Goal: Task Accomplishment & Management: Use online tool/utility

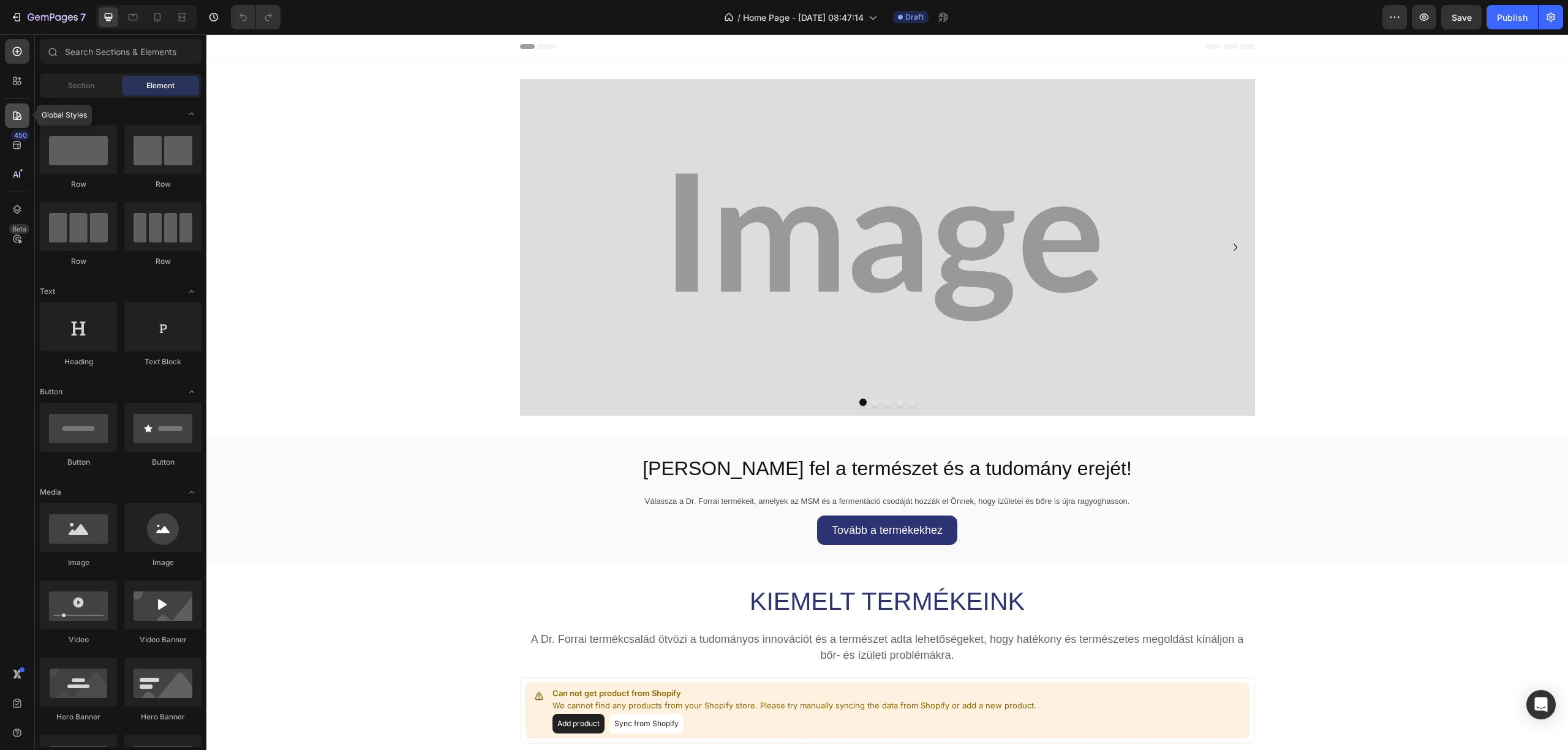
click at [15, 115] on icon at bounding box center [17, 116] width 12 height 12
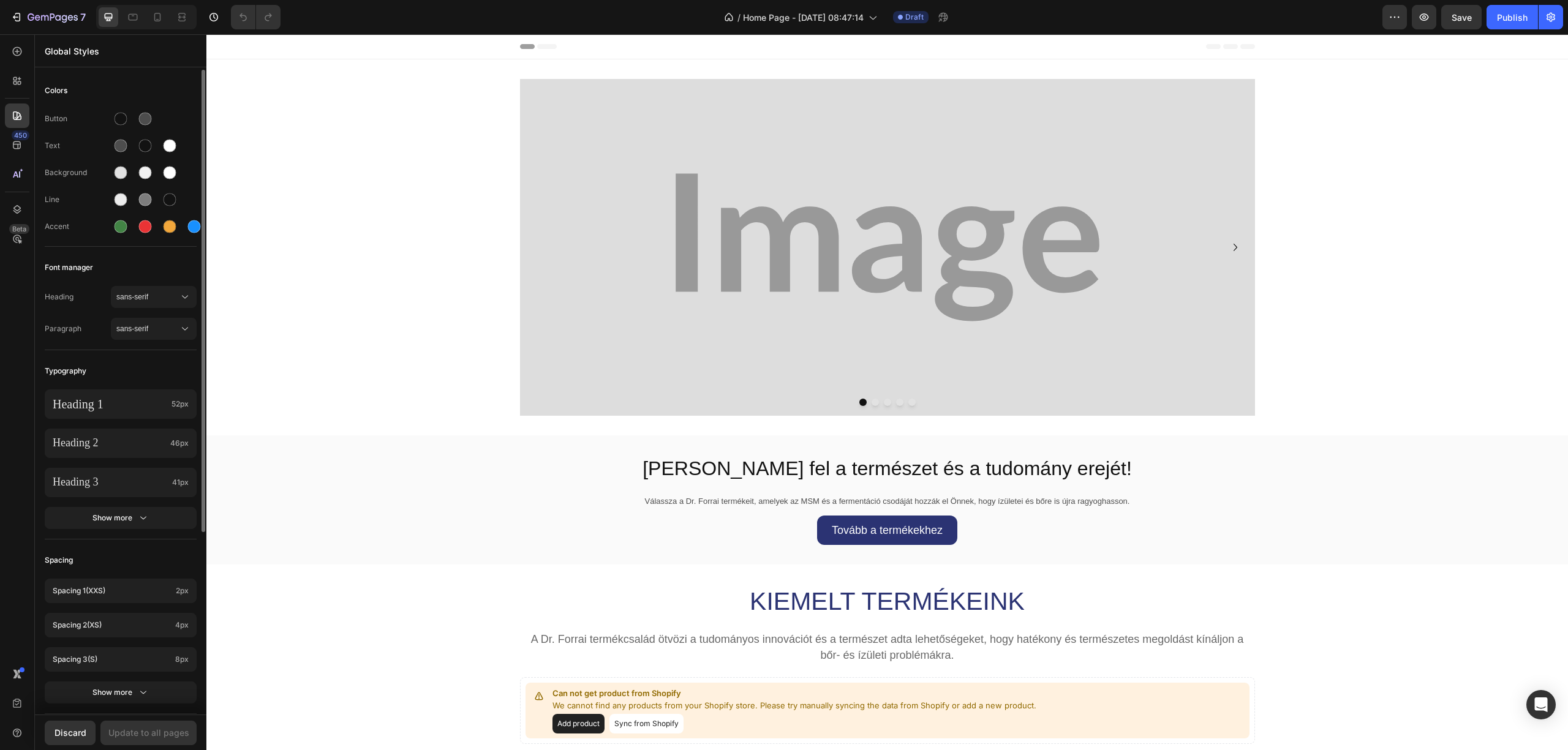
click at [165, 285] on div "Heading sans-serif Paragraph sans-serif" at bounding box center [121, 313] width 152 height 71
click at [164, 295] on span "sans-serif" at bounding box center [147, 297] width 62 height 11
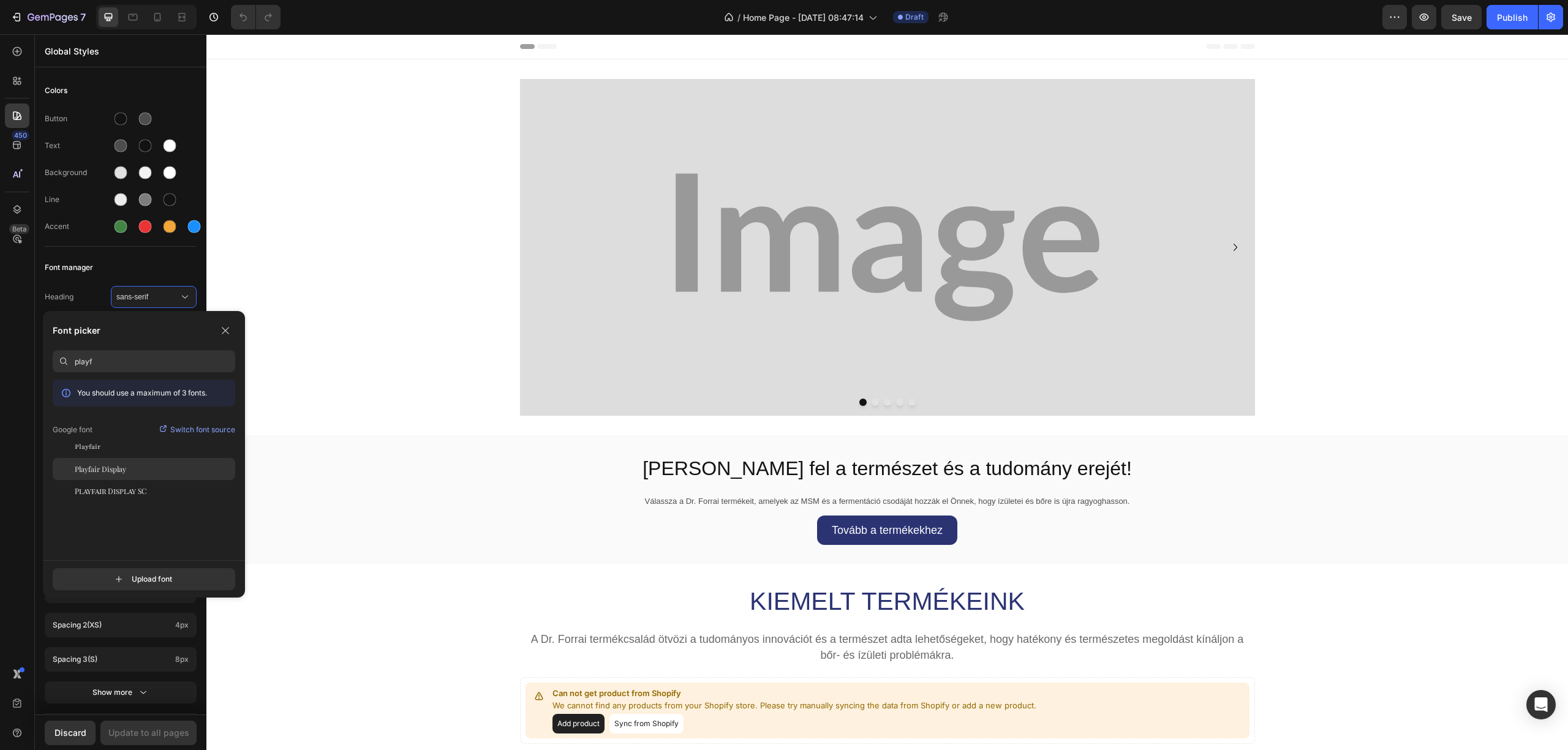
type input "playf"
click at [125, 464] on span "Playfair Display" at bounding box center [100, 469] width 52 height 11
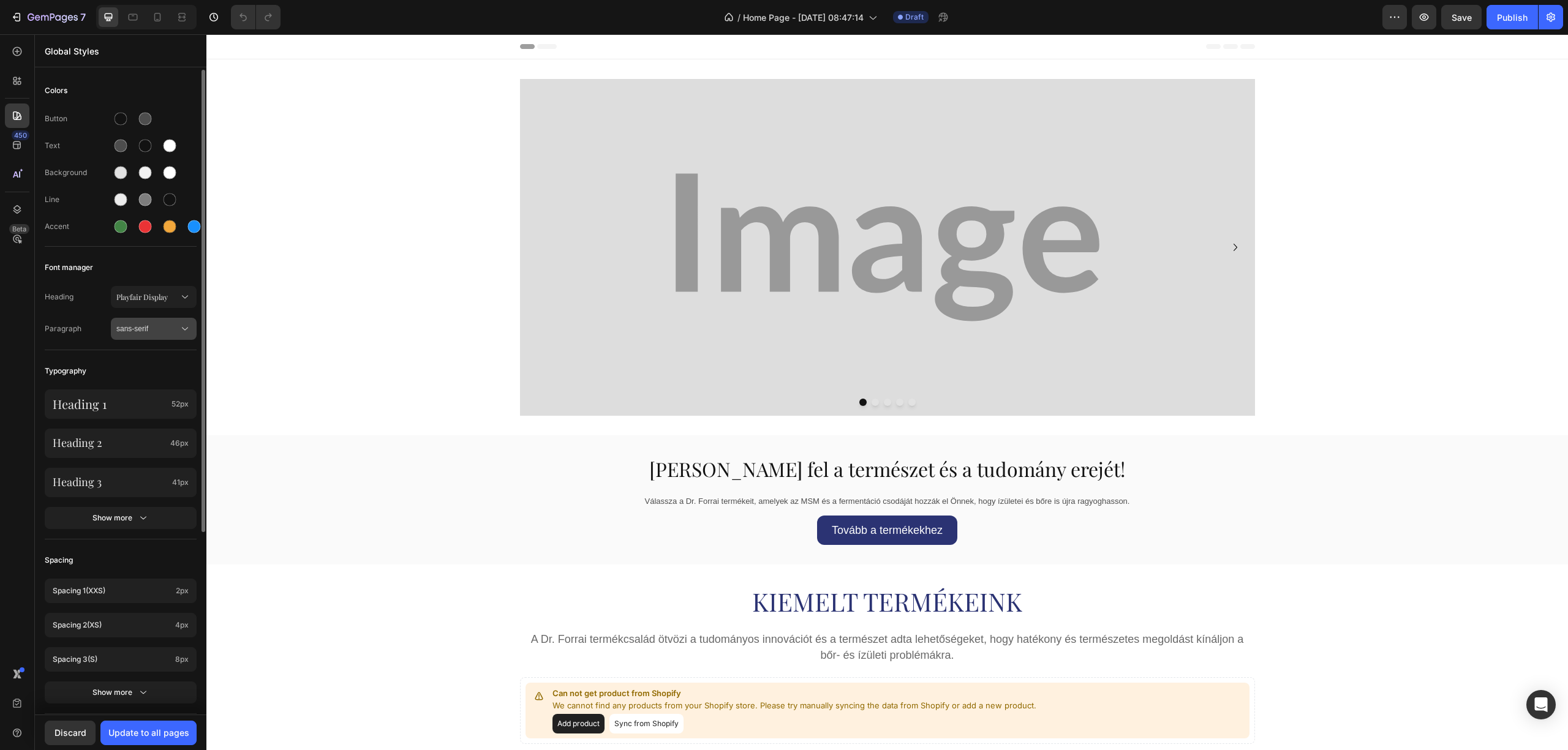
click at [150, 323] on span "sans-serif" at bounding box center [147, 329] width 62 height 11
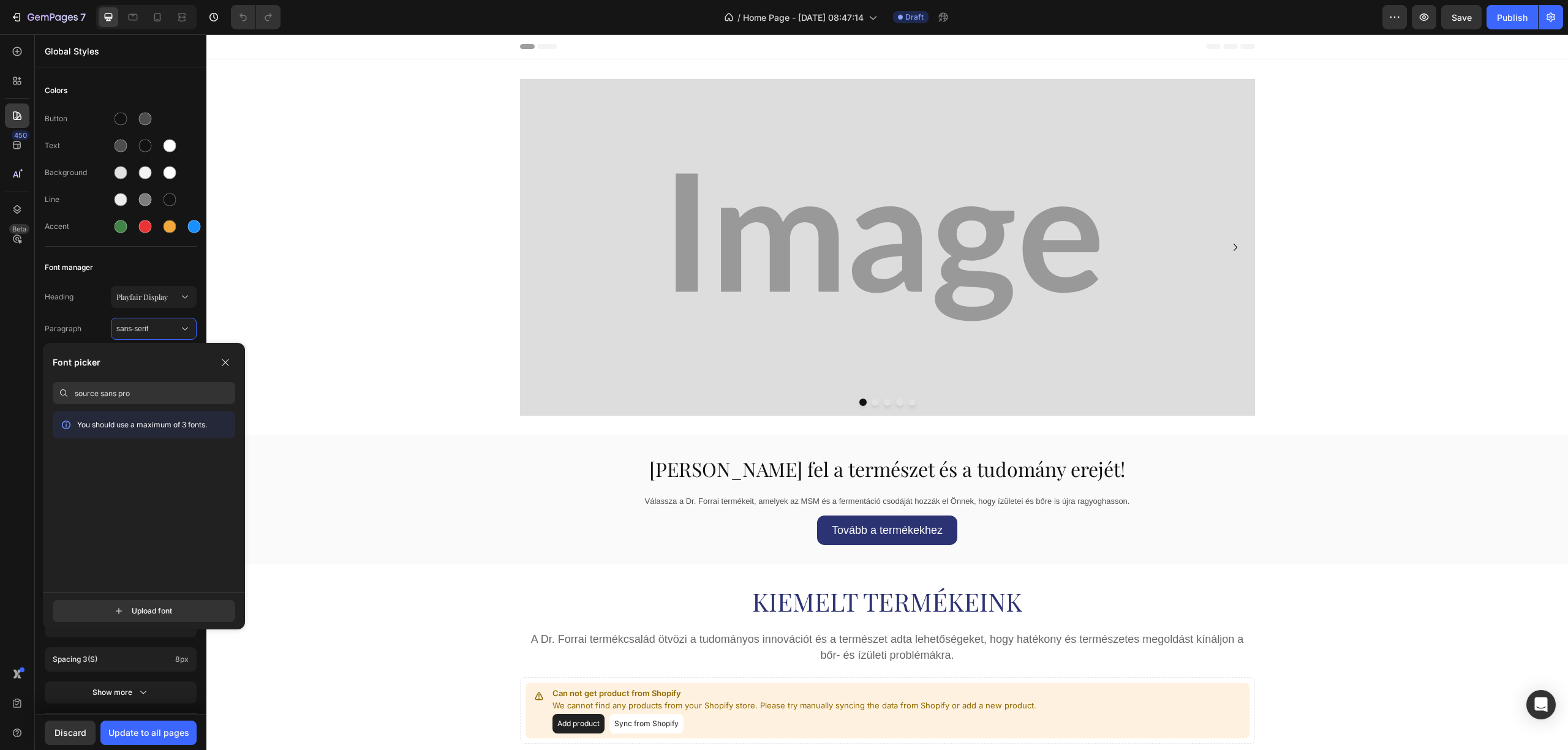
click at [150, 387] on input "source sans pro" at bounding box center [155, 393] width 160 height 22
click at [155, 395] on input "source sans pro" at bounding box center [155, 393] width 160 height 22
type input "source sans"
click at [113, 486] on div "Source Sans 3" at bounding box center [144, 479] width 182 height 22
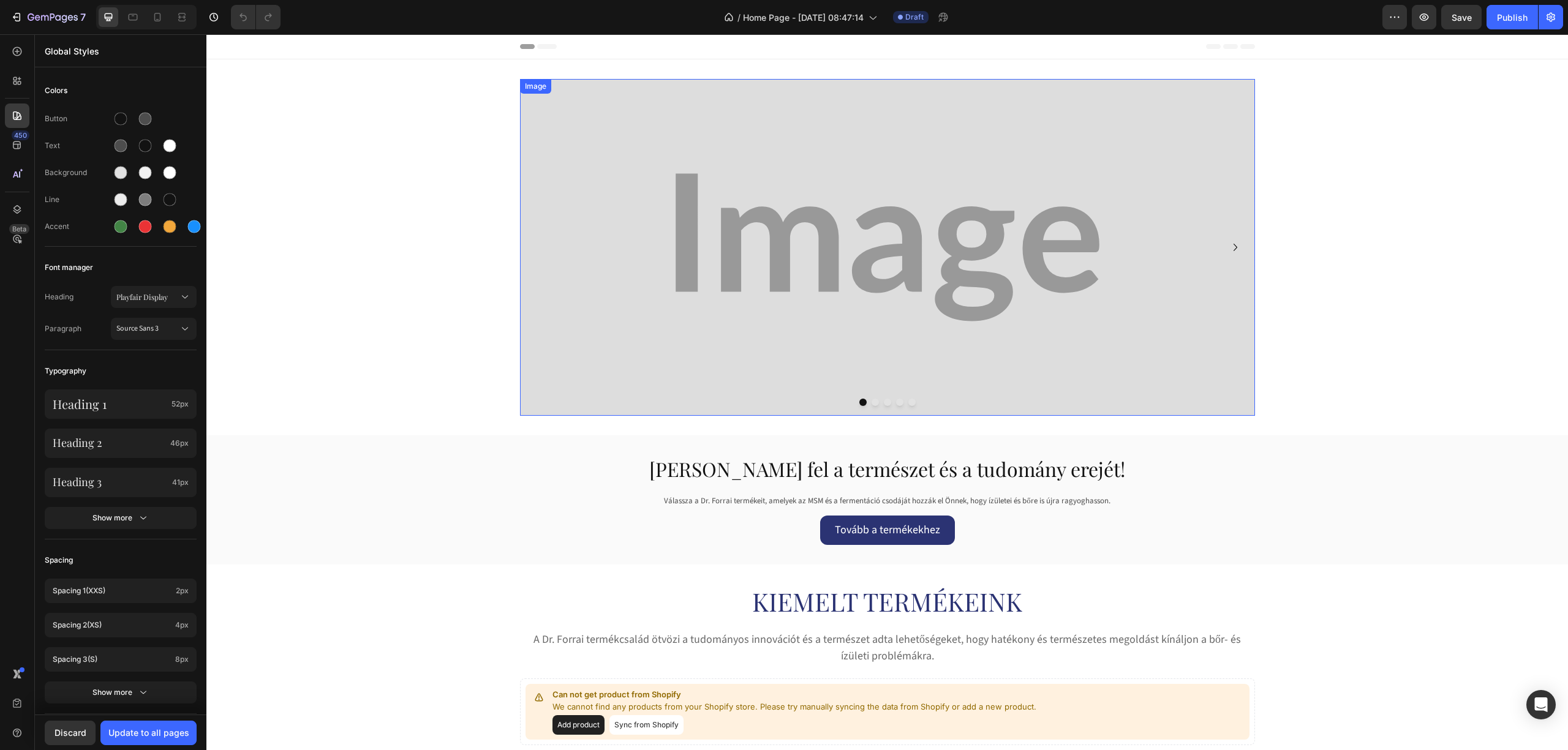
click at [768, 264] on img at bounding box center [887, 247] width 735 height 337
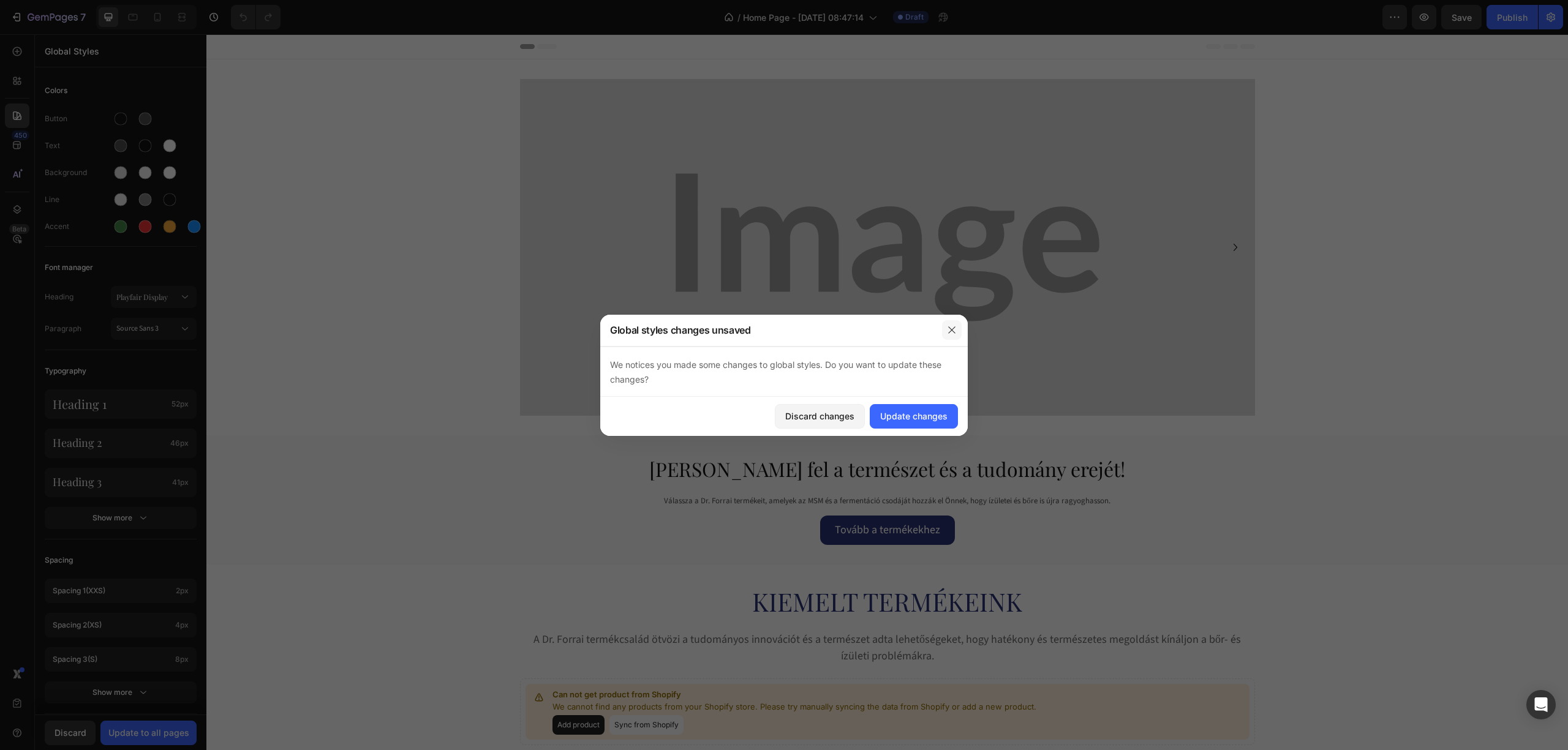
click at [952, 329] on icon "button" at bounding box center [951, 329] width 7 height 7
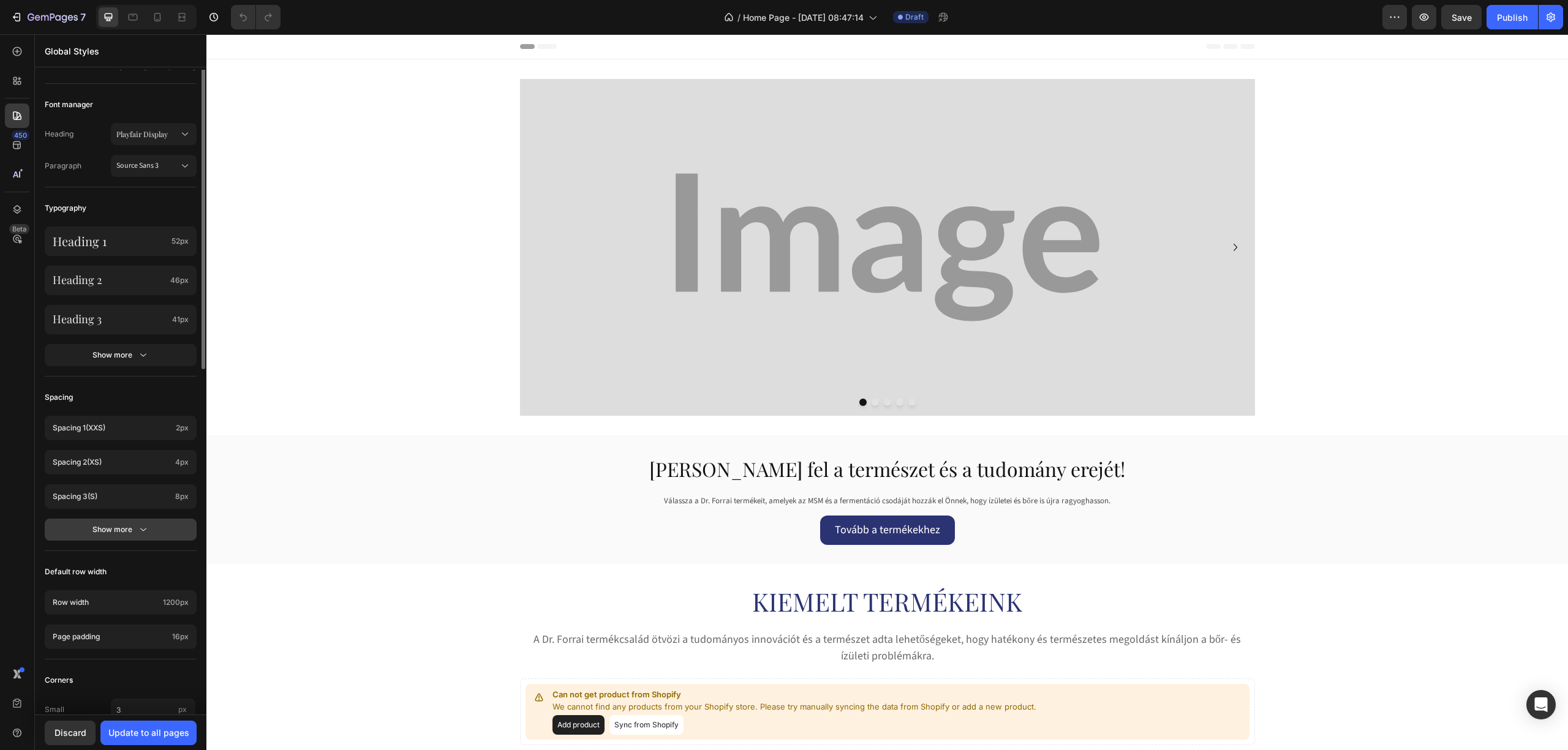
scroll to position [253, 0]
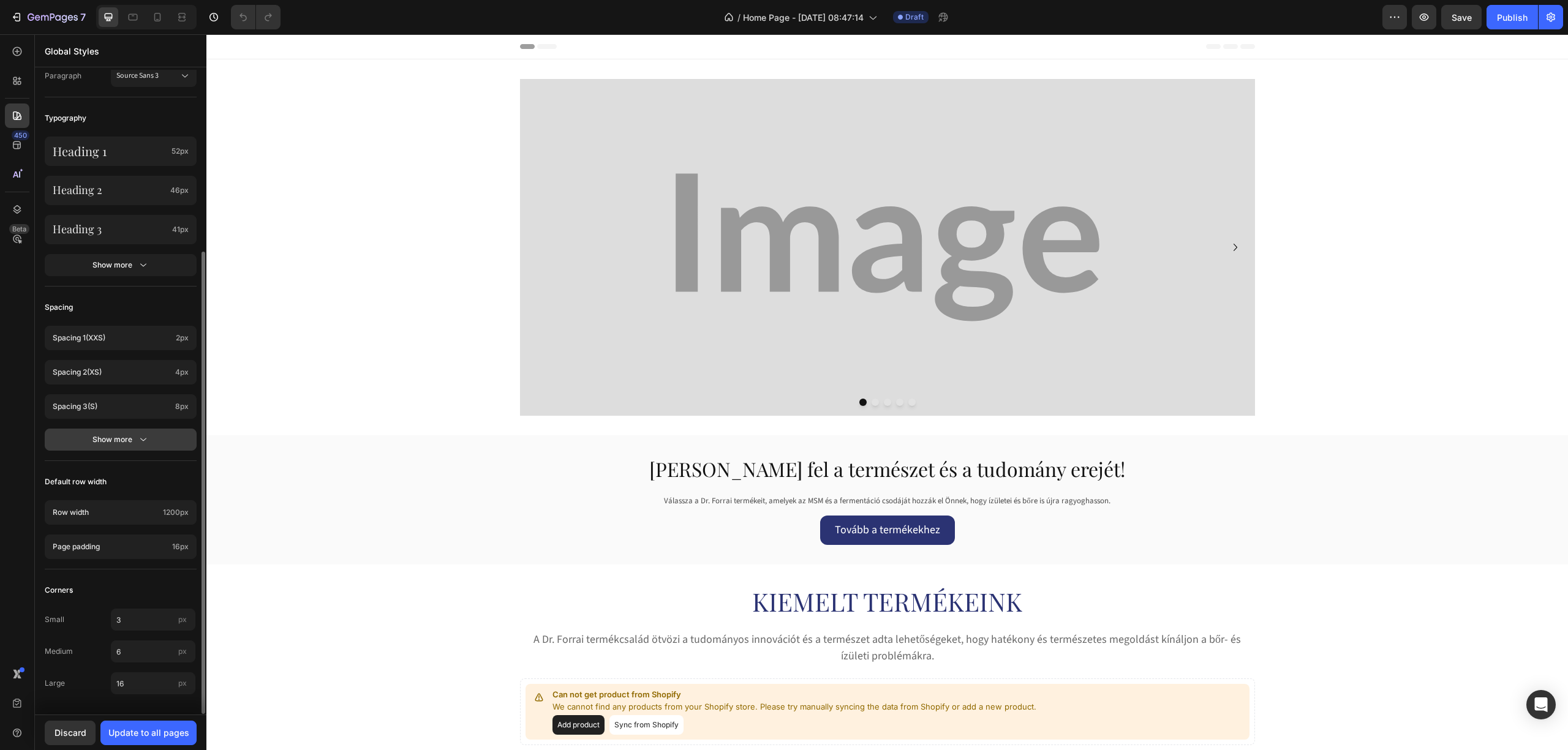
click at [128, 432] on button "Show more" at bounding box center [121, 440] width 152 height 22
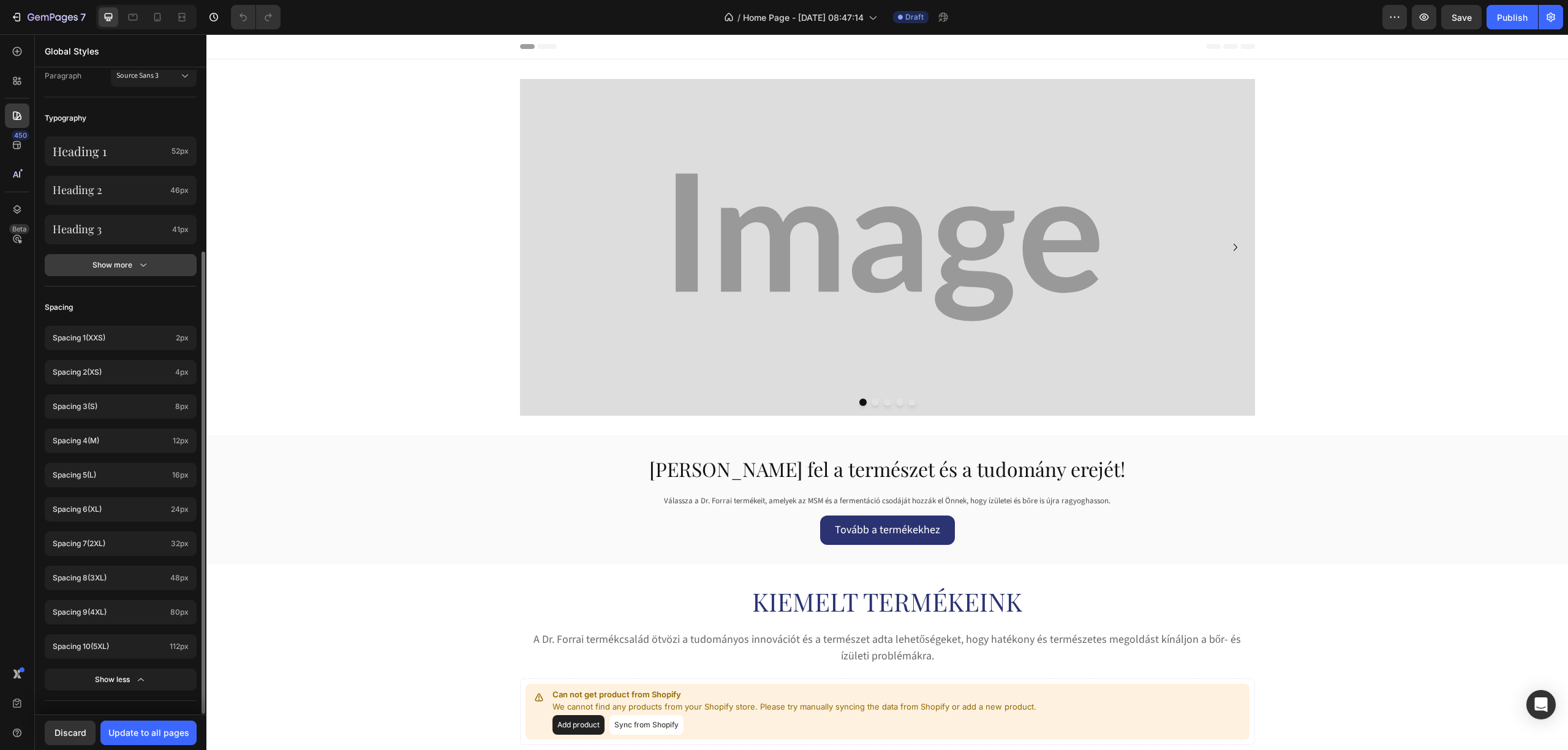
click at [120, 264] on div "Show more" at bounding box center [121, 265] width 57 height 12
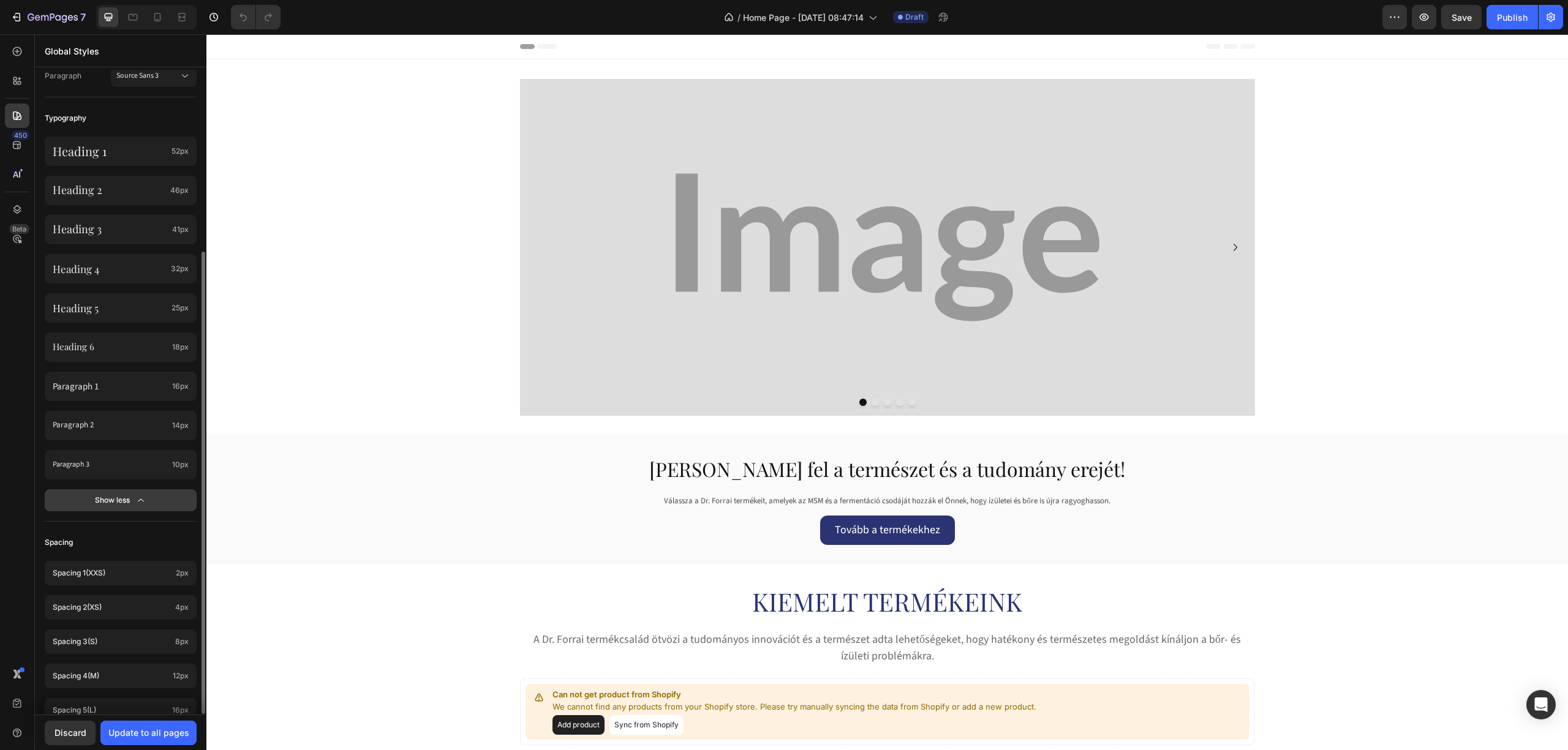
click at [120, 496] on div "Show less" at bounding box center [121, 500] width 52 height 12
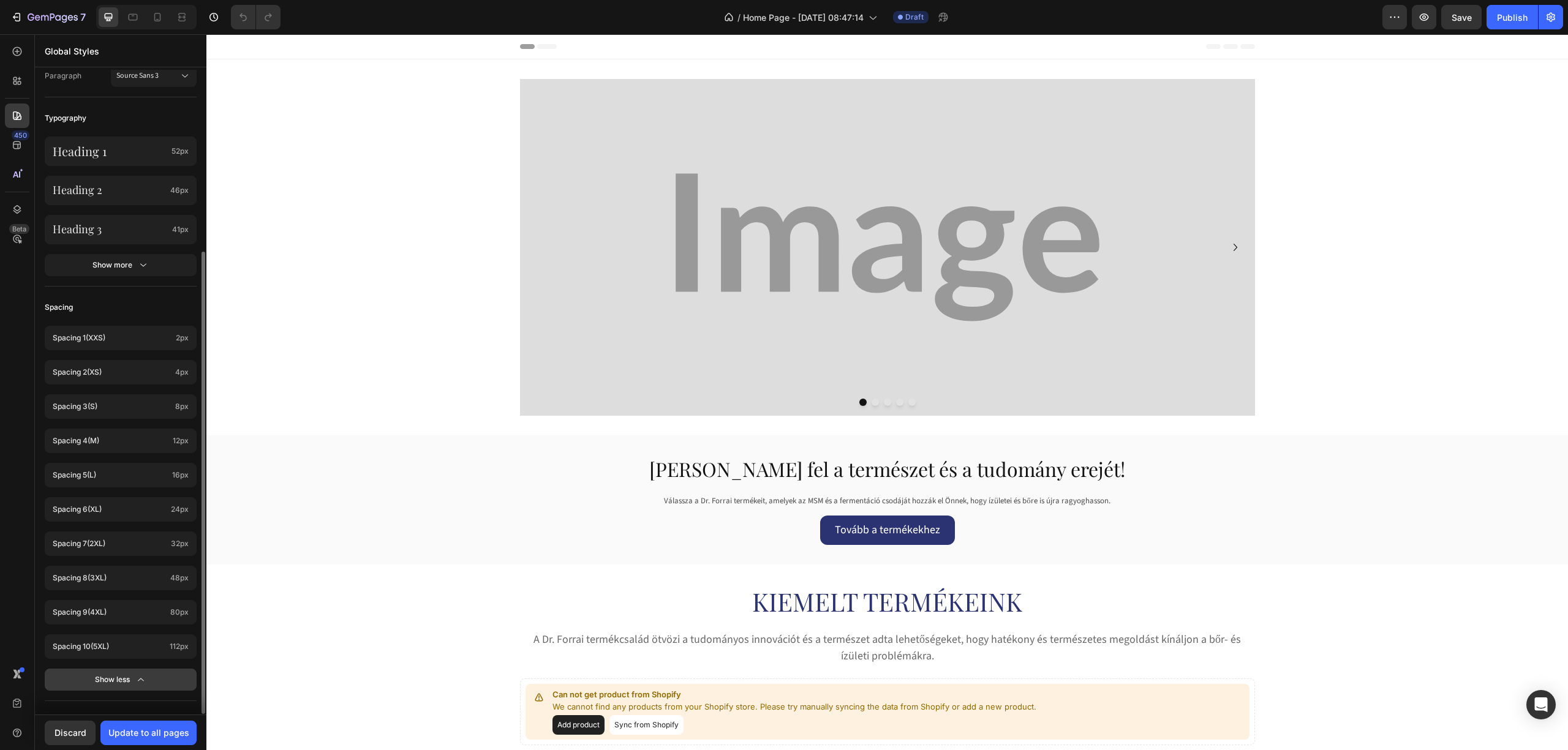
click at [116, 679] on div "Show less" at bounding box center [121, 680] width 52 height 12
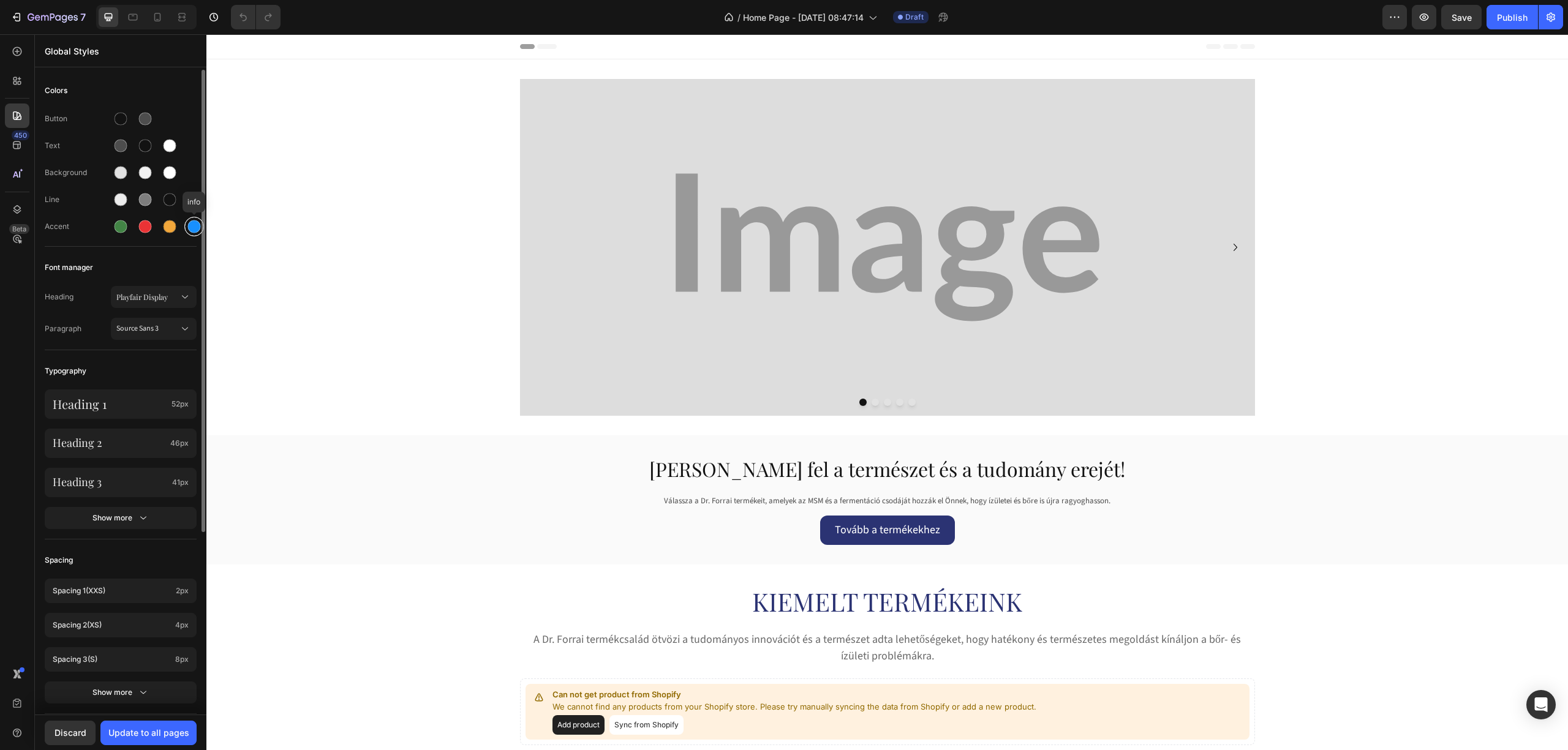
click at [187, 230] on div at bounding box center [194, 227] width 15 height 15
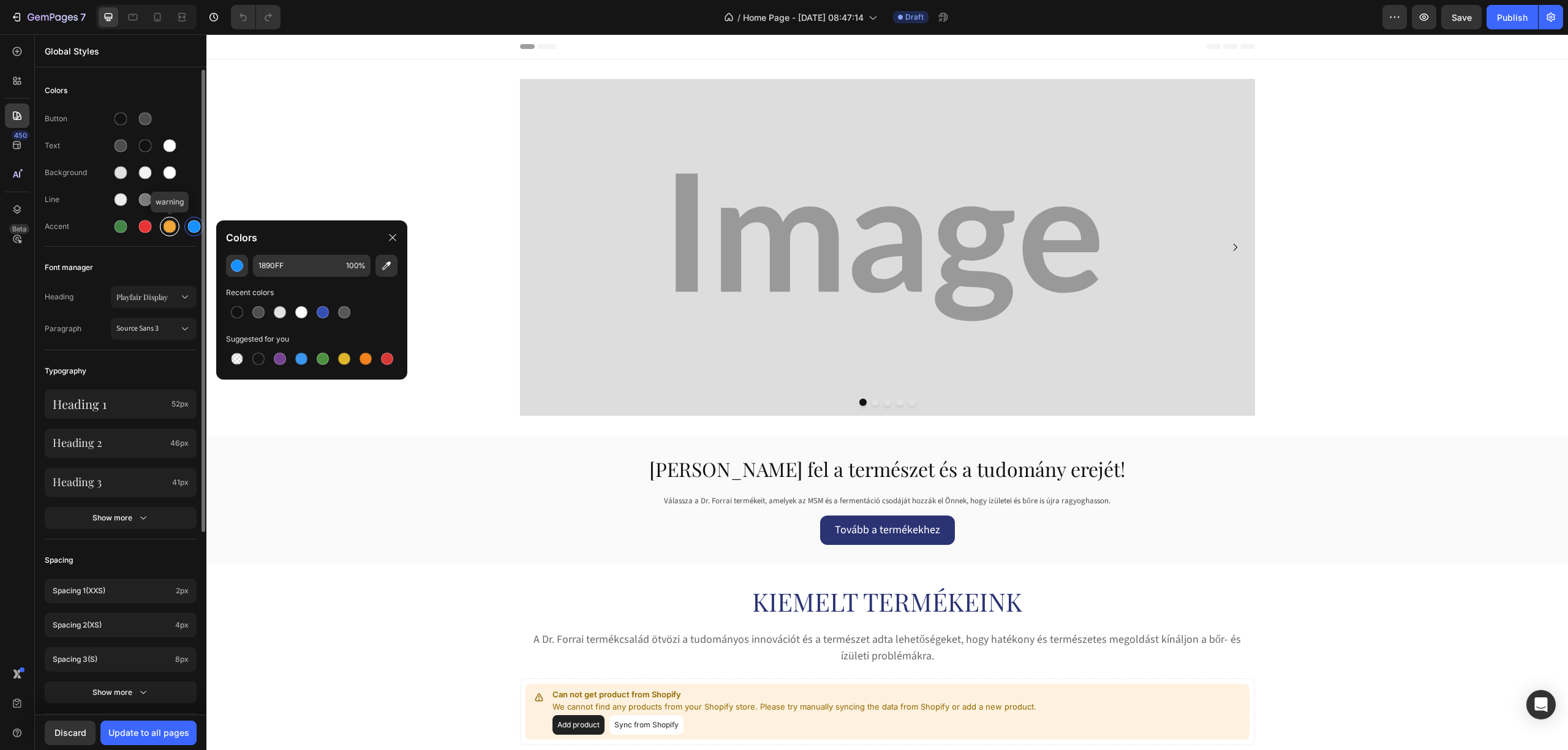
click at [168, 225] on div at bounding box center [169, 227] width 13 height 13
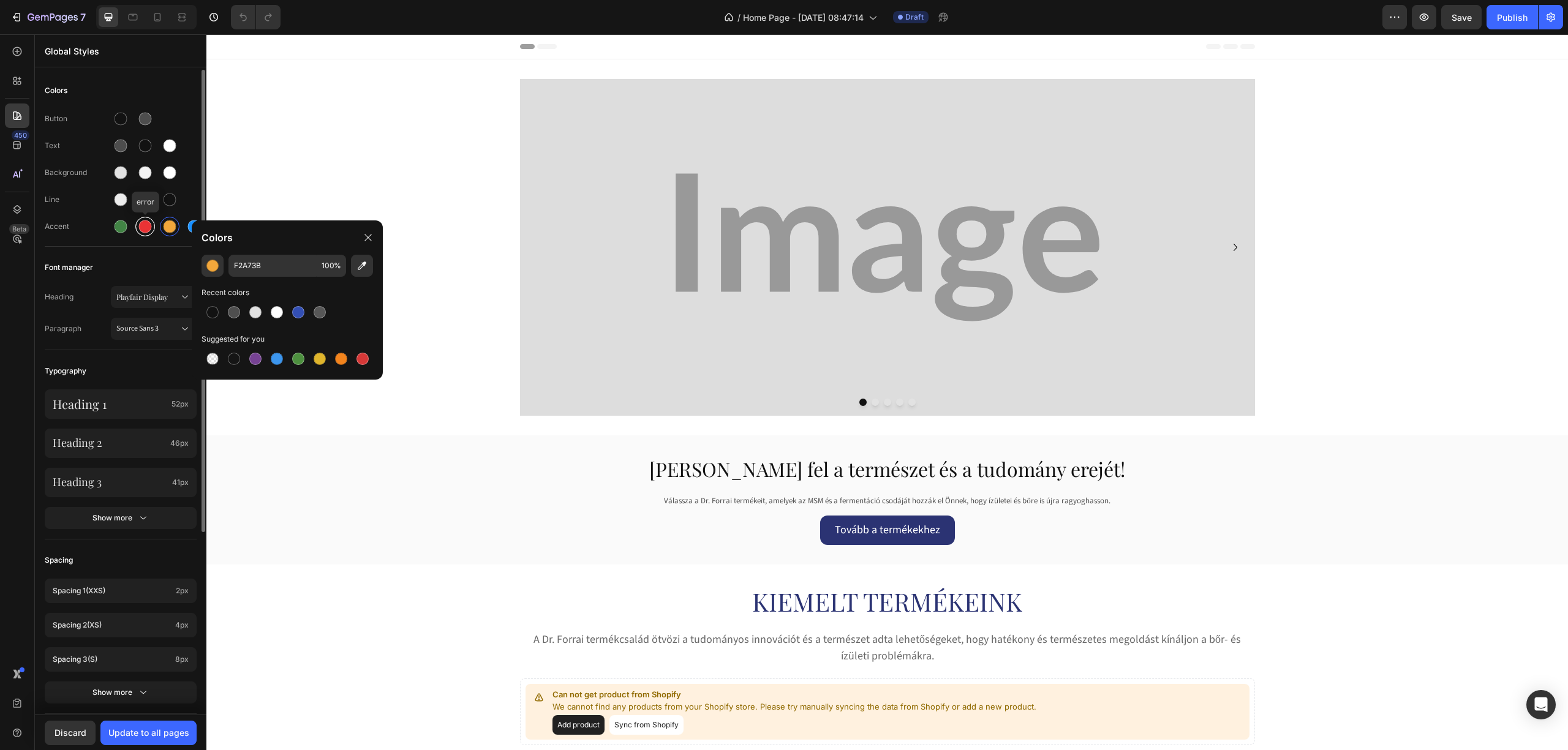
click at [151, 225] on div at bounding box center [145, 227] width 13 height 13
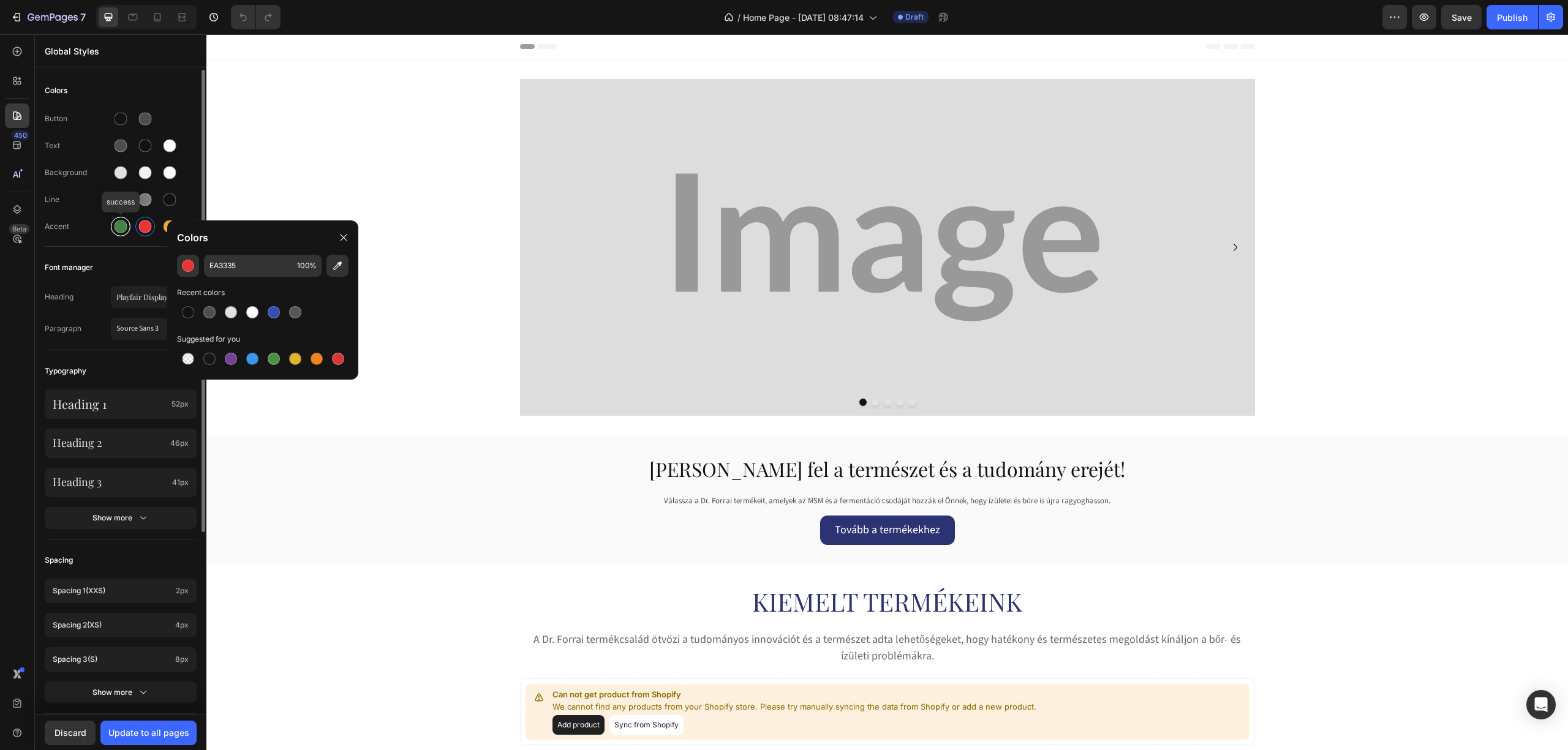
click at [128, 227] on div at bounding box center [121, 227] width 20 height 20
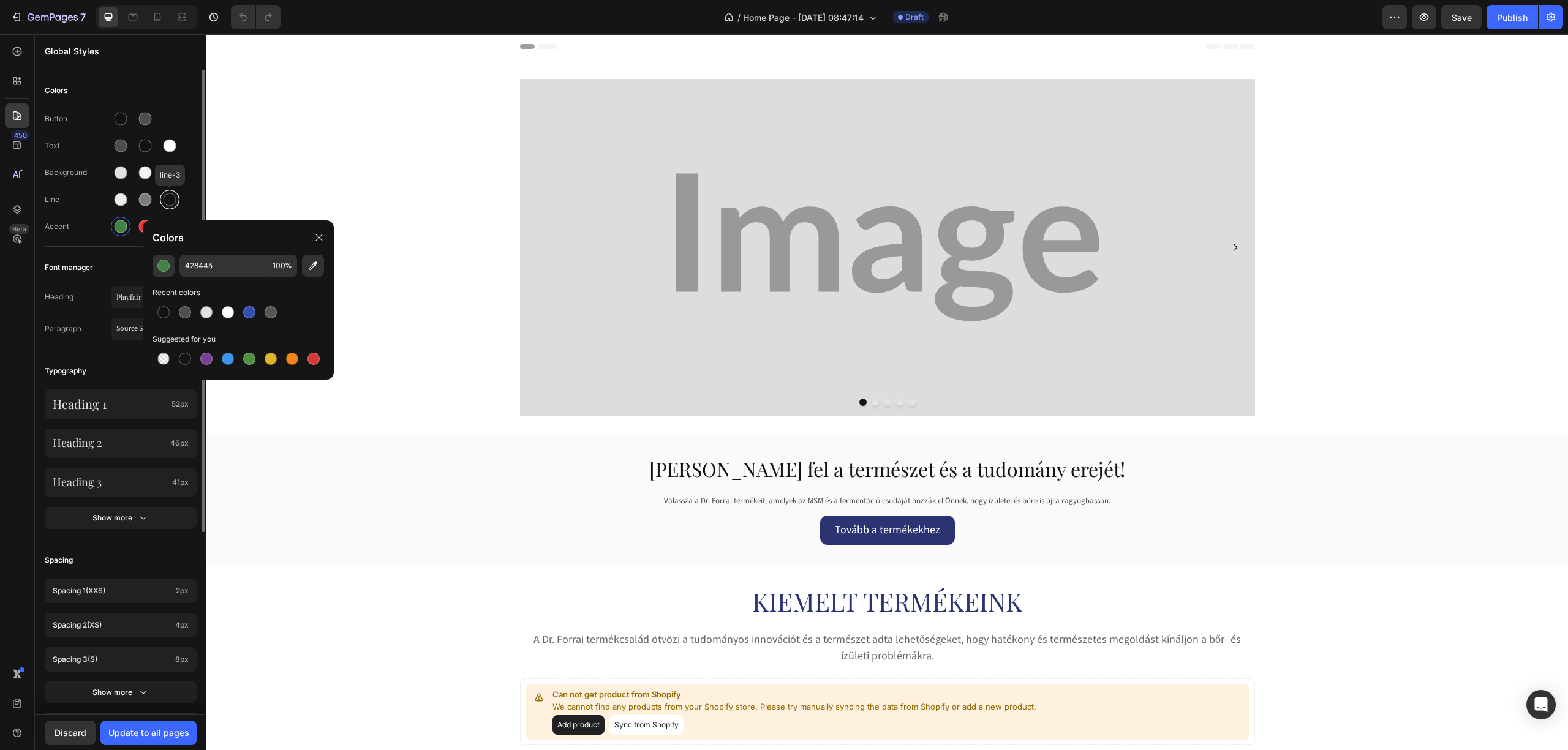
click at [165, 201] on div at bounding box center [169, 200] width 13 height 13
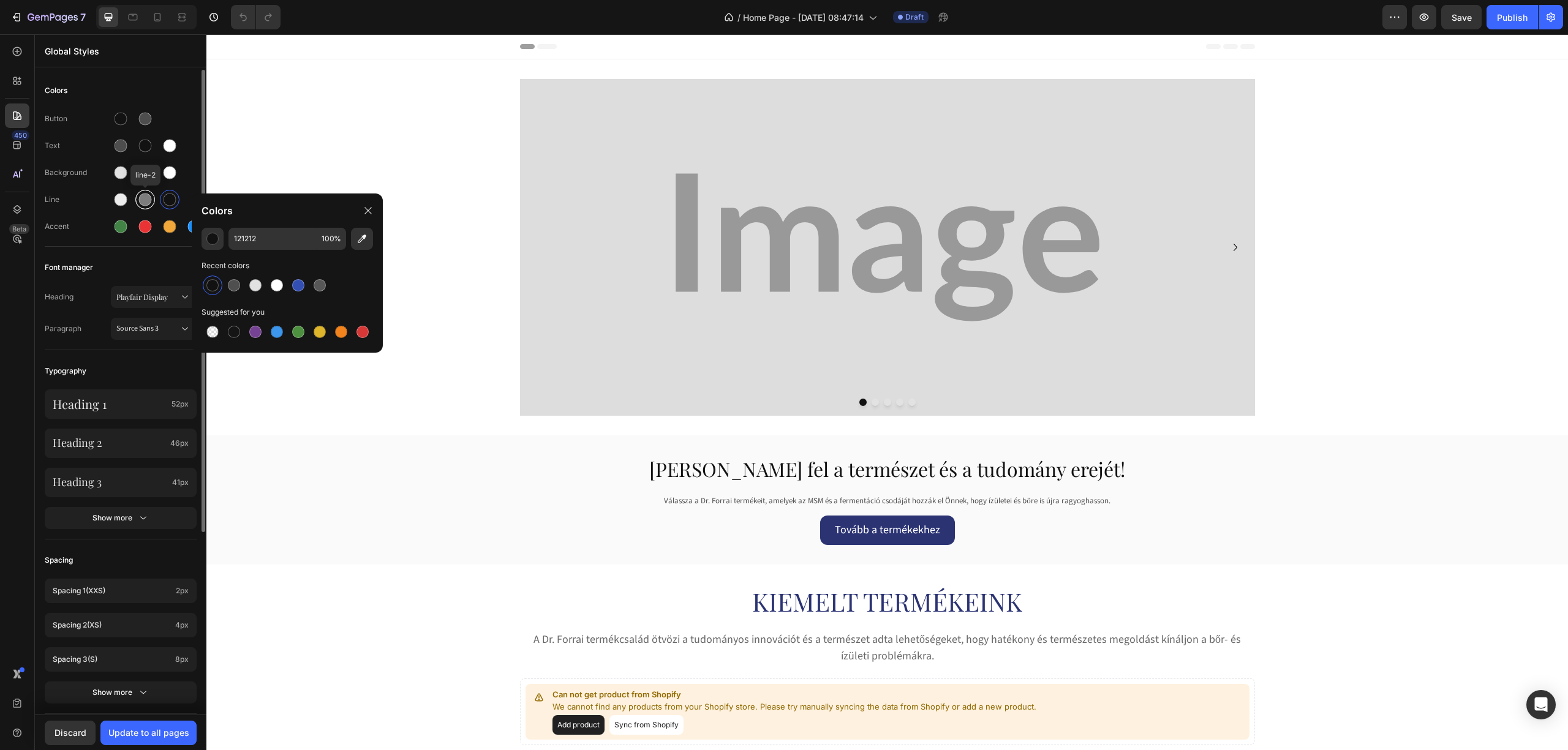
click at [144, 200] on div at bounding box center [145, 200] width 13 height 13
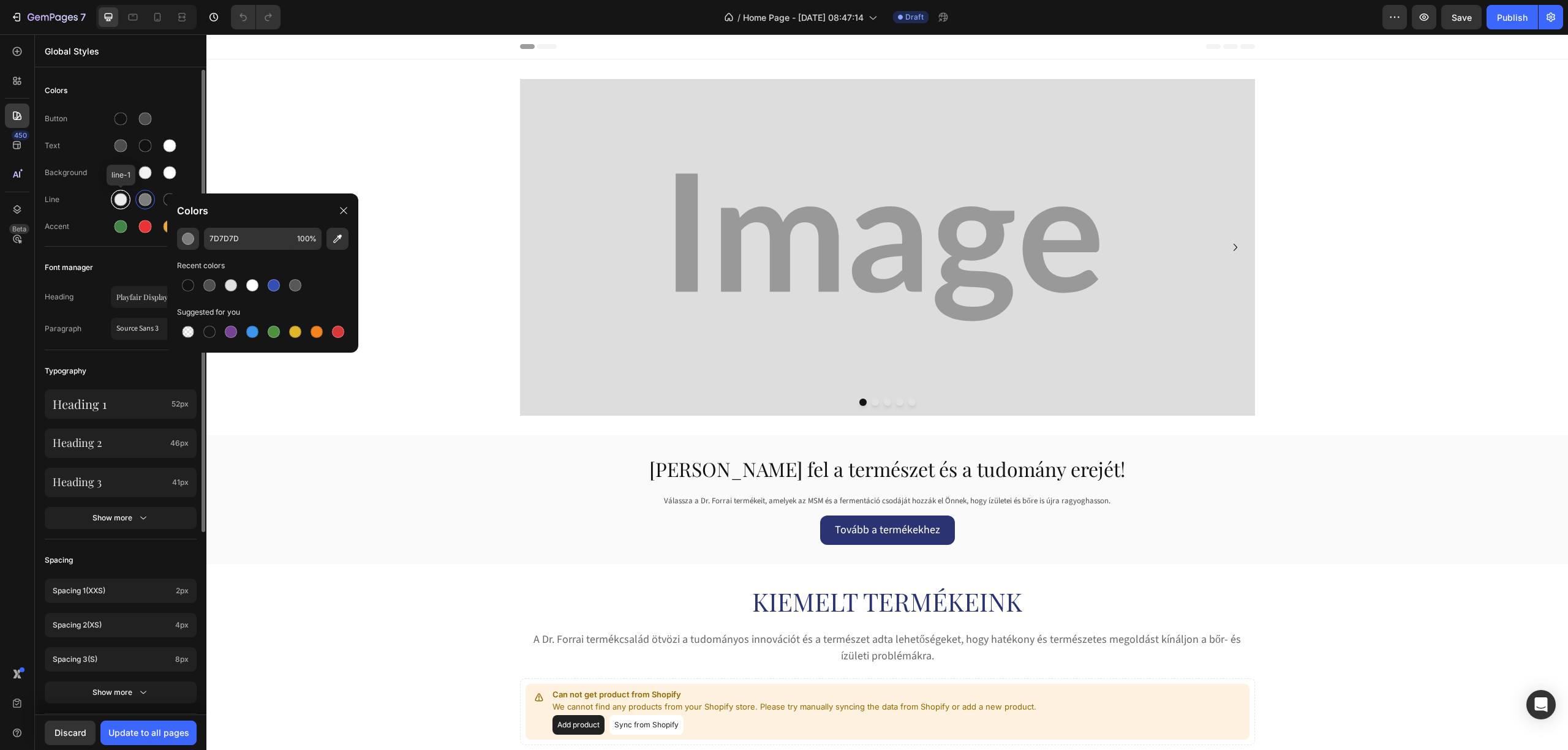
click at [121, 201] on div at bounding box center [121, 200] width 13 height 13
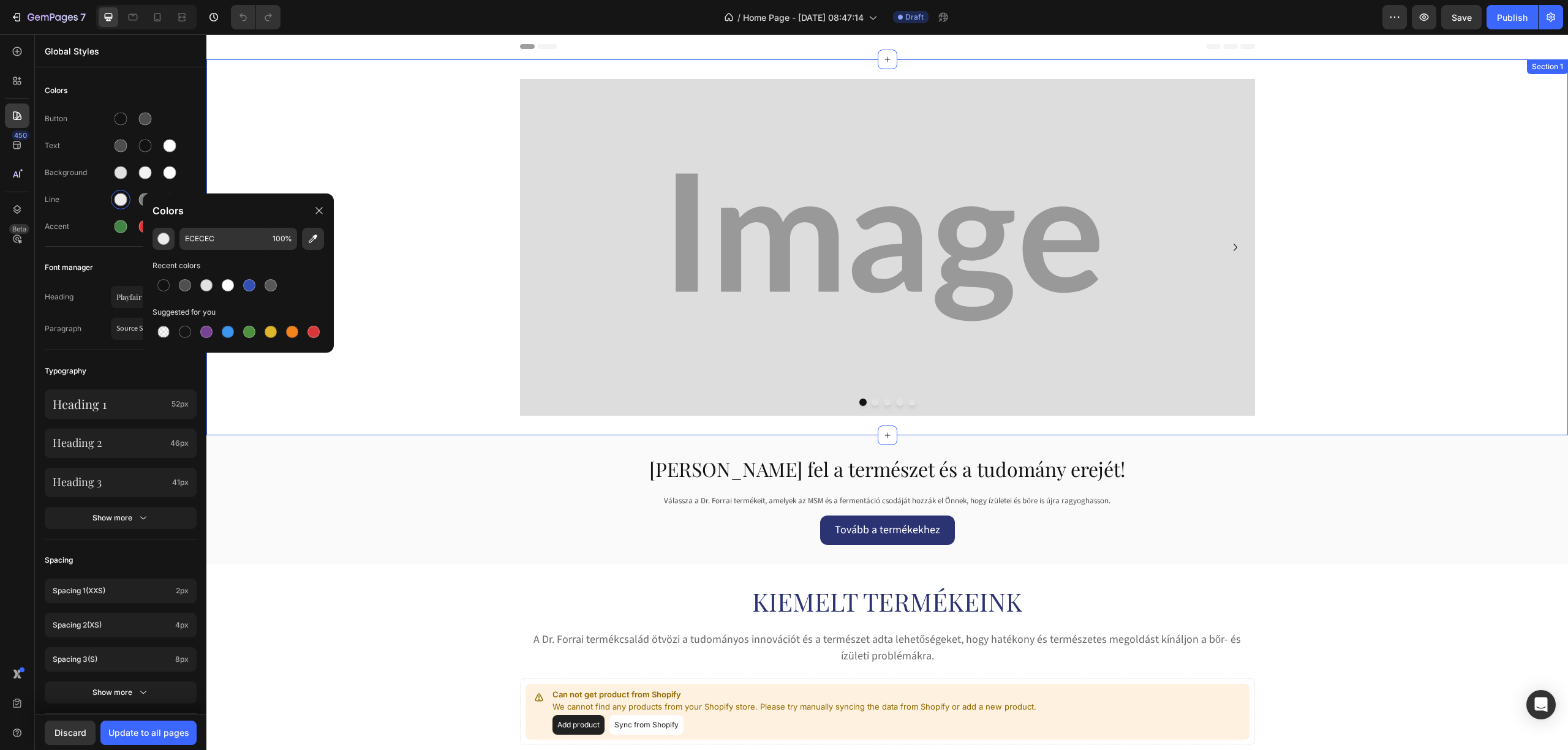
drag, startPoint x: 412, startPoint y: 190, endPoint x: 207, endPoint y: 155, distance: 208.0
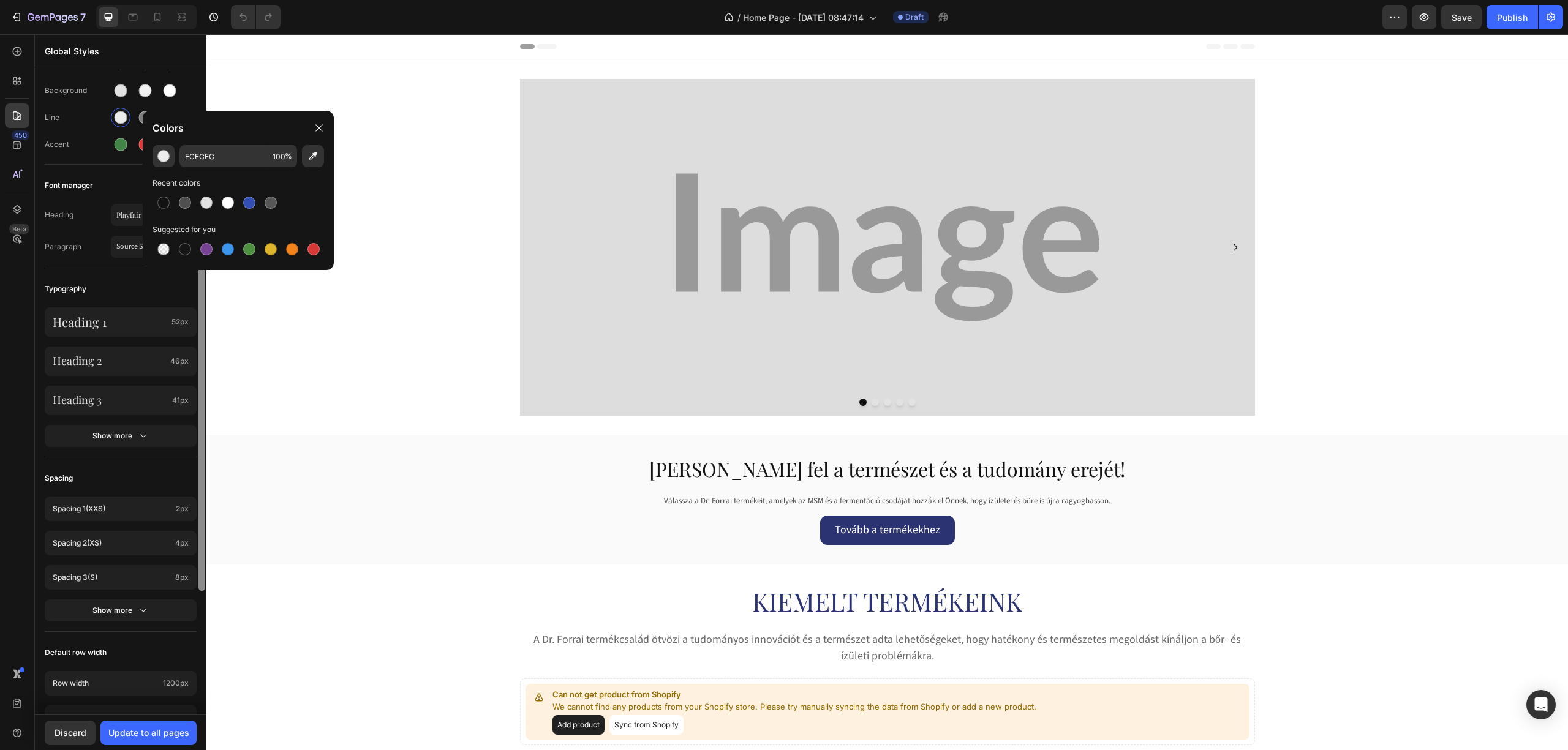
scroll to position [69, 0]
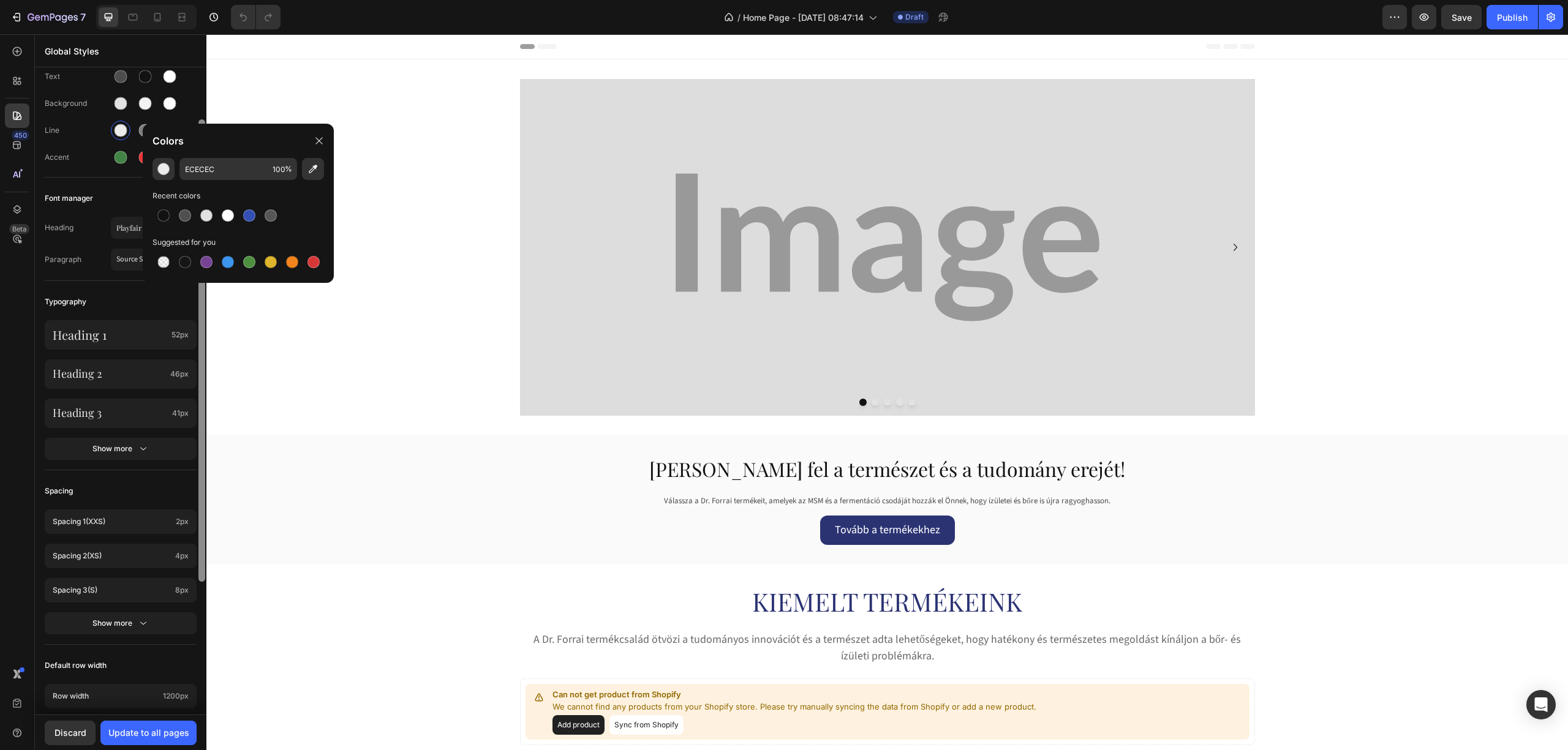
click at [75, 207] on div "Font manager" at bounding box center [121, 198] width 152 height 22
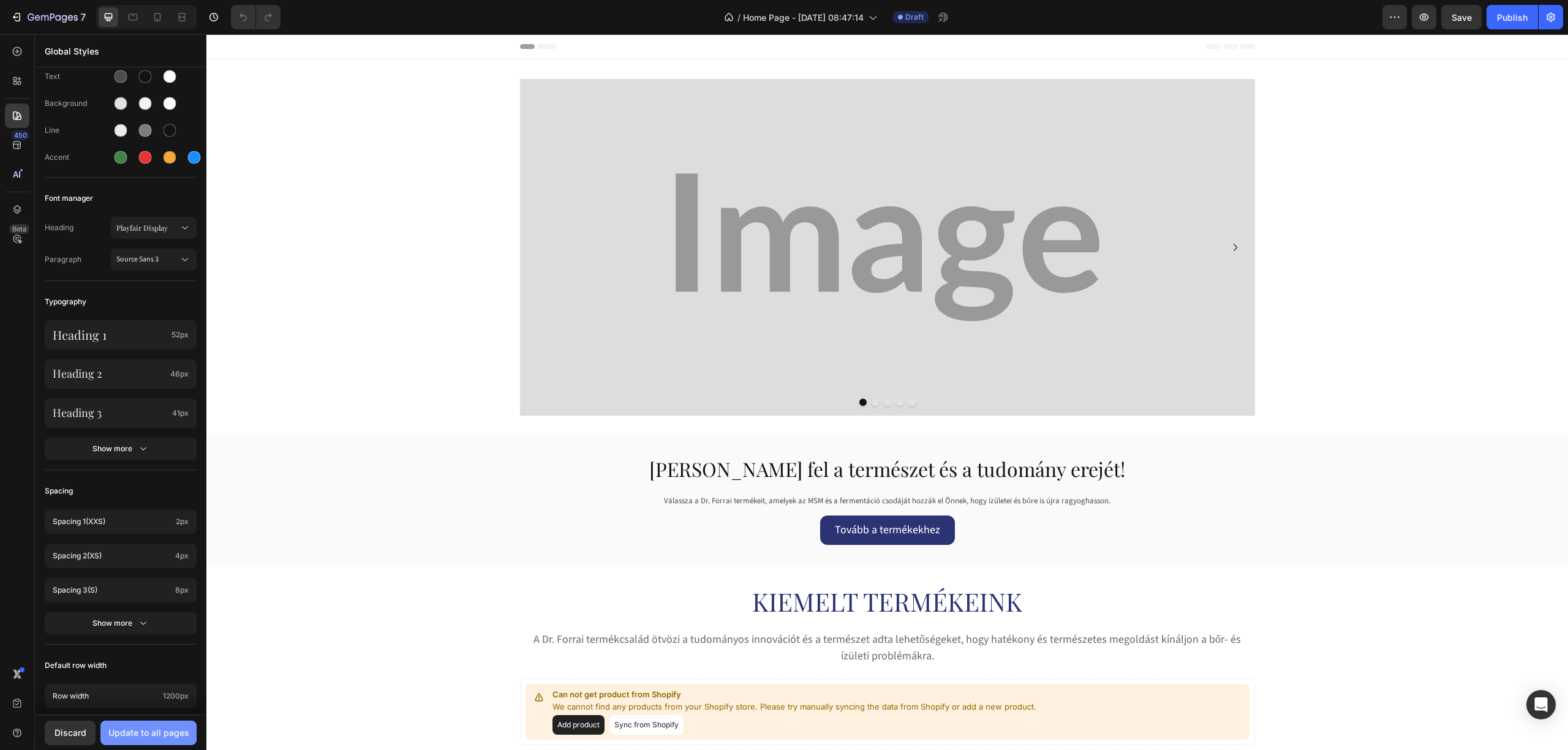
click at [135, 725] on button "Update to all pages" at bounding box center [148, 733] width 96 height 25
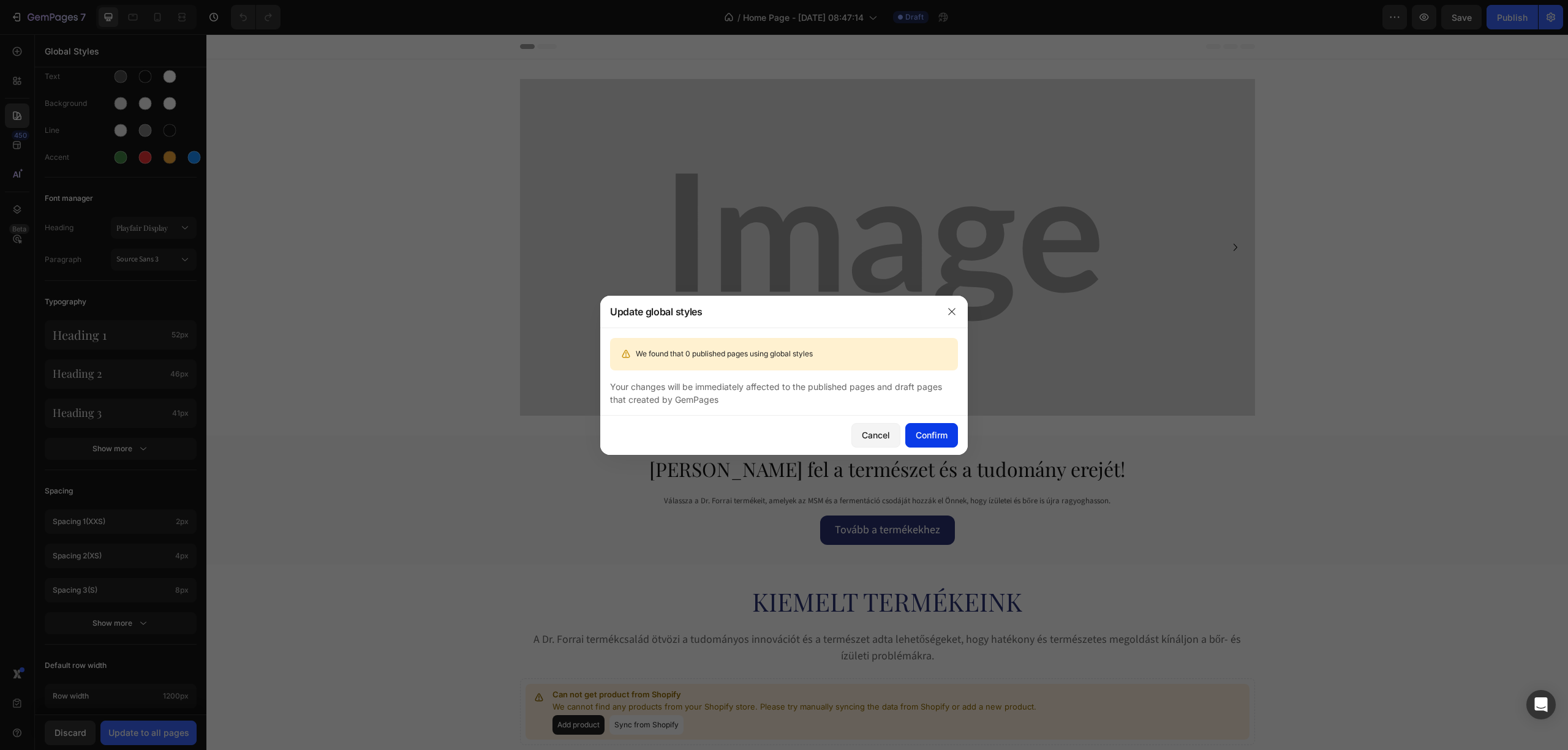
click at [931, 427] on button "Confirm" at bounding box center [931, 435] width 52 height 25
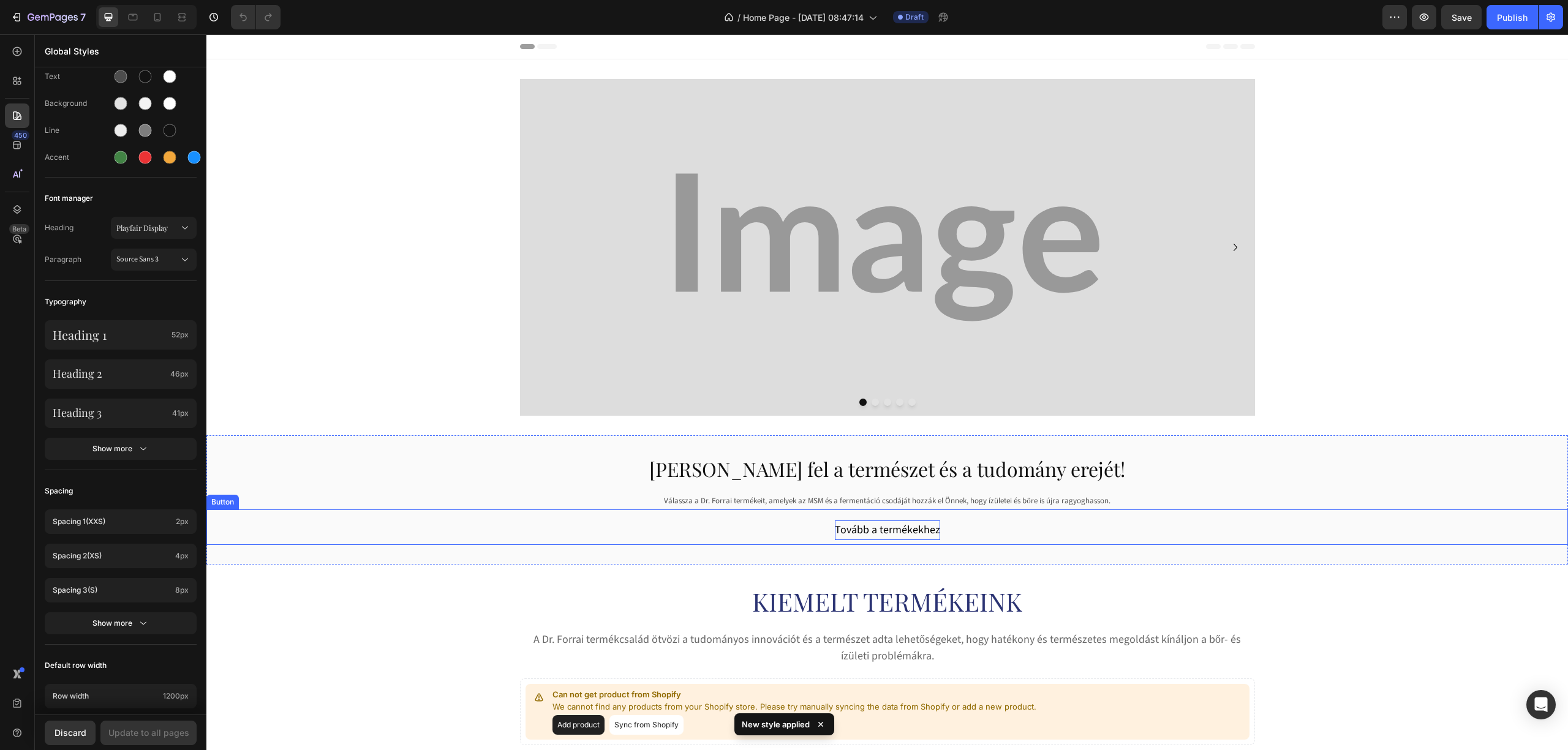
click at [835, 530] on p "Tovább a termékekhez" at bounding box center [887, 530] width 105 height 20
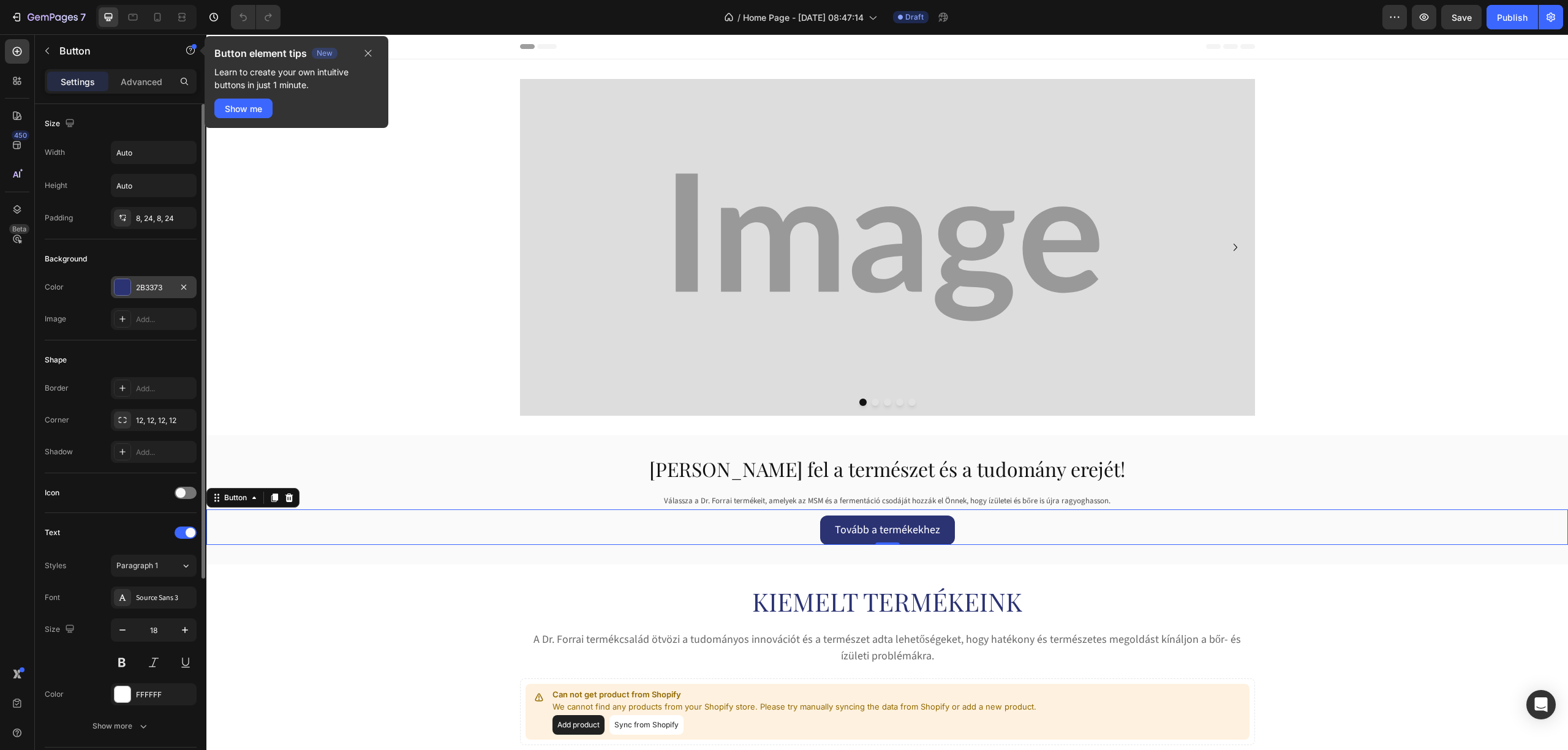
click at [139, 284] on div "2B3373" at bounding box center [154, 288] width 36 height 11
click at [187, 50] on icon "button" at bounding box center [190, 50] width 10 height 10
click at [232, 108] on div "Show me" at bounding box center [243, 108] width 38 height 13
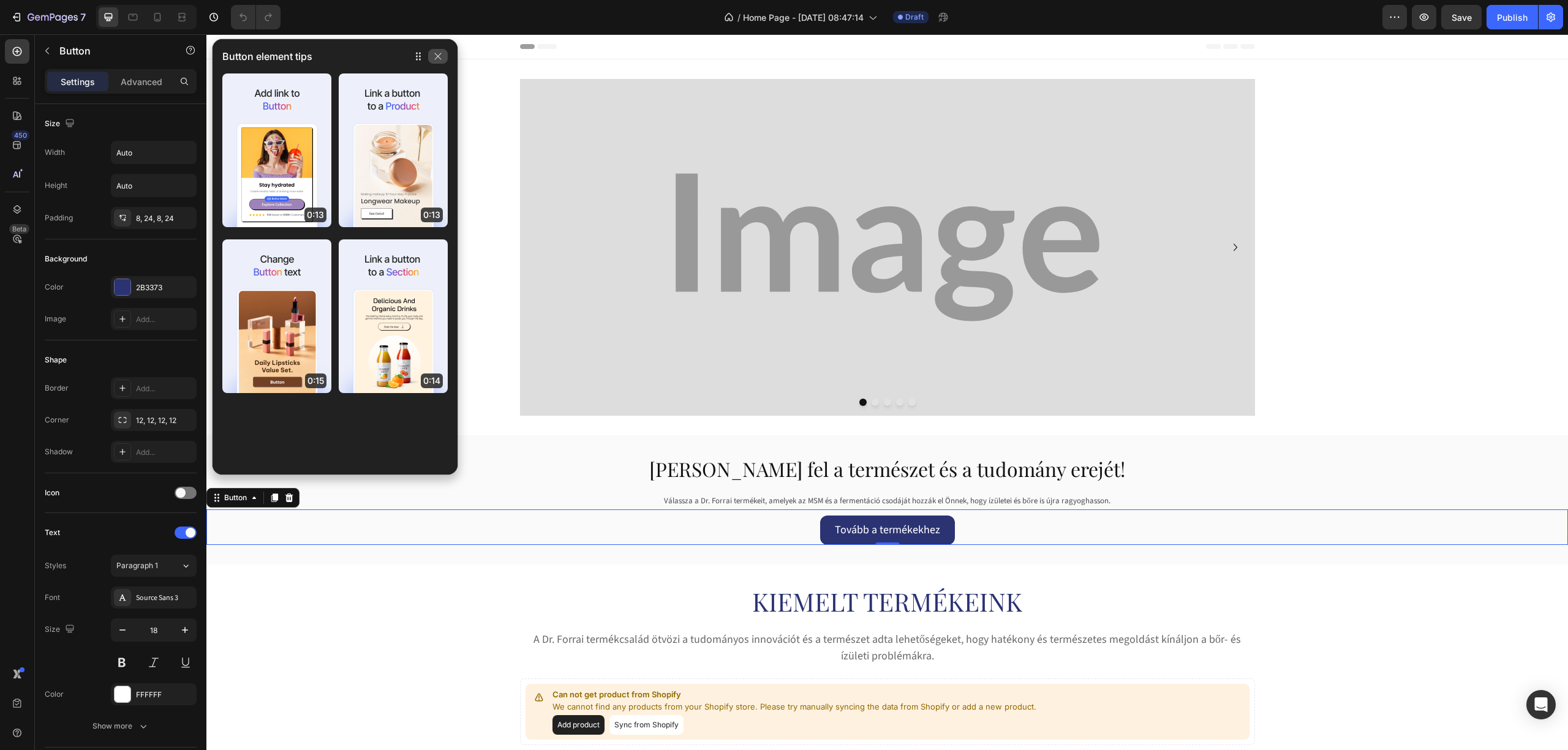
click at [445, 54] on button "button" at bounding box center [438, 57] width 20 height 15
click at [219, 502] on icon at bounding box center [217, 498] width 10 height 10
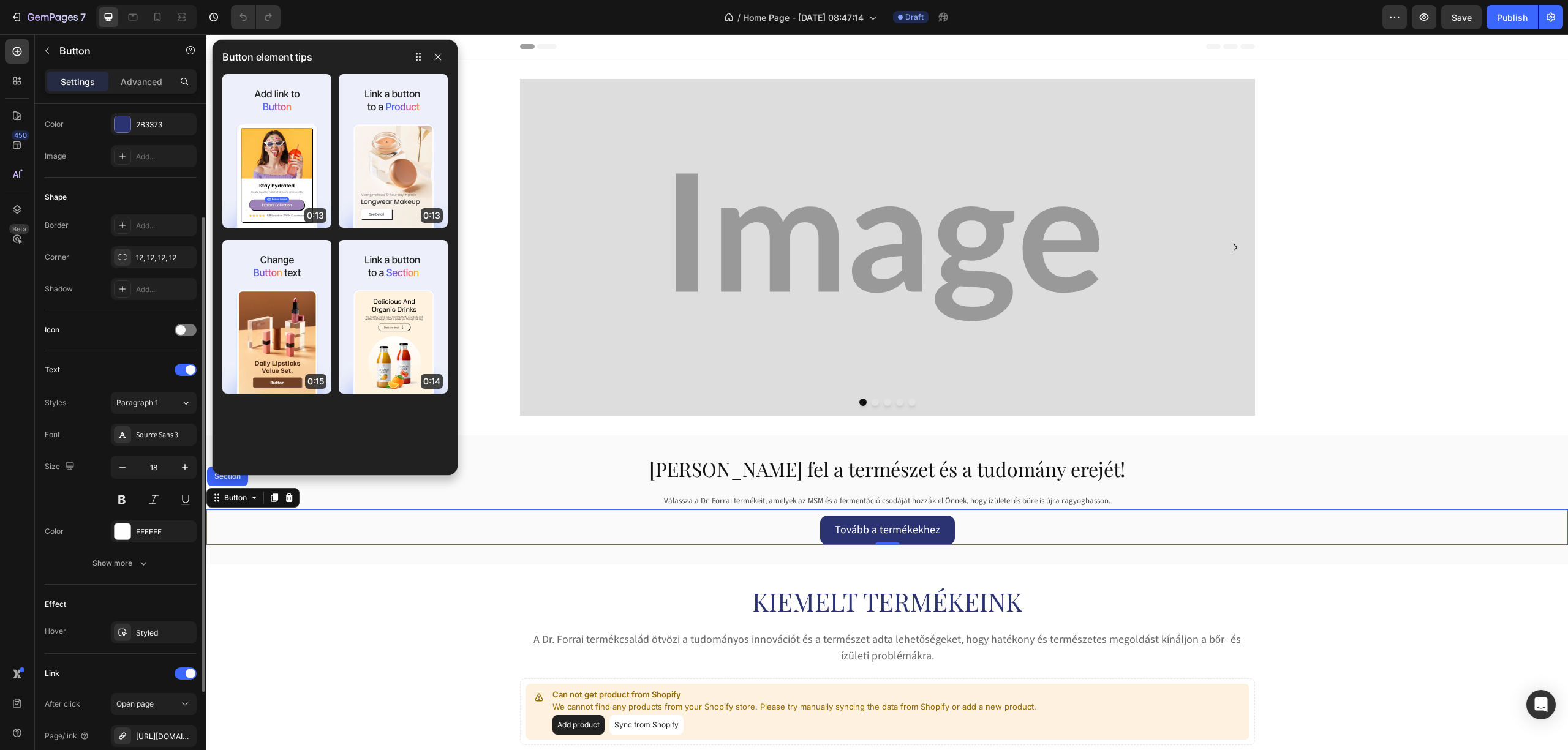
scroll to position [295, 0]
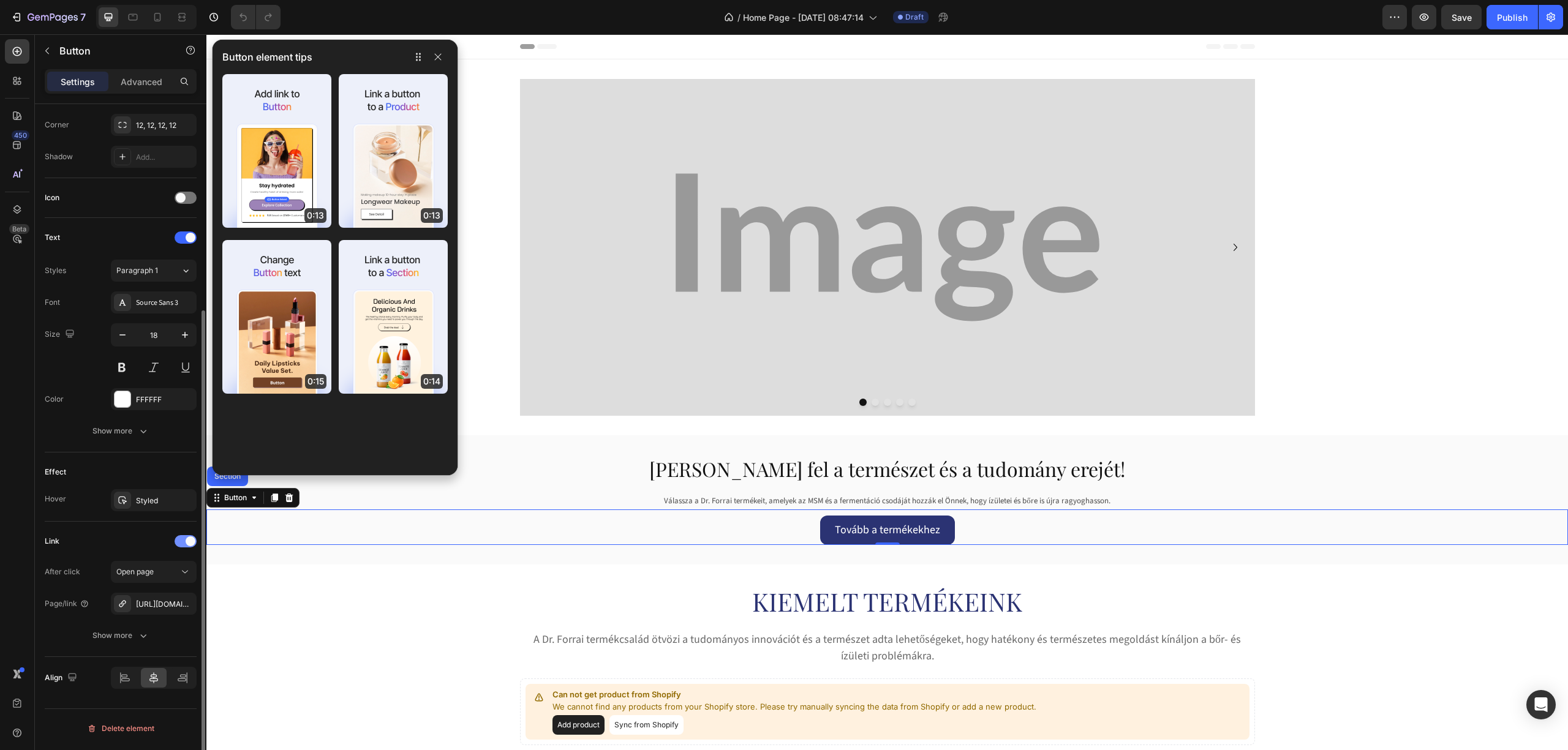
click at [184, 545] on div at bounding box center [185, 541] width 22 height 12
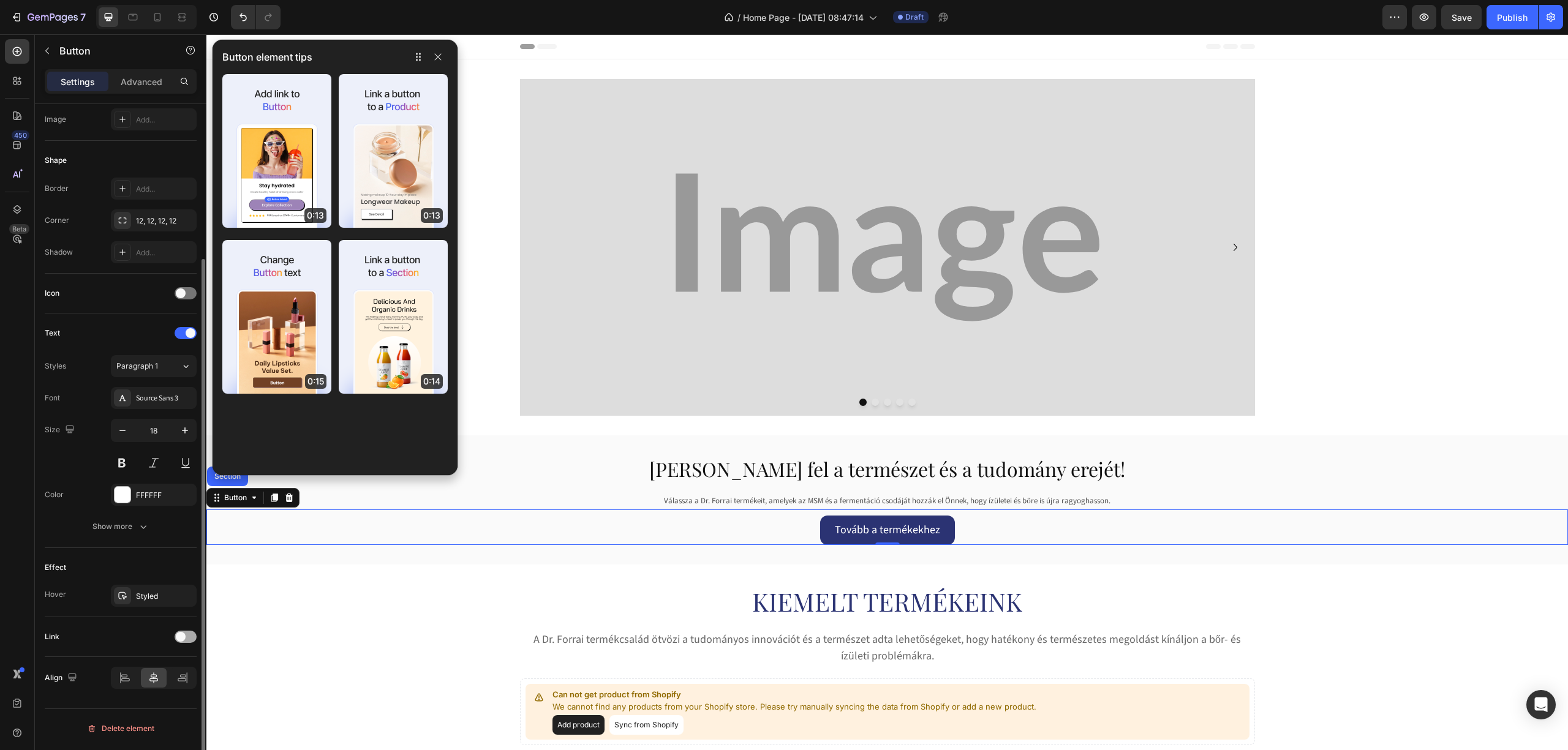
scroll to position [200, 0]
click at [184, 635] on div at bounding box center [185, 637] width 22 height 12
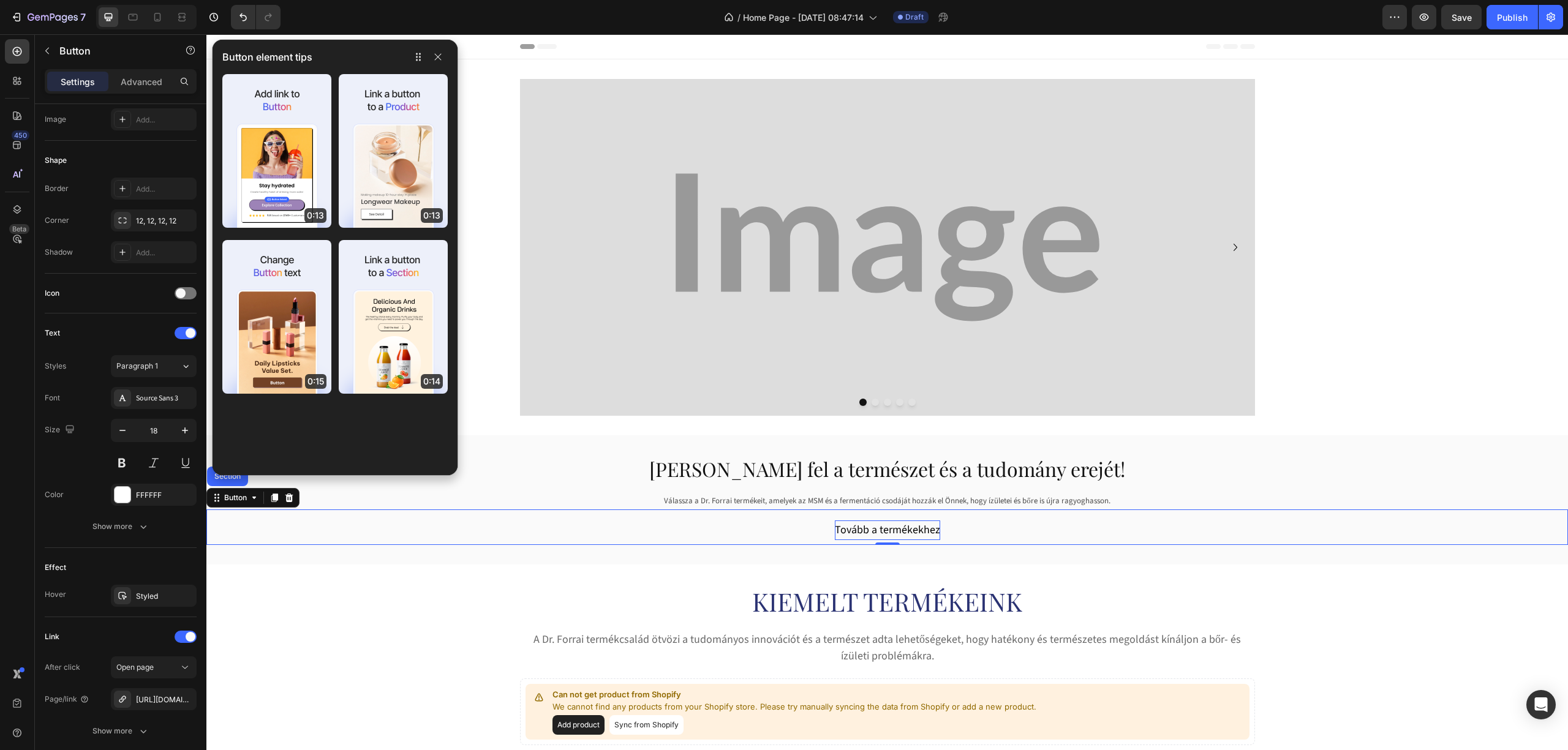
click at [902, 527] on p "Tovább a termékekhez" at bounding box center [887, 530] width 105 height 20
click at [957, 530] on div "Tovább a termékekhez Button Section 0" at bounding box center [887, 527] width 1362 height 36
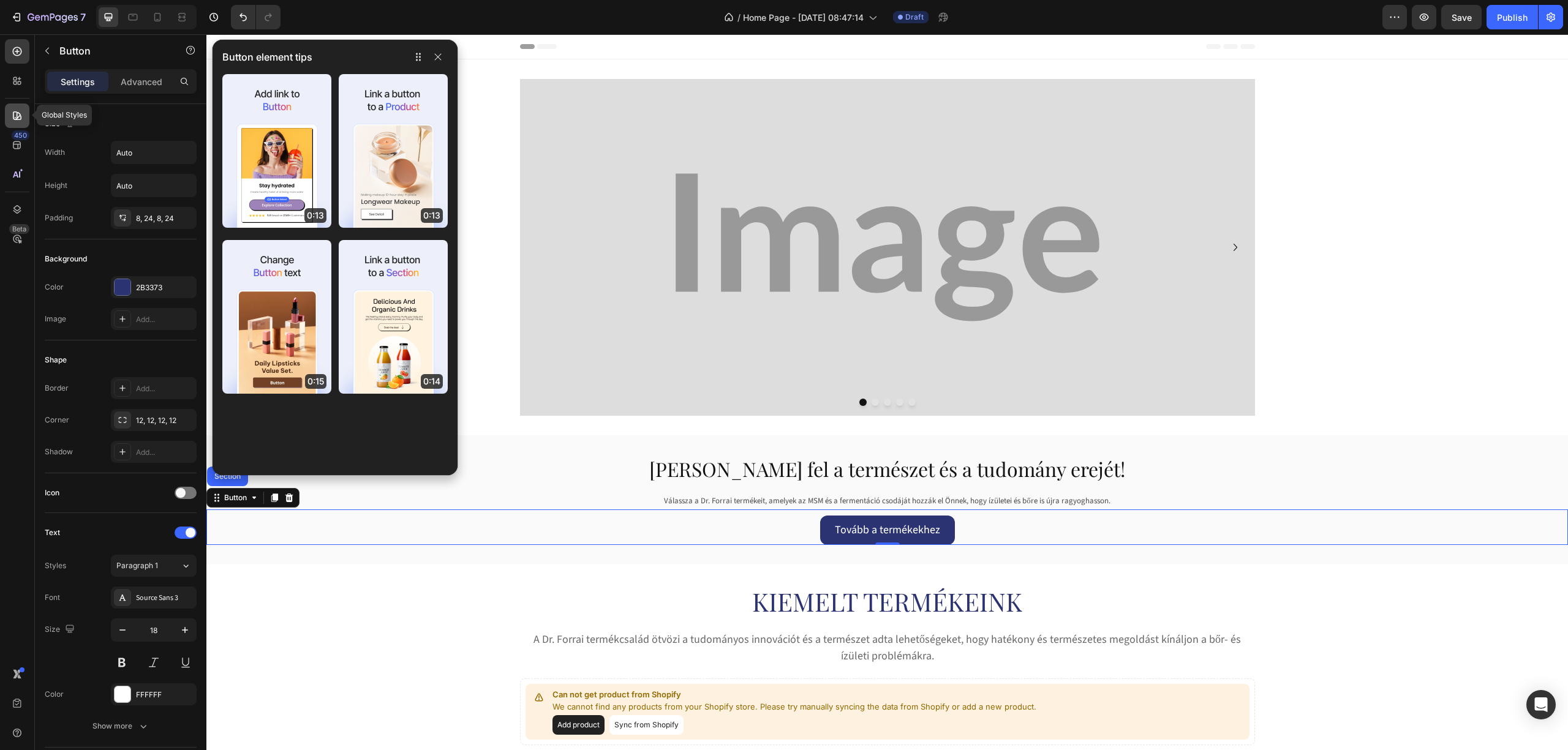
click at [15, 110] on icon at bounding box center [17, 116] width 12 height 12
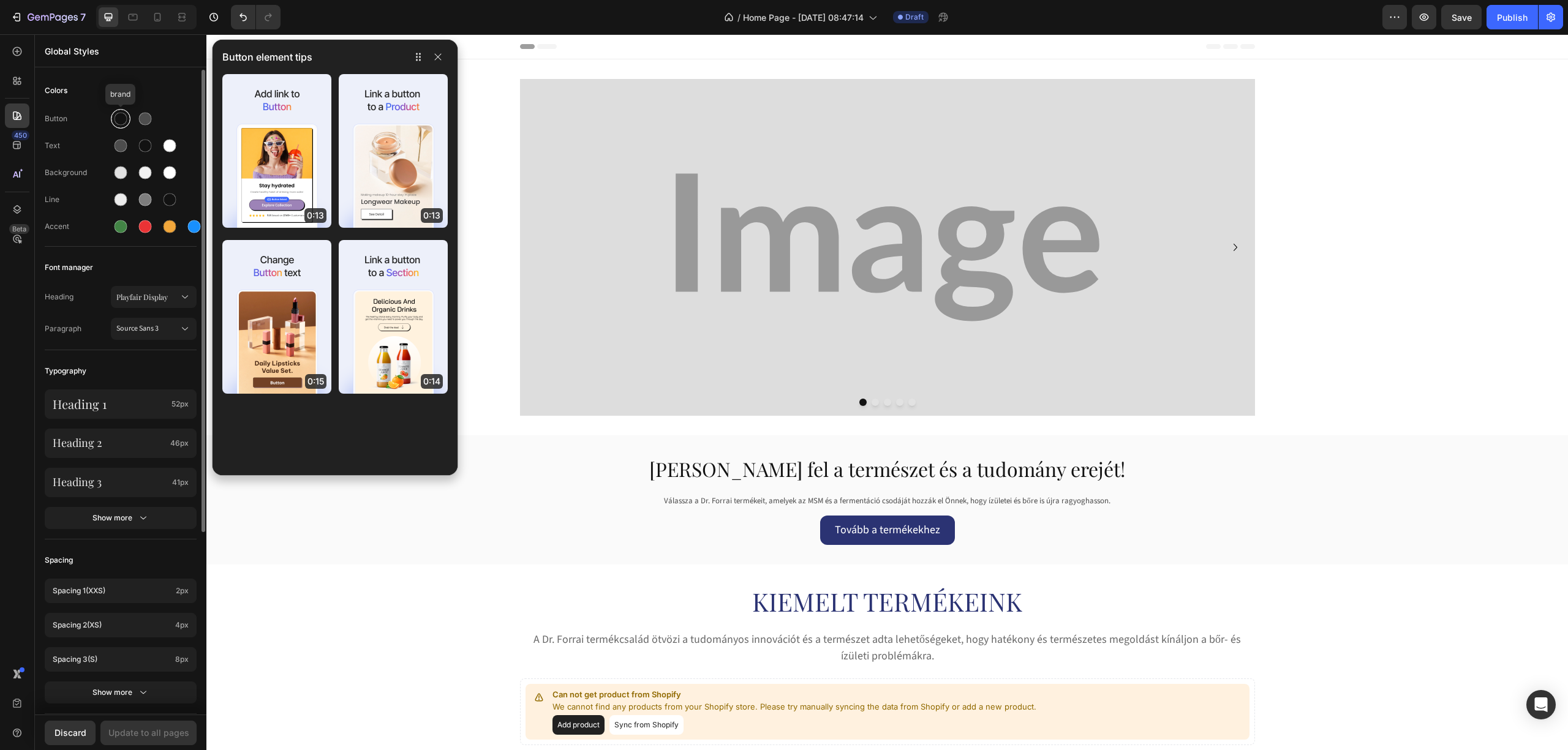
click at [128, 110] on div at bounding box center [121, 119] width 22 height 22
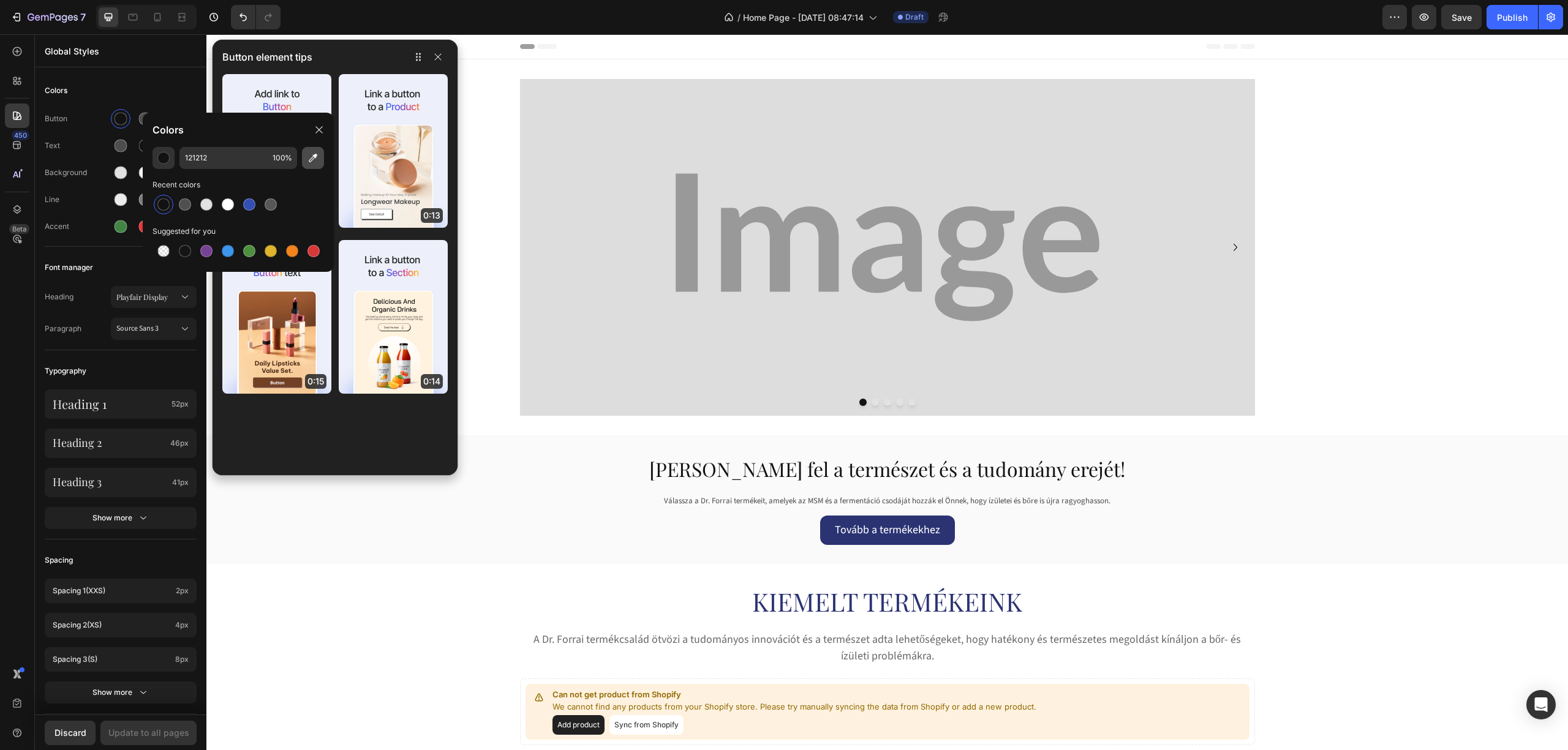
click at [307, 163] on icon "button" at bounding box center [313, 158] width 12 height 12
type input "DDE4E6"
click at [579, 208] on img at bounding box center [887, 247] width 735 height 337
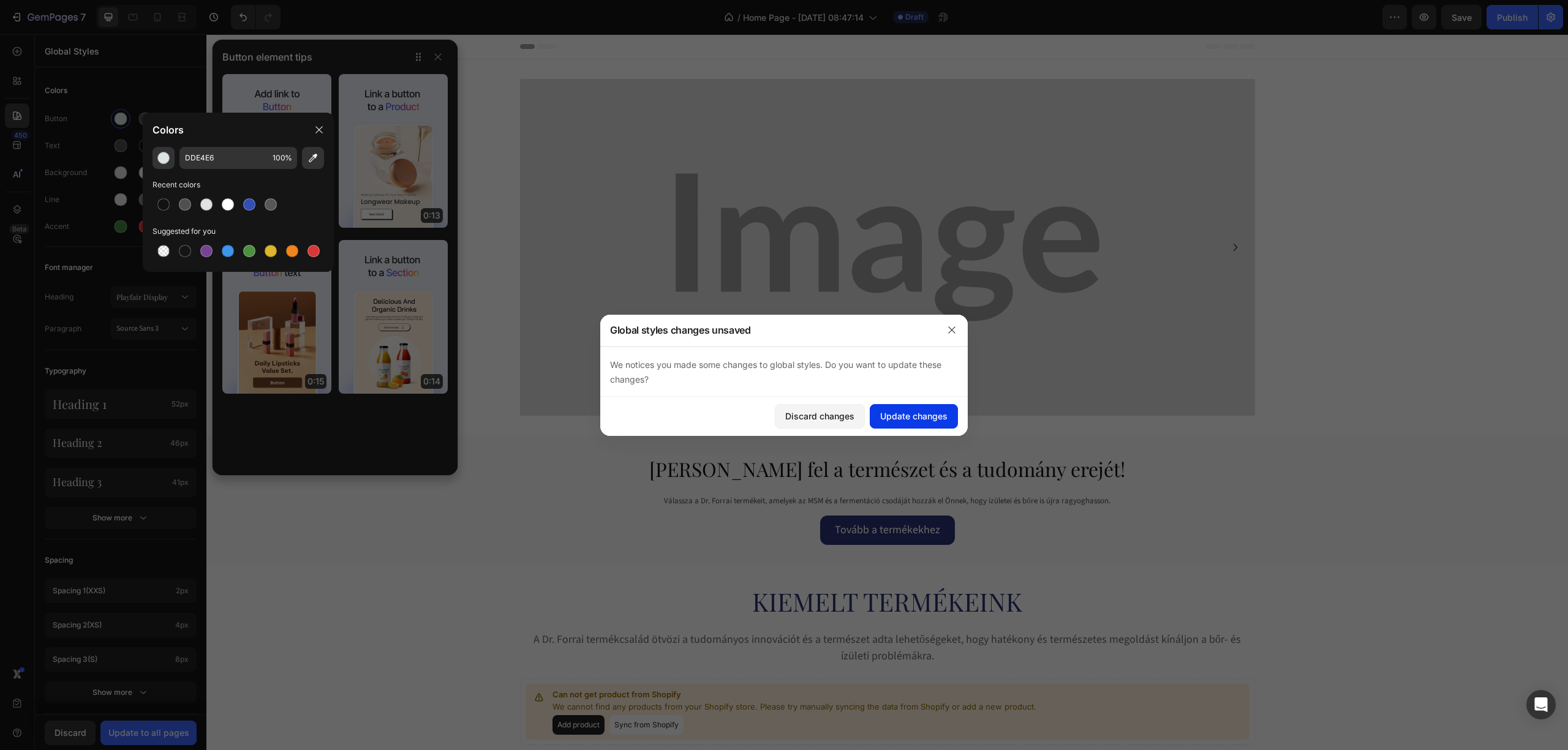
click at [900, 410] on div "Update changes" at bounding box center [914, 416] width 67 height 13
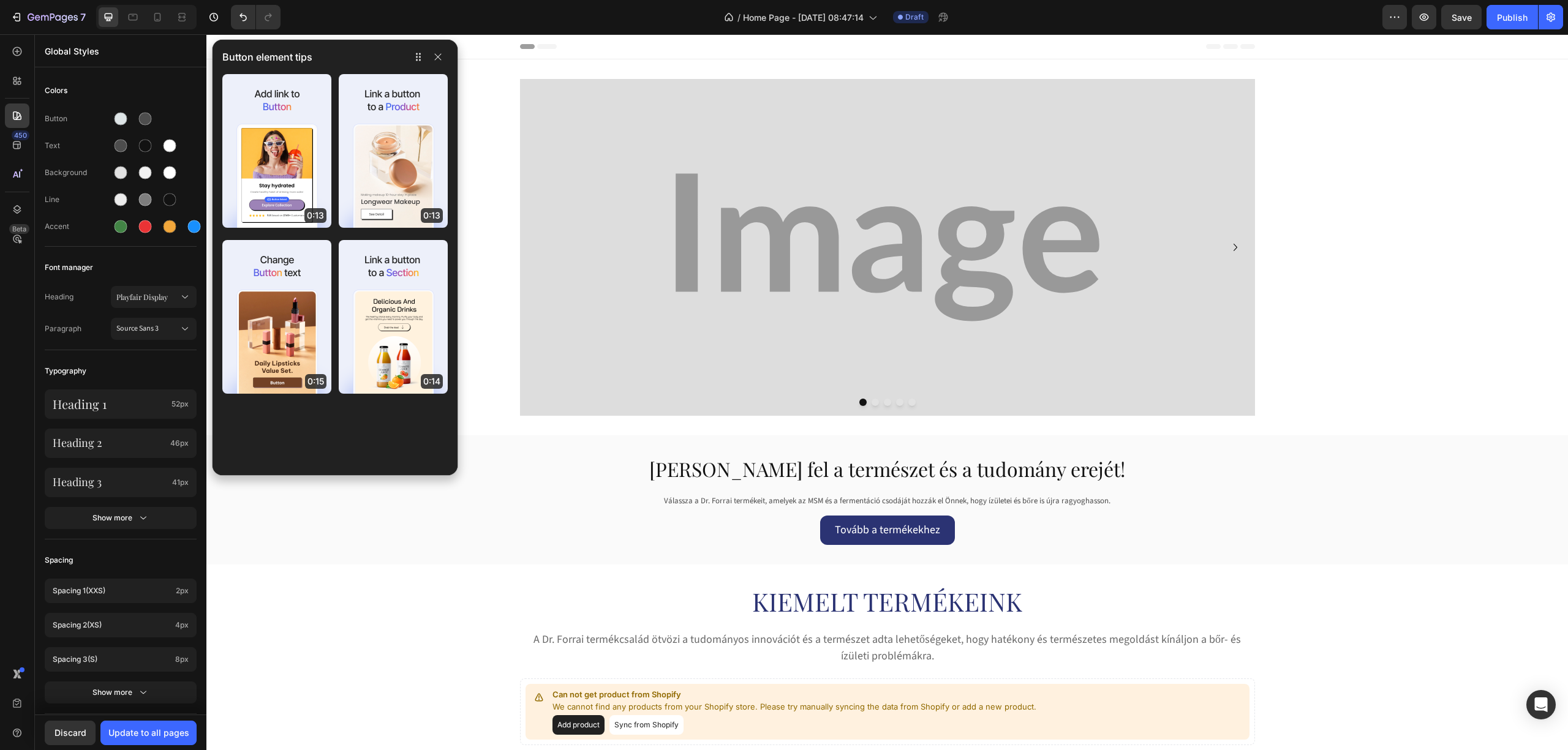
click at [437, 64] on div at bounding box center [428, 57] width 39 height 20
click at [437, 52] on icon "button" at bounding box center [438, 57] width 10 height 10
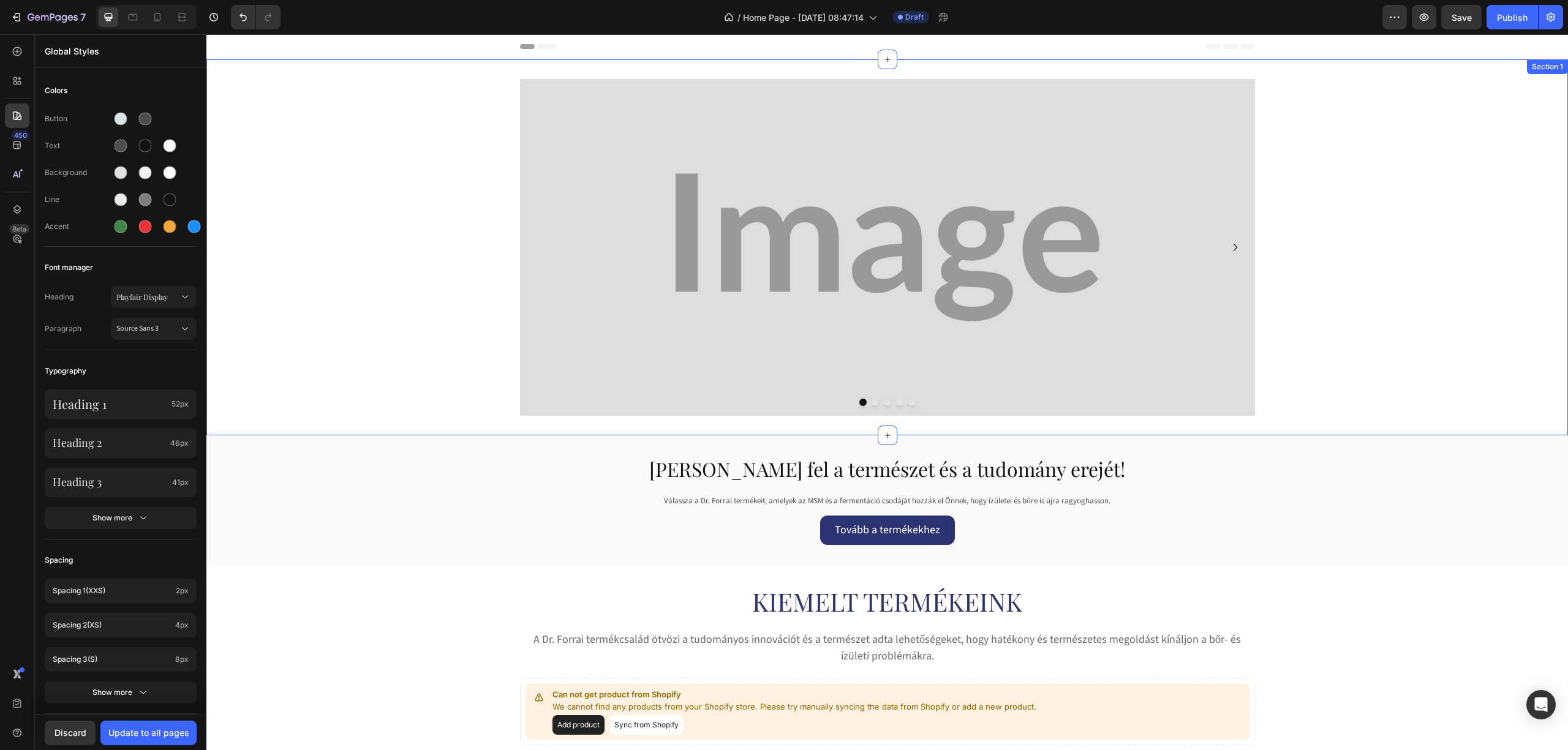
click at [577, 106] on img at bounding box center [887, 247] width 735 height 337
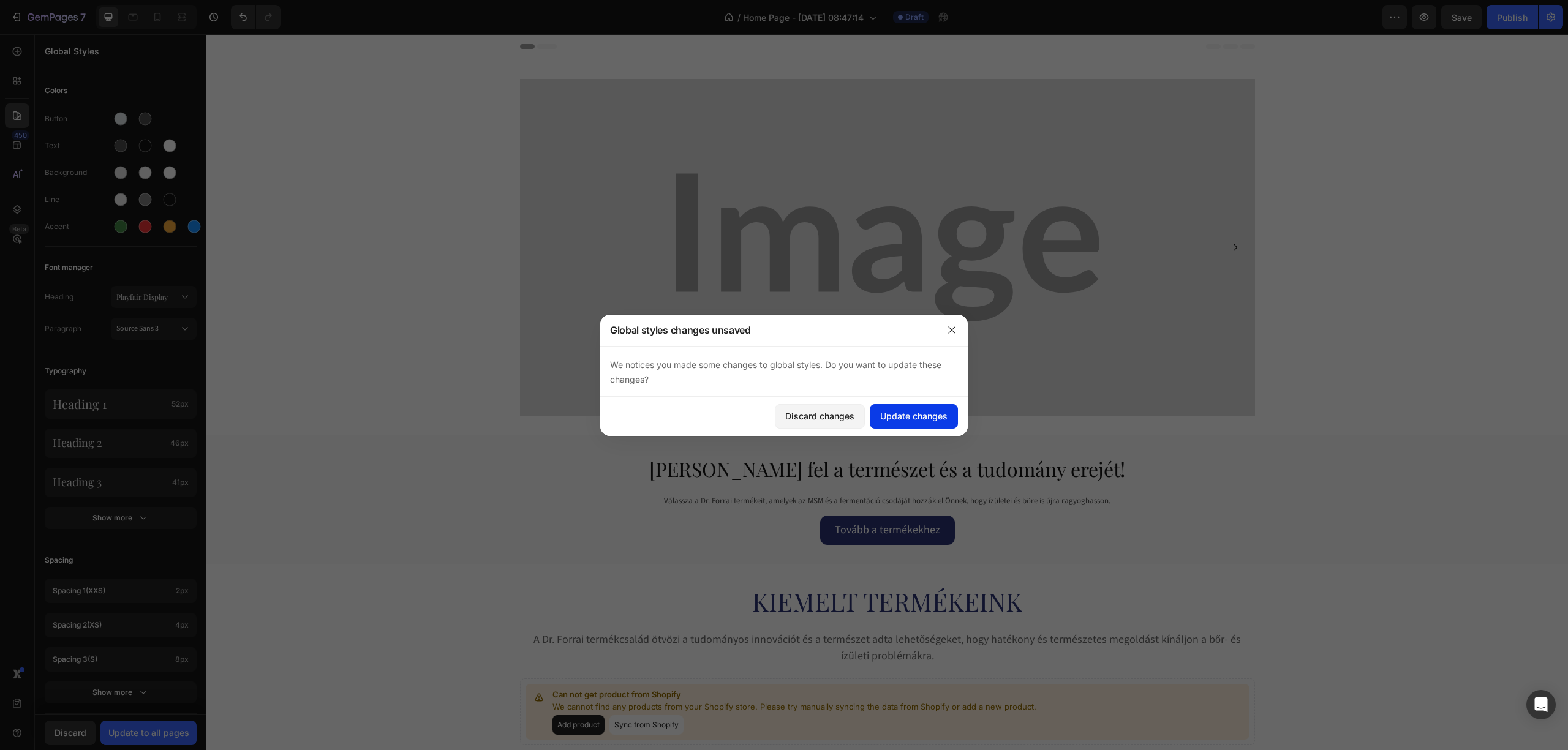
click at [917, 414] on div "Update changes" at bounding box center [914, 416] width 67 height 13
drag, startPoint x: 782, startPoint y: 272, endPoint x: 981, endPoint y: 305, distance: 201.7
click at [782, 272] on img at bounding box center [887, 247] width 735 height 337
click at [942, 329] on button "button" at bounding box center [952, 330] width 20 height 20
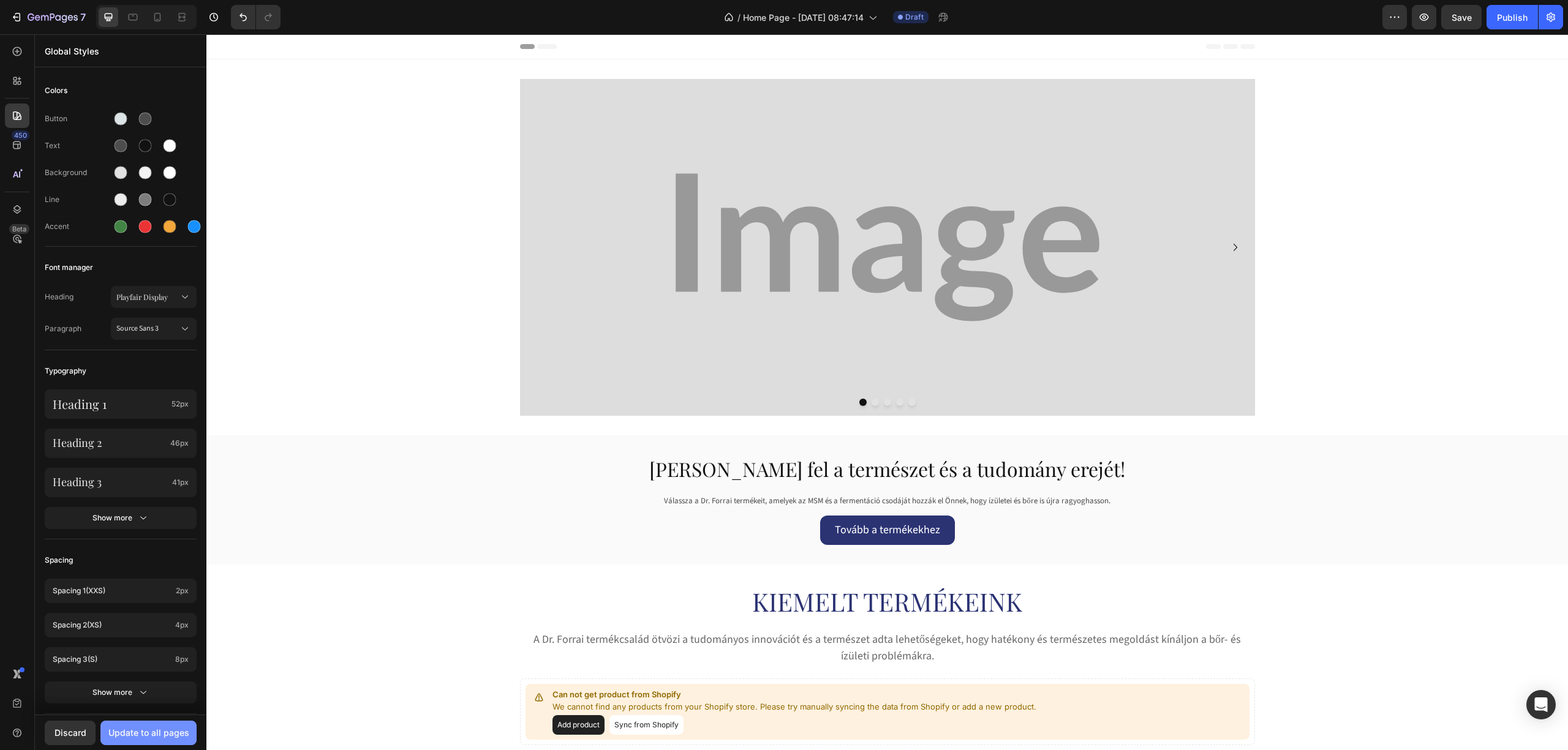
click at [165, 732] on div "Update to all pages" at bounding box center [148, 732] width 81 height 13
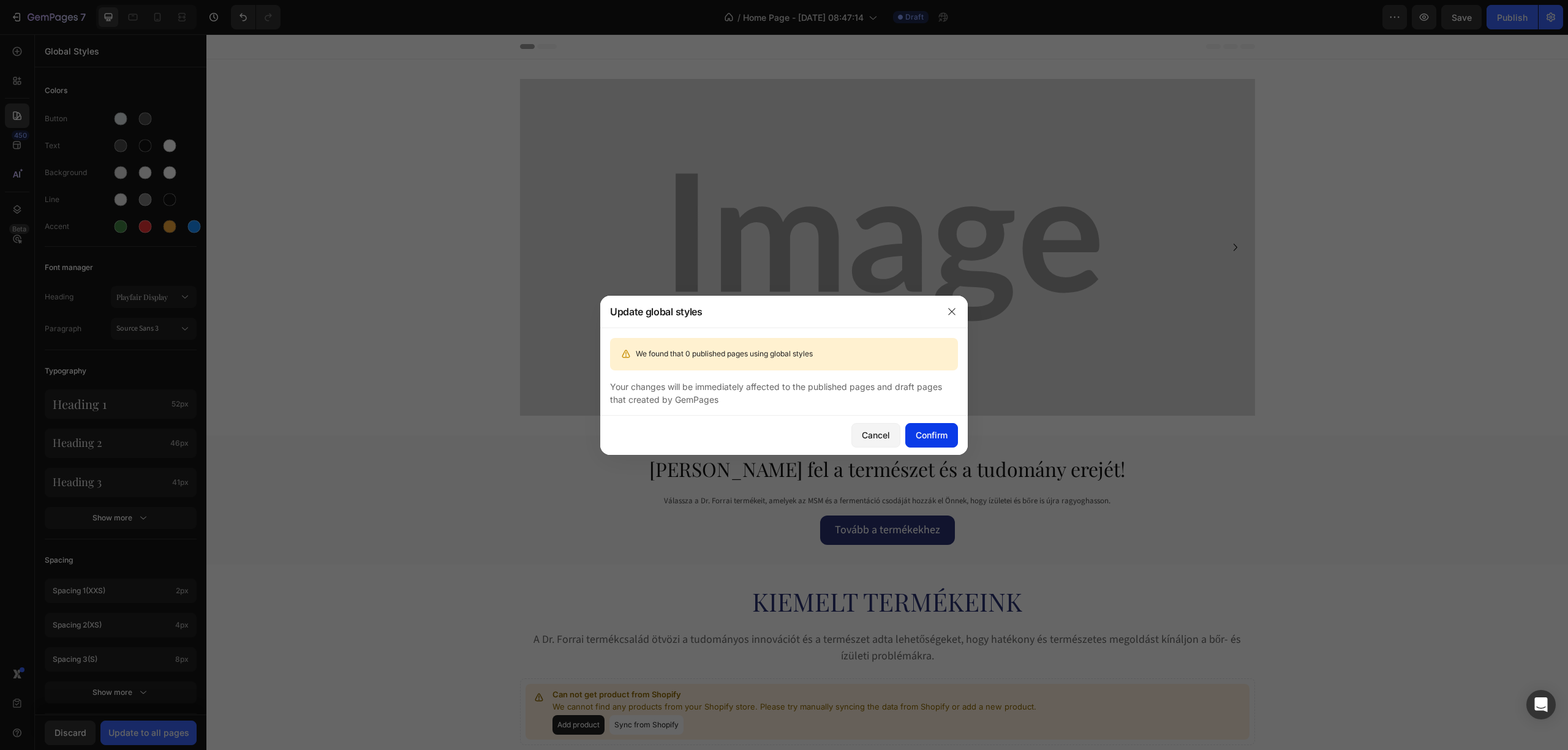
click at [928, 432] on div "Confirm" at bounding box center [932, 435] width 32 height 13
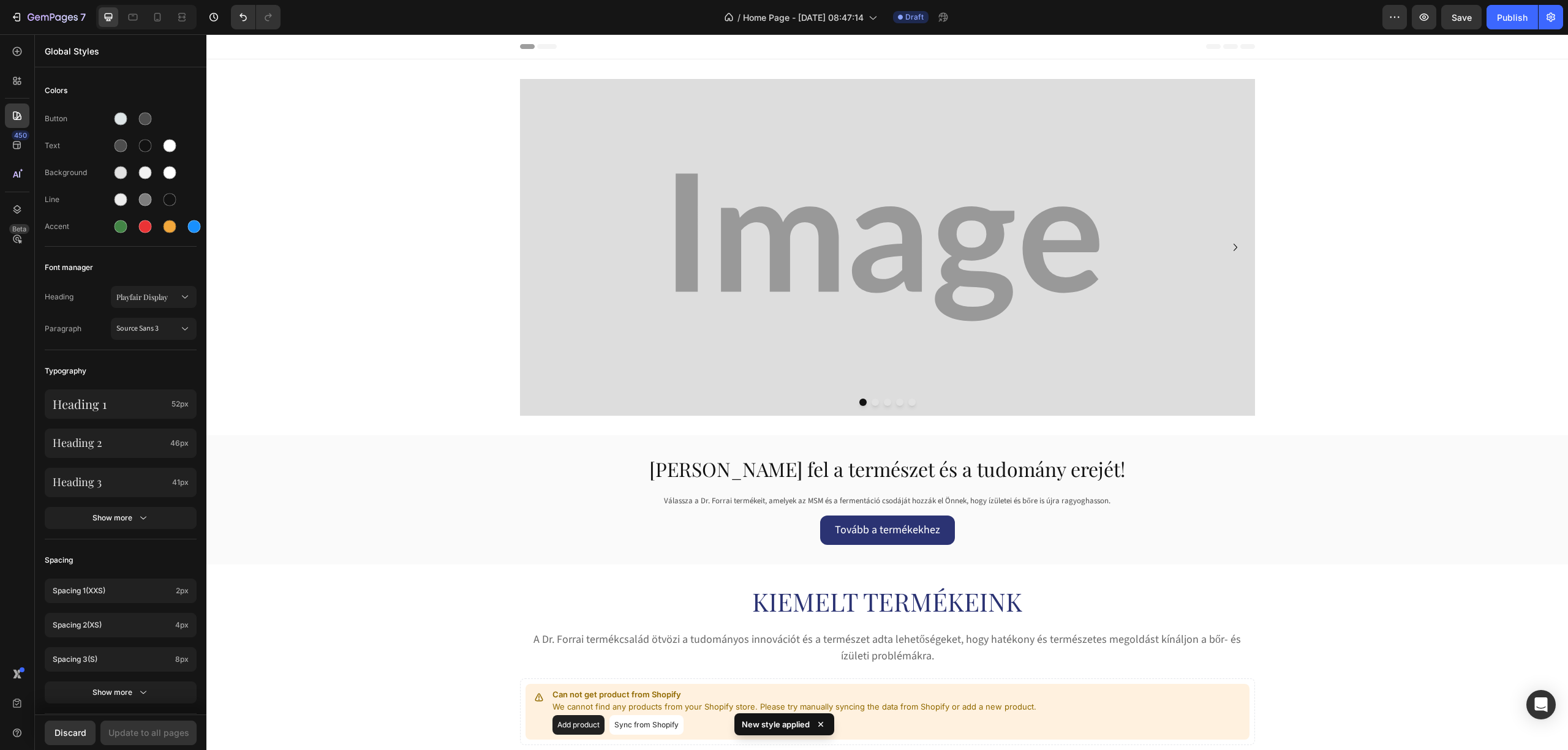
click at [682, 202] on img at bounding box center [887, 247] width 735 height 337
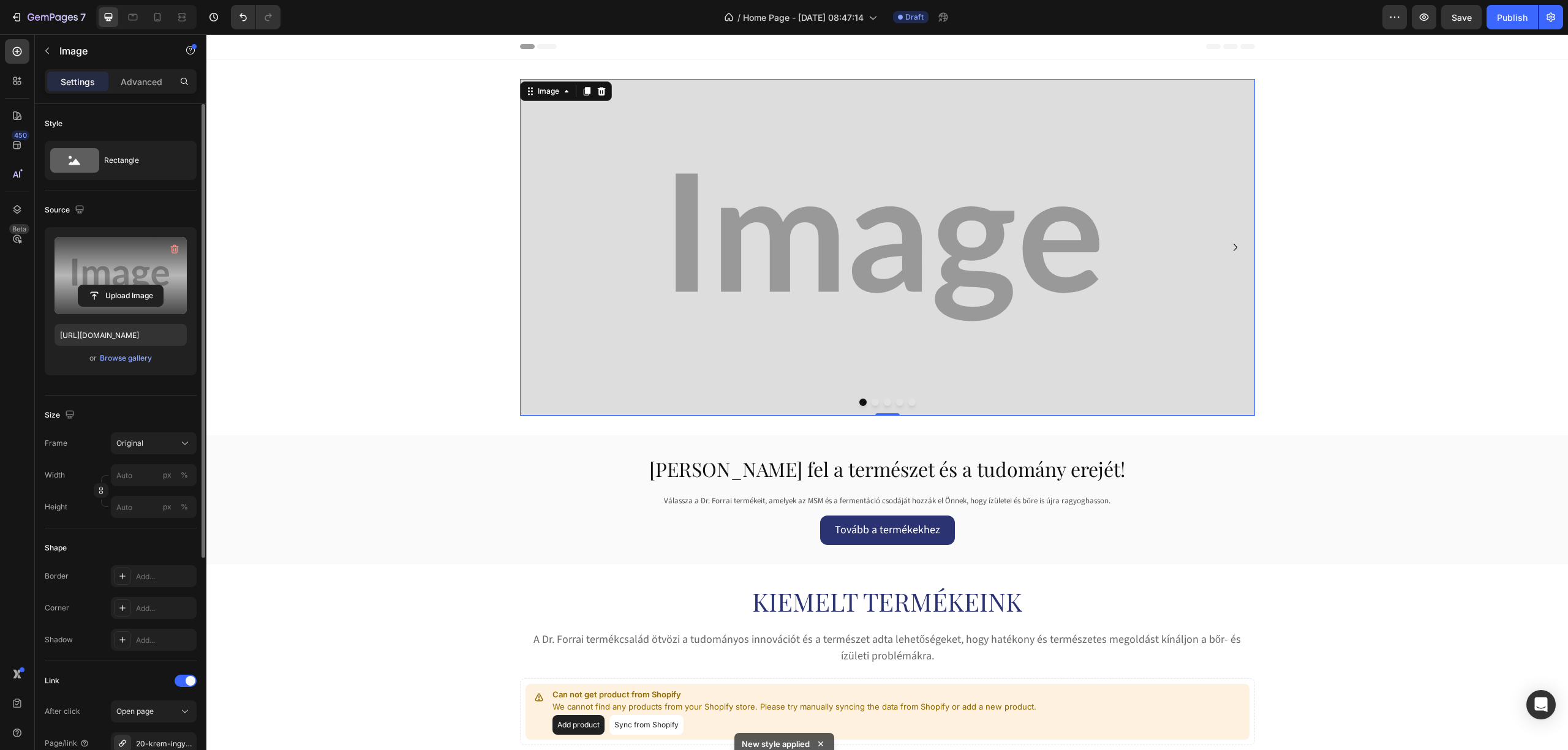
click at [123, 274] on label at bounding box center [120, 275] width 132 height 77
click at [123, 285] on input "file" at bounding box center [120, 296] width 84 height 21
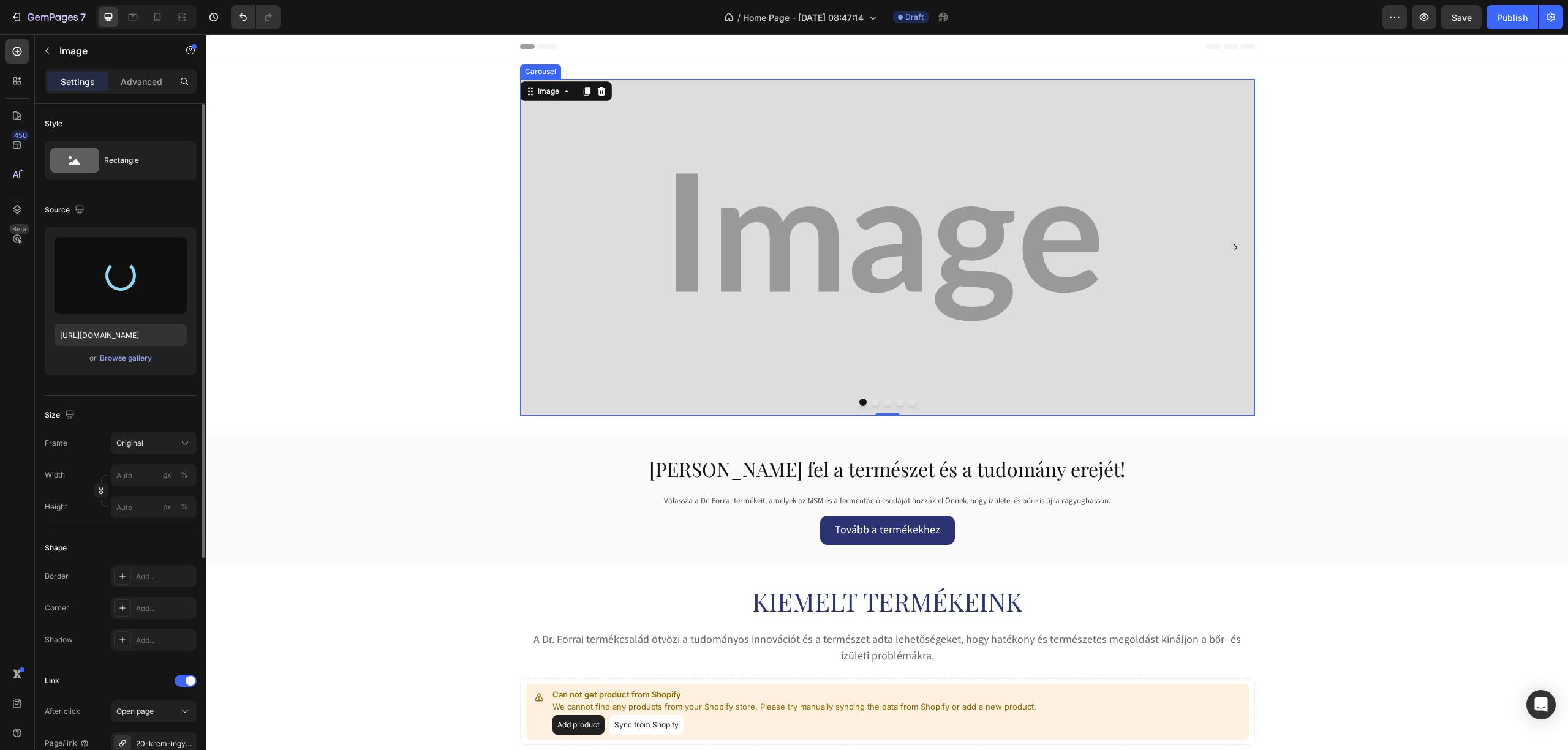
type input "https://cdn.shopify.com/s/files/1/0953/2008/0721/files/gempages_585696562970100…"
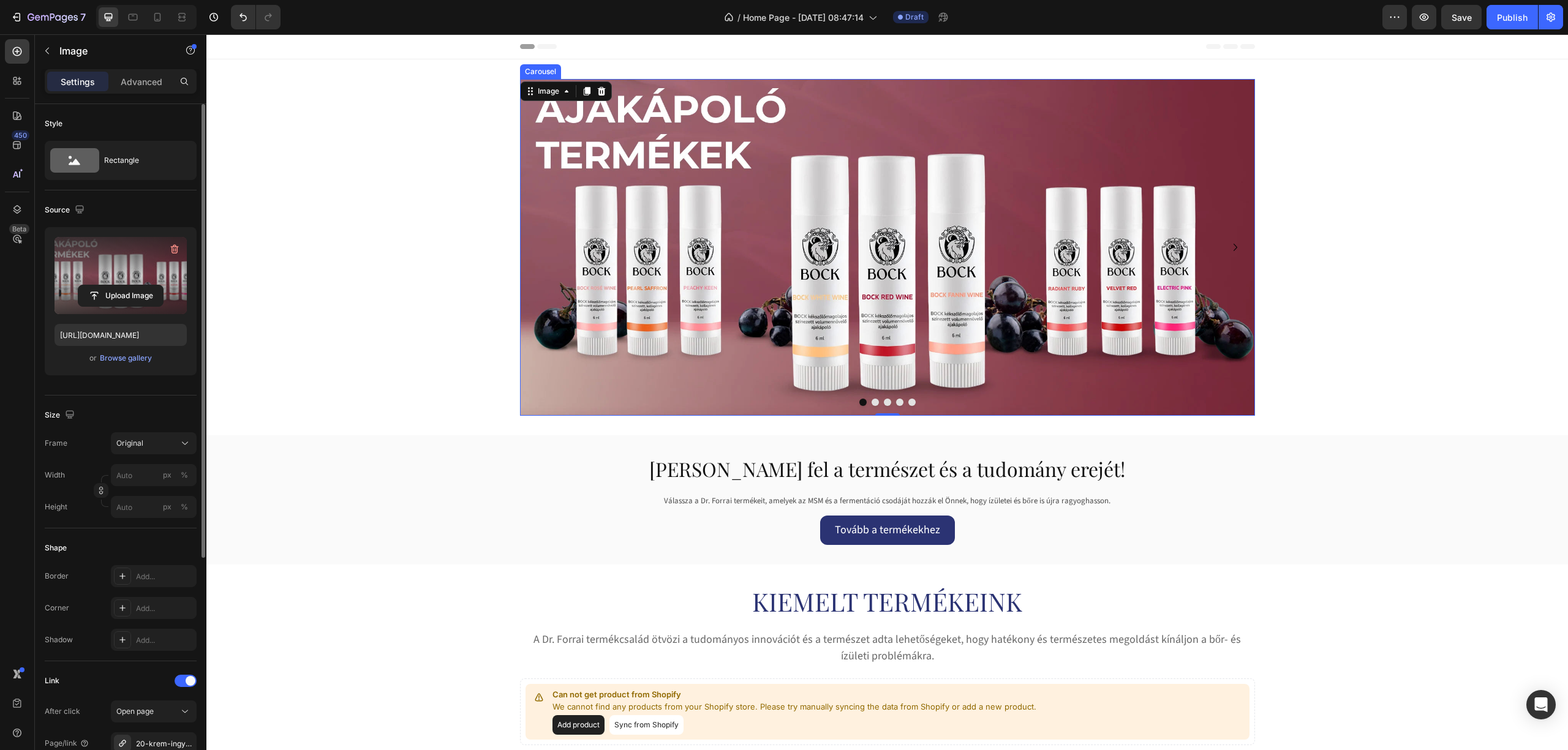
click at [872, 404] on button "Dot" at bounding box center [875, 402] width 7 height 7
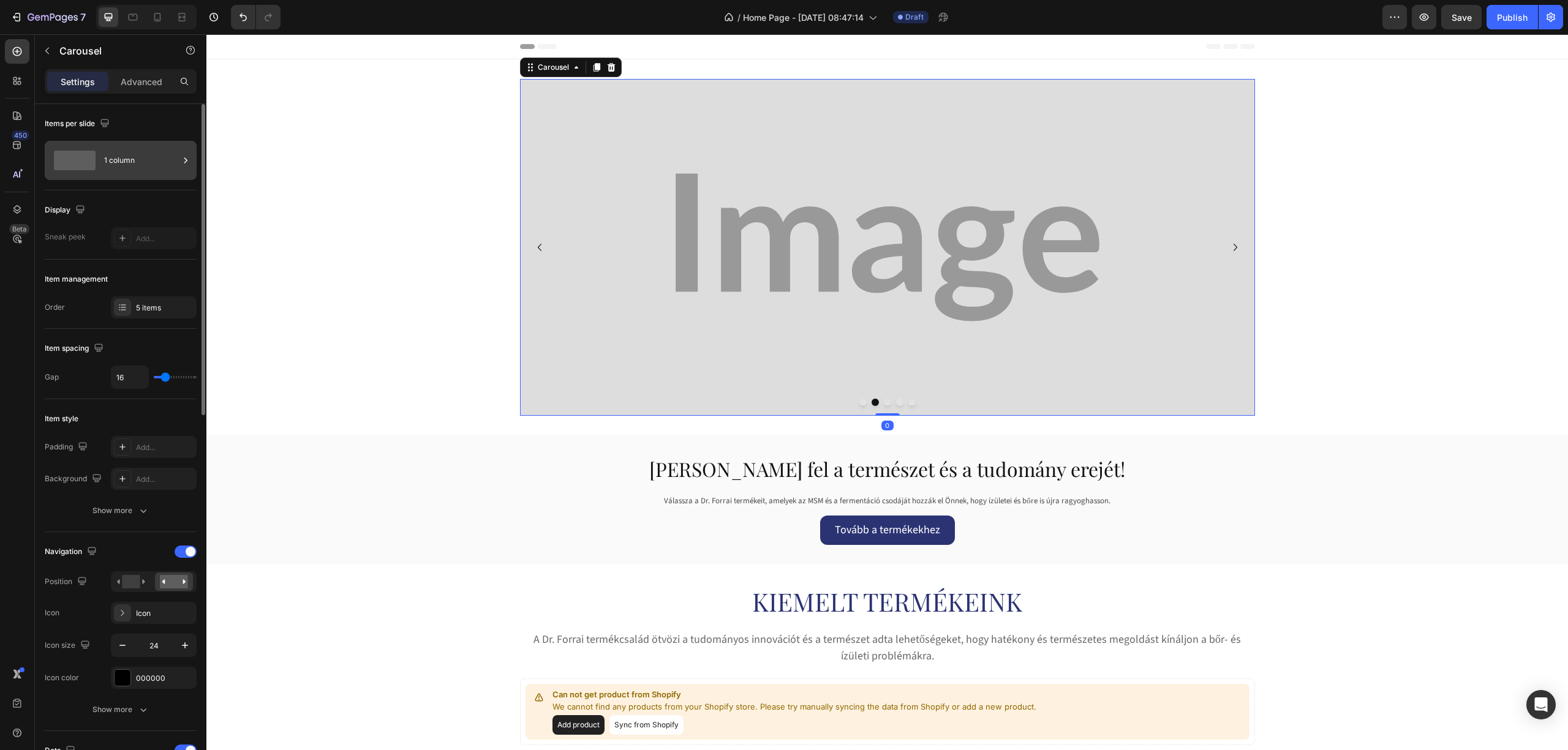
click at [126, 167] on div "1 column" at bounding box center [141, 161] width 75 height 28
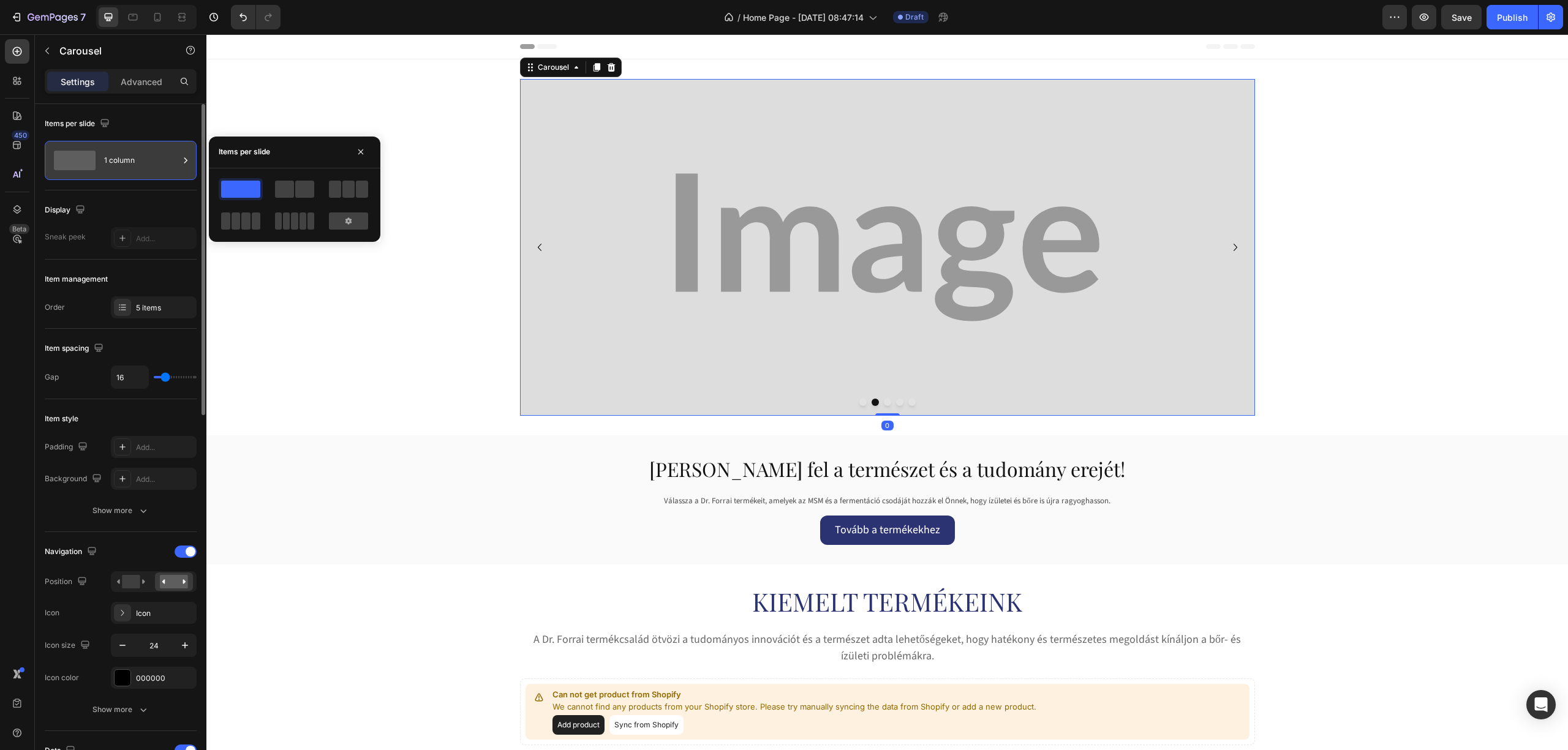
click at [126, 167] on div "1 column" at bounding box center [141, 161] width 75 height 28
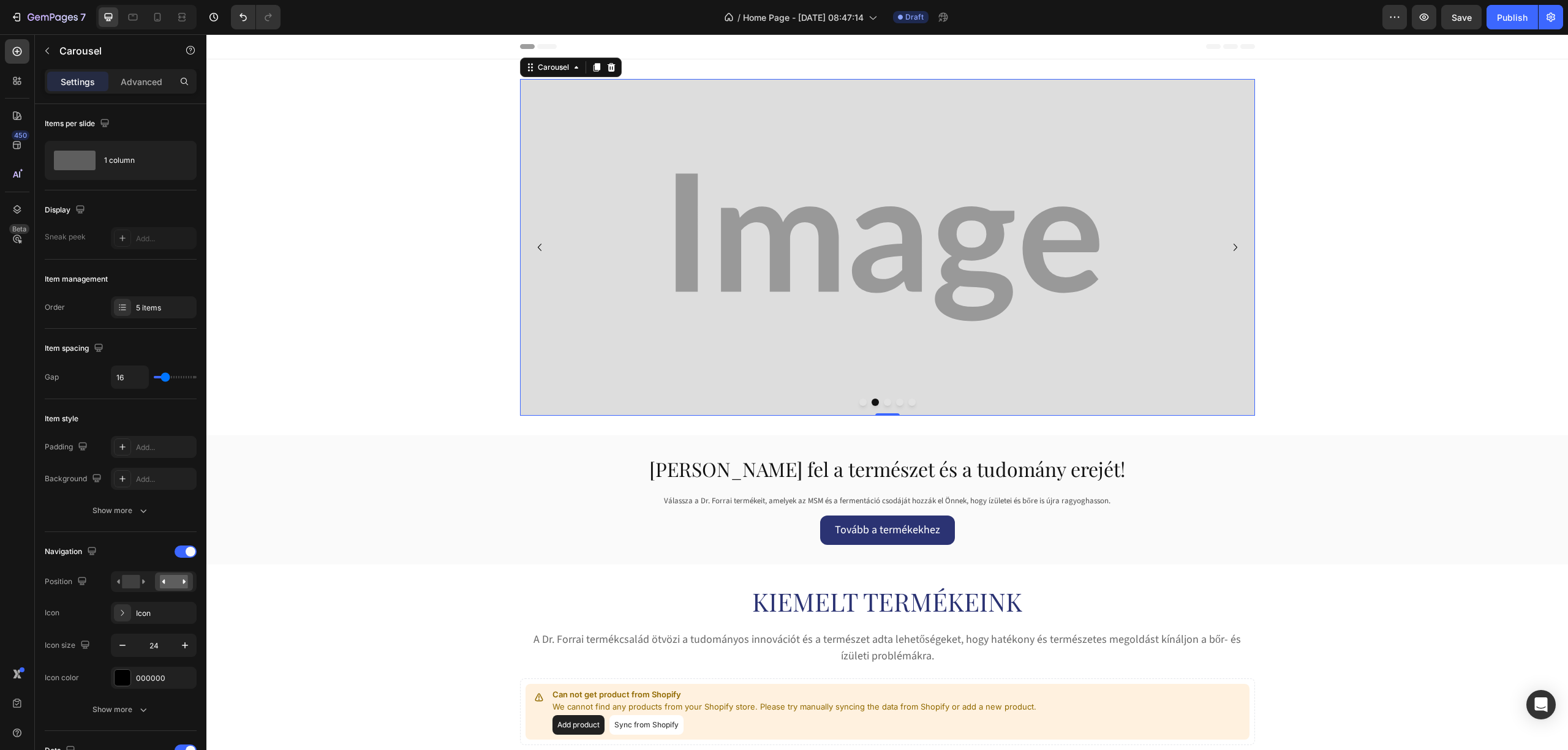
click at [755, 175] on img at bounding box center [887, 247] width 735 height 337
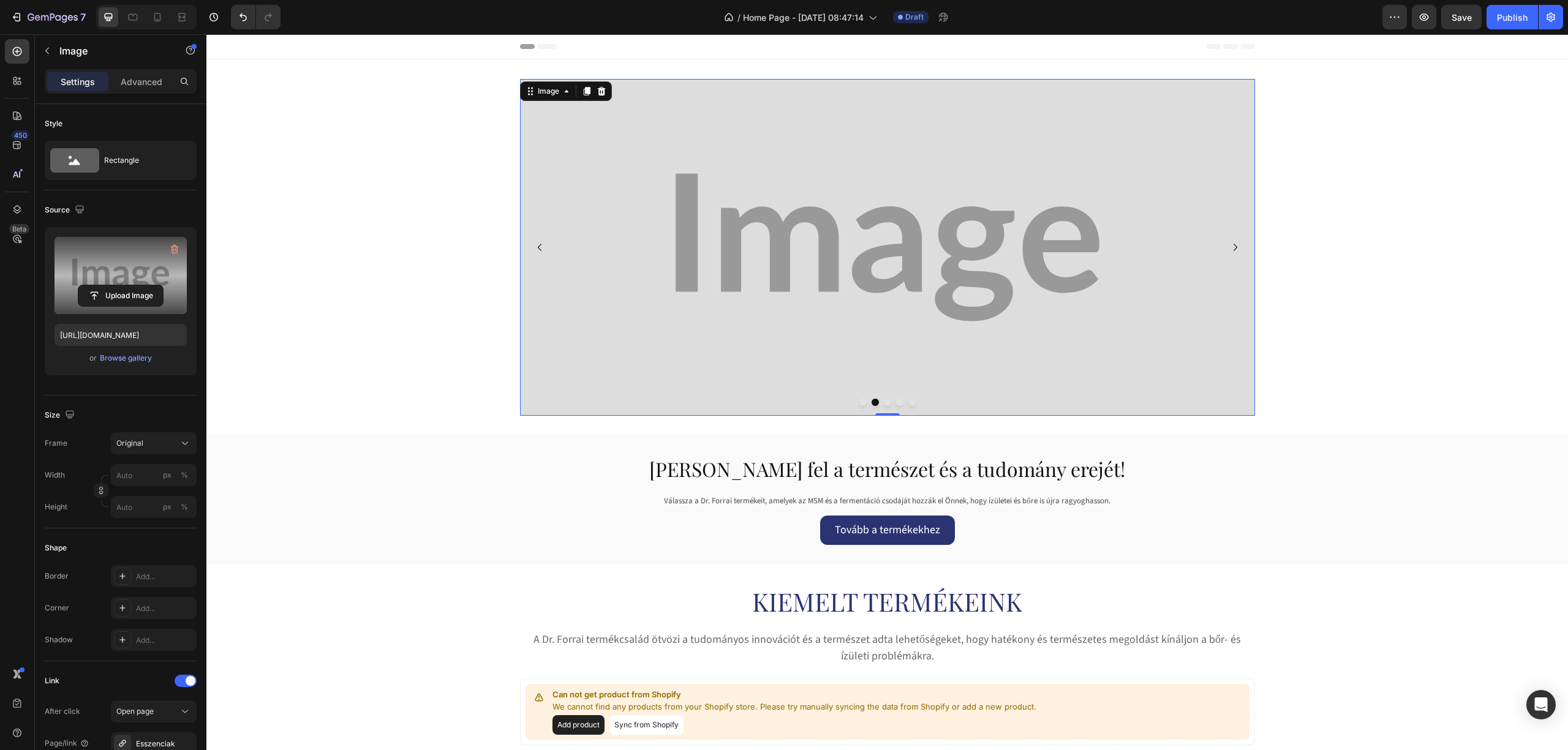
click at [145, 281] on label at bounding box center [120, 275] width 132 height 77
click at [145, 285] on input "file" at bounding box center [120, 296] width 84 height 21
type input "https://cdn.shopify.com/s/files/1/0953/2008/0721/files/gempages_585696562970100…"
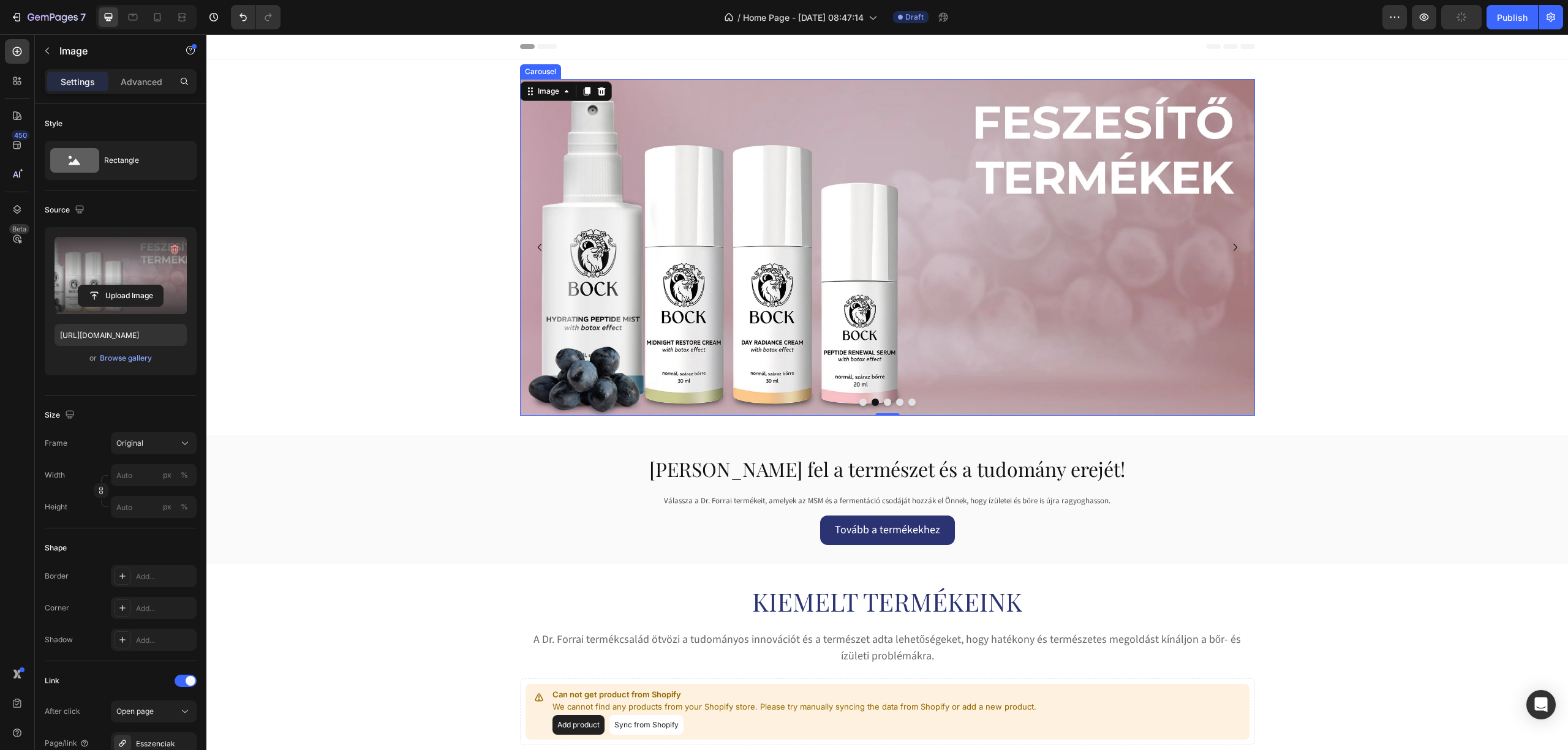
click at [884, 401] on button "Dot" at bounding box center [888, 402] width 7 height 7
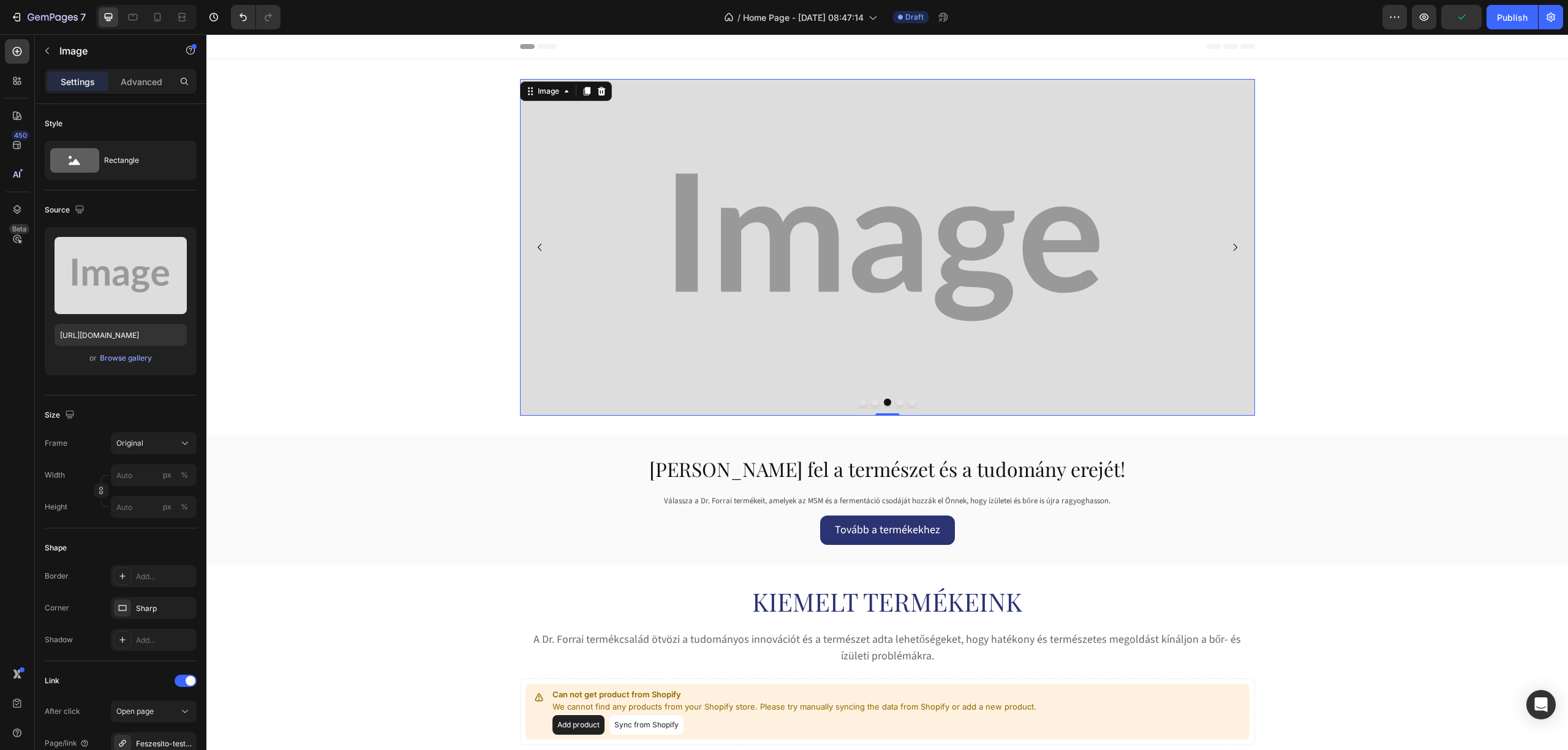
click at [811, 234] on img at bounding box center [887, 247] width 735 height 337
click at [126, 263] on label at bounding box center [120, 275] width 132 height 77
click at [126, 285] on input "file" at bounding box center [120, 296] width 84 height 21
type input "https://cdn.shopify.com/s/files/1/0953/2008/0721/files/gempages_585696562970100…"
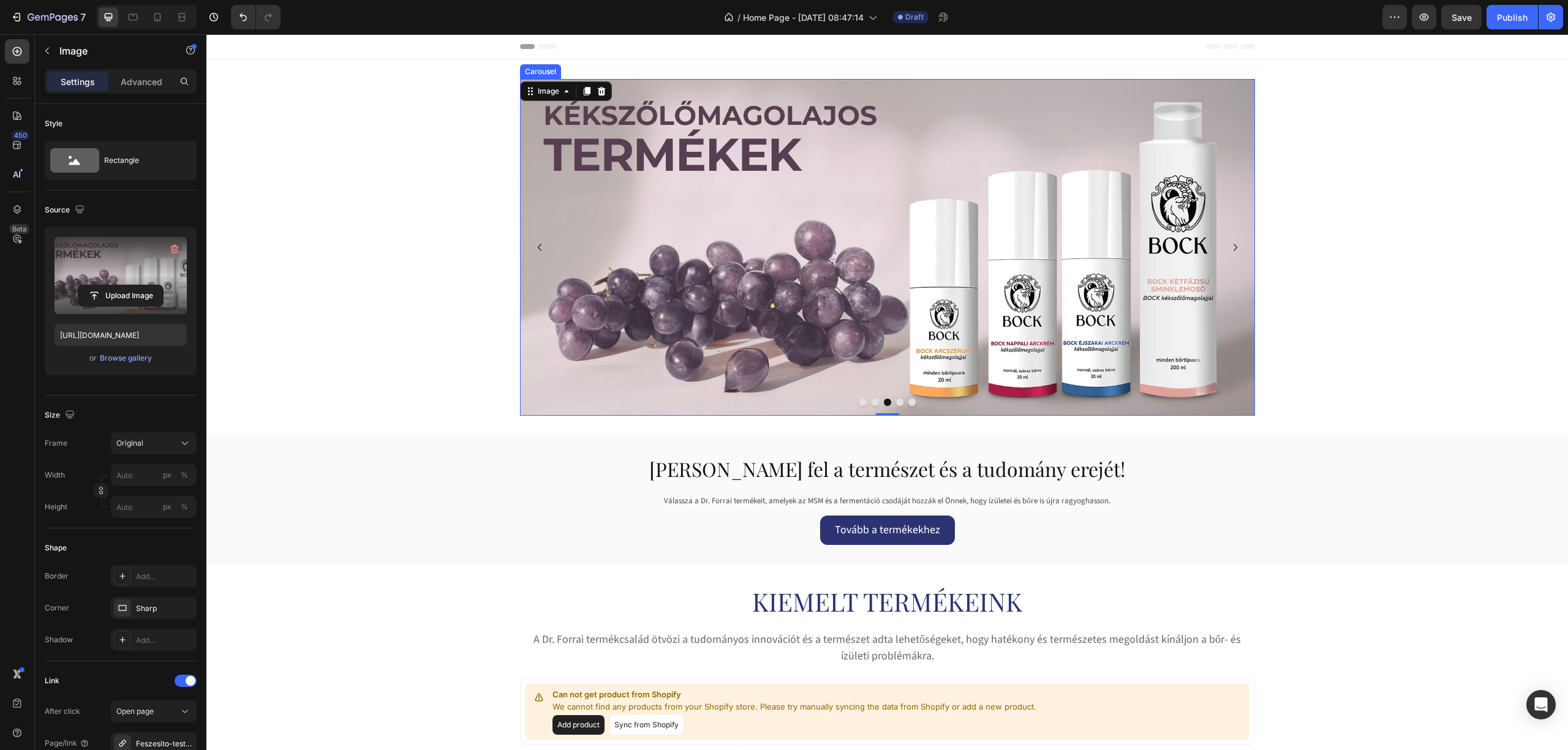
click at [896, 403] on button "Dot" at bounding box center [900, 402] width 7 height 7
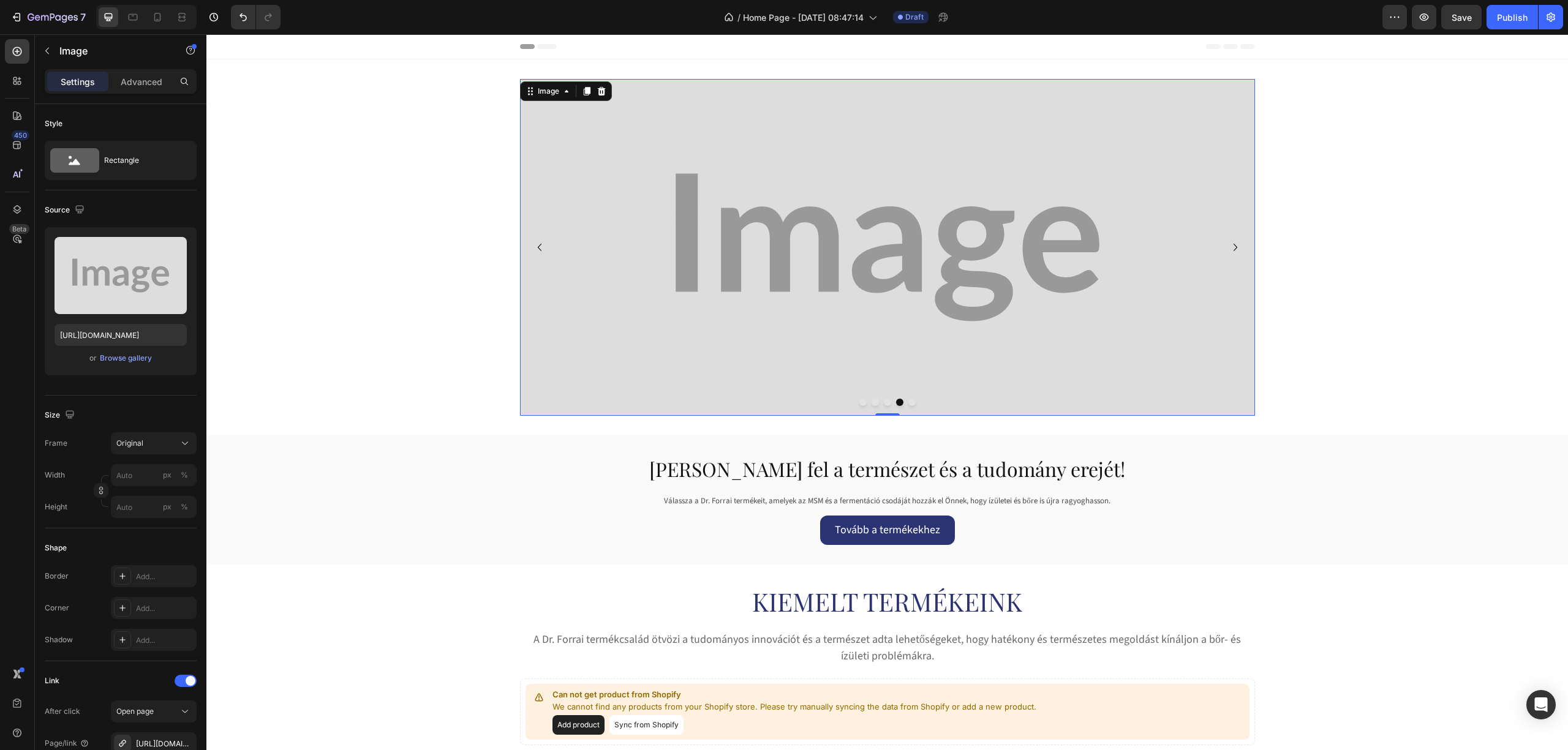
click at [574, 224] on img at bounding box center [887, 247] width 735 height 337
click at [133, 275] on label at bounding box center [120, 275] width 132 height 77
click at [133, 285] on input "file" at bounding box center [120, 296] width 84 height 21
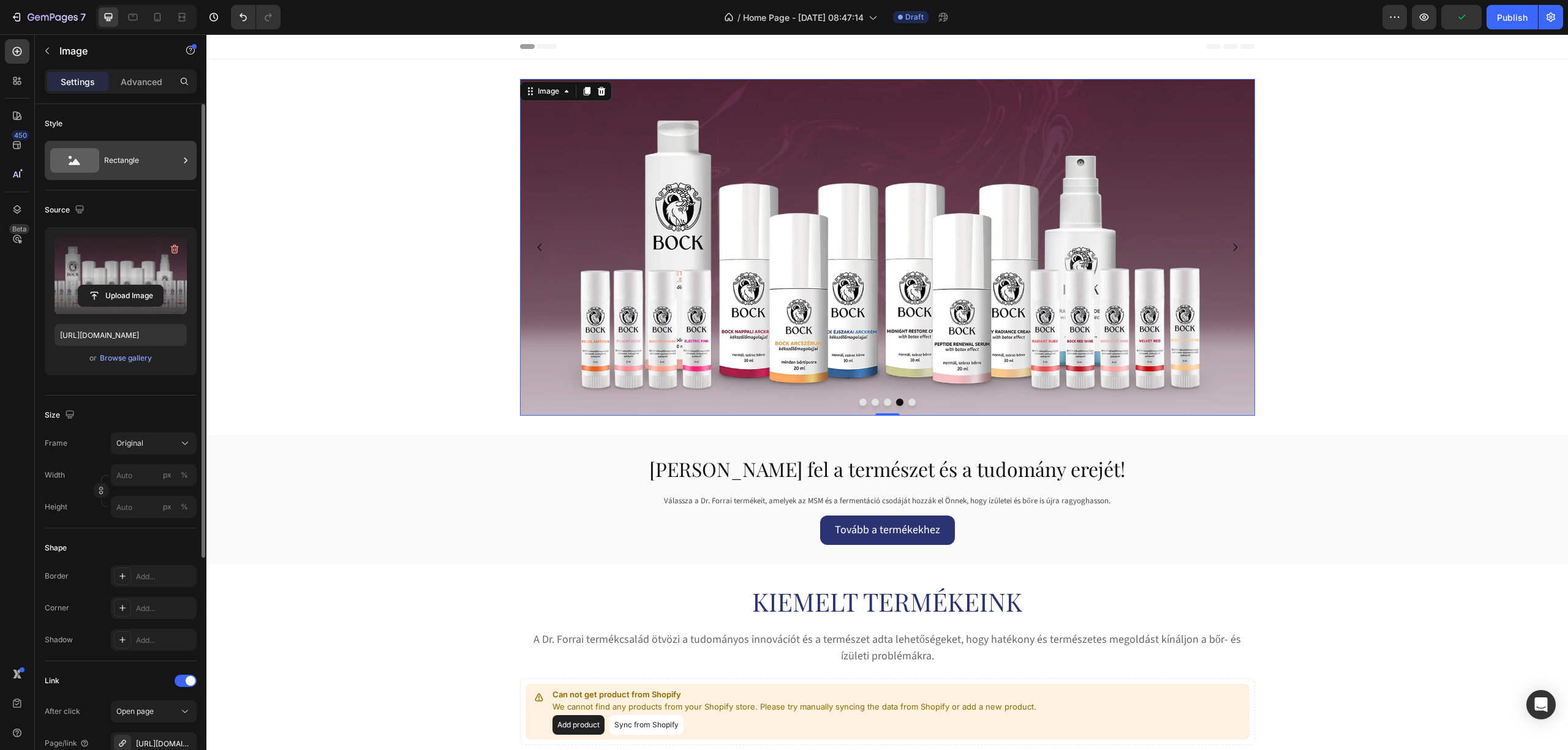
click at [156, 174] on div "Rectangle" at bounding box center [121, 161] width 152 height 39
click at [148, 118] on div "Style" at bounding box center [121, 124] width 152 height 20
click at [76, 209] on icon "button" at bounding box center [79, 209] width 12 height 12
click at [79, 268] on icon "button" at bounding box center [82, 273] width 12 height 12
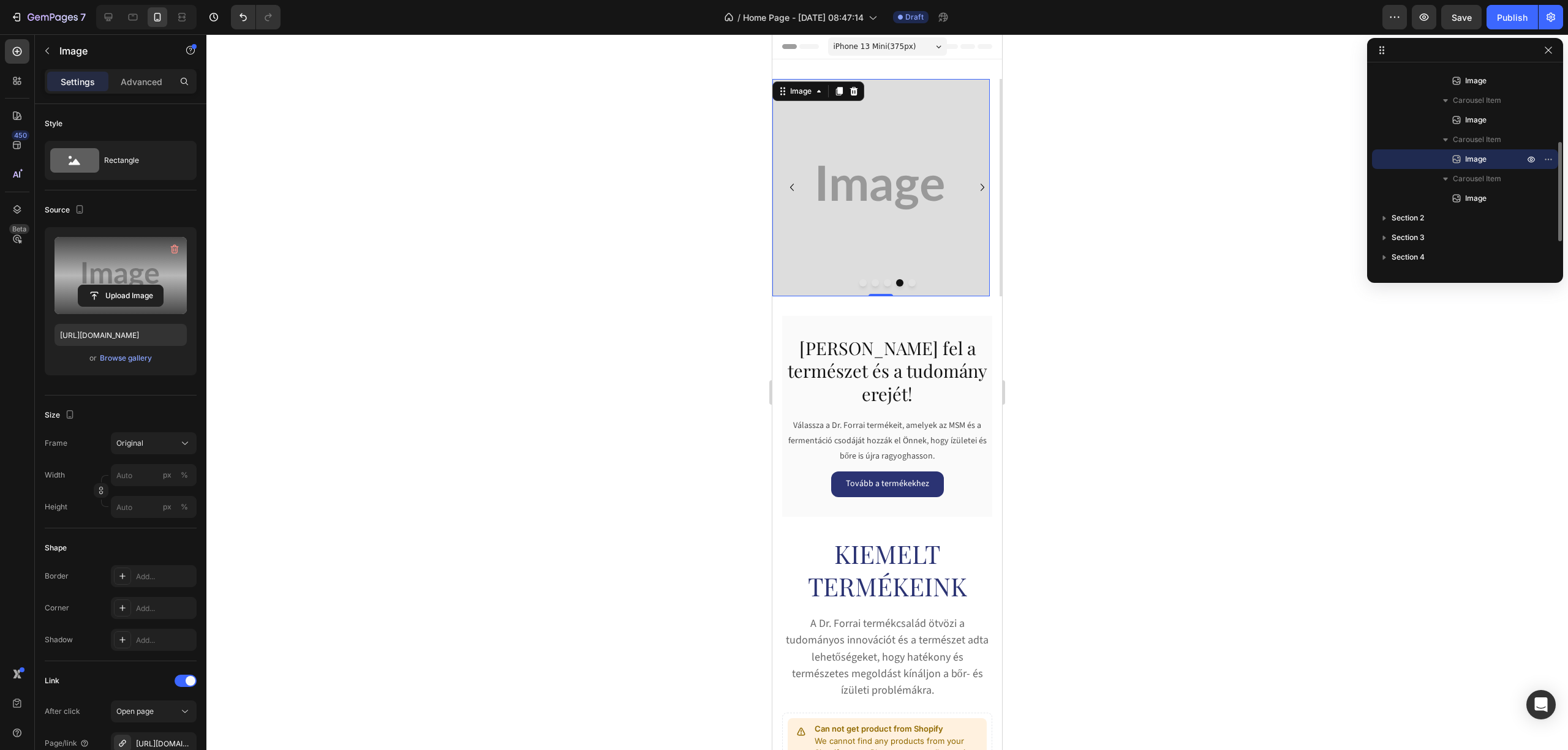
scroll to position [2, 0]
click at [126, 290] on input "file" at bounding box center [120, 296] width 84 height 21
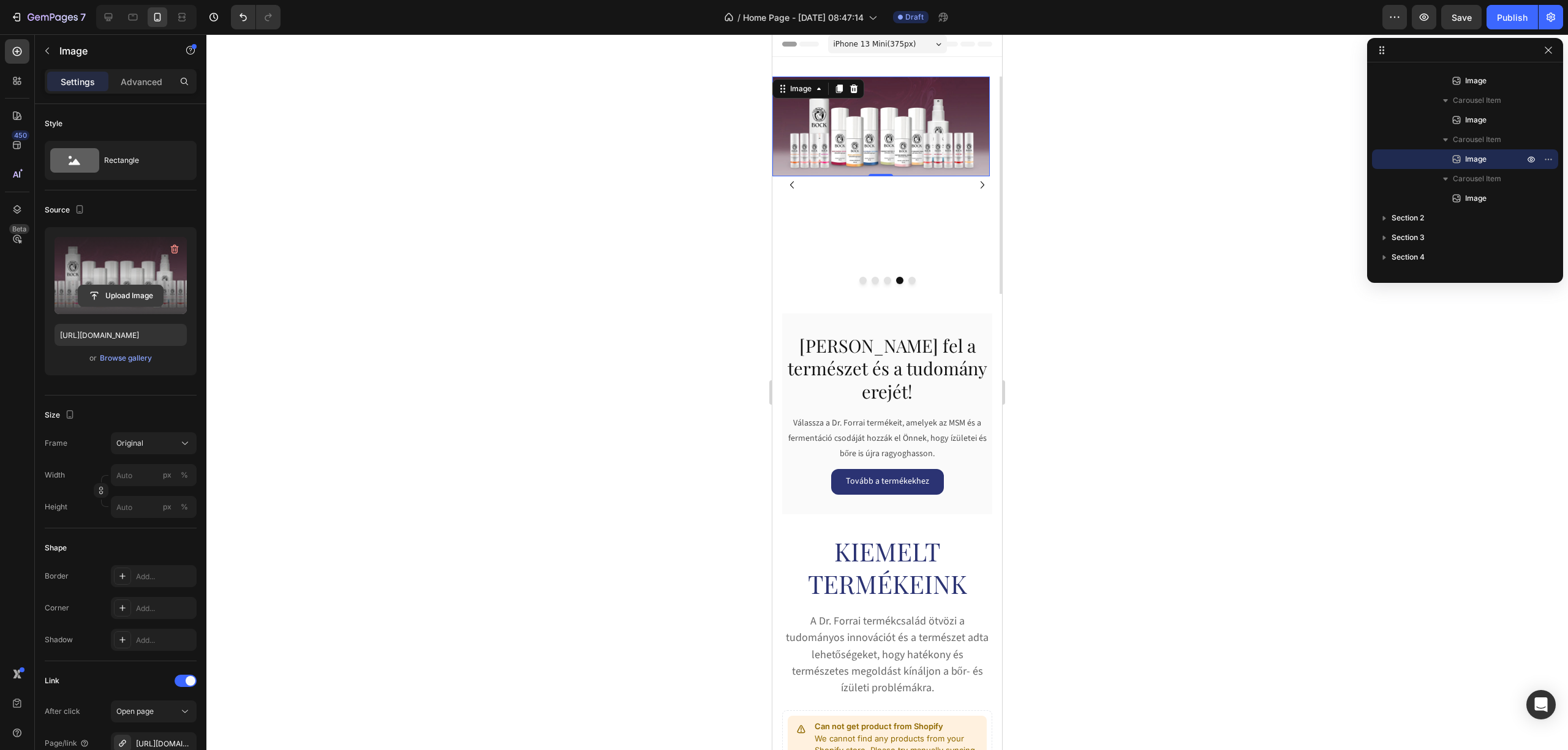
click at [121, 289] on input "file" at bounding box center [120, 296] width 84 height 21
type input "https://cdn.shopify.com/s/files/1/0953/2008/0721/files/gempages_585696562970100…"
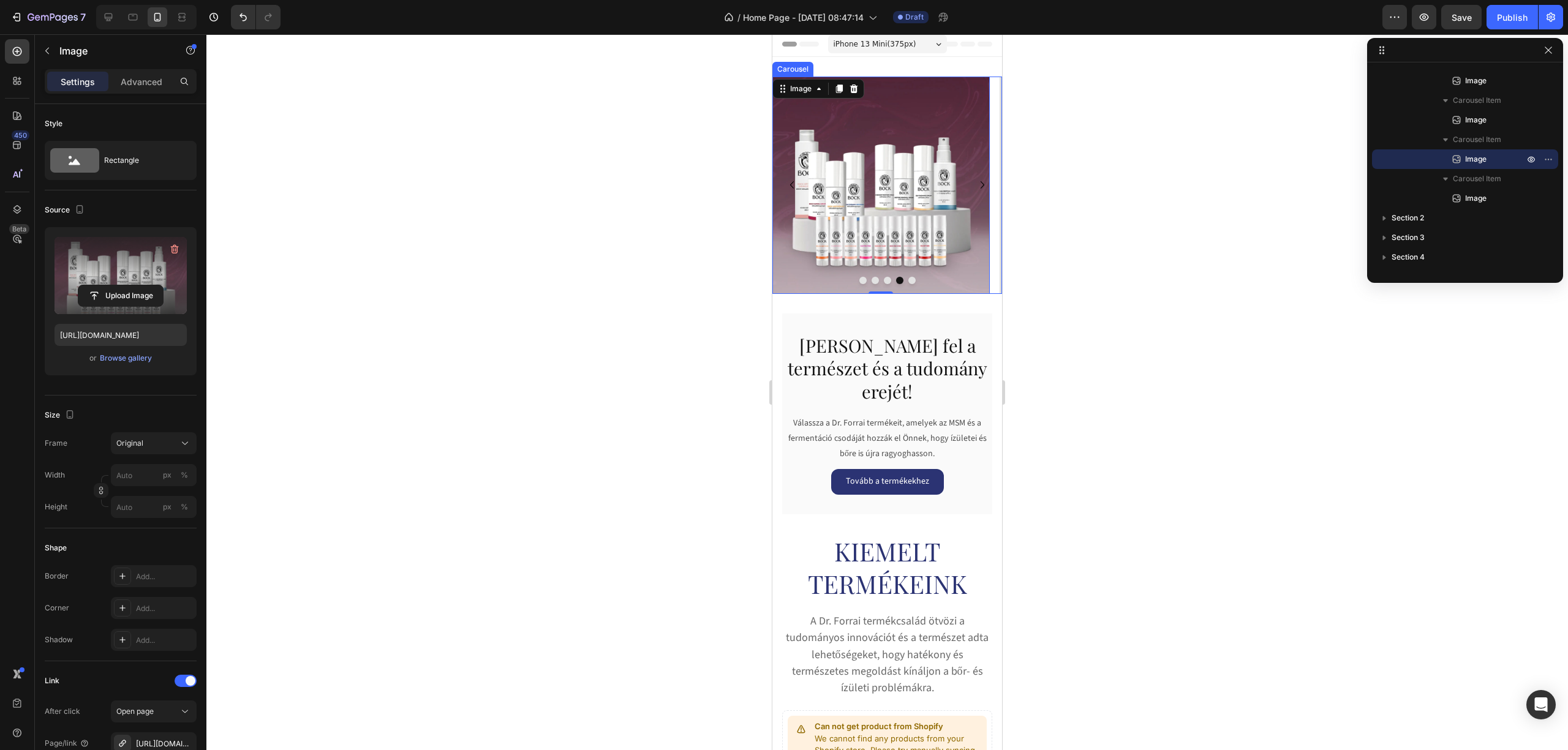
click at [884, 280] on button "Dot" at bounding box center [888, 280] width 7 height 7
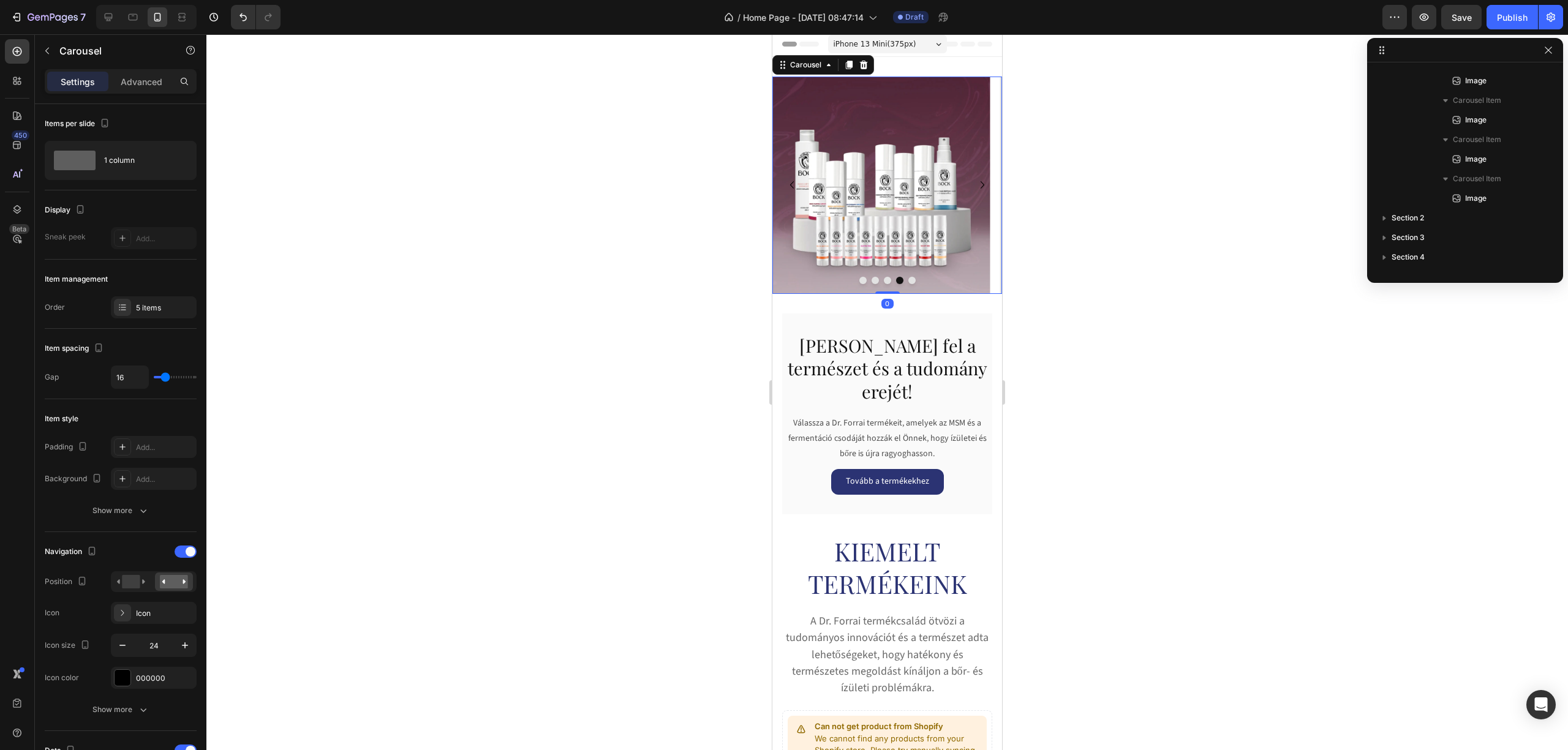
scroll to position [0, 0]
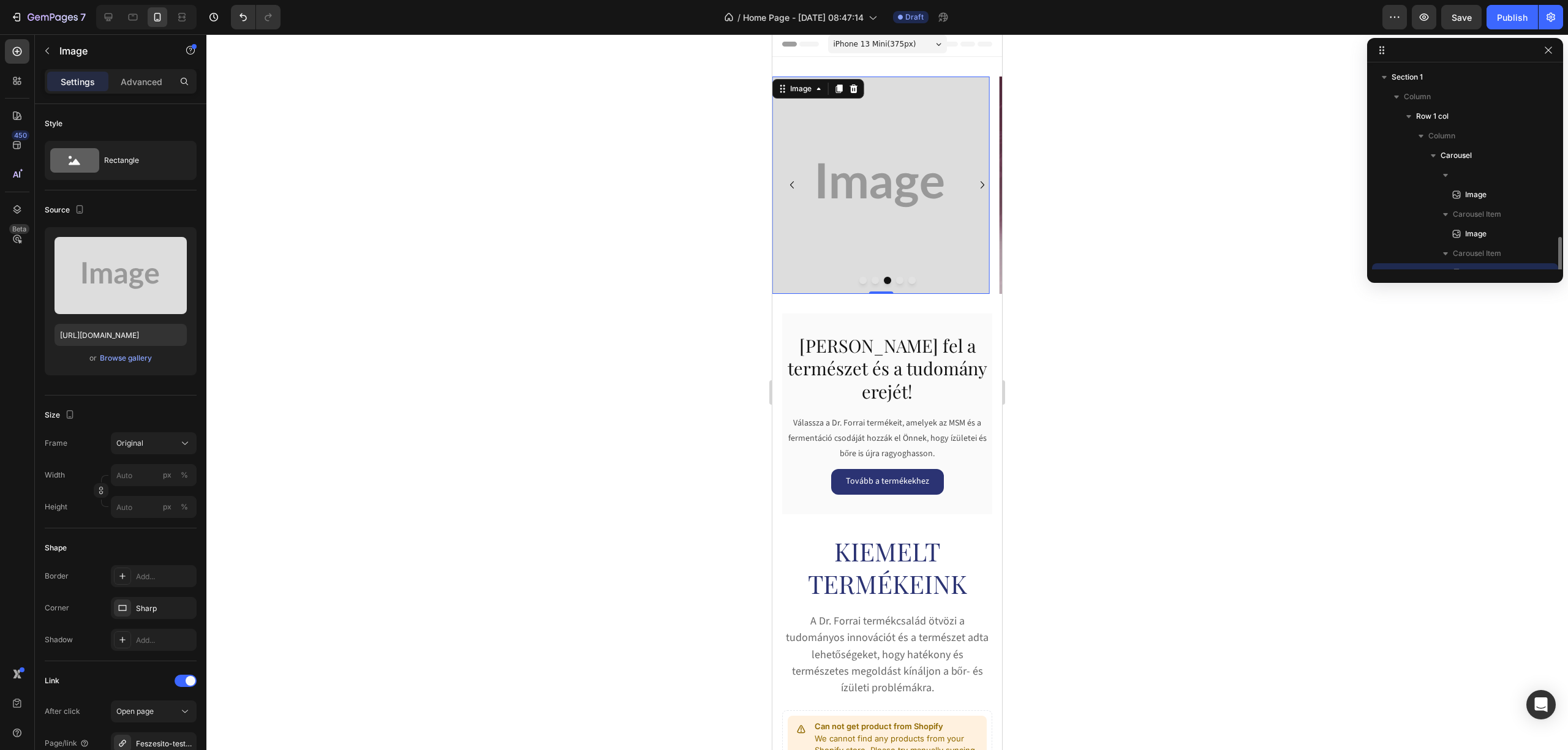
click at [883, 182] on img at bounding box center [881, 185] width 217 height 217
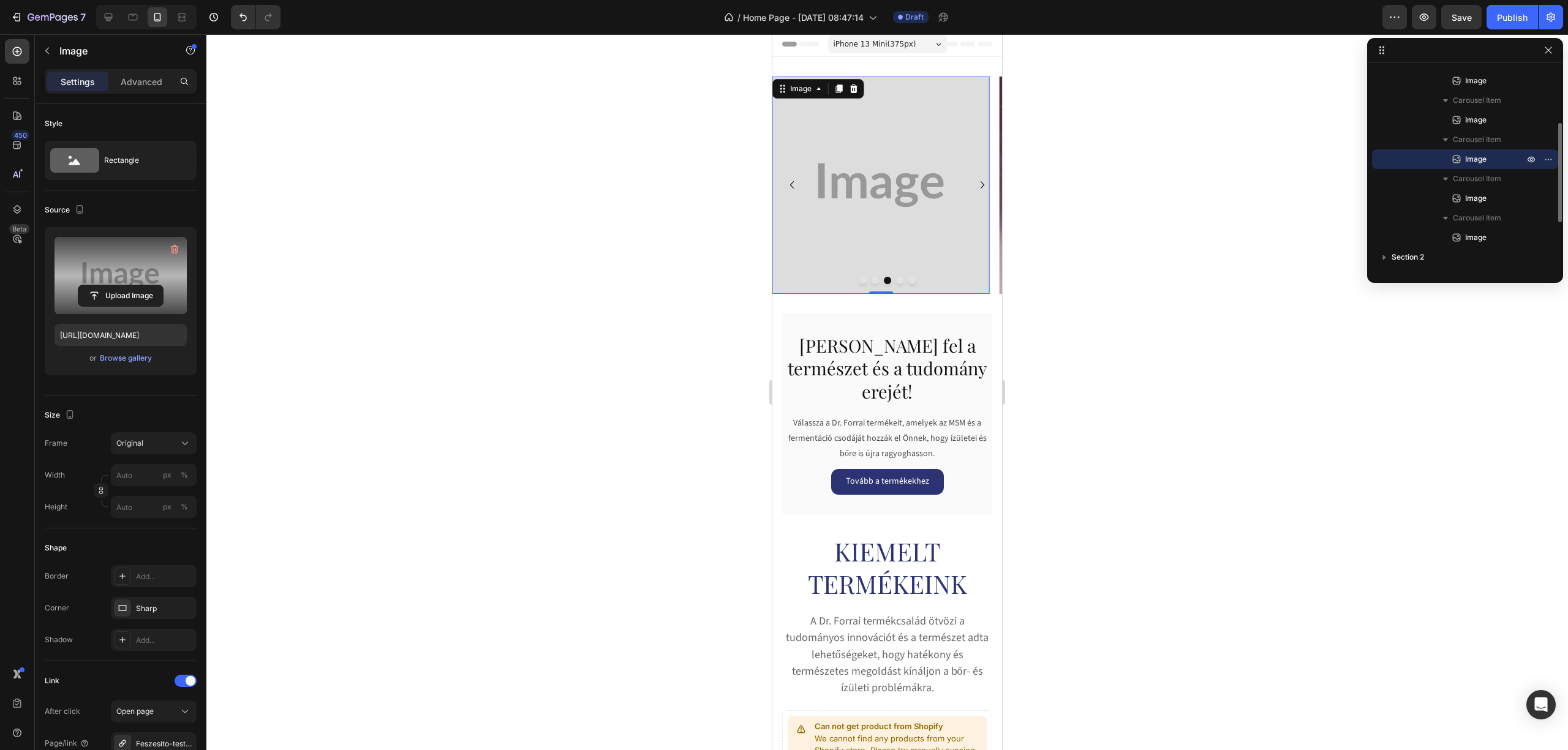
click at [104, 283] on label at bounding box center [120, 275] width 132 height 77
click at [104, 285] on input "file" at bounding box center [120, 296] width 84 height 21
click at [872, 280] on button "Dot" at bounding box center [875, 280] width 7 height 7
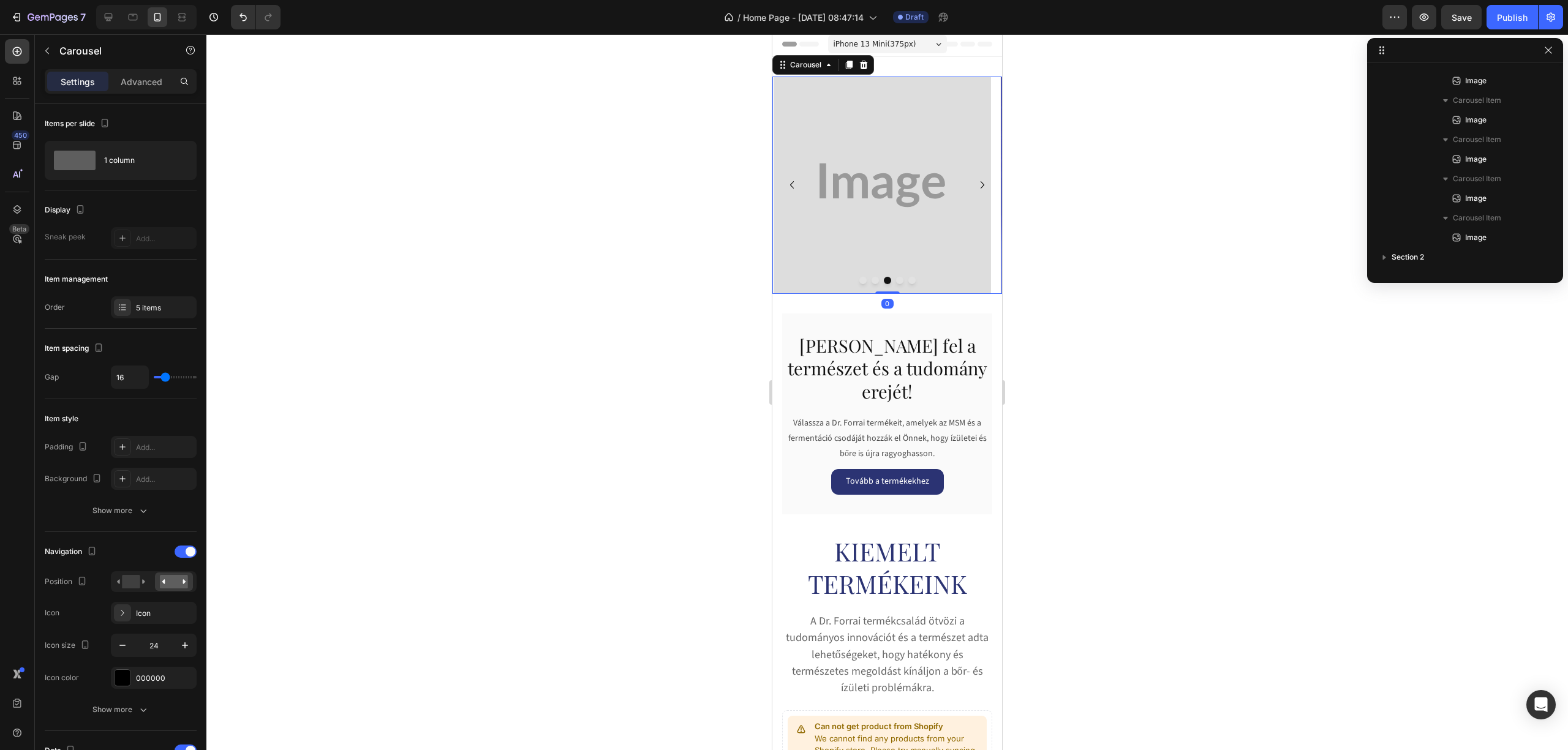
scroll to position [0, 0]
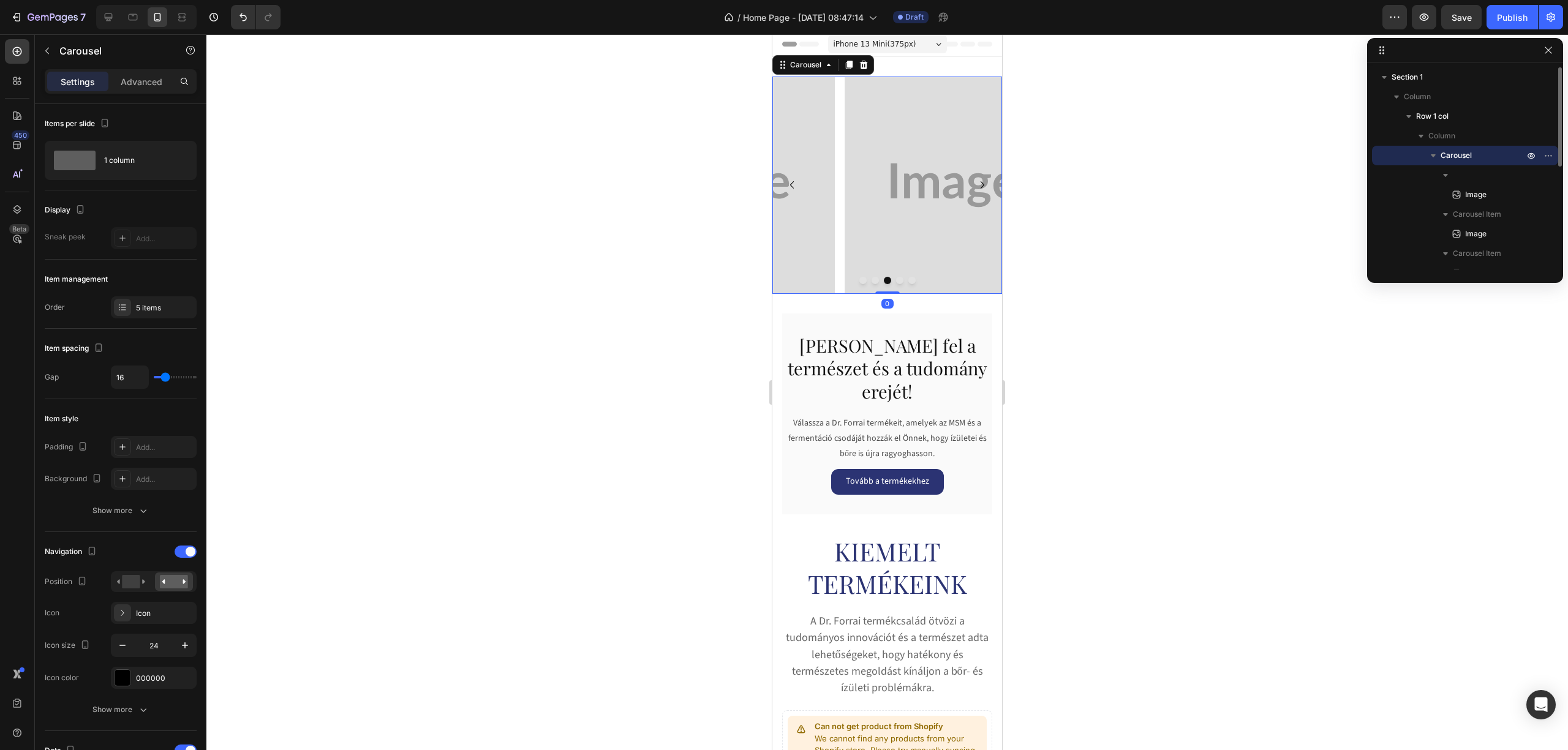
click at [888, 278] on div at bounding box center [887, 280] width 230 height 7
click at [884, 280] on button "Dot" at bounding box center [888, 280] width 7 height 7
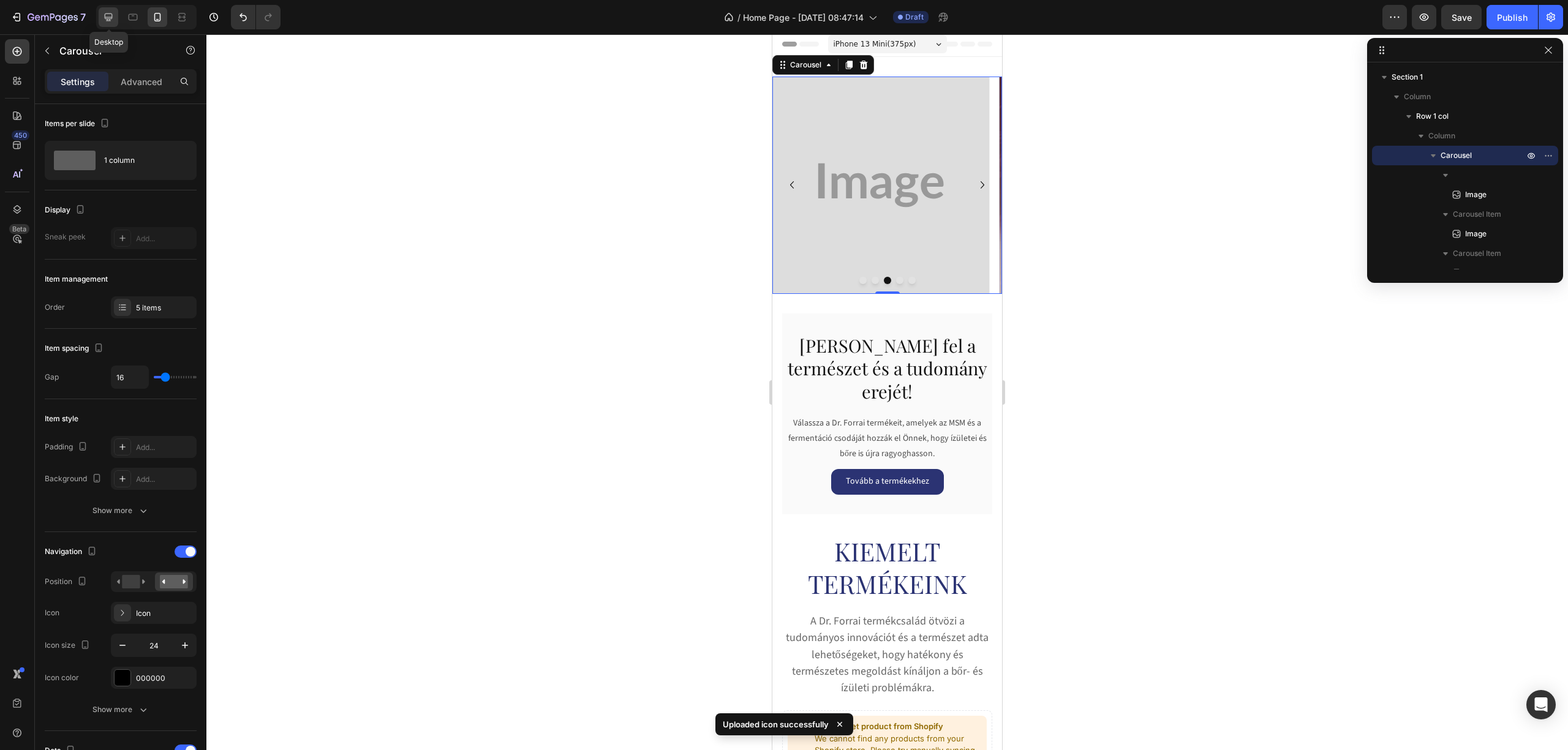
click at [111, 12] on icon at bounding box center [108, 17] width 12 height 12
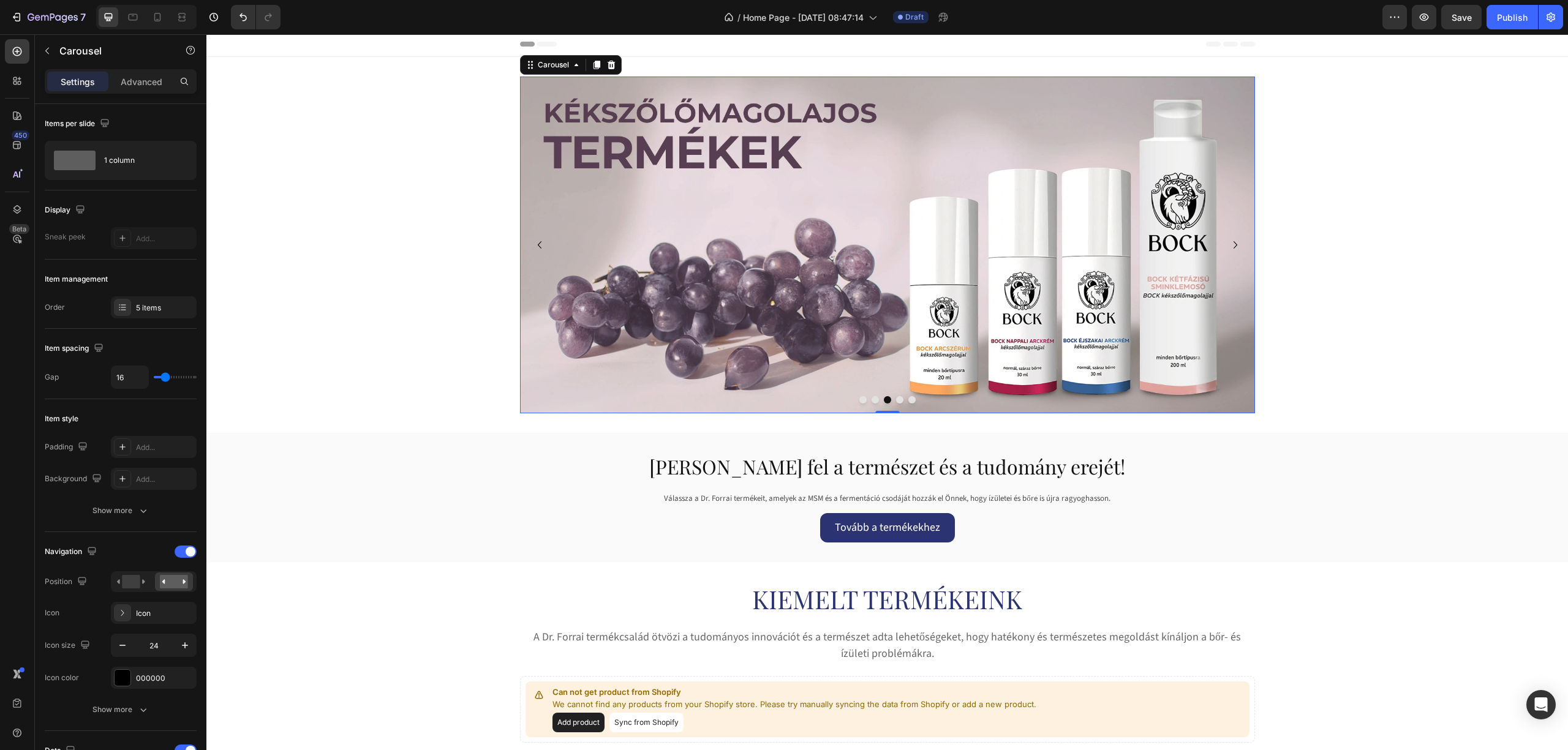
click at [872, 397] on button "Dot" at bounding box center [875, 400] width 7 height 7
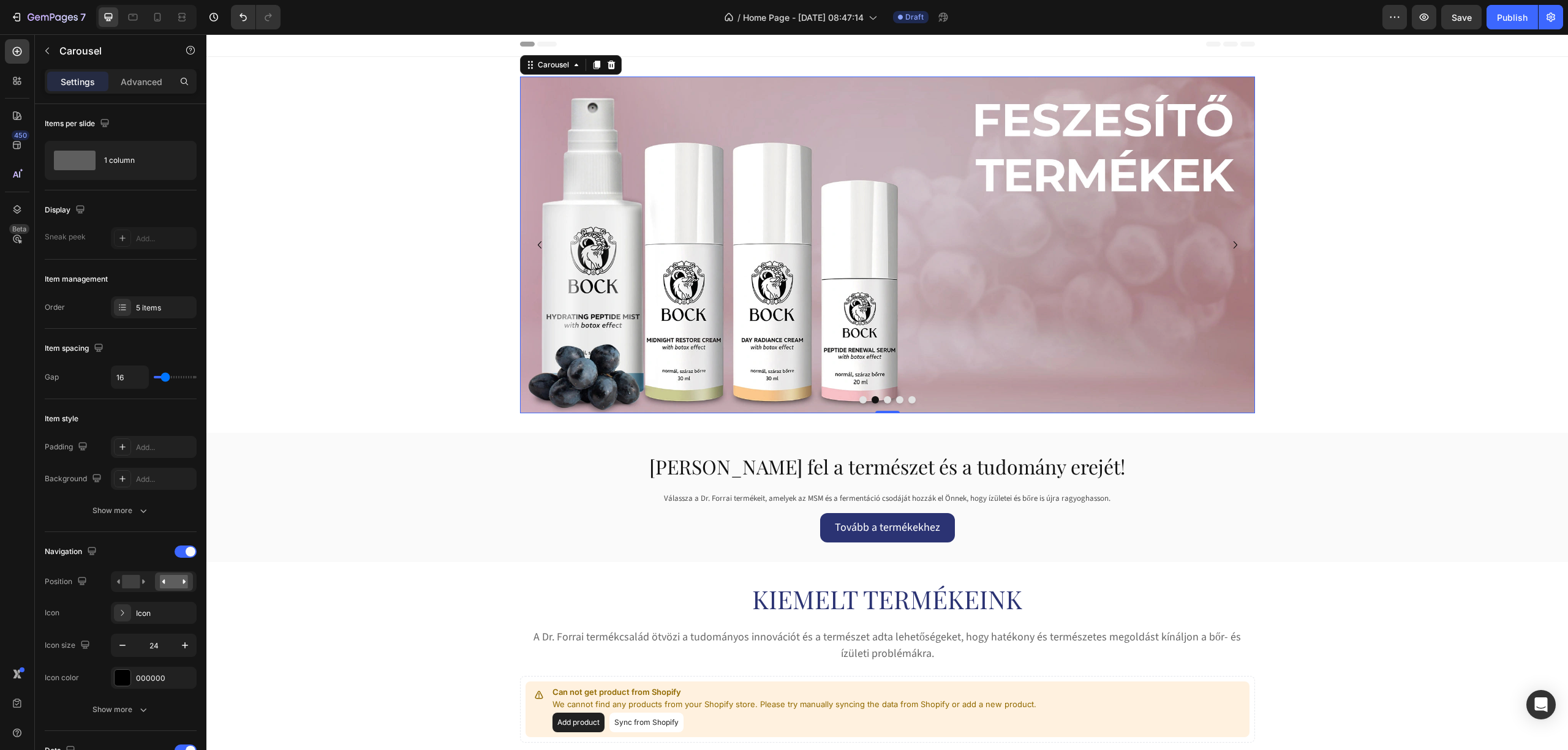
click at [884, 398] on button "Dot" at bounding box center [888, 400] width 7 height 7
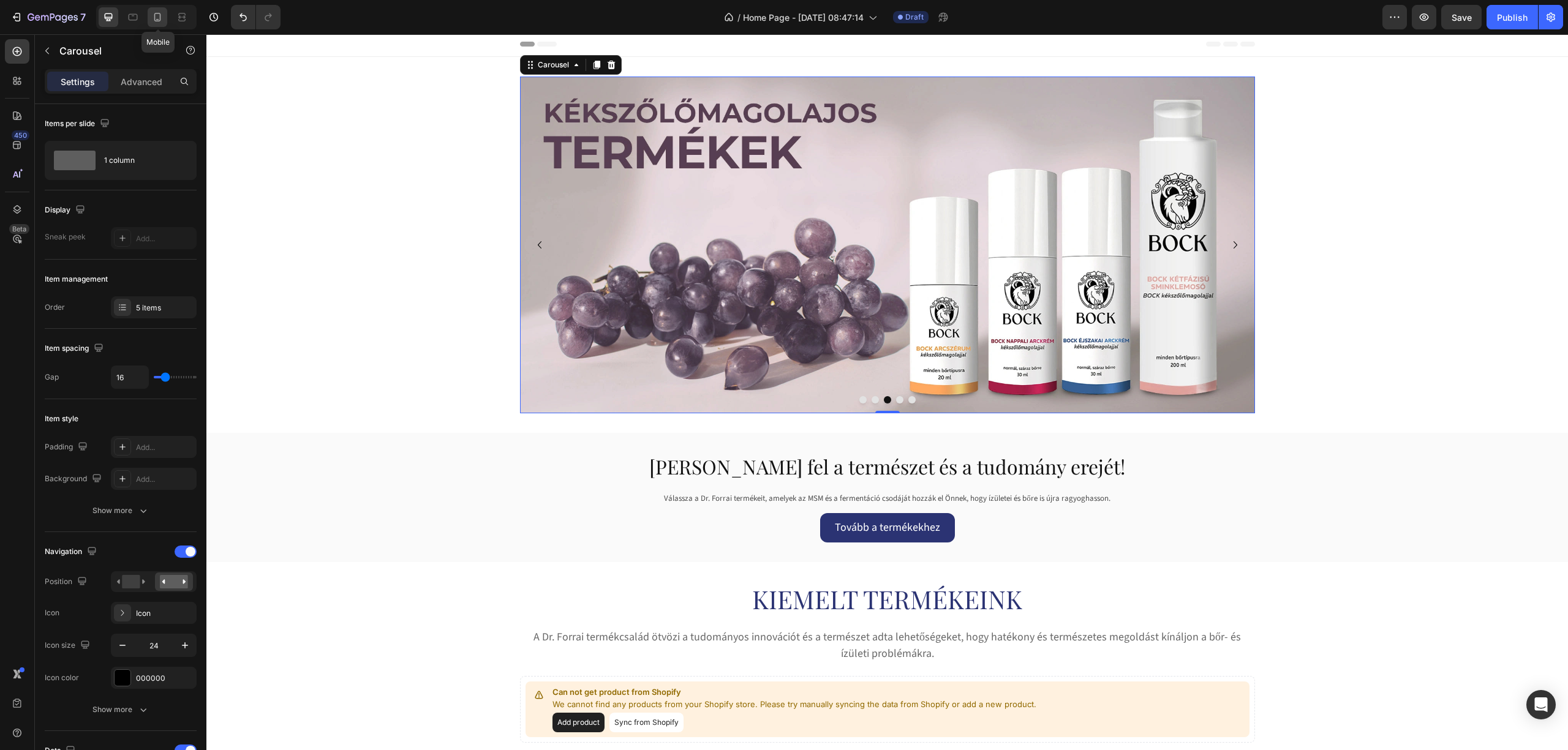
click at [158, 17] on icon at bounding box center [158, 17] width 12 height 12
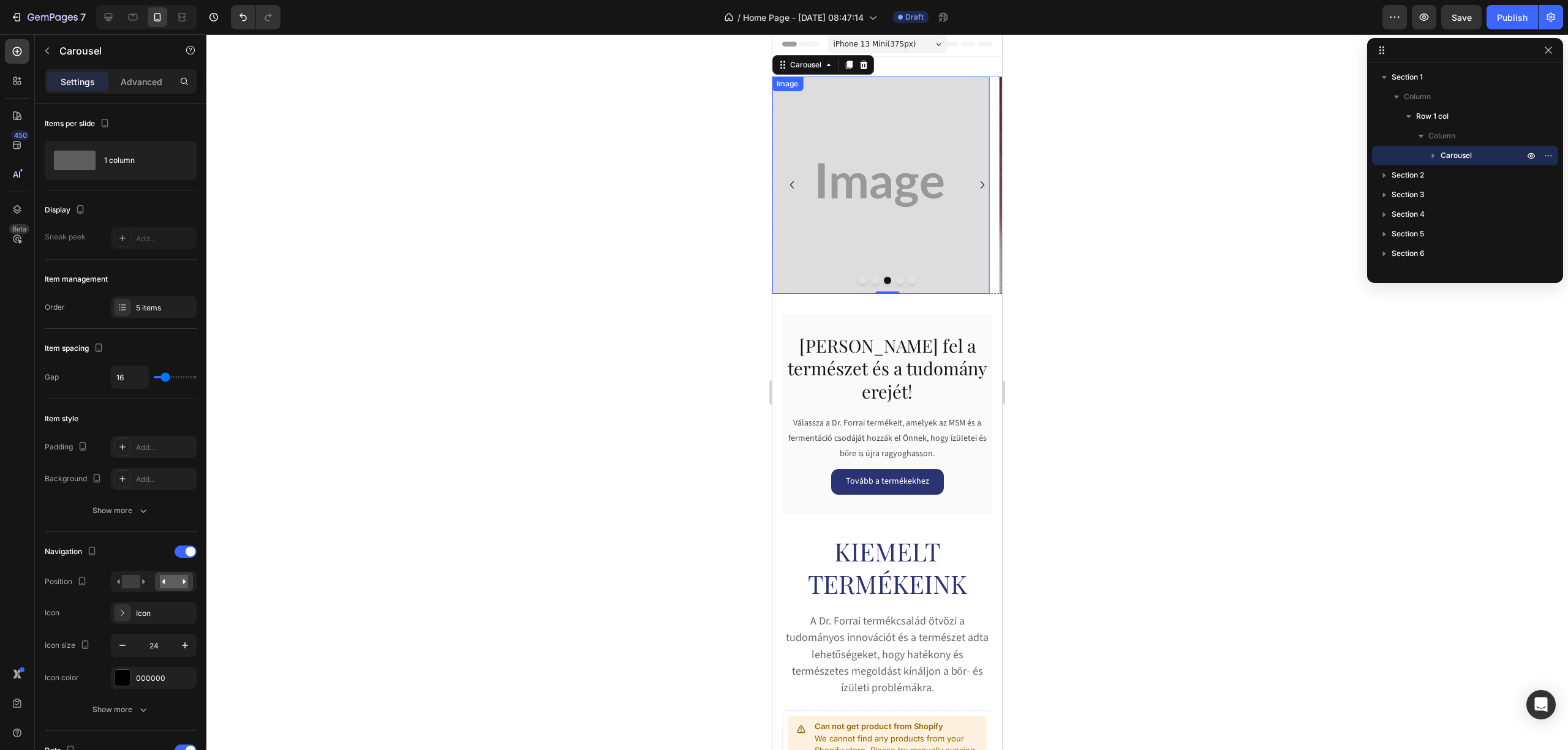
click at [842, 196] on img at bounding box center [881, 185] width 217 height 217
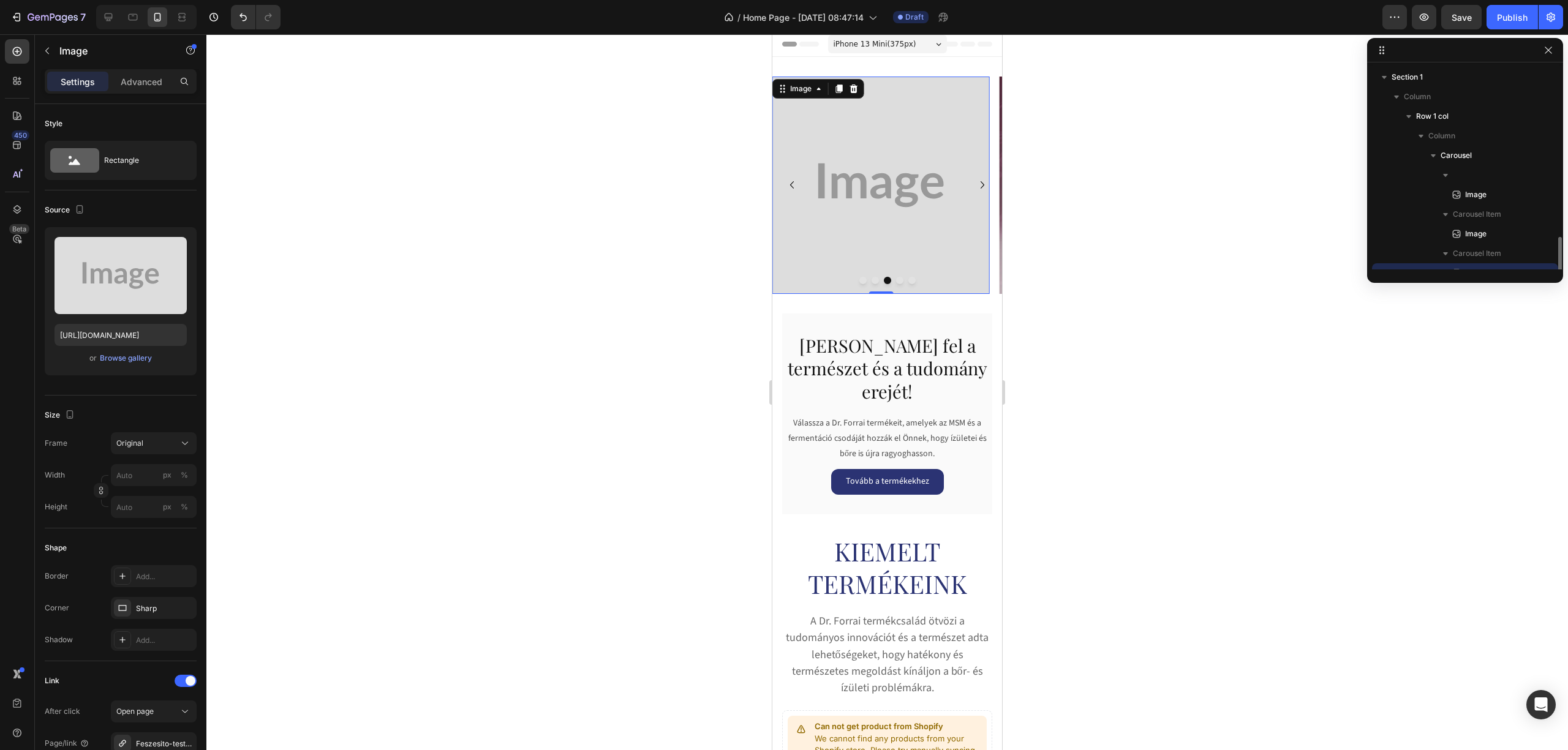
scroll to position [114, 0]
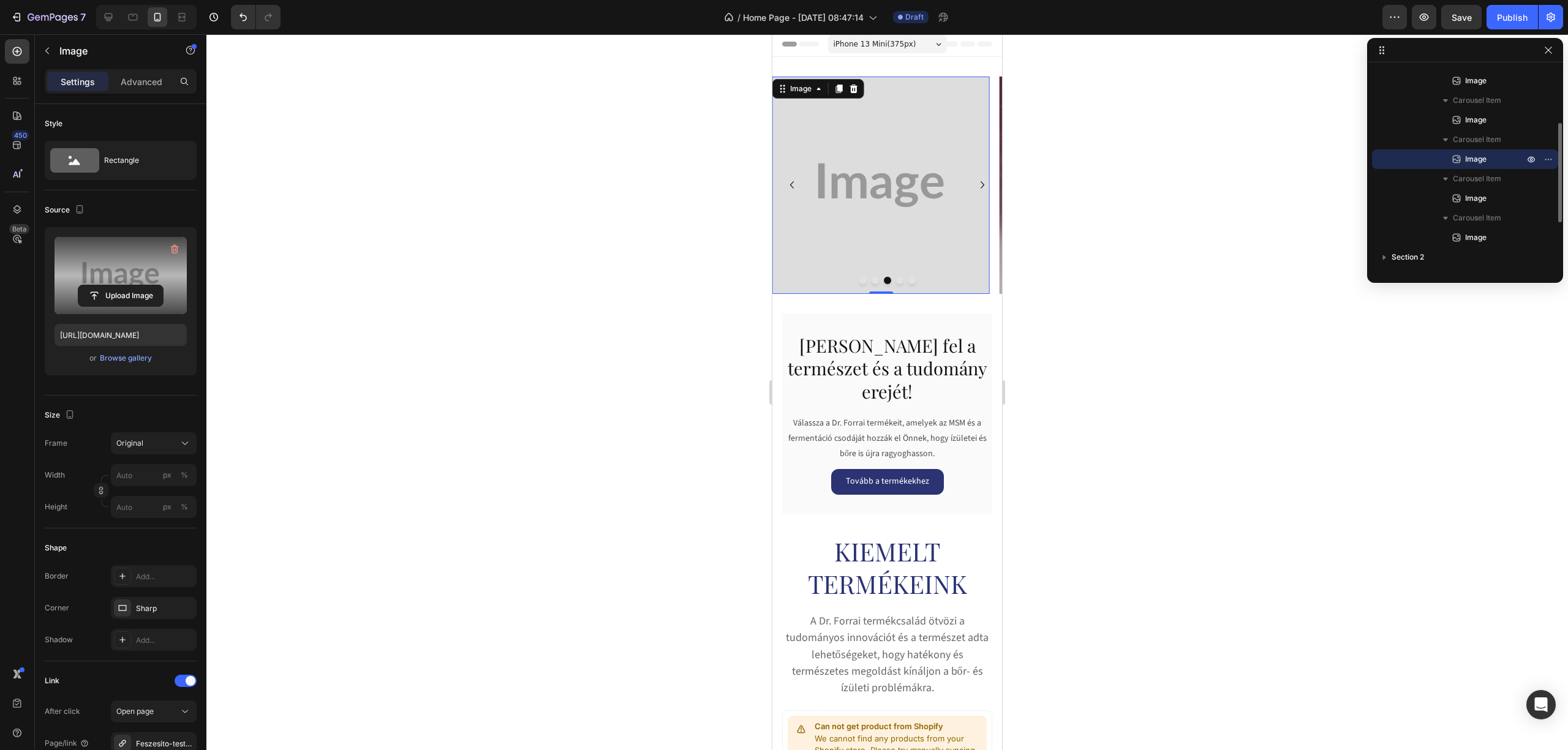
click at [131, 272] on label at bounding box center [120, 275] width 132 height 77
click at [131, 285] on input "file" at bounding box center [120, 296] width 84 height 21
type input "https://cdn.shopify.com/s/files/1/0953/2008/0721/files/gempages_585696562970100…"
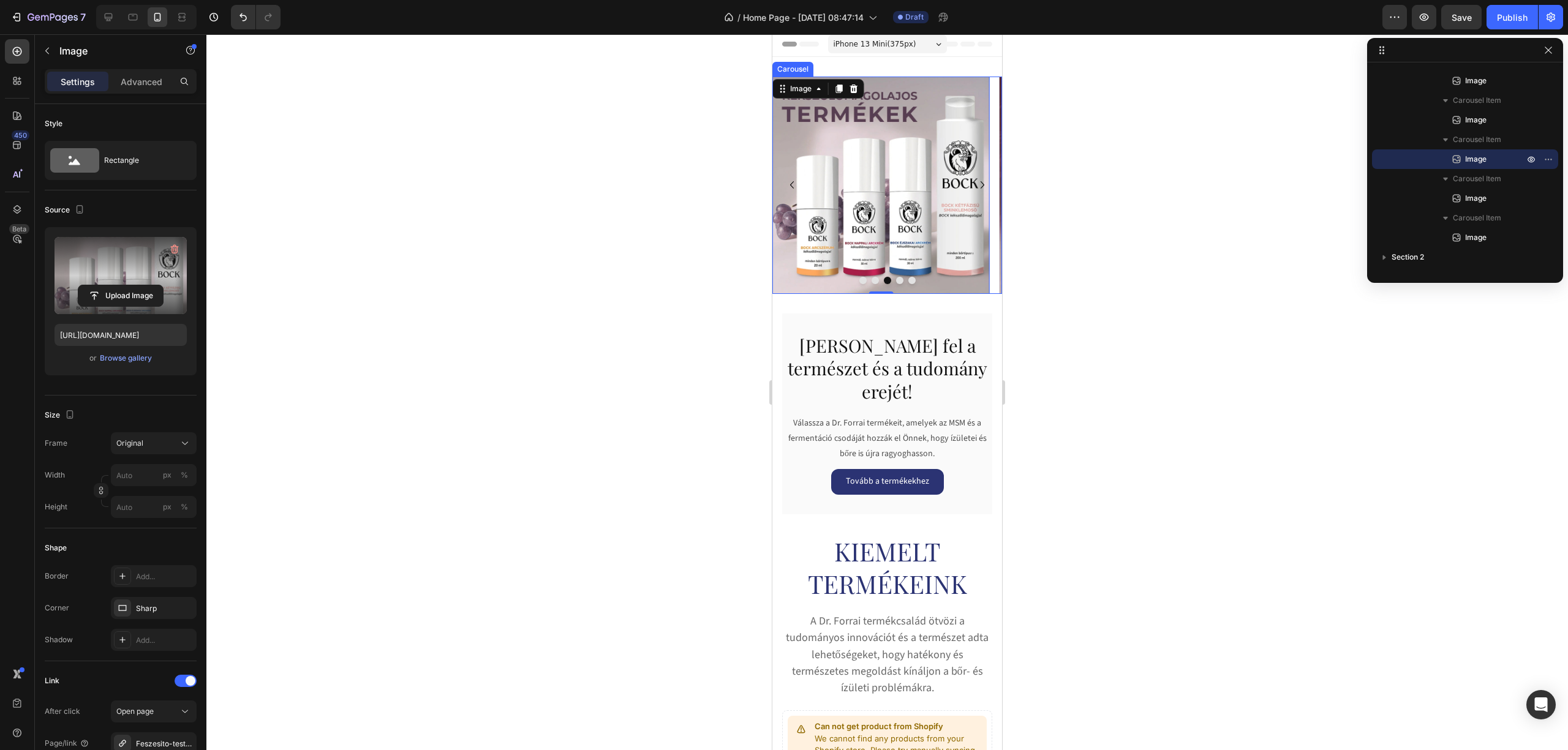
click at [872, 280] on button "Dot" at bounding box center [875, 280] width 7 height 7
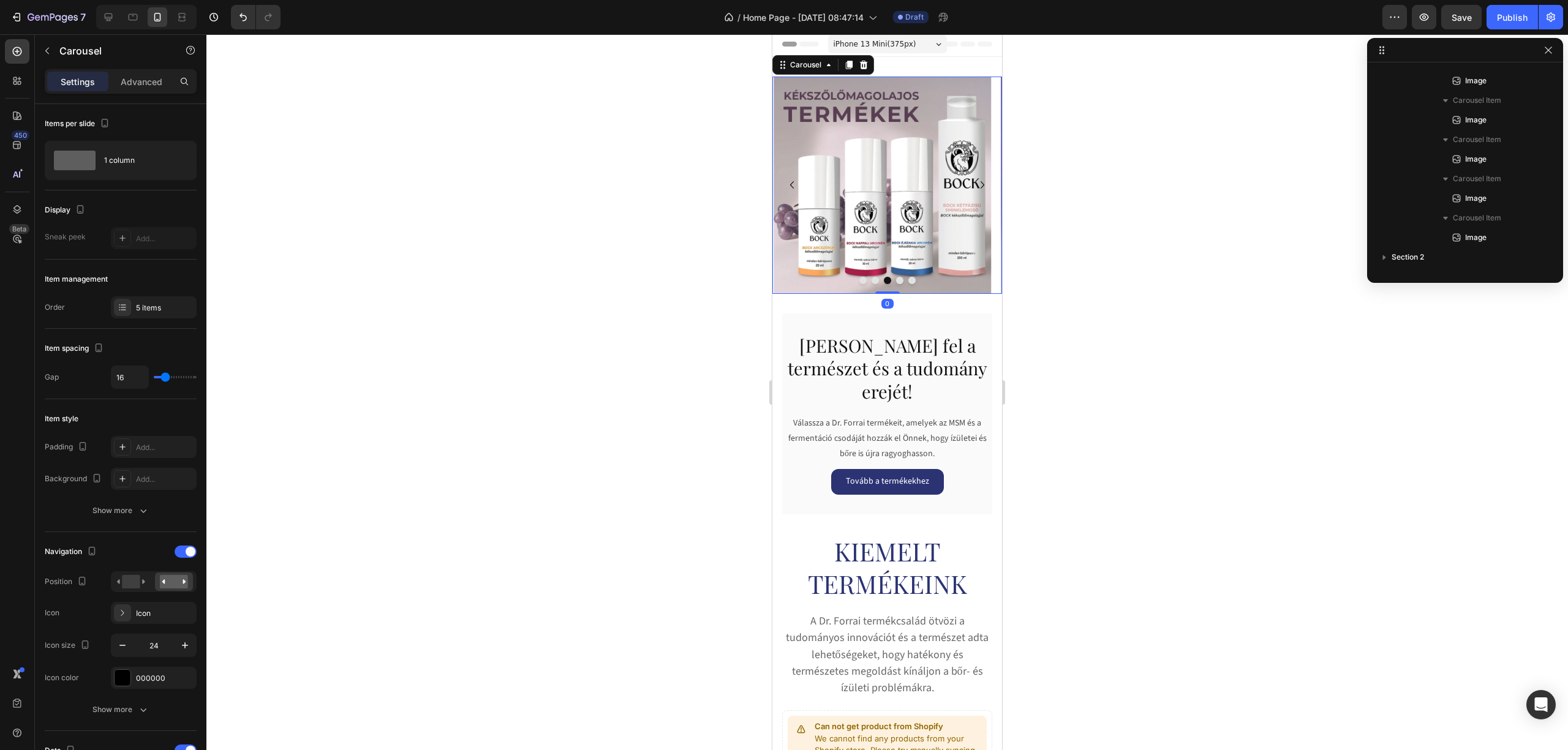
scroll to position [0, 0]
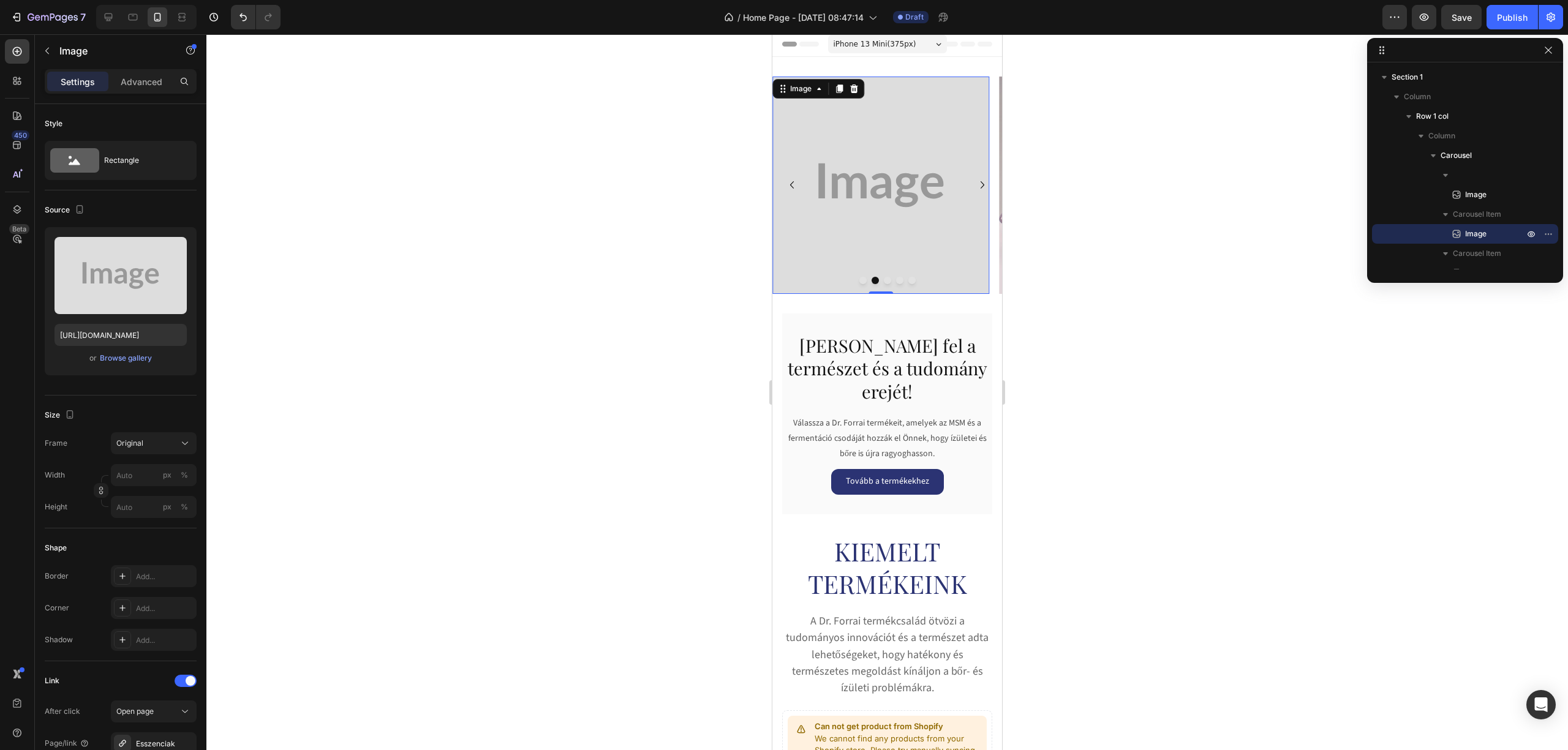
click at [890, 165] on img at bounding box center [881, 185] width 217 height 217
click at [132, 259] on label at bounding box center [120, 275] width 132 height 77
click at [132, 285] on input "file" at bounding box center [120, 296] width 84 height 21
type input "https://cdn.shopify.com/s/files/1/0953/2008/0721/files/gempages_585696562970100…"
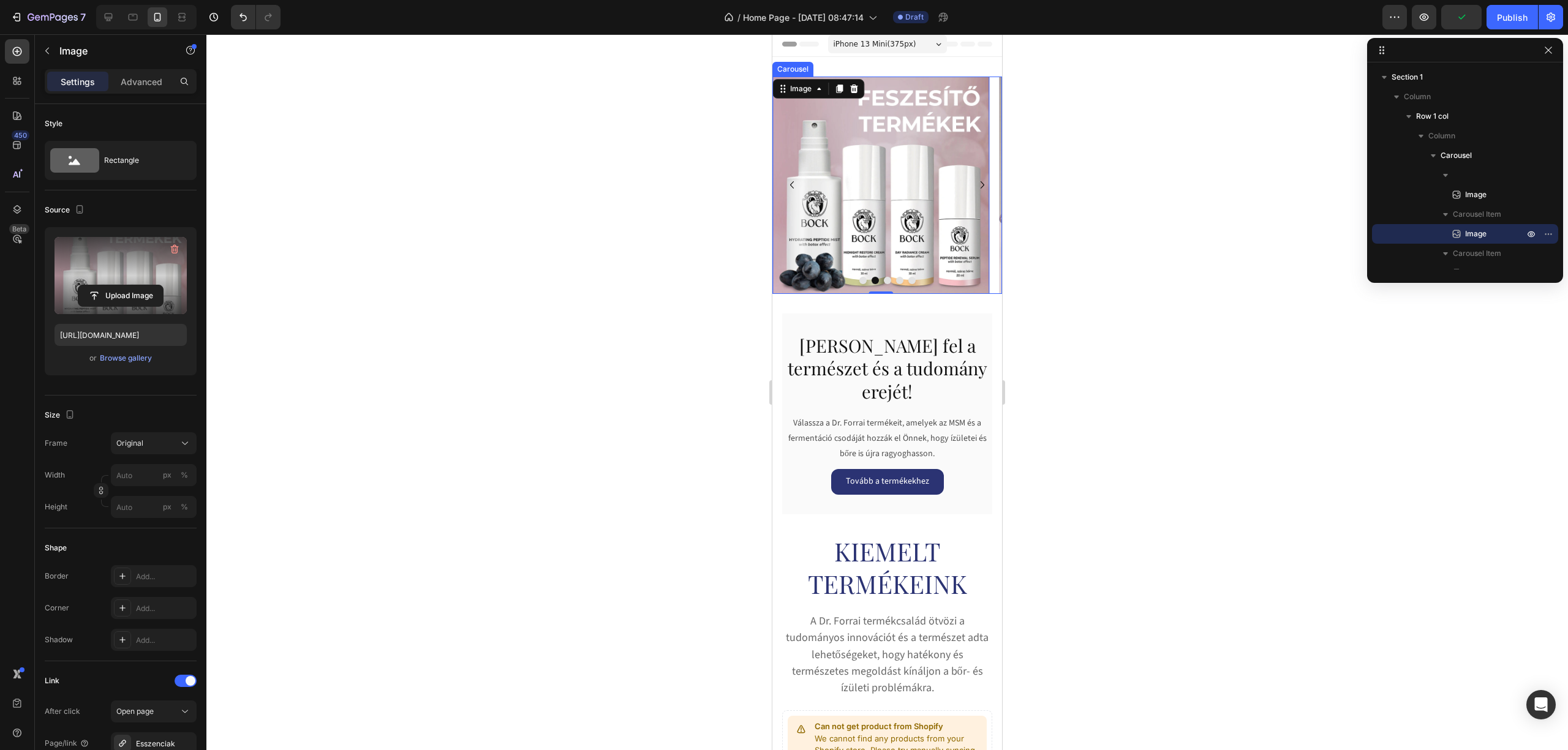
click at [859, 280] on button "Dot" at bounding box center [863, 280] width 7 height 7
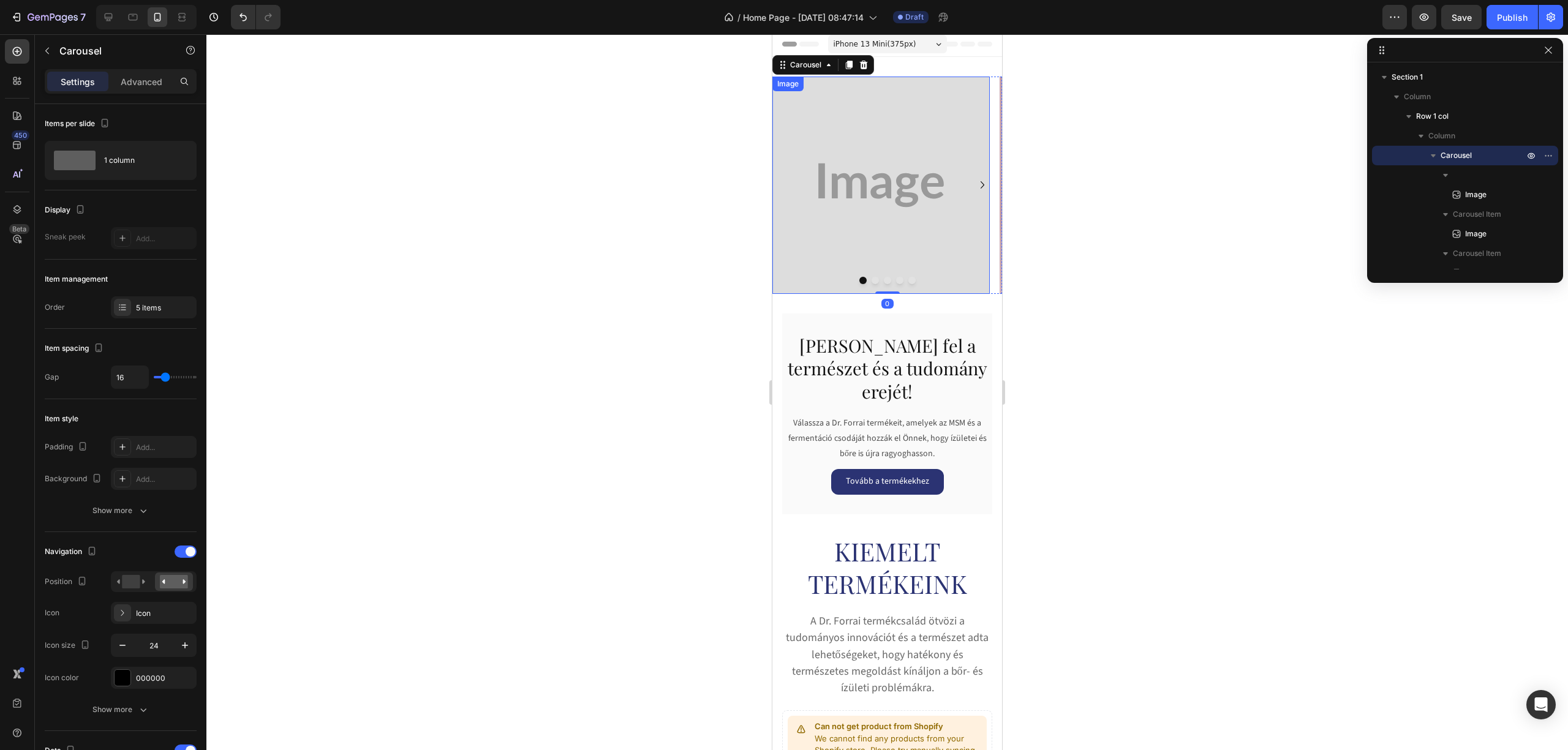
click at [840, 206] on img at bounding box center [881, 185] width 217 height 217
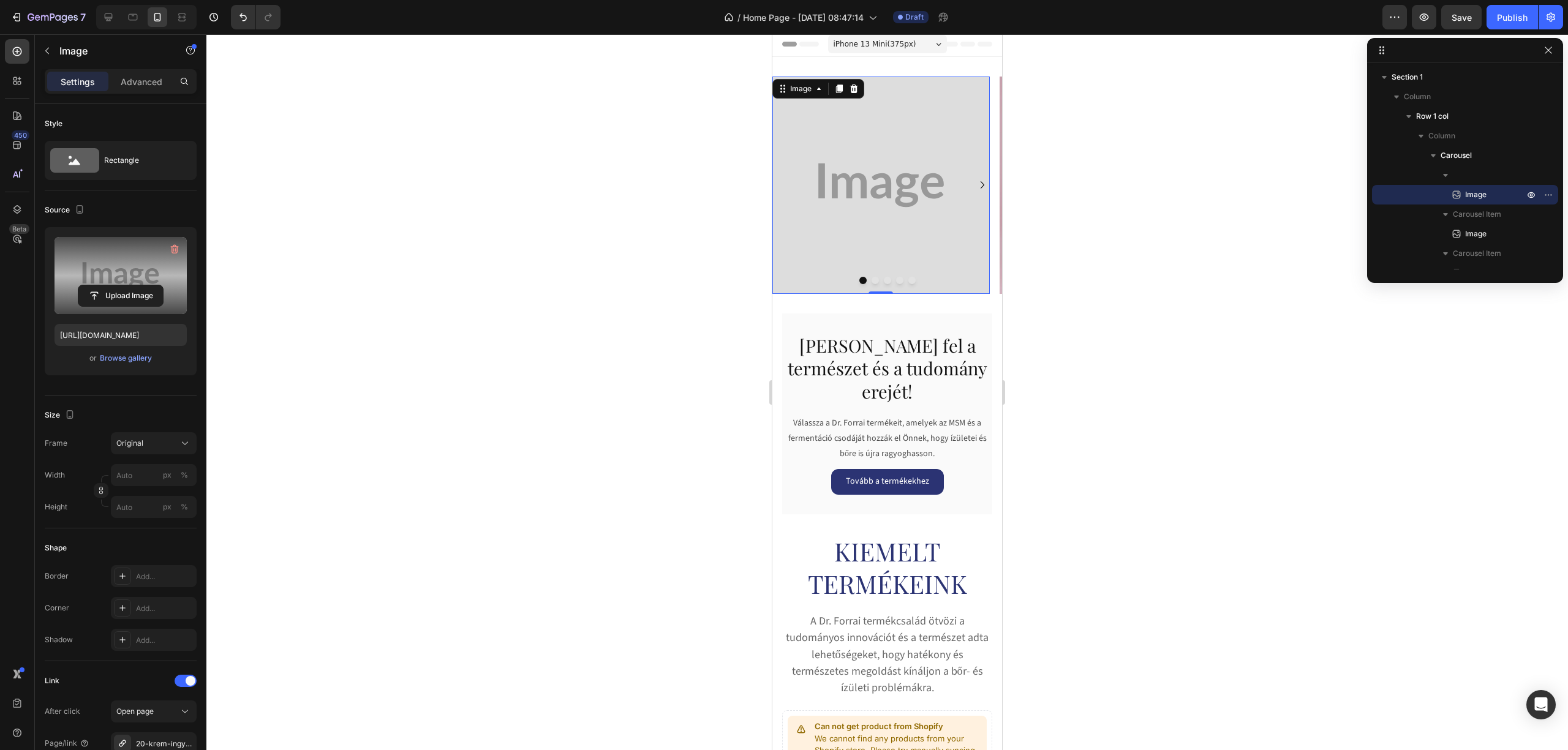
click at [134, 272] on label at bounding box center [120, 275] width 132 height 77
click at [134, 285] on input "file" at bounding box center [120, 296] width 84 height 21
type input "https://cdn.shopify.com/s/files/1/0953/2008/0721/files/gempages_585696562970100…"
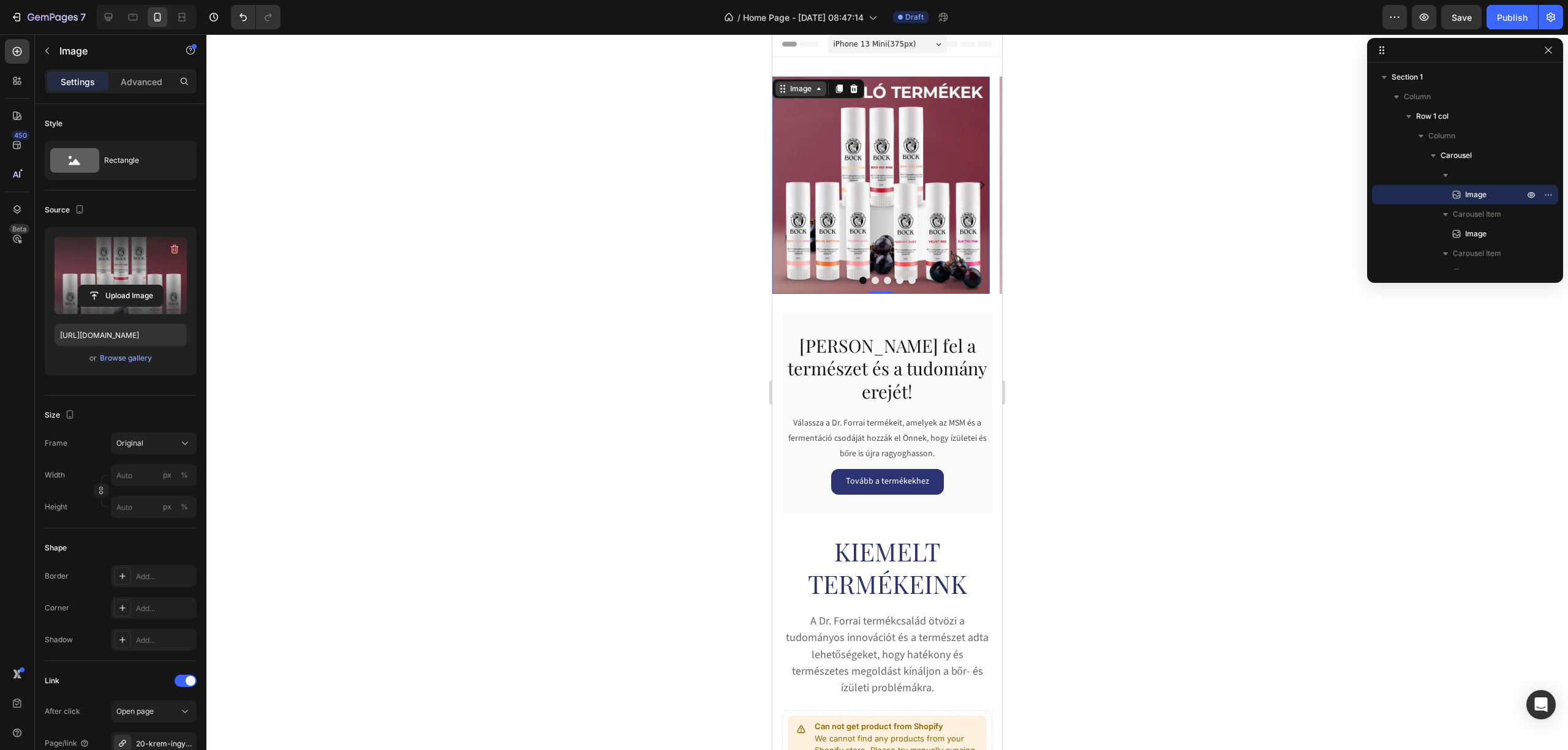
click at [804, 82] on div "Image" at bounding box center [801, 89] width 51 height 15
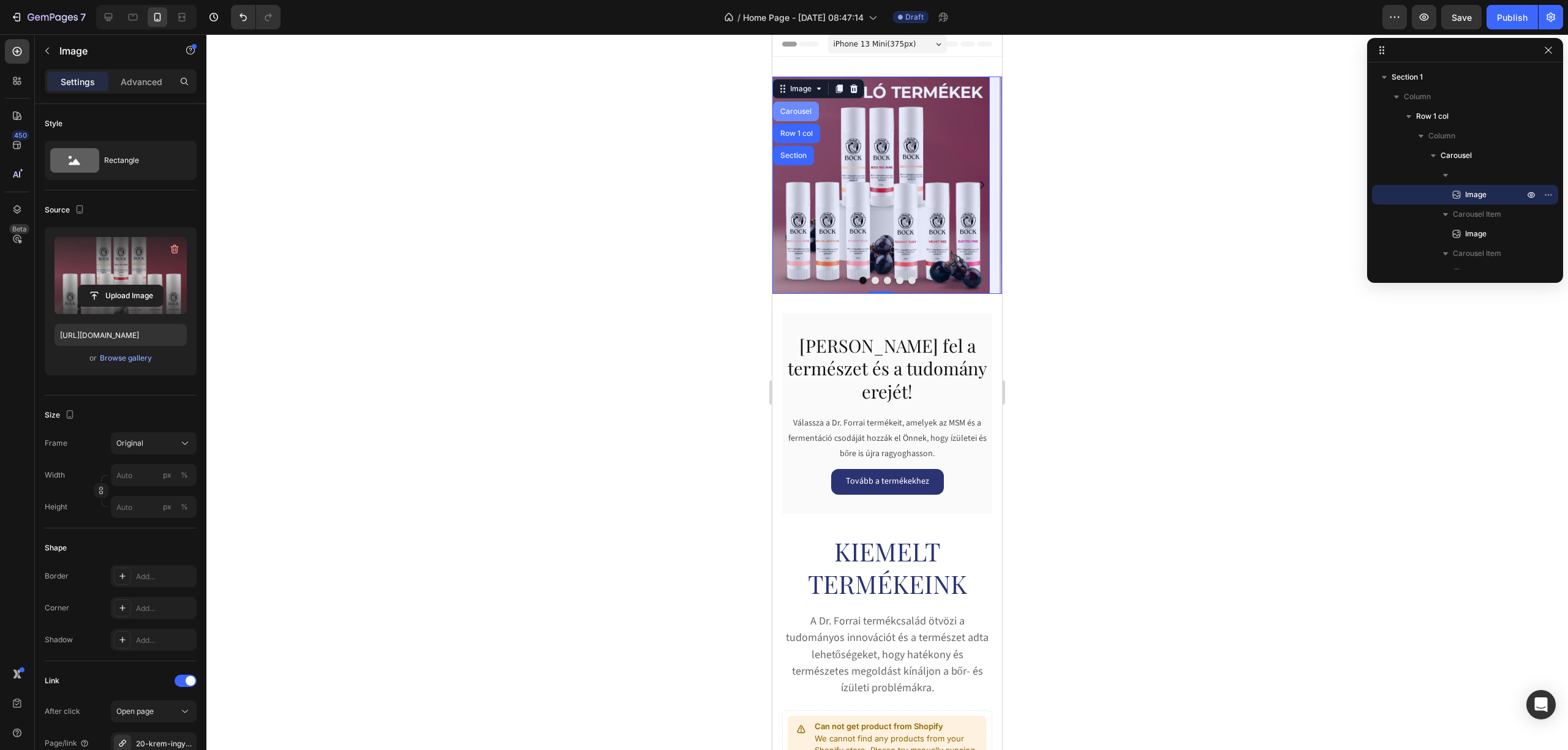
click at [791, 115] on div "Carousel" at bounding box center [796, 111] width 36 height 7
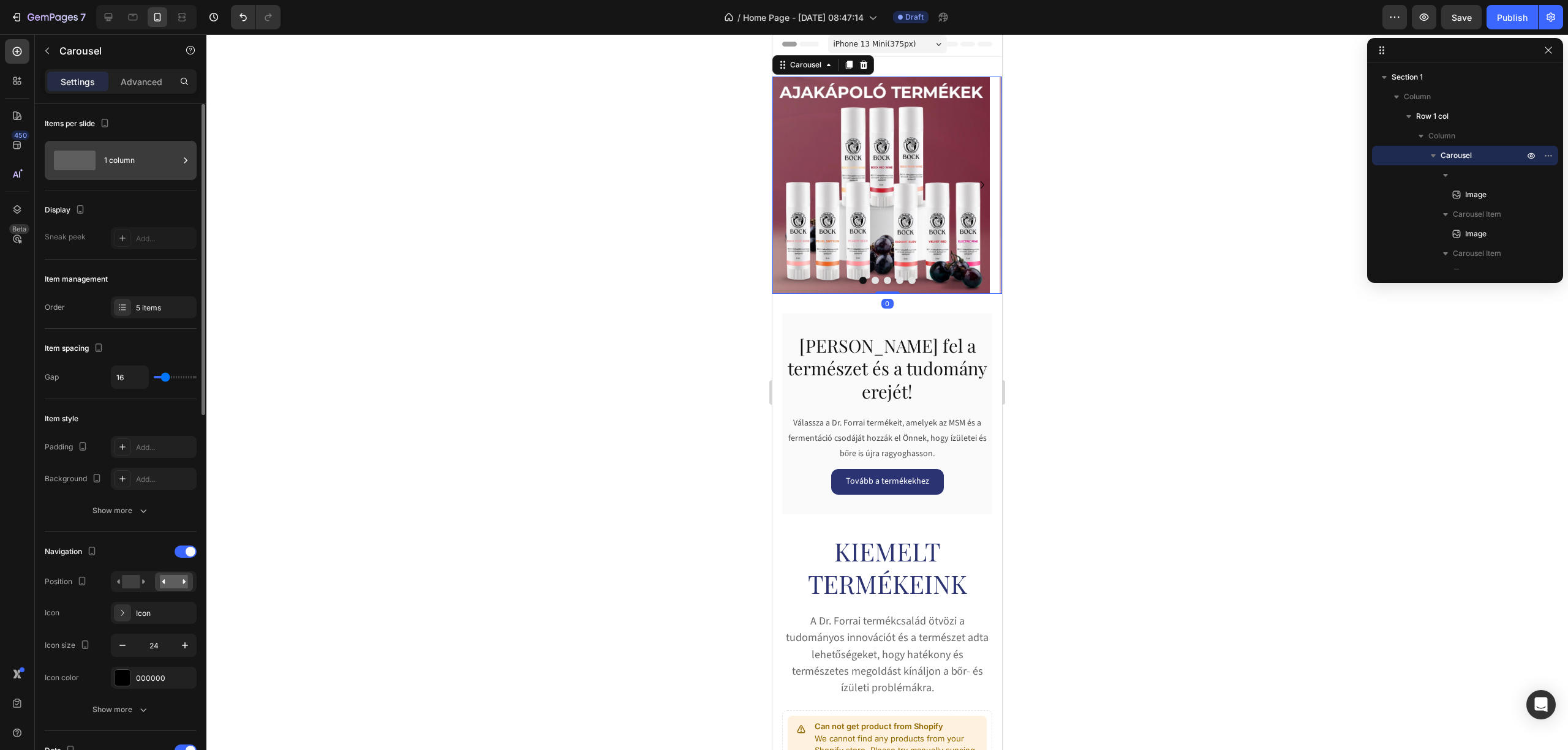
click at [128, 158] on div "1 column" at bounding box center [141, 161] width 75 height 28
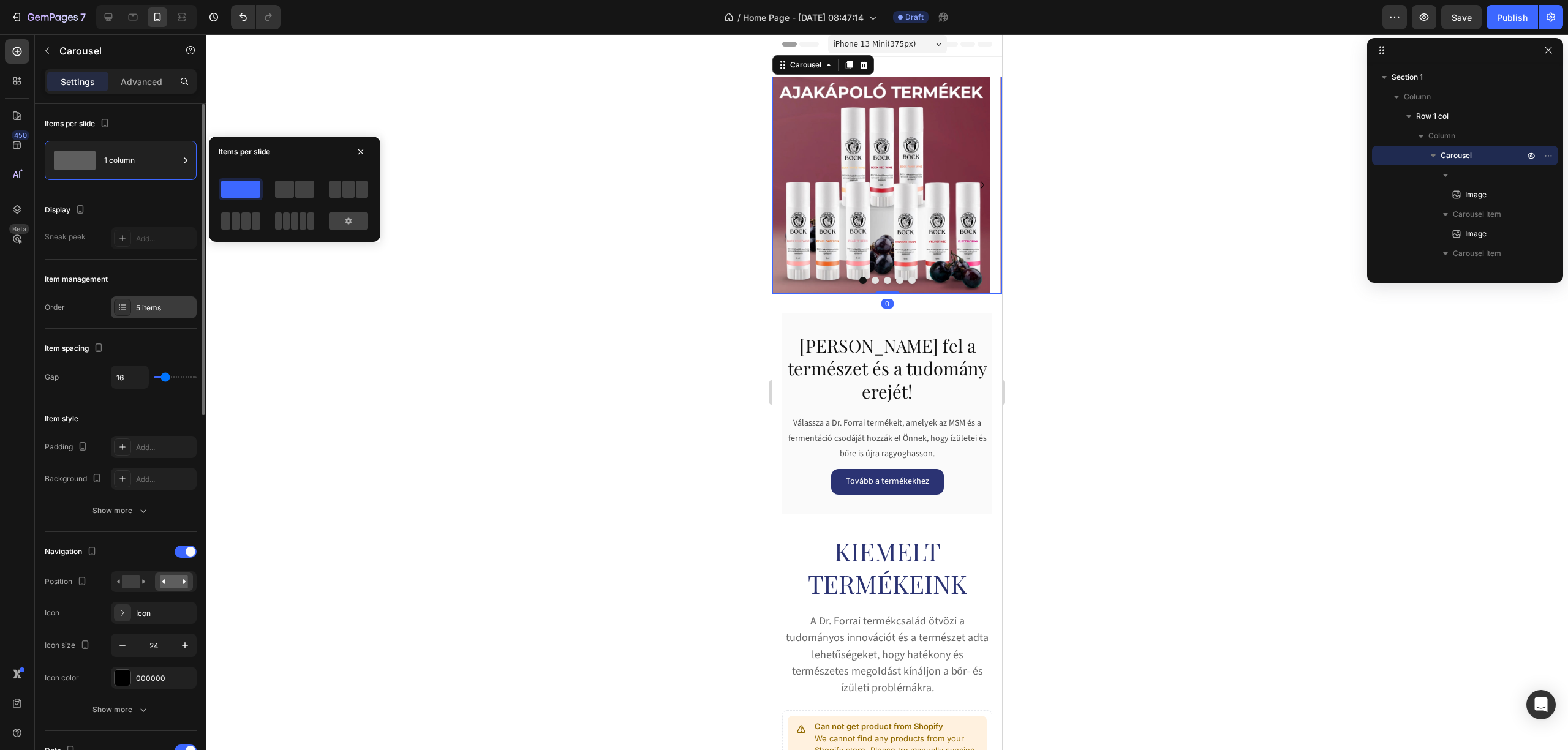
click at [148, 299] on div "5 items" at bounding box center [153, 307] width 86 height 22
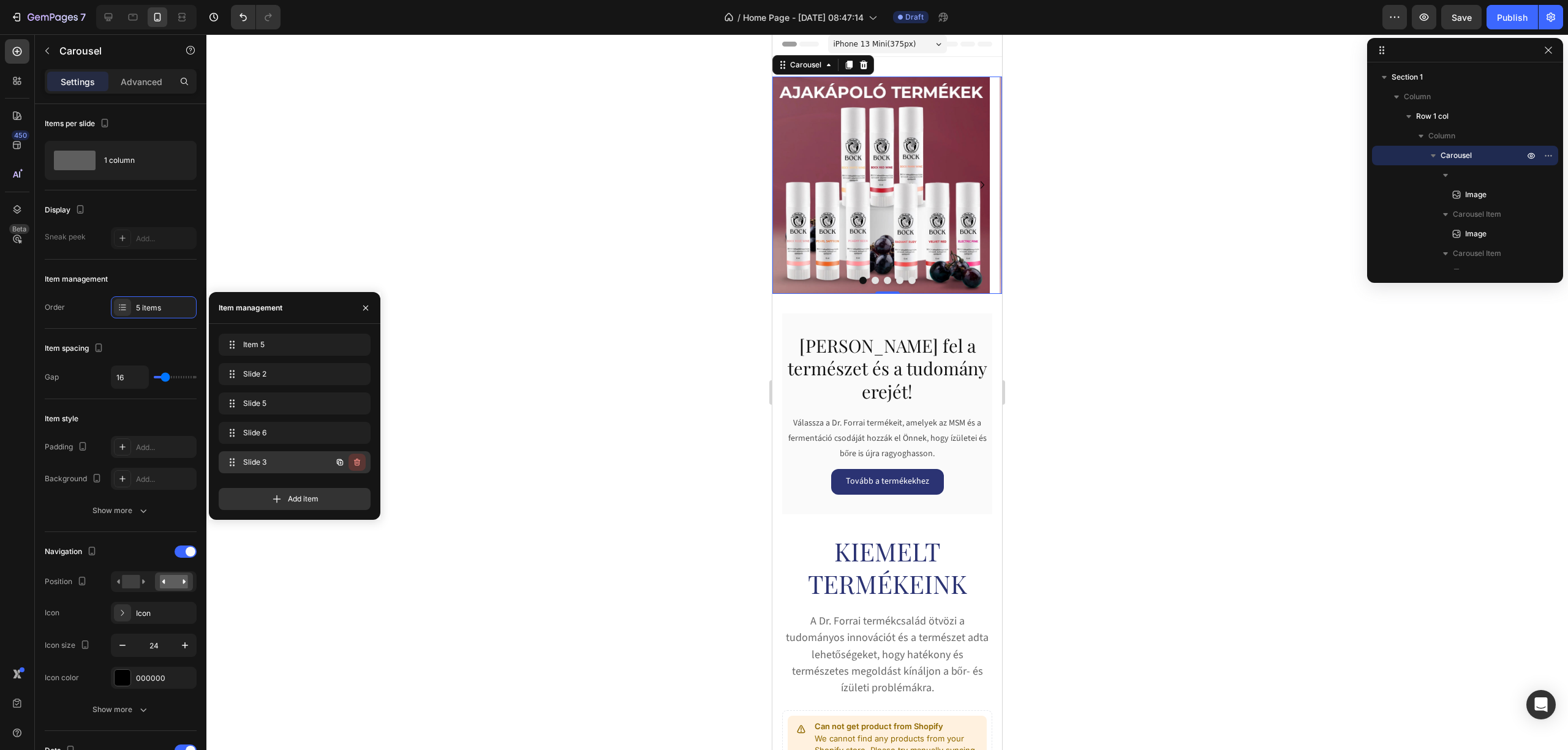
click at [361, 463] on icon "button" at bounding box center [357, 462] width 10 height 10
click at [359, 464] on button "Delete" at bounding box center [349, 462] width 34 height 17
drag, startPoint x: 234, startPoint y: 350, endPoint x: 229, endPoint y: 439, distance: 89.1
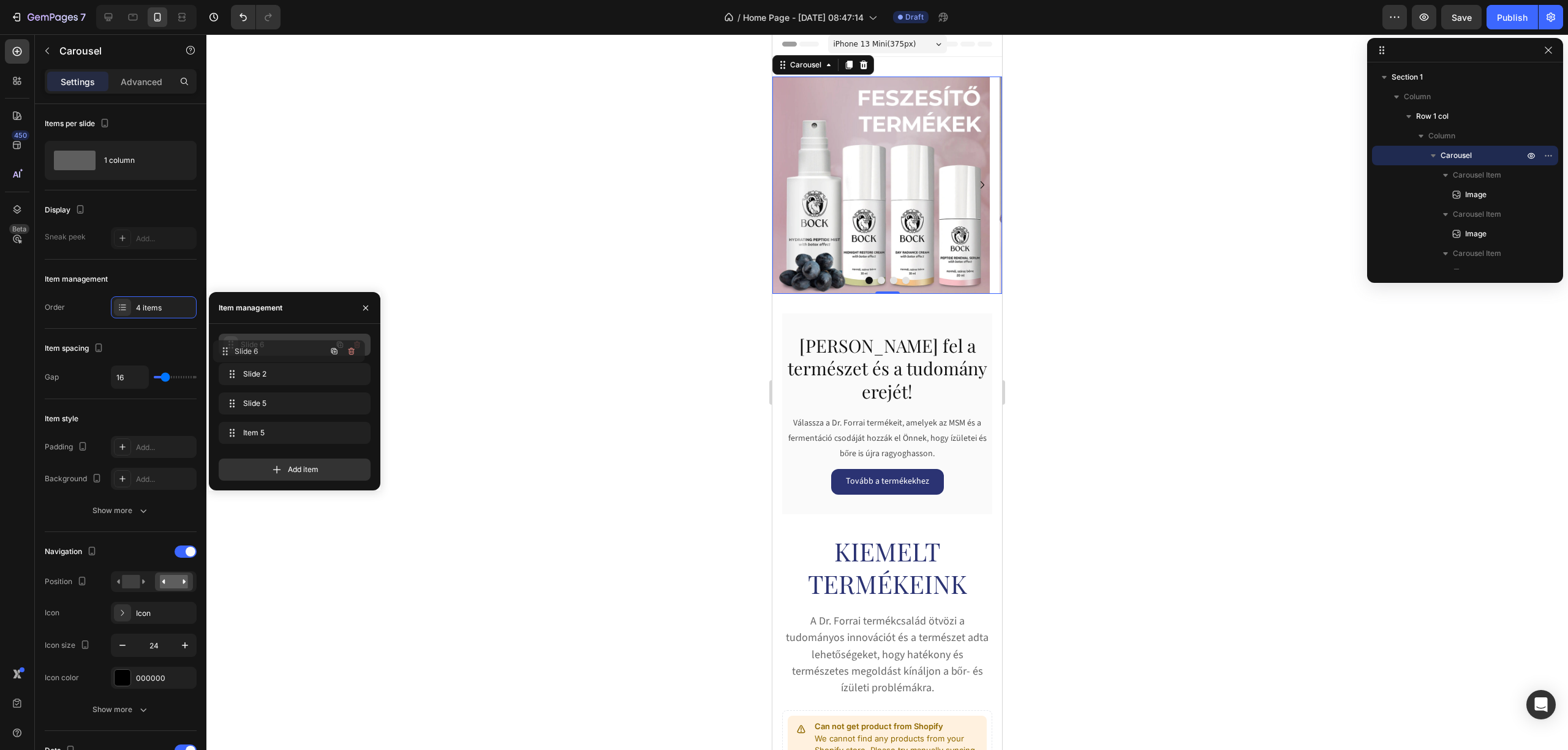
drag, startPoint x: 234, startPoint y: 405, endPoint x: 227, endPoint y: 349, distance: 56.4
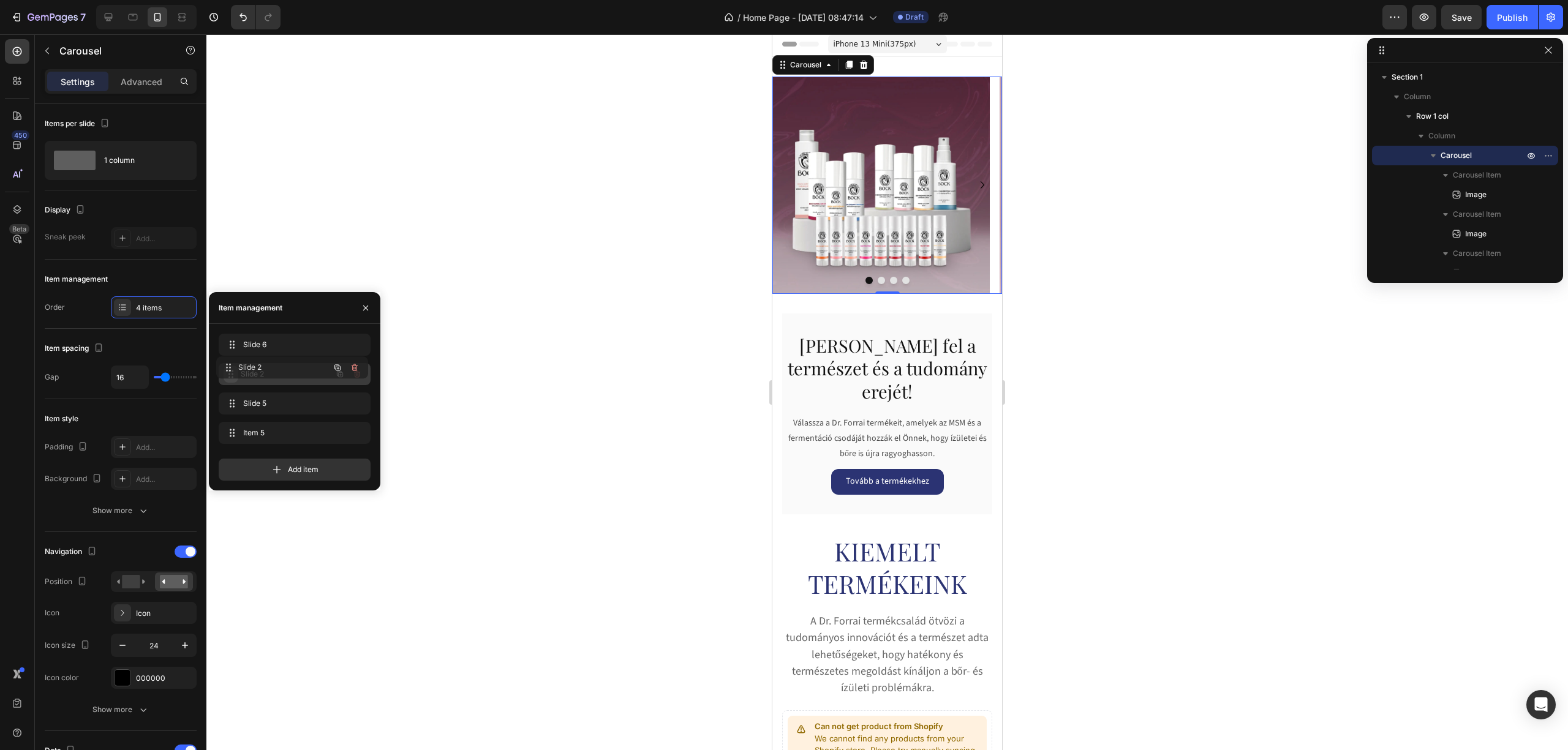
drag, startPoint x: 234, startPoint y: 381, endPoint x: 231, endPoint y: 374, distance: 7.6
click at [231, 374] on span at bounding box center [231, 374] width 15 height 17
drag, startPoint x: 230, startPoint y: 345, endPoint x: 236, endPoint y: 443, distance: 98.2
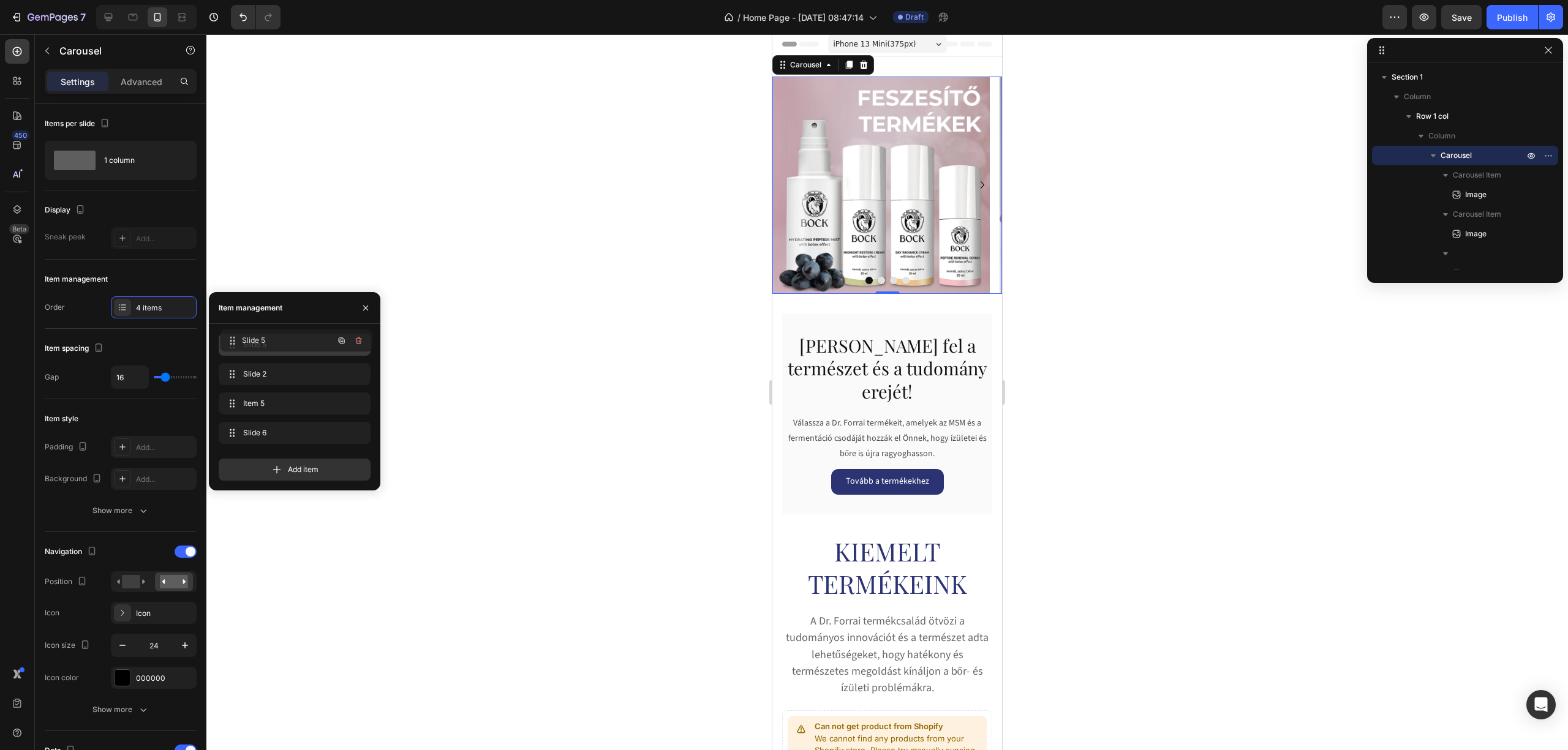
drag, startPoint x: 231, startPoint y: 373, endPoint x: 233, endPoint y: 341, distance: 32.1
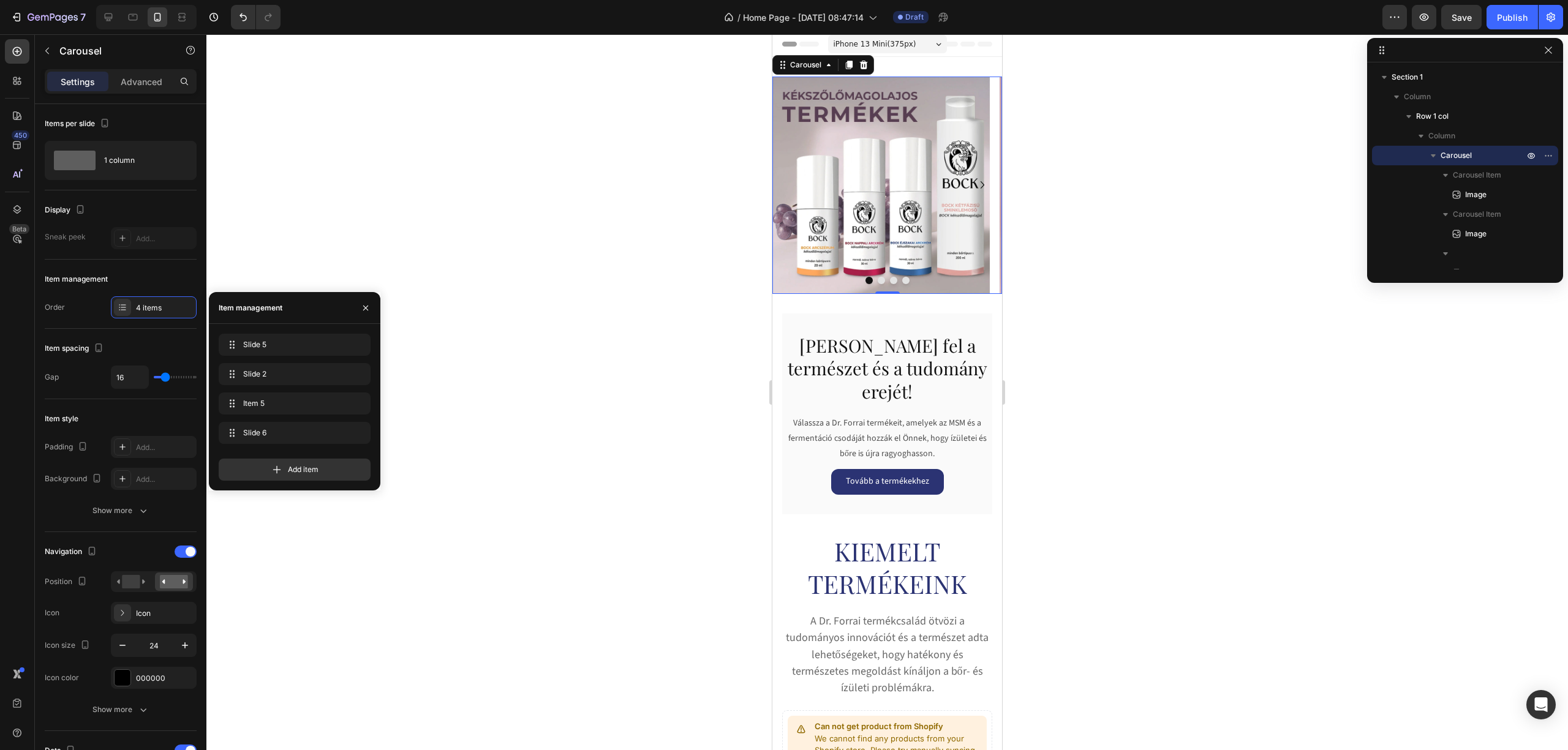
click at [517, 317] on div at bounding box center [887, 392] width 1362 height 716
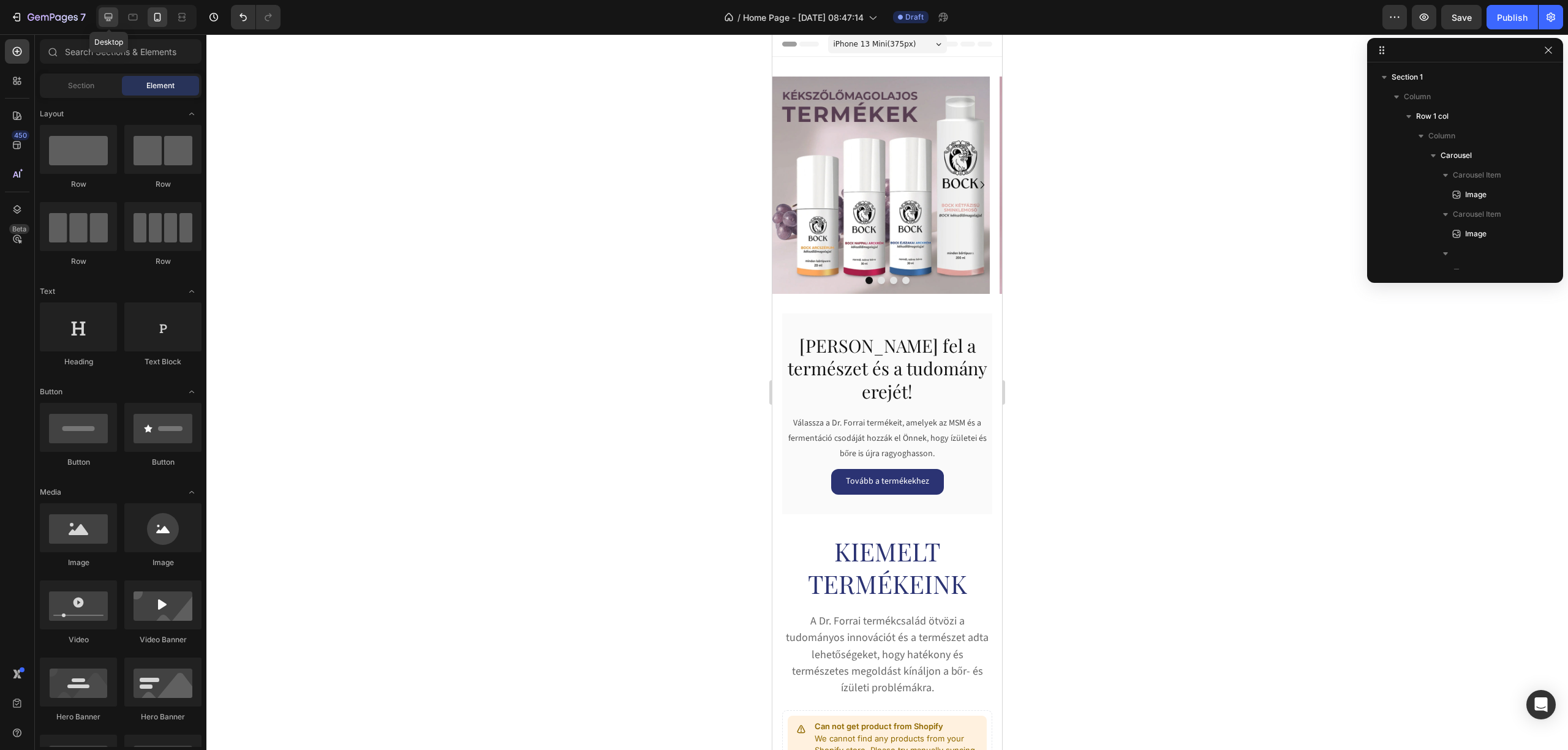
click at [109, 18] on icon at bounding box center [108, 17] width 12 height 12
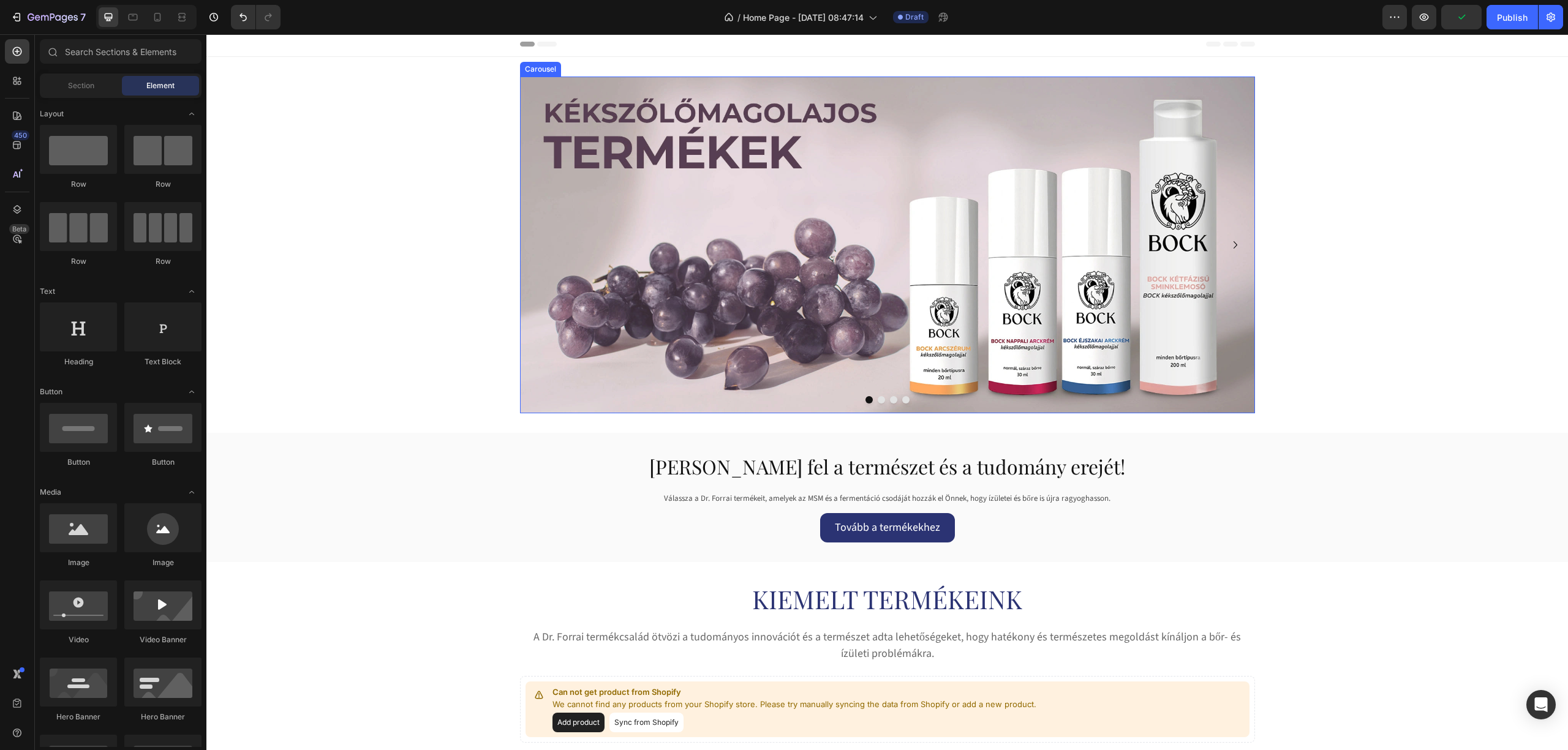
click at [880, 400] on div at bounding box center [887, 400] width 735 height 7
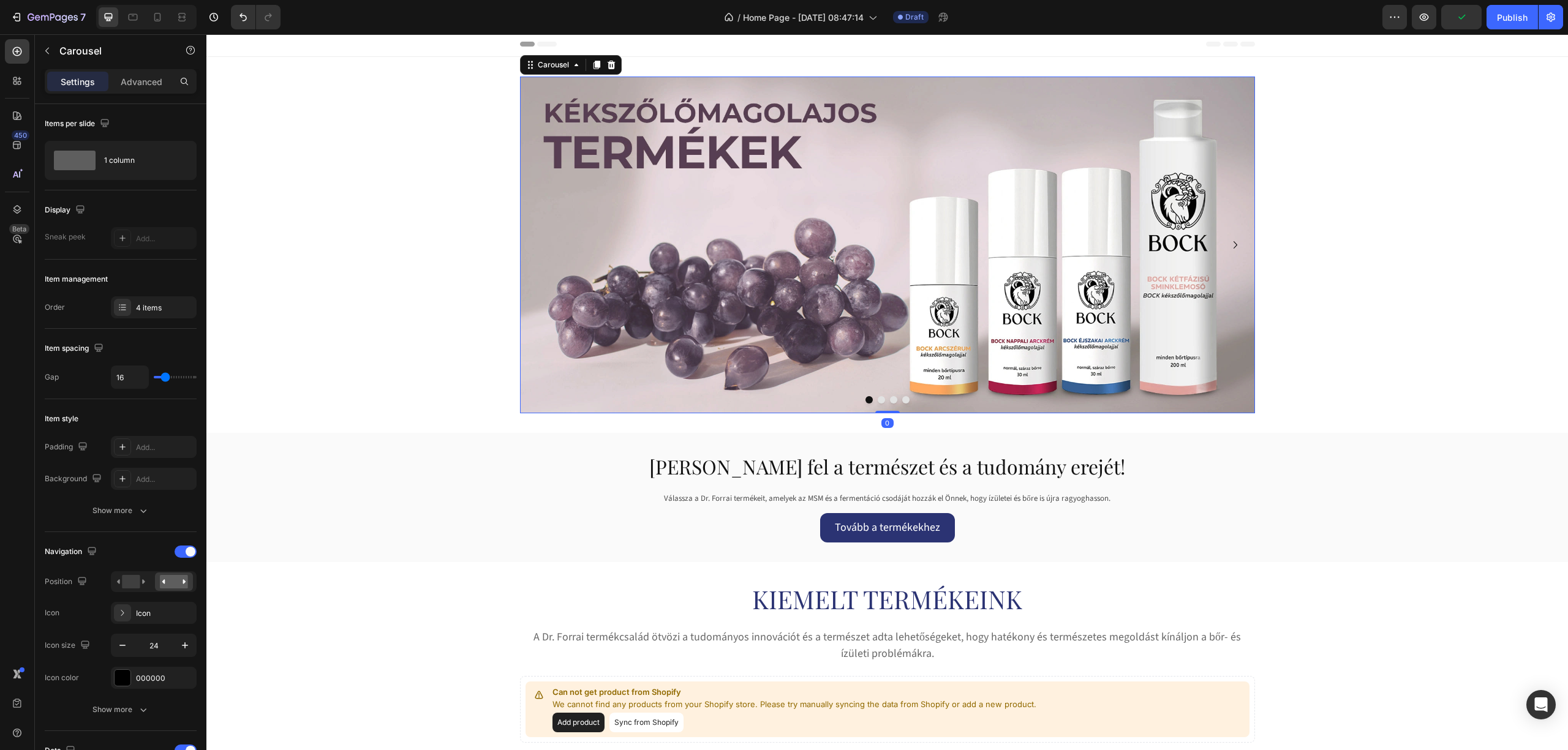
click at [878, 400] on button "Dot" at bounding box center [882, 400] width 7 height 7
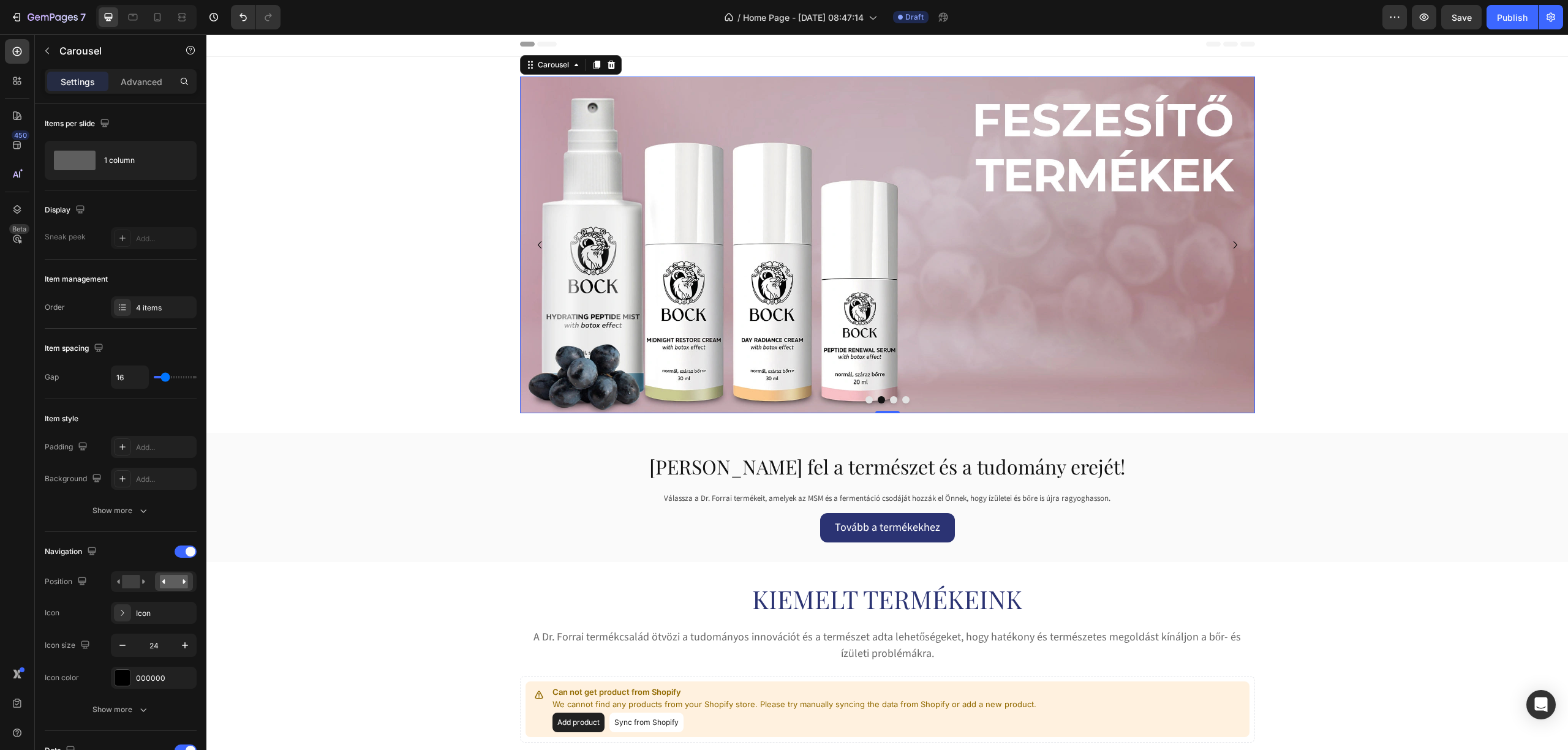
click at [890, 400] on button "Dot" at bounding box center [894, 400] width 7 height 7
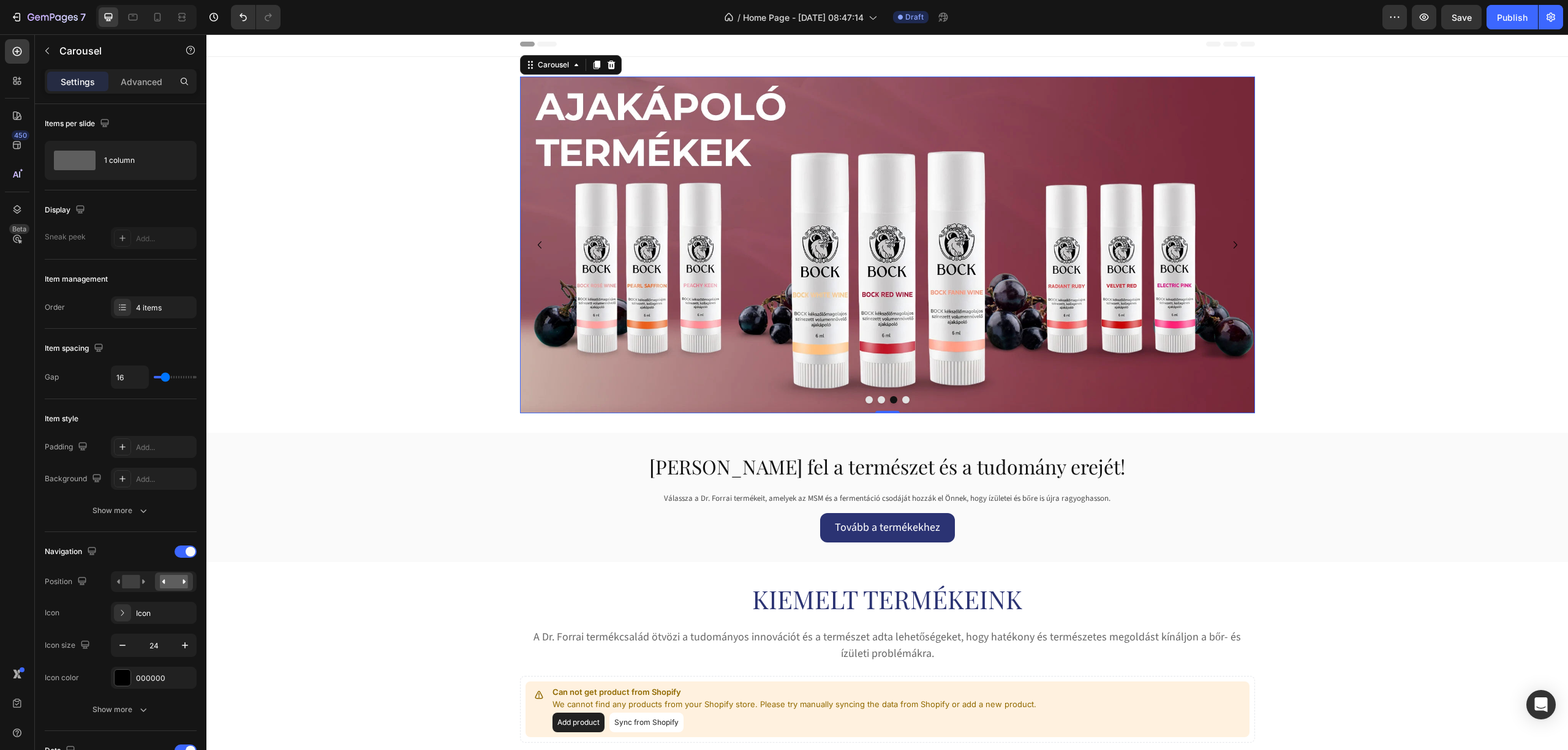
click at [902, 401] on button "Dot" at bounding box center [906, 400] width 7 height 7
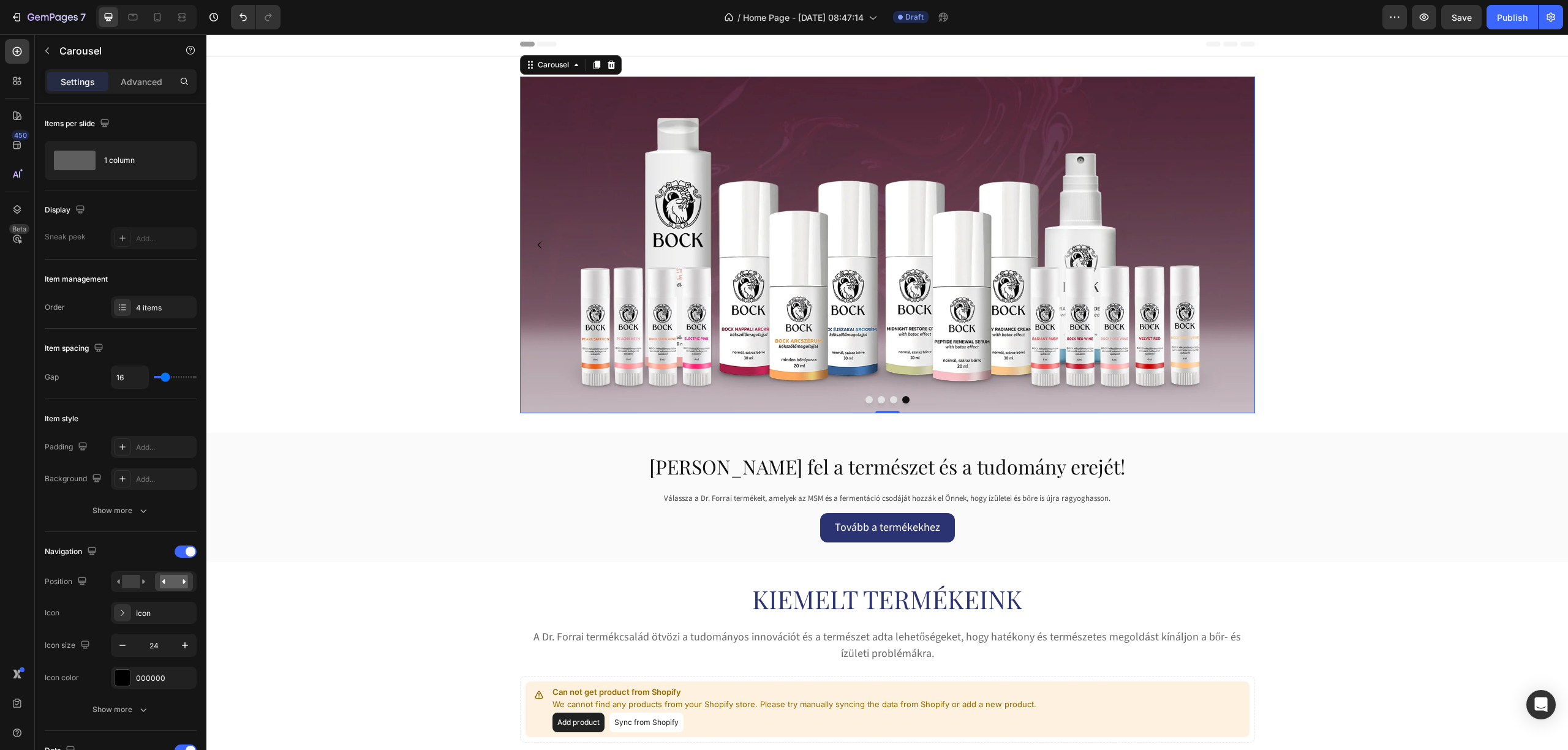
click at [866, 400] on button "Dot" at bounding box center [869, 400] width 7 height 7
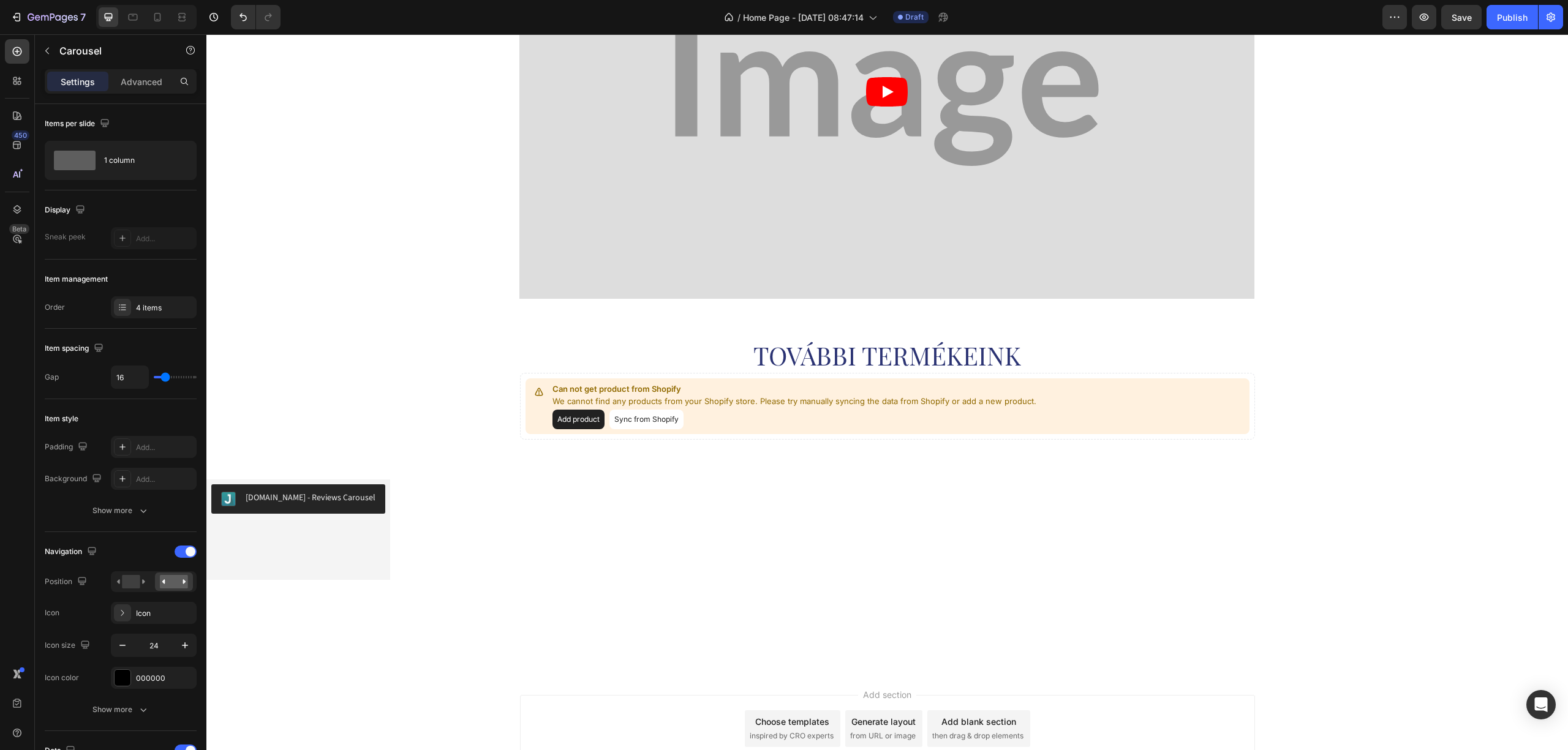
scroll to position [1063, 0]
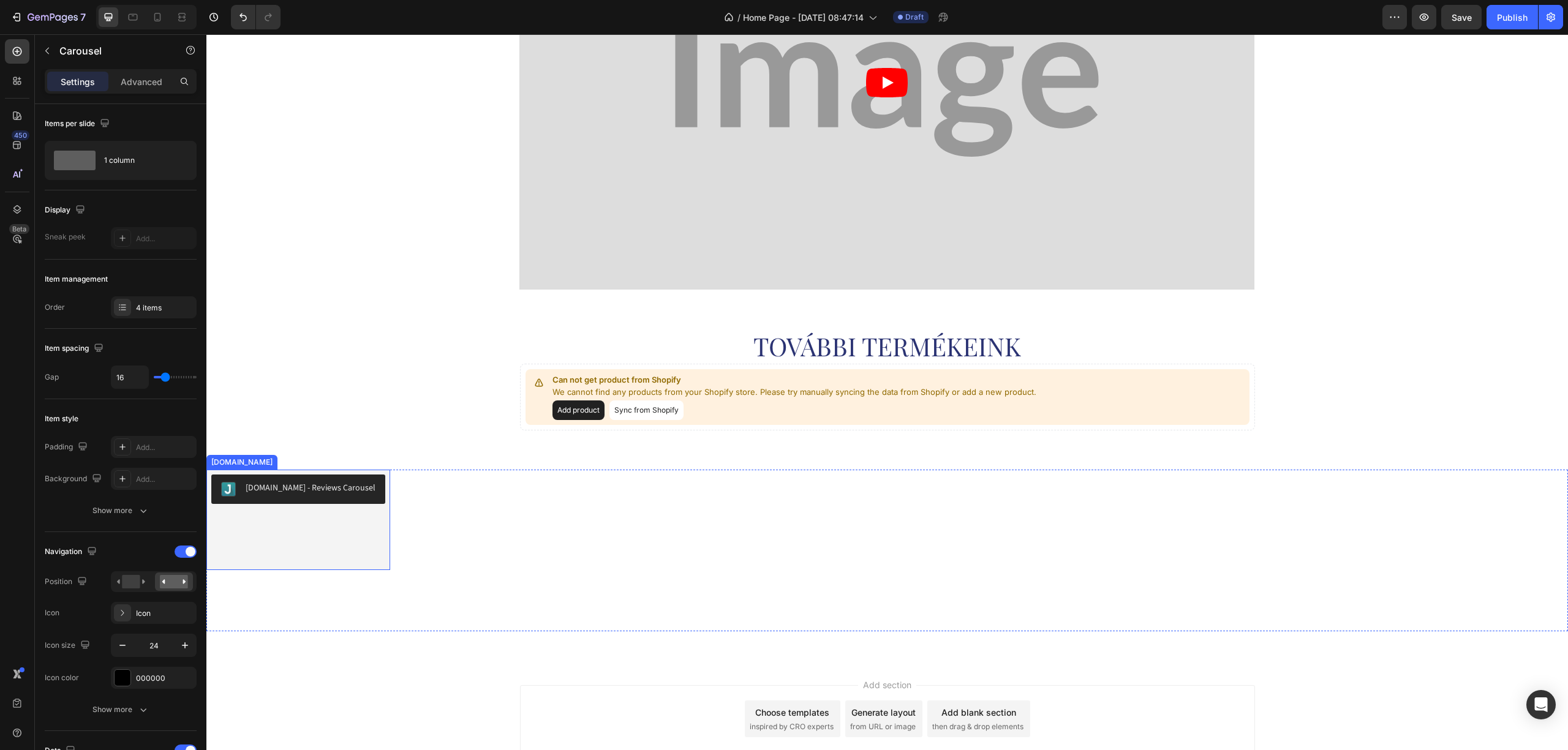
click at [275, 485] on div "[DOMAIN_NAME] - Reviews Carousel" at bounding box center [311, 488] width 130 height 13
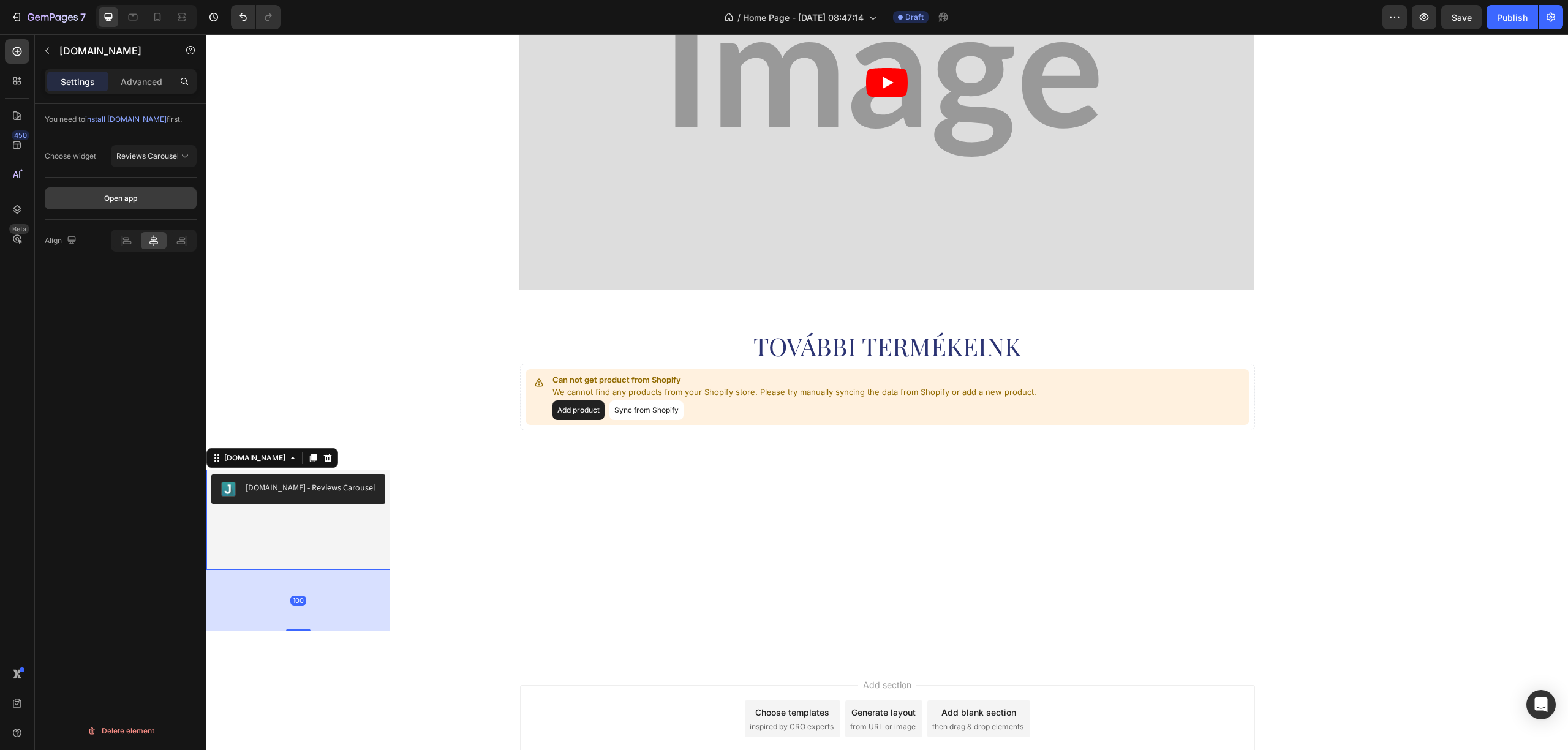
click at [99, 203] on button "Open app" at bounding box center [121, 198] width 152 height 22
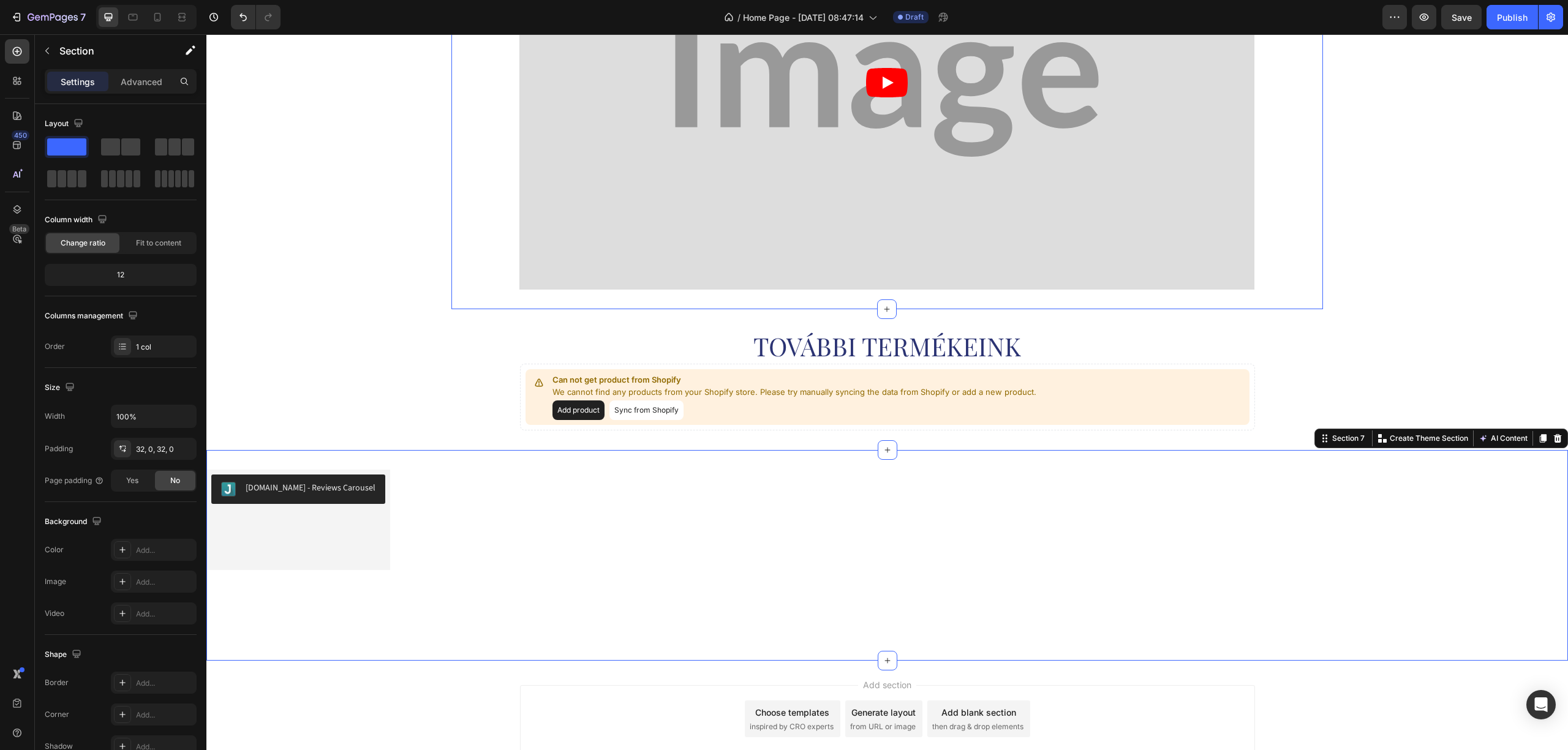
drag, startPoint x: 1307, startPoint y: 450, endPoint x: 1312, endPoint y: 219, distance: 231.1
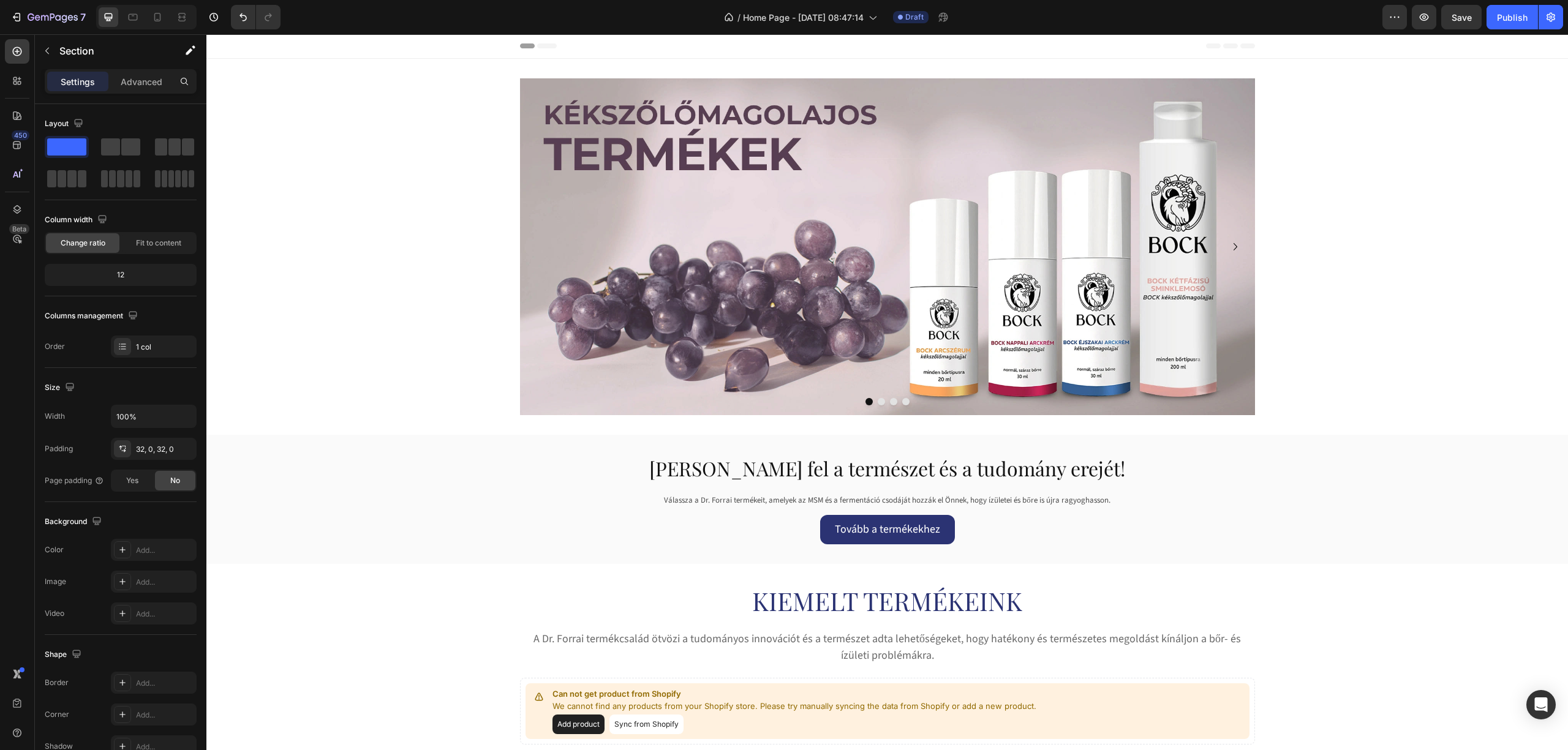
scroll to position [0, 0]
click at [787, 461] on h2 "Fedezze fel a természet és a tudomány erejét!" at bounding box center [887, 469] width 735 height 28
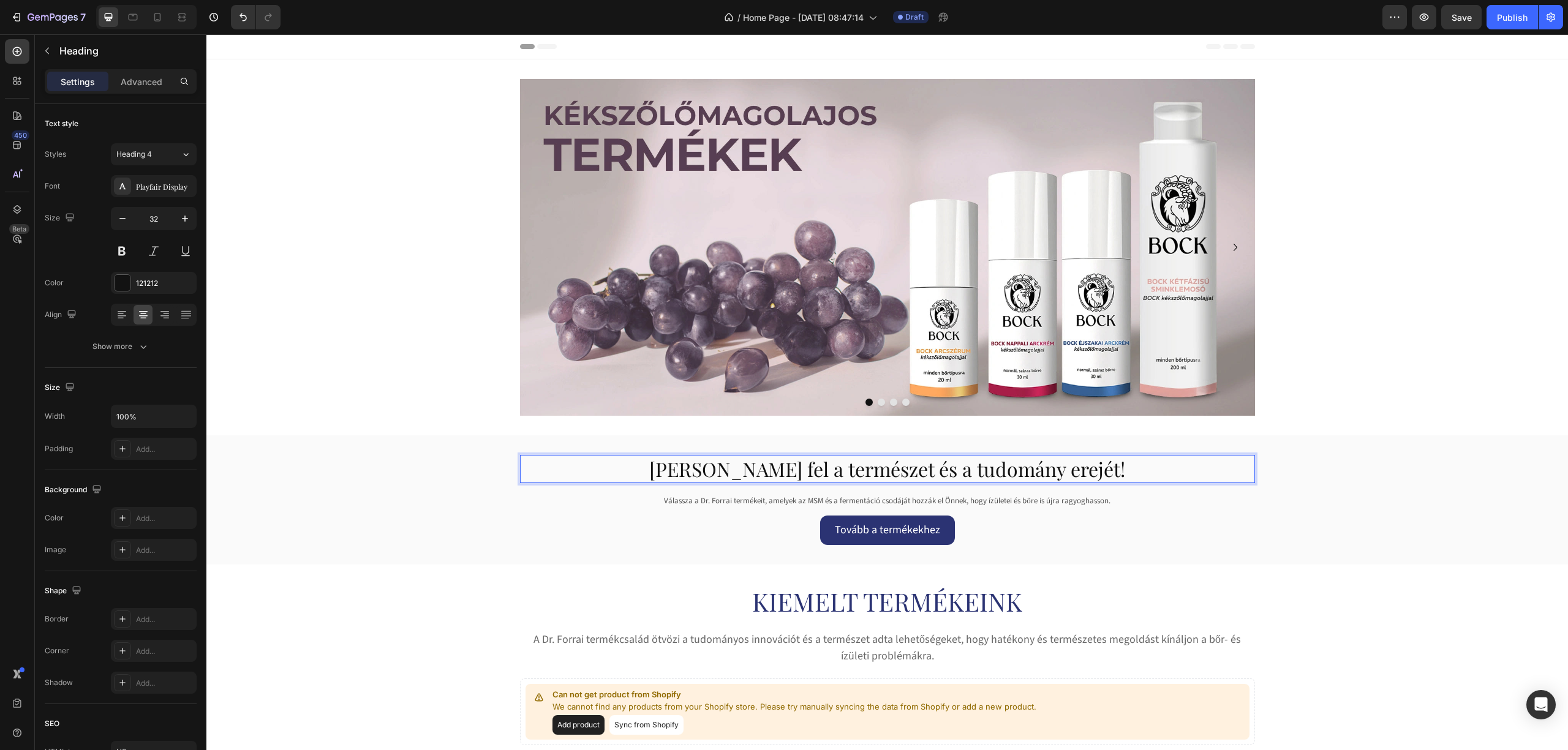
click at [787, 461] on h2 "Fedezze fel a természet és a tudomány erejét!" at bounding box center [887, 469] width 735 height 28
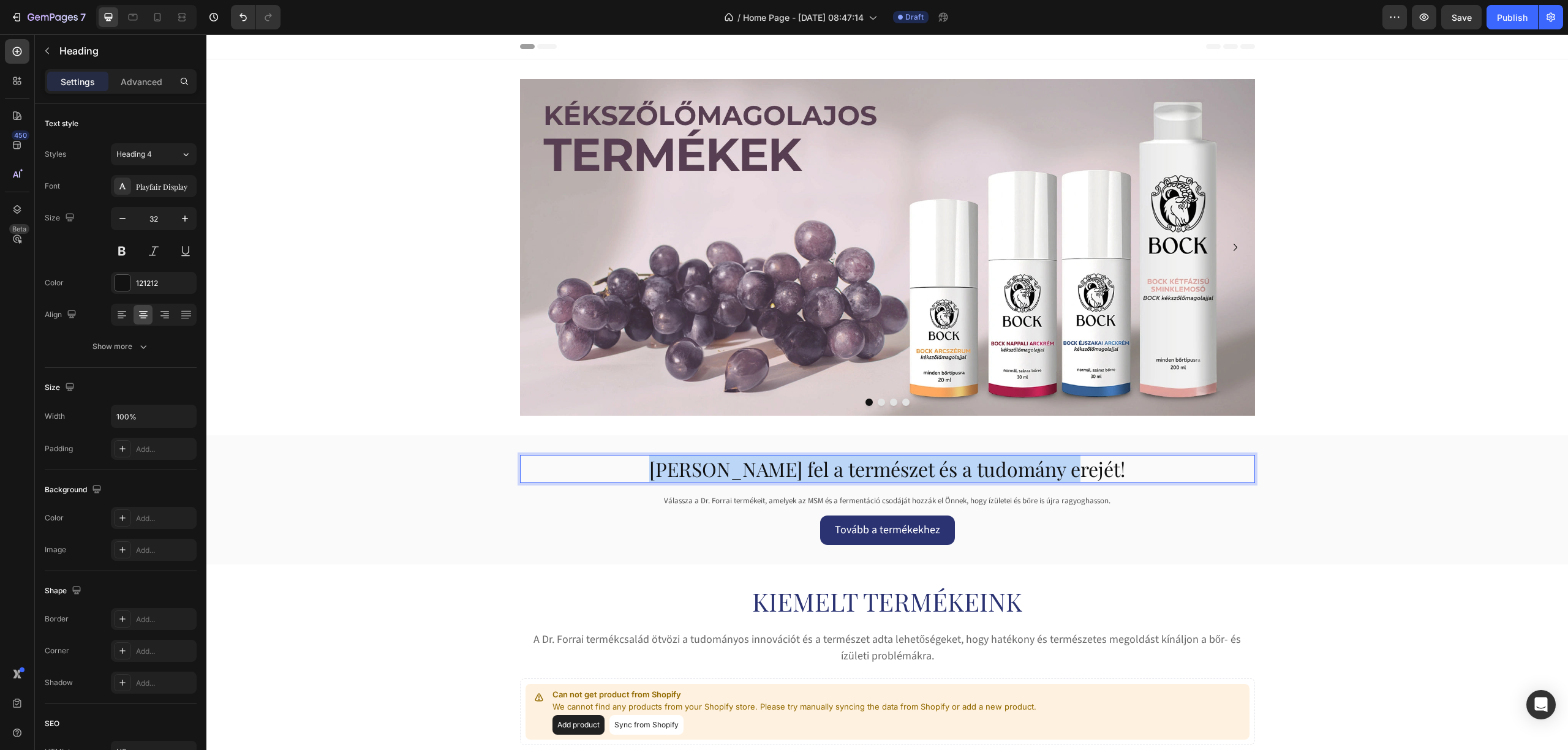
click at [787, 461] on p "Fedezze fel a természet és a tudomány erejét!" at bounding box center [887, 469] width 733 height 26
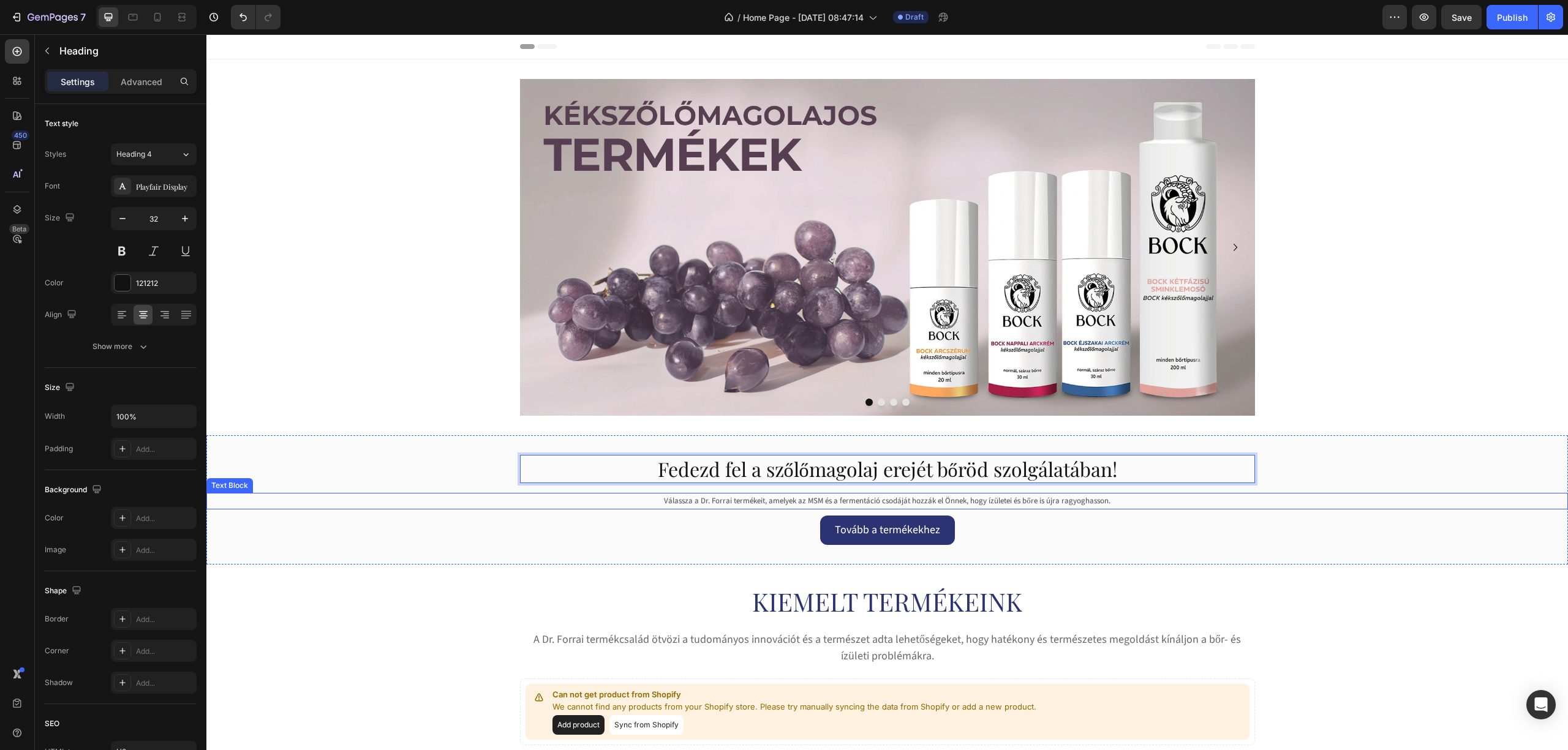
click at [734, 502] on p "Válassza a Dr. Forrai termékeit, amelyek az MSM és a fermentáció csodáját hozzá…" at bounding box center [887, 501] width 1359 height 14
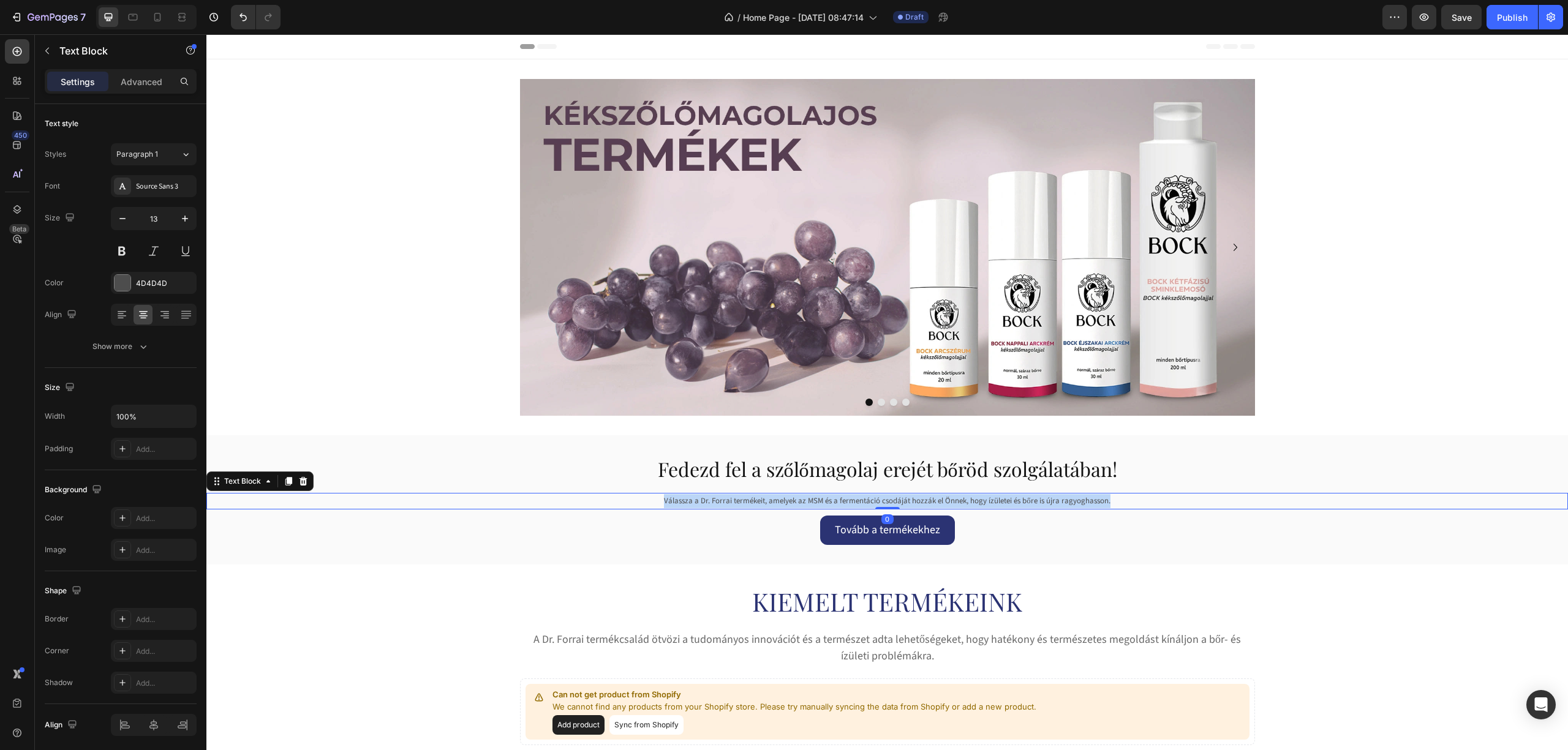
click at [734, 502] on p "Válassza a Dr. Forrai termékeit, amelyek az MSM és a fermentáció csodáját hozzá…" at bounding box center [887, 501] width 1359 height 14
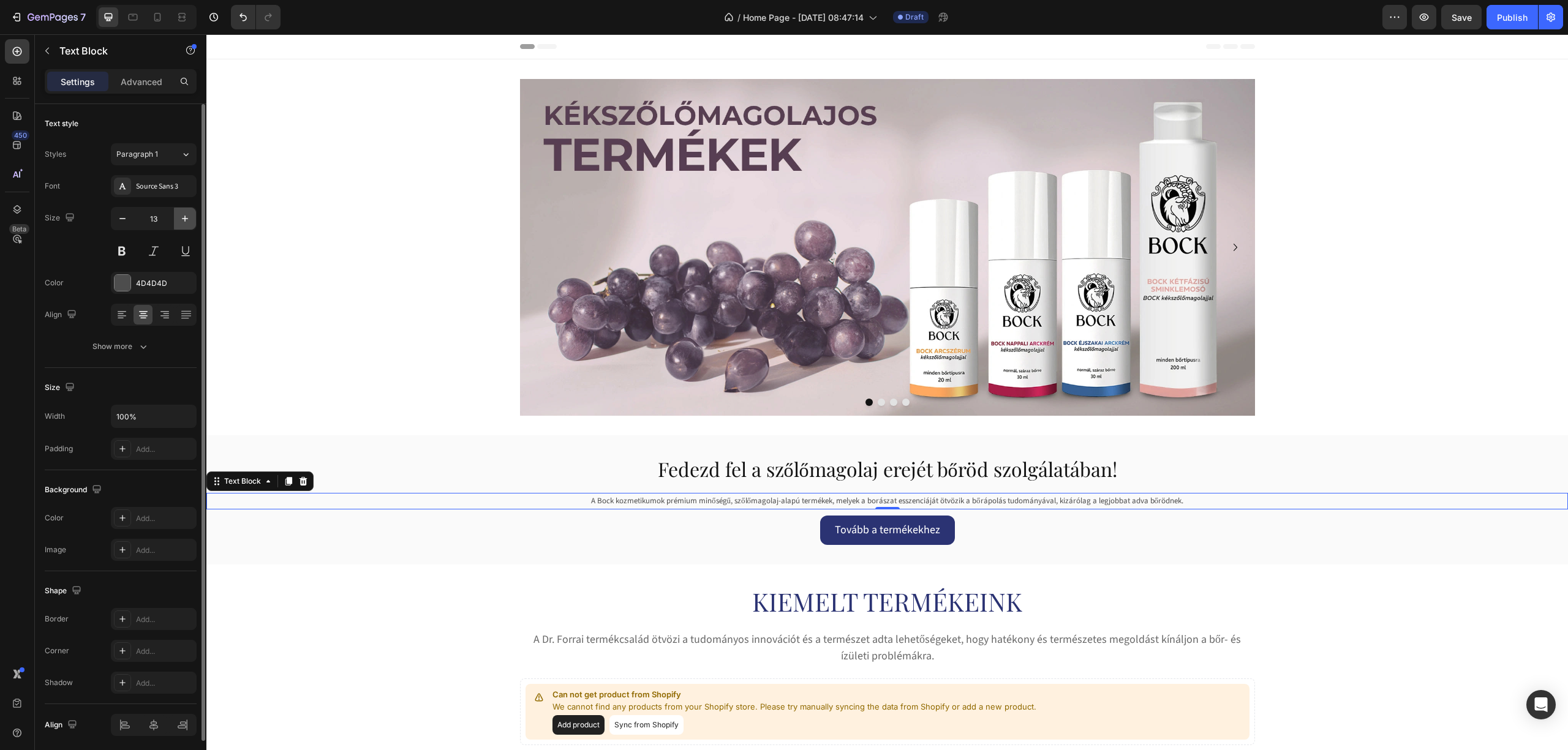
click at [181, 214] on icon "button" at bounding box center [185, 219] width 12 height 12
type input "16"
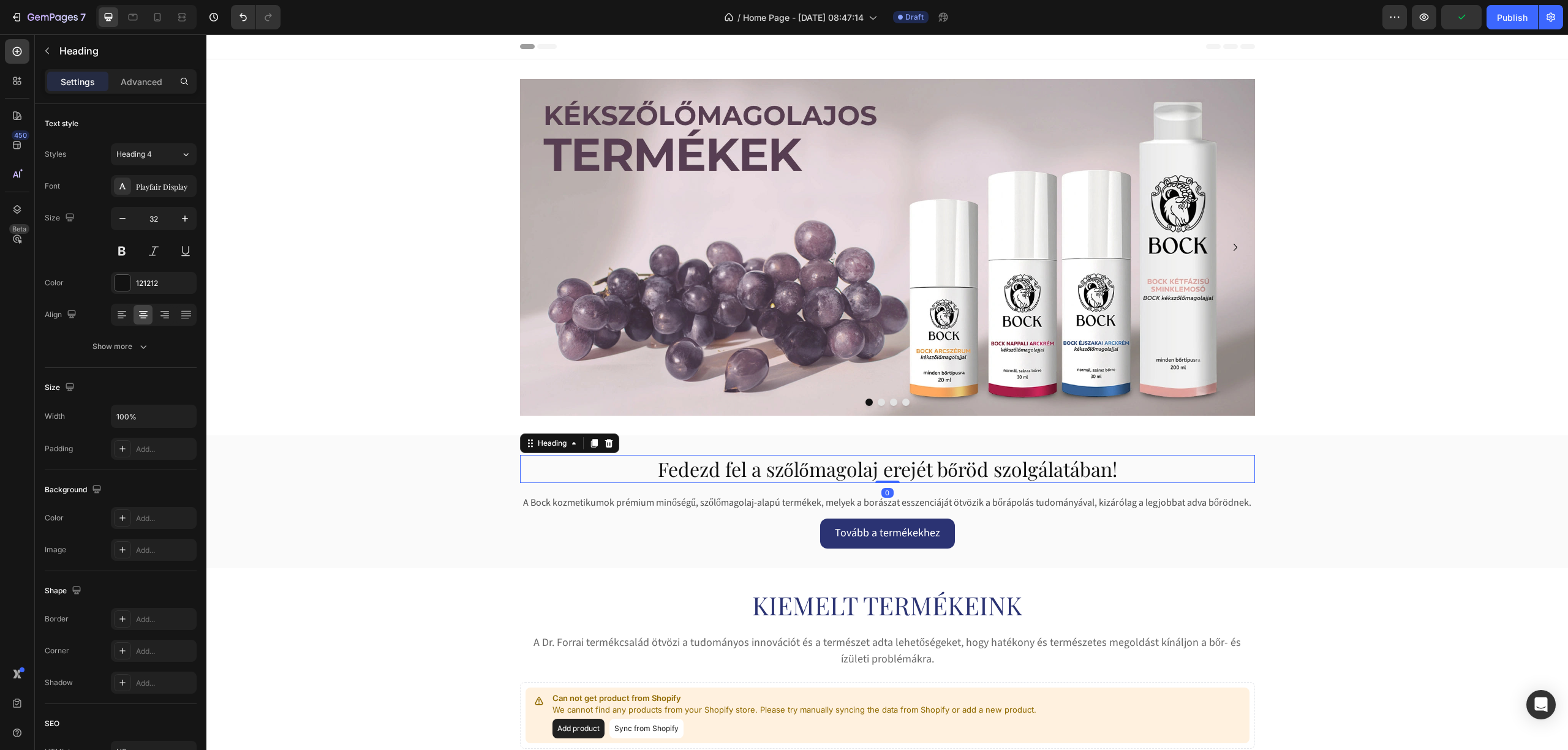
click at [819, 461] on p "Fedezd fel a szőlőmagolaj erejét bőröd szolgálatában!" at bounding box center [887, 469] width 733 height 26
click at [823, 536] on link "Tovább a termékekhez" at bounding box center [887, 533] width 135 height 30
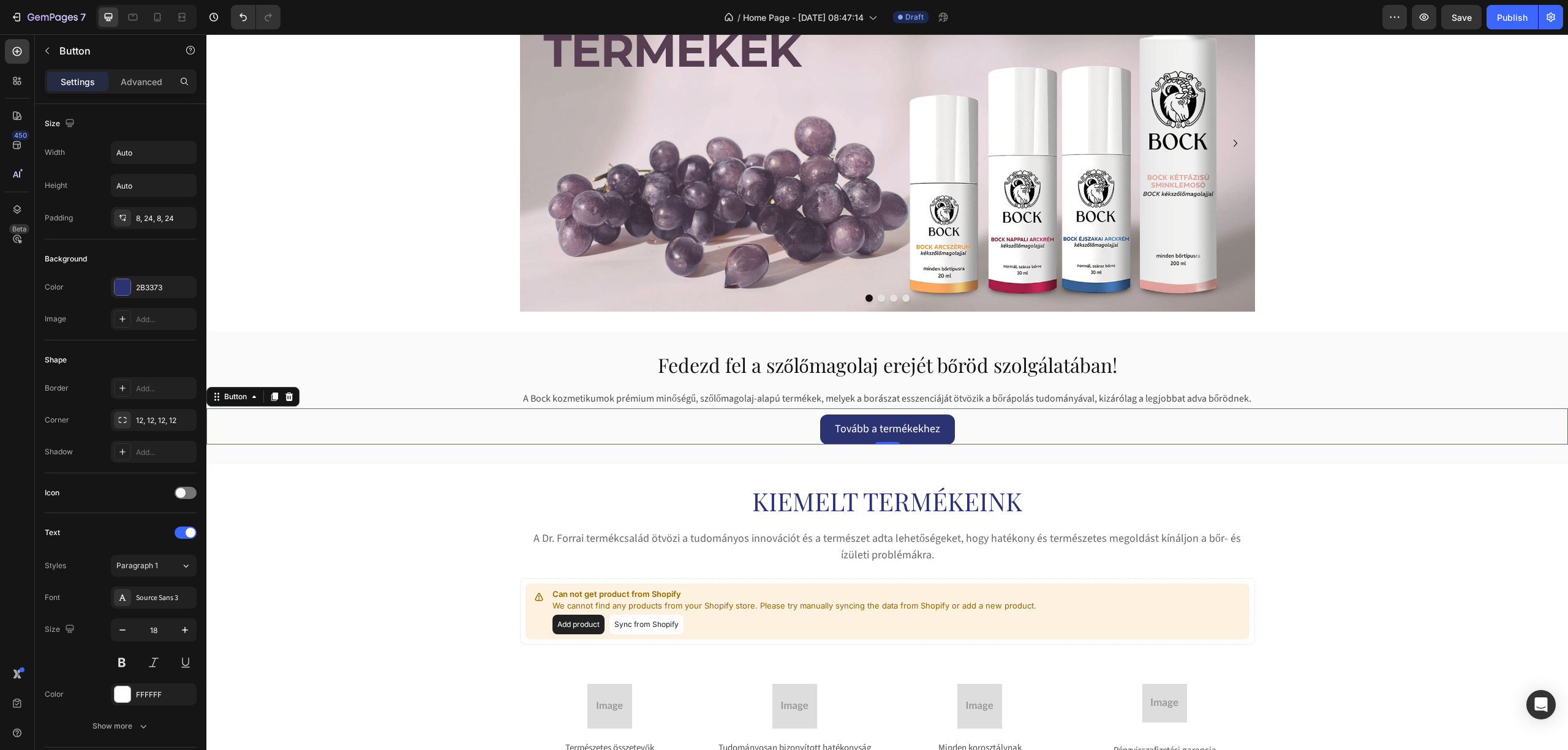
scroll to position [326, 0]
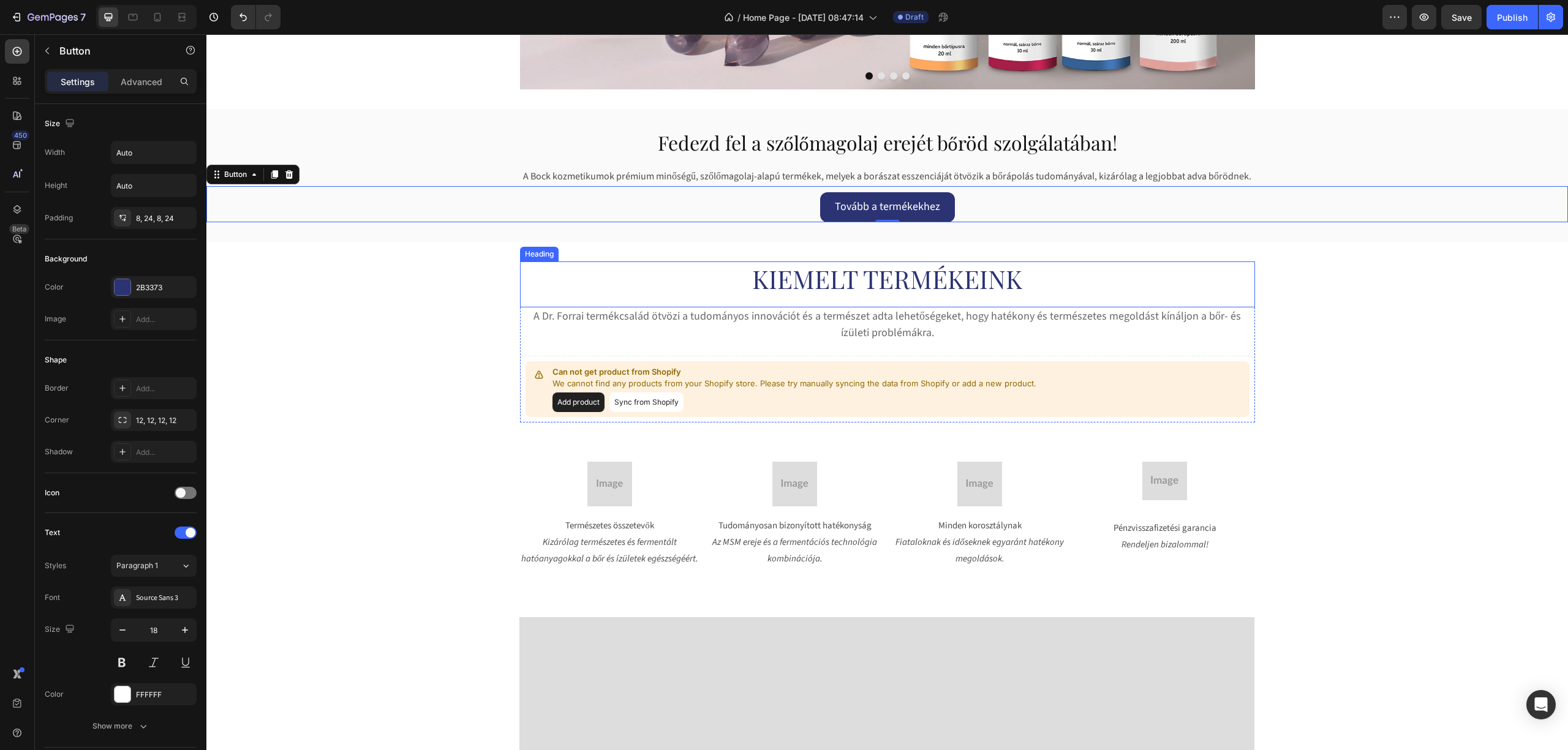
click at [799, 280] on h2 "Kiemelt termékeink" at bounding box center [887, 284] width 735 height 46
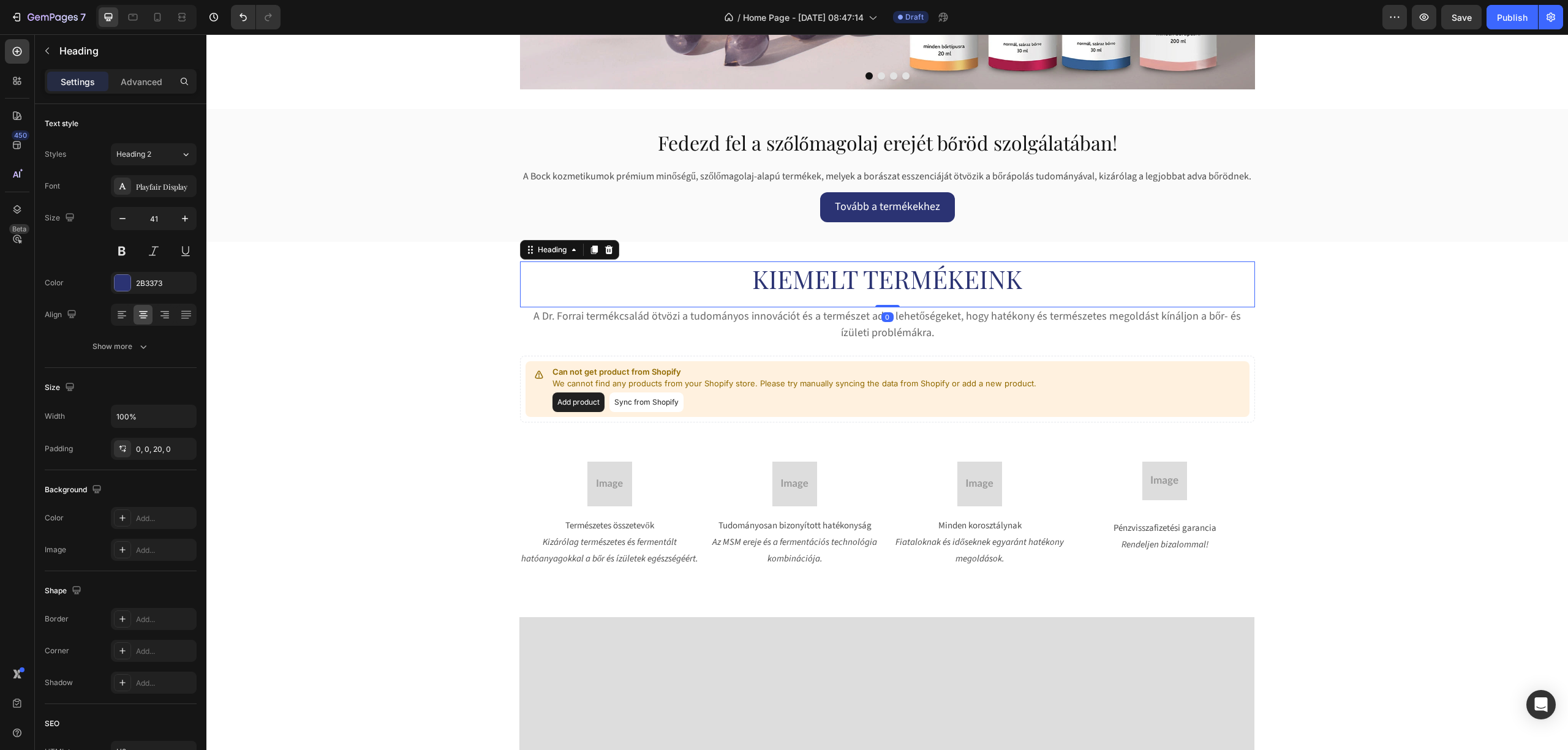
click at [800, 280] on h2 "Kiemelt termékeink" at bounding box center [887, 284] width 735 height 46
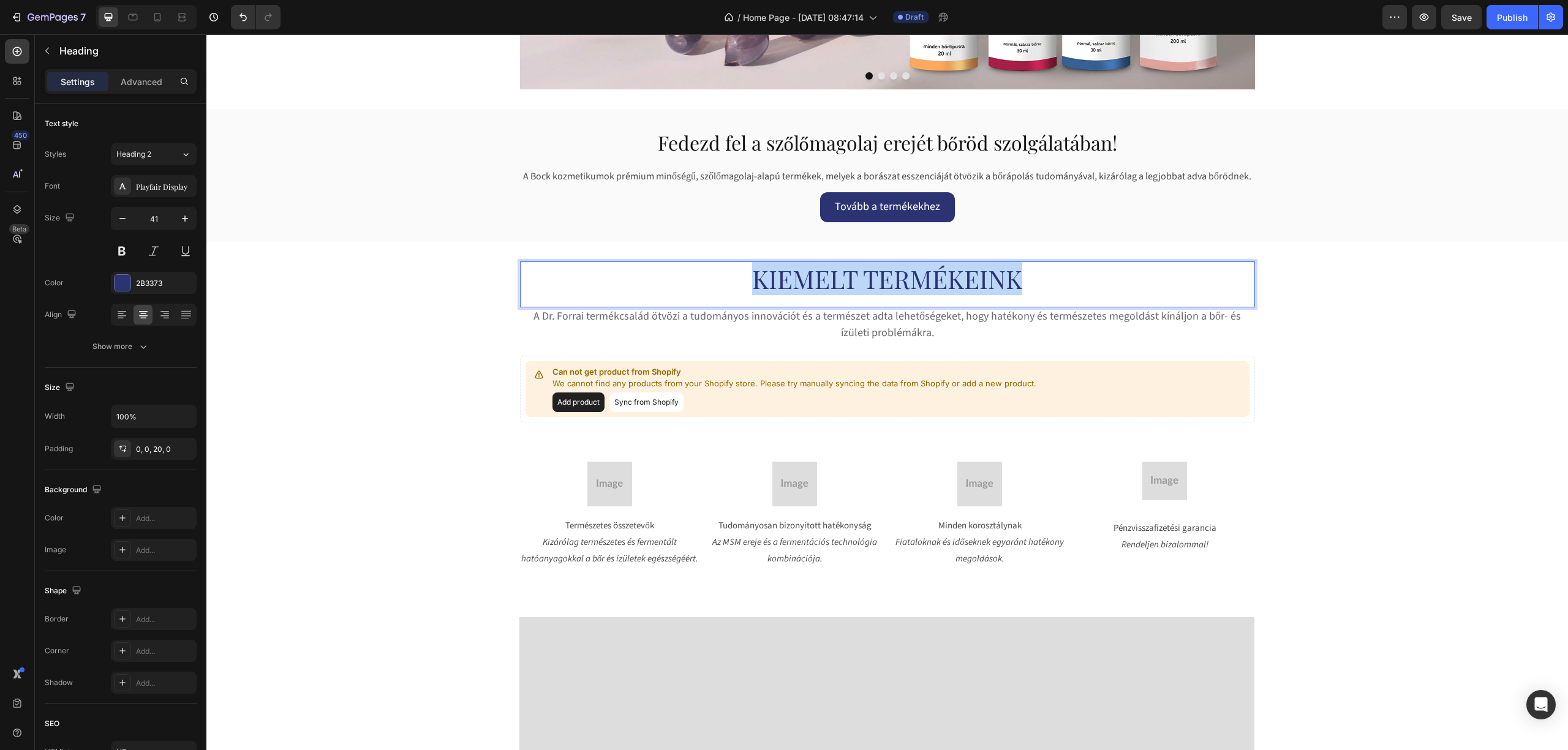
click at [800, 280] on p "Kiemelt termékeink" at bounding box center [887, 279] width 733 height 33
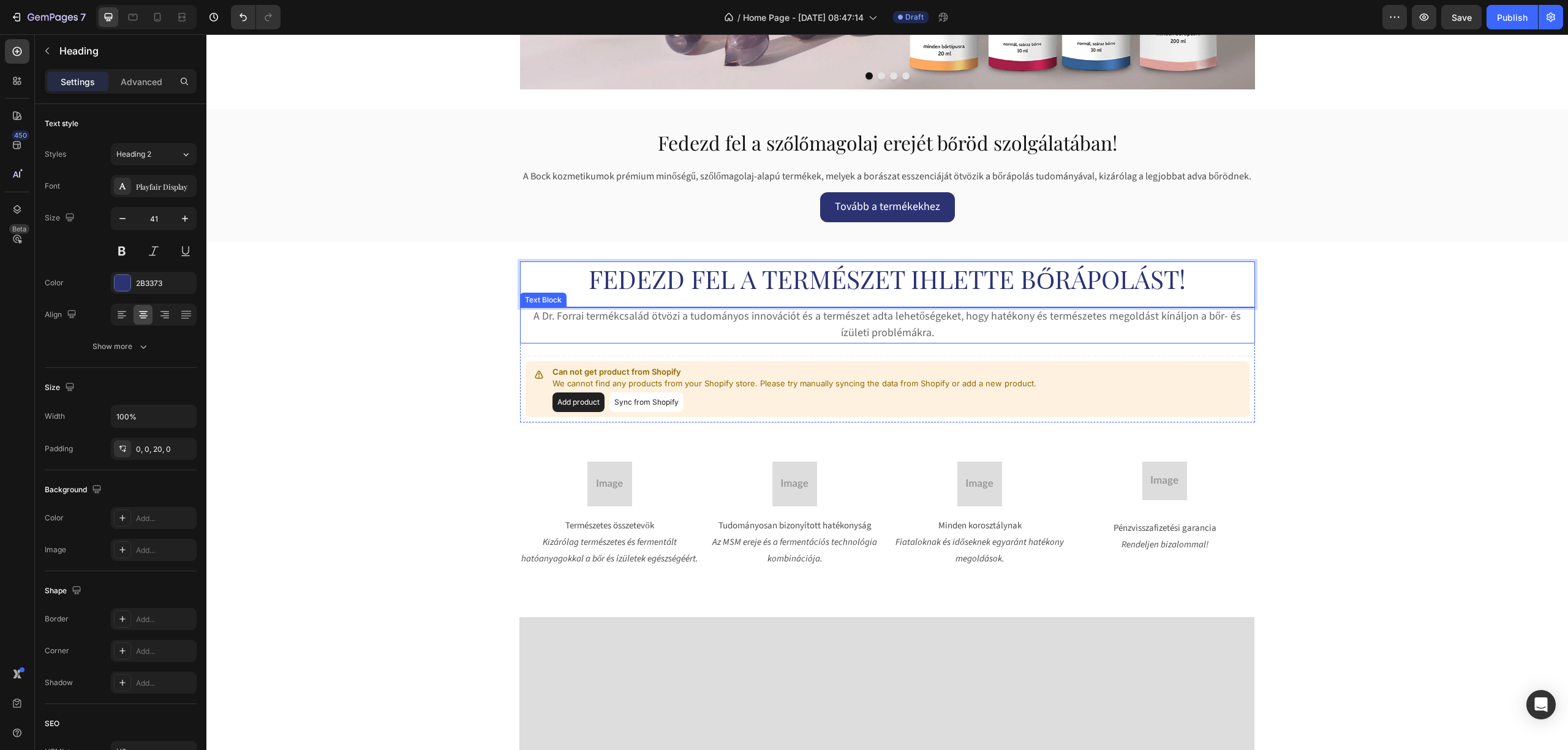
click at [625, 318] on span "A Dr. Forrai termékcsalád ötvözi a tudományos innovációt és a természet adta le…" at bounding box center [887, 325] width 707 height 32
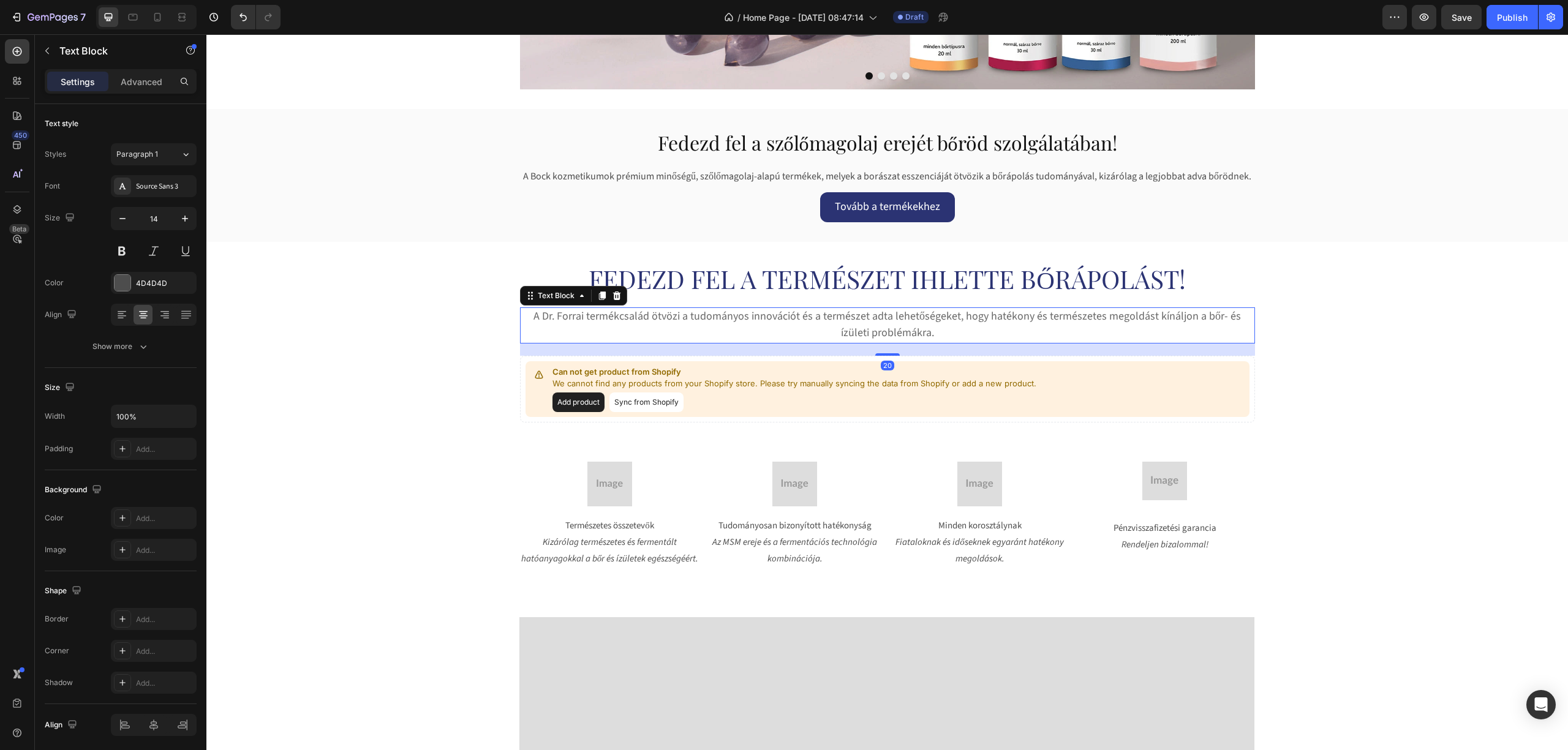
click at [625, 318] on span "A Dr. Forrai termékcsalád ötvözi a tudományos innovációt és a természet adta le…" at bounding box center [887, 325] width 707 height 32
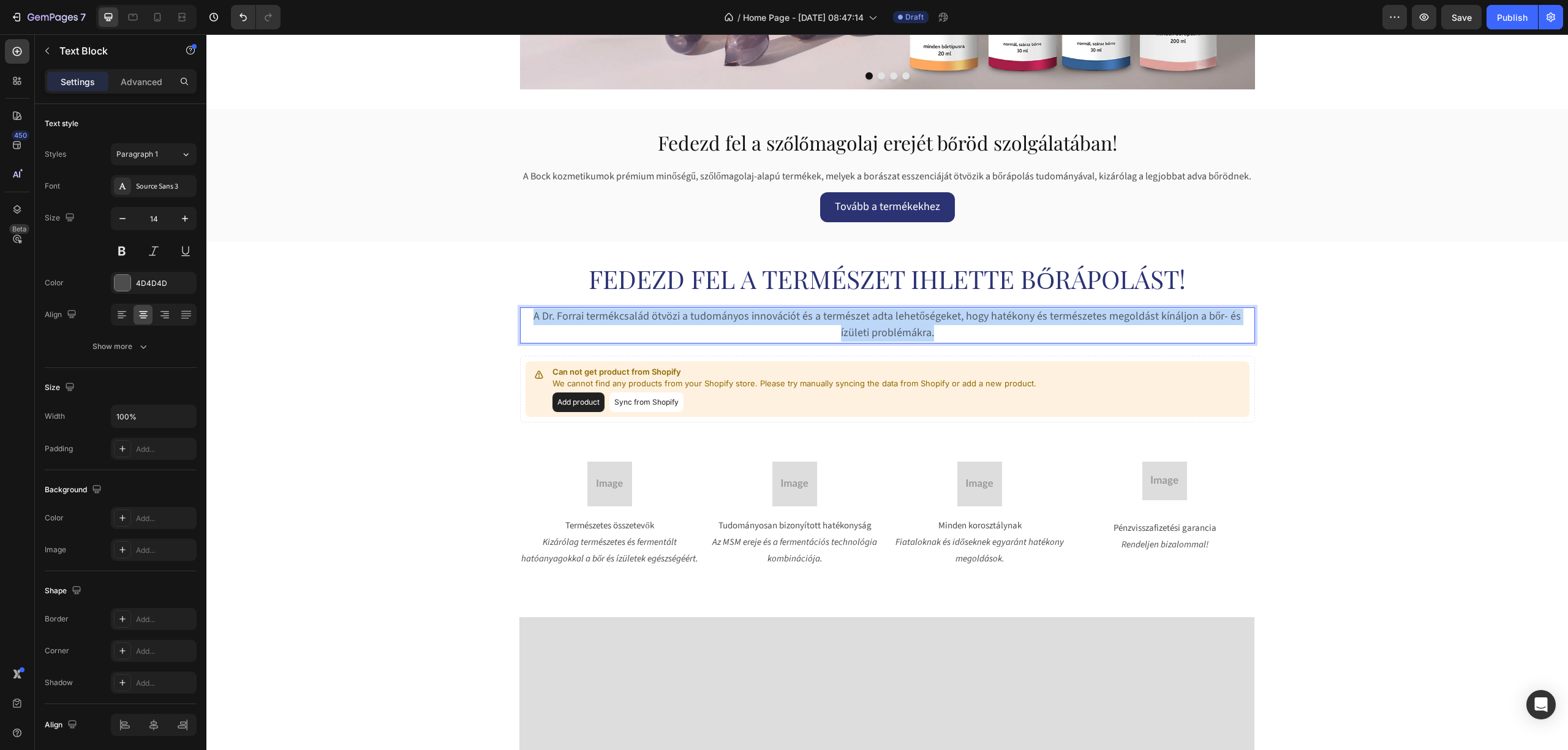
click at [625, 318] on span "A Dr. Forrai termékcsalád ötvözi a tudományos innovációt és a természet adta le…" at bounding box center [887, 325] width 707 height 32
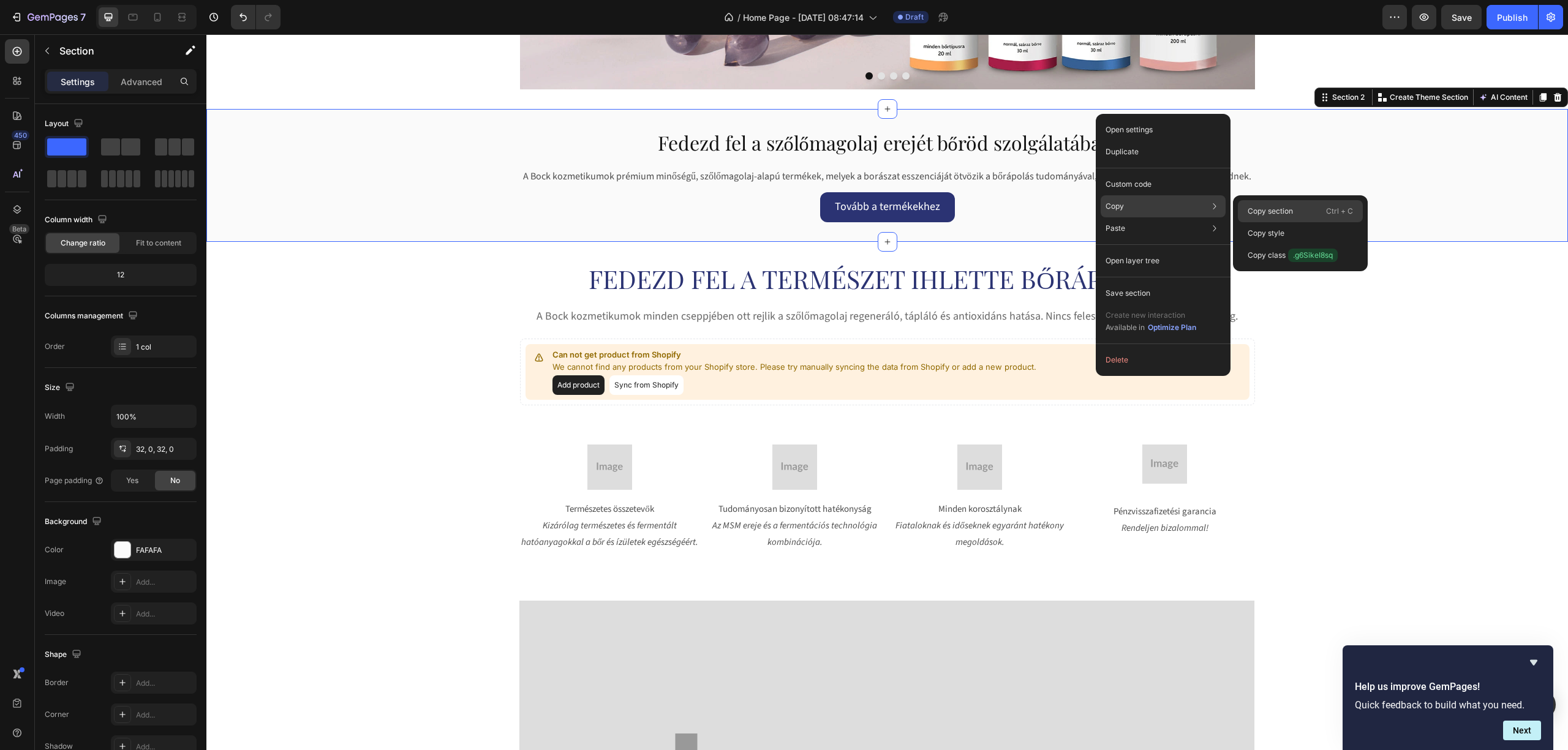
click at [1253, 207] on p "Copy section" at bounding box center [1270, 211] width 46 height 11
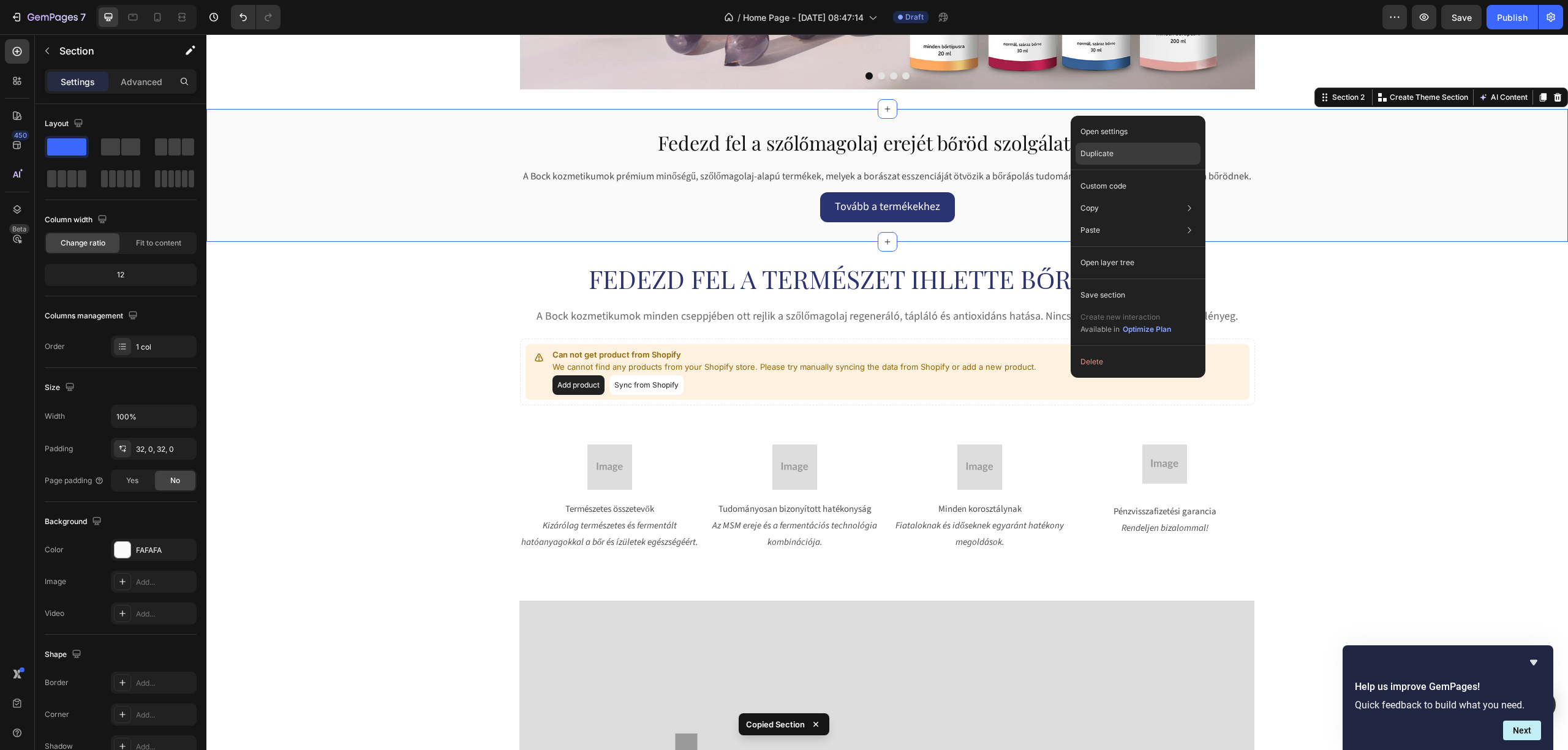
drag, startPoint x: 1108, startPoint y: 148, endPoint x: 843, endPoint y: 132, distance: 265.5
click at [1108, 148] on p "Duplicate" at bounding box center [1097, 154] width 33 height 11
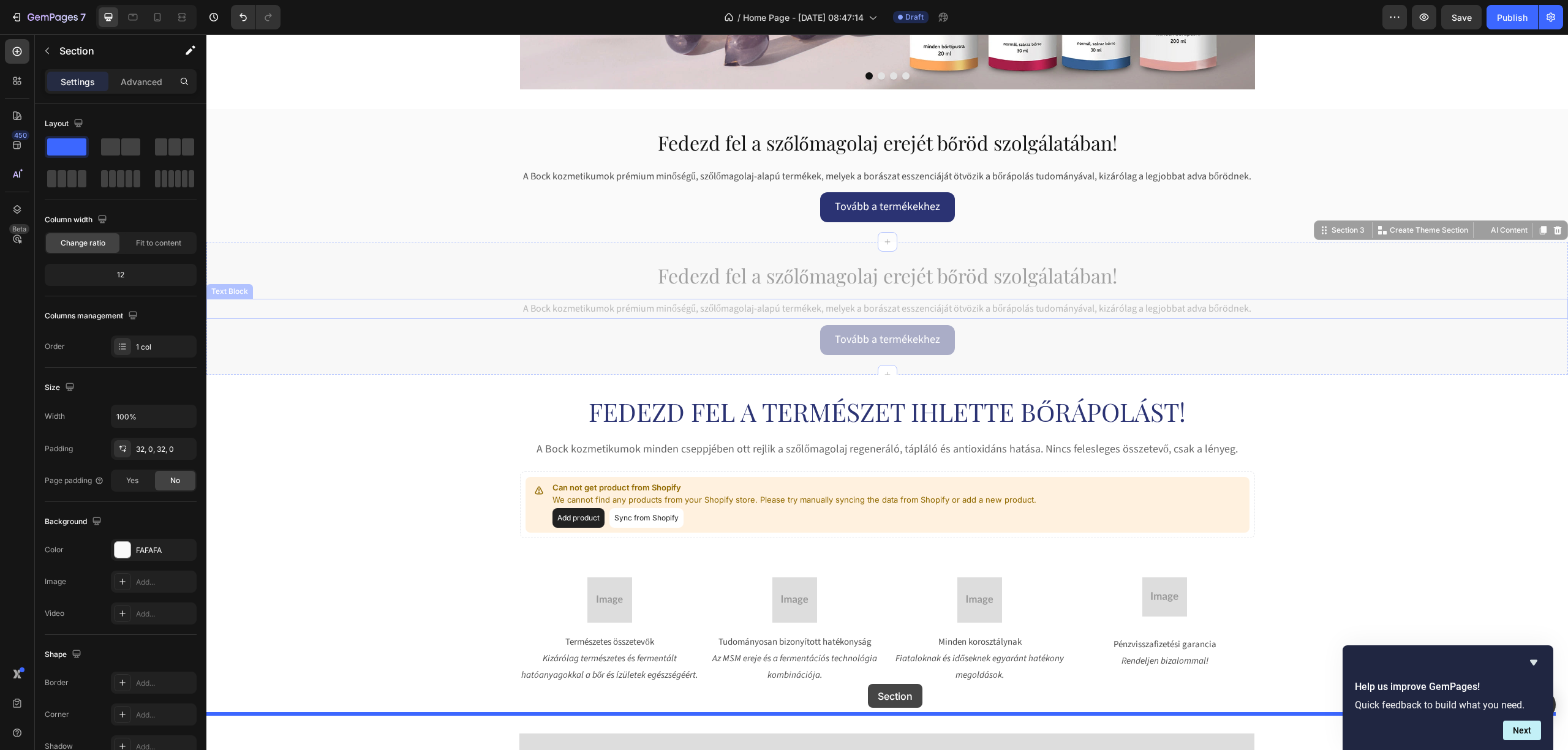
drag, startPoint x: 921, startPoint y: 250, endPoint x: 865, endPoint y: 683, distance: 436.6
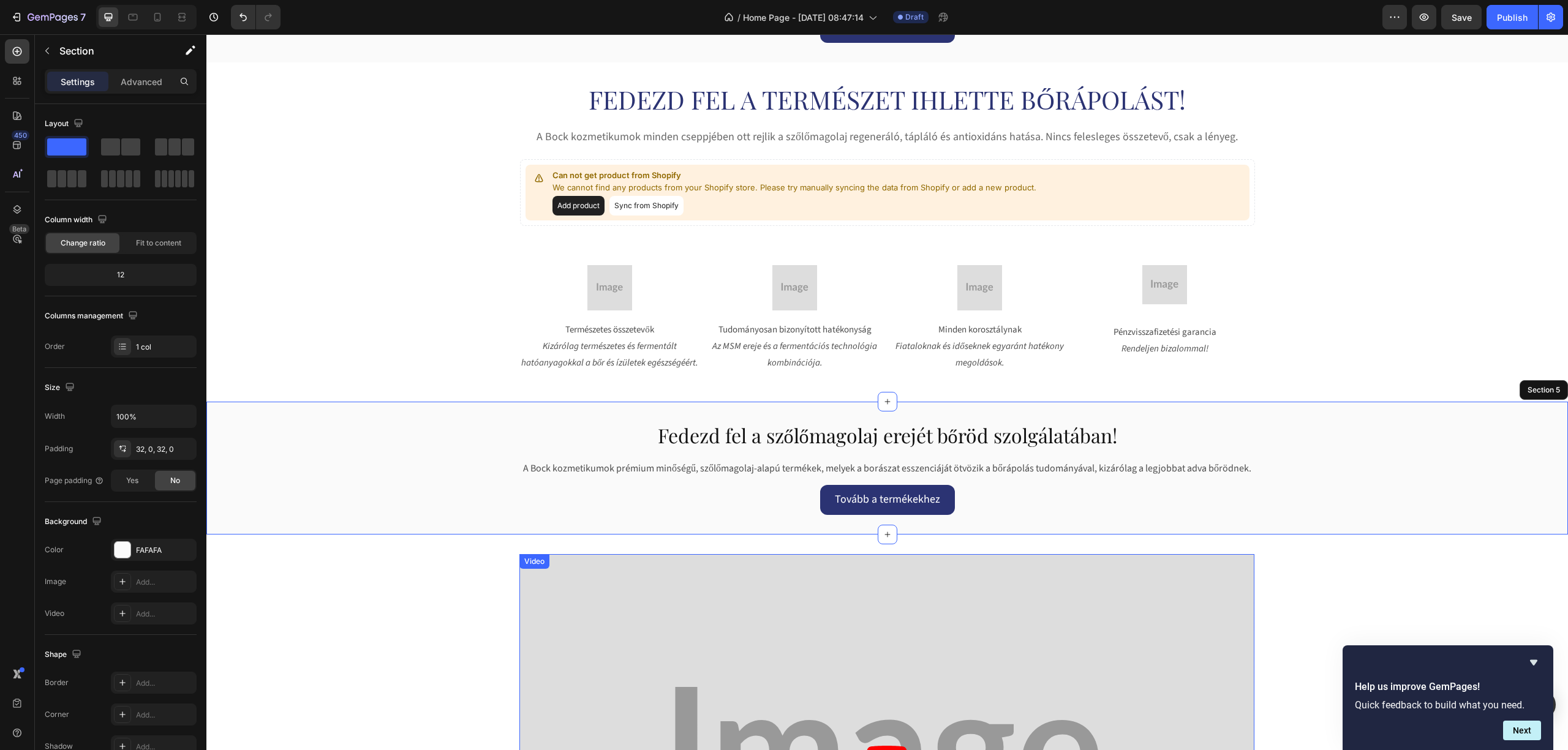
scroll to position [571, 0]
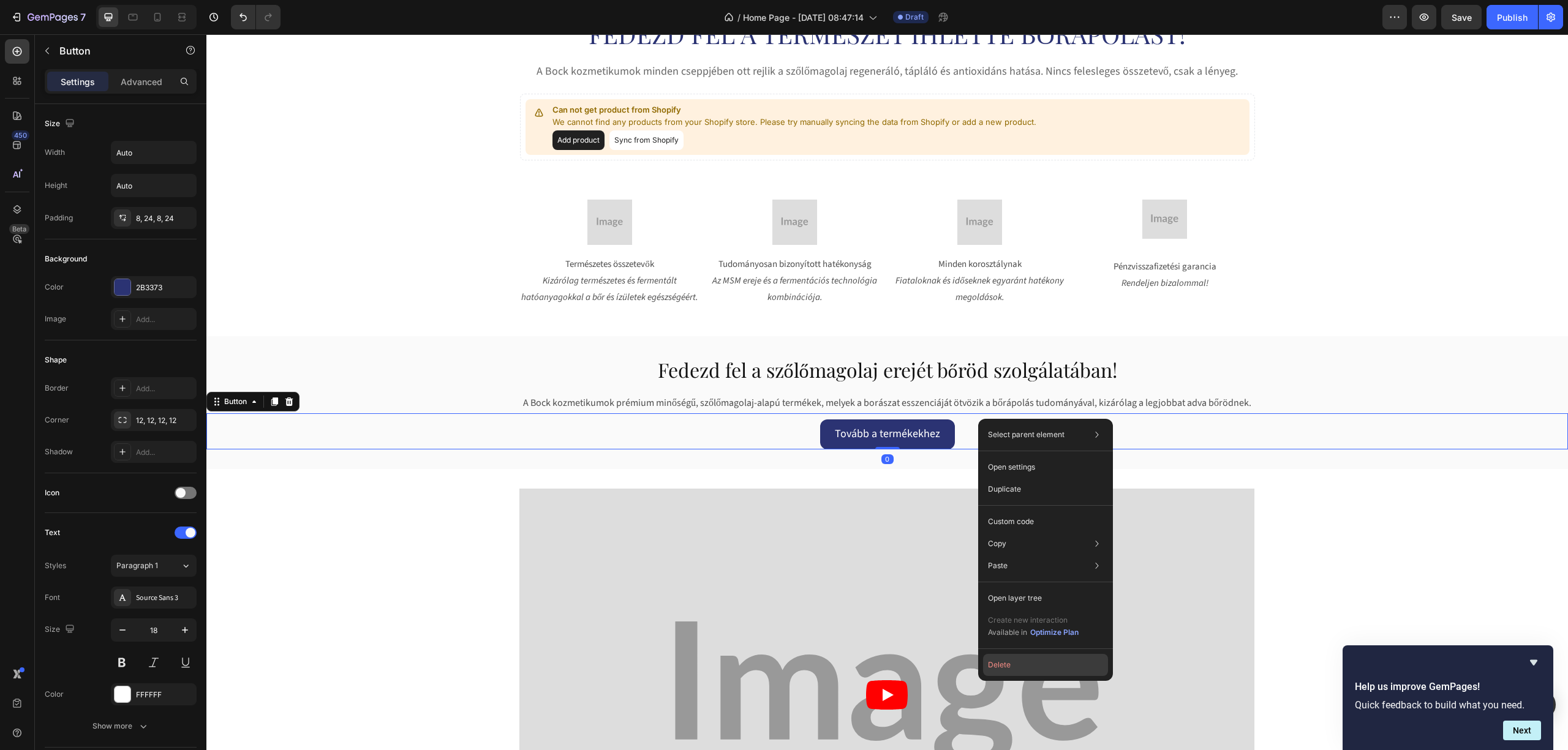
drag, startPoint x: 1003, startPoint y: 667, endPoint x: 797, endPoint y: 633, distance: 208.8
click at [1003, 667] on button "Delete" at bounding box center [1046, 665] width 125 height 22
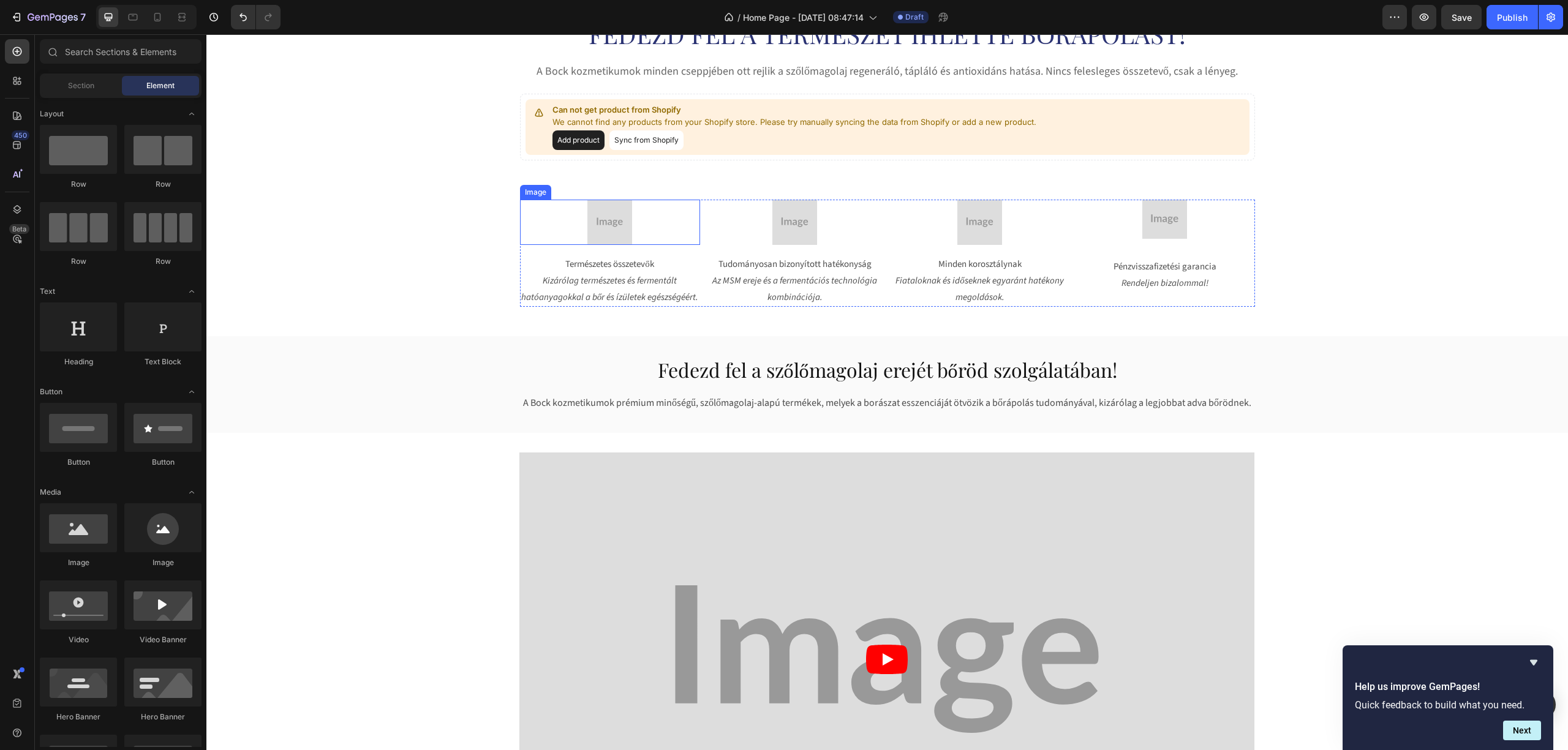
click at [530, 192] on div "Image" at bounding box center [535, 192] width 26 height 11
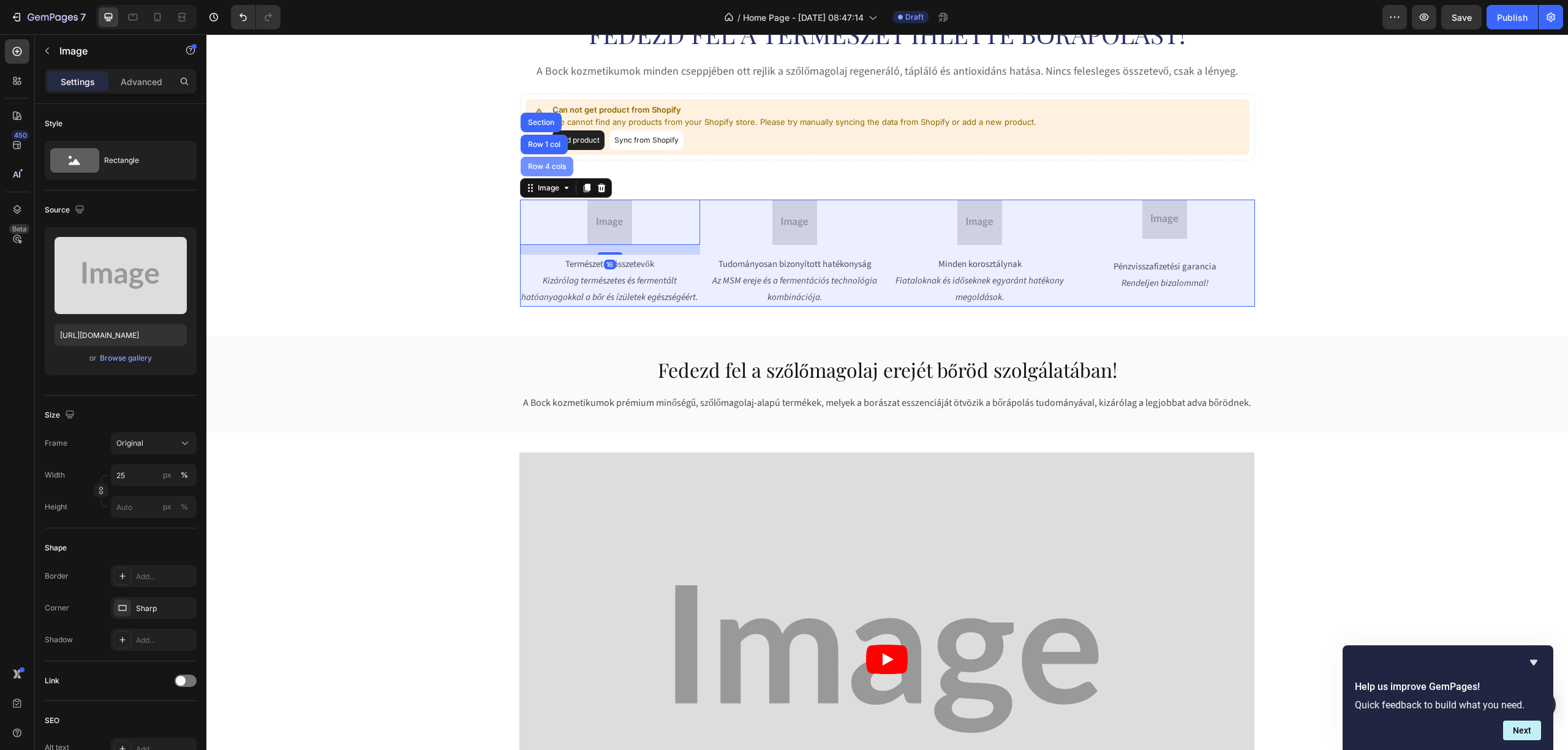
click at [535, 163] on div "Row 4 cols" at bounding box center [547, 166] width 43 height 7
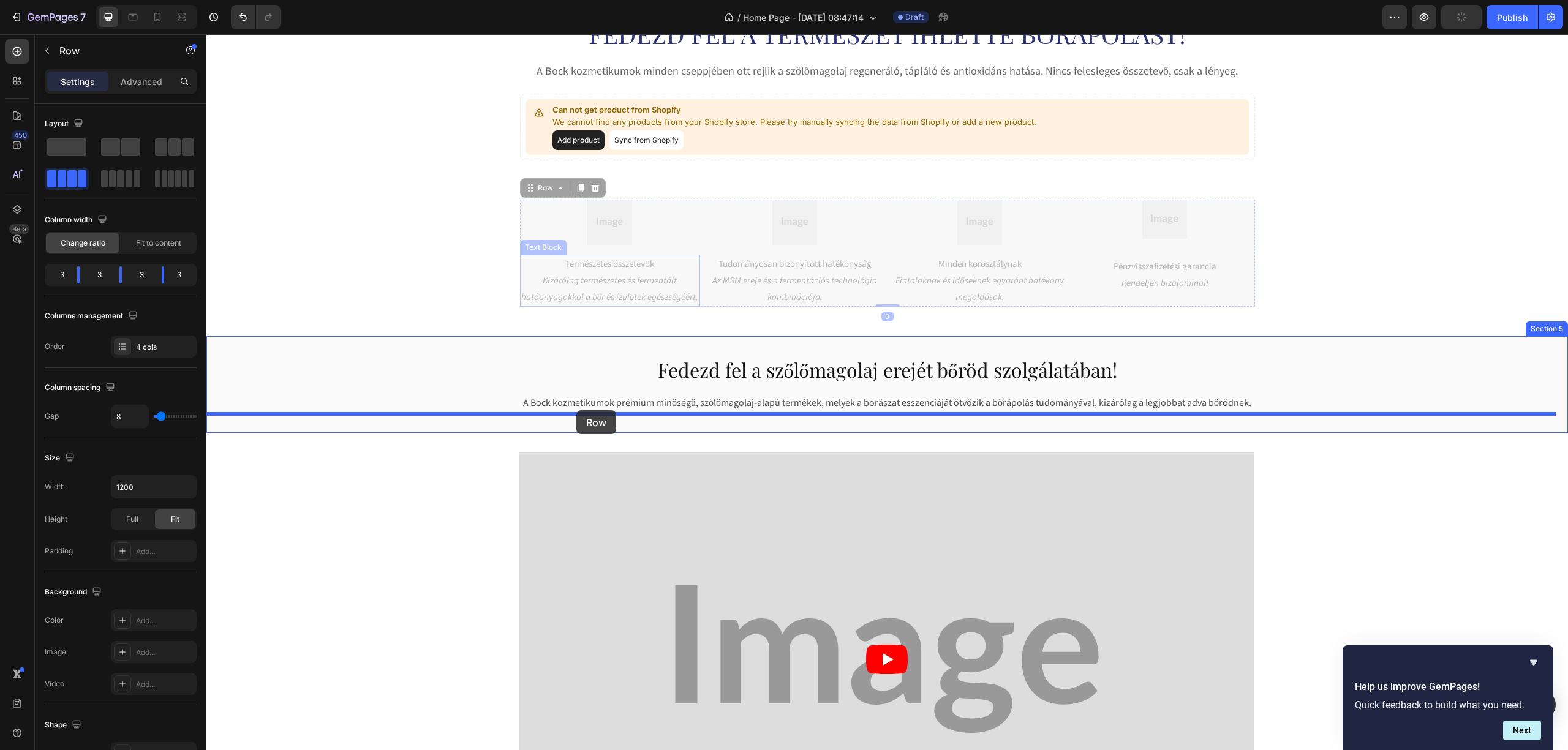
drag, startPoint x: 527, startPoint y: 189, endPoint x: 577, endPoint y: 410, distance: 226.6
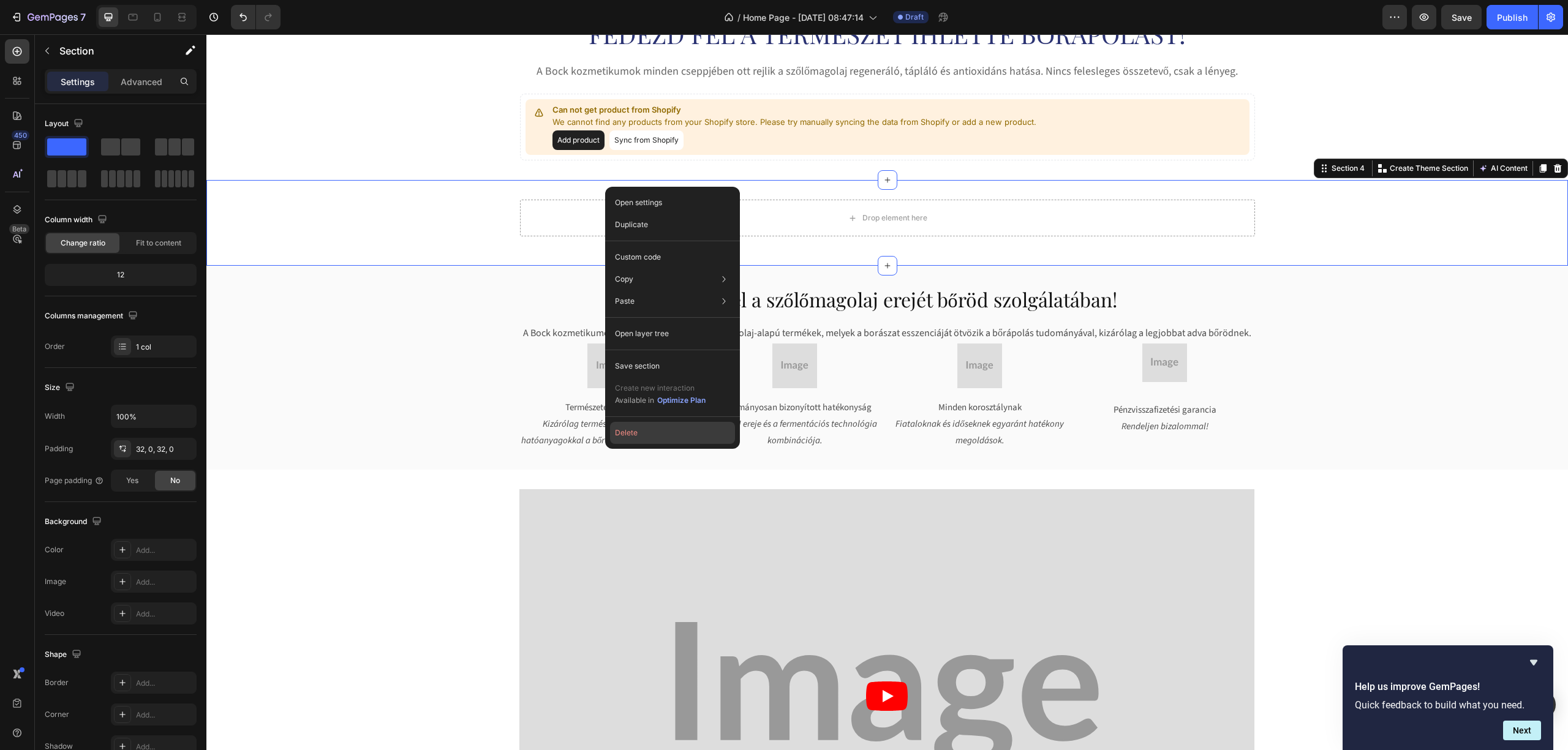
drag, startPoint x: 651, startPoint y: 429, endPoint x: 445, endPoint y: 394, distance: 209.0
click at [651, 429] on button "Delete" at bounding box center [672, 433] width 125 height 22
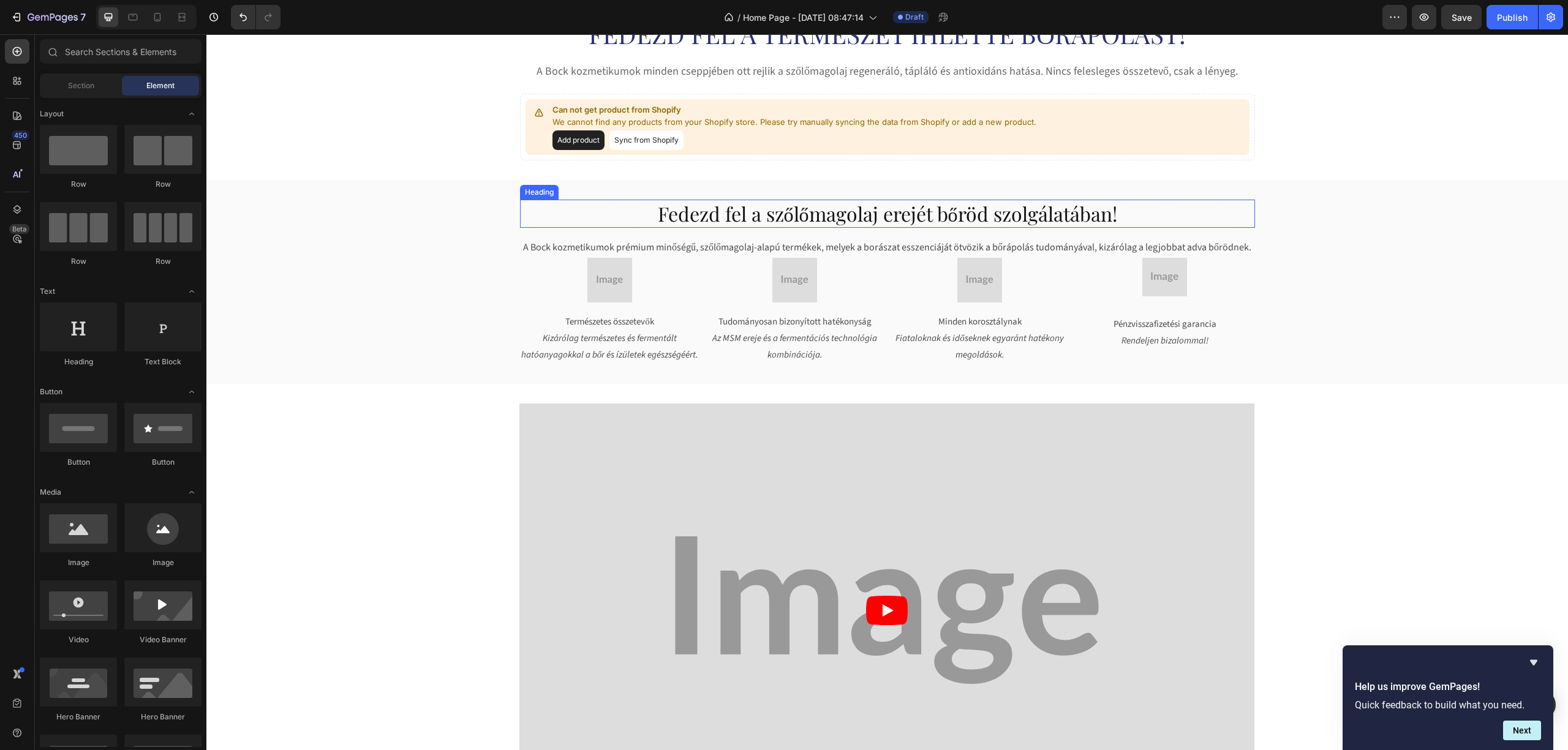
click at [762, 222] on h2 "Fedezd fel a szőlőmagolaj erejét bőröd szolgálatában!" at bounding box center [887, 214] width 735 height 28
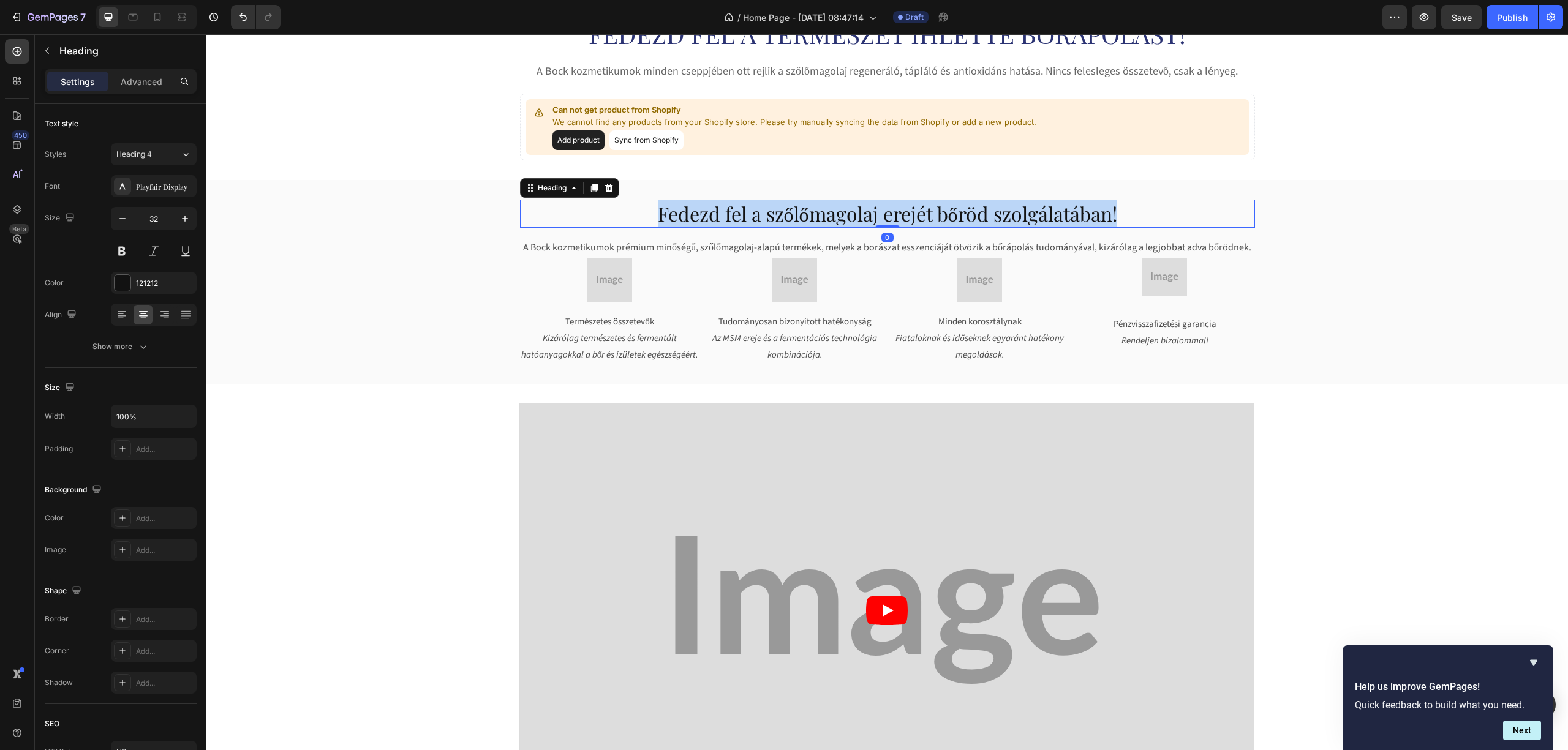
click at [762, 222] on p "Fedezd fel a szőlőmagolaj erejét bőröd szolgálatában!" at bounding box center [887, 214] width 733 height 26
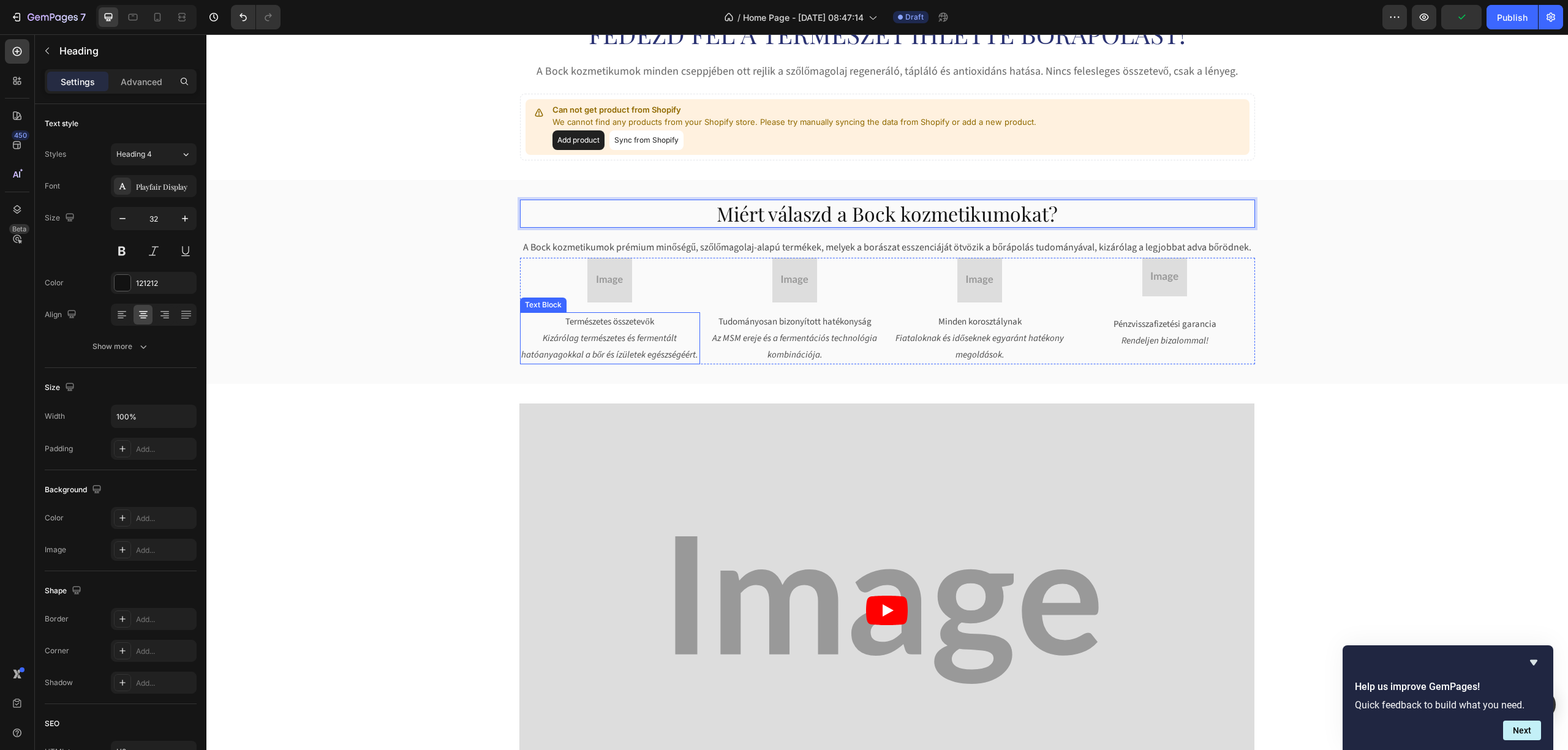
click at [591, 320] on p "Természetes összetevők" at bounding box center [610, 321] width 177 height 17
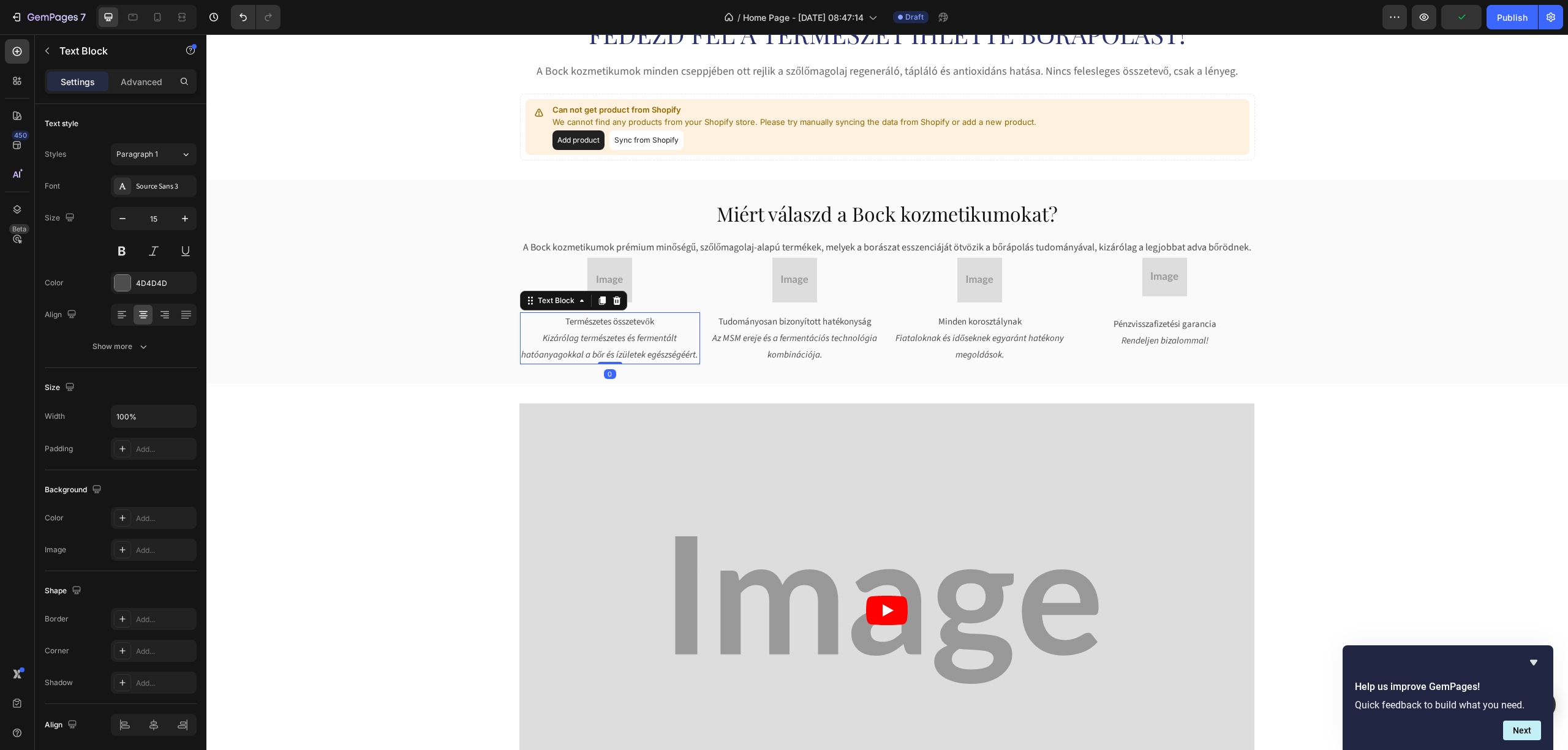
click at [591, 320] on p "Természetes összetevők" at bounding box center [610, 321] width 177 height 17
click at [585, 350] on icon "Kizárólag természetes és fermentált hatóanyagokkal a bőr és ízületek egészségéé…" at bounding box center [610, 347] width 177 height 30
click at [89, 48] on p "Text Block" at bounding box center [111, 51] width 104 height 15
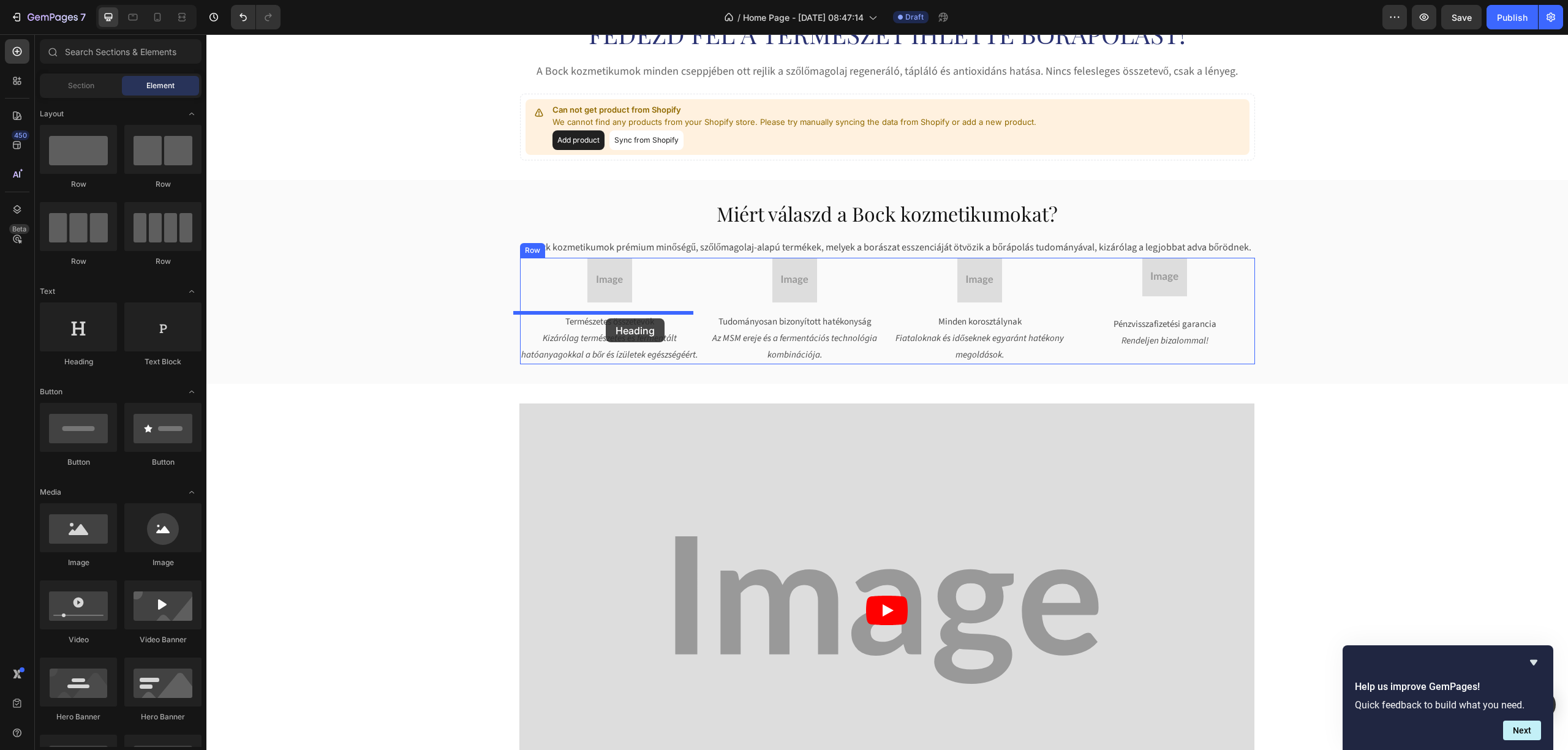
drag, startPoint x: 288, startPoint y: 384, endPoint x: 606, endPoint y: 318, distance: 324.8
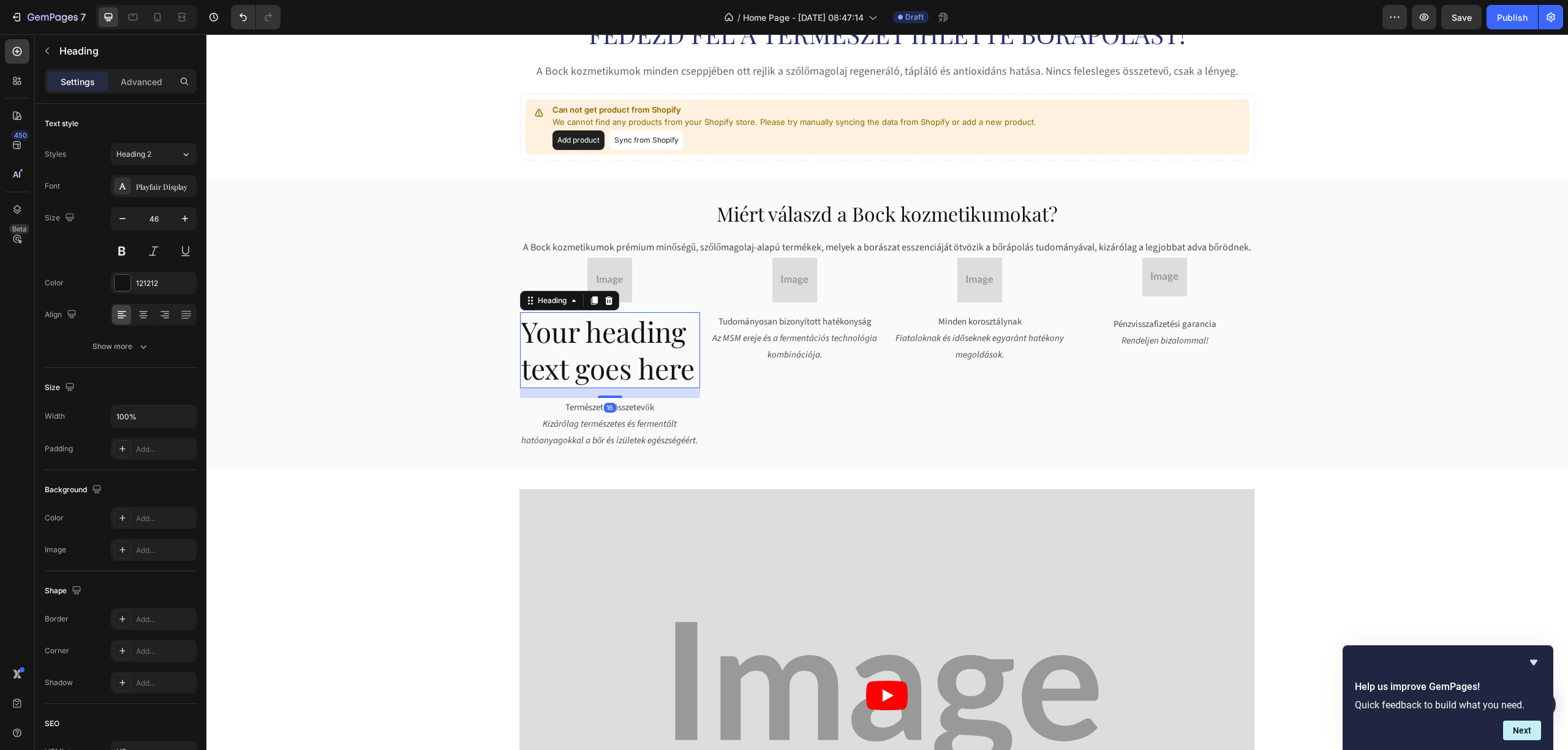
click at [598, 341] on h2 "Your heading text goes here" at bounding box center [610, 350] width 180 height 76
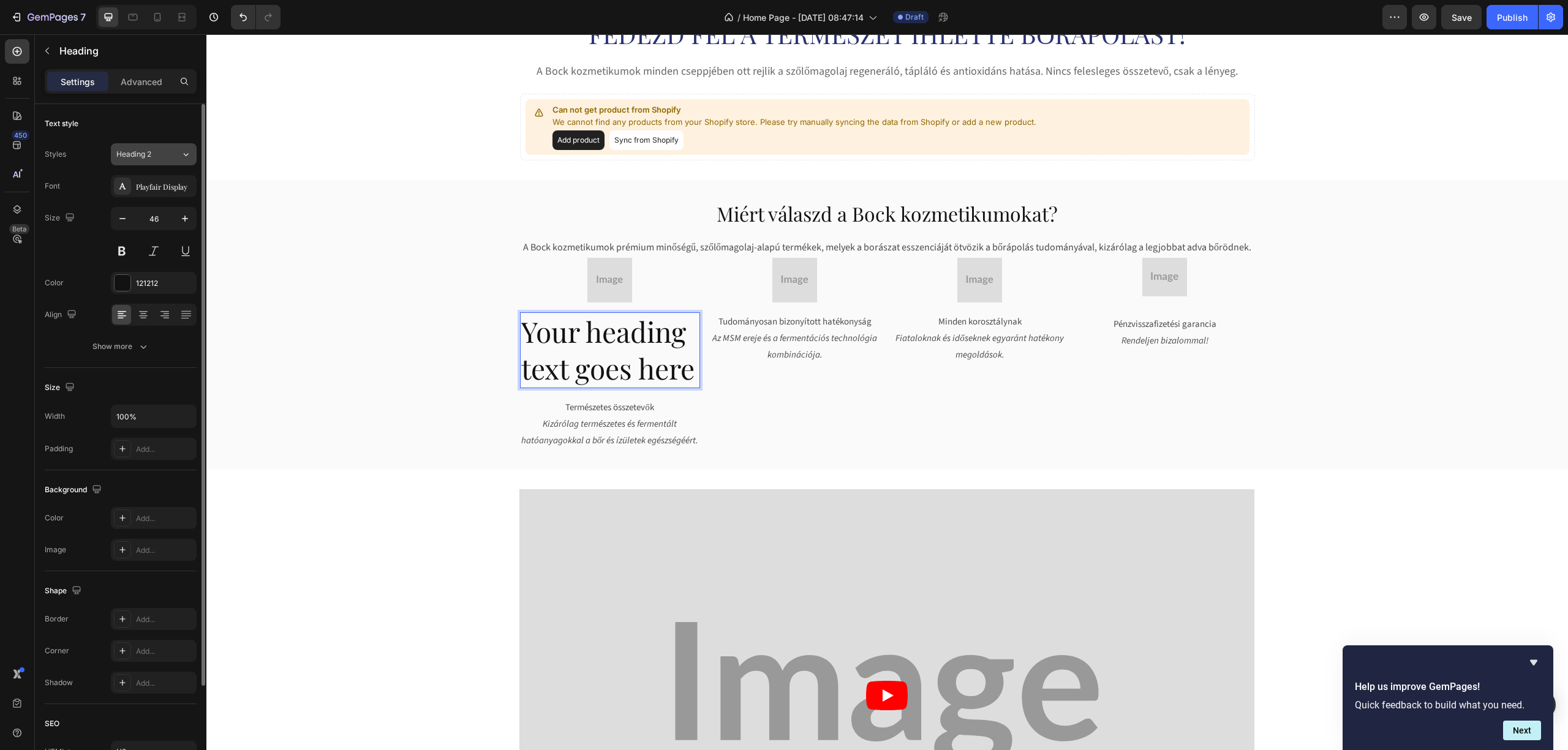
click at [164, 157] on div "Heading 2" at bounding box center [141, 155] width 50 height 11
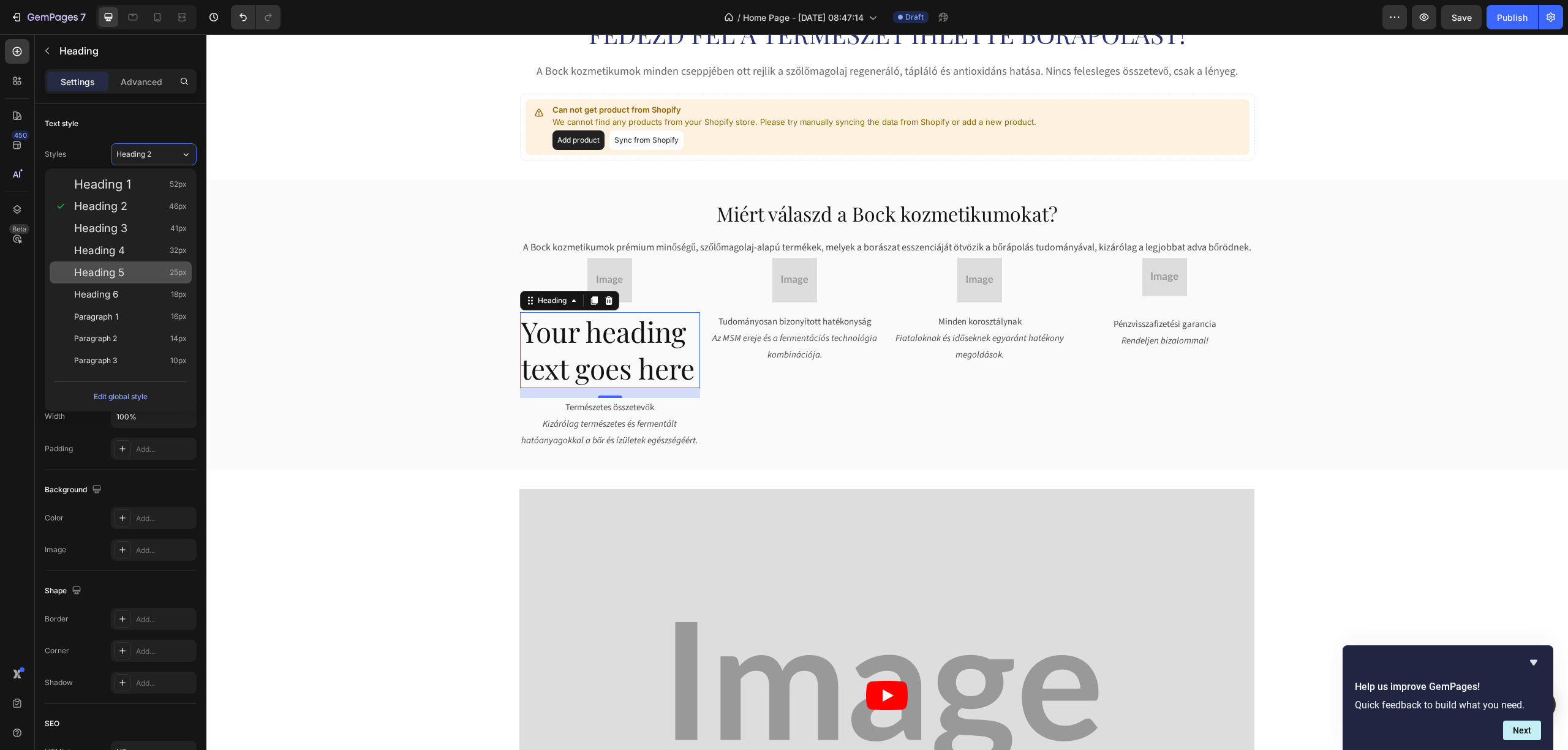
click at [140, 272] on div "Heading 5 25px" at bounding box center [130, 272] width 113 height 12
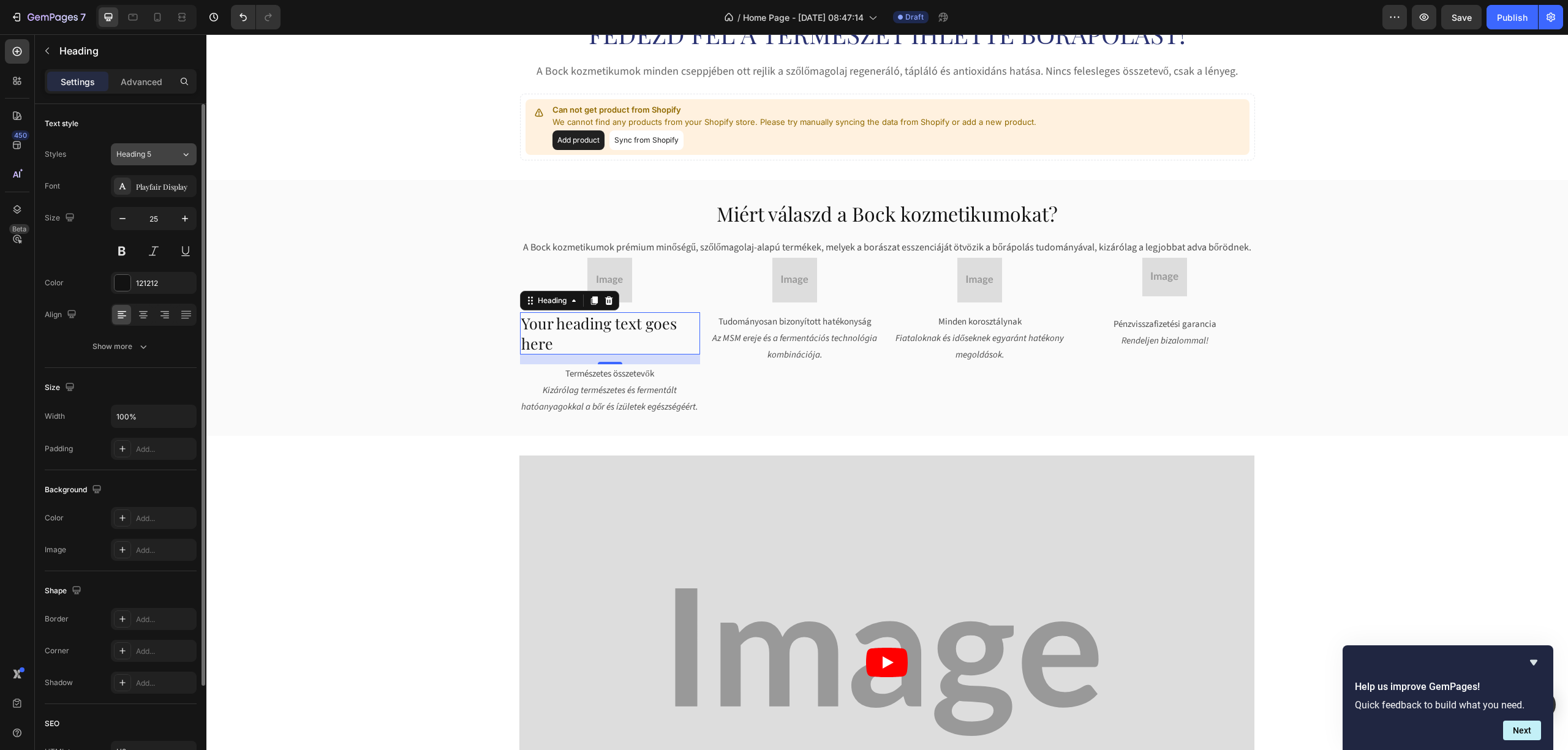
click at [160, 160] on button "Heading 5" at bounding box center [153, 155] width 86 height 22
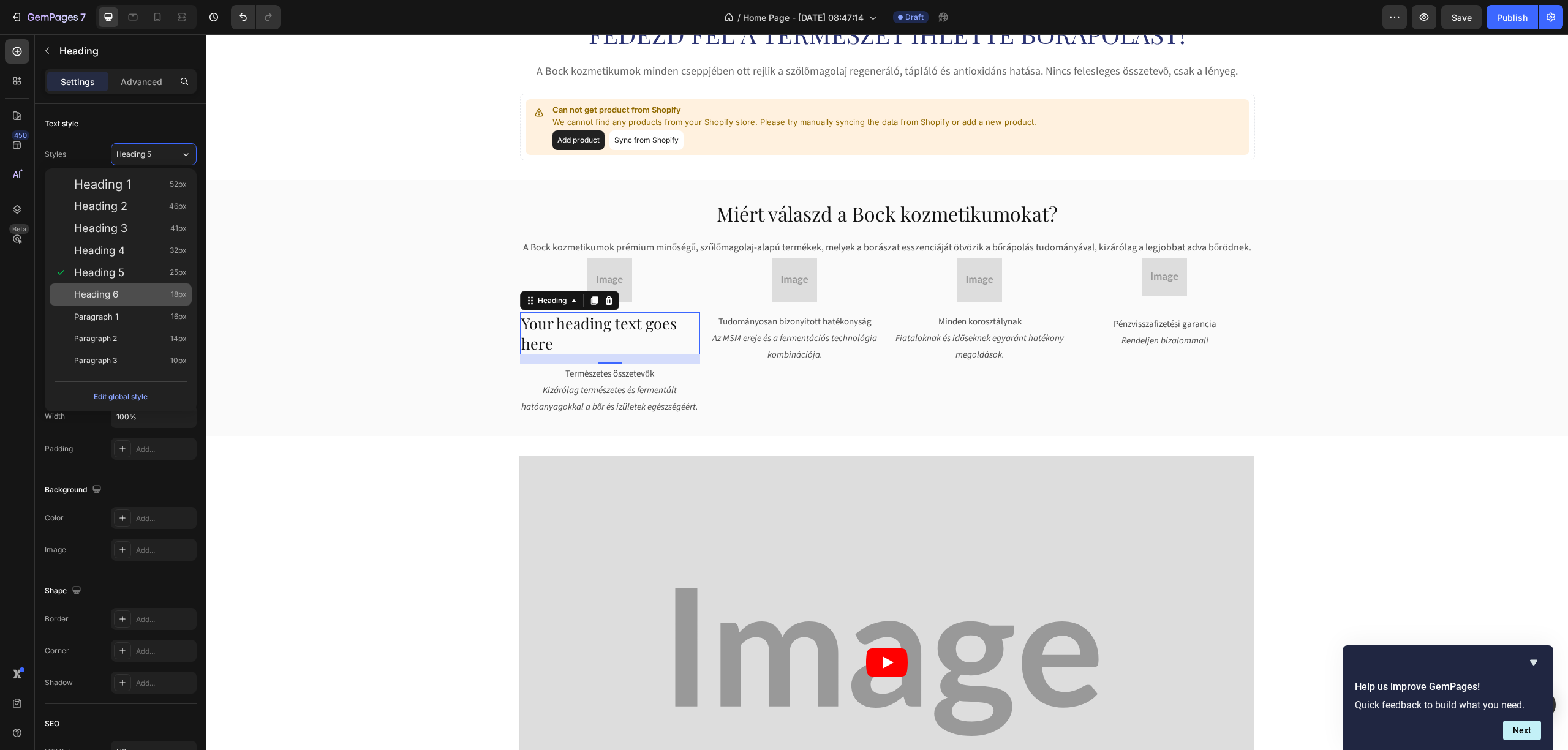
click at [142, 289] on div "Heading 6 18px" at bounding box center [130, 294] width 113 height 12
type input "18"
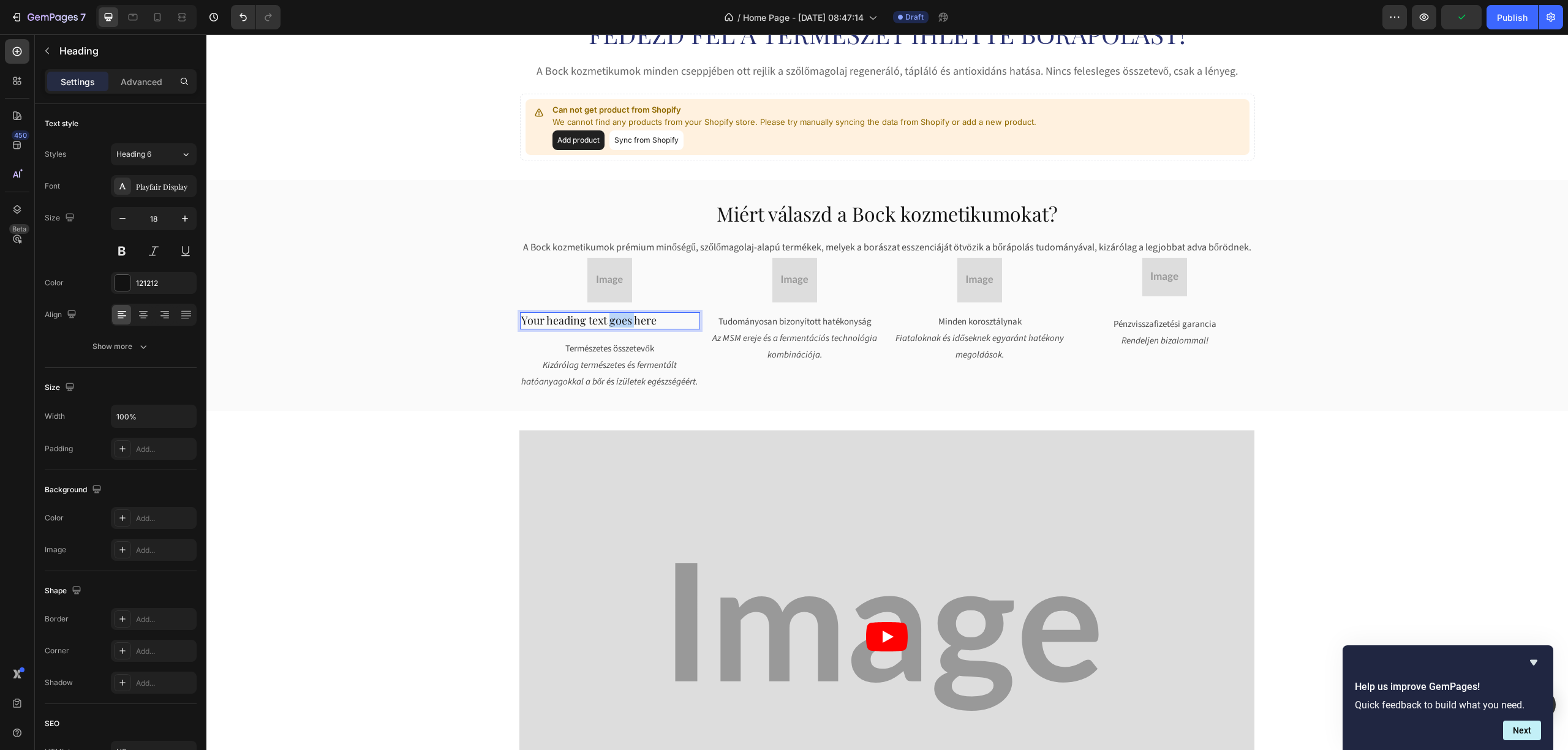
click at [608, 321] on p "Your heading text goes here" at bounding box center [610, 320] width 177 height 14
click at [576, 349] on p "Természetes összetevők" at bounding box center [610, 349] width 177 height 17
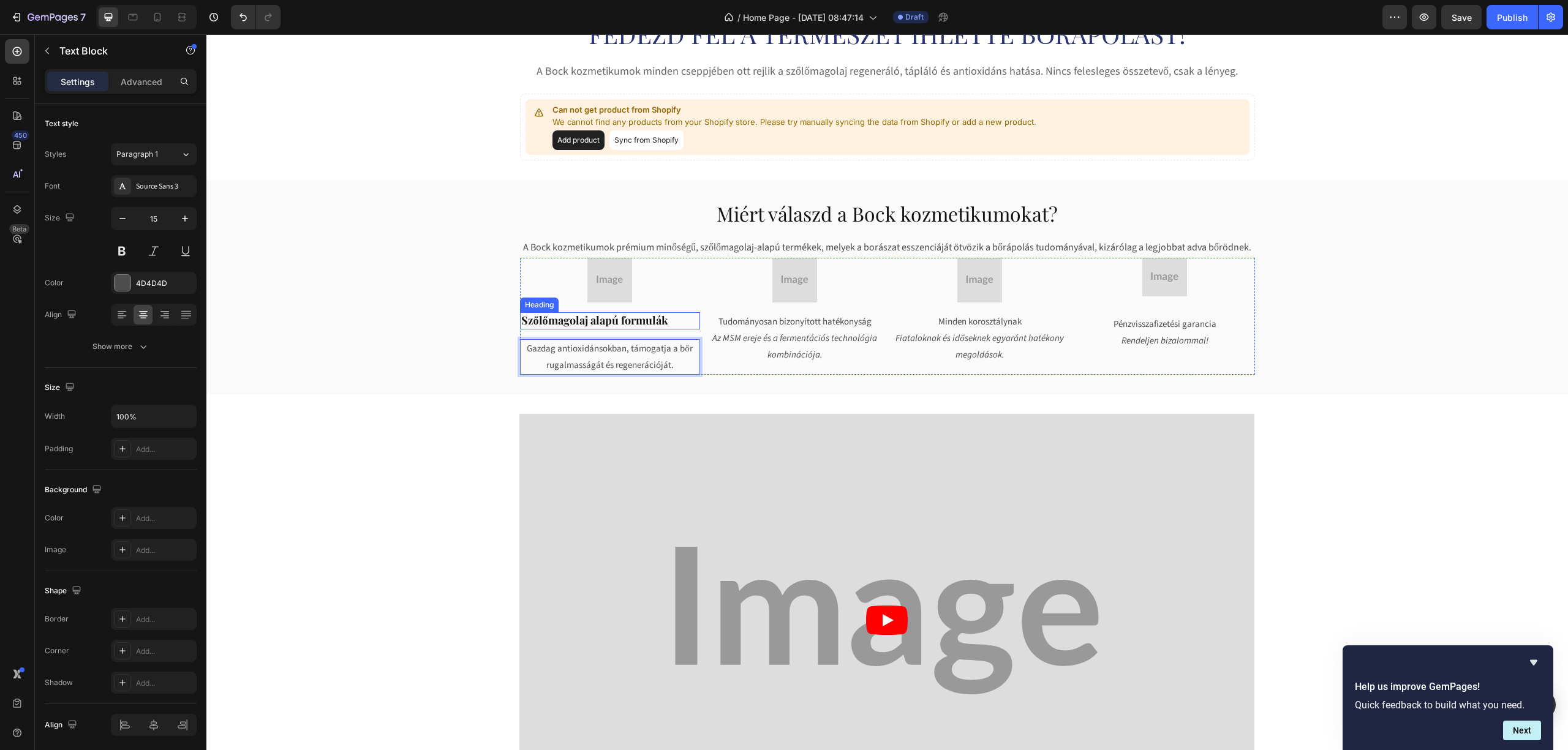
click at [652, 315] on strong "Szőlőmagolaj alapú formulák" at bounding box center [595, 320] width 147 height 15
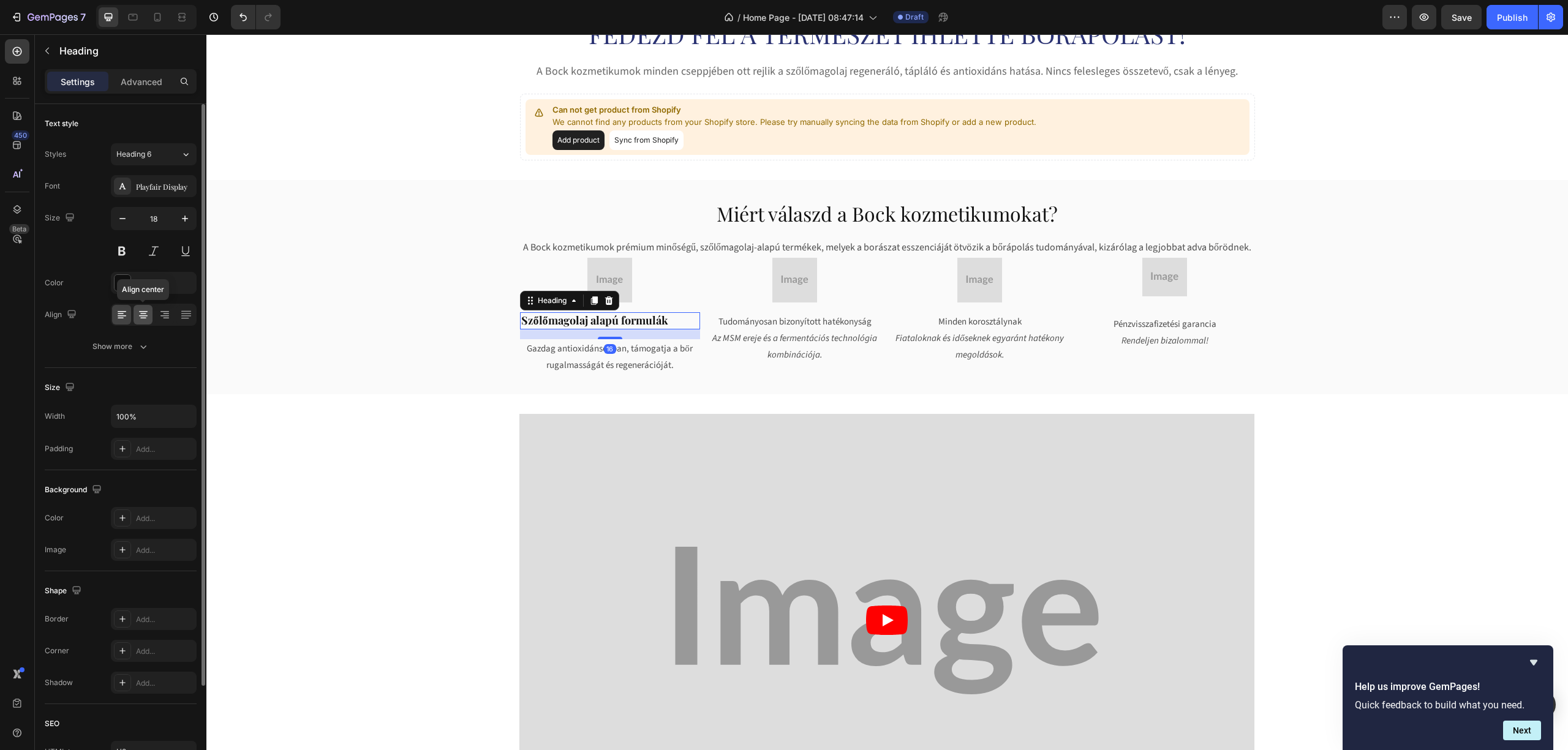
click at [145, 311] on icon at bounding box center [144, 315] width 12 height 12
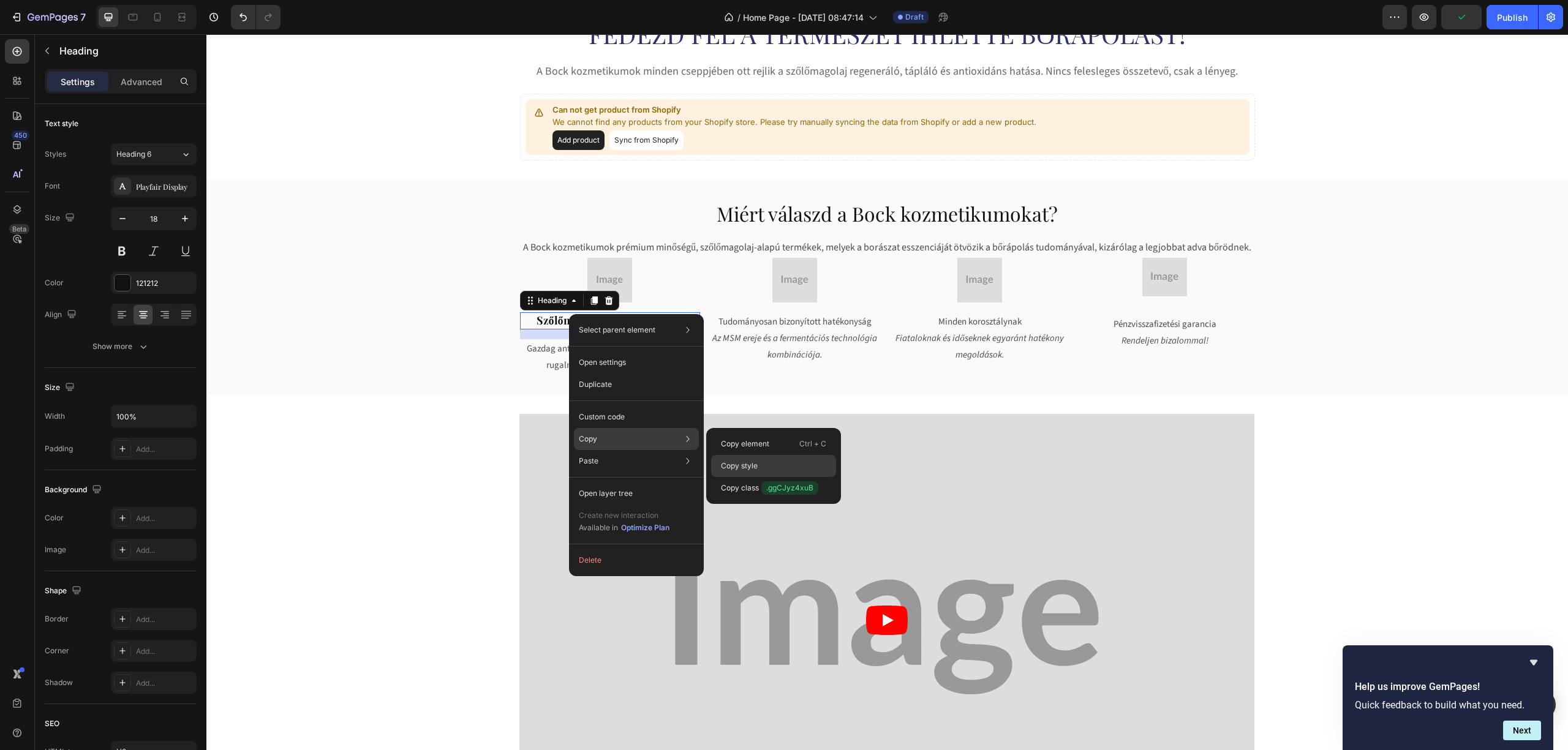
click at [765, 462] on div "Copy style" at bounding box center [773, 466] width 125 height 22
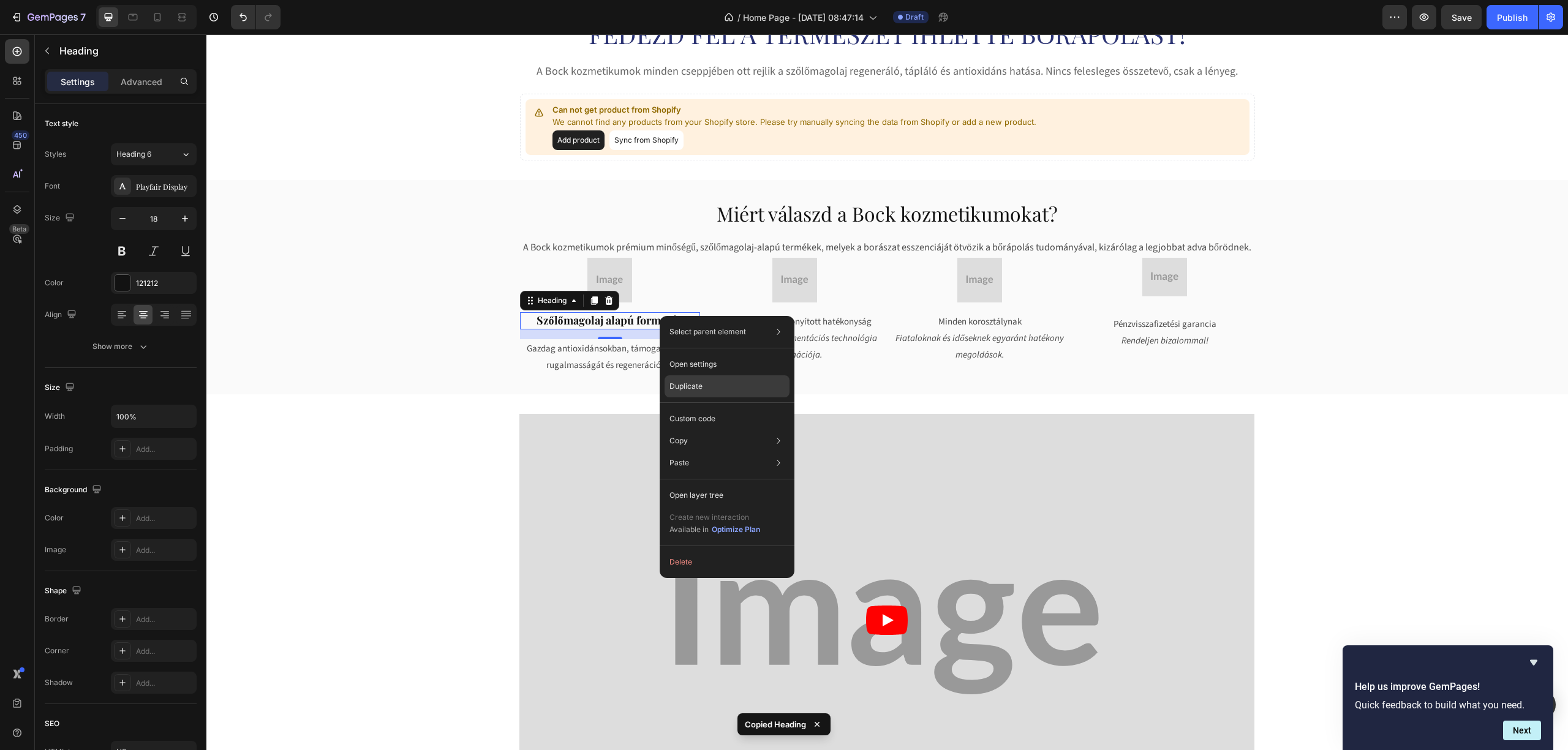
click at [708, 380] on div "Duplicate" at bounding box center [727, 386] width 125 height 22
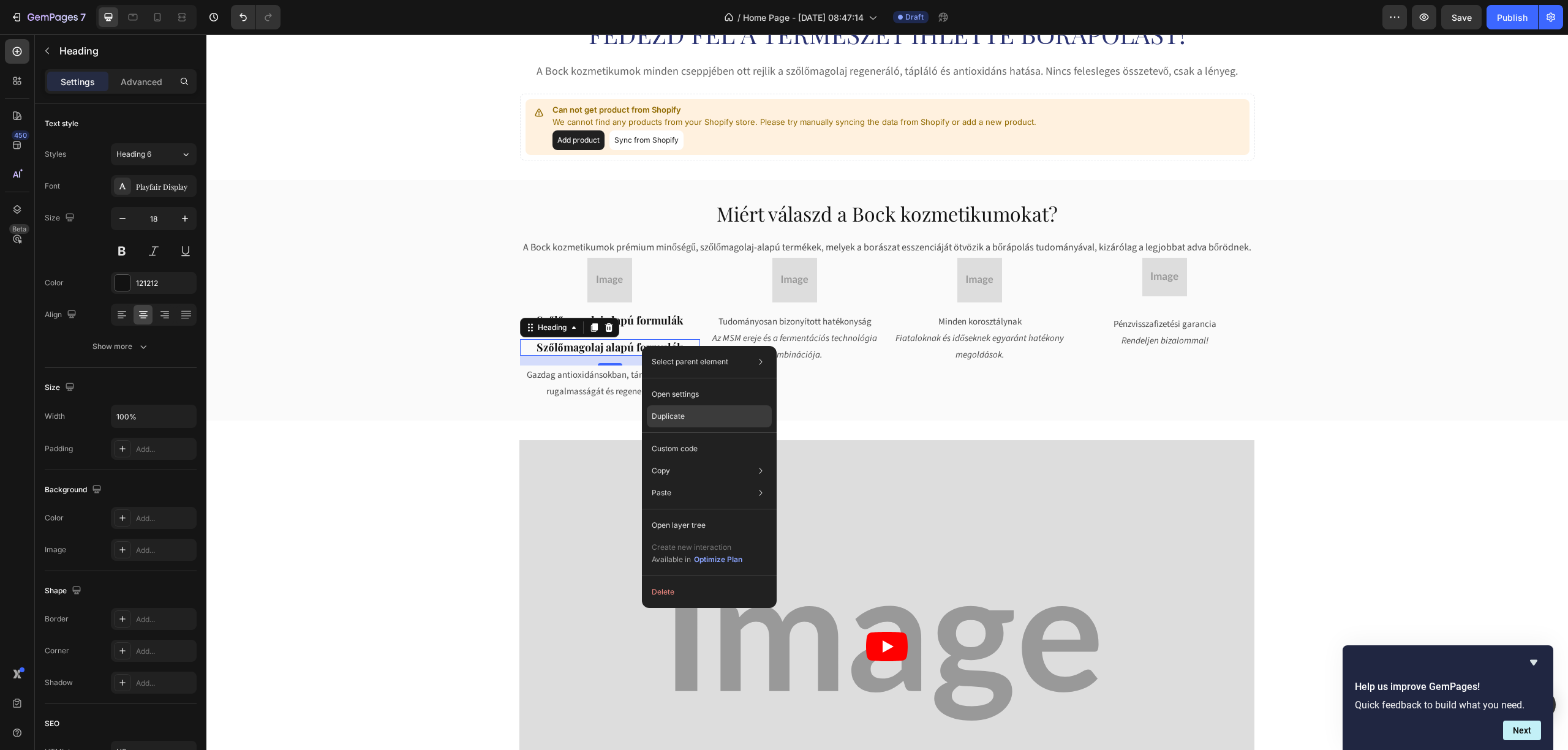
click at [672, 411] on p "Duplicate" at bounding box center [668, 416] width 33 height 11
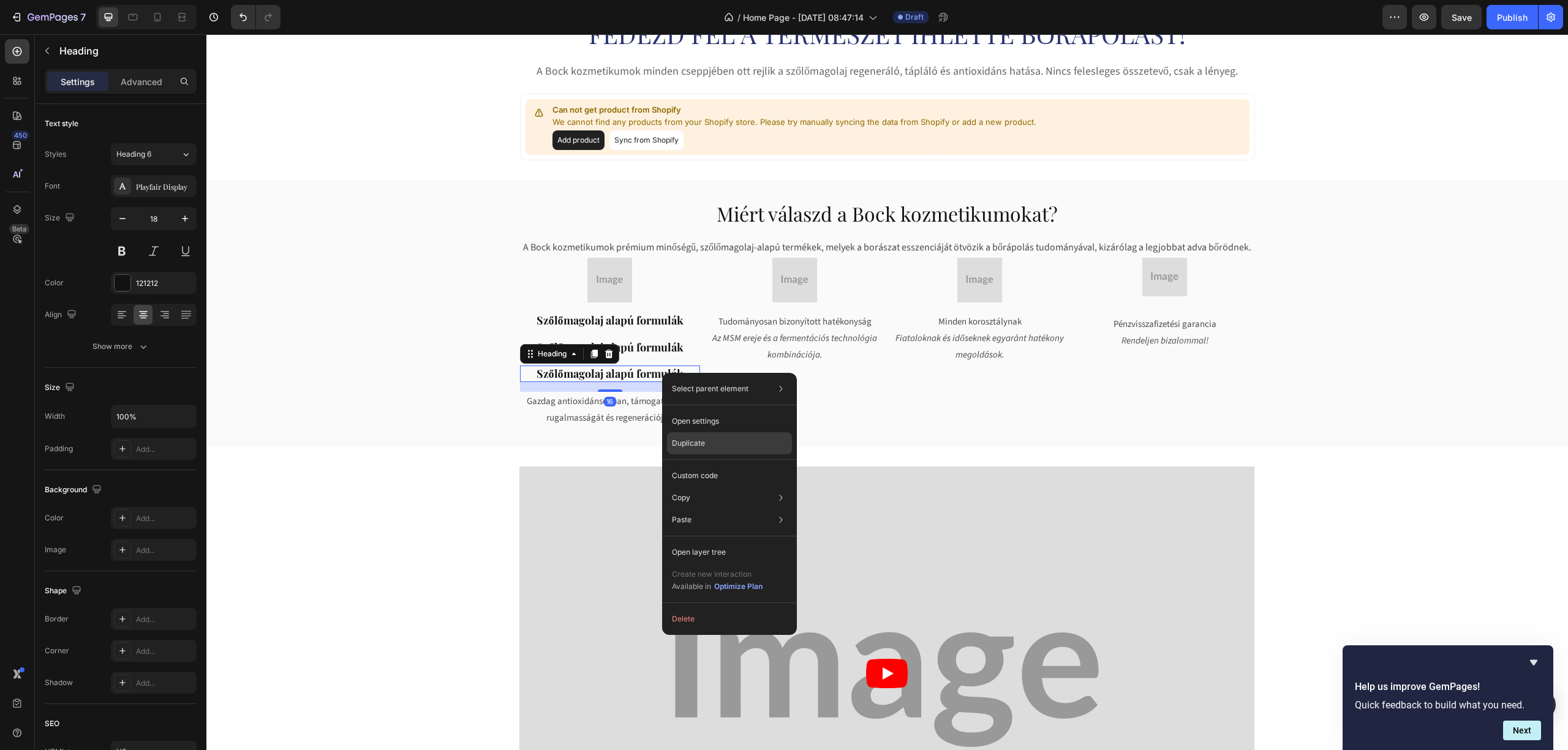
drag, startPoint x: 436, startPoint y: 397, endPoint x: 688, endPoint y: 448, distance: 257.1
click at [688, 448] on div "Duplicate" at bounding box center [729, 443] width 125 height 22
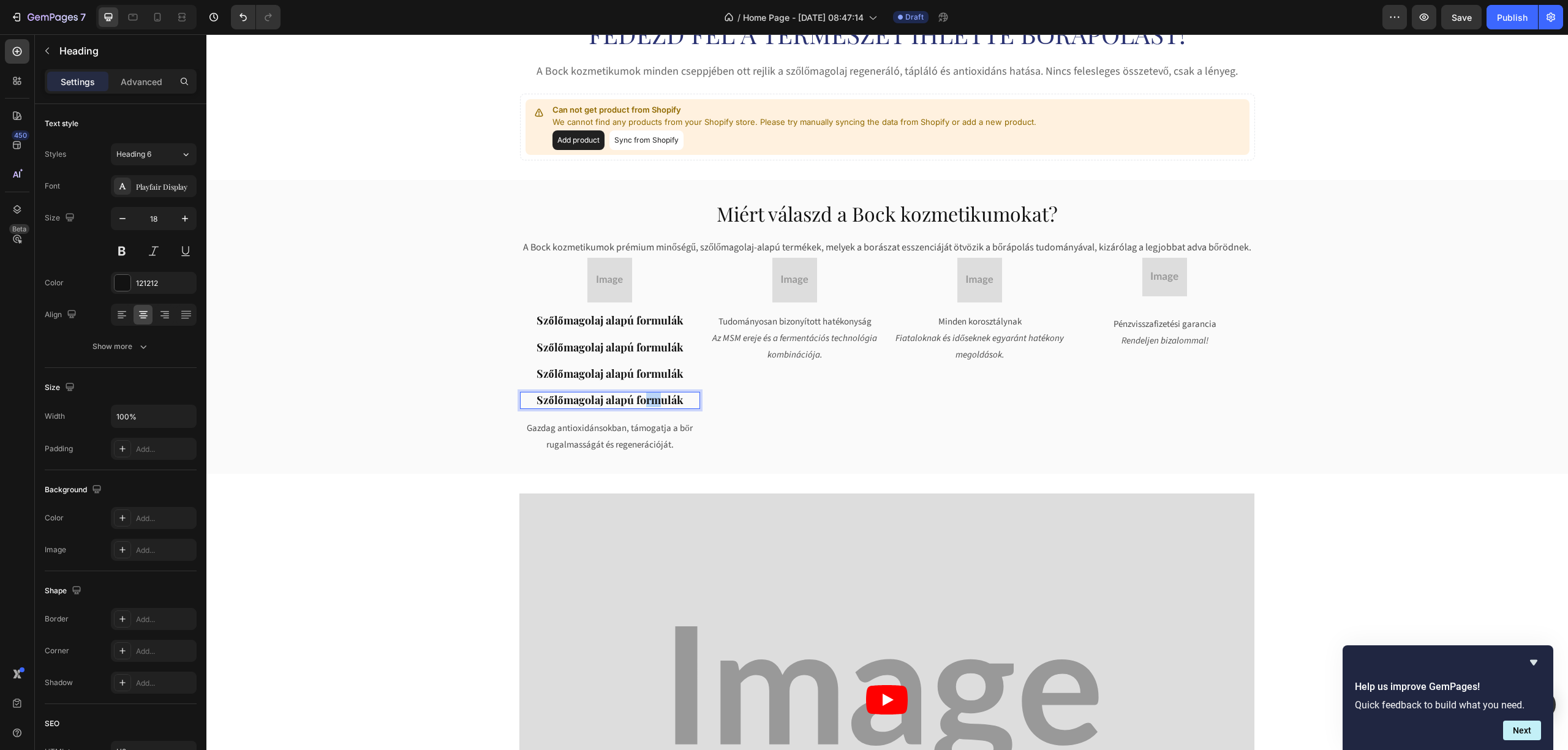
drag, startPoint x: 640, startPoint y: 392, endPoint x: 637, endPoint y: 403, distance: 11.4
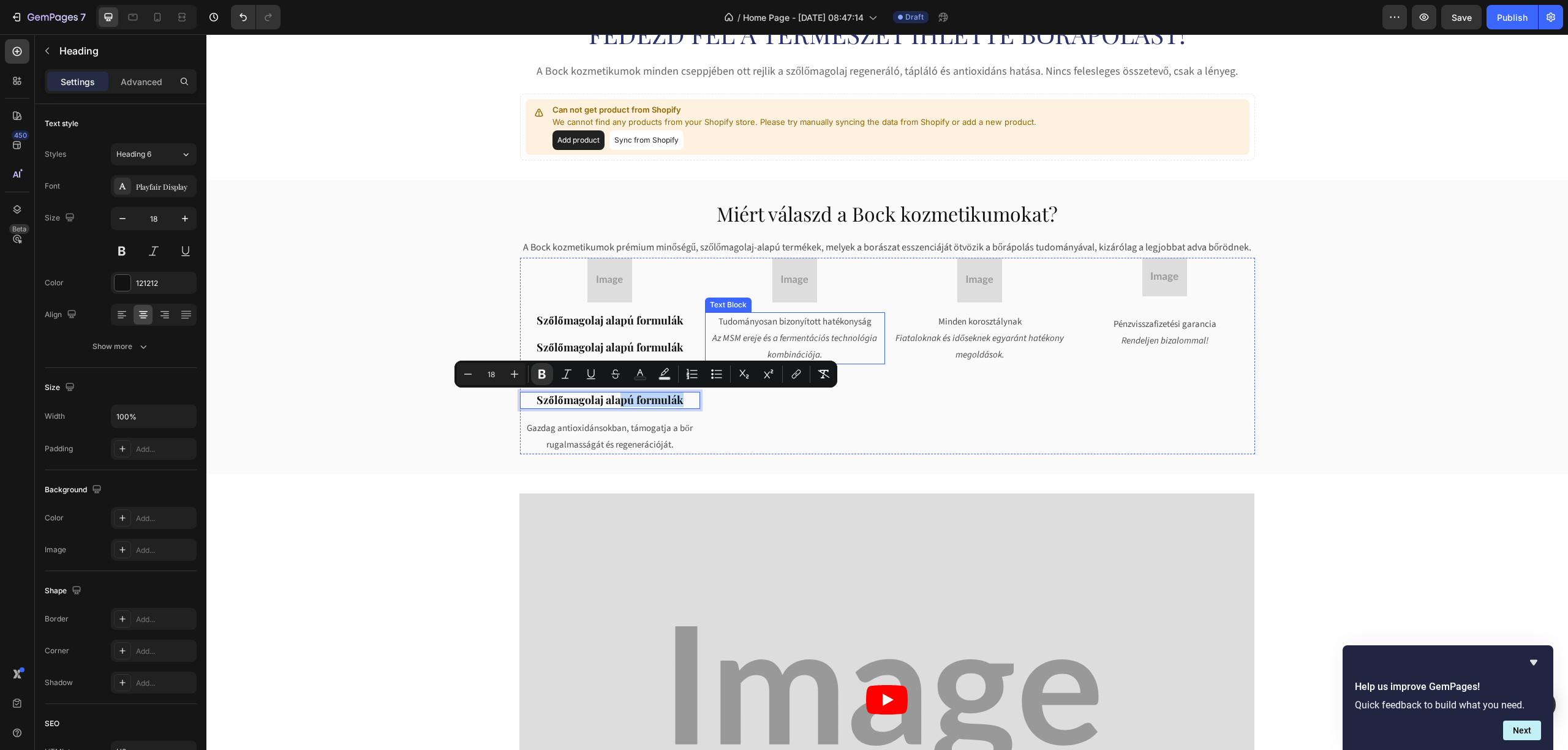
drag, startPoint x: 615, startPoint y: 399, endPoint x: 682, endPoint y: 394, distance: 67.2
click at [684, 390] on div "Image ⁠⁠⁠⁠⁠⁠⁠ Szőlőmagolaj alapú formulák Heading Szőlőmagolaj alapú formulák H…" at bounding box center [610, 356] width 180 height 196
drag, startPoint x: 699, startPoint y: 433, endPoint x: 680, endPoint y: 422, distance: 22.0
click at [705, 433] on div "Image Tudományosan bizonyított hatékonyság Az MSM ereje és a fermentációs techn…" at bounding box center [795, 356] width 180 height 196
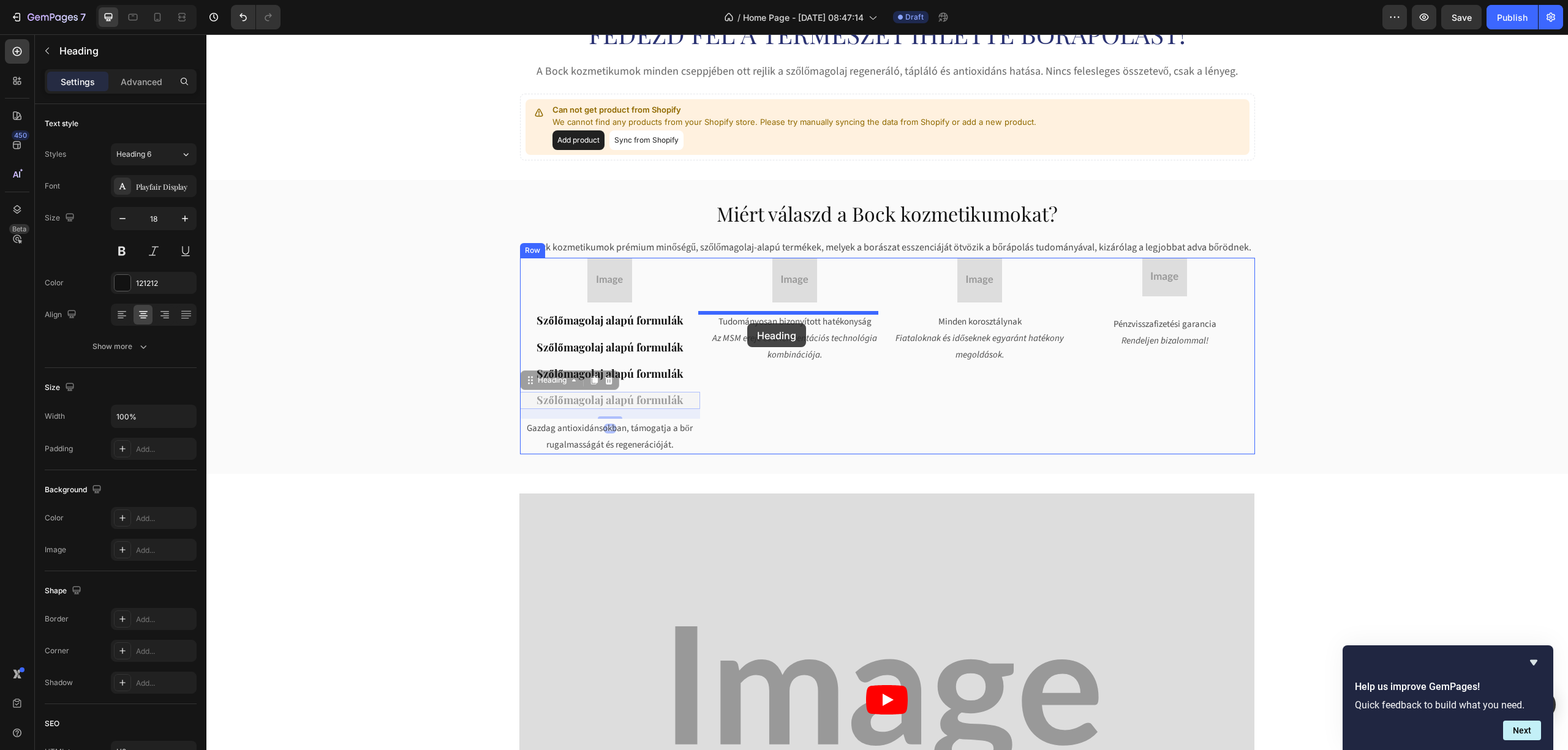
drag, startPoint x: 710, startPoint y: 346, endPoint x: 747, endPoint y: 323, distance: 43.6
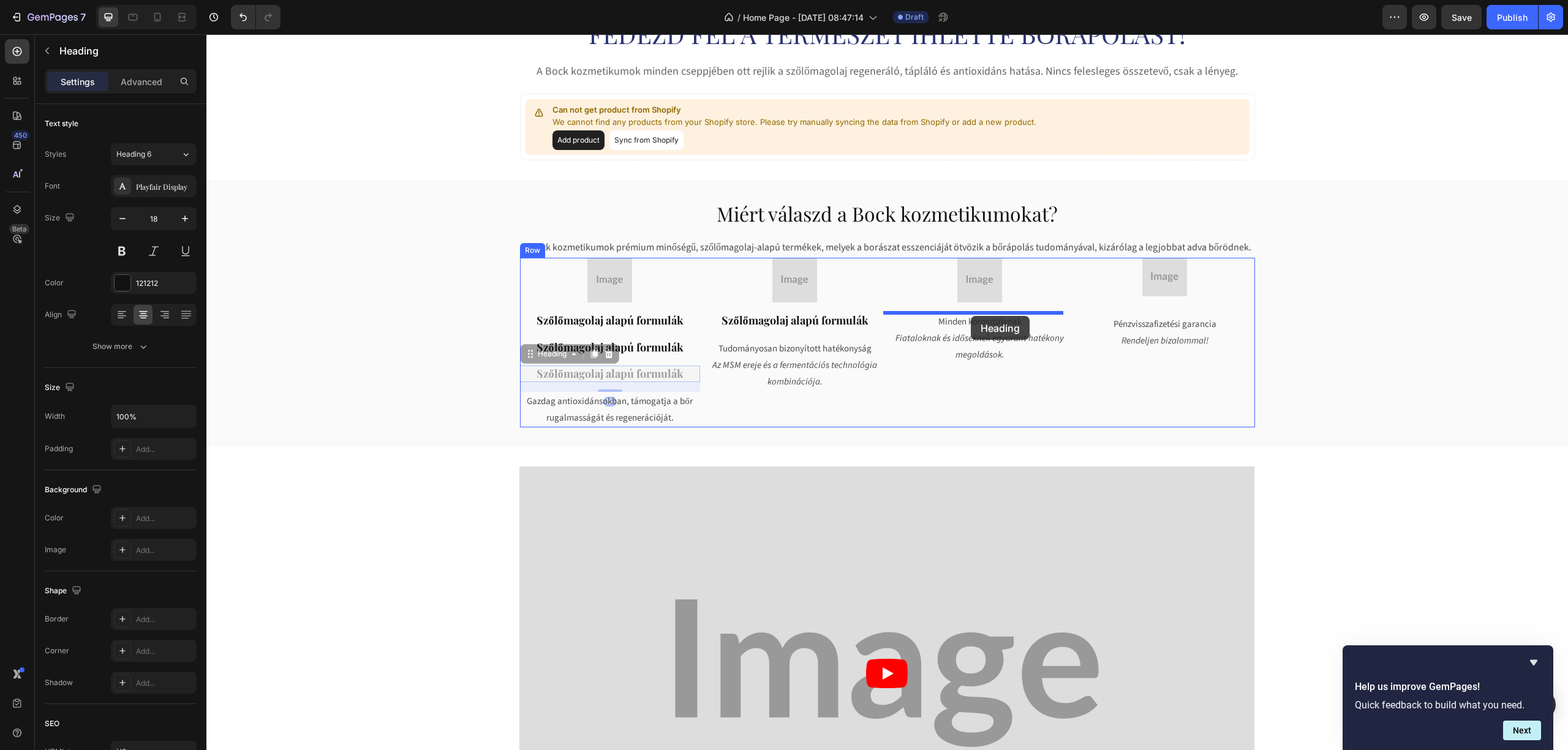
drag, startPoint x: 633, startPoint y: 376, endPoint x: 970, endPoint y: 314, distance: 342.7
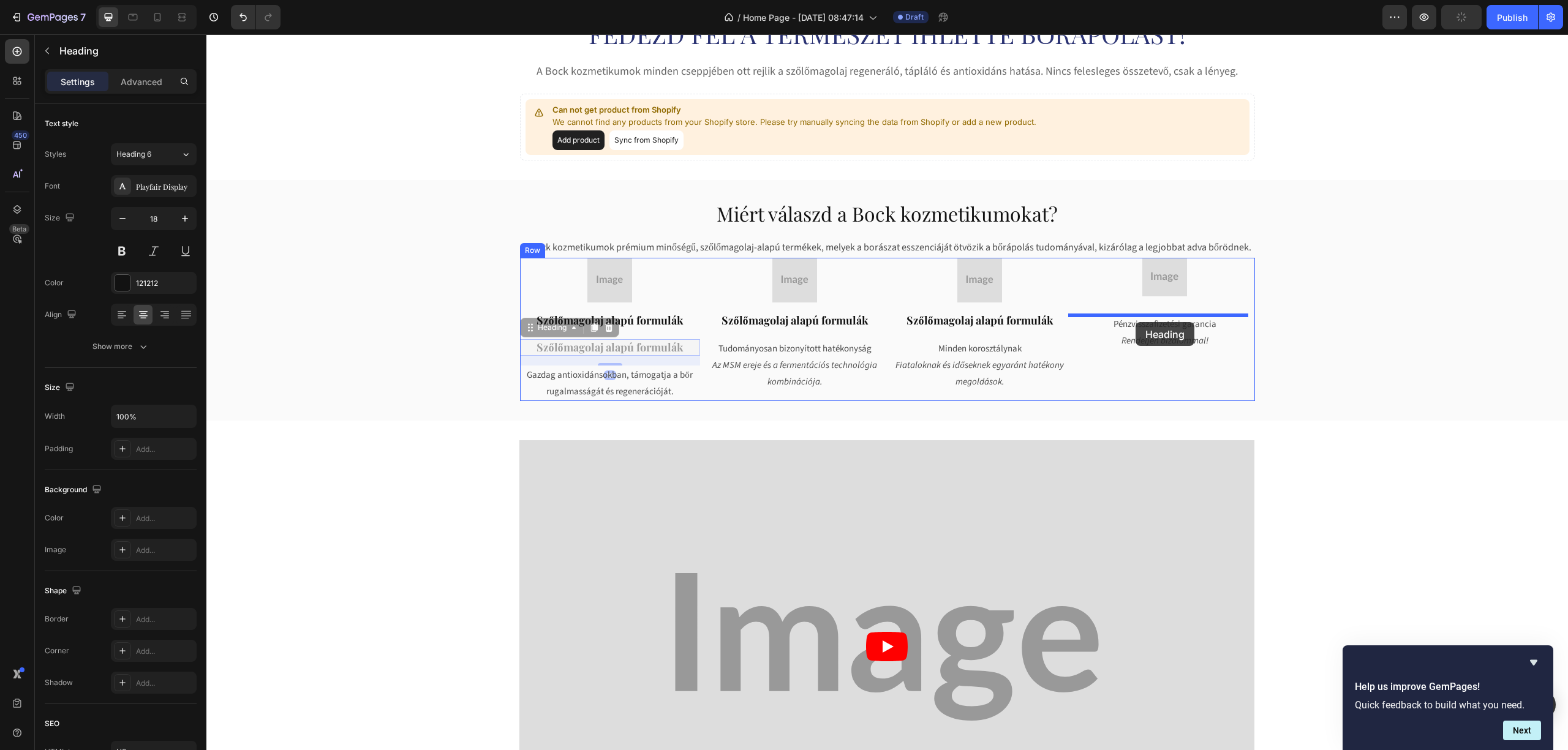
drag, startPoint x: 601, startPoint y: 342, endPoint x: 1135, endPoint y: 322, distance: 534.4
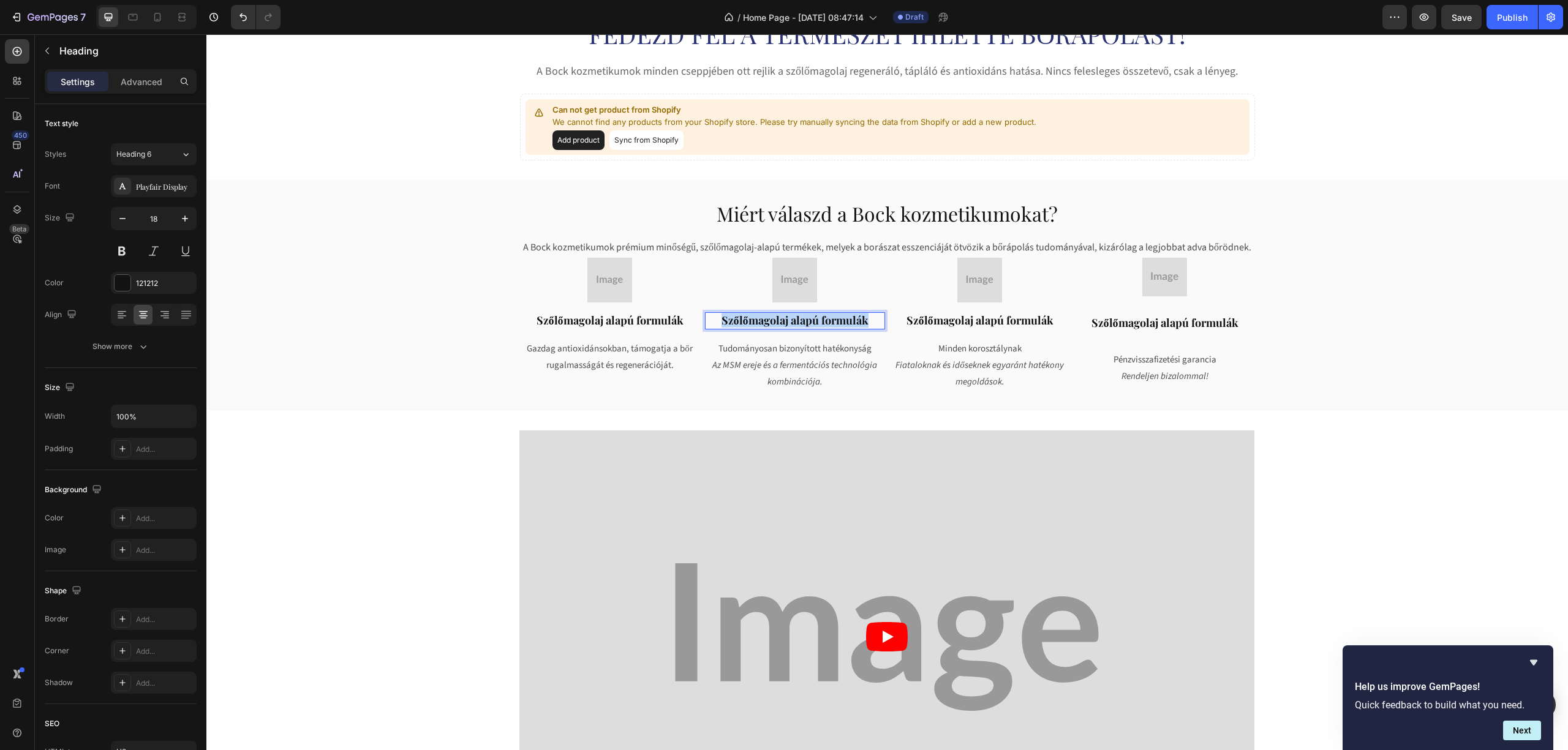
click at [776, 315] on strong "Szőlőmagolaj alapú formulák" at bounding box center [795, 320] width 147 height 15
click at [765, 360] on icon "Az MSM ereje és a fermentációs technológia kombinációja." at bounding box center [794, 374] width 165 height 30
click at [763, 361] on icon "Az MSM ereje és a fermentációs technológia kombinációja." at bounding box center [794, 374] width 165 height 30
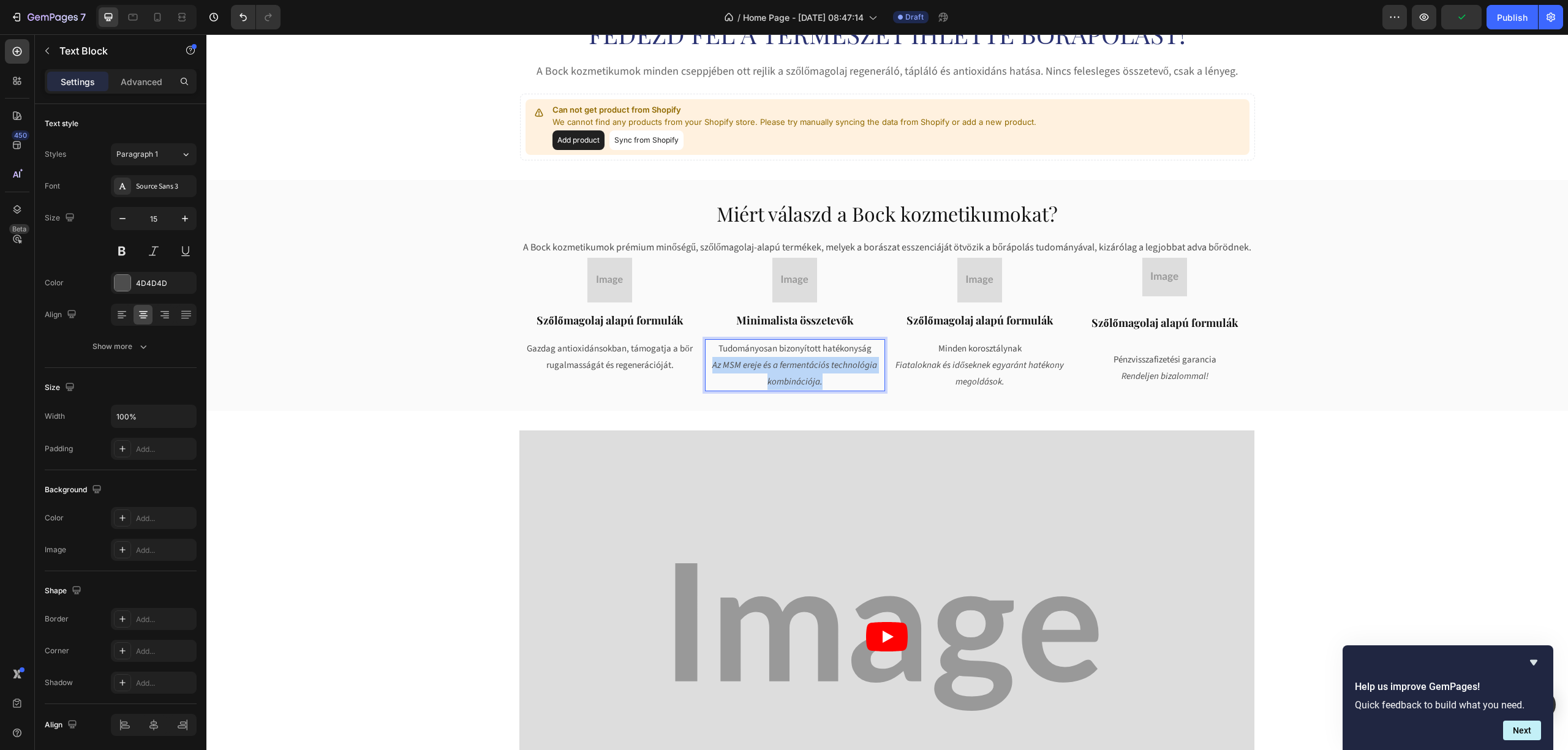
click at [763, 361] on icon "Az MSM ereje és a fermentációs technológia kombinációja." at bounding box center [794, 374] width 165 height 30
click at [754, 326] on strong "Minimalista összetevők" at bounding box center [795, 320] width 118 height 15
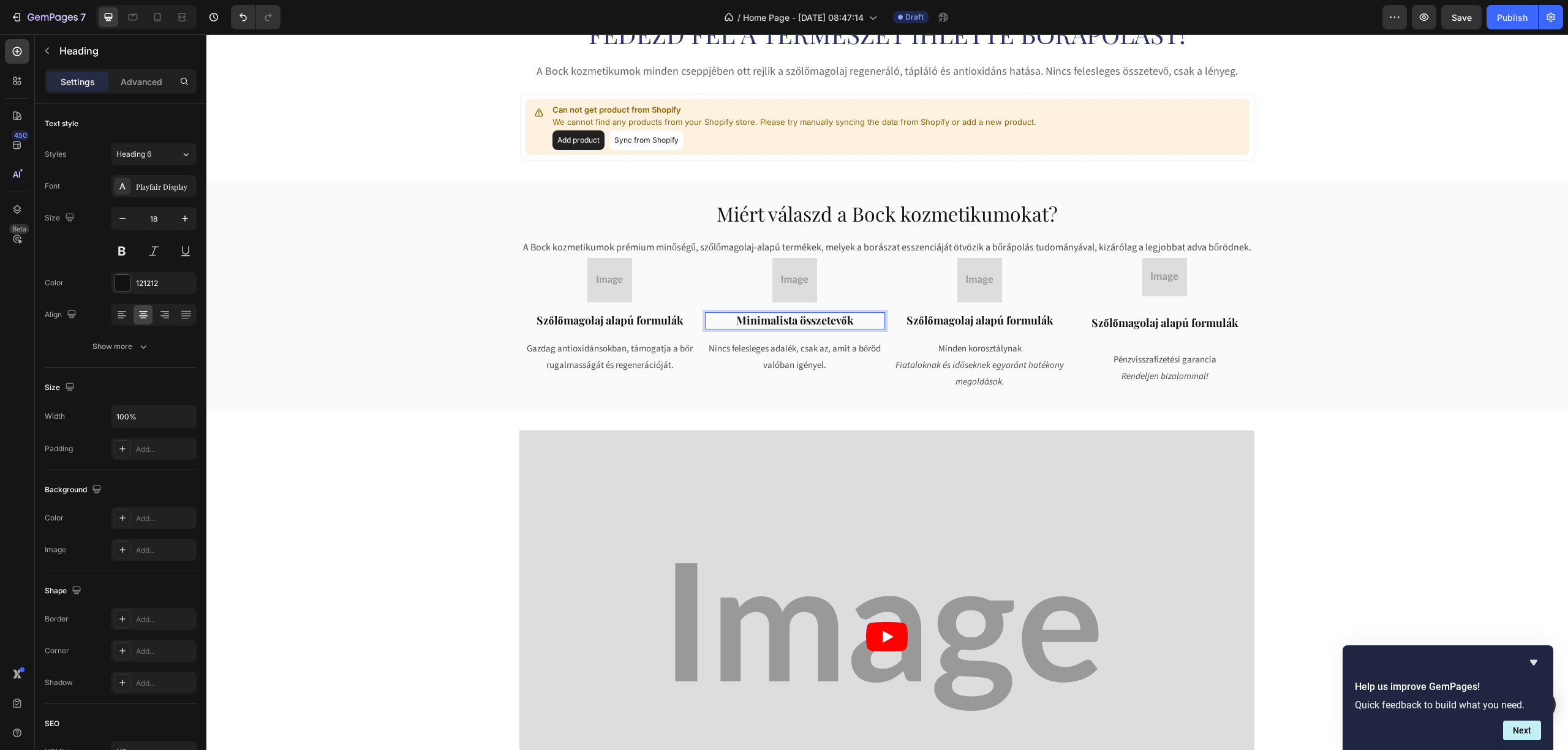
click at [756, 321] on strong "Minimalista összetevők" at bounding box center [795, 320] width 118 height 15
click at [963, 321] on strong "Szőlőmagolaj alapú formulák" at bounding box center [980, 320] width 147 height 15
click at [964, 359] on icon "Fiataloknak és időseknek egyaránt hatékony megoldások." at bounding box center [979, 374] width 168 height 30
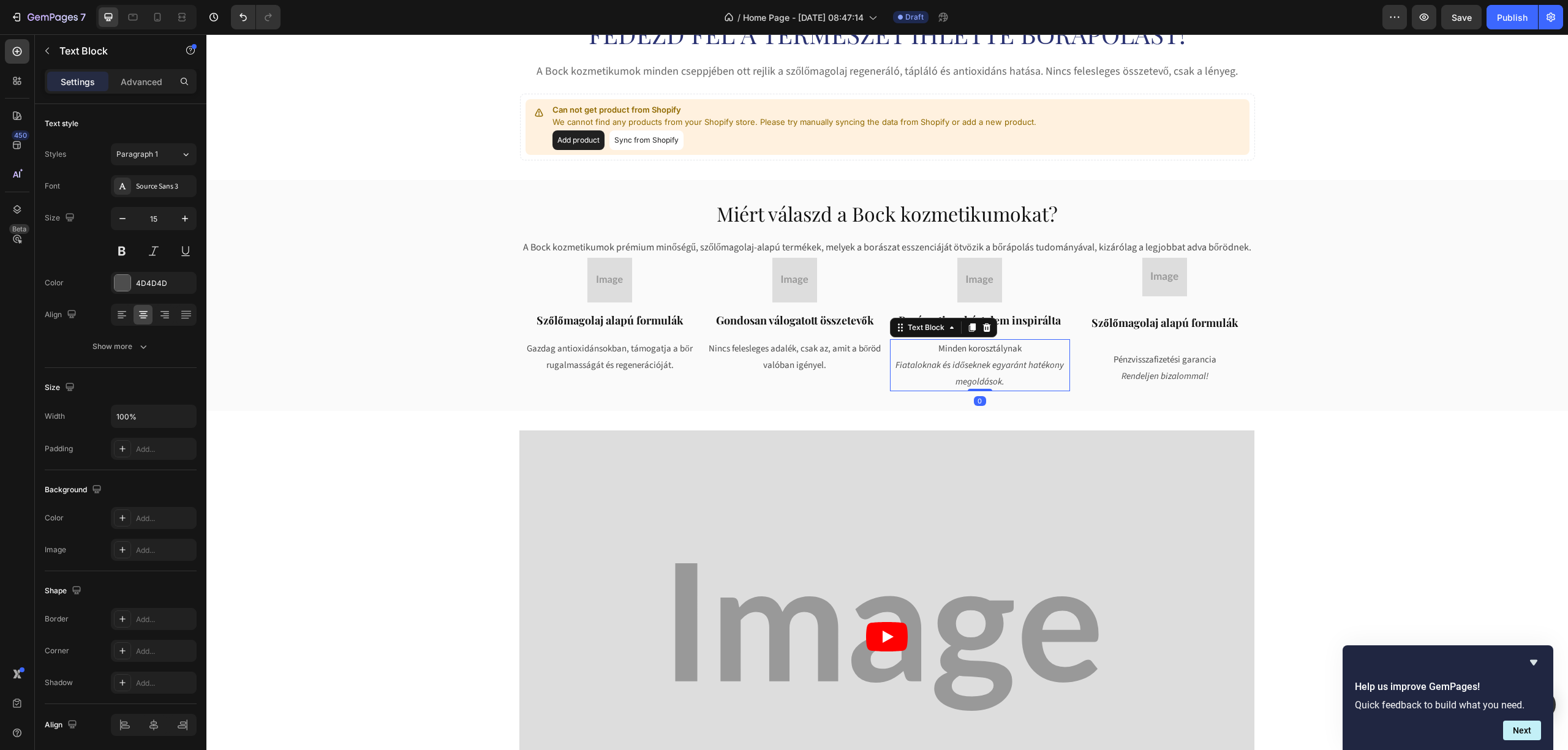
click at [964, 359] on icon "Fiataloknak és időseknek egyaránt hatékony megoldások." at bounding box center [979, 374] width 168 height 30
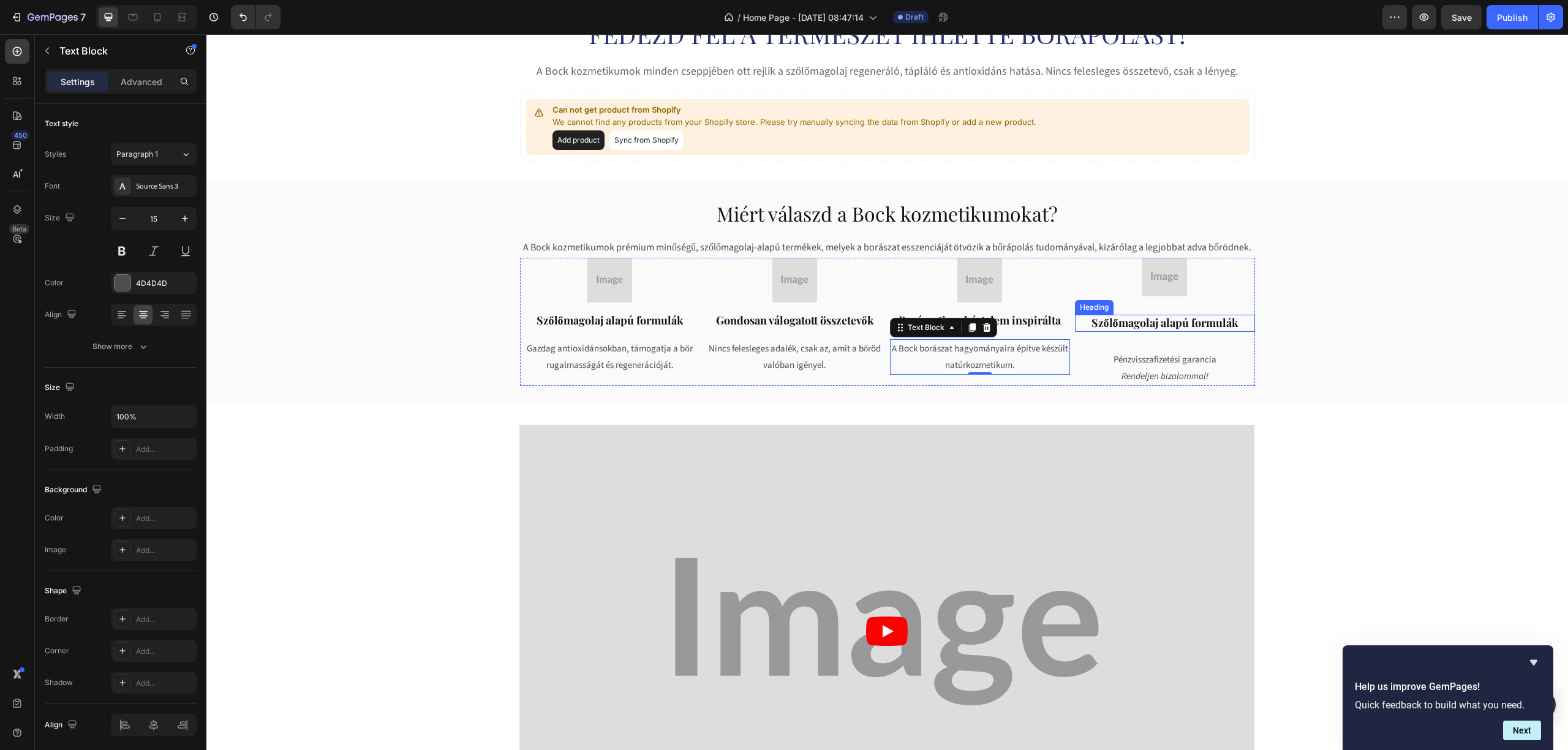
click at [1176, 322] on strong "Szőlőmagolaj alapú formulák" at bounding box center [1165, 323] width 147 height 15
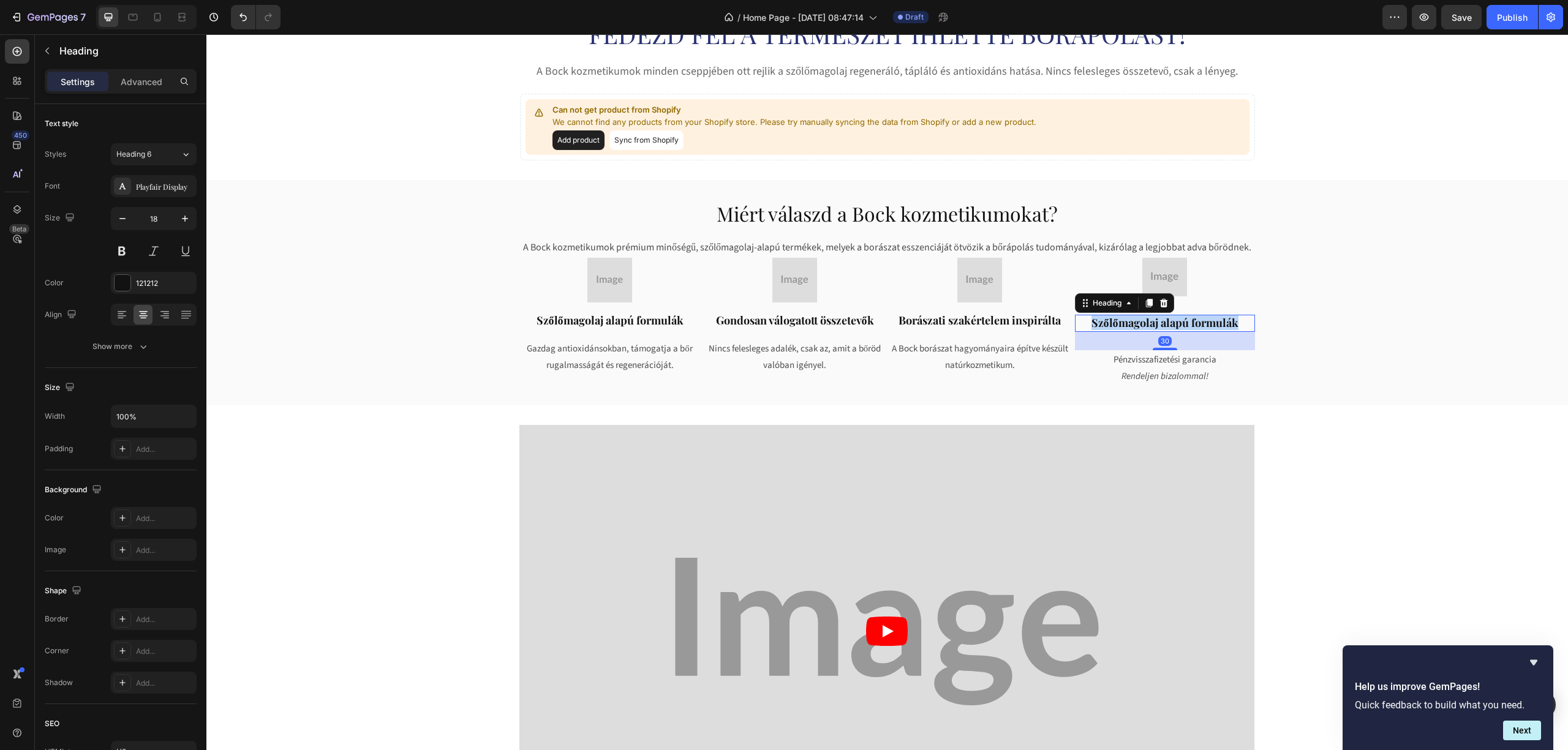
click at [1176, 322] on strong "Szőlőmagolaj alapú formulák" at bounding box center [1165, 323] width 147 height 15
click at [1137, 369] on icon "Rendeljen bizalommal!" at bounding box center [1164, 376] width 87 height 13
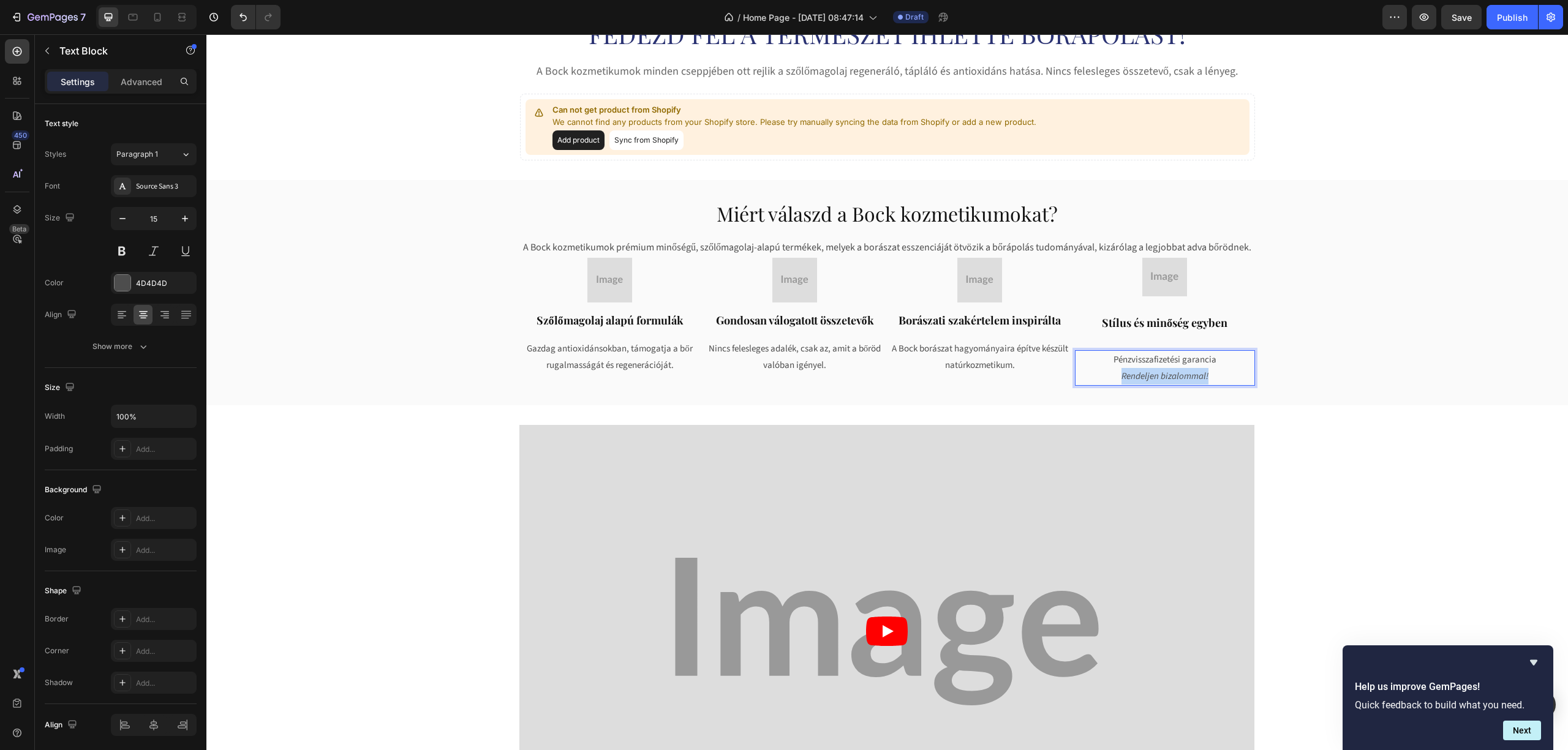
click at [1137, 369] on icon "Rendeljen bizalommal!" at bounding box center [1164, 376] width 87 height 13
click at [1074, 407] on div "Video Row Section 5" at bounding box center [887, 631] width 872 height 453
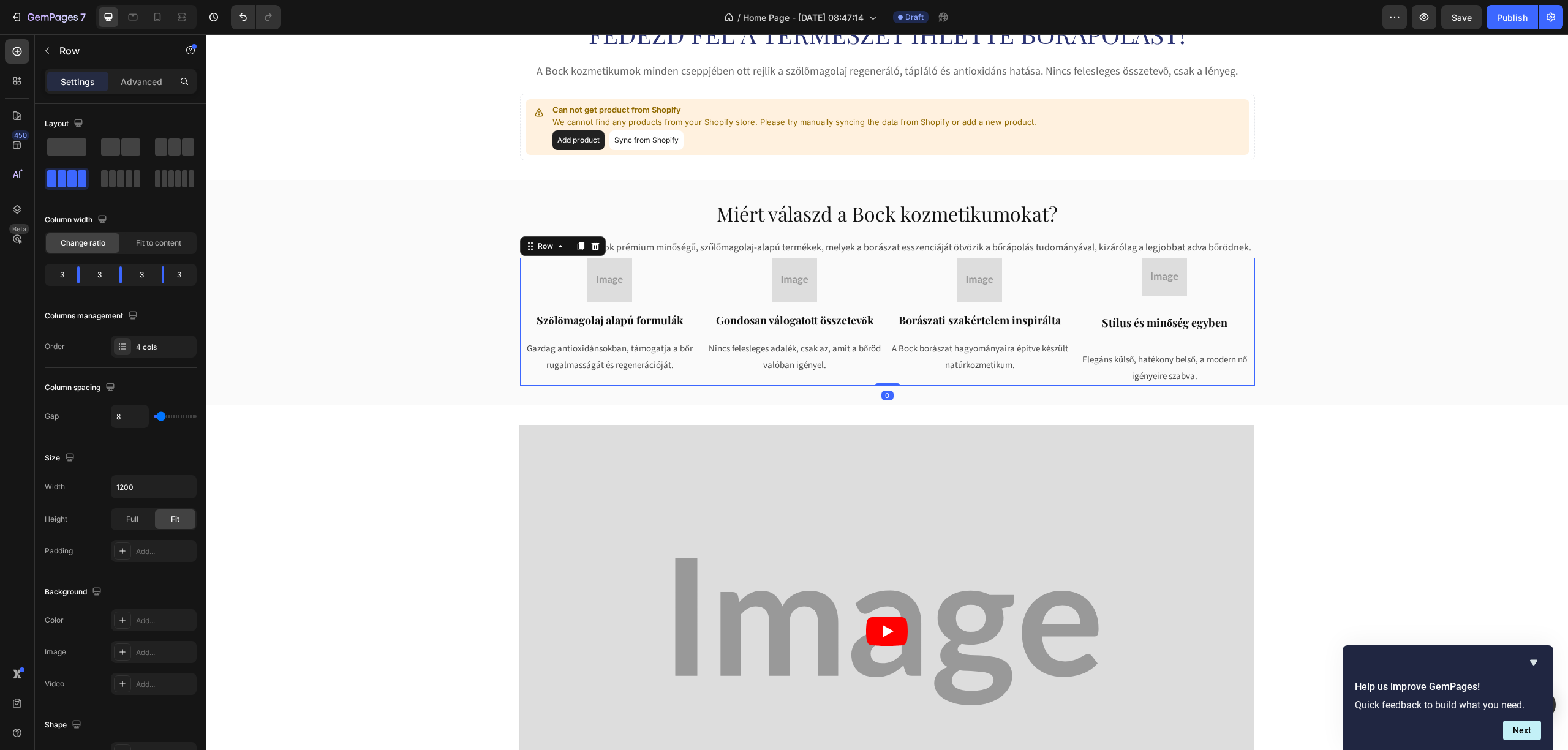
click at [1140, 336] on div "Image ⁠⁠⁠⁠⁠⁠⁠ Stílus és minőség egyben Heading Elegáns külső, hatékony belső, a…" at bounding box center [1165, 322] width 180 height 128
click at [1142, 336] on div "Image ⁠⁠⁠⁠⁠⁠⁠ Stílus és minőség egyben Heading Elegáns külső, hatékony belső, a…" at bounding box center [1165, 322] width 180 height 128
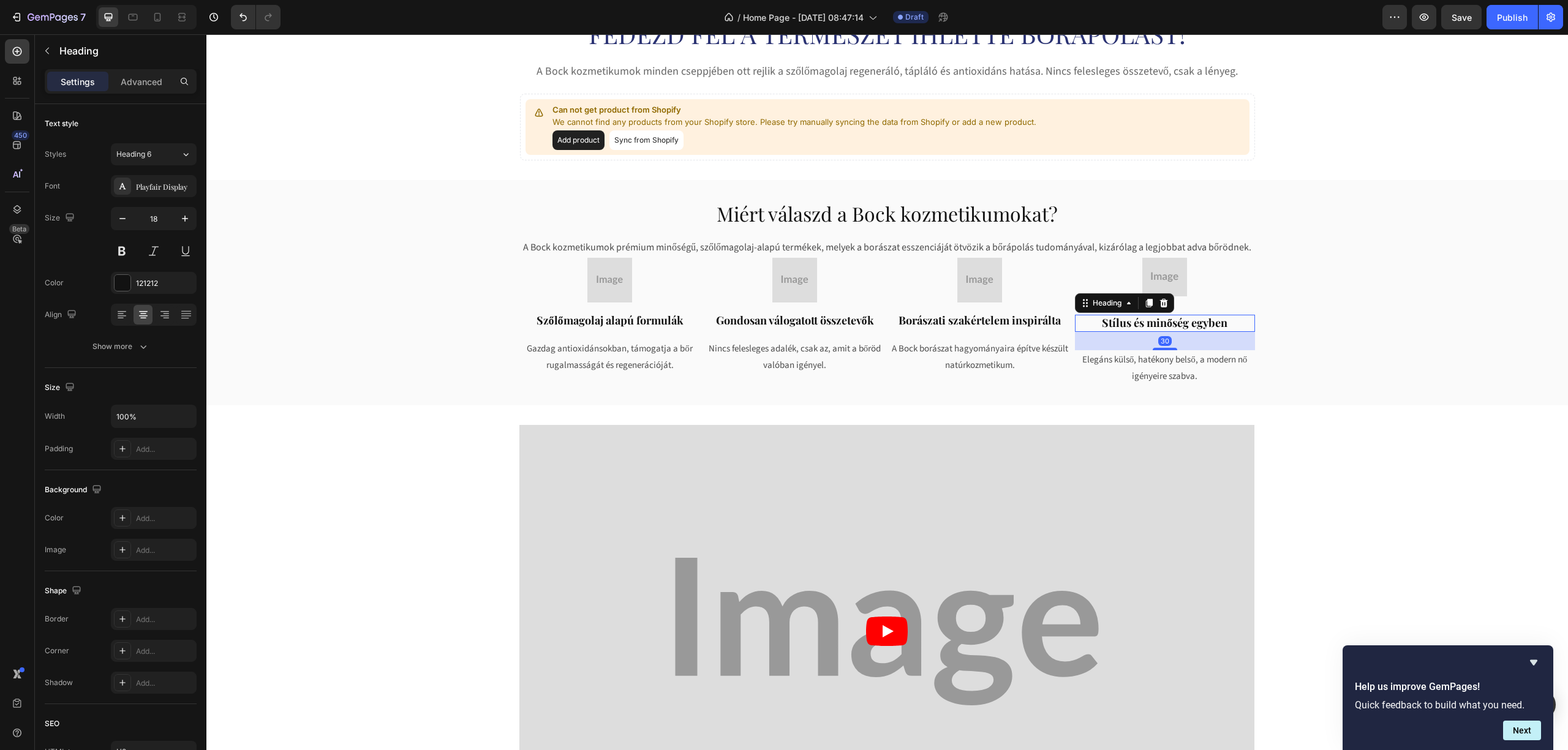
click at [1157, 328] on strong "Stílus és minőség egyben" at bounding box center [1165, 323] width 126 height 15
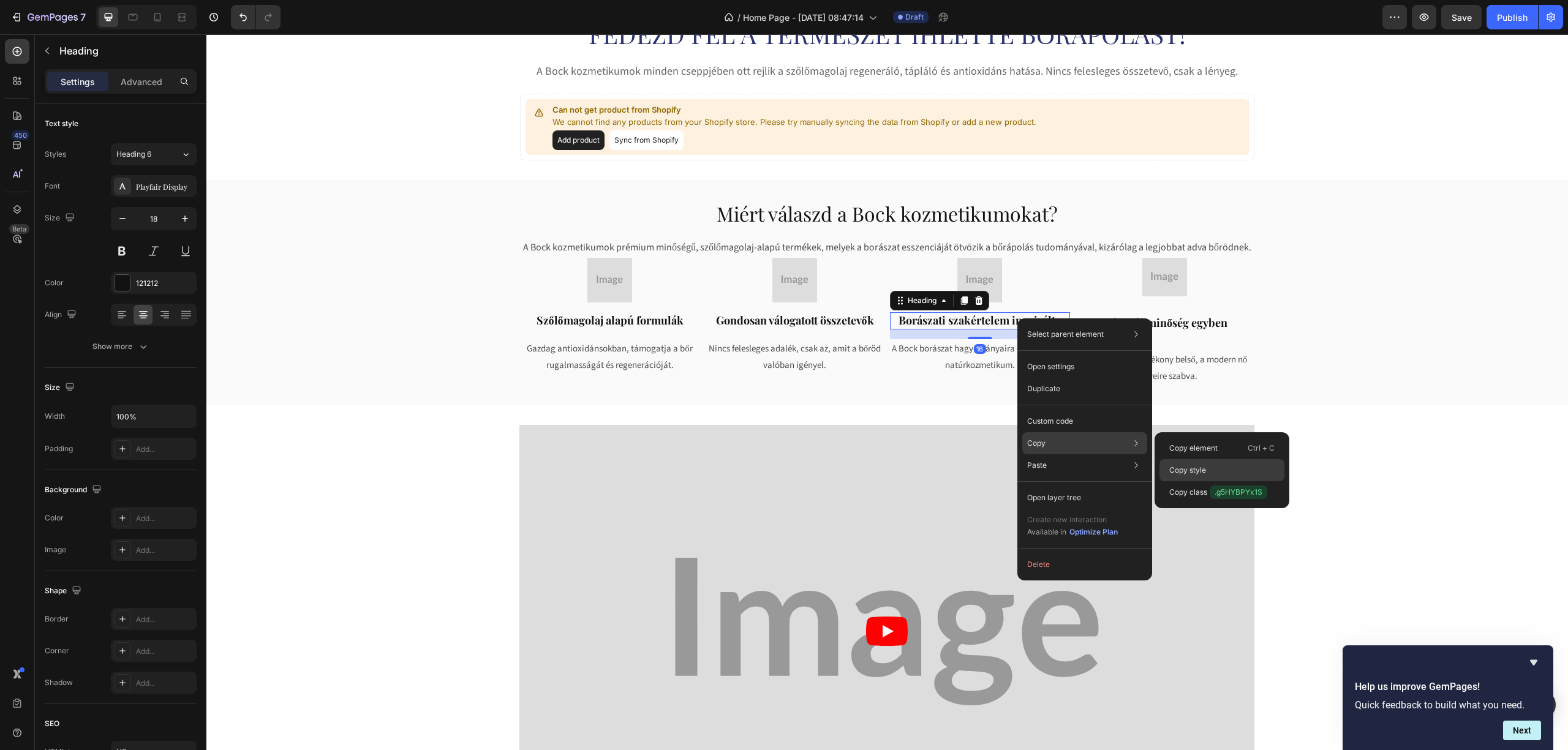
click at [1180, 462] on div "Copy style" at bounding box center [1222, 470] width 125 height 22
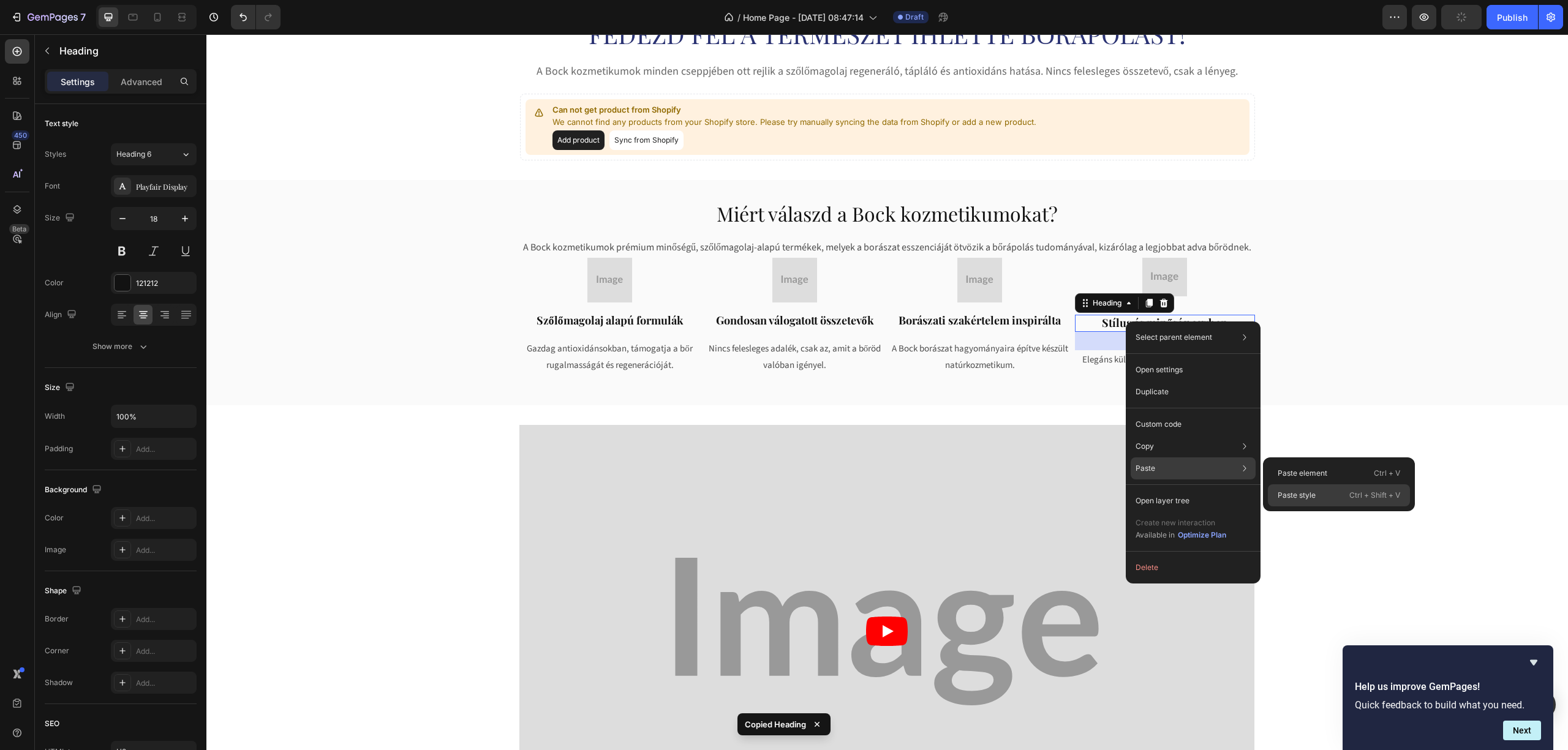
drag, startPoint x: 1284, startPoint y: 488, endPoint x: 1075, endPoint y: 454, distance: 211.7
click at [1284, 488] on div "Paste style Ctrl + Shift + V" at bounding box center [1339, 495] width 142 height 22
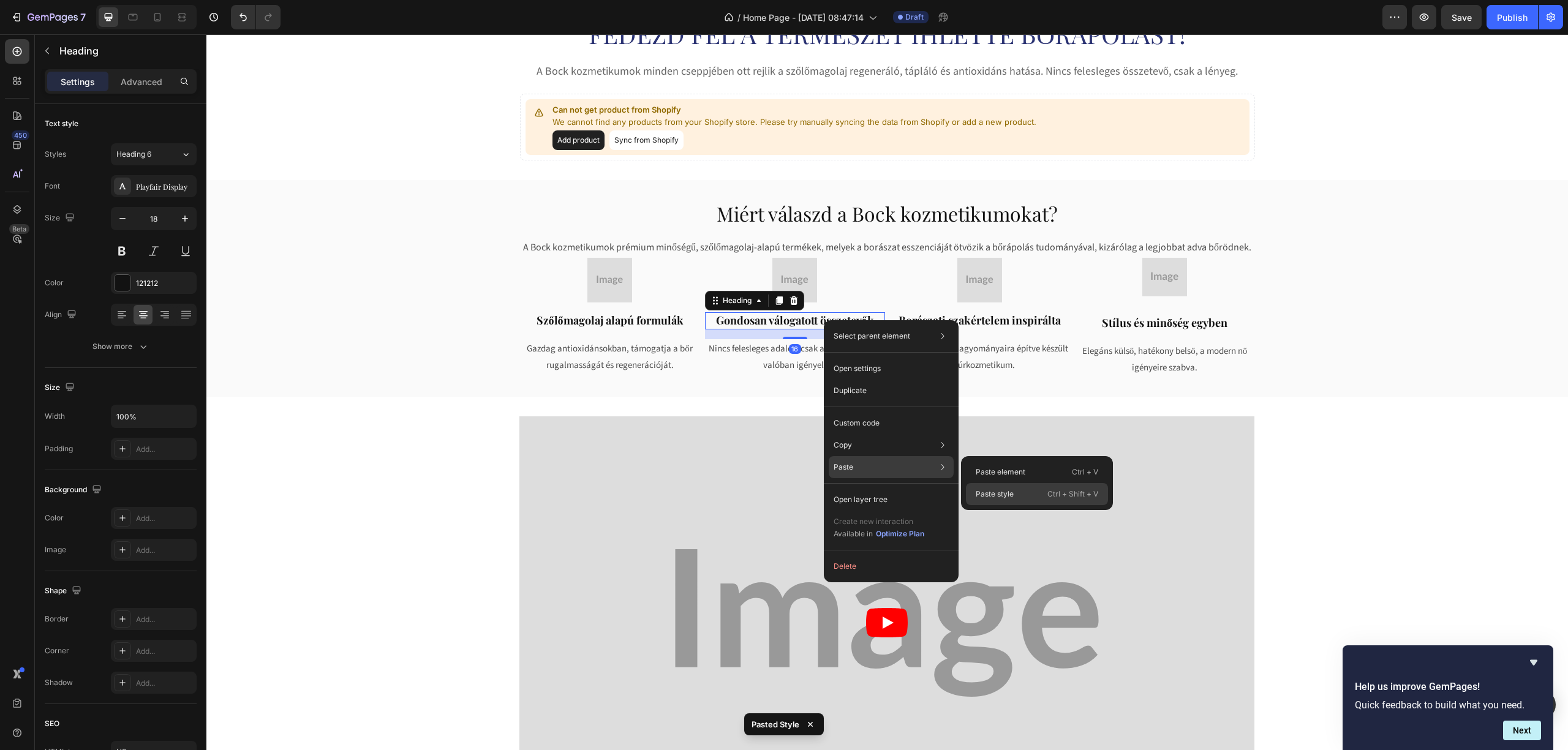
click at [1010, 493] on p "Paste style" at bounding box center [995, 494] width 38 height 11
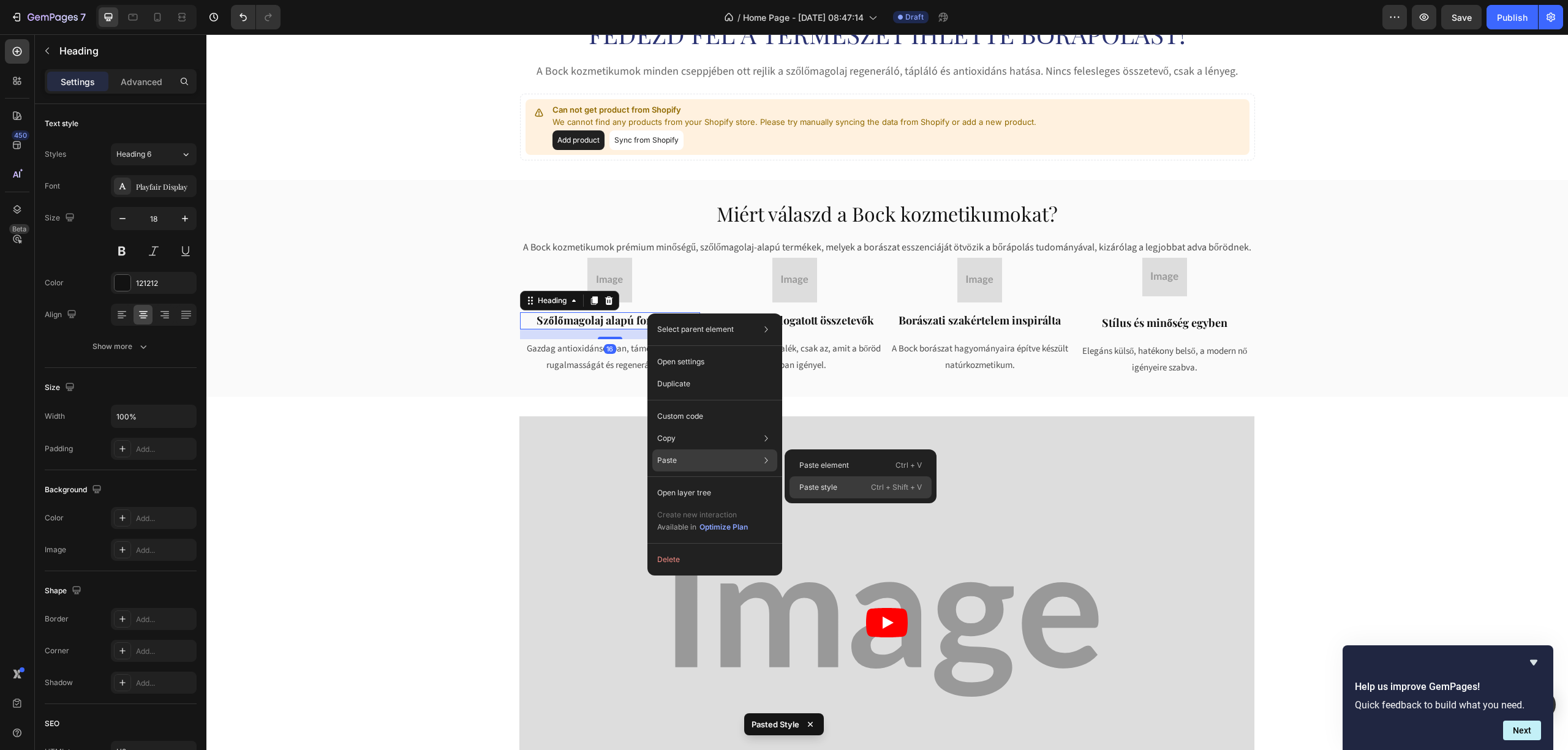
drag, startPoint x: 803, startPoint y: 485, endPoint x: 459, endPoint y: 325, distance: 379.4
click at [803, 485] on p "Paste style" at bounding box center [818, 487] width 38 height 11
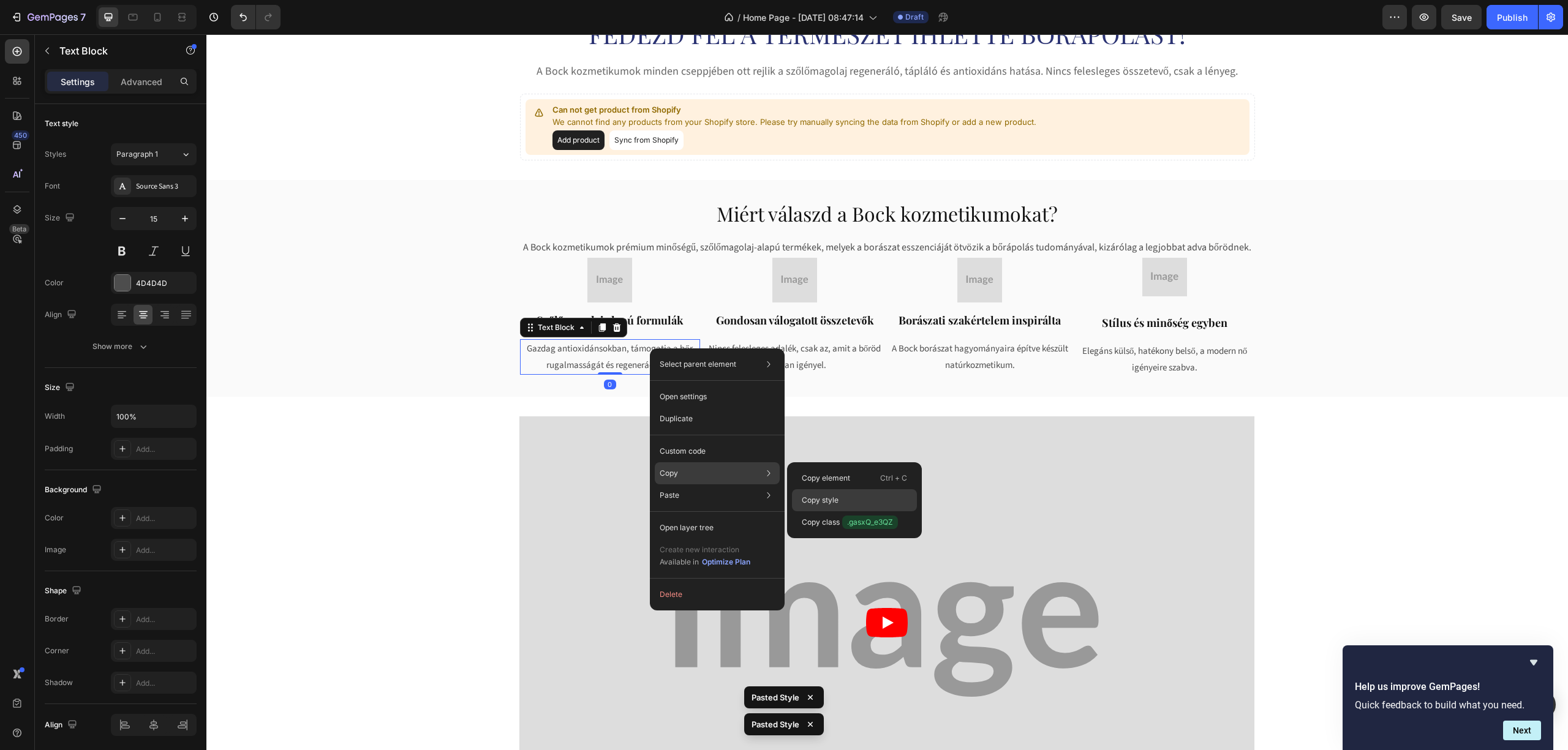
drag, startPoint x: 810, startPoint y: 494, endPoint x: 604, endPoint y: 373, distance: 238.9
click at [810, 494] on p "Copy style" at bounding box center [820, 500] width 37 height 11
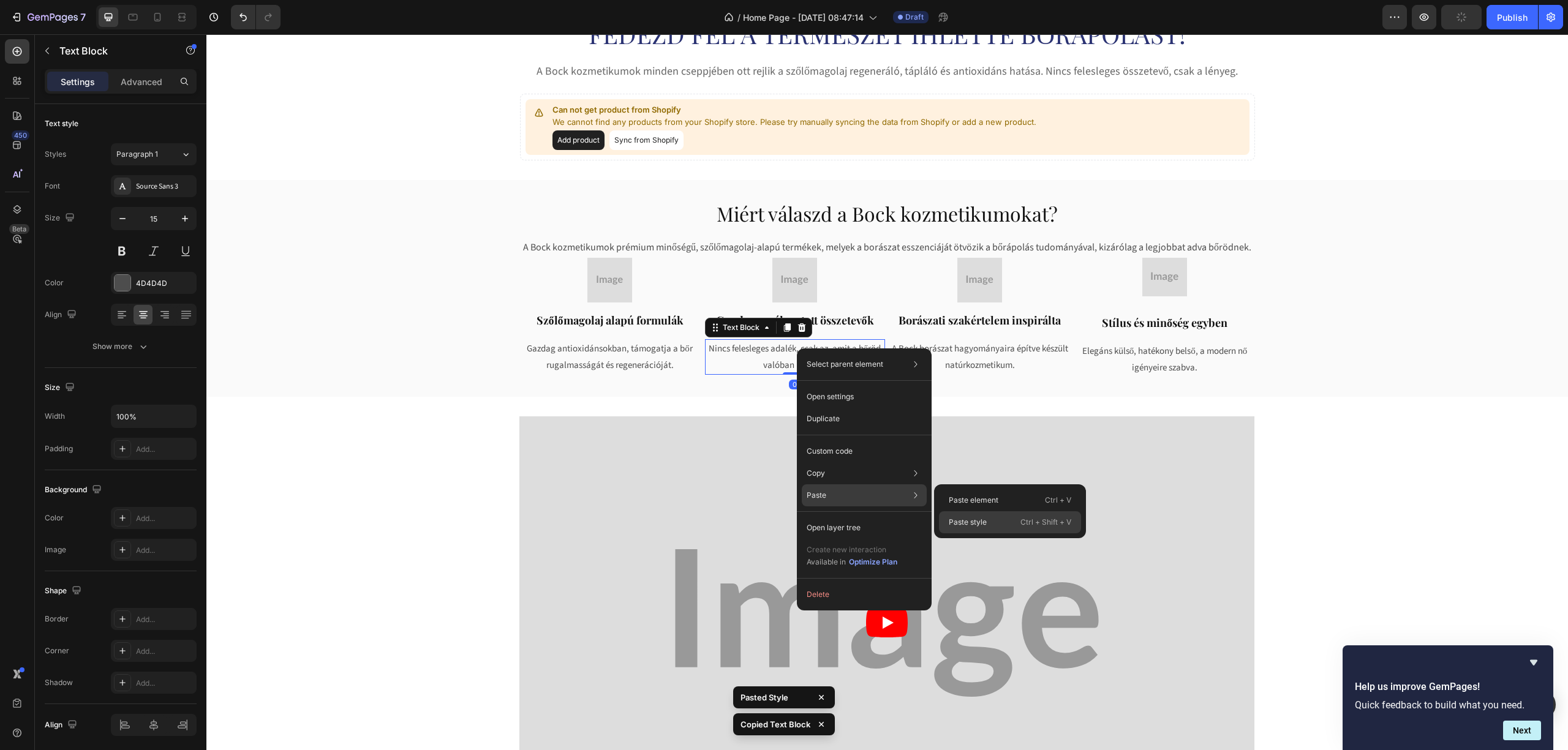
drag, startPoint x: 953, startPoint y: 523, endPoint x: 752, endPoint y: 368, distance: 253.8
click at [953, 523] on p "Paste style" at bounding box center [968, 522] width 38 height 11
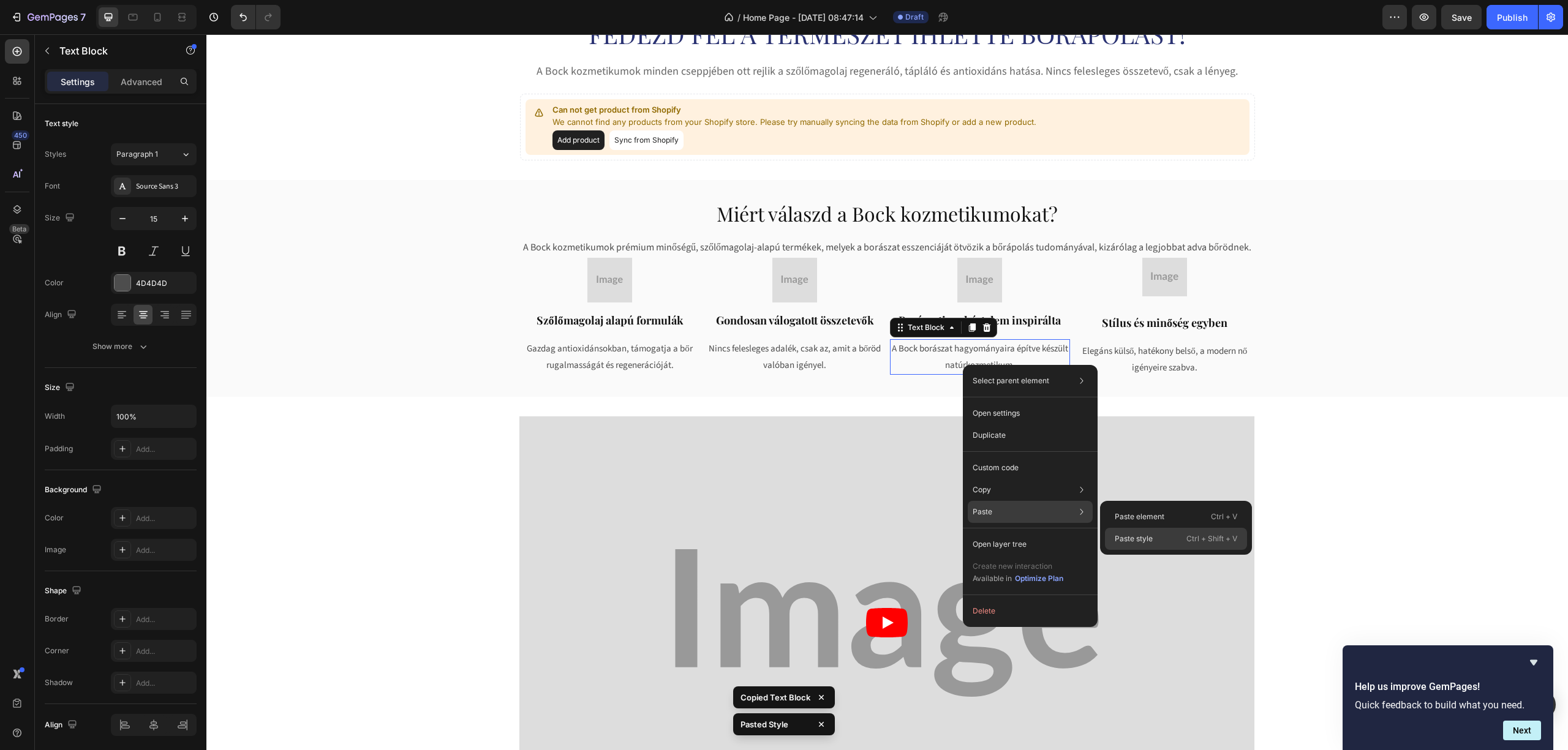
drag, startPoint x: 1112, startPoint y: 535, endPoint x: 916, endPoint y: 383, distance: 248.0
click at [1112, 535] on div "Paste style Ctrl + Shift + V" at bounding box center [1176, 539] width 142 height 22
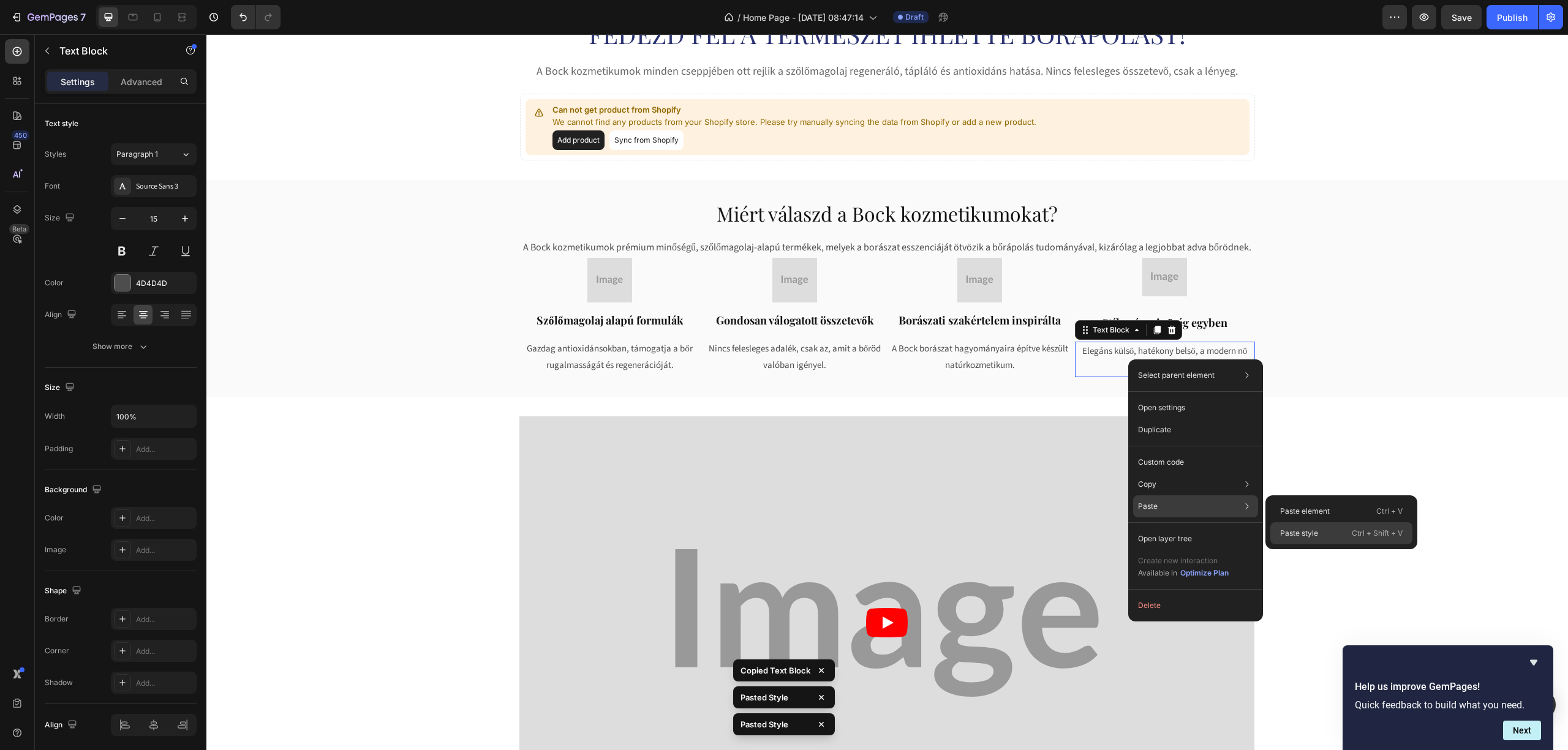
drag, startPoint x: 1304, startPoint y: 529, endPoint x: 1097, endPoint y: 494, distance: 209.9
click at [1304, 529] on p "Paste style" at bounding box center [1299, 533] width 38 height 11
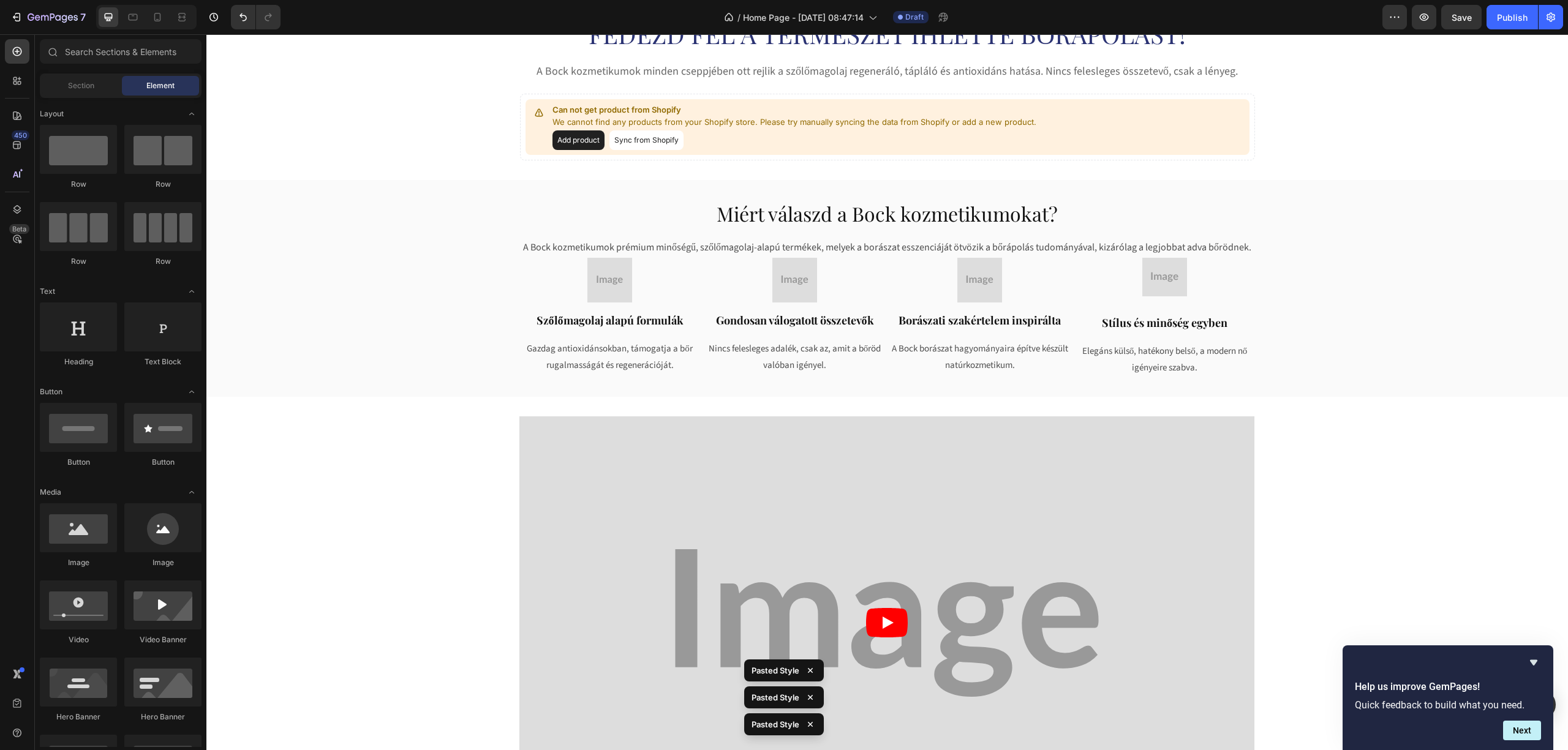
click at [1367, 474] on section "Video Row Section 5" at bounding box center [887, 623] width 1108 height 453
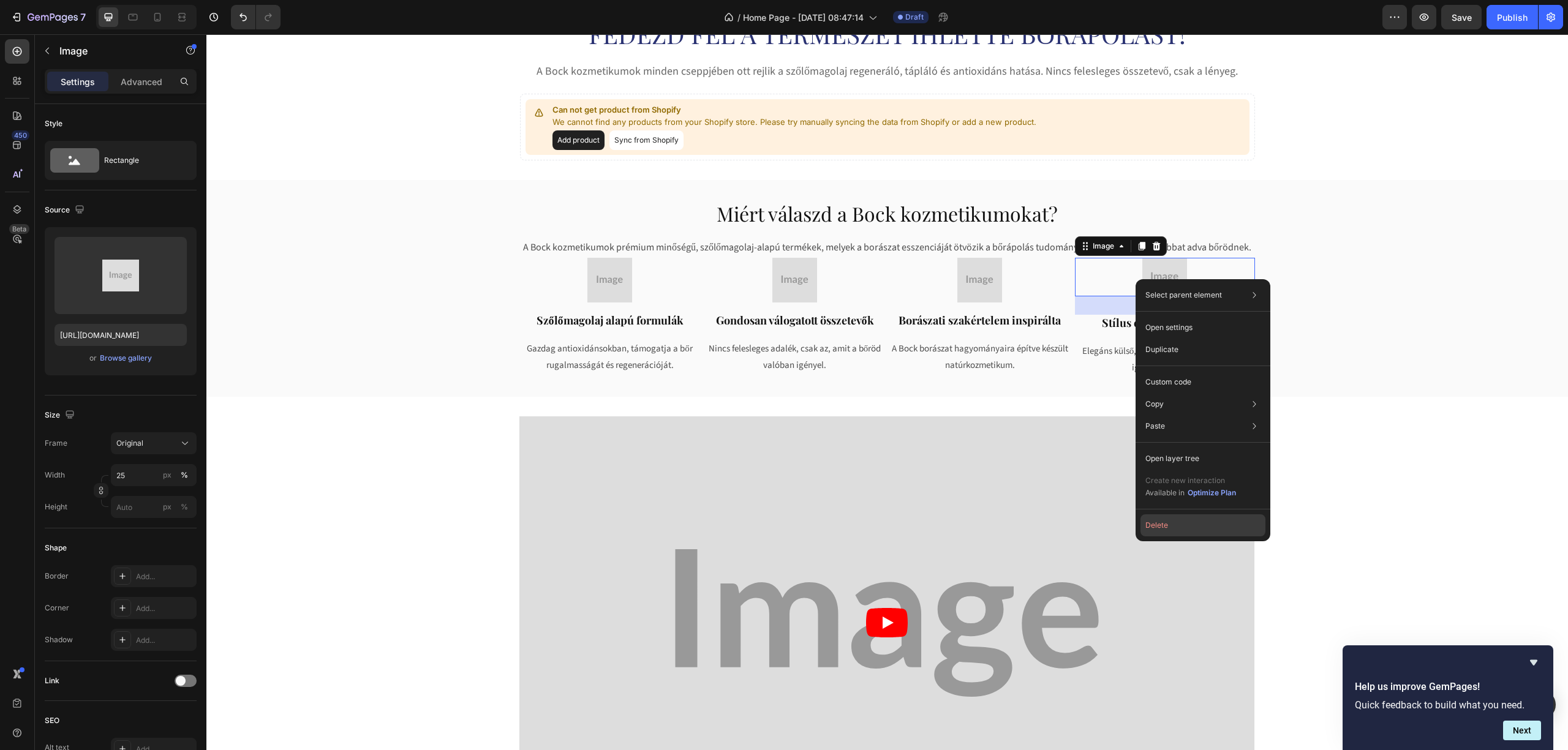
drag, startPoint x: 1175, startPoint y: 523, endPoint x: 830, endPoint y: 288, distance: 417.4
click at [1175, 523] on button "Delete" at bounding box center [1203, 525] width 125 height 22
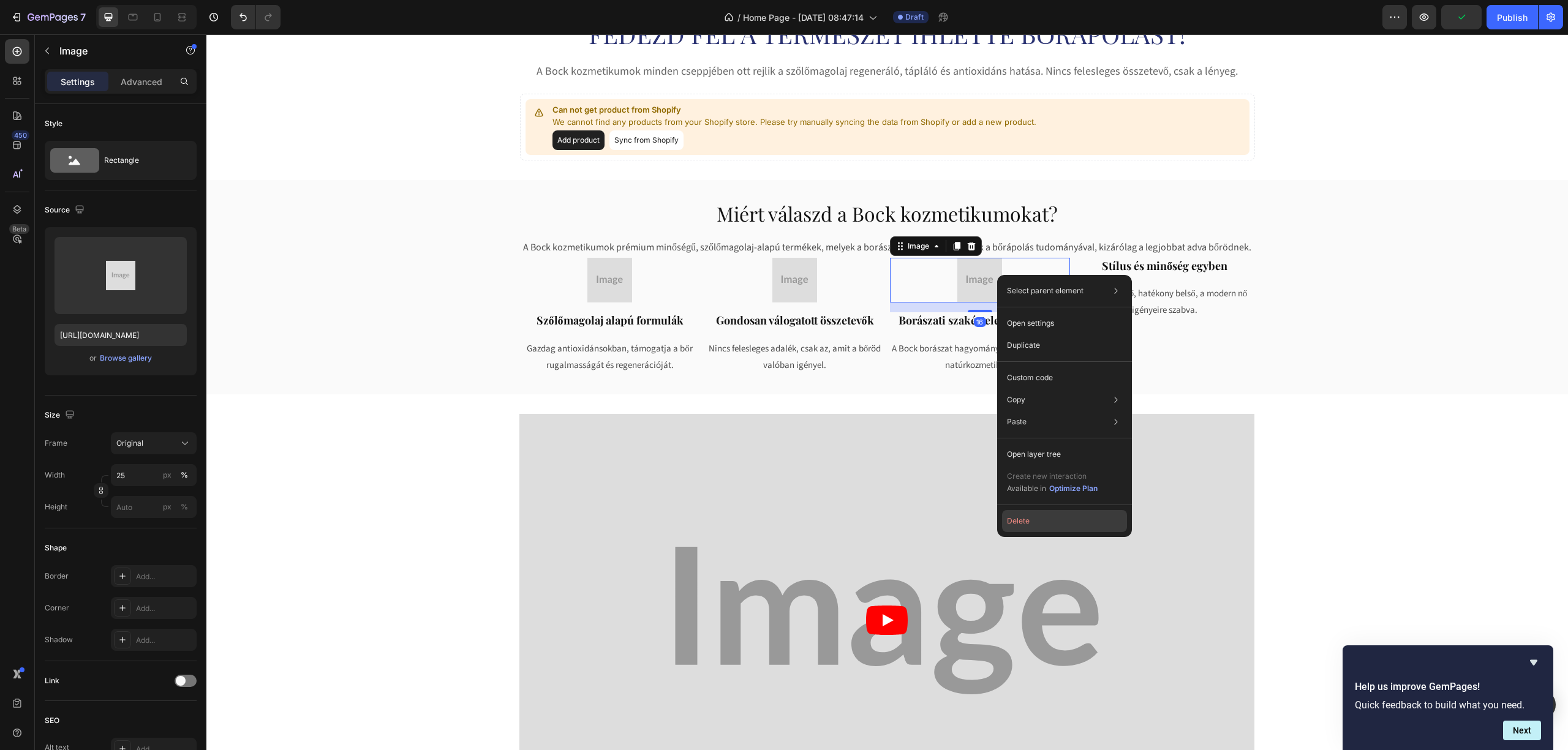
click at [1032, 518] on button "Delete" at bounding box center [1064, 521] width 125 height 22
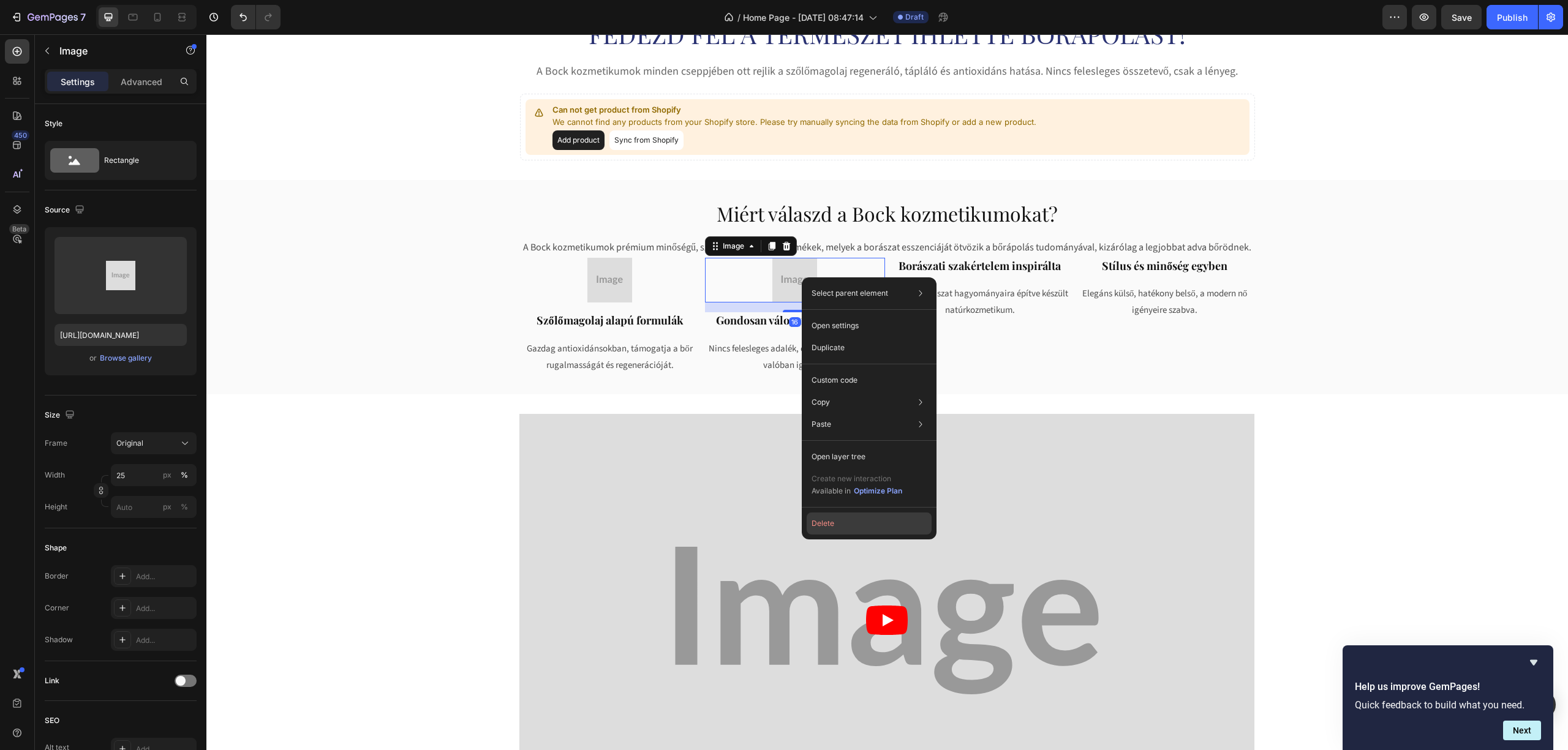
drag, startPoint x: 837, startPoint y: 517, endPoint x: 607, endPoint y: 468, distance: 235.2
click at [837, 517] on button "Delete" at bounding box center [869, 523] width 125 height 22
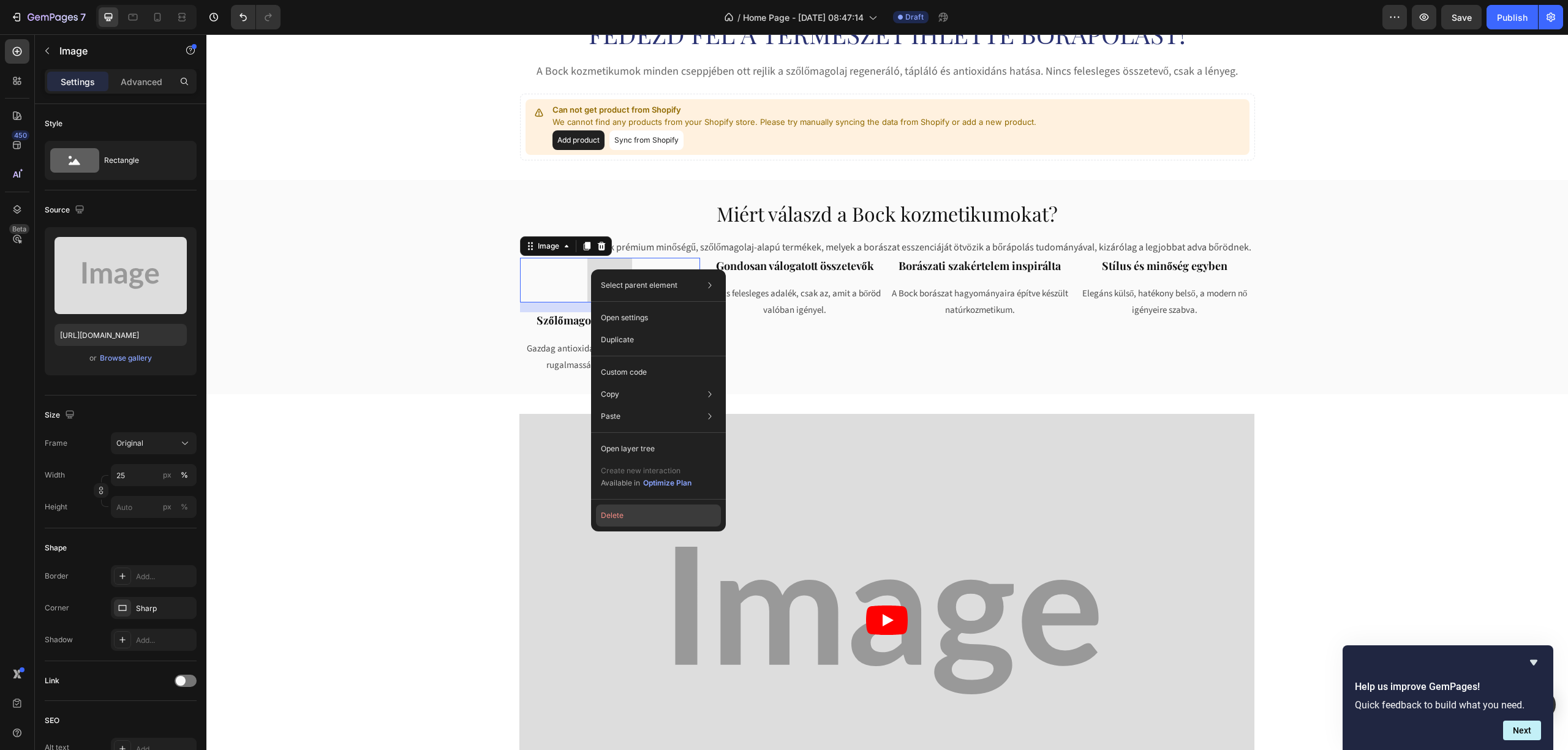
drag, startPoint x: 633, startPoint y: 510, endPoint x: 421, endPoint y: 473, distance: 215.2
click at [633, 510] on button "Delete" at bounding box center [658, 515] width 125 height 22
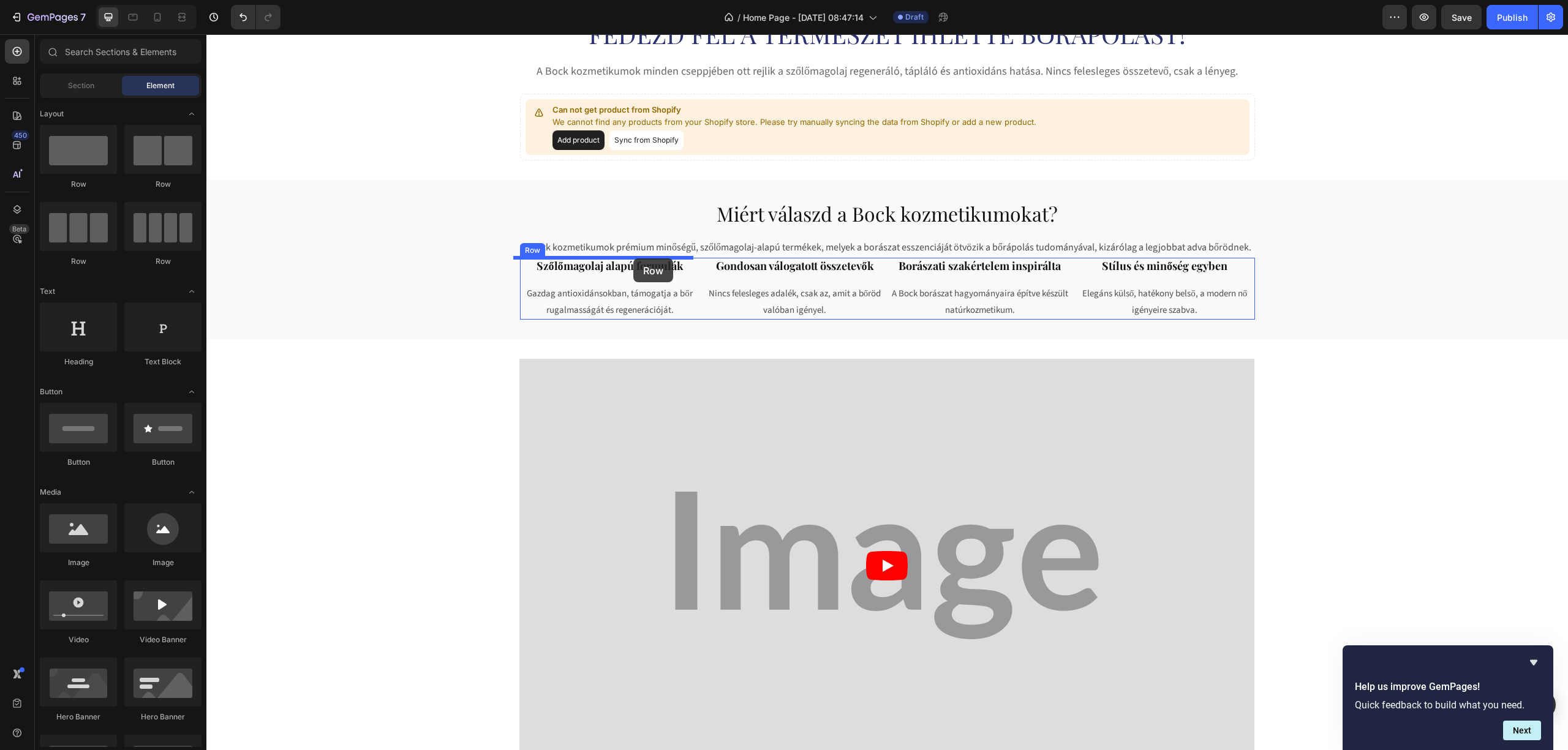
drag, startPoint x: 286, startPoint y: 206, endPoint x: 633, endPoint y: 259, distance: 351.0
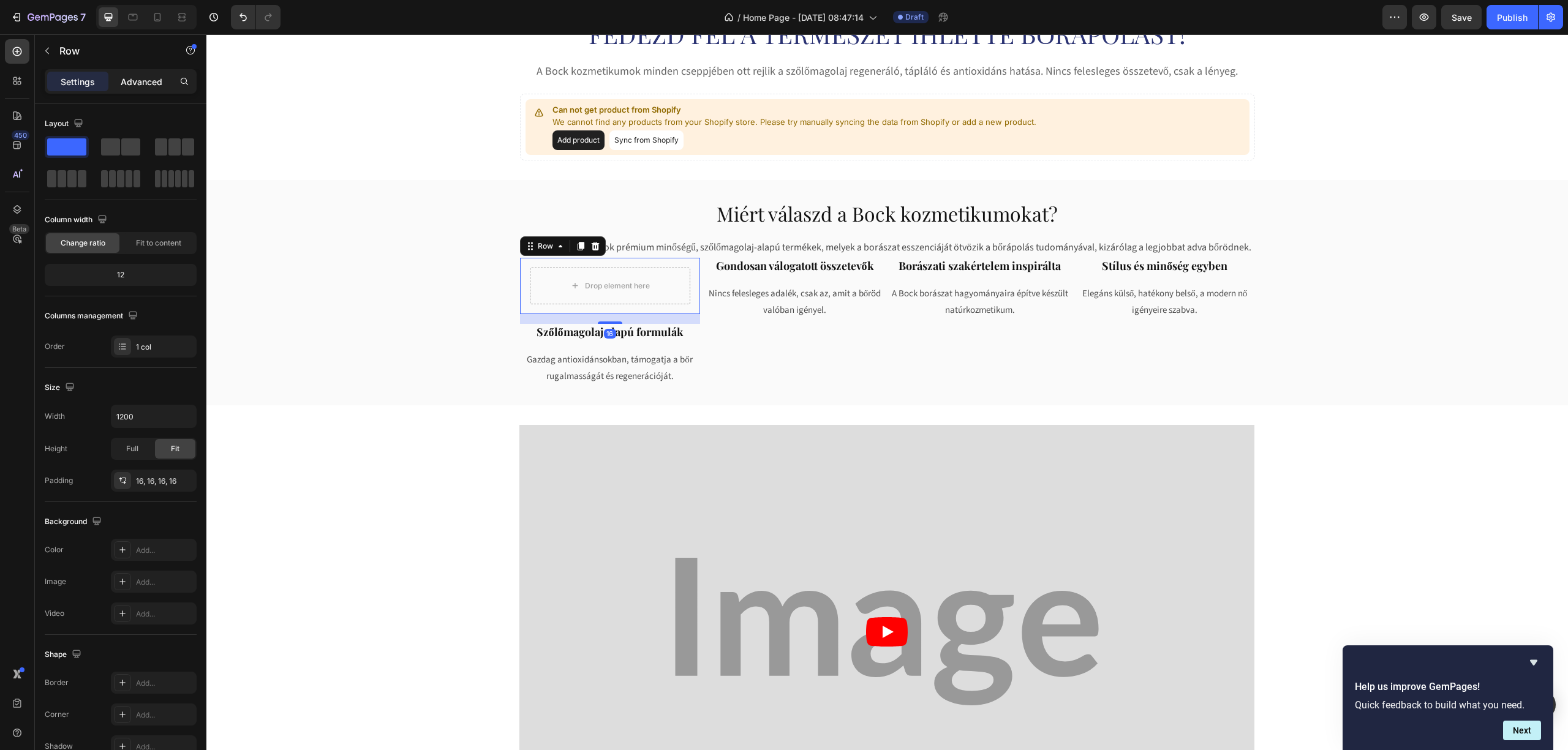
click at [139, 82] on p "Advanced" at bounding box center [142, 81] width 42 height 13
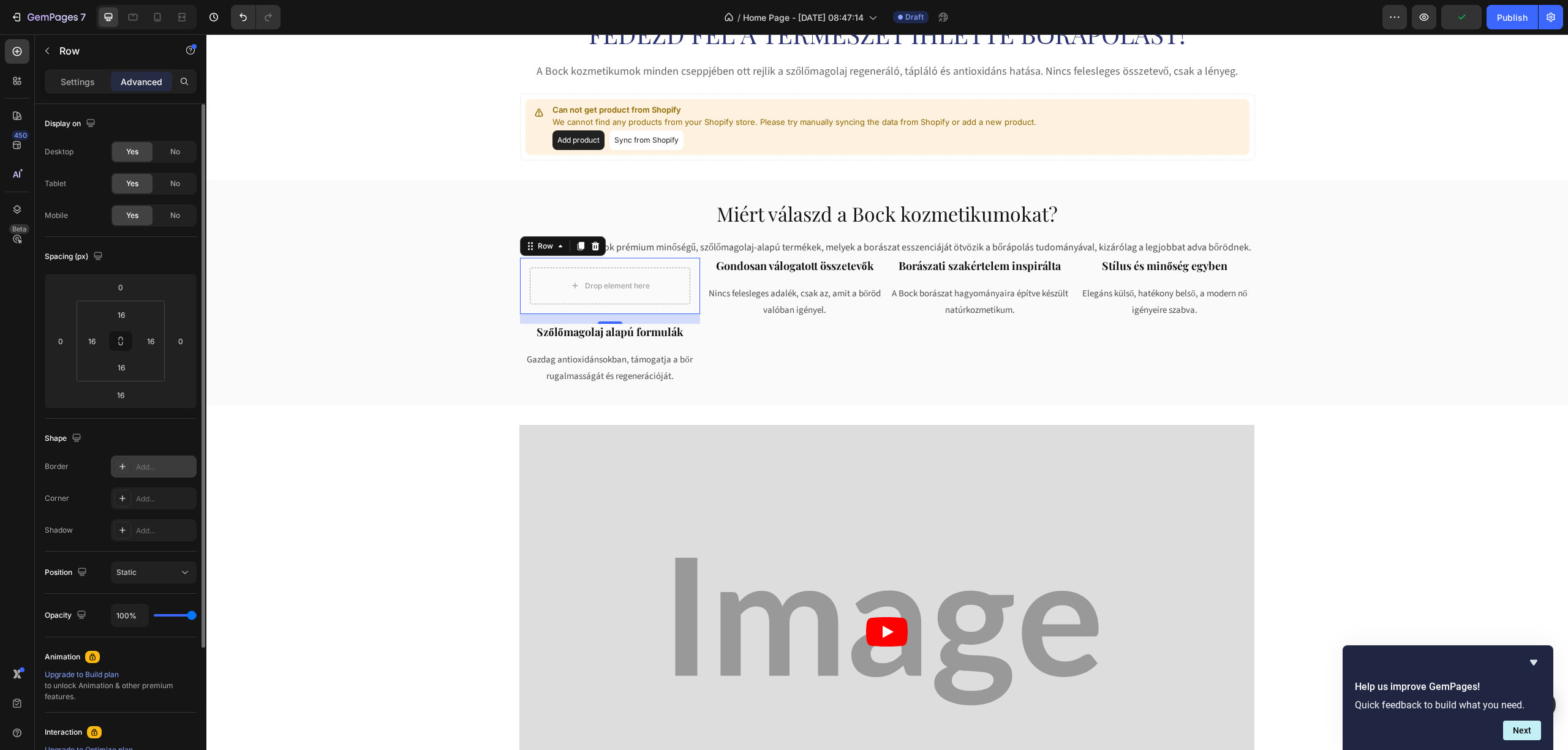
click at [131, 457] on div "Add..." at bounding box center [153, 467] width 86 height 22
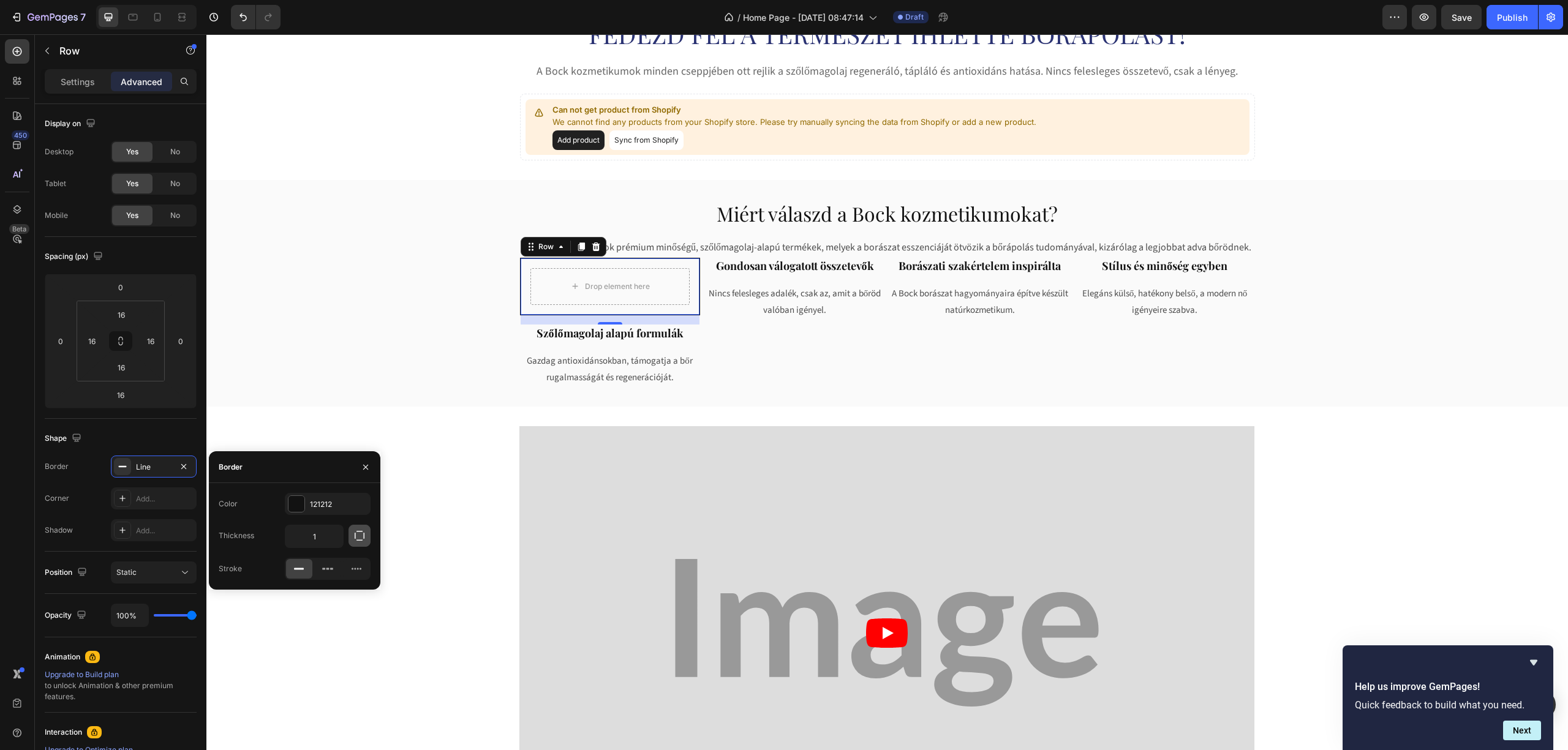
click at [359, 538] on icon "button" at bounding box center [360, 536] width 12 height 12
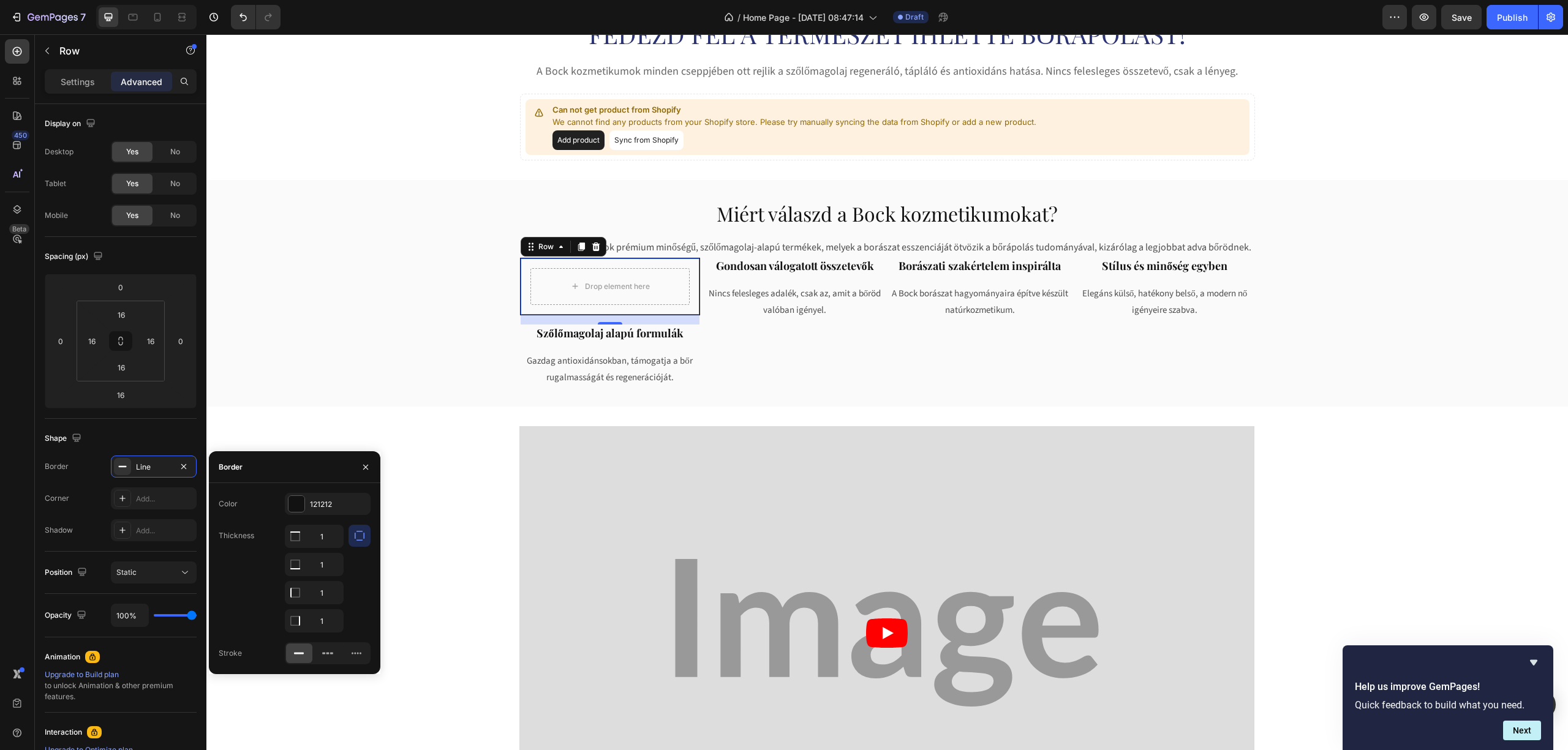
click at [359, 534] on icon "button" at bounding box center [360, 536] width 12 height 12
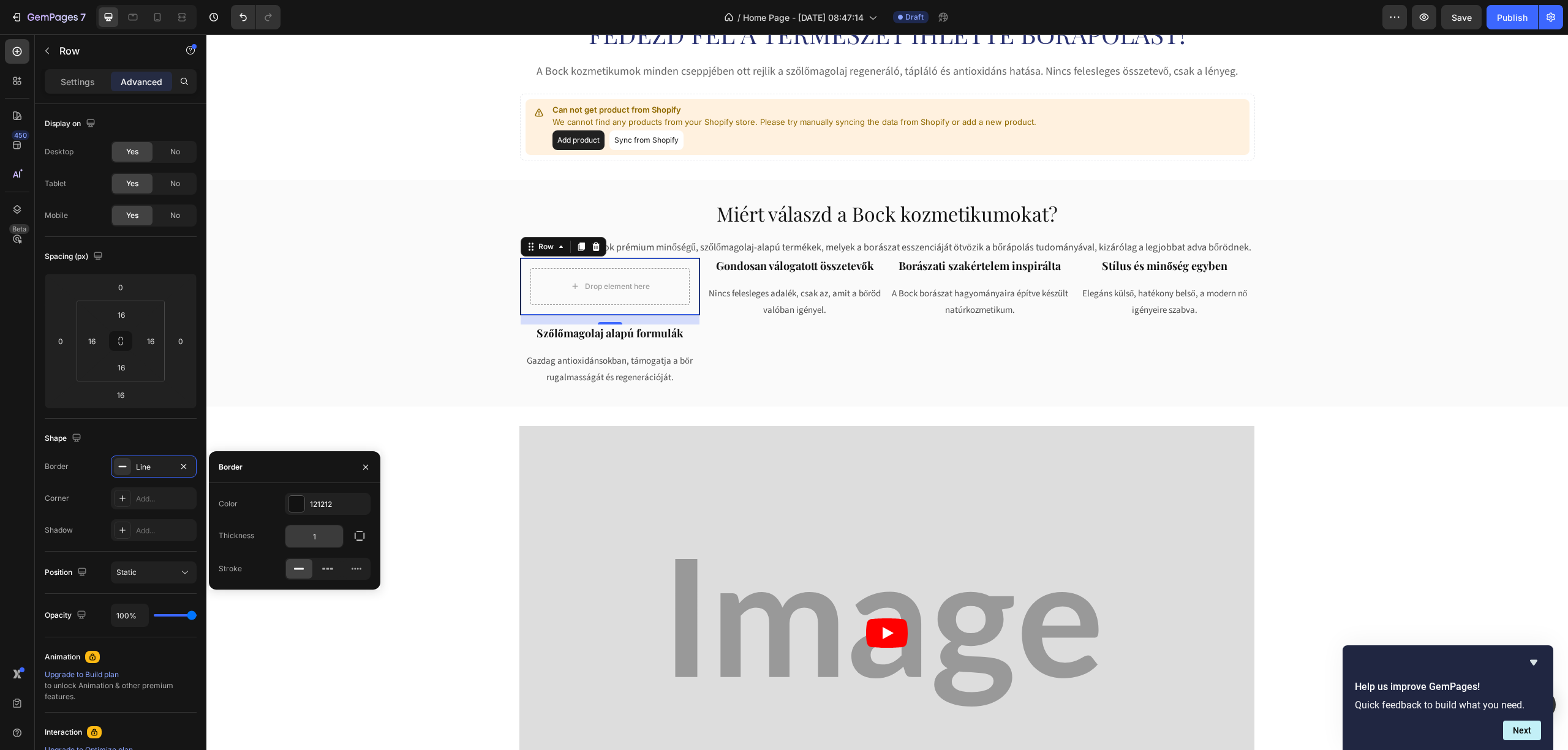
click at [317, 531] on input "1" at bounding box center [314, 536] width 57 height 22
drag, startPoint x: 330, startPoint y: 541, endPoint x: 307, endPoint y: 539, distance: 23.1
click at [307, 539] on input "3" at bounding box center [314, 536] width 57 height 22
type input "2"
click at [328, 568] on icon at bounding box center [328, 569] width 12 height 12
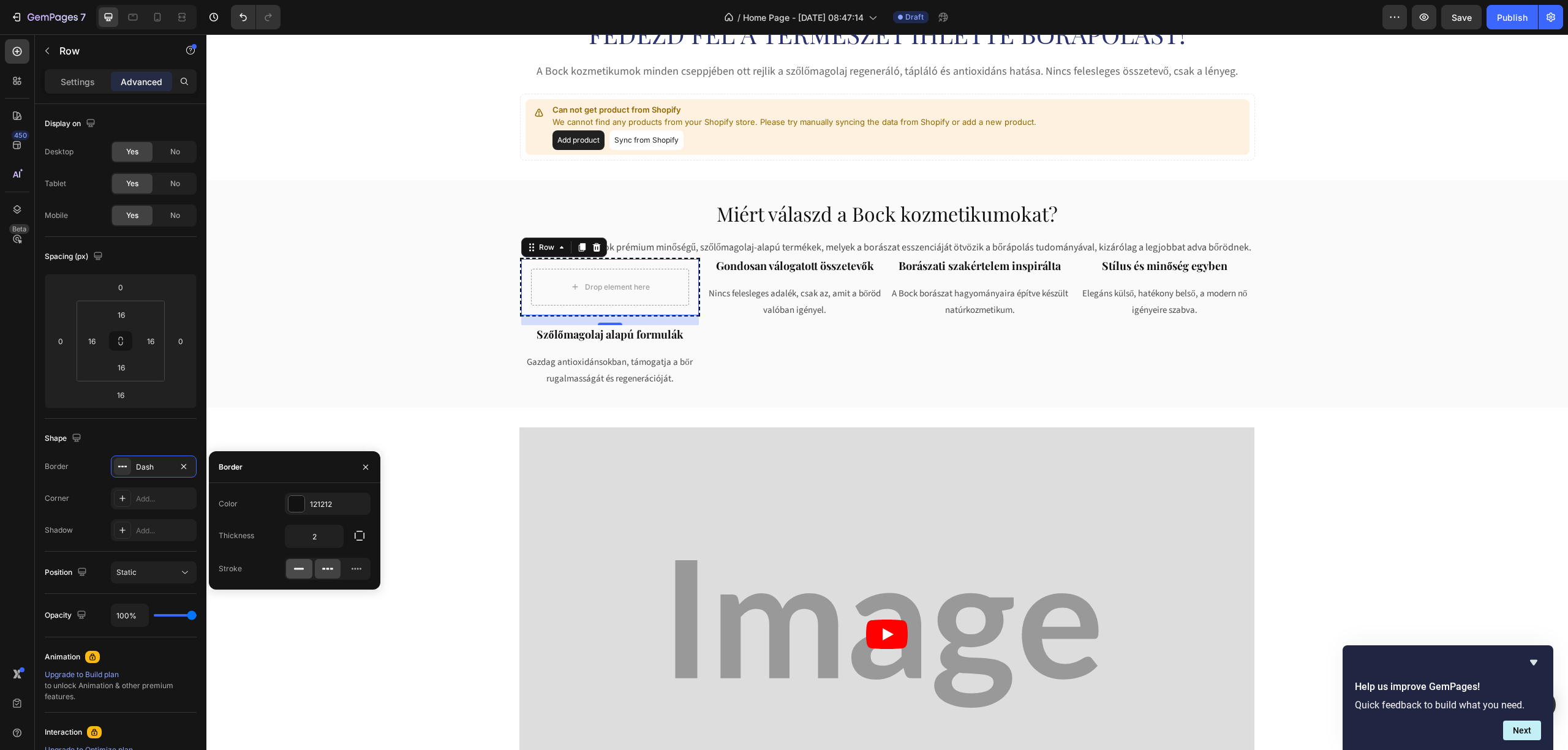
click at [298, 571] on icon at bounding box center [299, 569] width 12 height 12
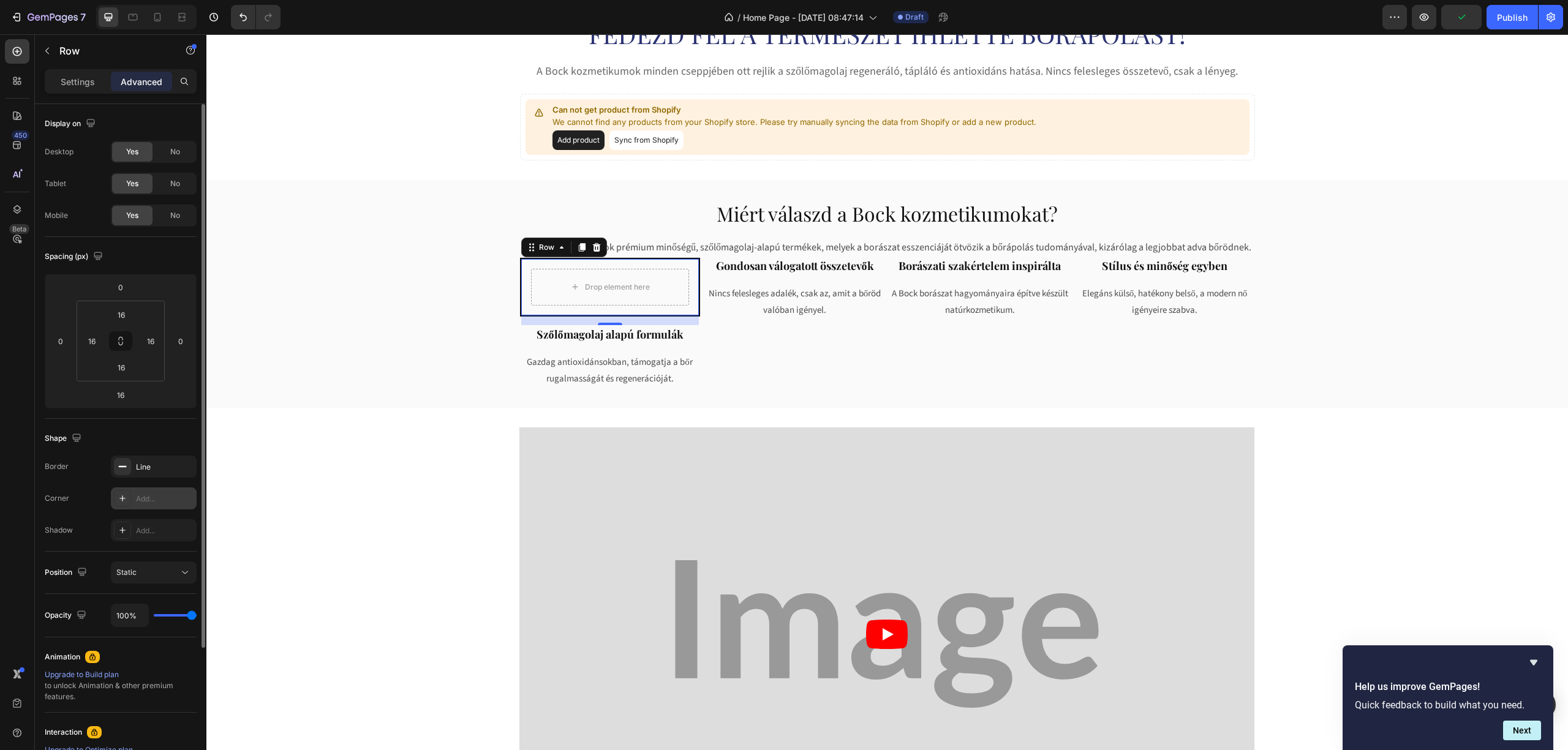
click at [158, 502] on div "Add..." at bounding box center [165, 499] width 57 height 11
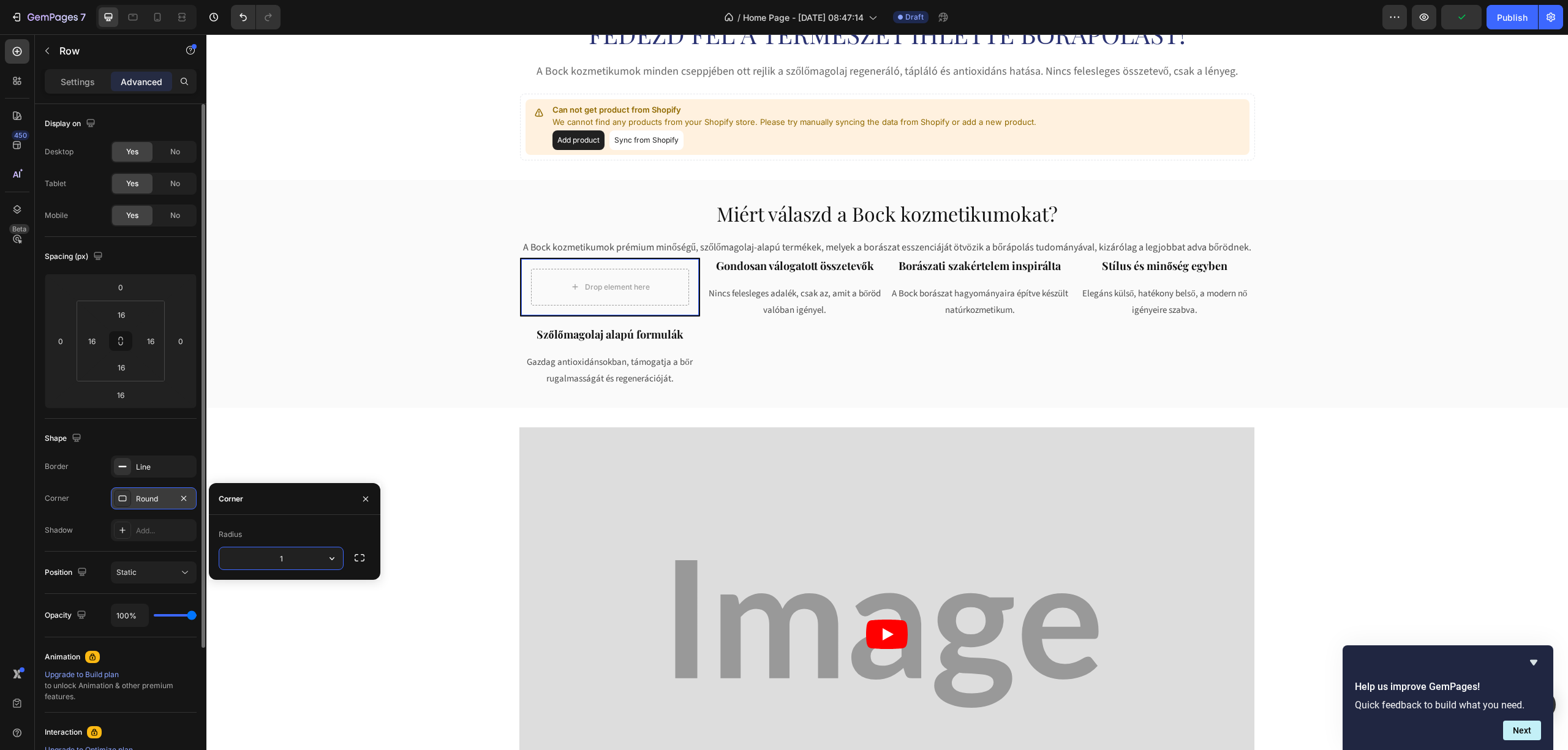
type input "12"
click at [145, 529] on div "Add..." at bounding box center [165, 531] width 57 height 11
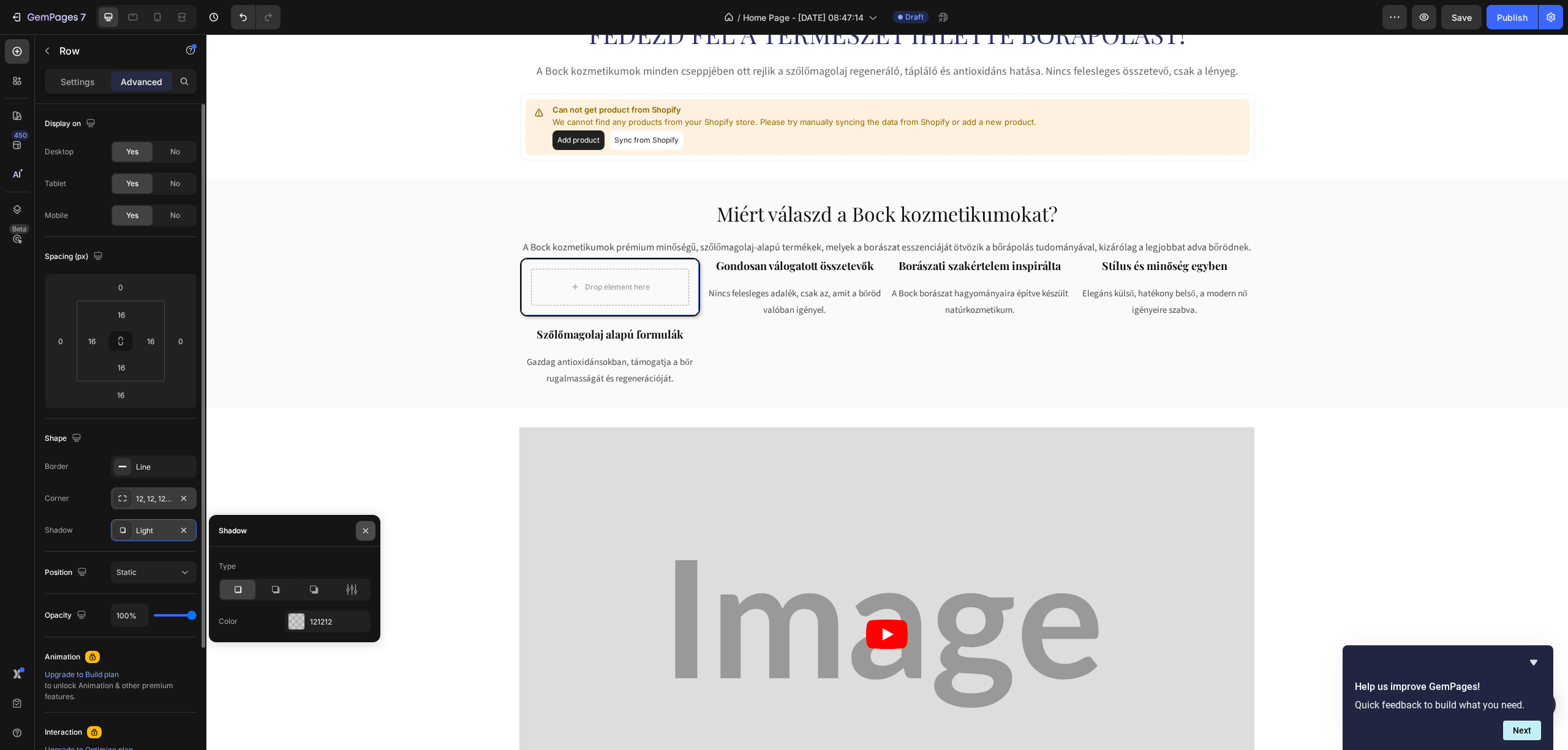
drag, startPoint x: 365, startPoint y: 527, endPoint x: 155, endPoint y: 485, distance: 214.2
click at [365, 527] on icon "button" at bounding box center [366, 531] width 10 height 10
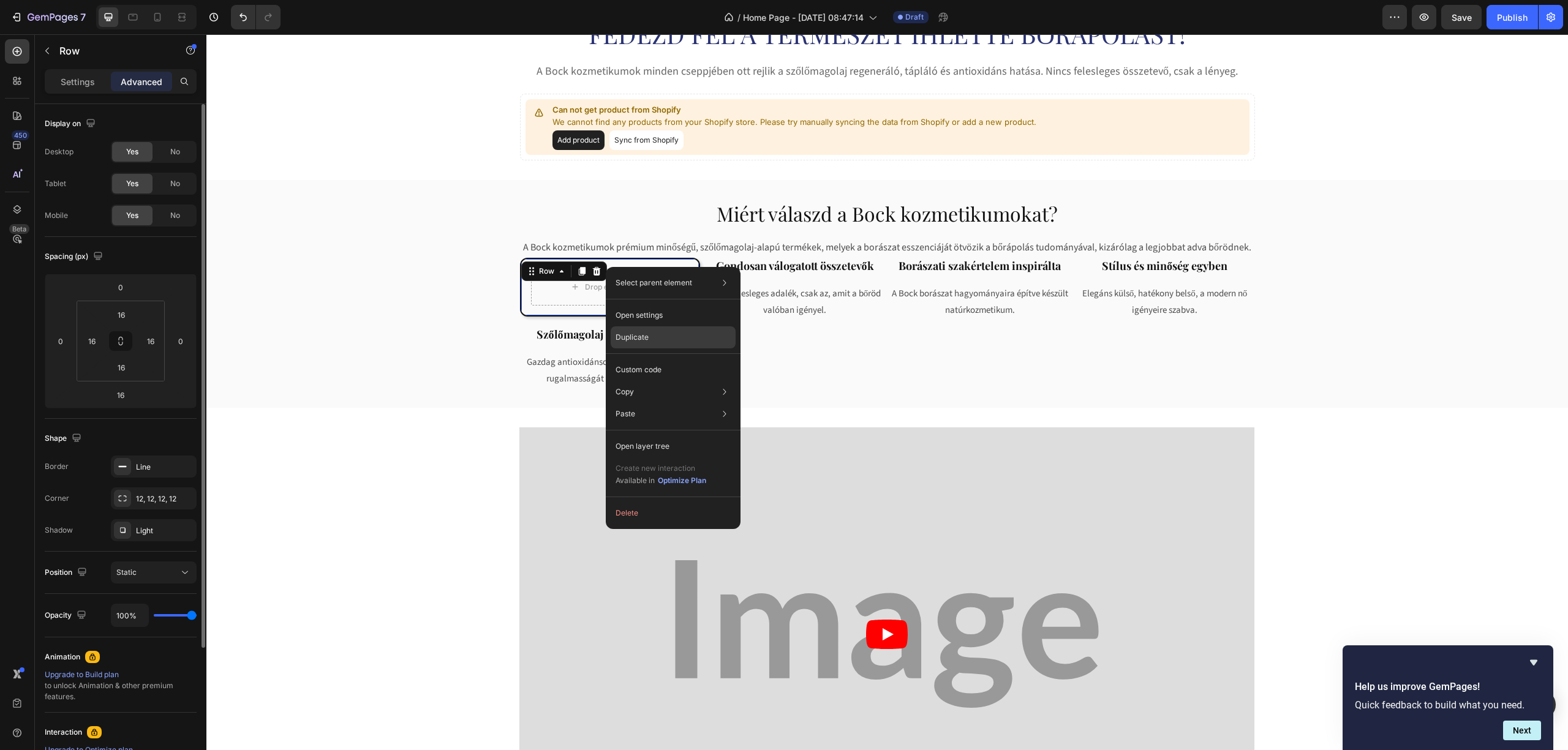
click at [653, 334] on div "Duplicate" at bounding box center [673, 337] width 125 height 22
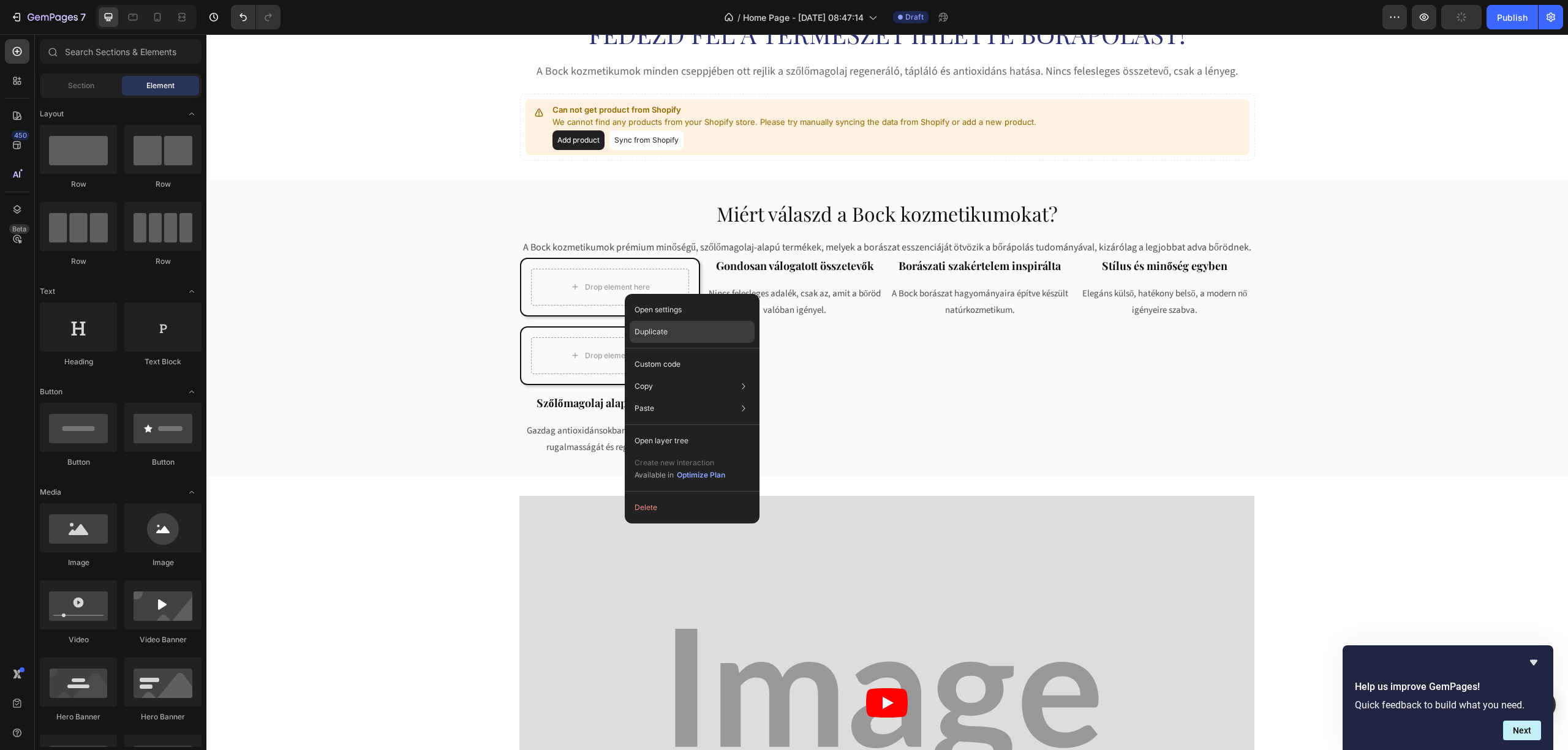
drag, startPoint x: 656, startPoint y: 333, endPoint x: 433, endPoint y: 248, distance: 238.7
click at [656, 333] on p "Duplicate" at bounding box center [651, 332] width 33 height 11
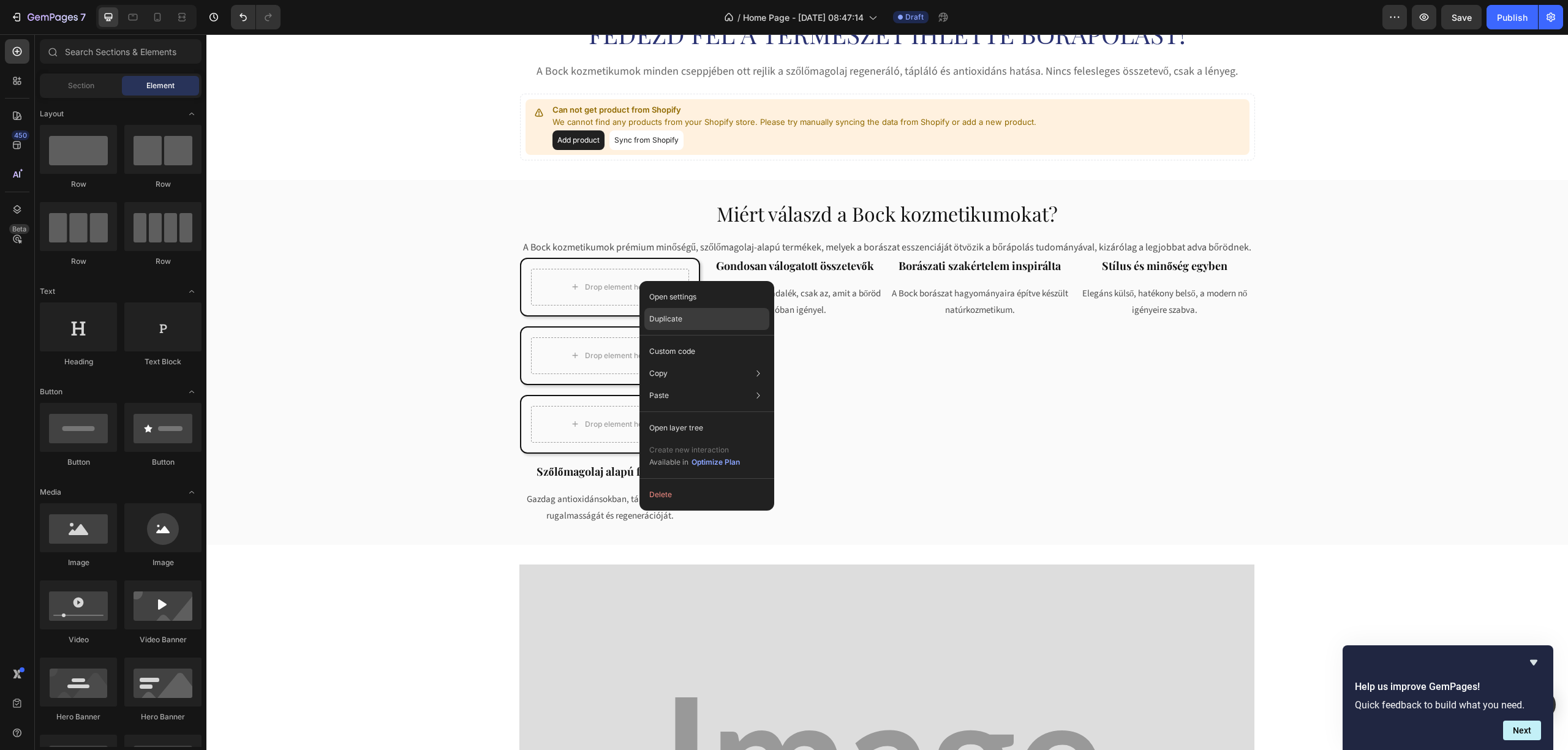
drag, startPoint x: 672, startPoint y: 314, endPoint x: 456, endPoint y: 260, distance: 222.6
click at [672, 314] on p "Duplicate" at bounding box center [666, 319] width 33 height 11
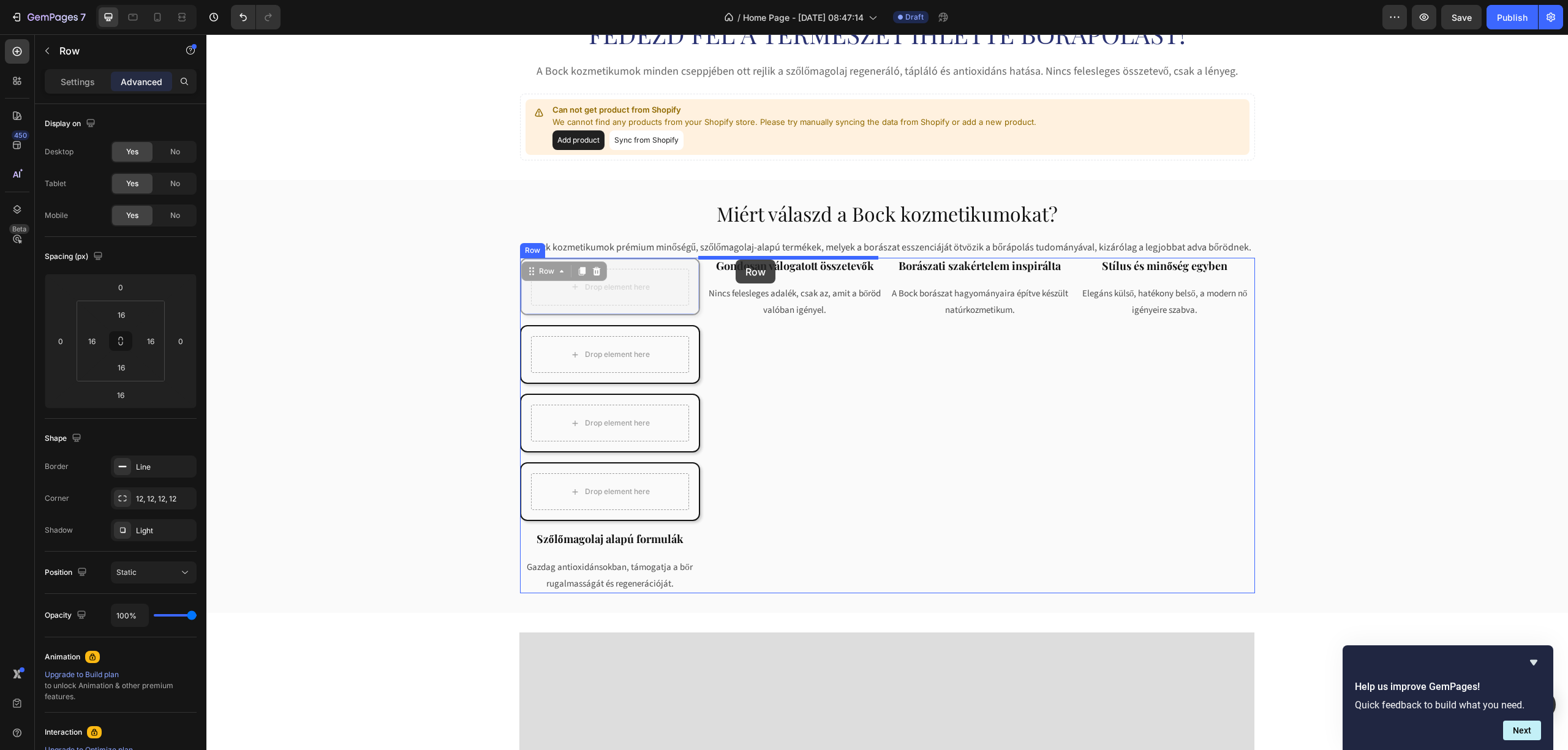
drag, startPoint x: 672, startPoint y: 264, endPoint x: 736, endPoint y: 259, distance: 64.2
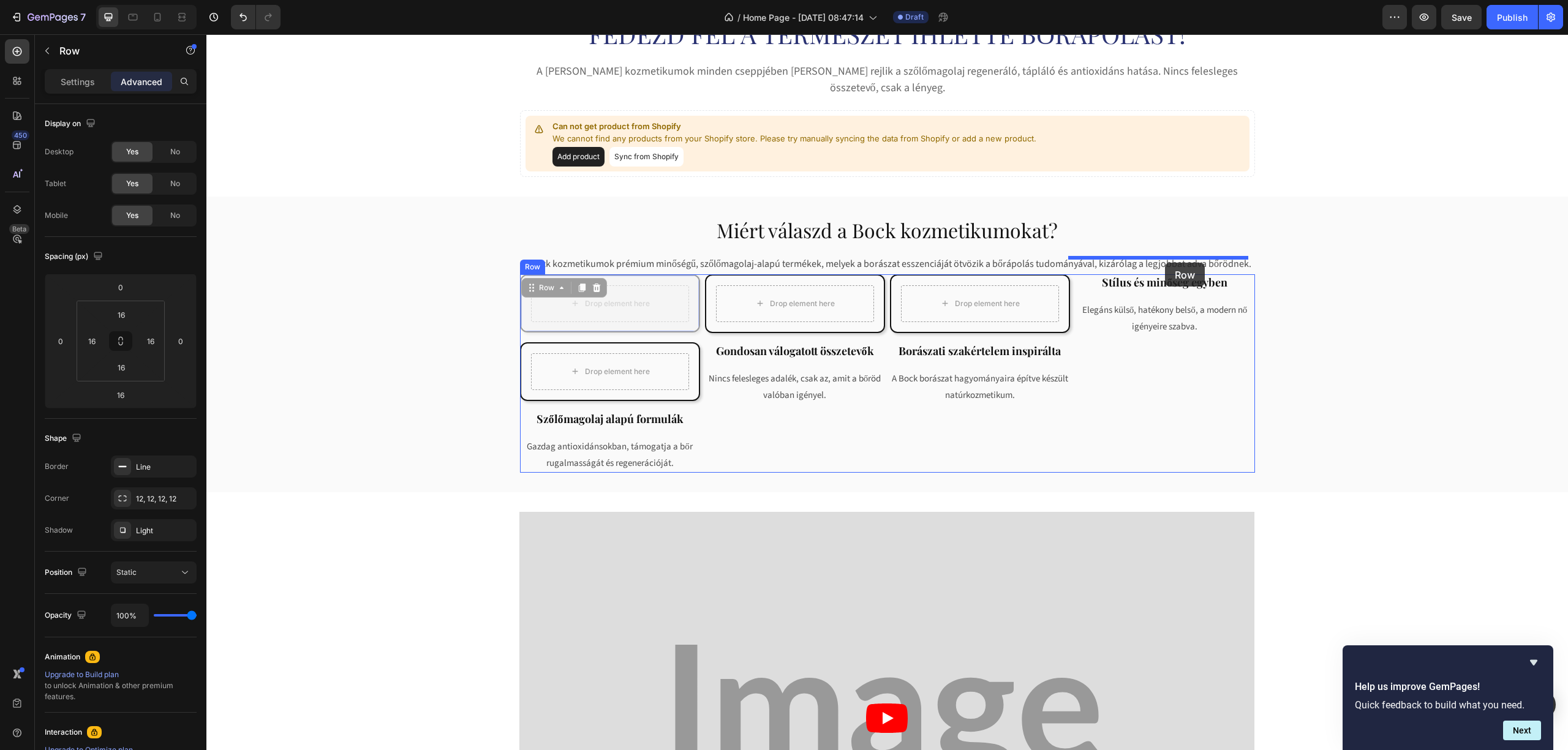
drag, startPoint x: 718, startPoint y: 267, endPoint x: 1165, endPoint y: 263, distance: 447.0
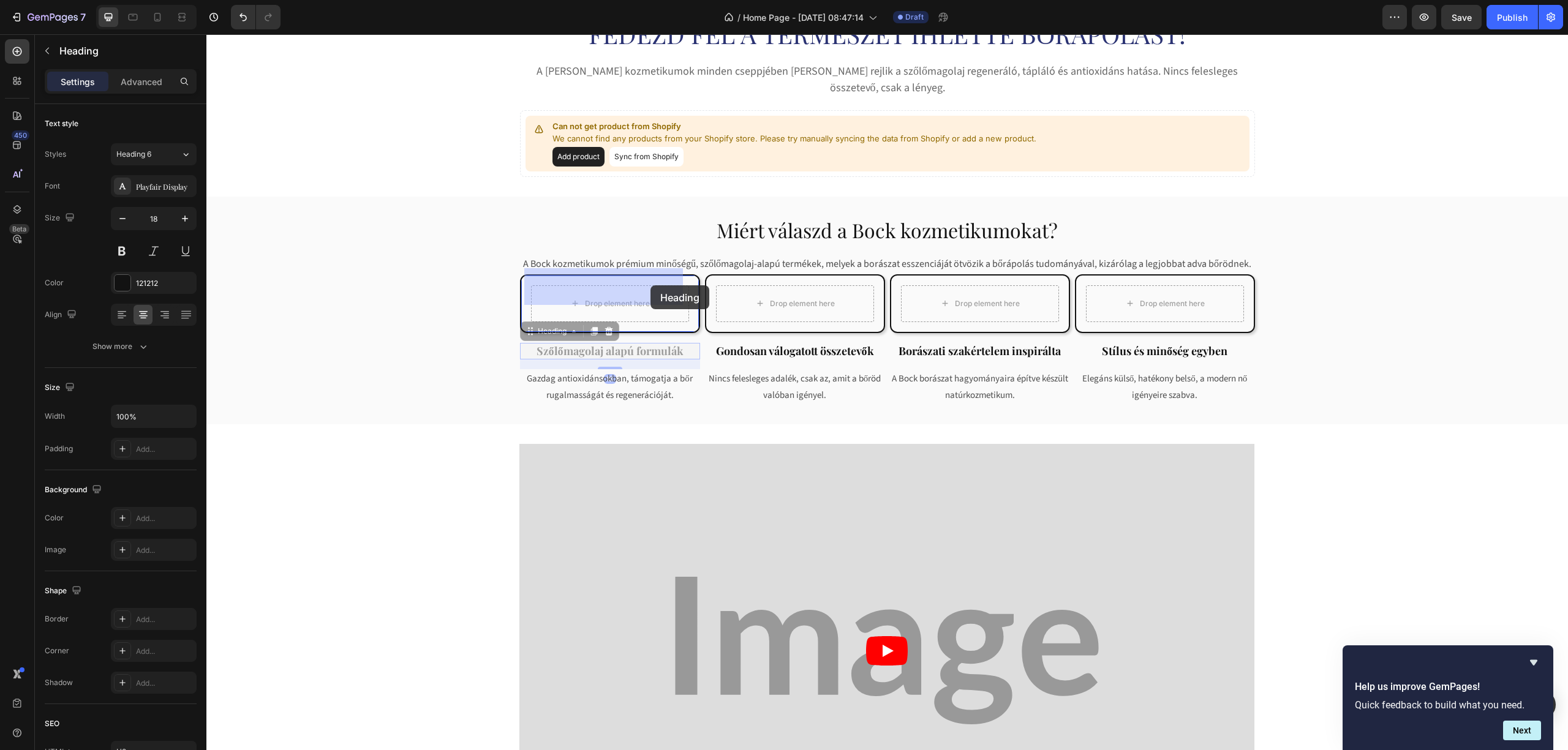
drag, startPoint x: 626, startPoint y: 329, endPoint x: 633, endPoint y: 318, distance: 13.0
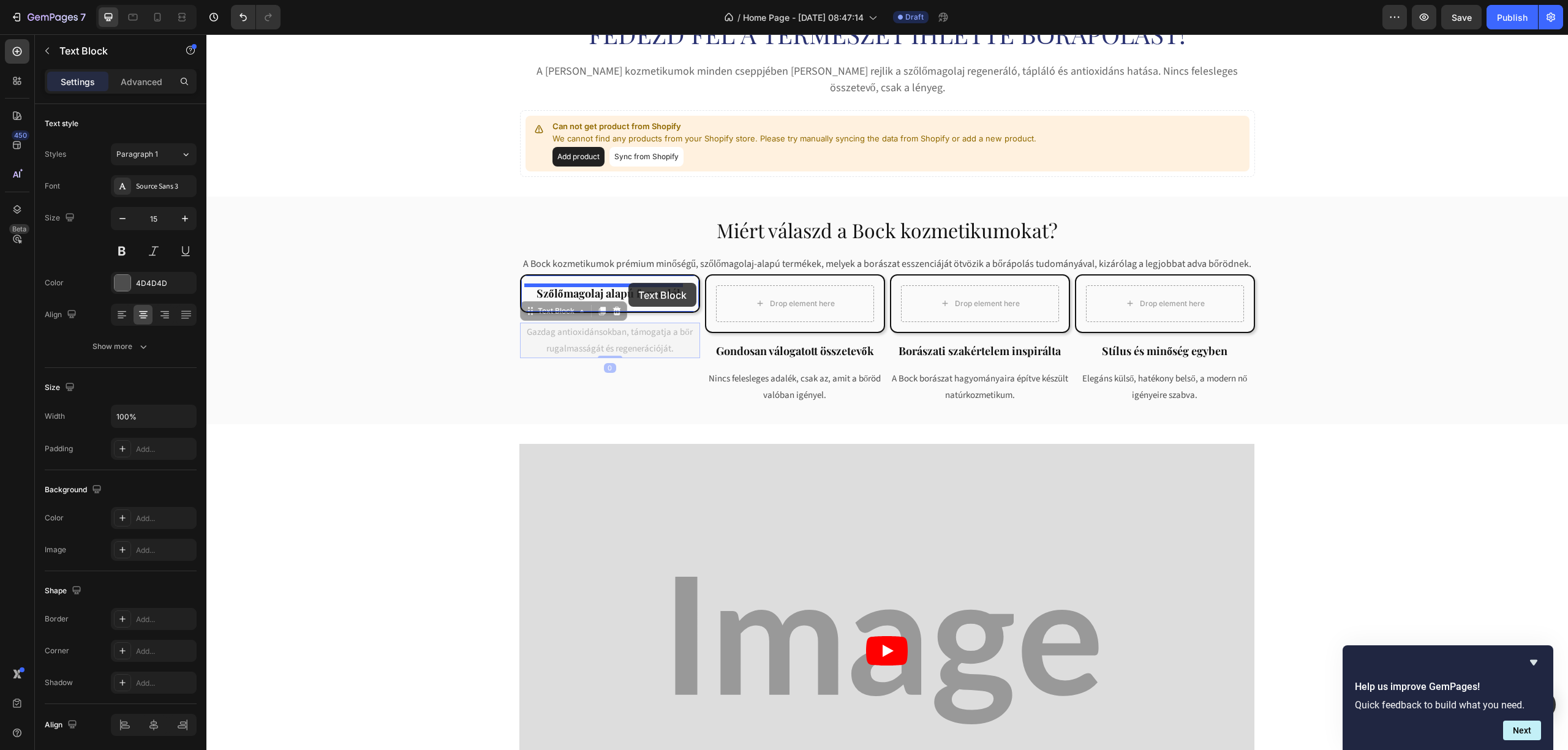
drag, startPoint x: 613, startPoint y: 321, endPoint x: 628, endPoint y: 283, distance: 40.9
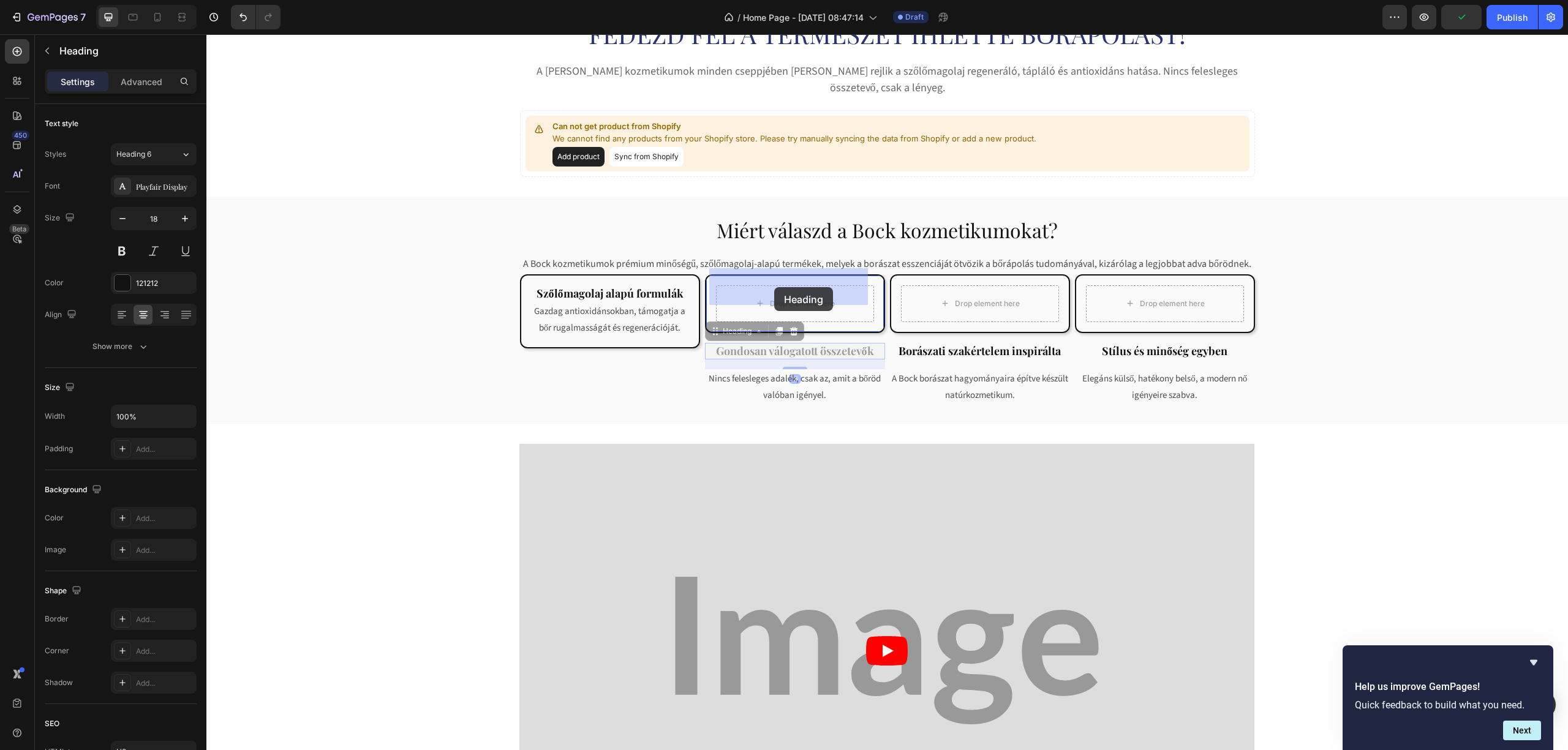
drag, startPoint x: 745, startPoint y: 333, endPoint x: 773, endPoint y: 292, distance: 49.6
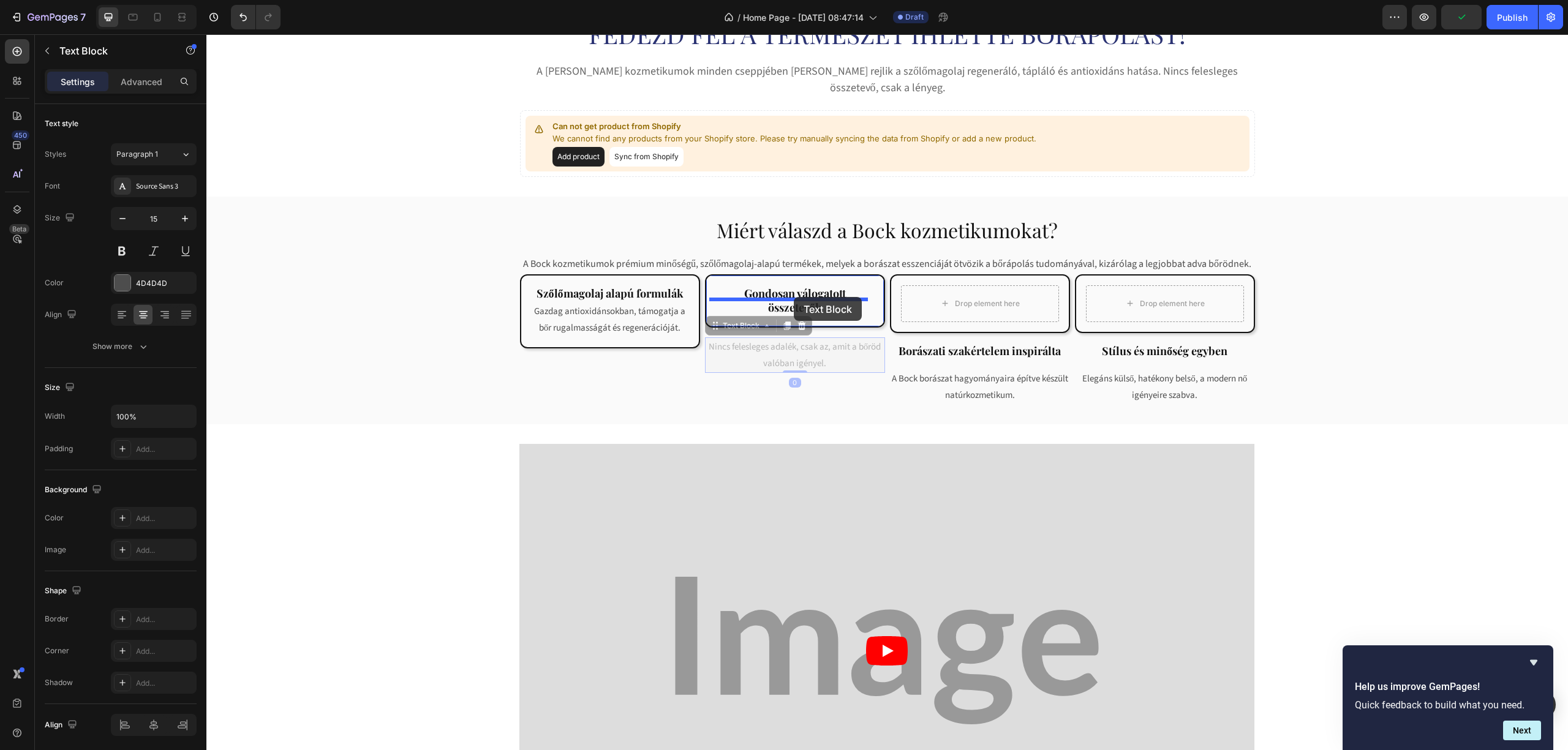
drag, startPoint x: 771, startPoint y: 338, endPoint x: 791, endPoint y: 297, distance: 45.6
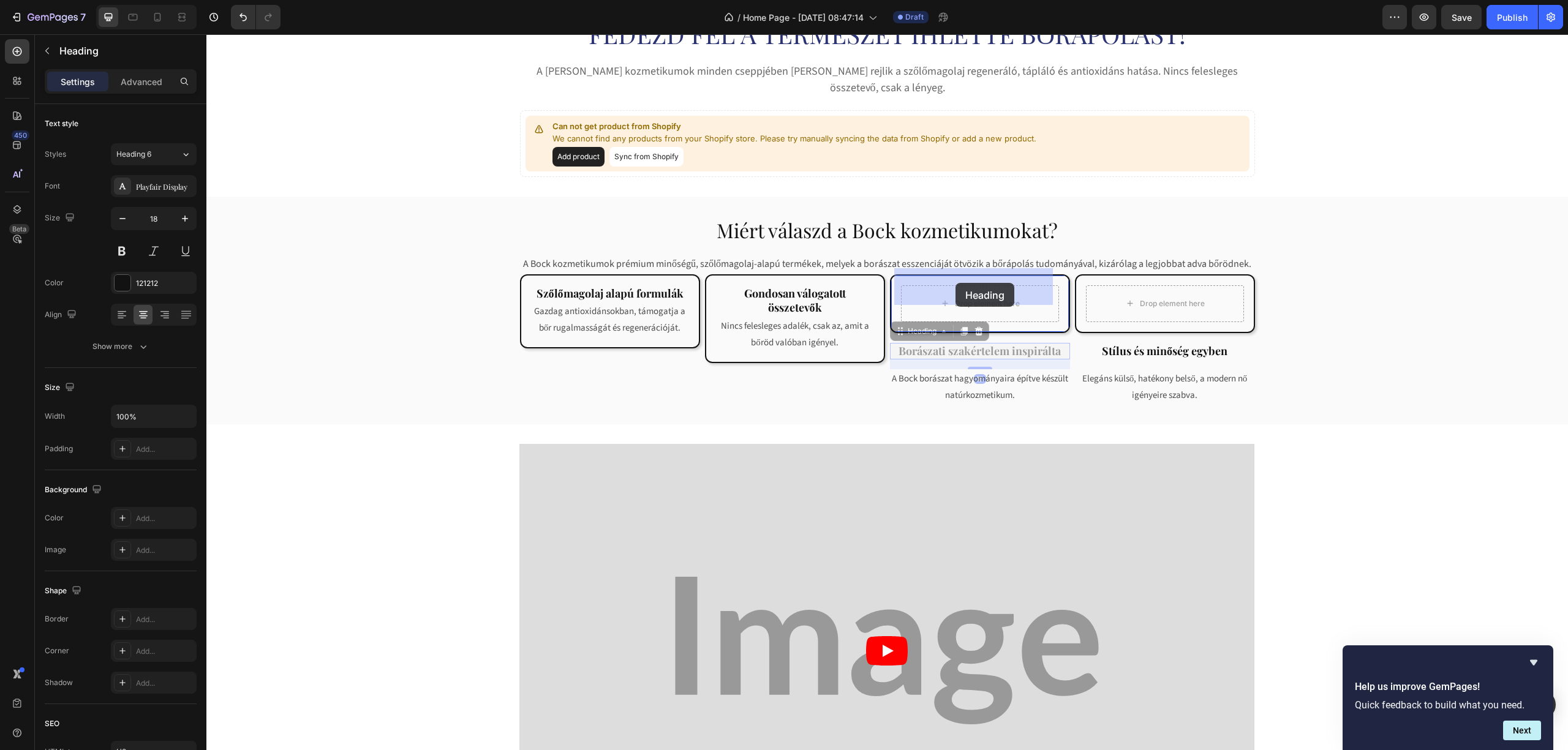
drag, startPoint x: 926, startPoint y: 333, endPoint x: 956, endPoint y: 286, distance: 55.8
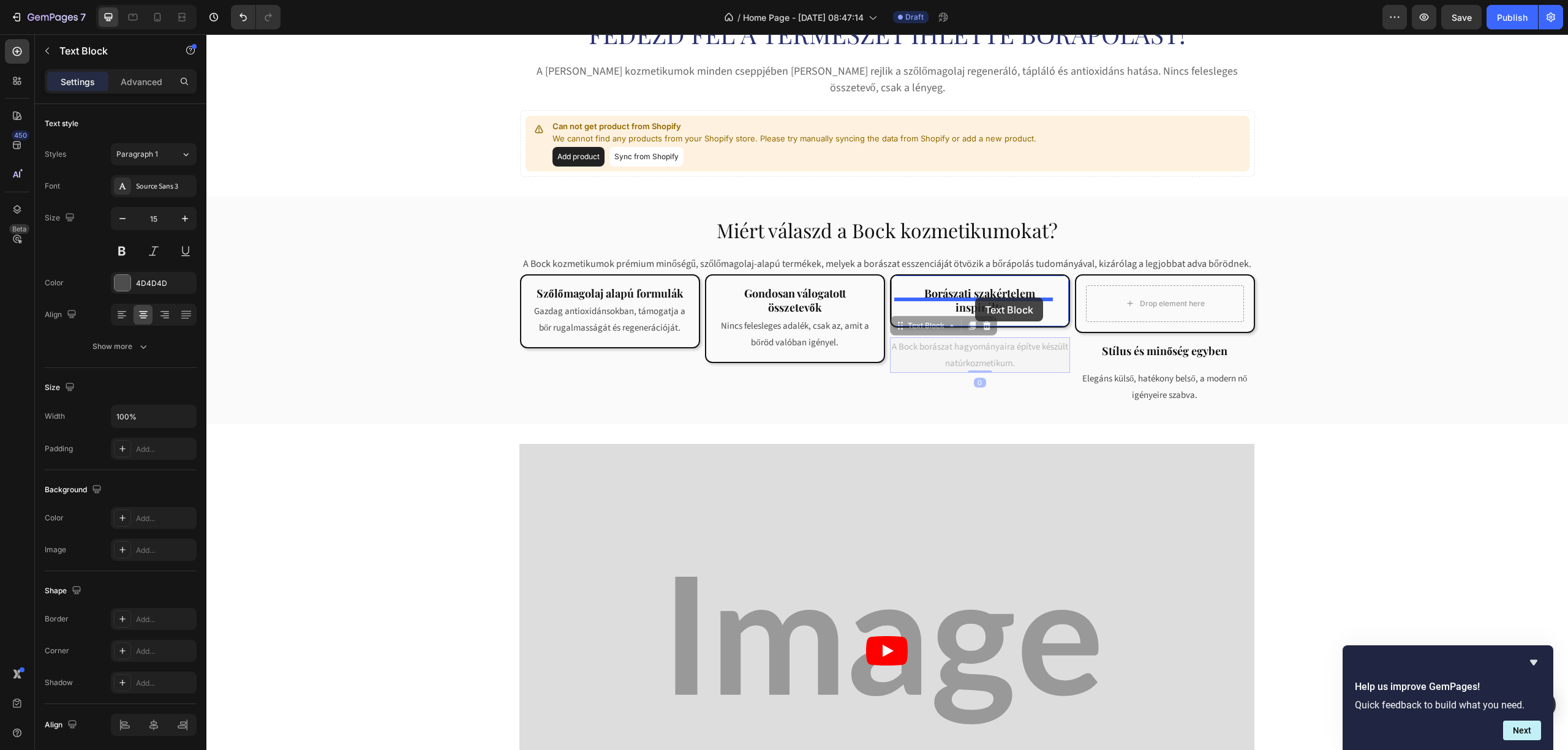
drag, startPoint x: 947, startPoint y: 333, endPoint x: 973, endPoint y: 297, distance: 44.4
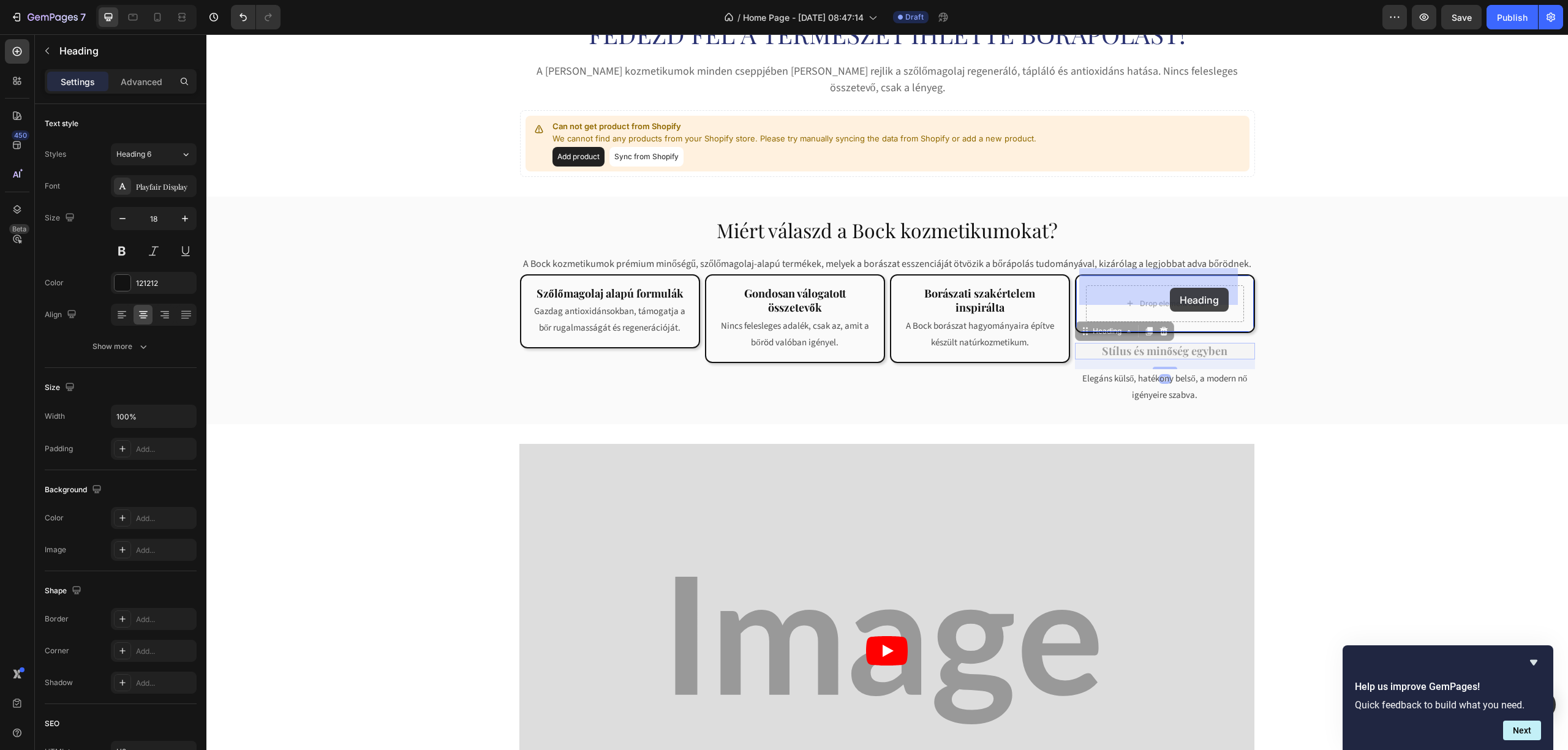
drag, startPoint x: 1152, startPoint y: 332, endPoint x: 1170, endPoint y: 288, distance: 47.5
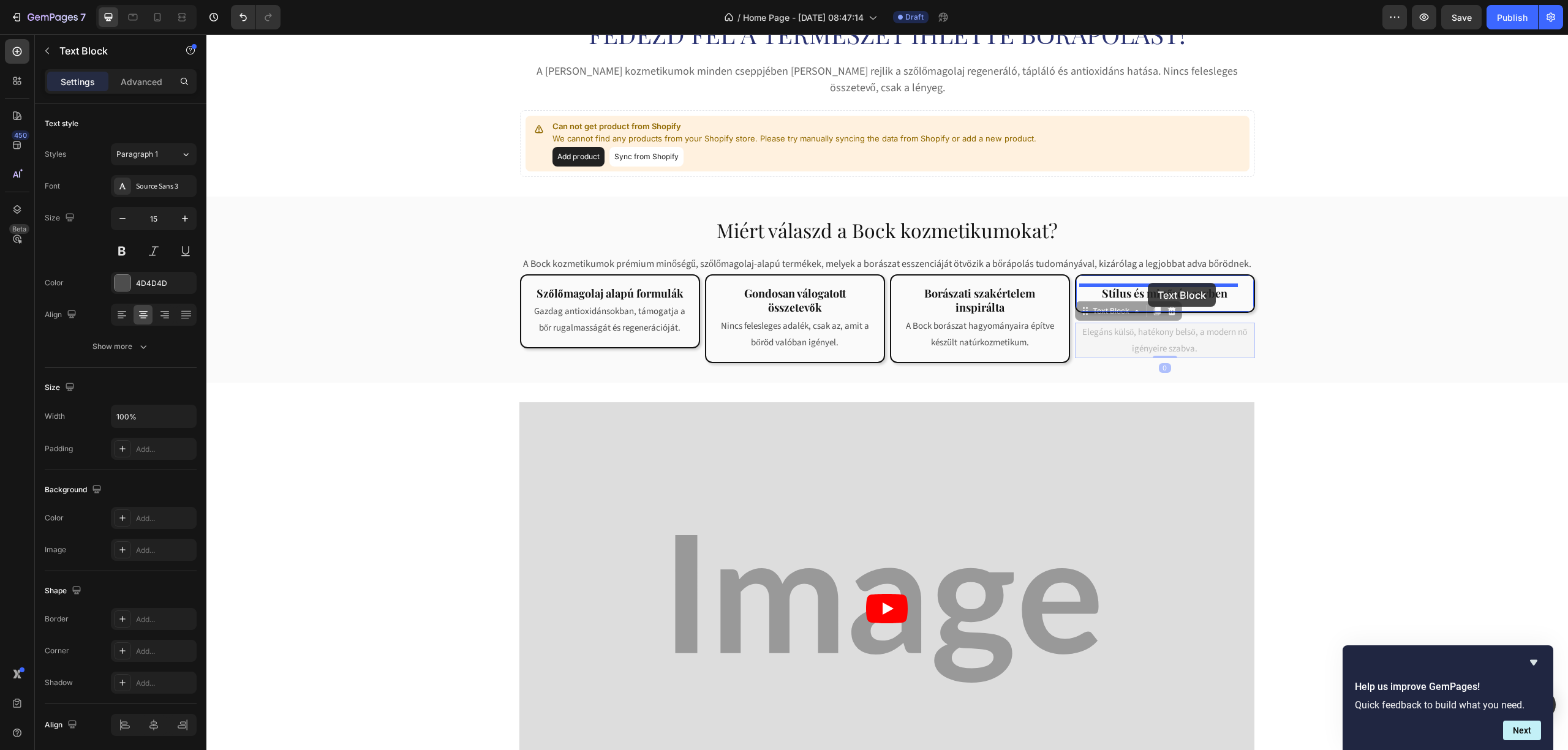
drag, startPoint x: 1144, startPoint y: 324, endPoint x: 1145, endPoint y: 283, distance: 41.0
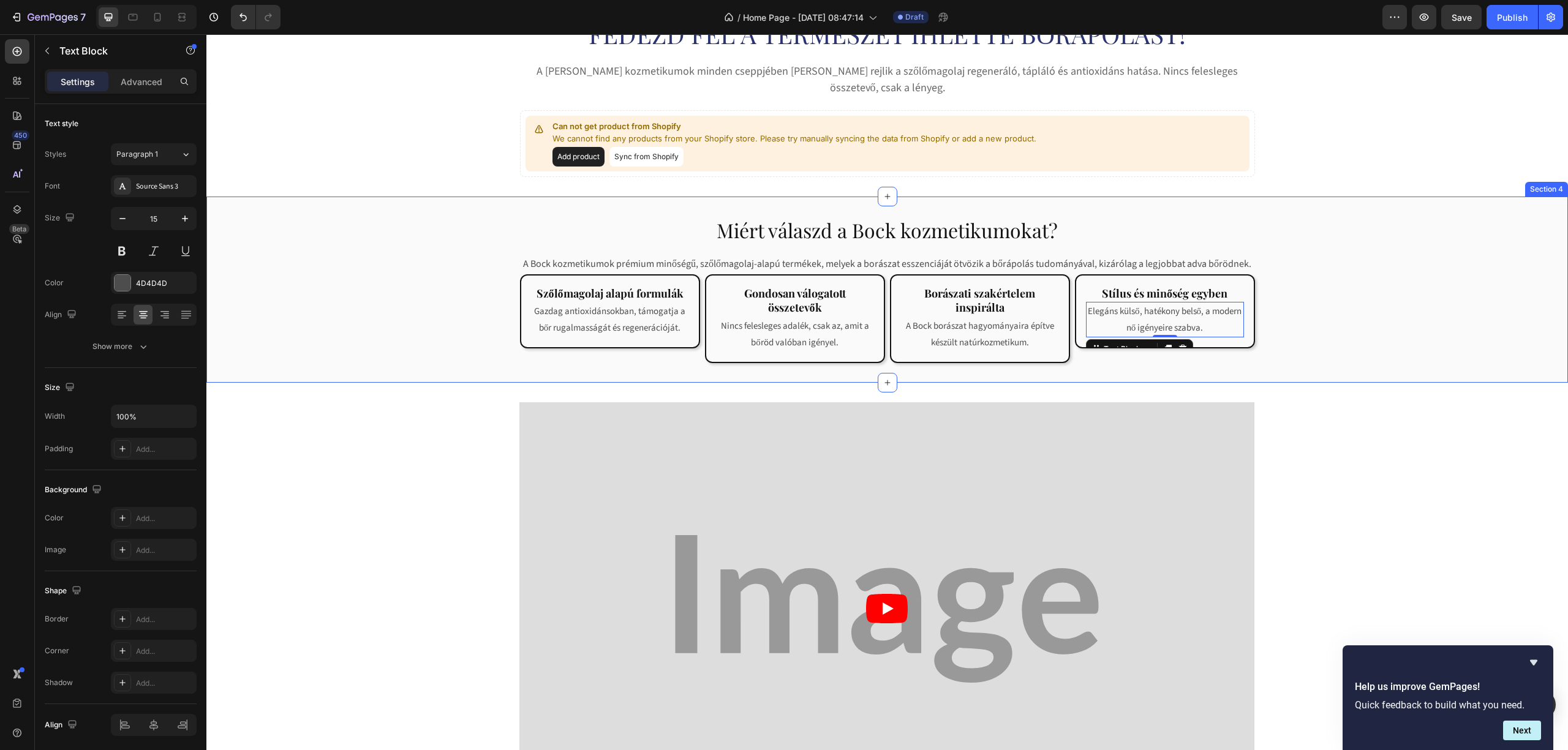
click at [1302, 331] on div "Miért válaszd a [PERSON_NAME] kozmetikumokat? Heading Row A [PERSON_NAME] kozme…" at bounding box center [887, 289] width 1362 height 147
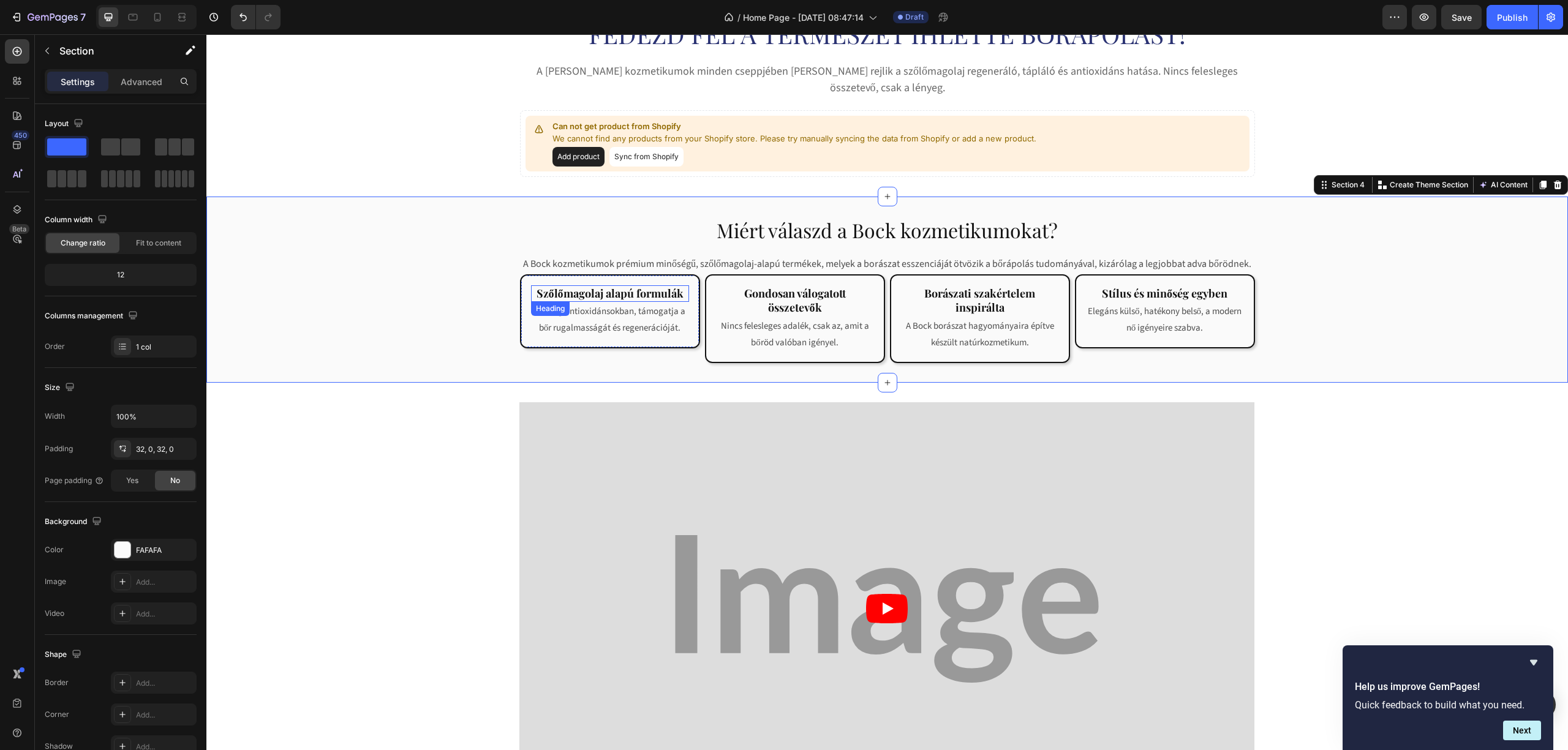
click at [628, 286] on strong "Szőlőmagolaj alapú formulák" at bounding box center [610, 293] width 147 height 15
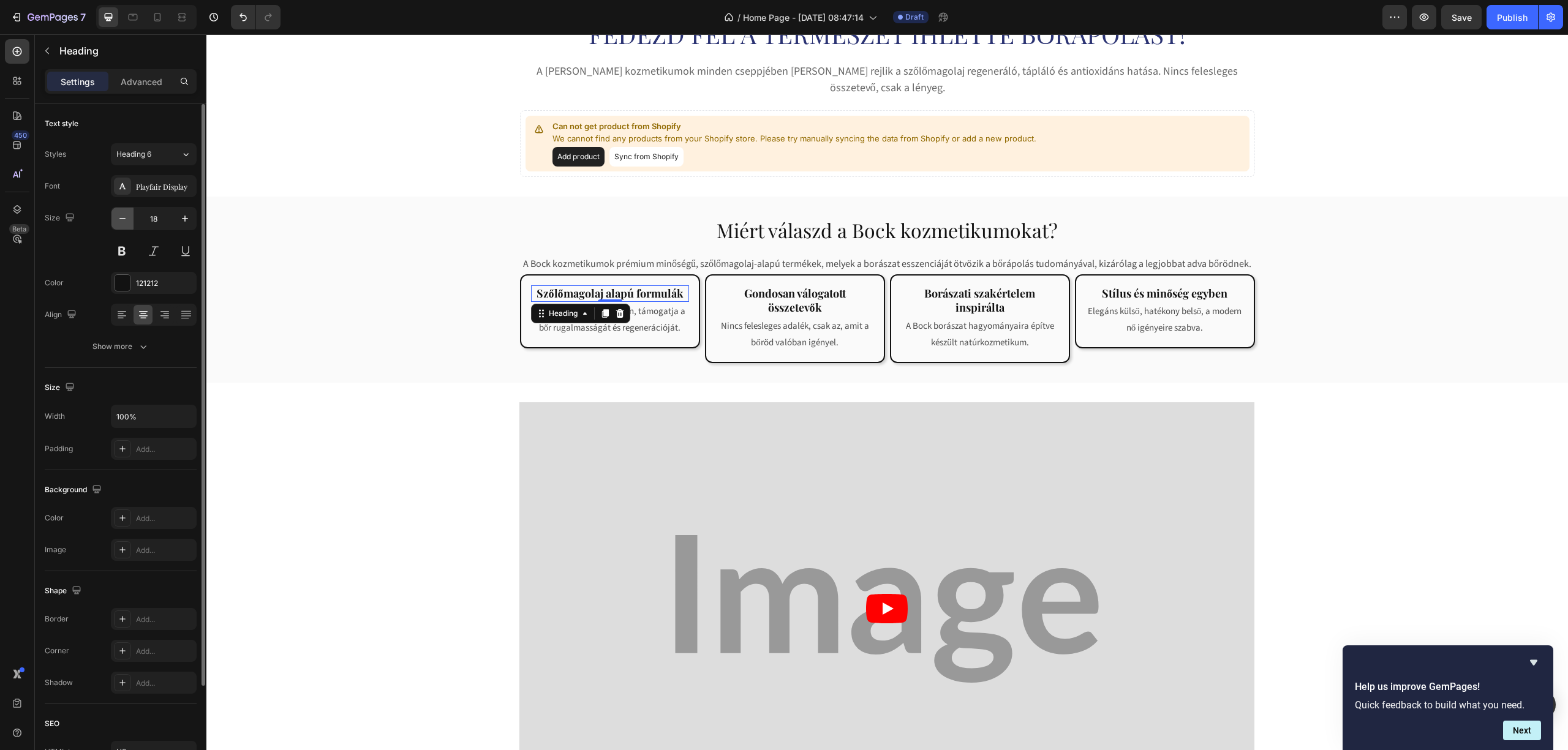
click at [118, 219] on icon "button" at bounding box center [123, 219] width 12 height 12
click at [186, 219] on icon "button" at bounding box center [185, 219] width 6 height 6
type input "18"
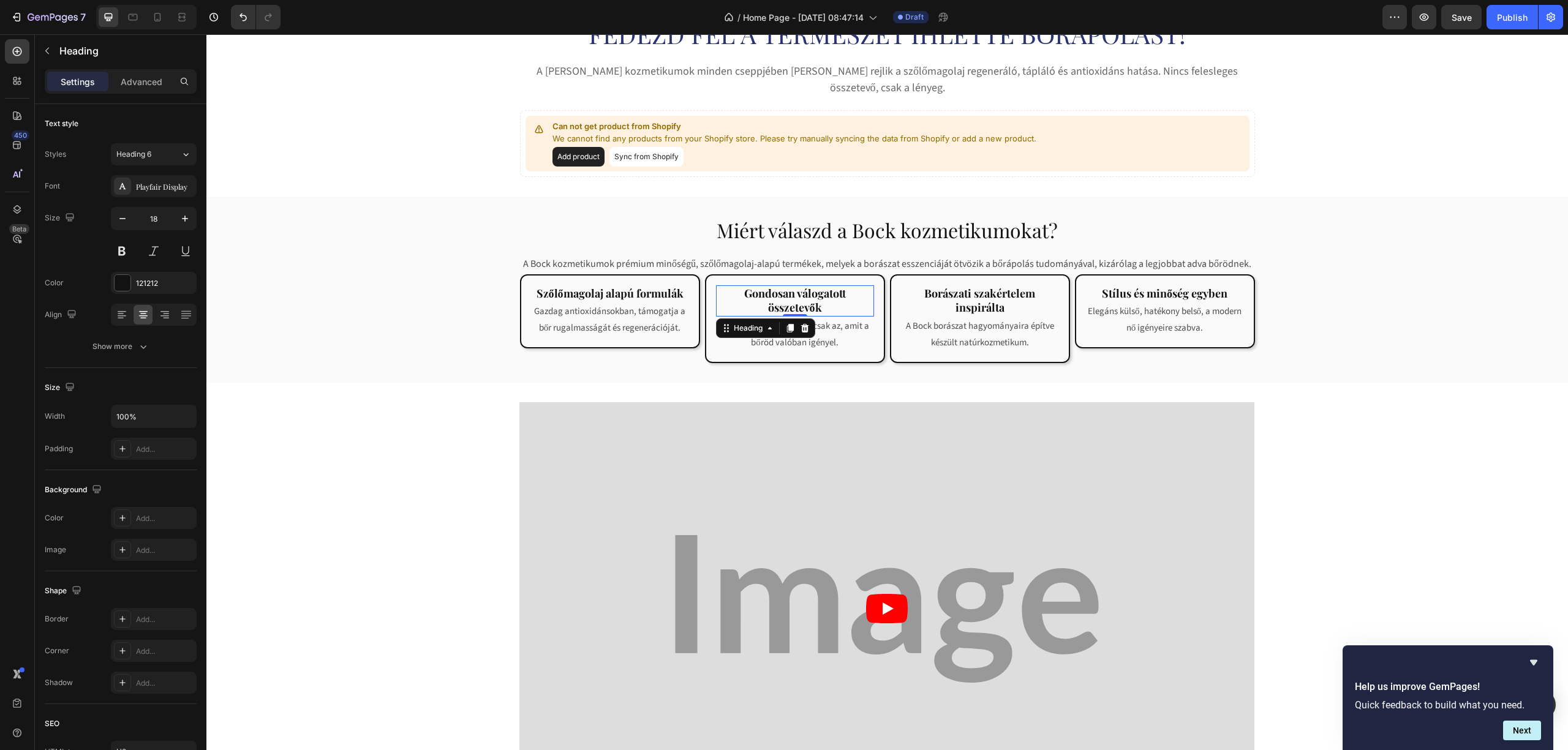
click at [768, 286] on strong "Gondosan válogatott összetevők" at bounding box center [795, 300] width 102 height 29
click at [129, 224] on button "button" at bounding box center [123, 219] width 22 height 22
type input "17"
click at [617, 286] on strong "Szőlőmagolaj alapú formulák" at bounding box center [610, 293] width 147 height 15
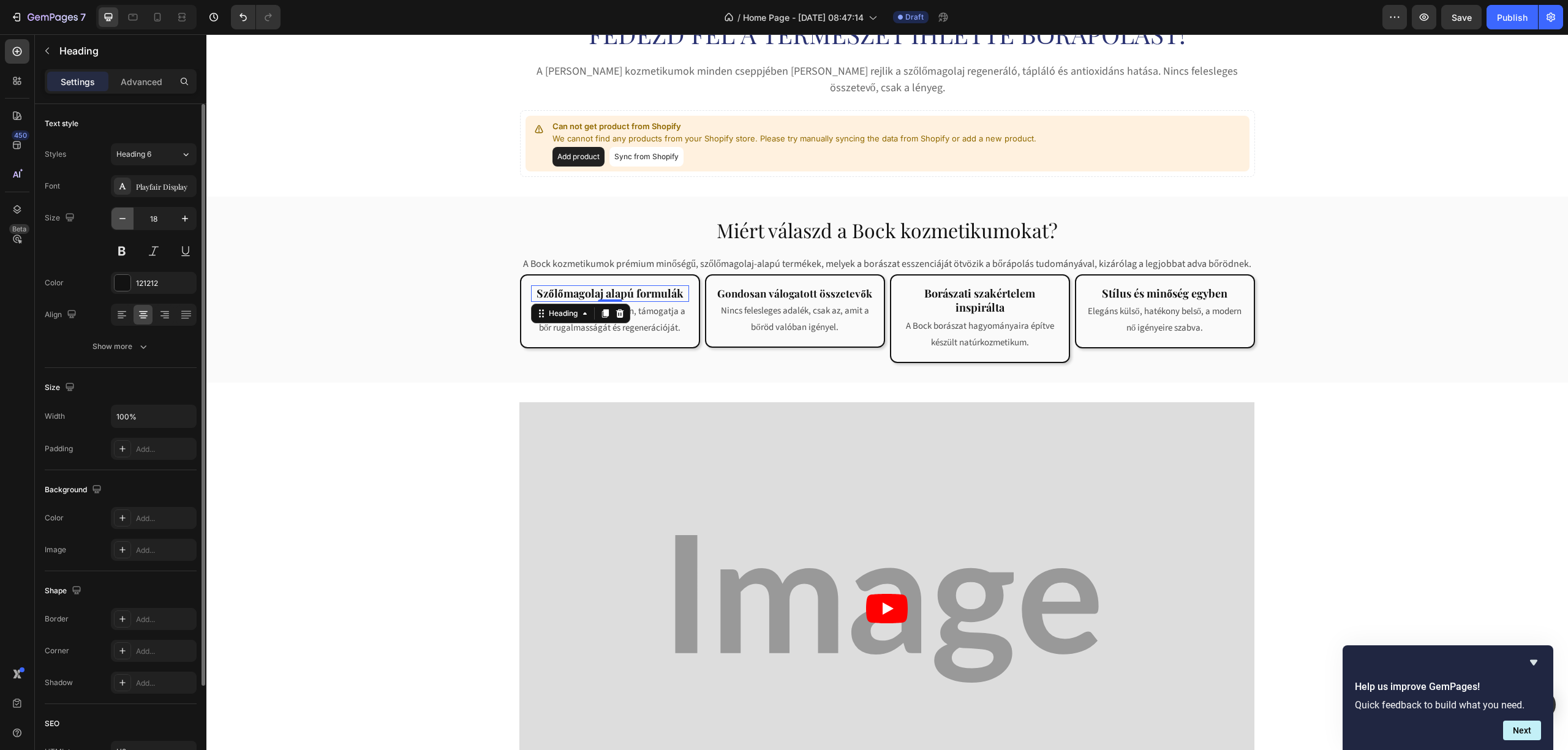
click at [118, 216] on icon "button" at bounding box center [123, 219] width 12 height 12
click at [187, 221] on icon "button" at bounding box center [185, 219] width 12 height 12
type input "18"
click at [790, 286] on strong "Gondosan válogatott összetevők" at bounding box center [795, 293] width 155 height 14
click at [182, 214] on icon "button" at bounding box center [185, 219] width 12 height 12
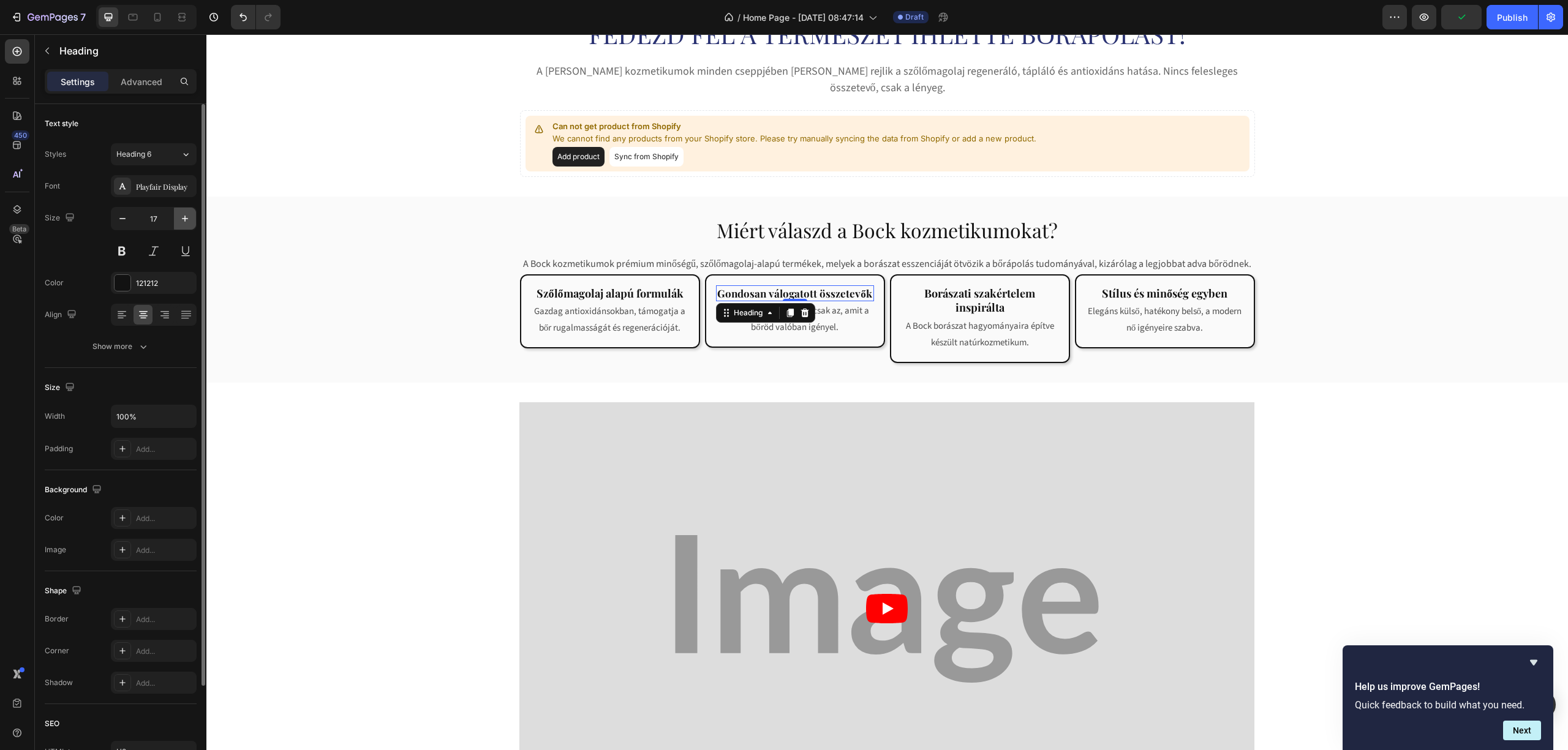
type input "18"
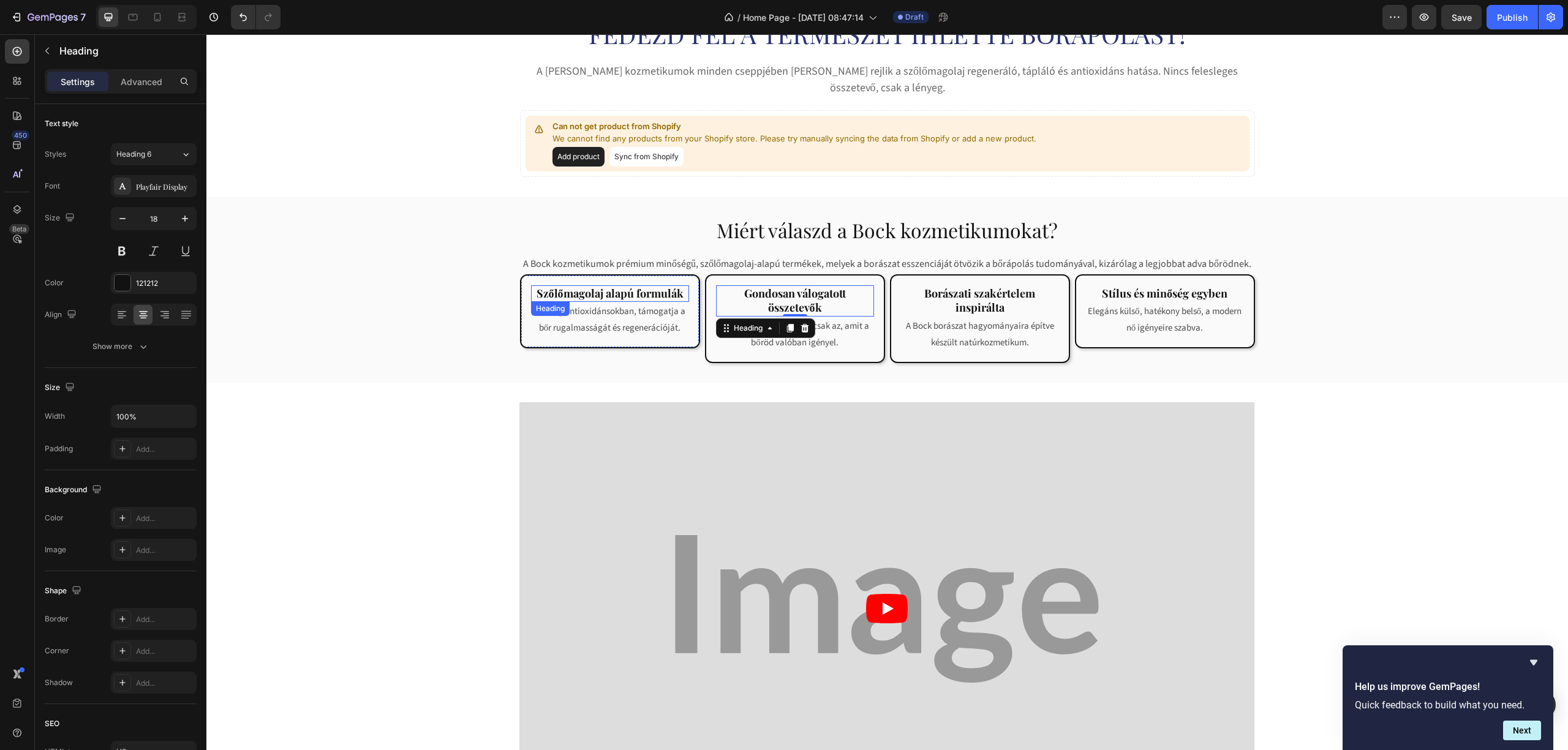
click at [635, 286] on strong "Szőlőmagolaj alapú formulák" at bounding box center [610, 293] width 147 height 15
click at [537, 286] on strong "Szőlőmagolaj alapú formulák" at bounding box center [610, 293] width 147 height 15
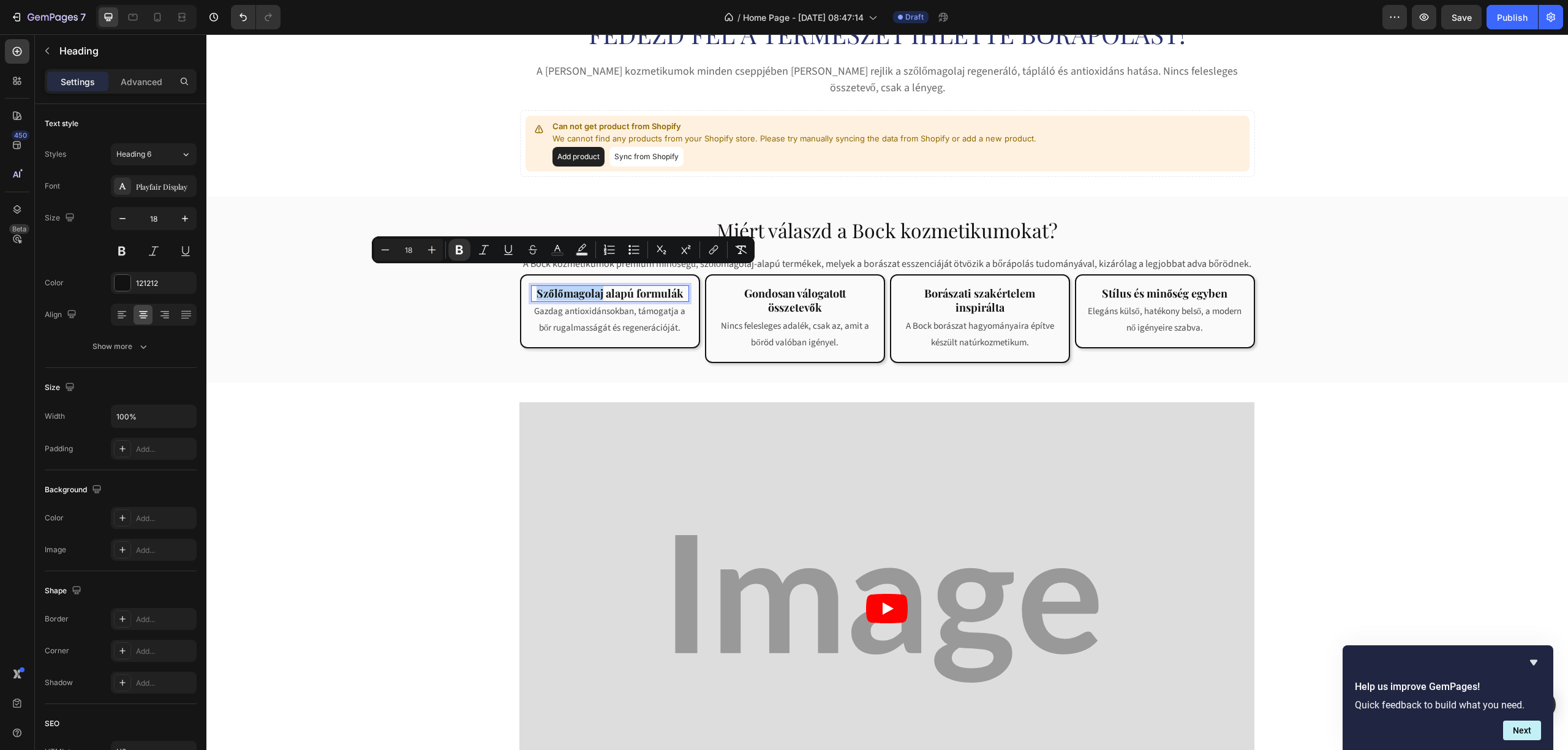
click at [537, 286] on strong "Szőlőmagolaj alapú formulák" at bounding box center [610, 293] width 147 height 15
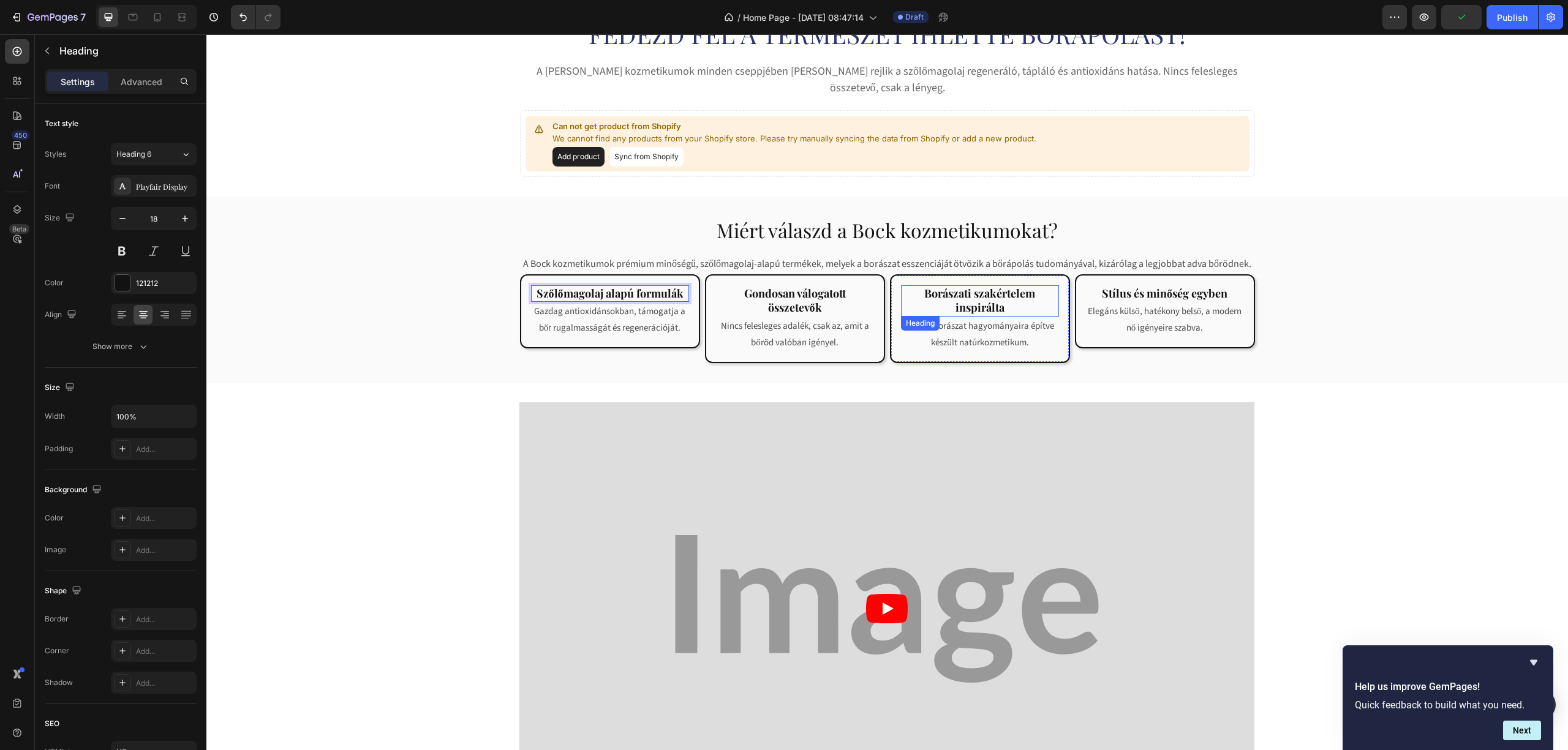
click at [927, 288] on h2 "Borászati szakértelem inspirálta" at bounding box center [980, 300] width 158 height 31
click at [1352, 307] on div "Miért válaszd a [PERSON_NAME] kozmetikumokat? Heading Row A [PERSON_NAME] kozme…" at bounding box center [887, 289] width 1362 height 147
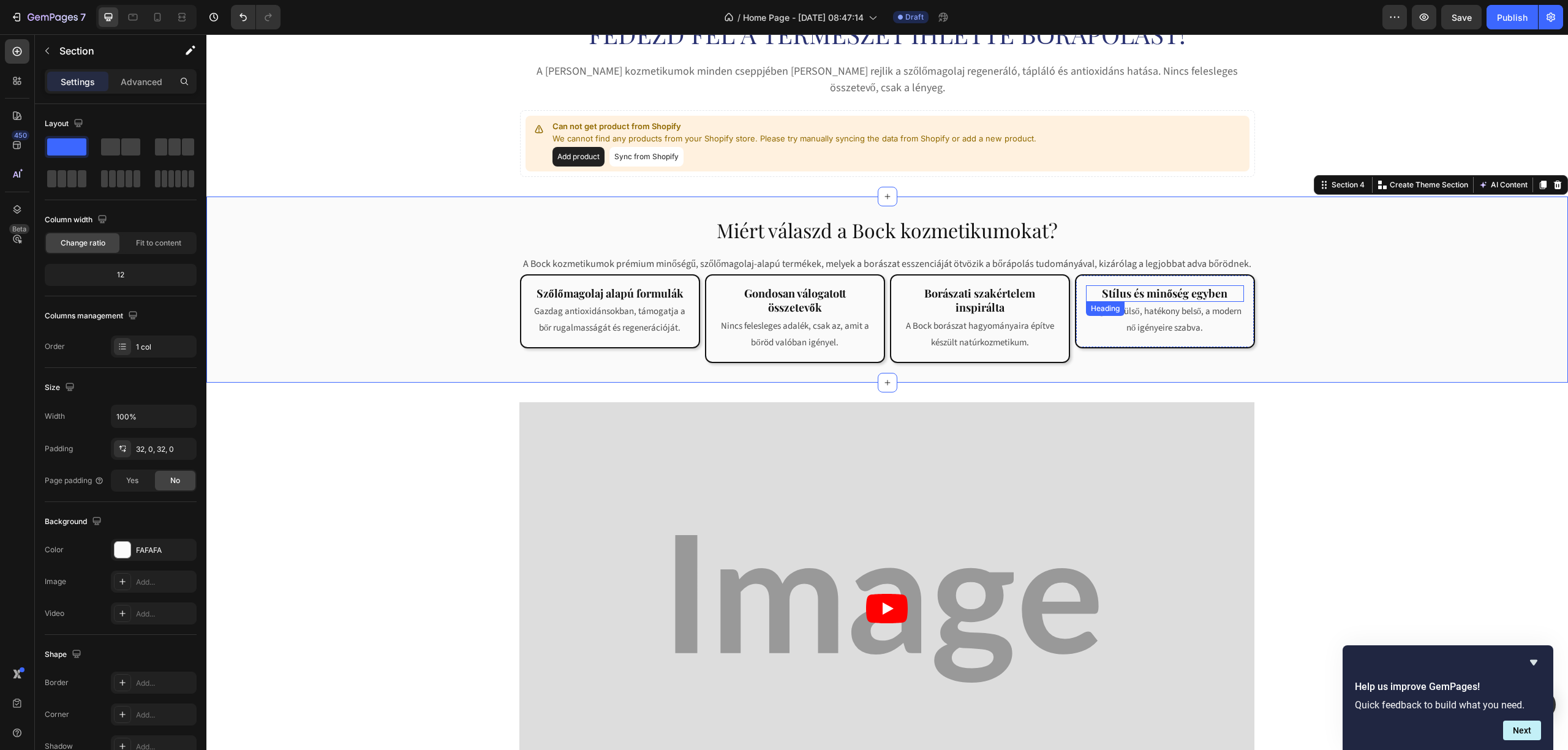
click at [1216, 286] on strong "Stílus és minőség egyben" at bounding box center [1165, 293] width 126 height 15
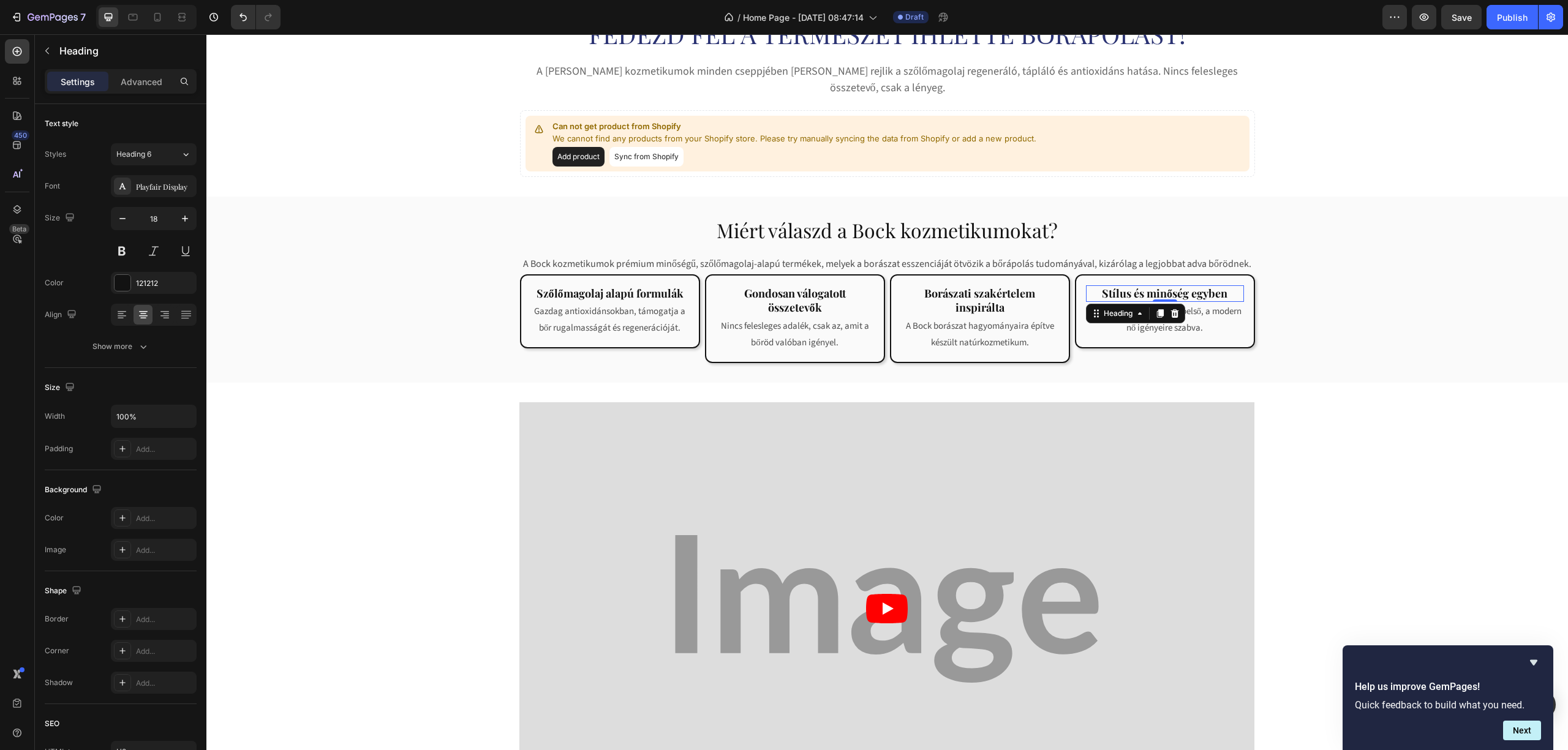
click at [1224, 285] on h2 "Stílus és minőség egyben" at bounding box center [1165, 293] width 158 height 17
click at [598, 286] on strong "Szőlőmagolaj alapú formulák" at bounding box center [610, 293] width 147 height 15
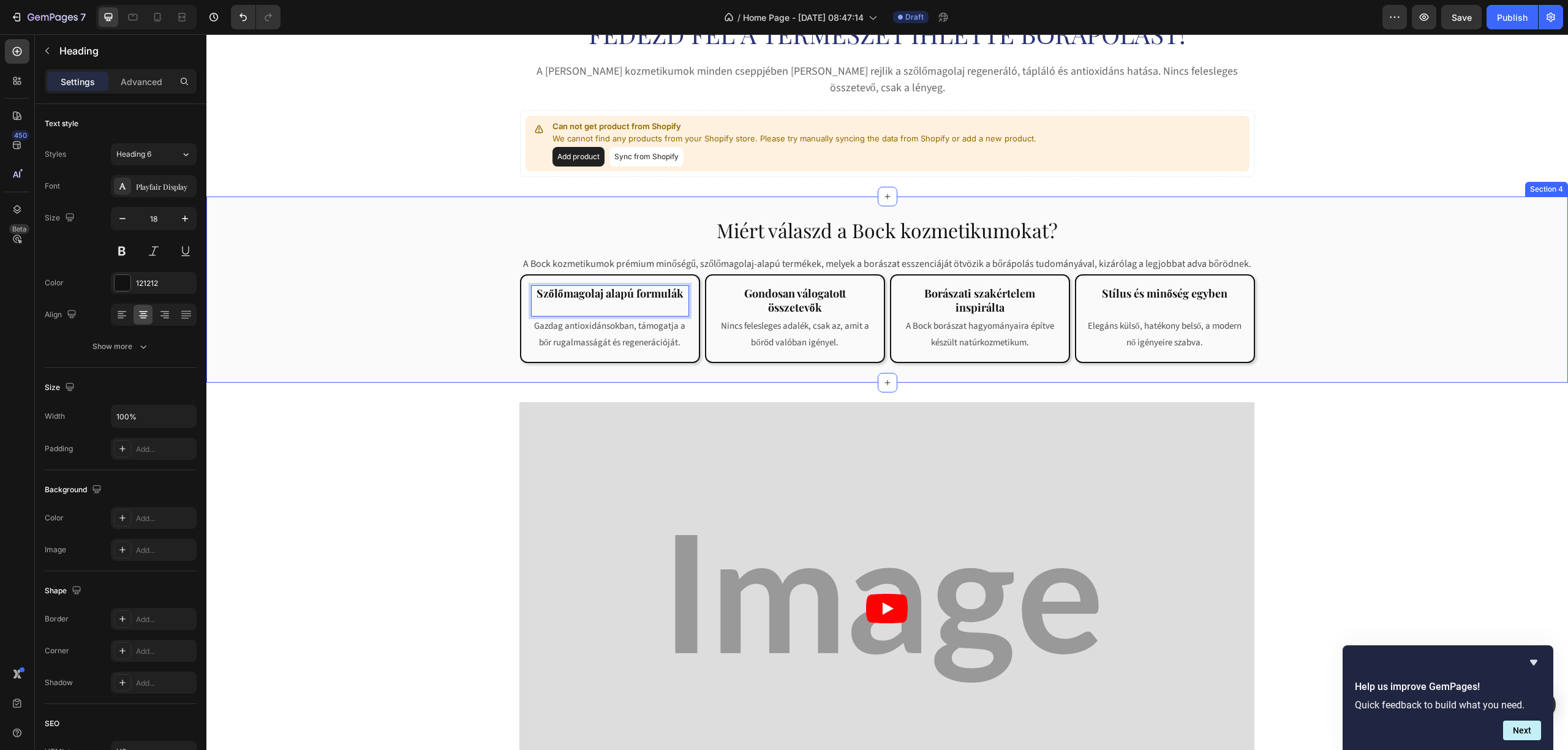
click at [1368, 343] on div "Miért válaszd a [PERSON_NAME] kozmetikumokat? Heading Row A [PERSON_NAME] kozme…" at bounding box center [887, 289] width 1362 height 147
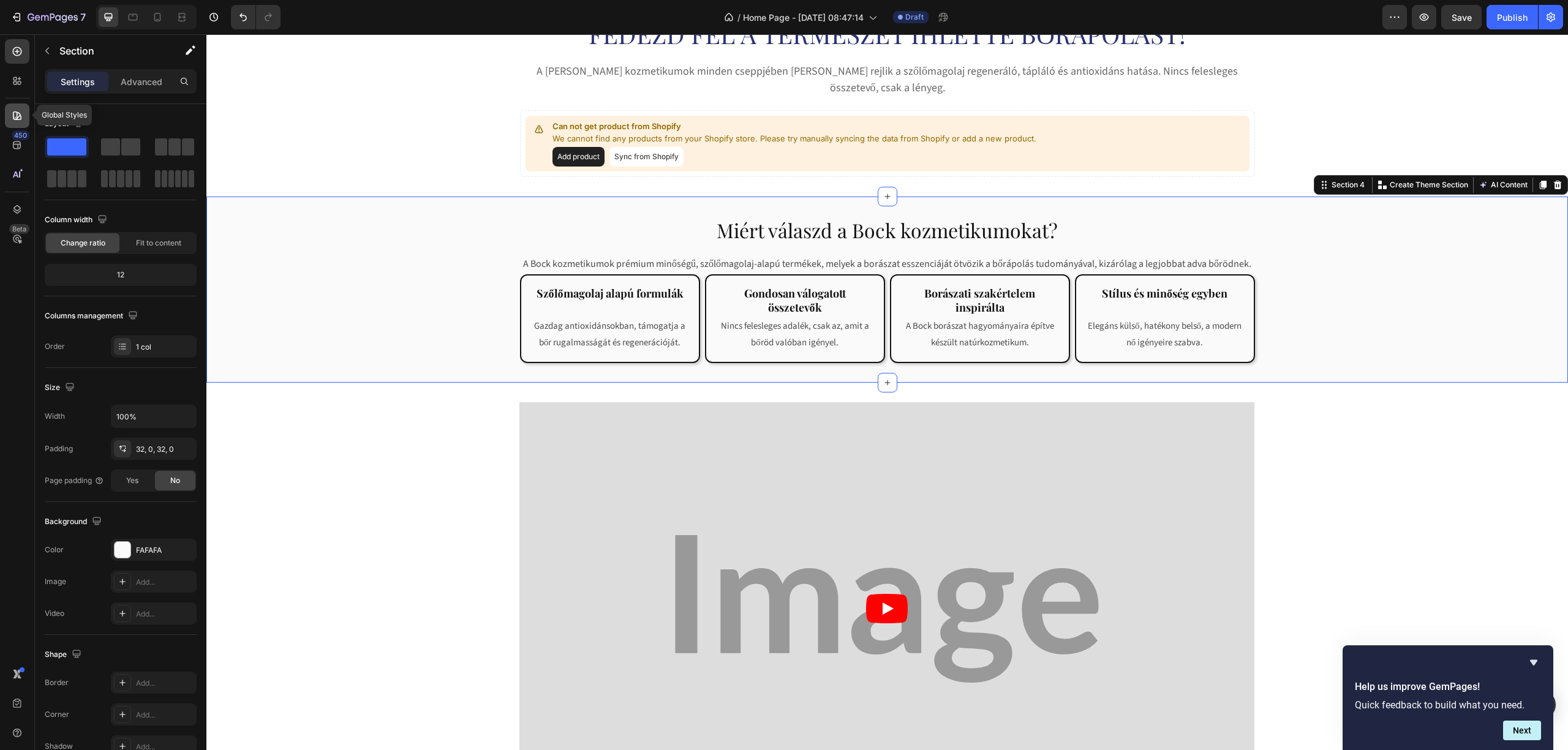
click at [16, 115] on icon at bounding box center [17, 116] width 12 height 12
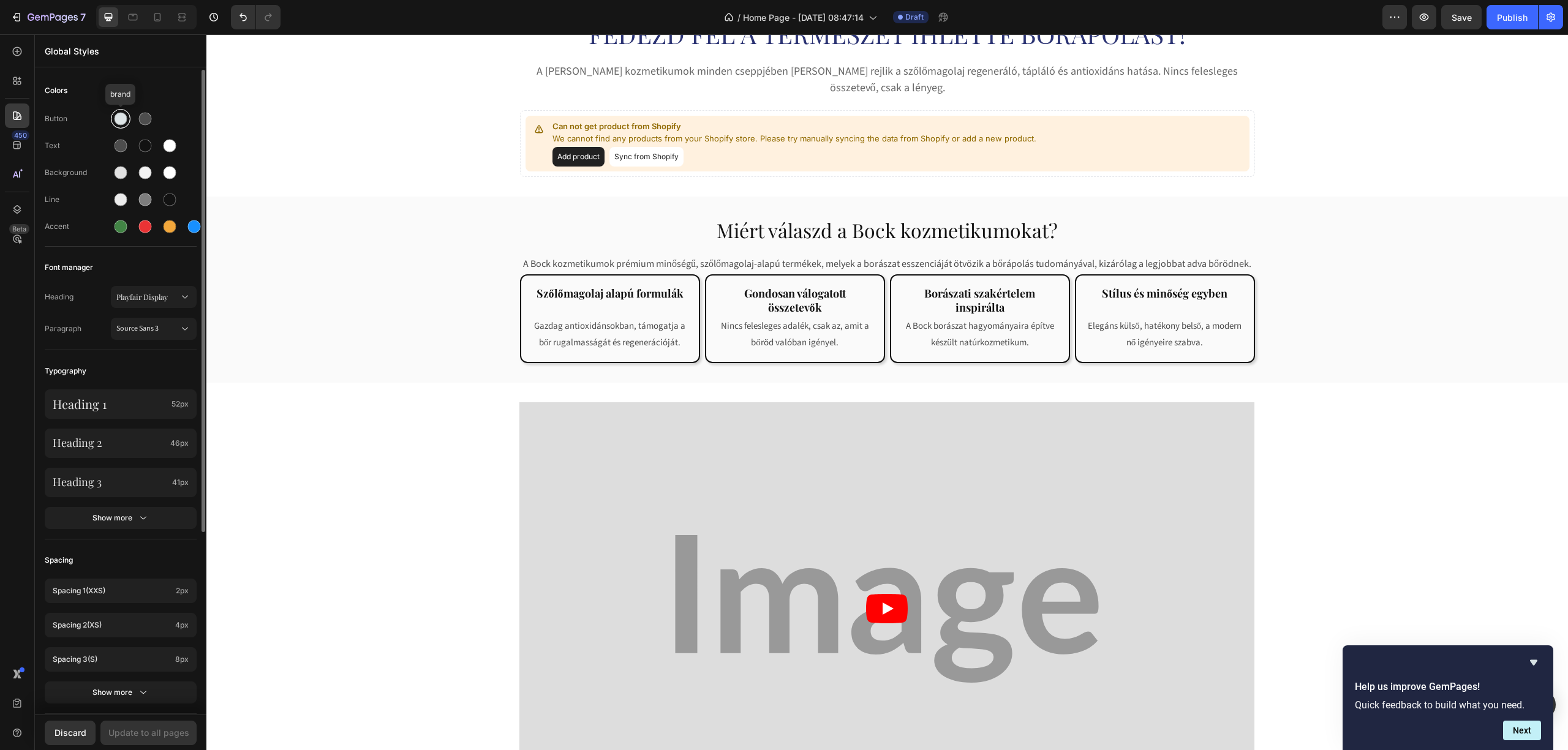
click at [118, 115] on div at bounding box center [121, 119] width 13 height 13
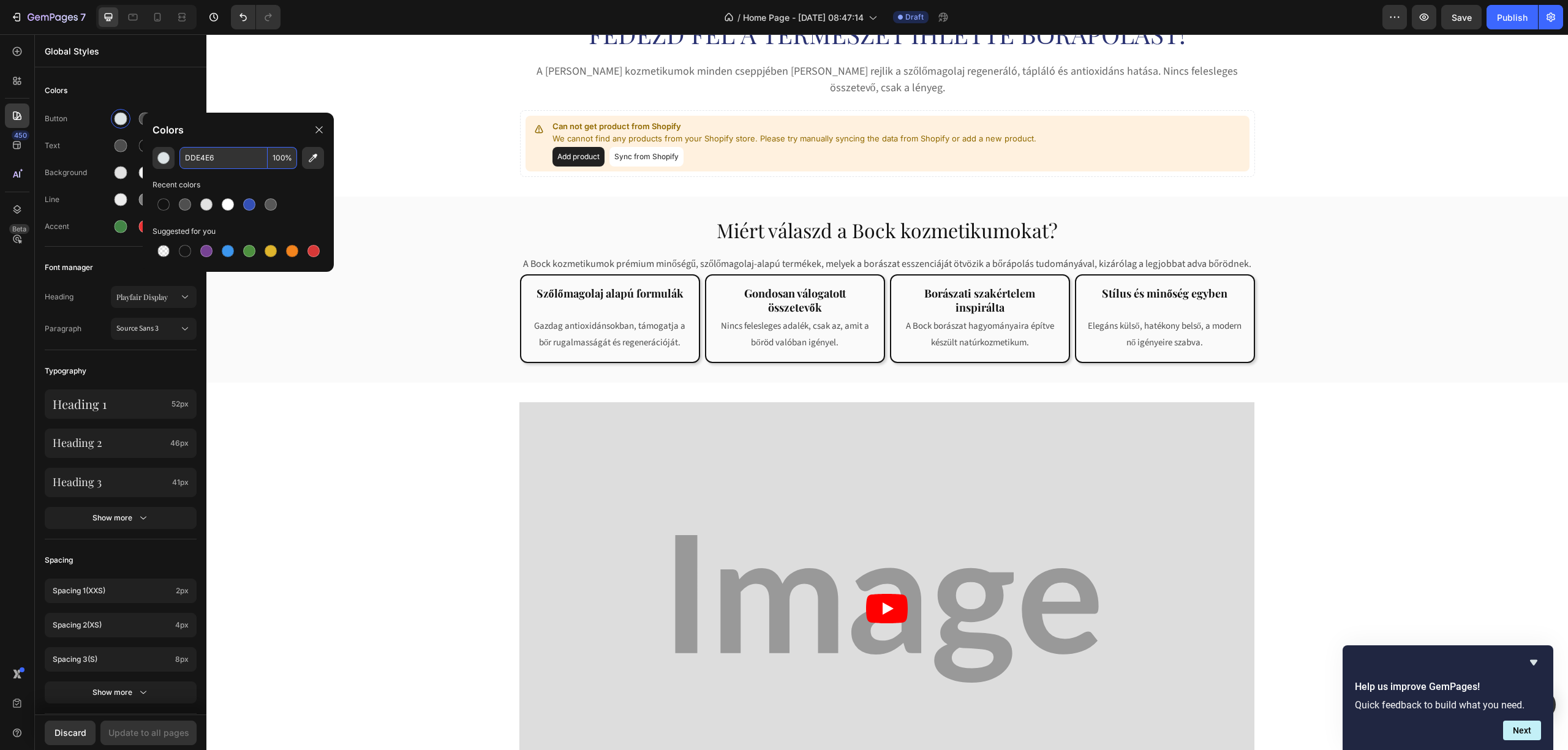
click at [217, 155] on input "DDE4E6" at bounding box center [223, 158] width 88 height 22
paste input "7d2638"
type input "7D2638"
click at [254, 131] on div "Colors" at bounding box center [238, 130] width 191 height 34
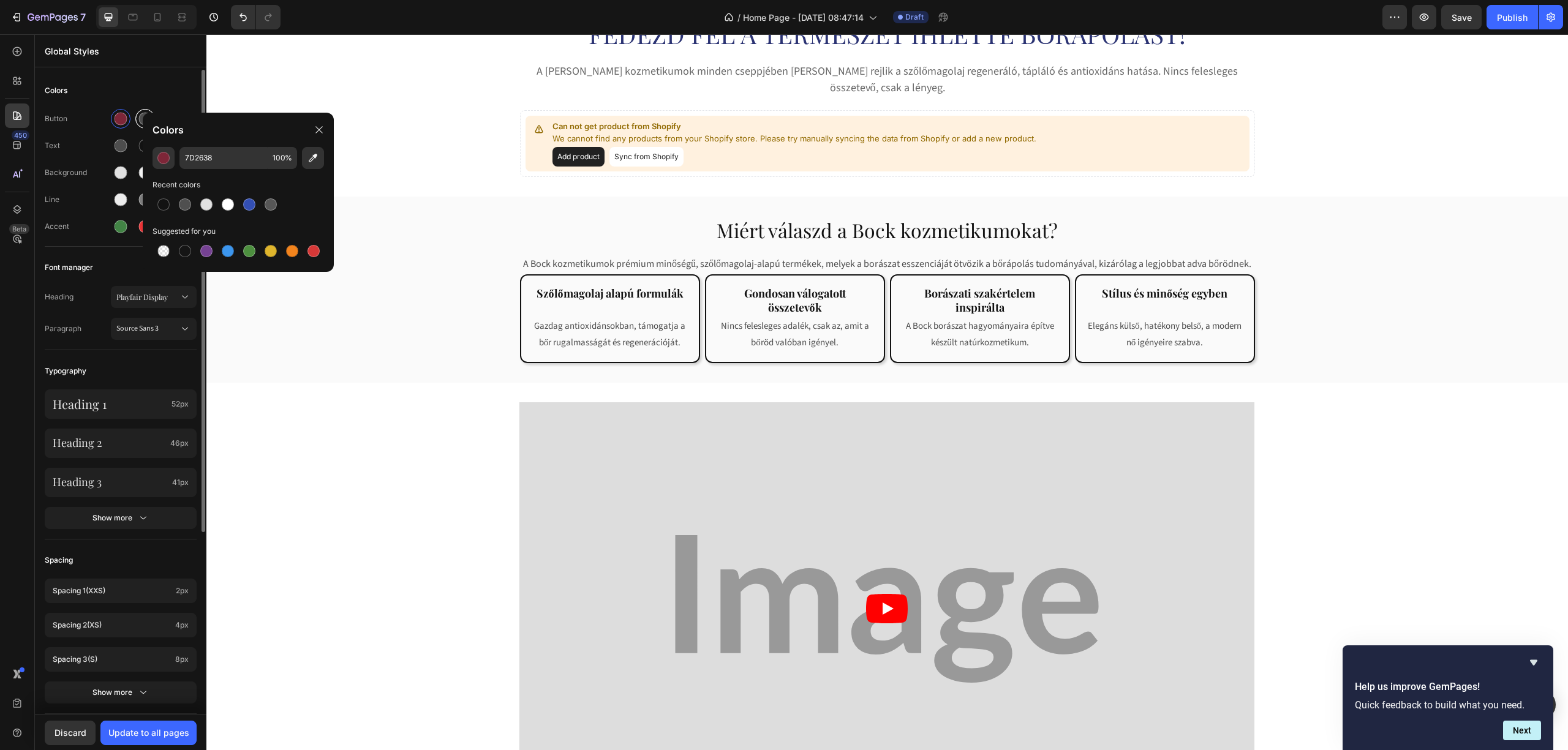
click at [143, 113] on div "Colors" at bounding box center [238, 130] width 191 height 34
click at [137, 113] on div at bounding box center [145, 119] width 20 height 20
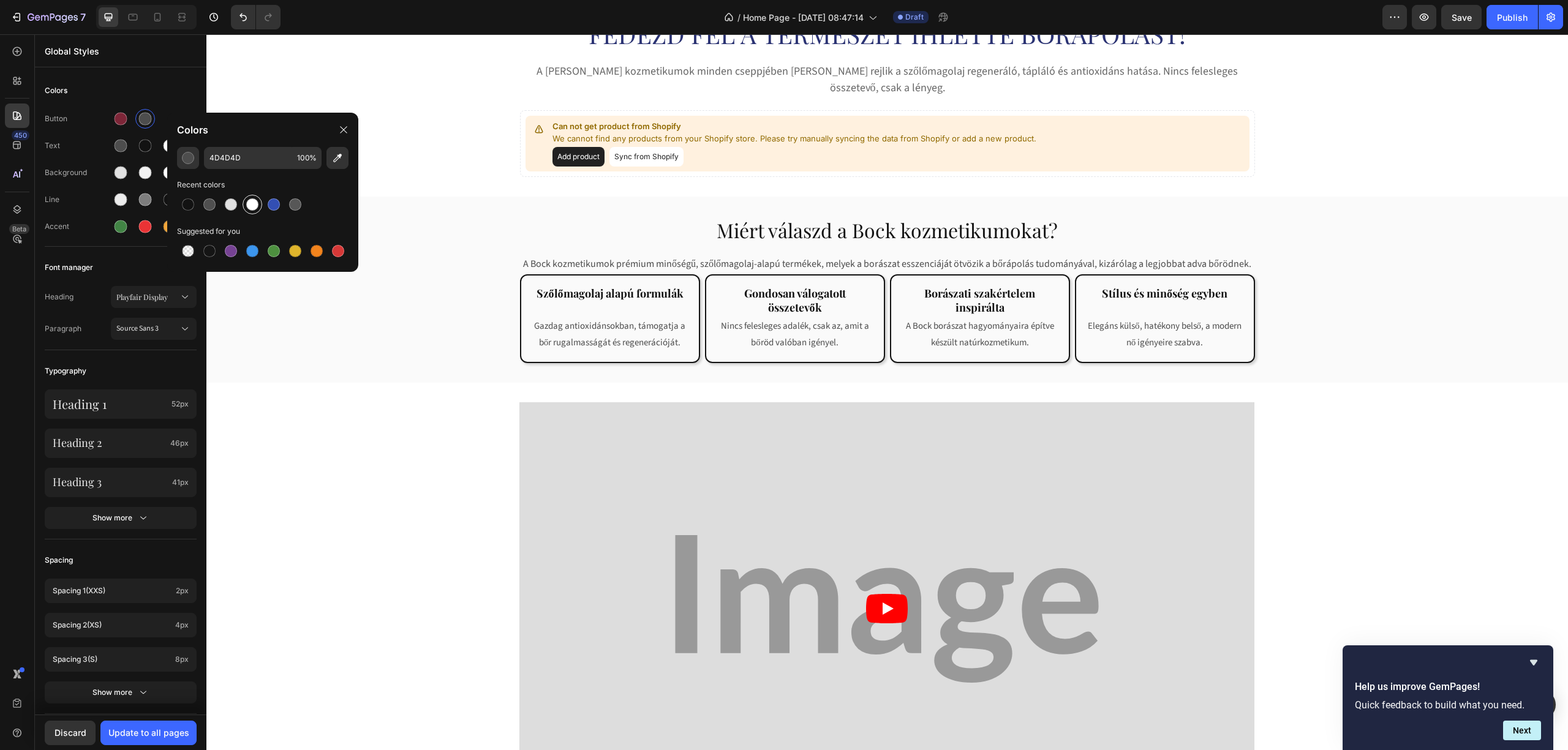
click at [248, 196] on div at bounding box center [253, 204] width 20 height 20
type input "FFFFFF"
click at [199, 89] on div at bounding box center [201, 300] width 7 height 462
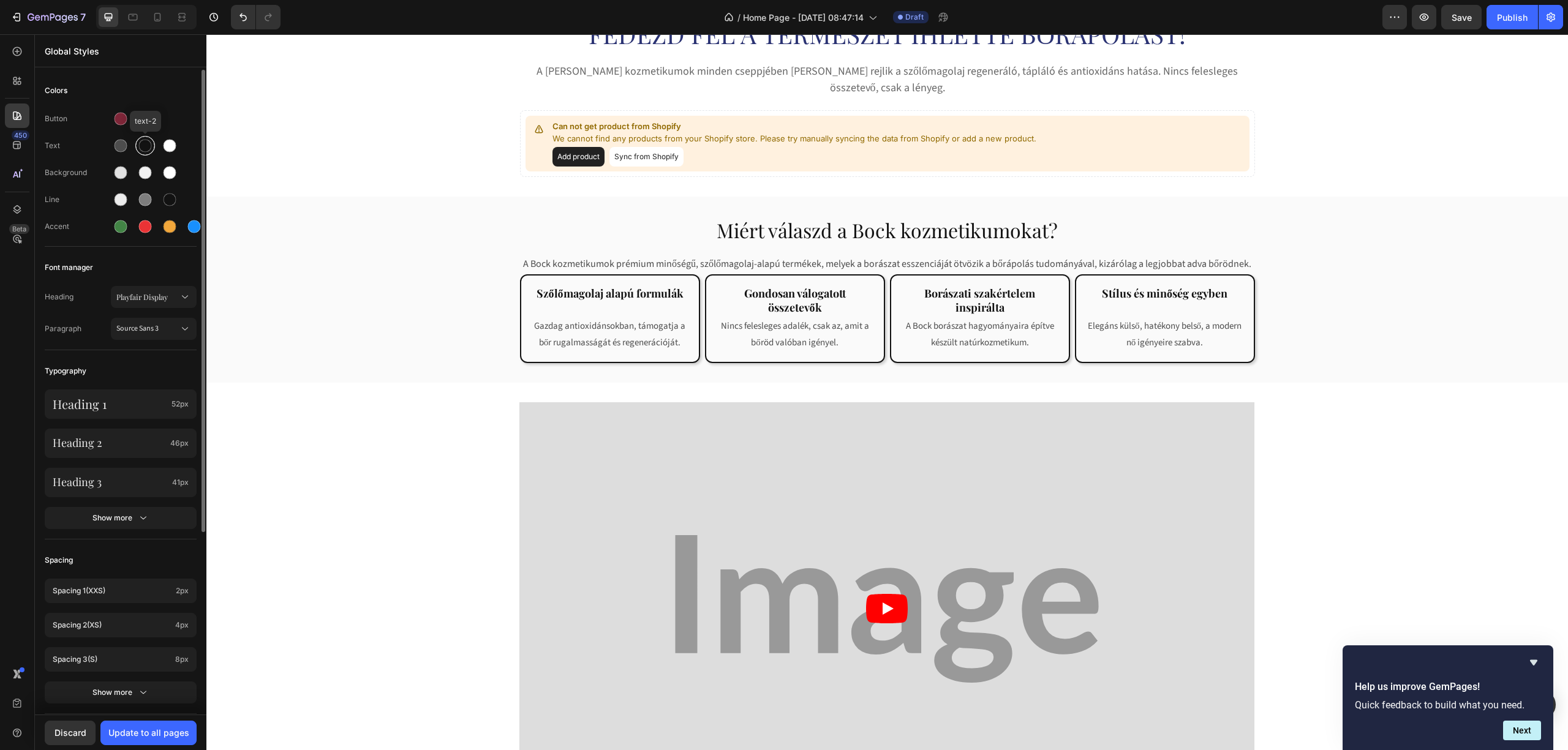
click at [138, 140] on div at bounding box center [145, 146] width 20 height 20
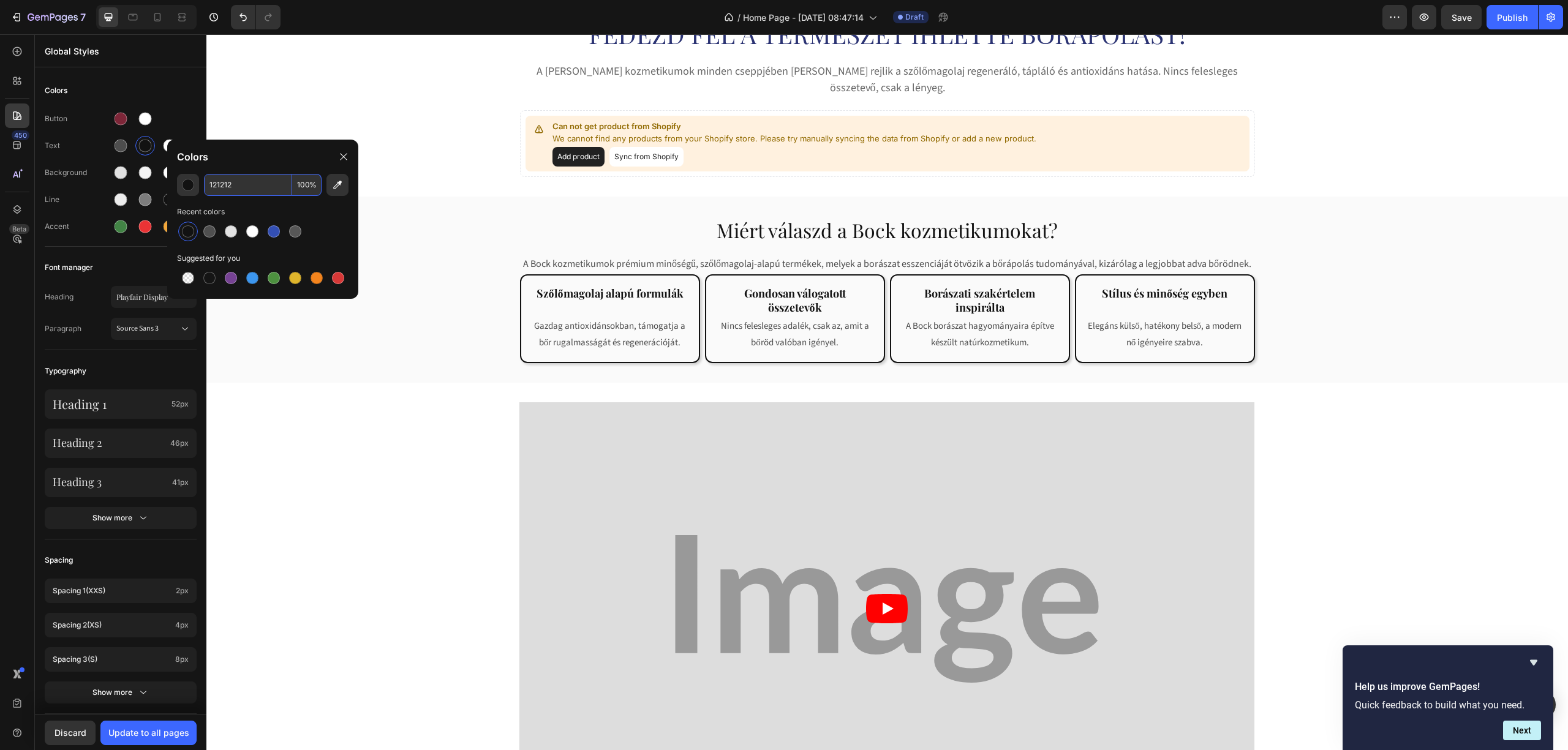
click at [243, 184] on input "121212" at bounding box center [248, 185] width 88 height 22
paste input "7d2638"
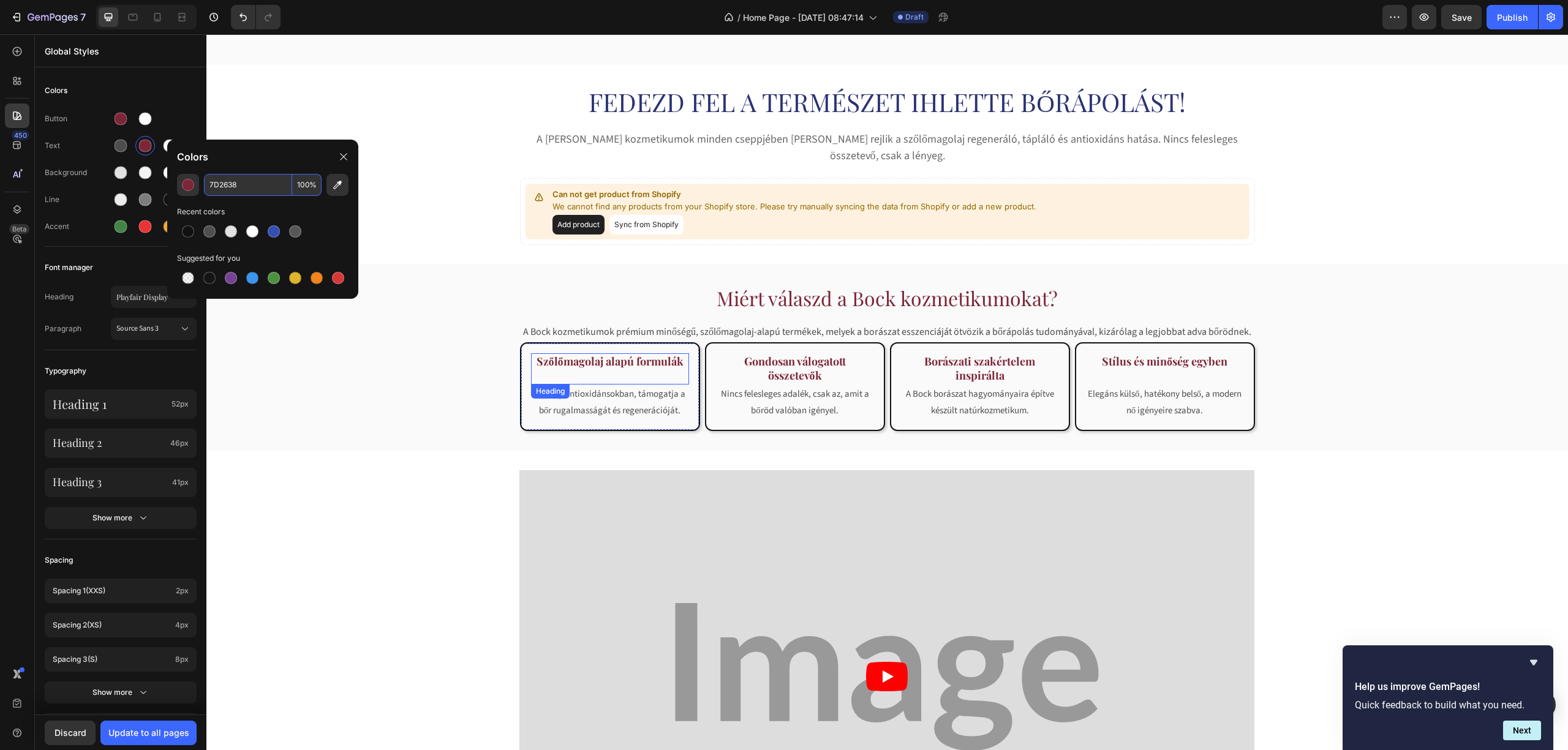
scroll to position [163, 0]
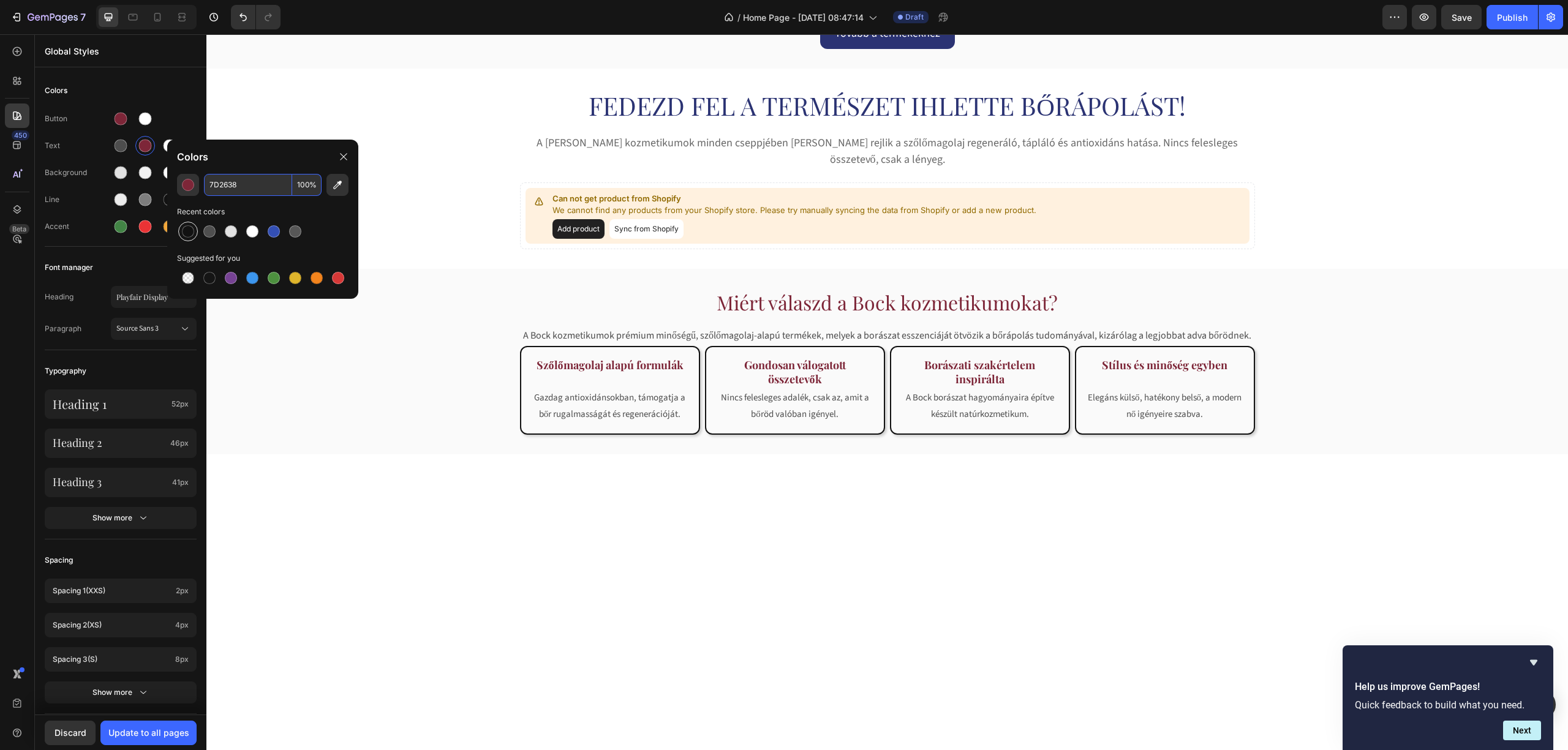
click at [195, 233] on div at bounding box center [188, 232] width 20 height 20
type input "121212"
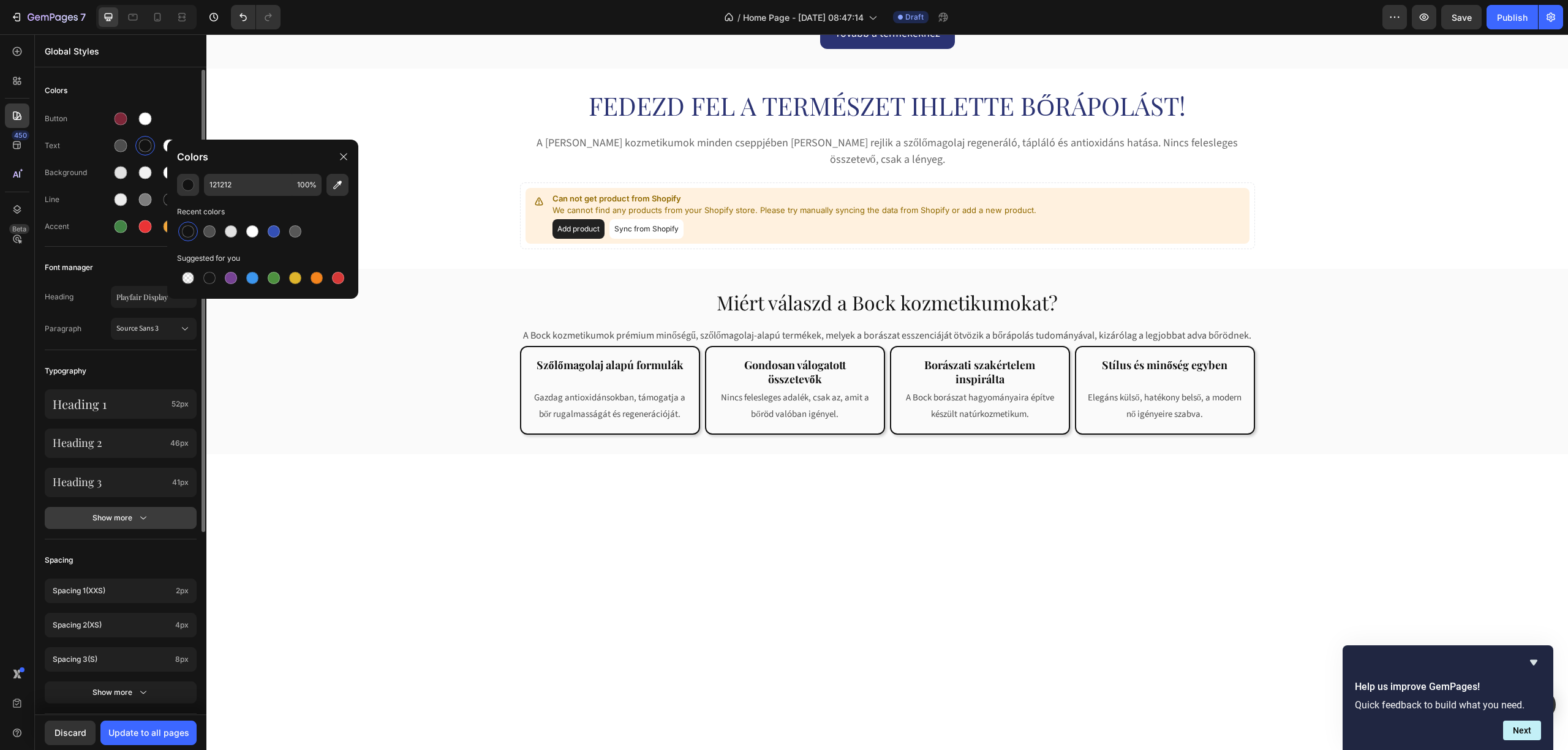
click at [113, 515] on div "Show more" at bounding box center [121, 518] width 57 height 12
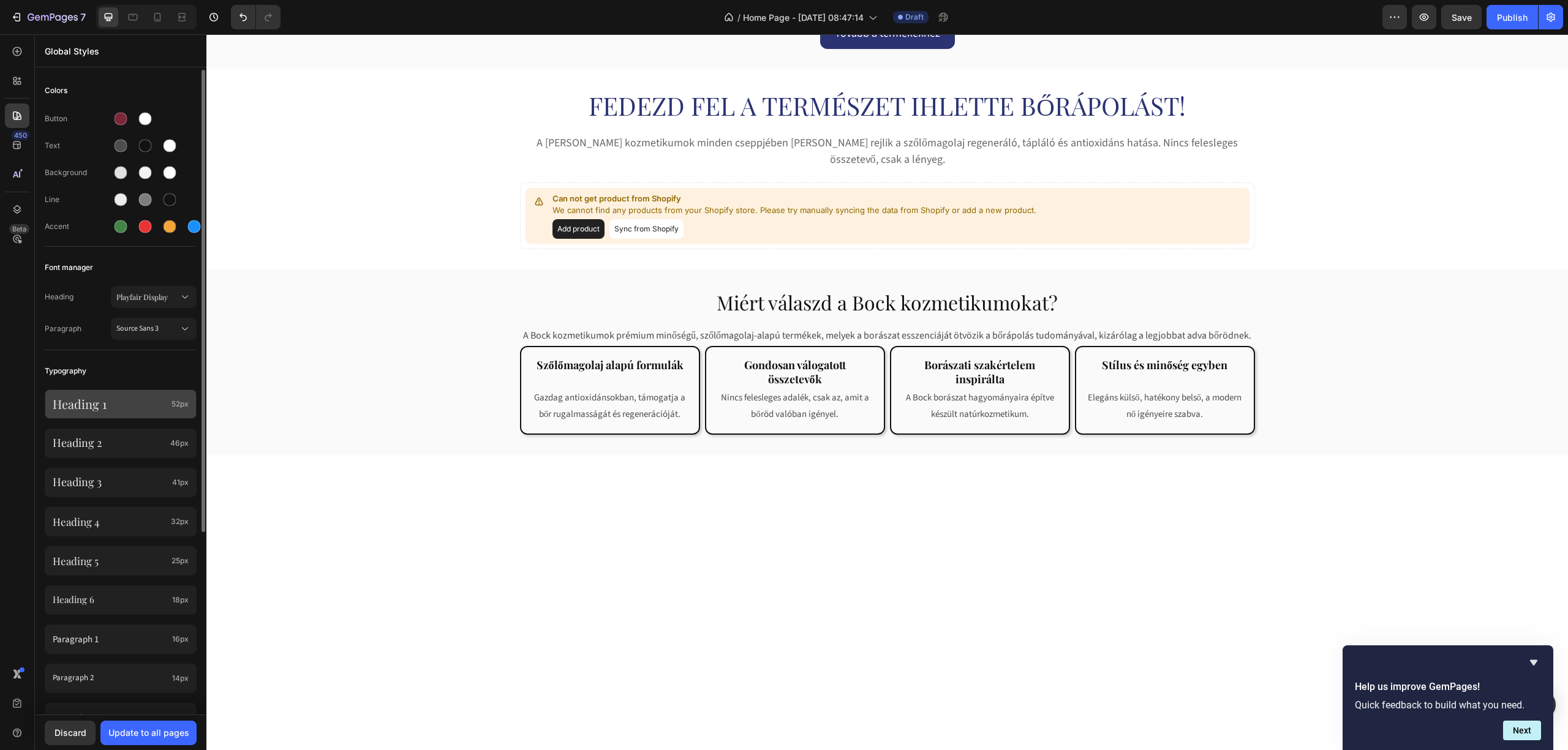
click at [130, 410] on p "Heading 1" at bounding box center [109, 404] width 114 height 16
click at [134, 439] on p "Heading 2" at bounding box center [108, 443] width 113 height 14
click at [99, 483] on p "Heading 3" at bounding box center [110, 482] width 115 height 14
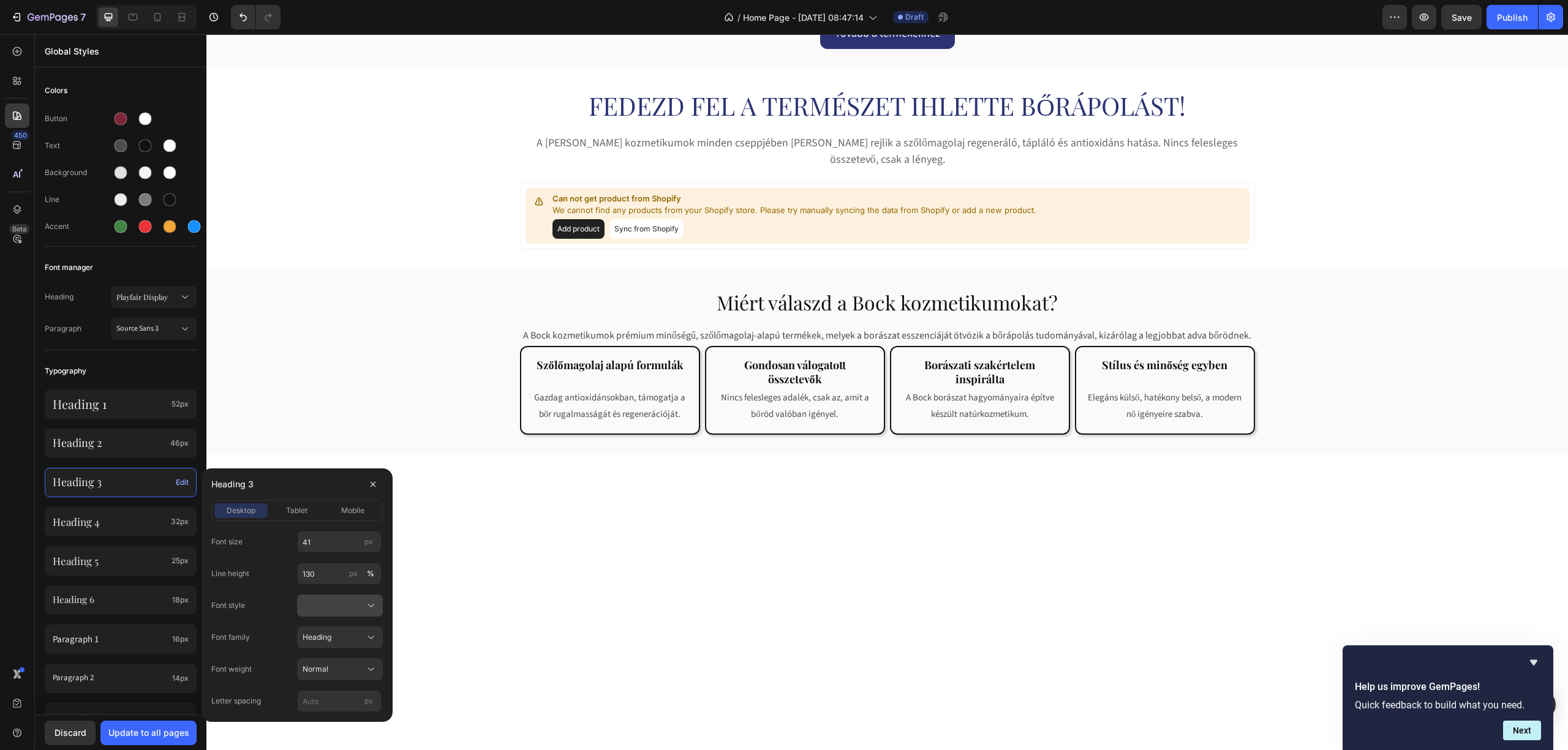
click at [341, 607] on div at bounding box center [339, 605] width 75 height 12
click at [341, 607] on div at bounding box center [339, 605] width 75 height 12
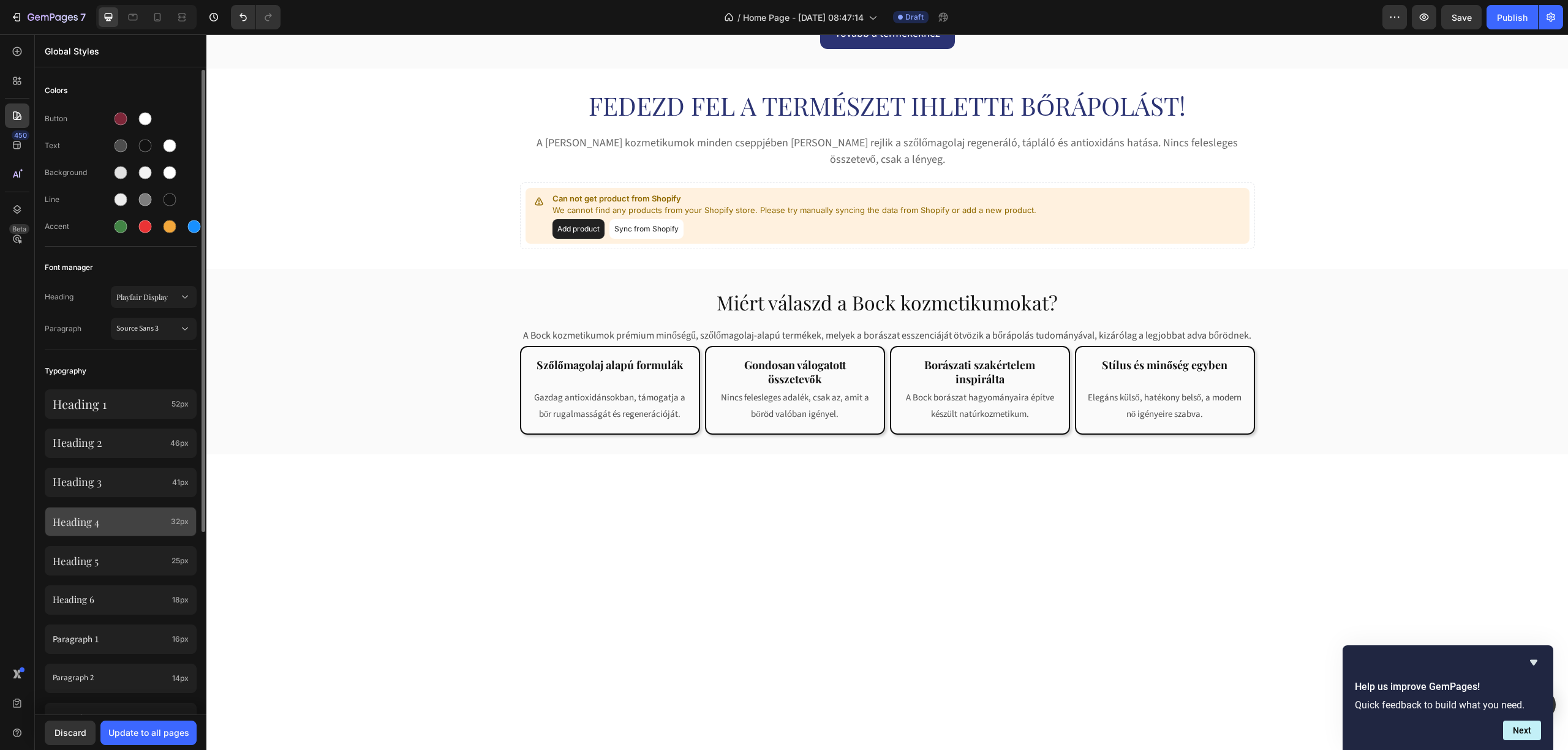
click at [121, 525] on p "Heading 4" at bounding box center [109, 522] width 113 height 14
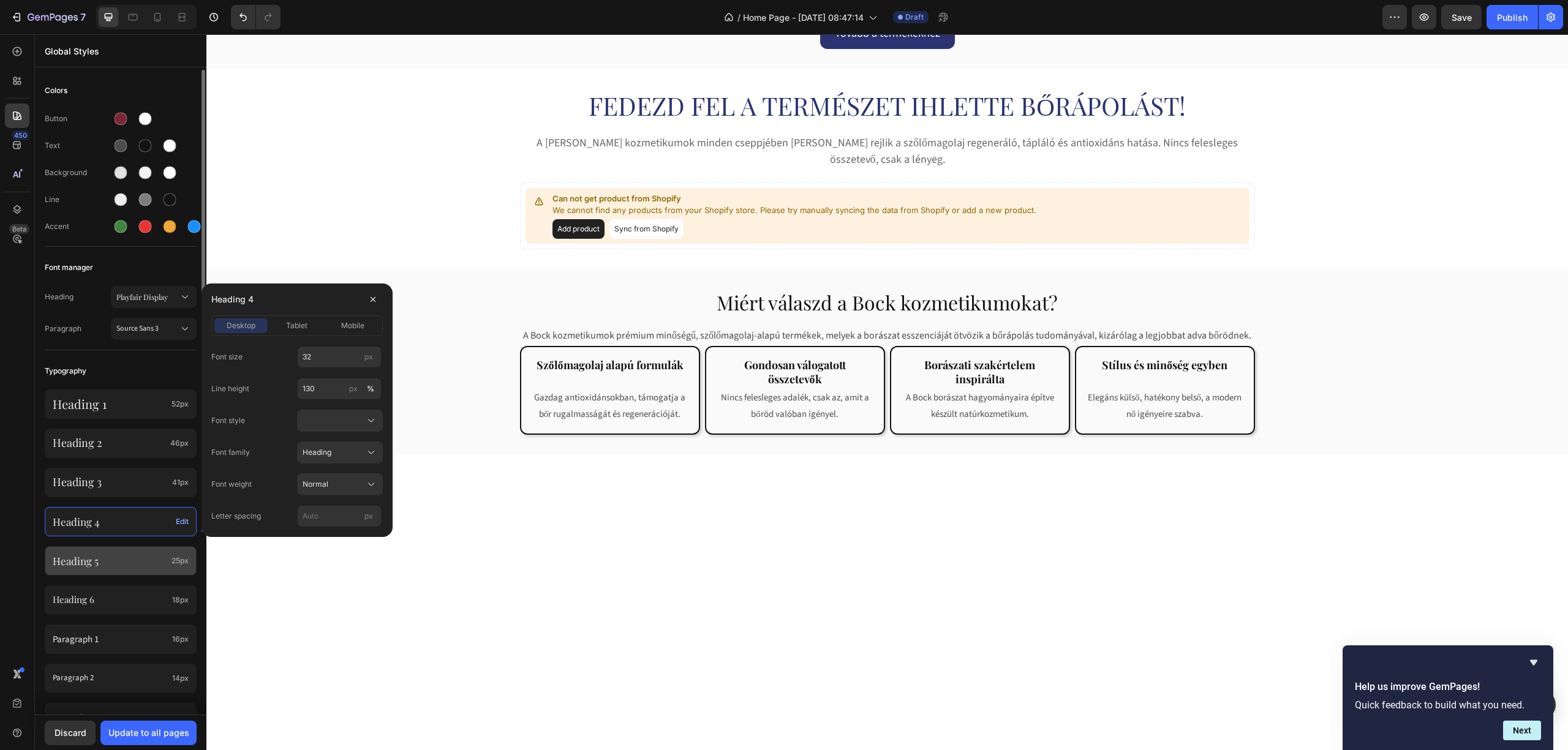
click at [140, 550] on div "Heading 5 25px" at bounding box center [121, 561] width 152 height 30
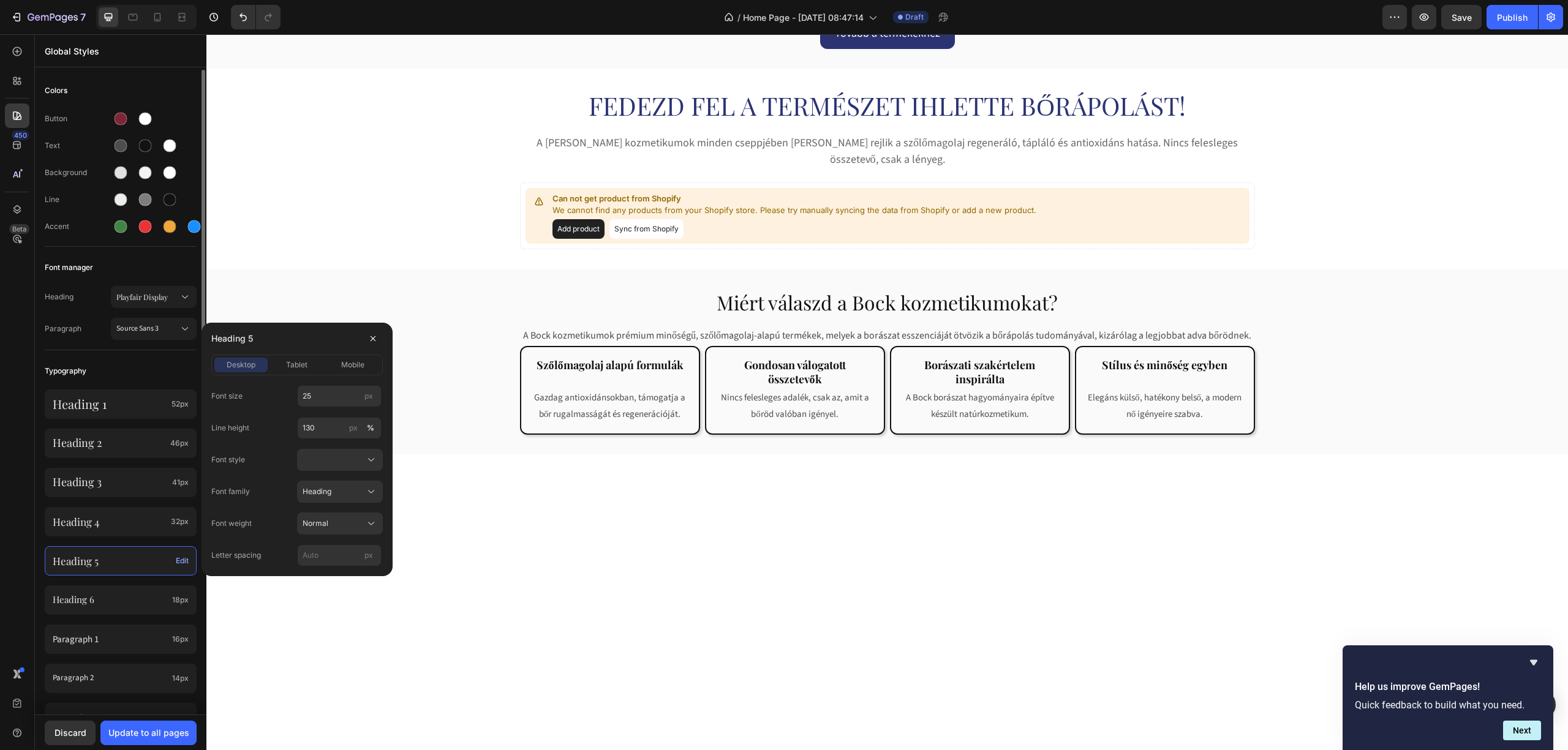
drag, startPoint x: 136, startPoint y: 586, endPoint x: 132, endPoint y: 572, distance: 14.6
click at [136, 585] on div "Heading 1 52px Heading 2 46px Heading 3 41px Heading 4 32px Heading 5 Edit Head…" at bounding box center [121, 578] width 152 height 392
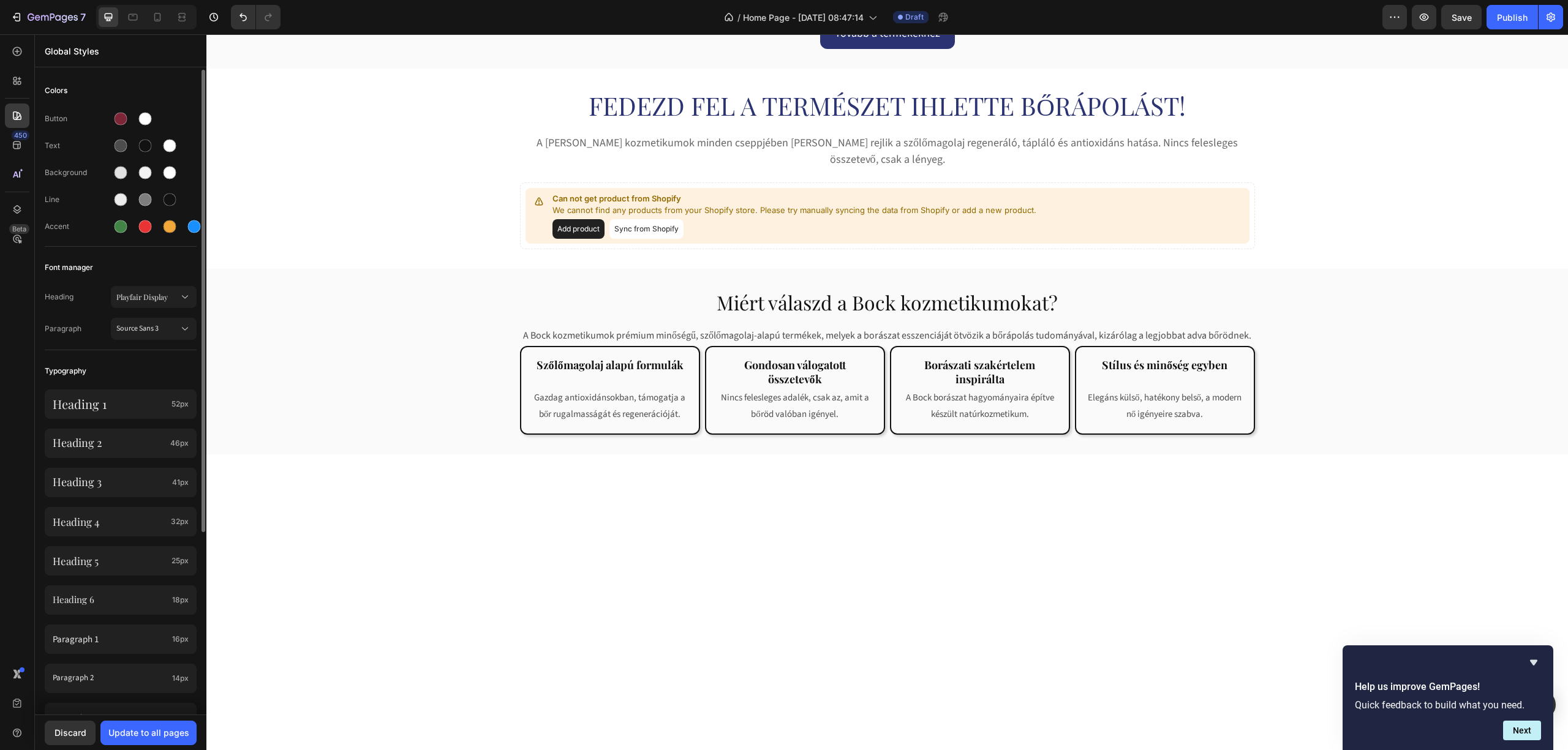
click at [126, 389] on div "Heading 1 52px Heading 2 46px Heading 3 41px Heading 4 32px Heading 5 25px Head…" at bounding box center [121, 578] width 152 height 392
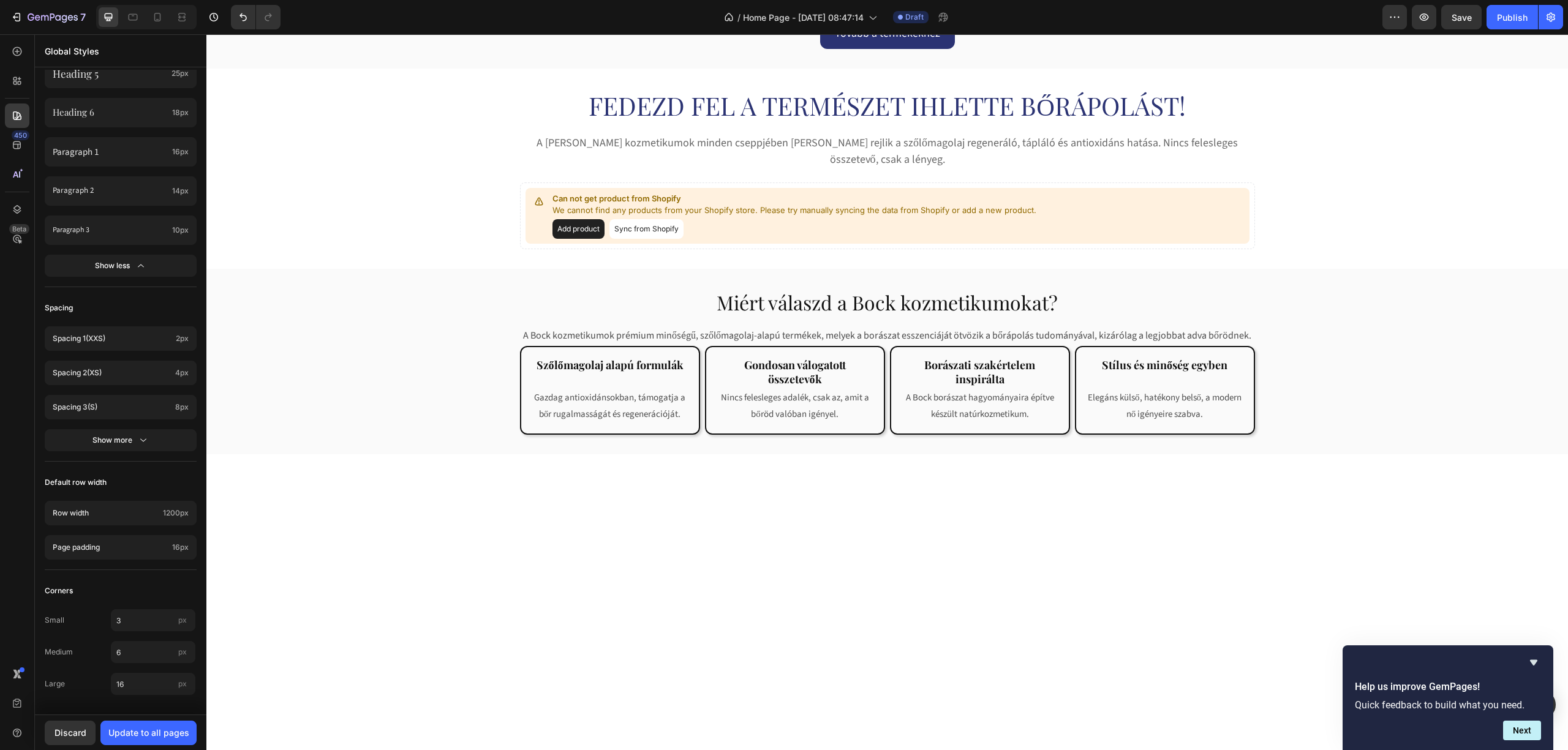
click at [124, 437] on div "Show more" at bounding box center [121, 440] width 57 height 12
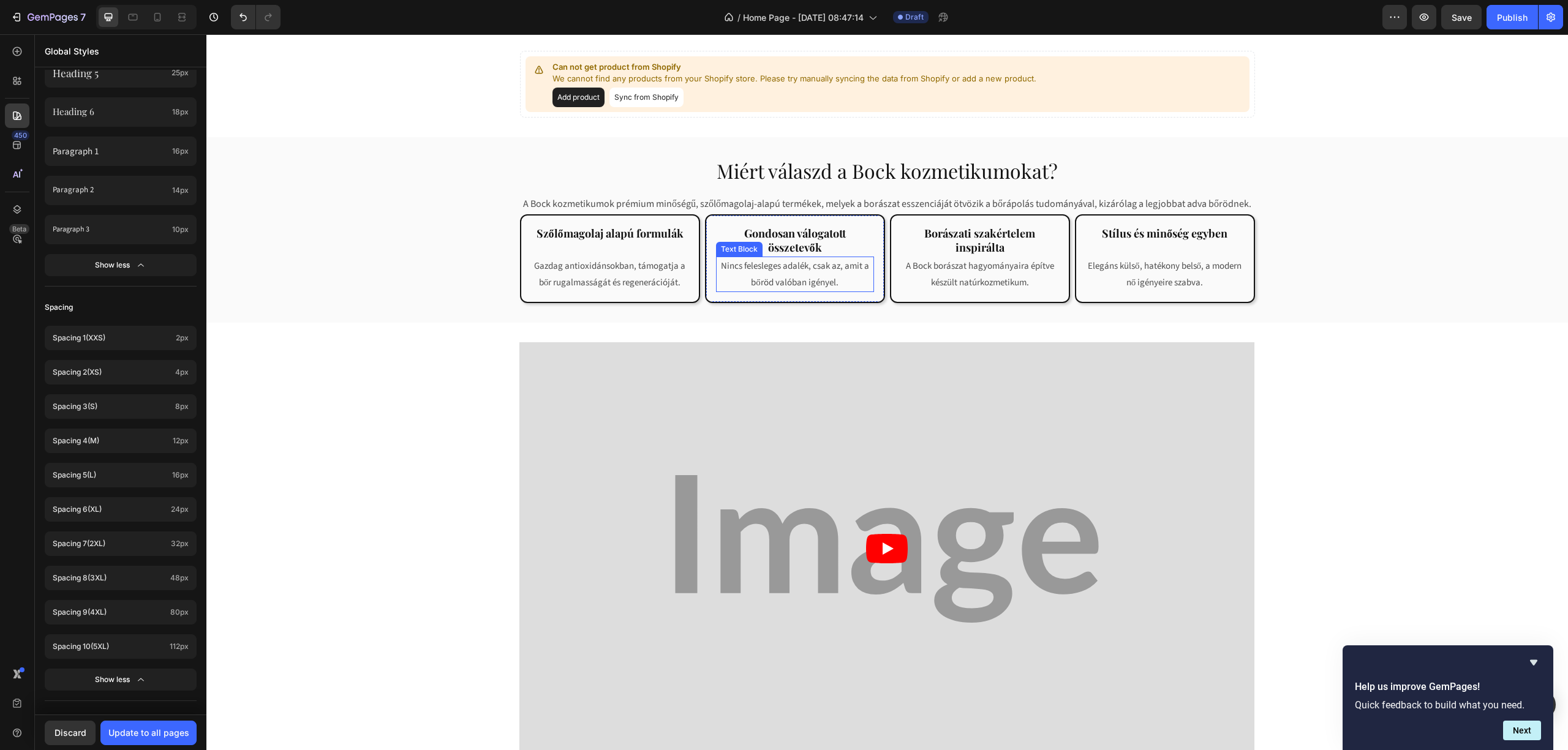
scroll to position [326, 0]
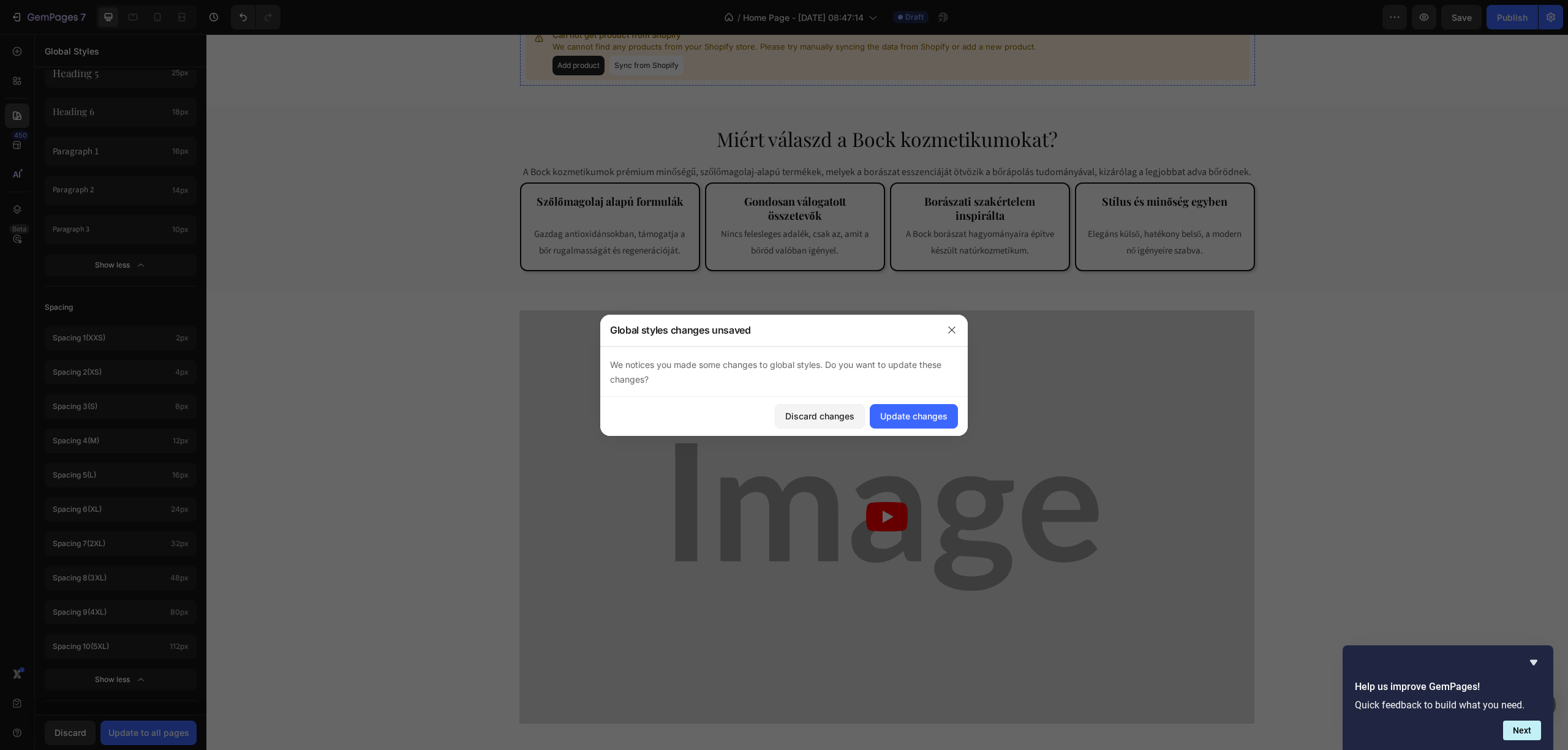
click at [949, 332] on icon "button" at bounding box center [951, 329] width 7 height 7
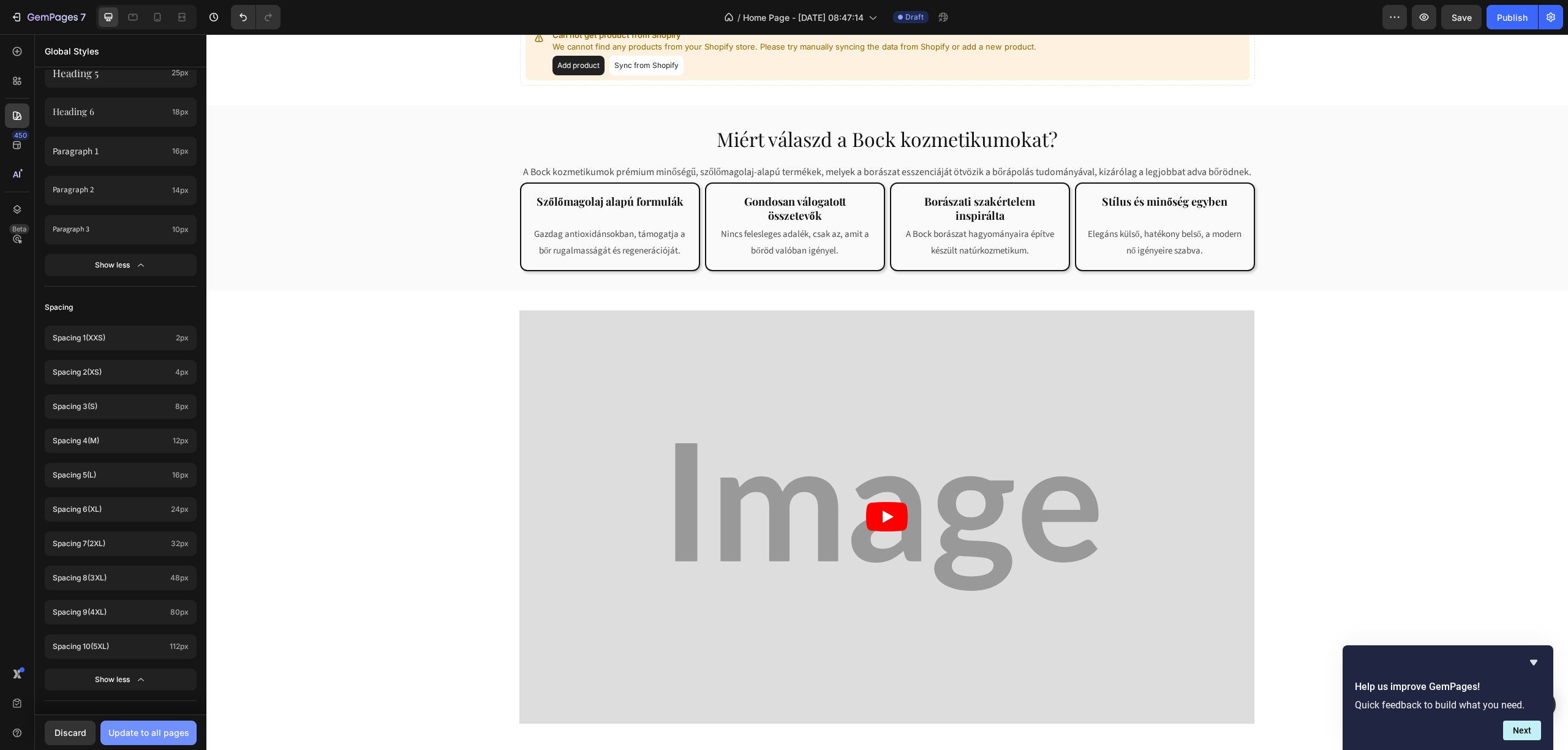
click at [130, 733] on div "Update to all pages" at bounding box center [148, 732] width 81 height 13
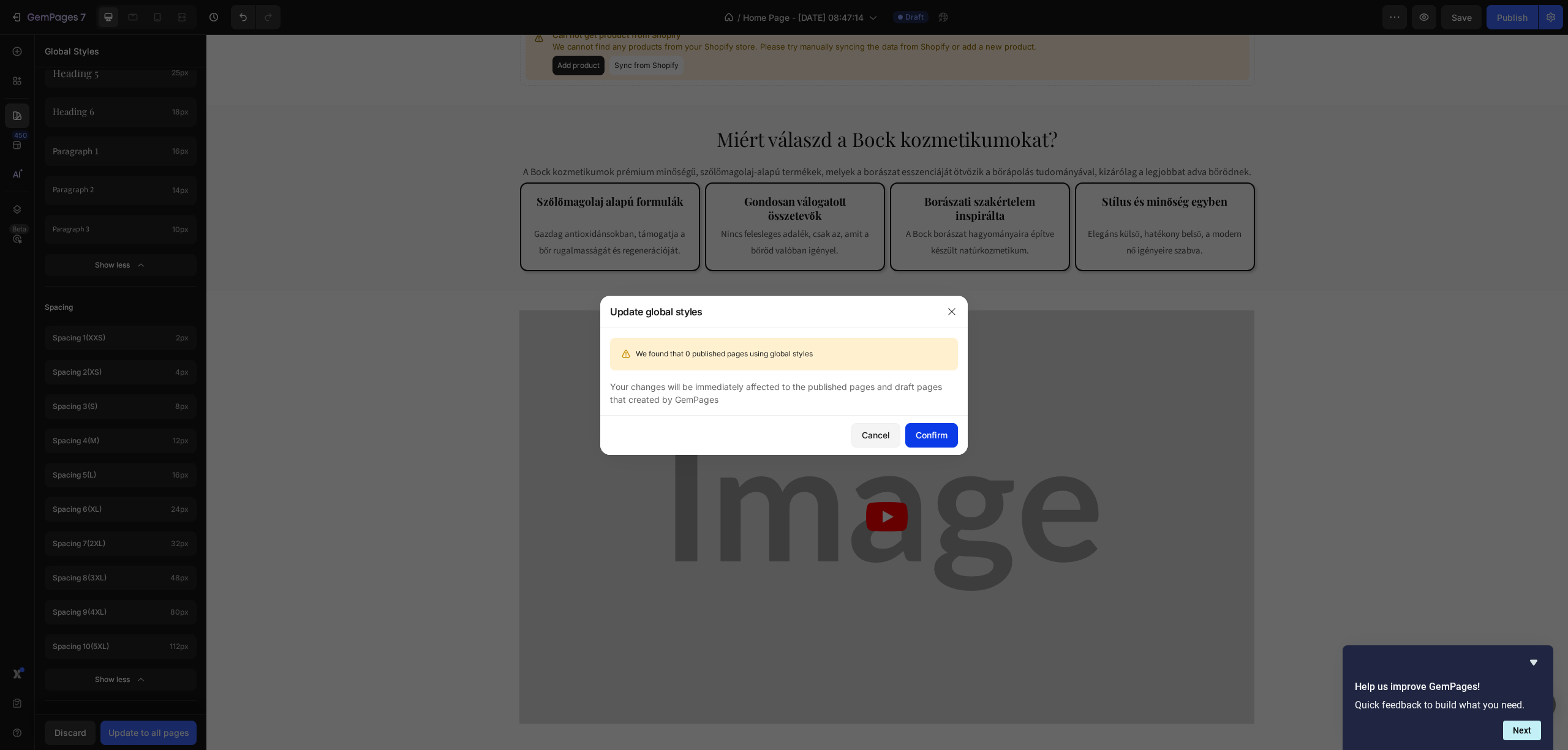
click at [930, 427] on button "Confirm" at bounding box center [931, 435] width 52 height 25
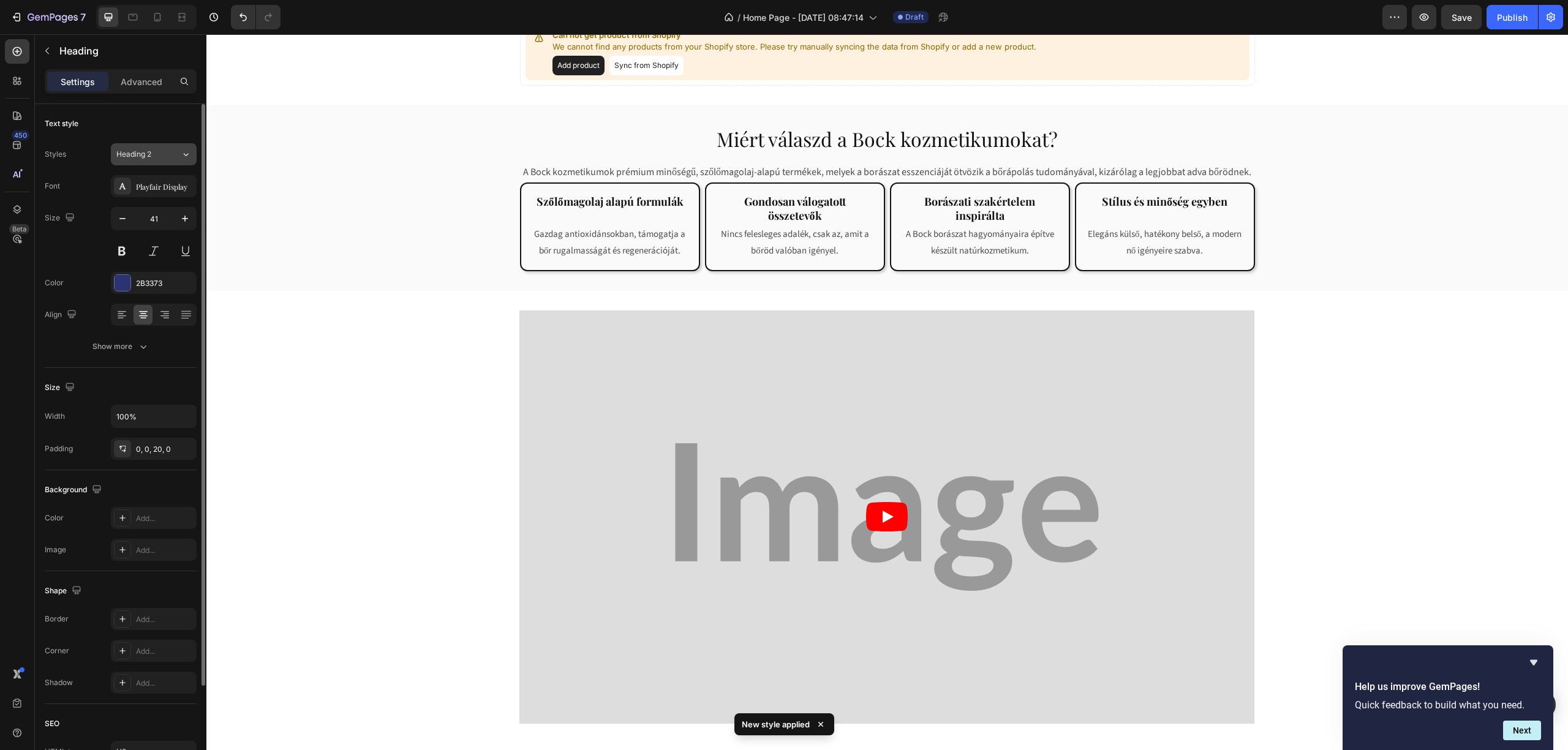
click at [150, 155] on span "Heading 2" at bounding box center [134, 155] width 35 height 11
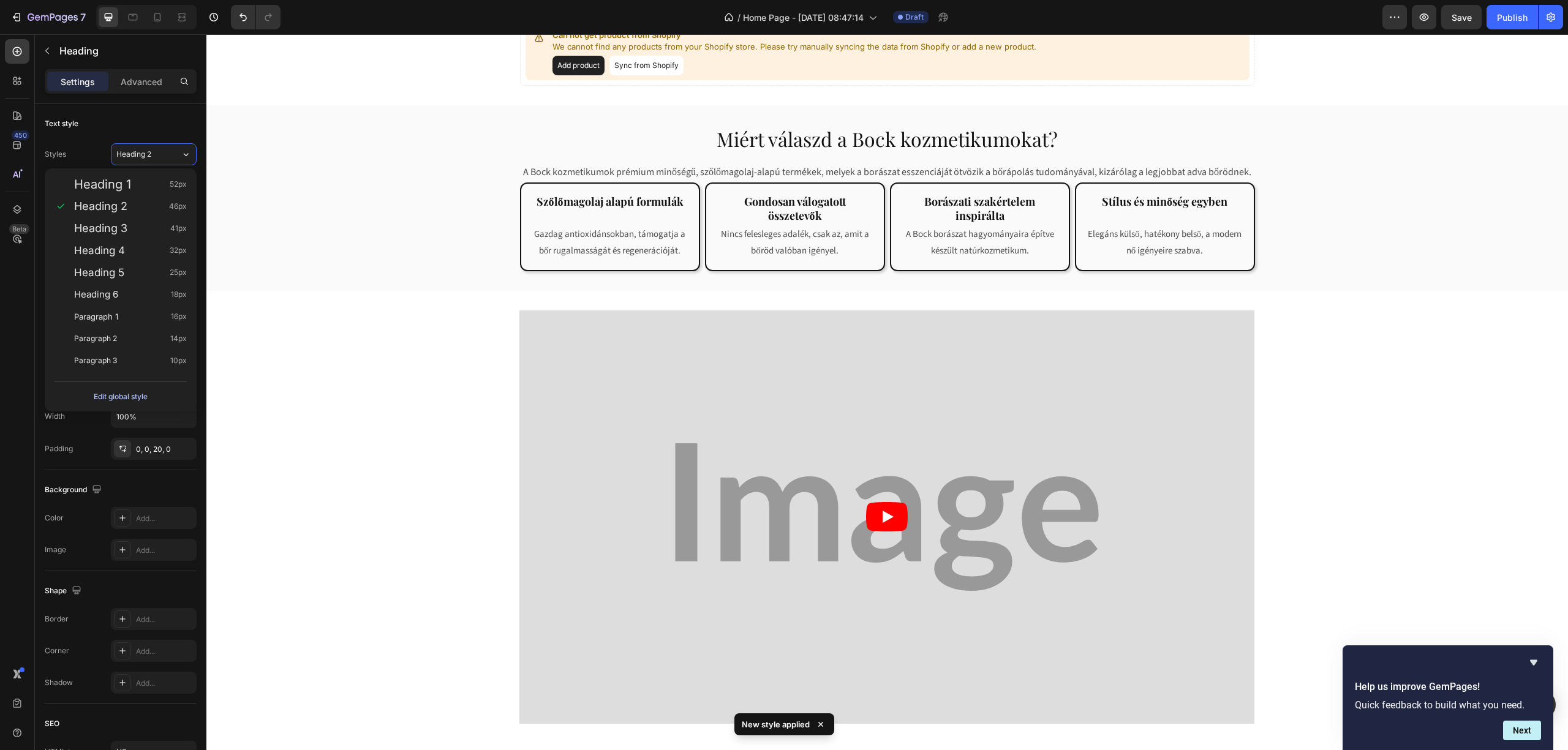
click at [113, 398] on div "Edit global style" at bounding box center [120, 397] width 54 height 15
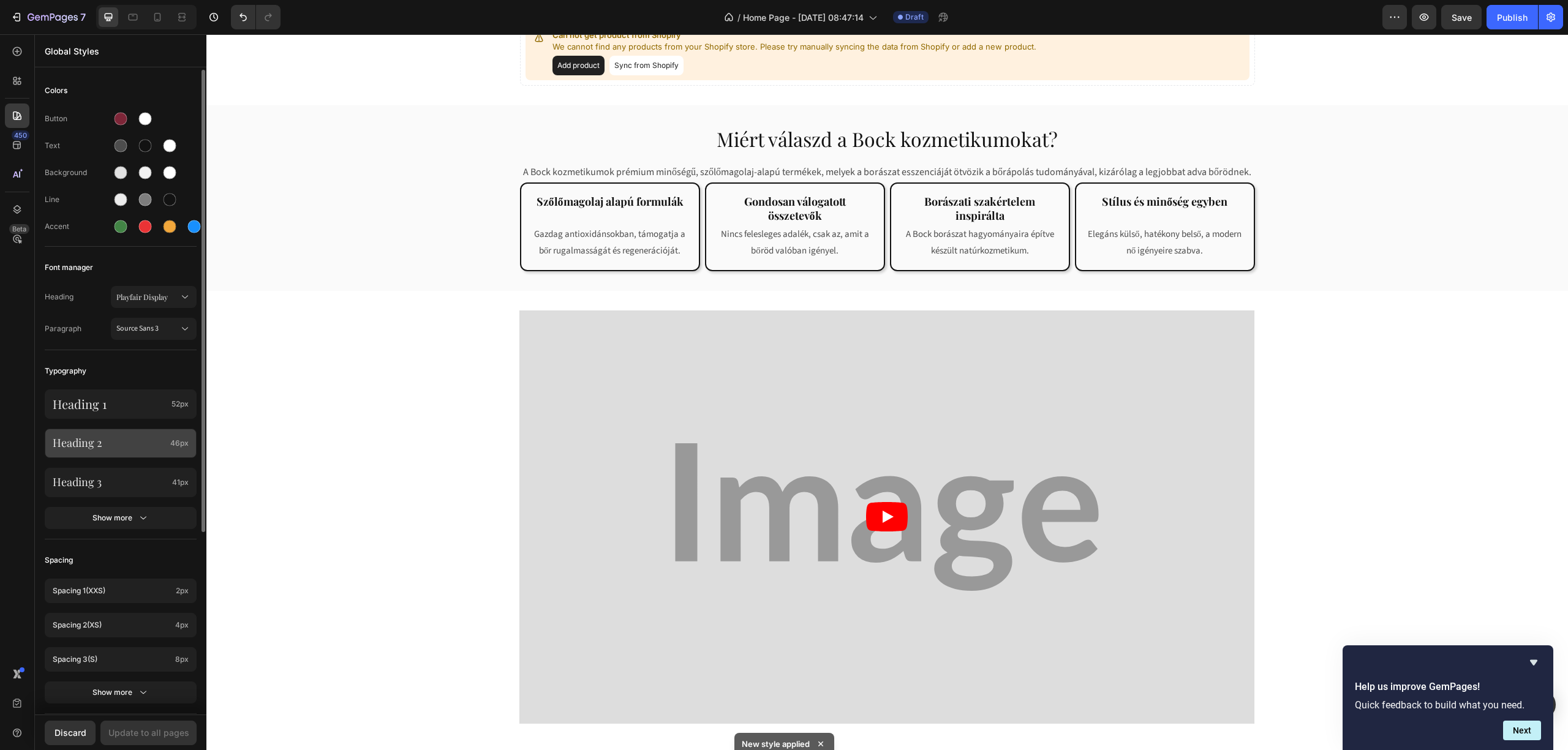
click at [124, 439] on p "Heading 2" at bounding box center [108, 443] width 113 height 14
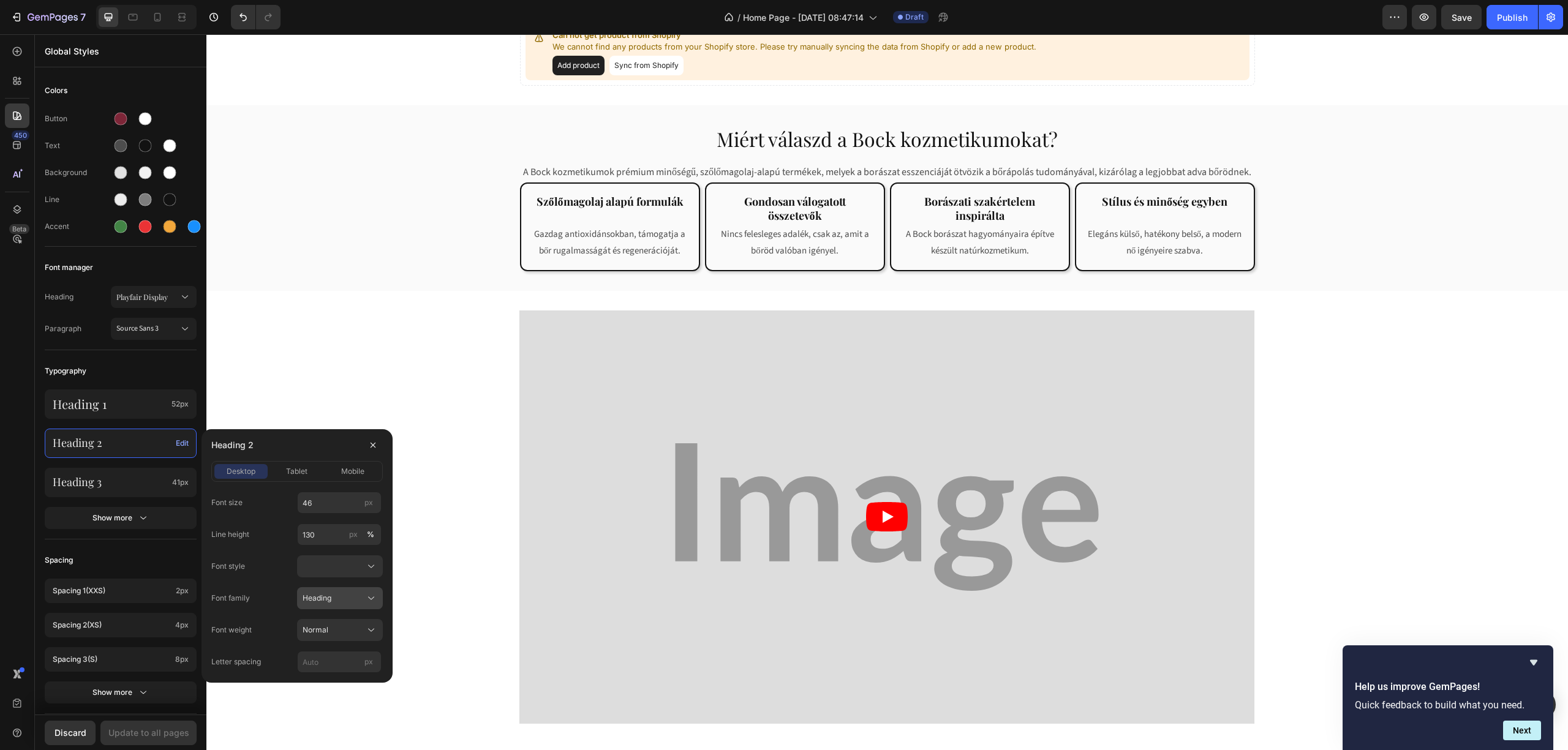
click at [327, 599] on span "Heading" at bounding box center [317, 598] width 29 height 11
click at [328, 599] on span "Heading" at bounding box center [317, 598] width 29 height 11
click at [333, 633] on div "Normal" at bounding box center [332, 630] width 60 height 11
click at [334, 633] on div "Normal" at bounding box center [332, 630] width 60 height 11
click at [332, 560] on button at bounding box center [339, 567] width 86 height 22
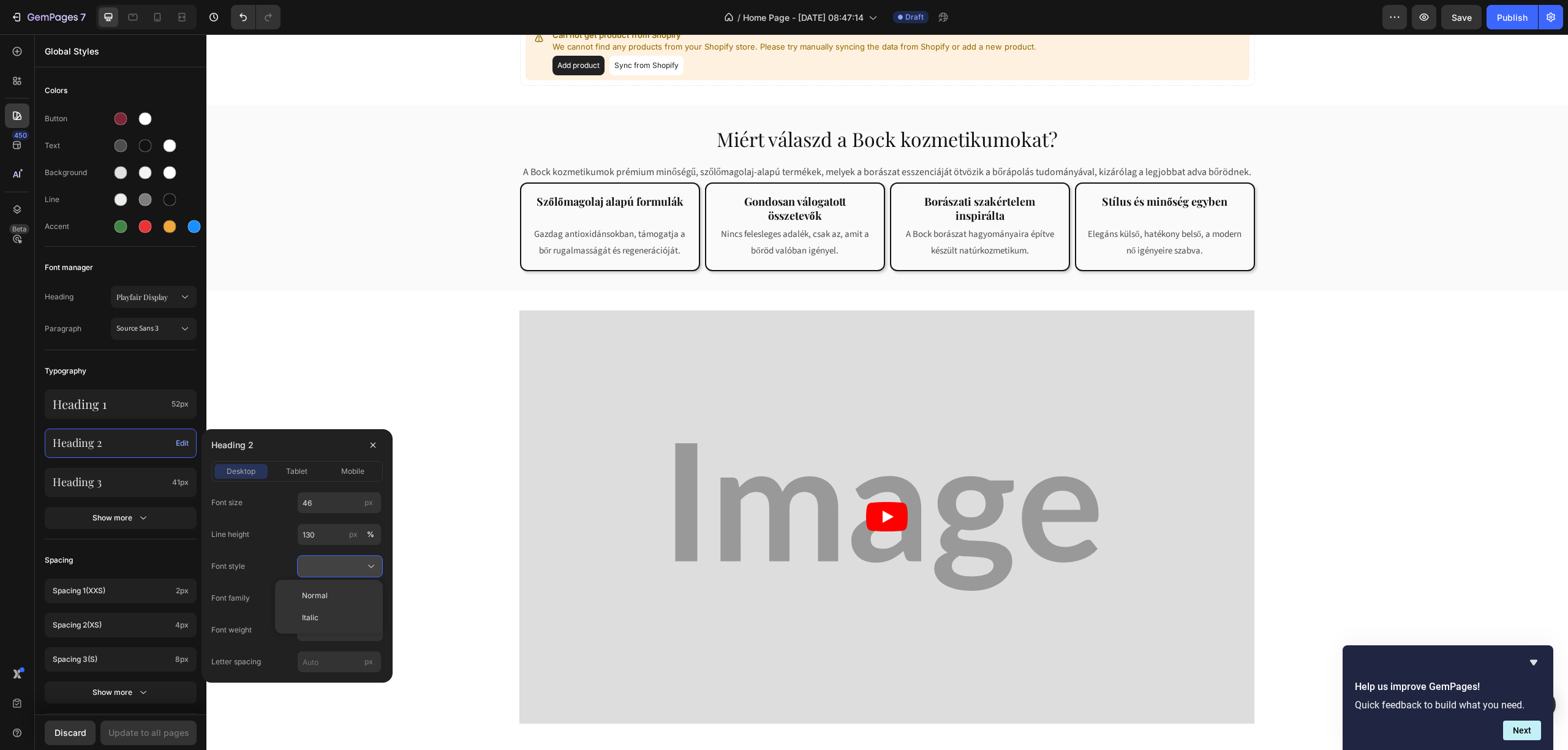
click at [332, 560] on button at bounding box center [339, 567] width 86 height 22
click at [304, 477] on button "tablet" at bounding box center [296, 472] width 53 height 15
click at [346, 473] on span "mobile" at bounding box center [353, 472] width 23 height 11
click at [239, 474] on span "desktop" at bounding box center [241, 472] width 29 height 11
click at [316, 664] on input "px" at bounding box center [339, 662] width 84 height 22
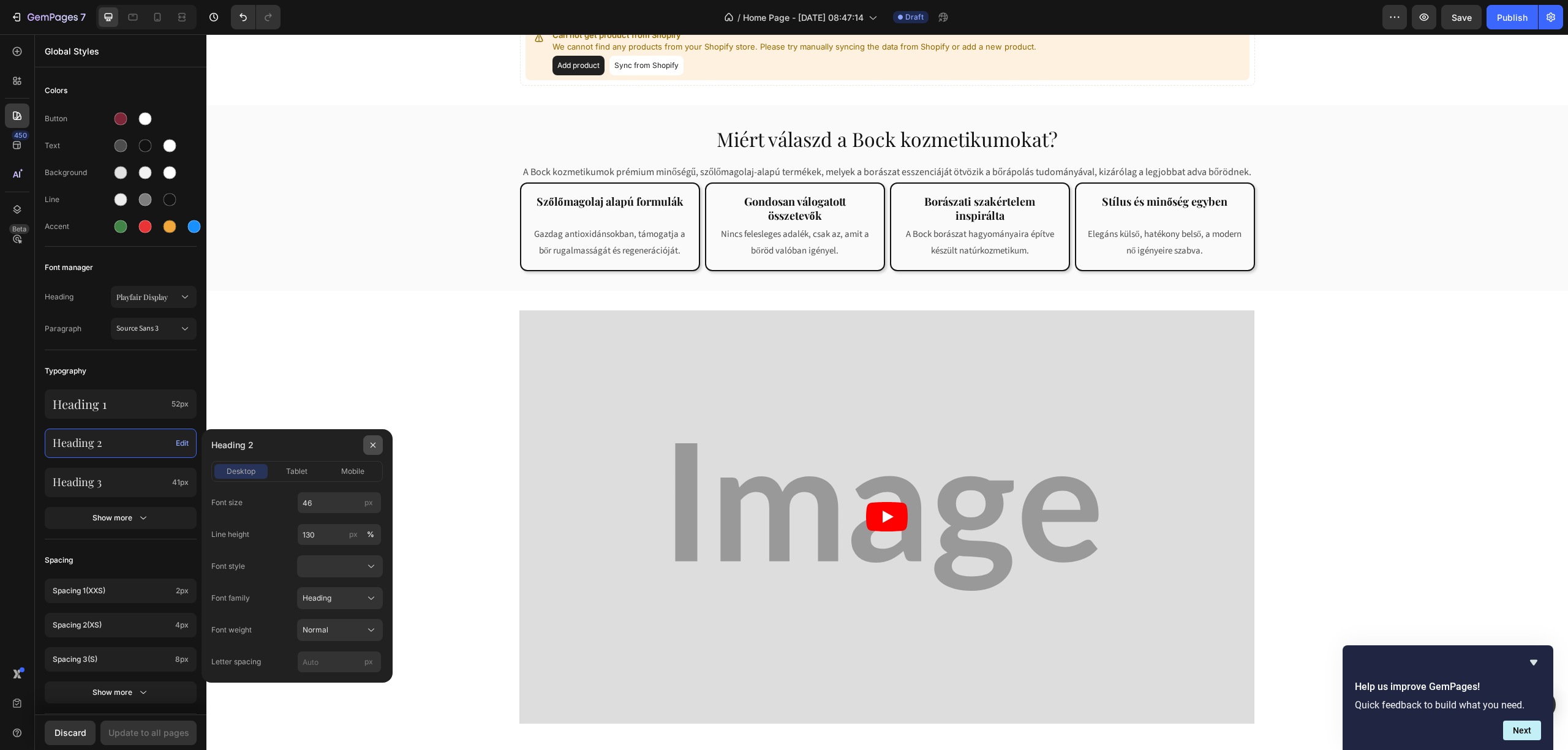
click at [372, 442] on icon "button" at bounding box center [373, 445] width 10 height 10
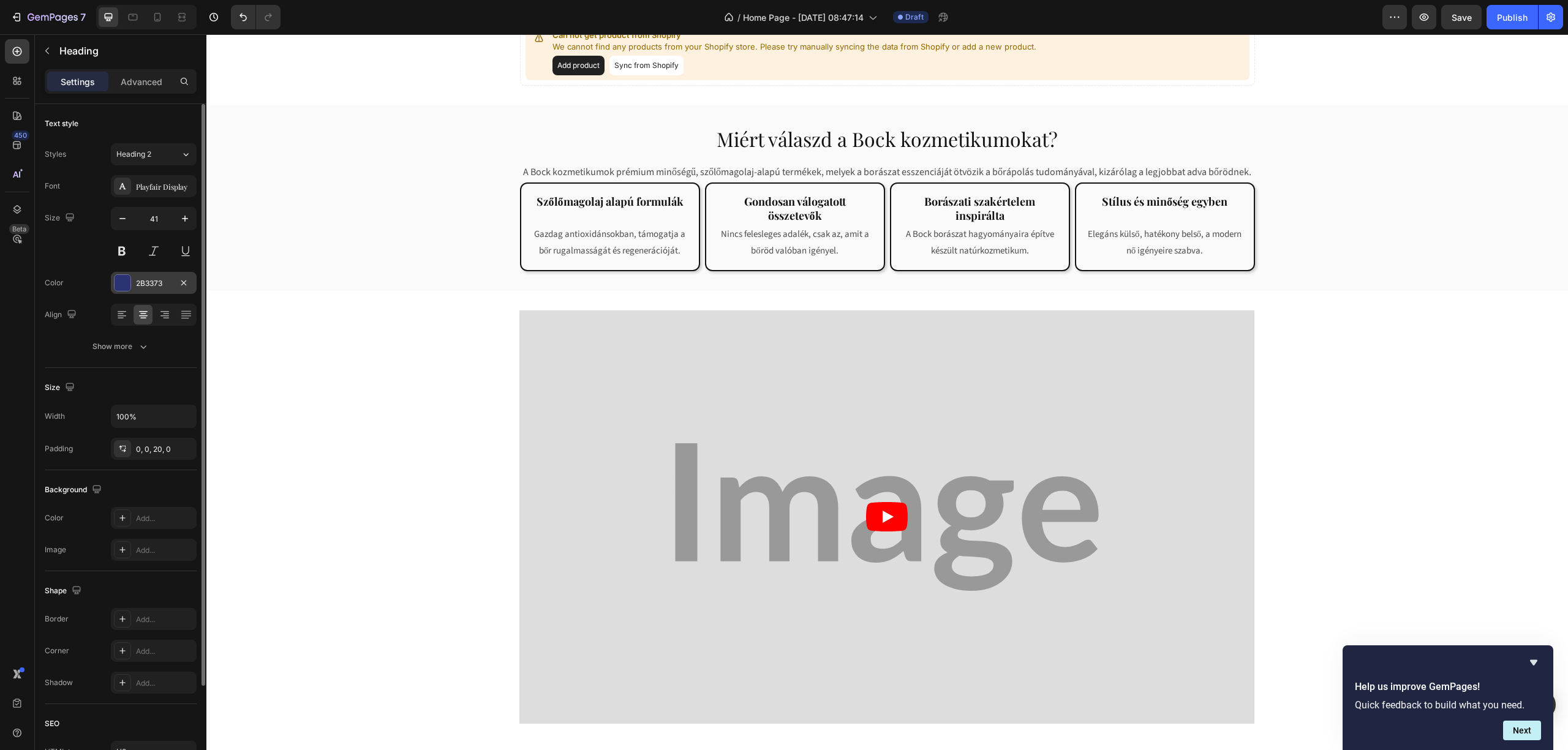
click at [152, 275] on div "2B3373" at bounding box center [153, 283] width 86 height 22
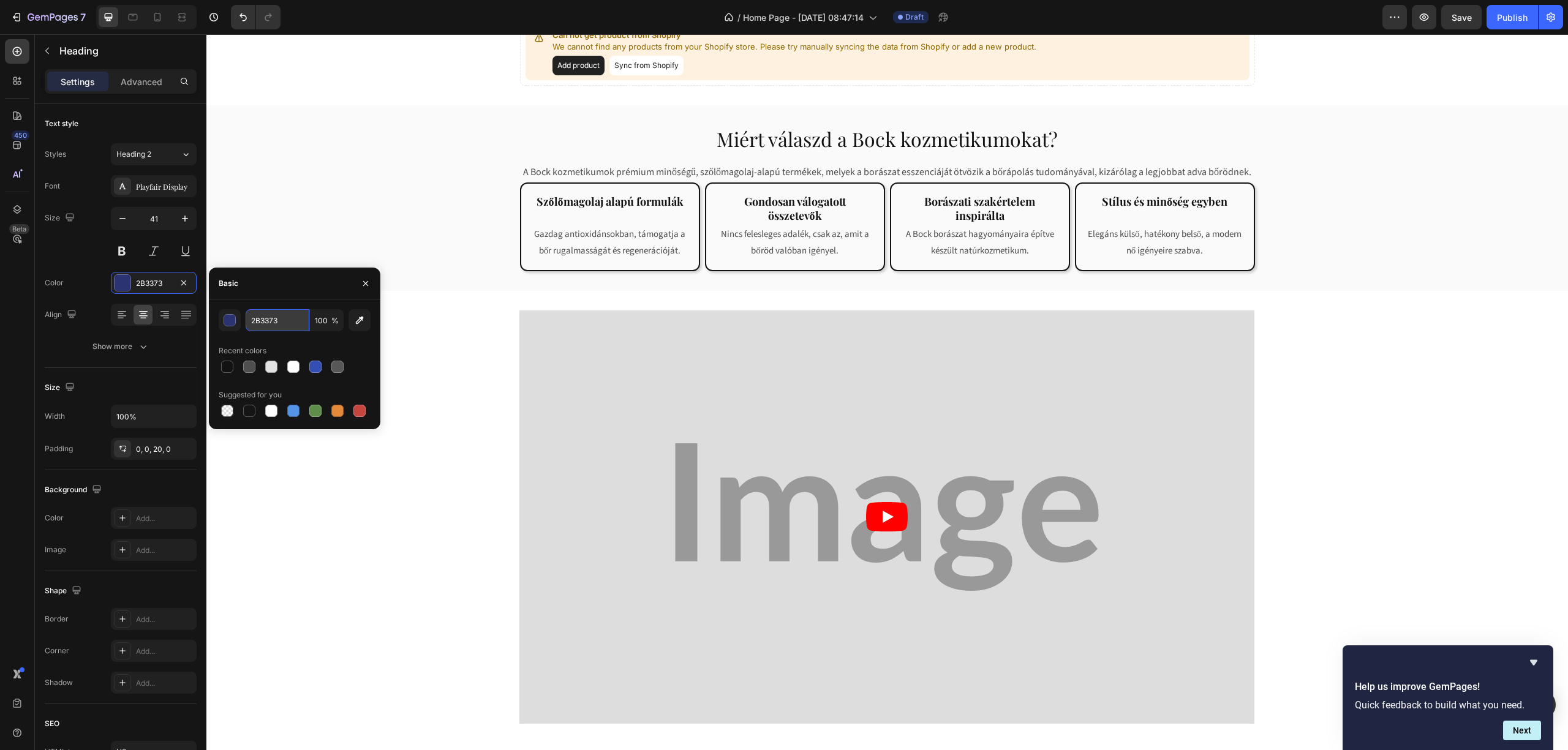
click at [286, 319] on input "2B3373" at bounding box center [277, 320] width 63 height 22
paste input "7d2638"
type input "7d2638"
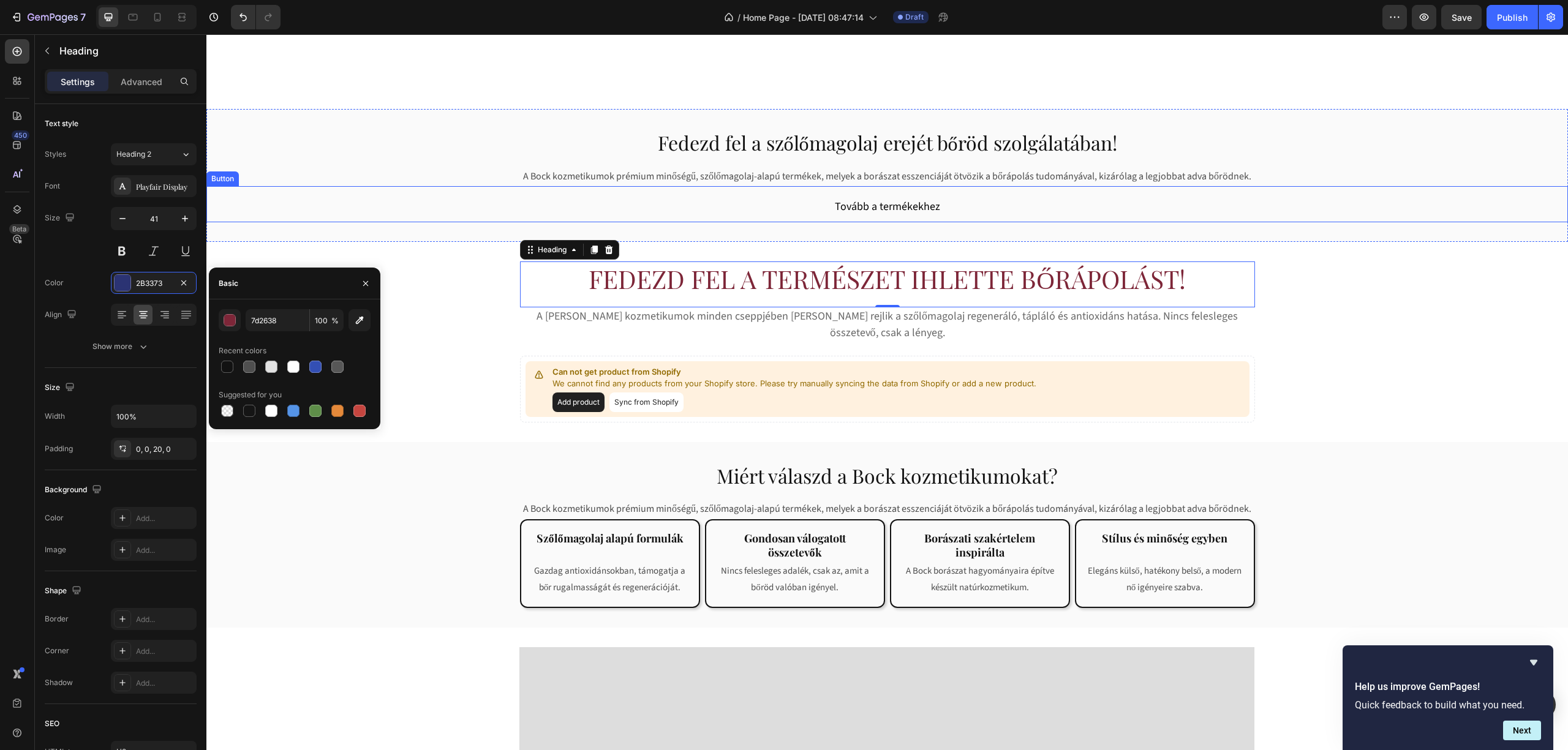
click at [944, 203] on link "Tovább a termékekhez" at bounding box center [887, 207] width 135 height 30
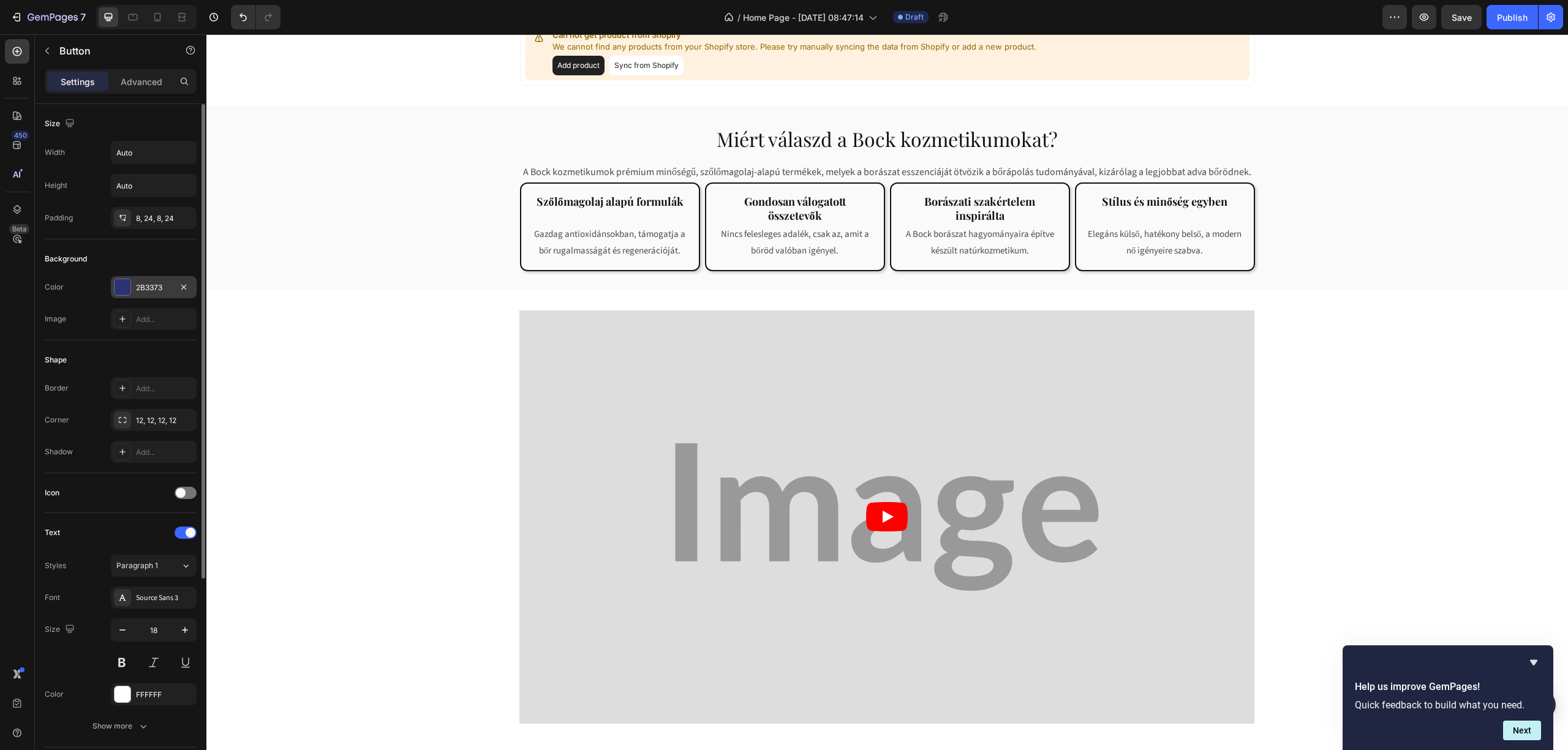
click at [158, 284] on div "2B3373" at bounding box center [154, 288] width 36 height 11
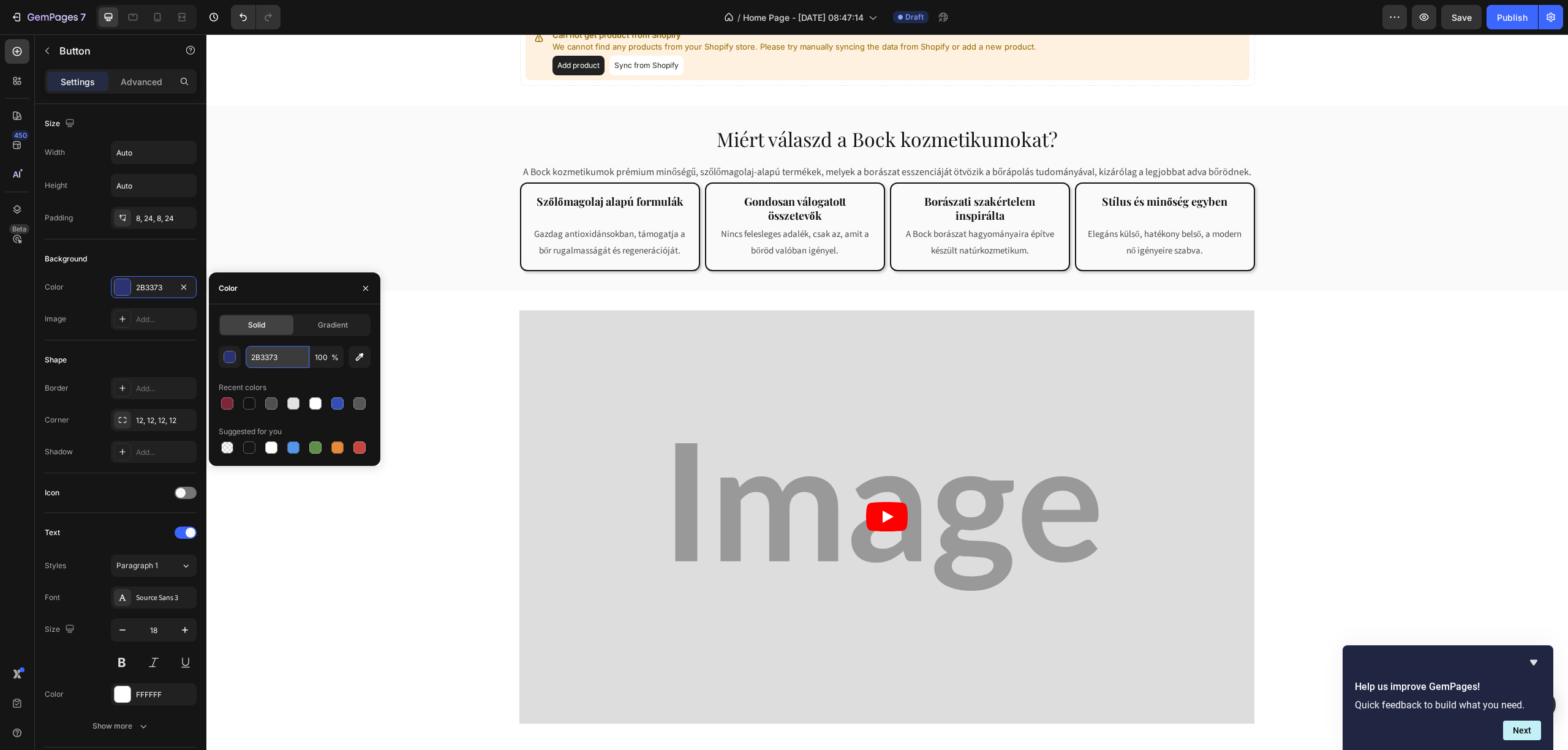
click at [275, 350] on input "2B3373" at bounding box center [277, 357] width 63 height 22
click at [275, 351] on input "2B3373" at bounding box center [277, 357] width 63 height 22
paste input "7d2638"
type input "7d2638"
click at [343, 271] on div "Miért válaszd a [PERSON_NAME] kozmetikumokat? Heading Row A [PERSON_NAME] kozme…" at bounding box center [887, 198] width 1362 height 147
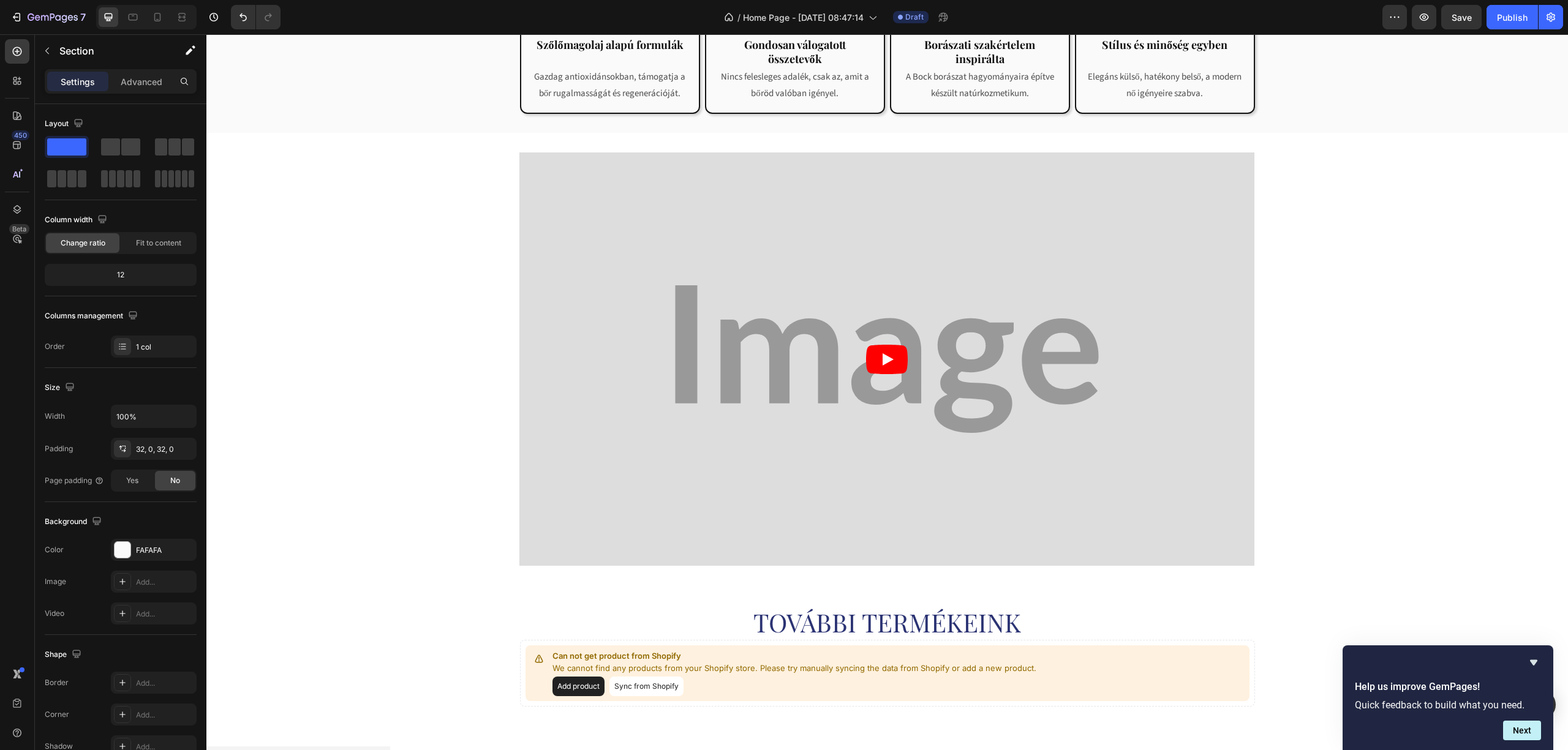
scroll to position [816, 0]
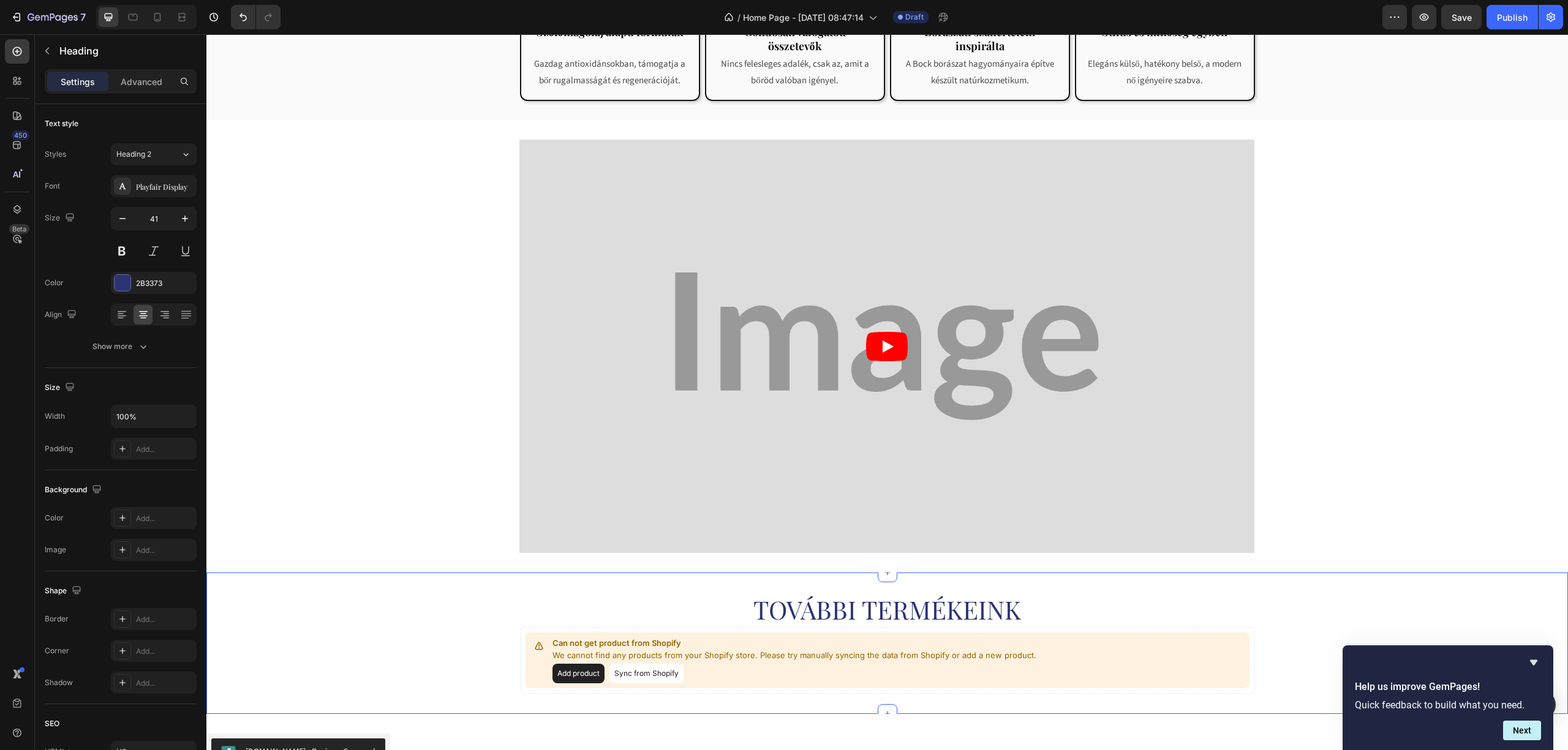
click at [880, 610] on h2 "További termékeink" at bounding box center [887, 609] width 735 height 35
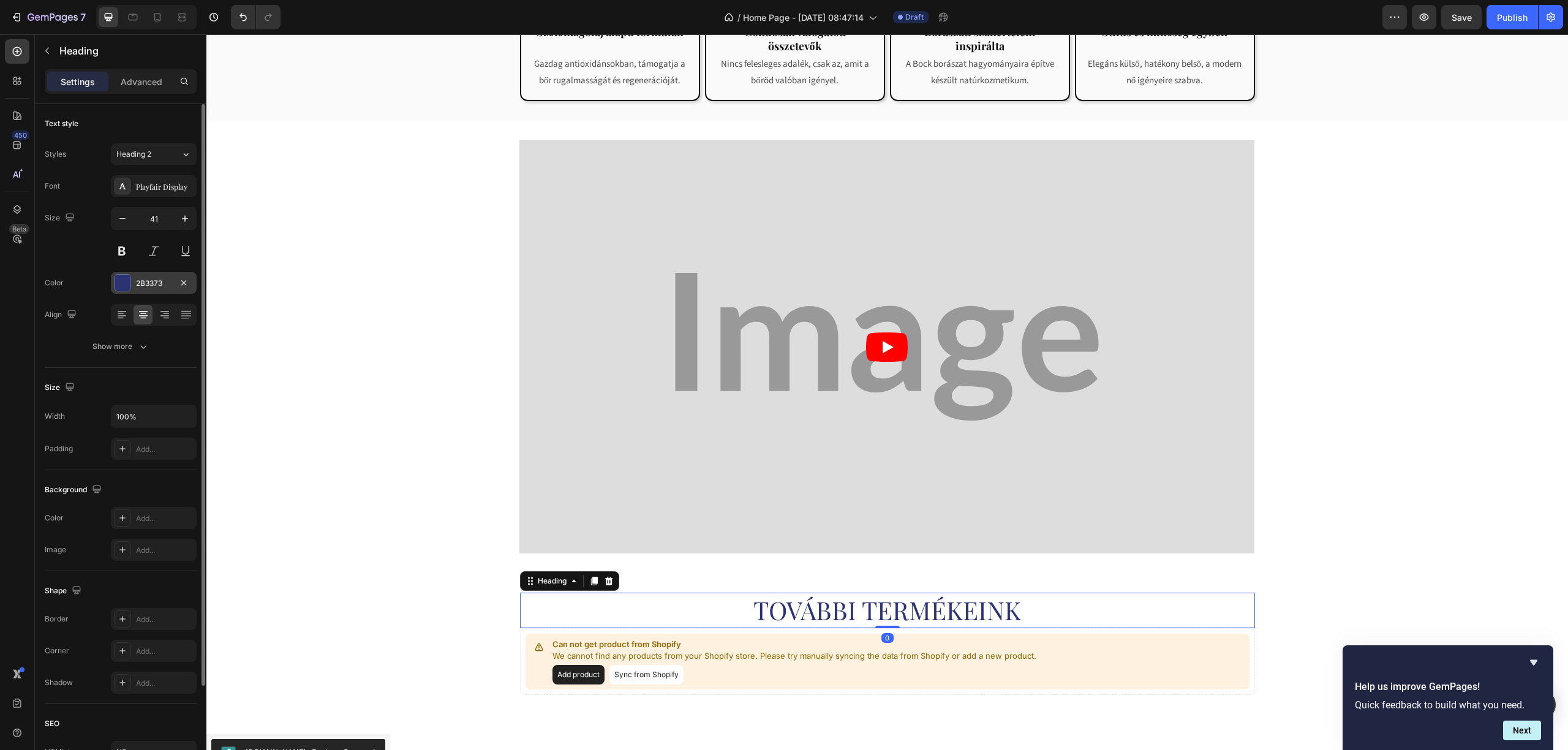
click at [150, 290] on div "2B3373" at bounding box center [153, 283] width 86 height 22
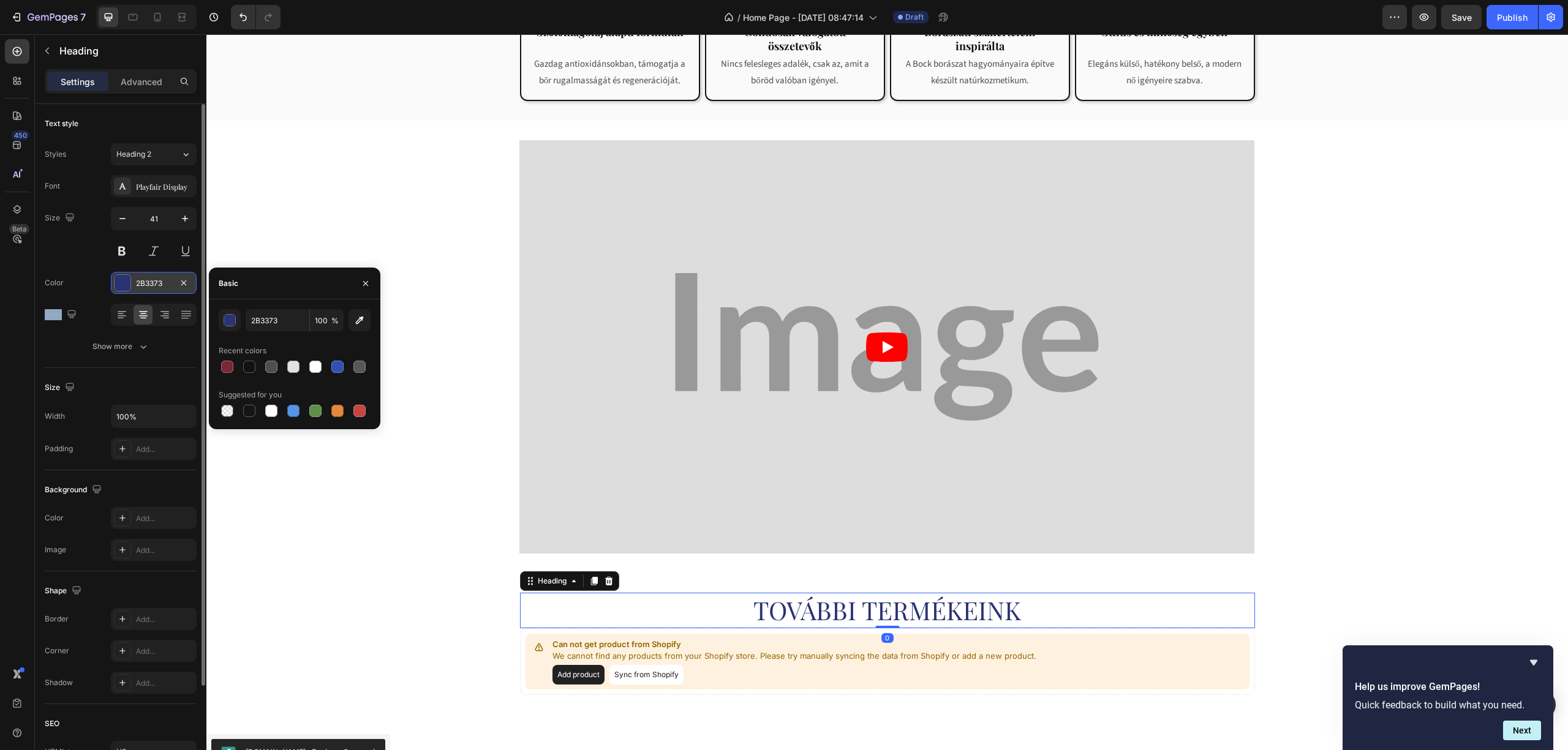
click at [150, 289] on div "2B3373" at bounding box center [153, 283] width 86 height 22
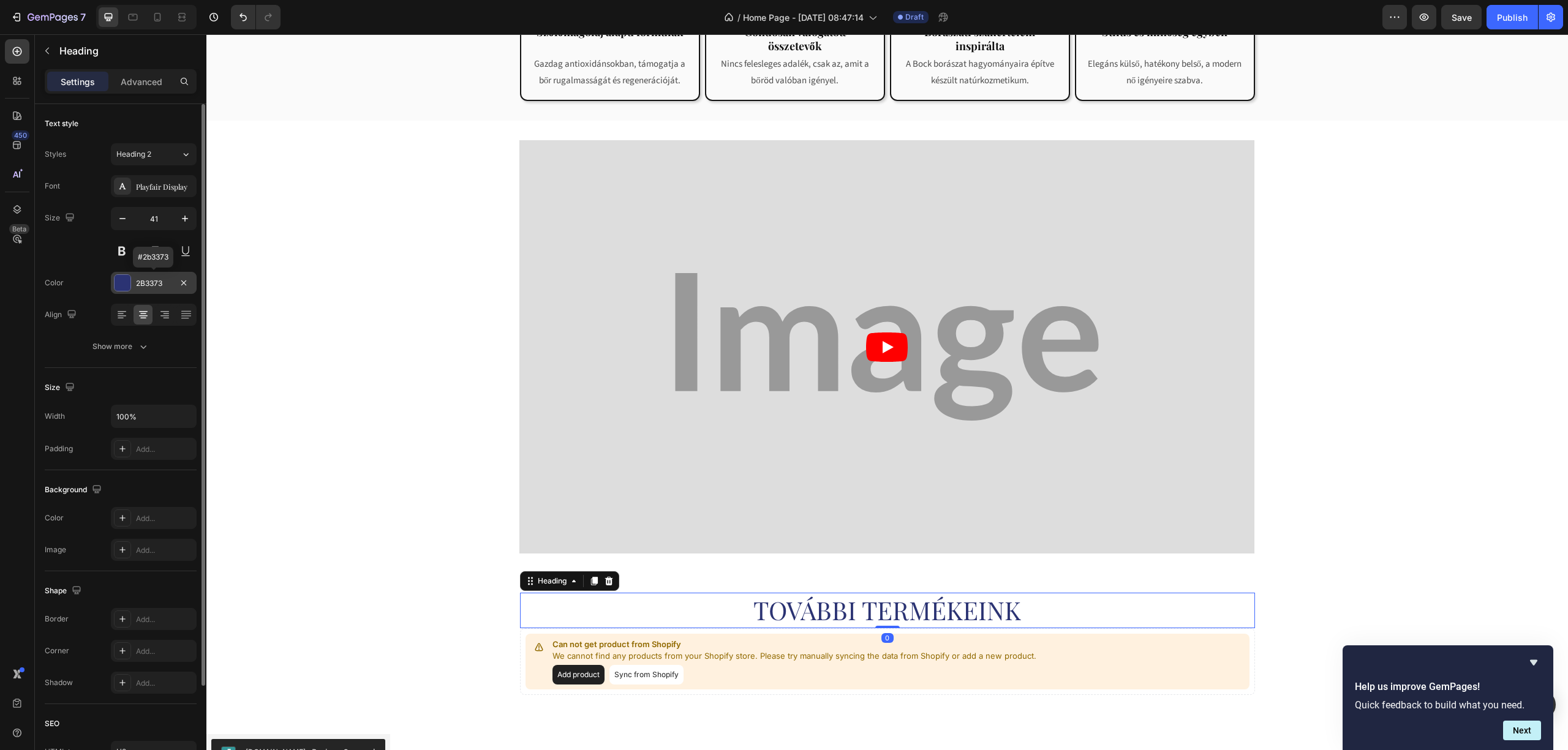
click at [150, 289] on div "2B3373" at bounding box center [153, 283] width 86 height 22
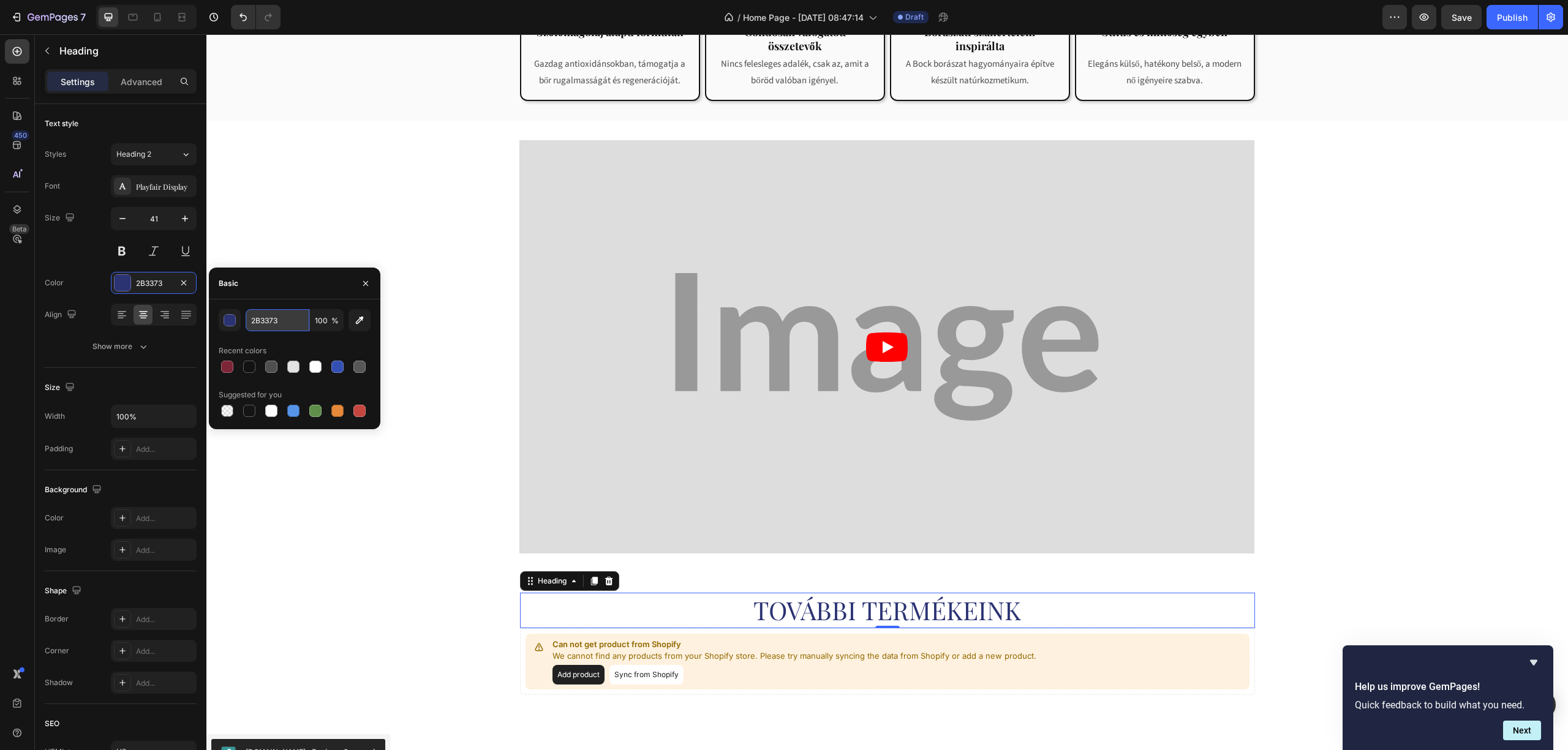
click at [267, 328] on input "2B3373" at bounding box center [277, 320] width 63 height 22
click at [267, 326] on input "2B3373" at bounding box center [277, 320] width 63 height 22
paste input "d26387"
paste input "7d2638"
type input "7D2638"
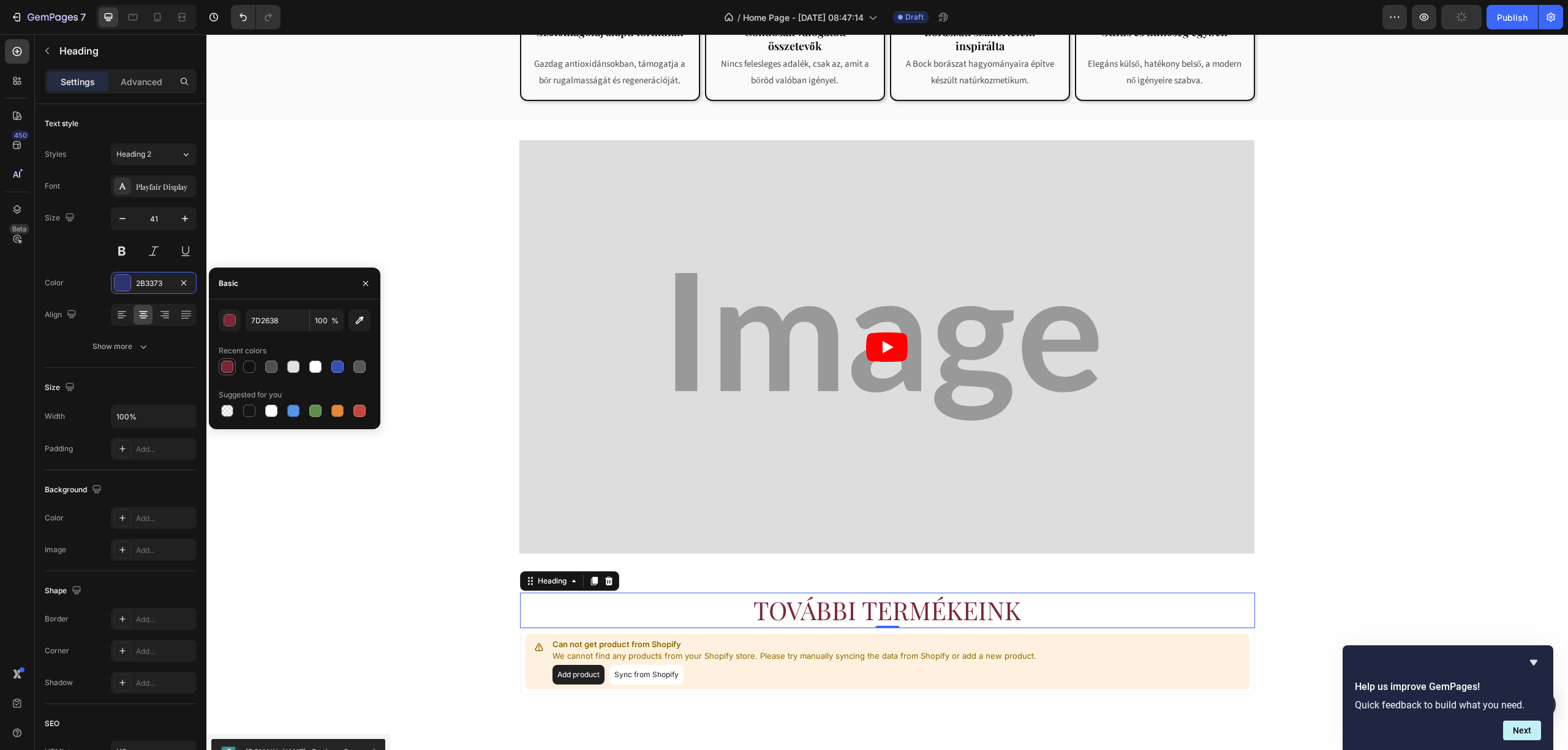
click at [228, 366] on div at bounding box center [227, 367] width 12 height 12
click at [173, 368] on div "Size Width 100% Padding Add..." at bounding box center [121, 419] width 152 height 102
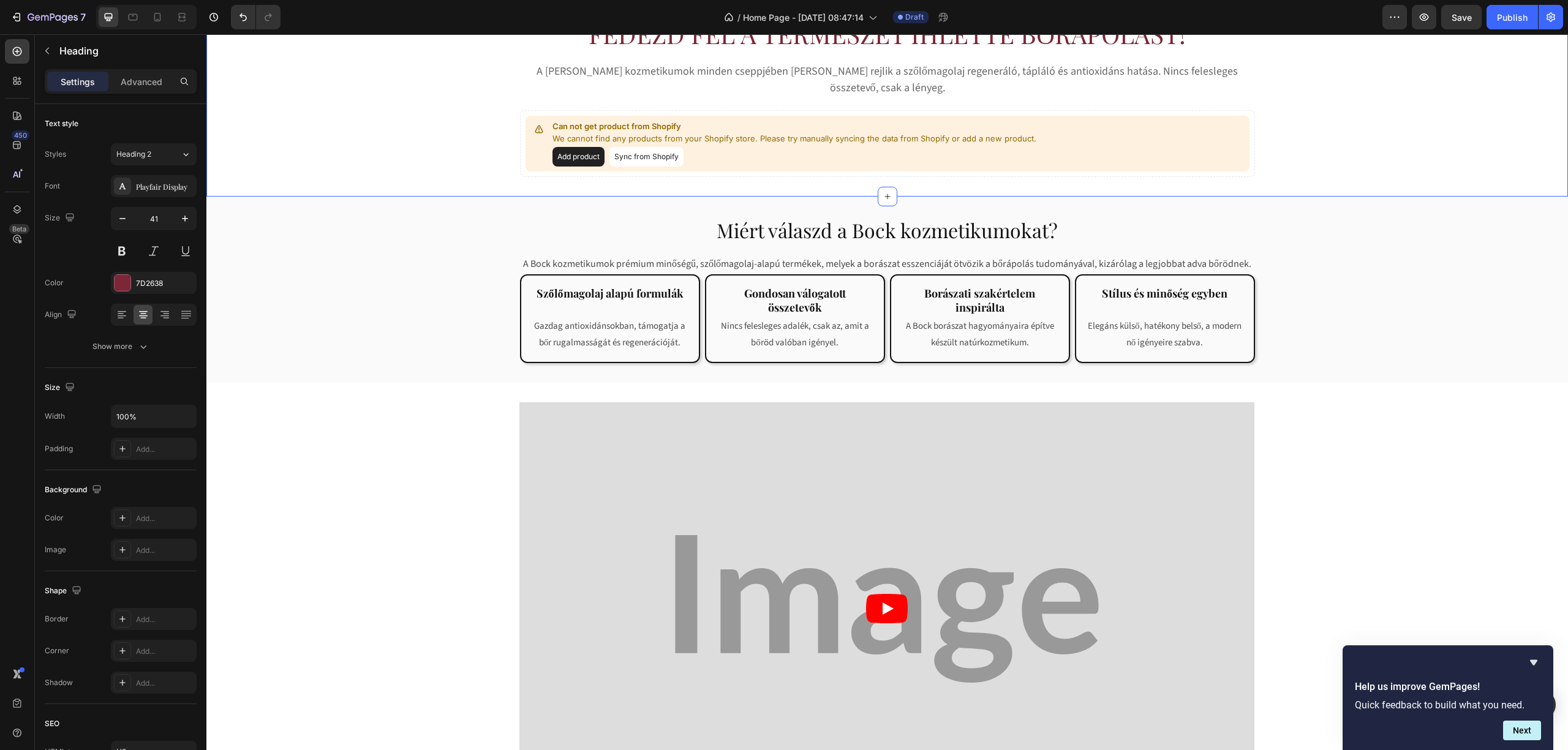
scroll to position [653, 0]
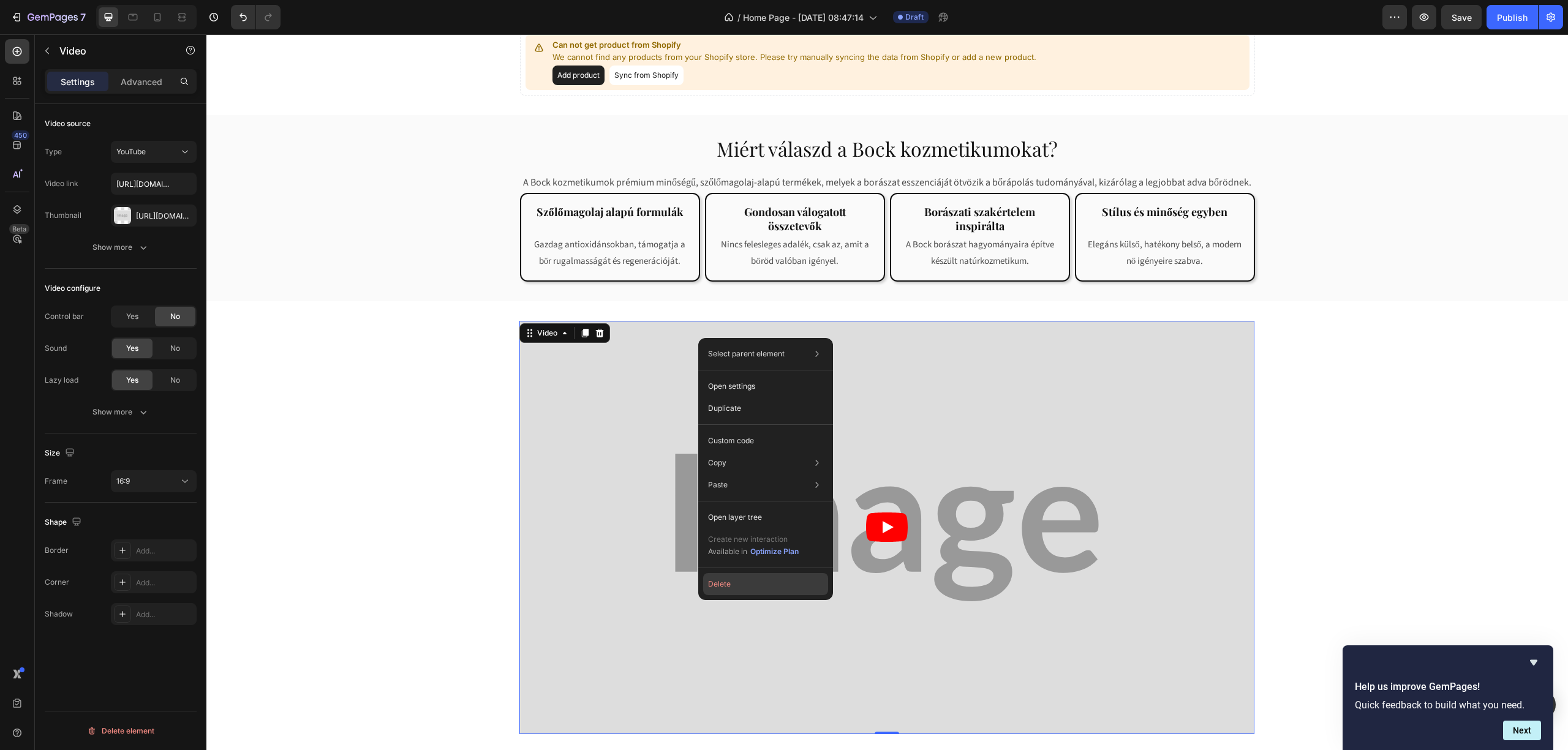
click at [756, 581] on button "Delete" at bounding box center [765, 584] width 125 height 22
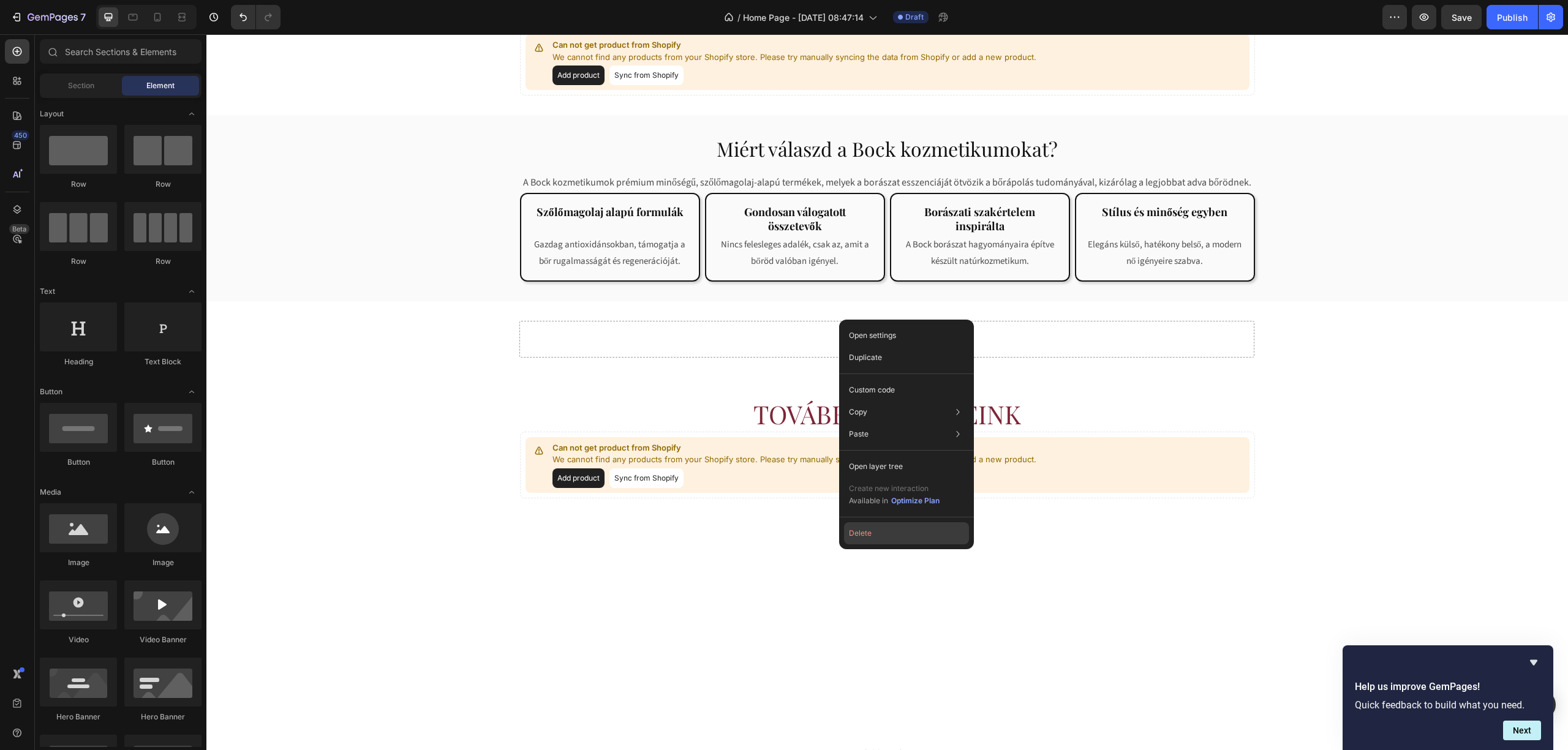
click at [861, 536] on button "Delete" at bounding box center [906, 533] width 125 height 22
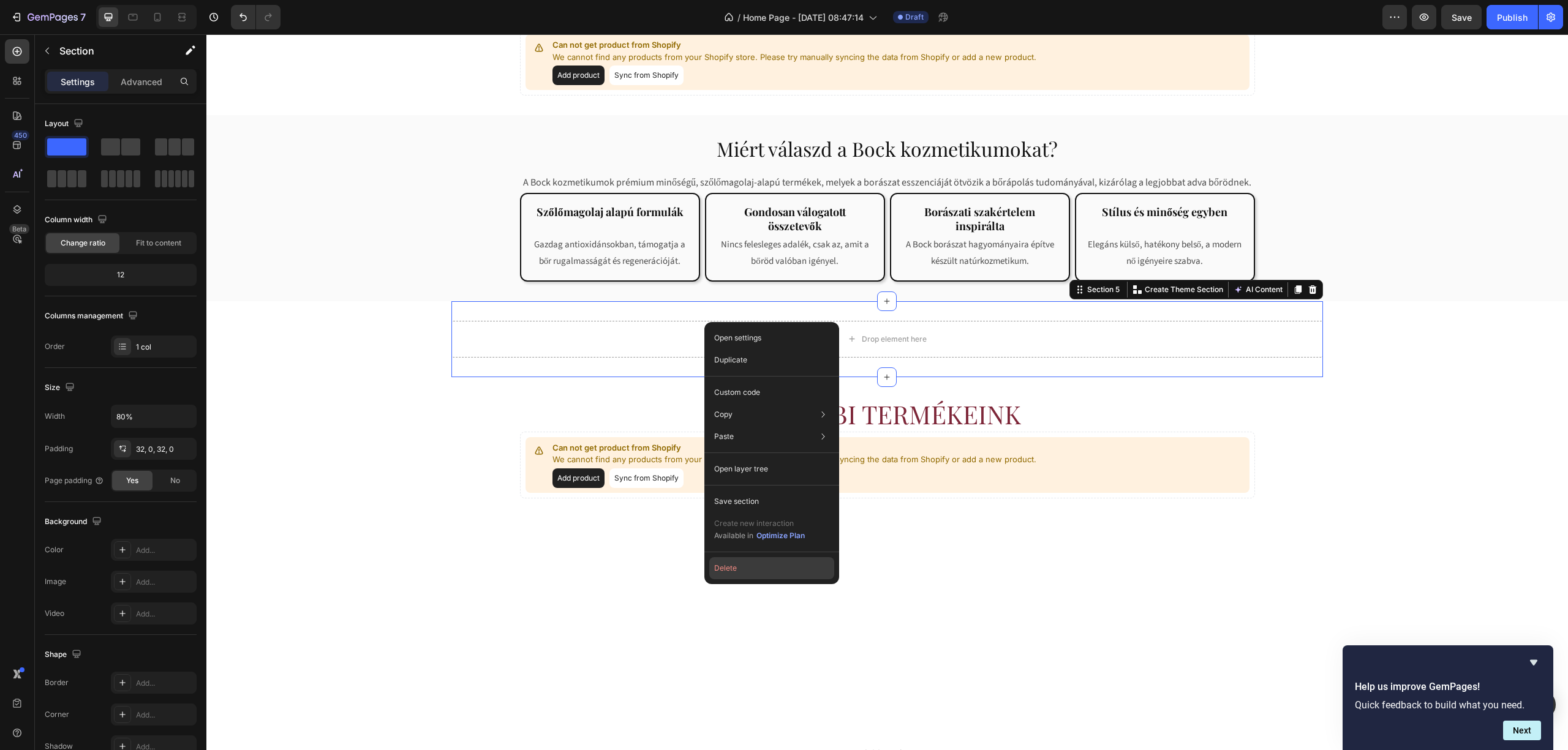
click at [768, 571] on button "Delete" at bounding box center [771, 568] width 125 height 22
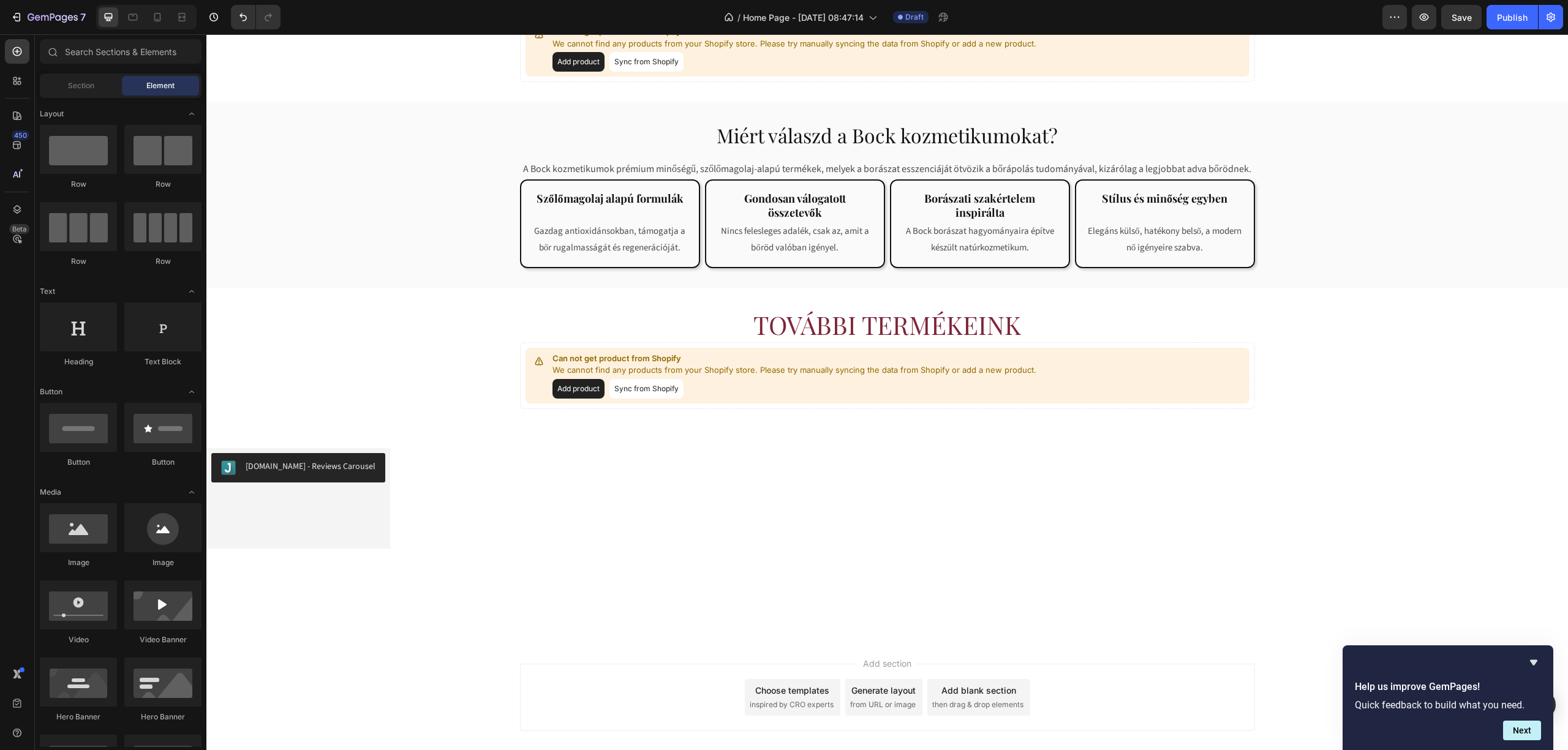
scroll to position [685, 0]
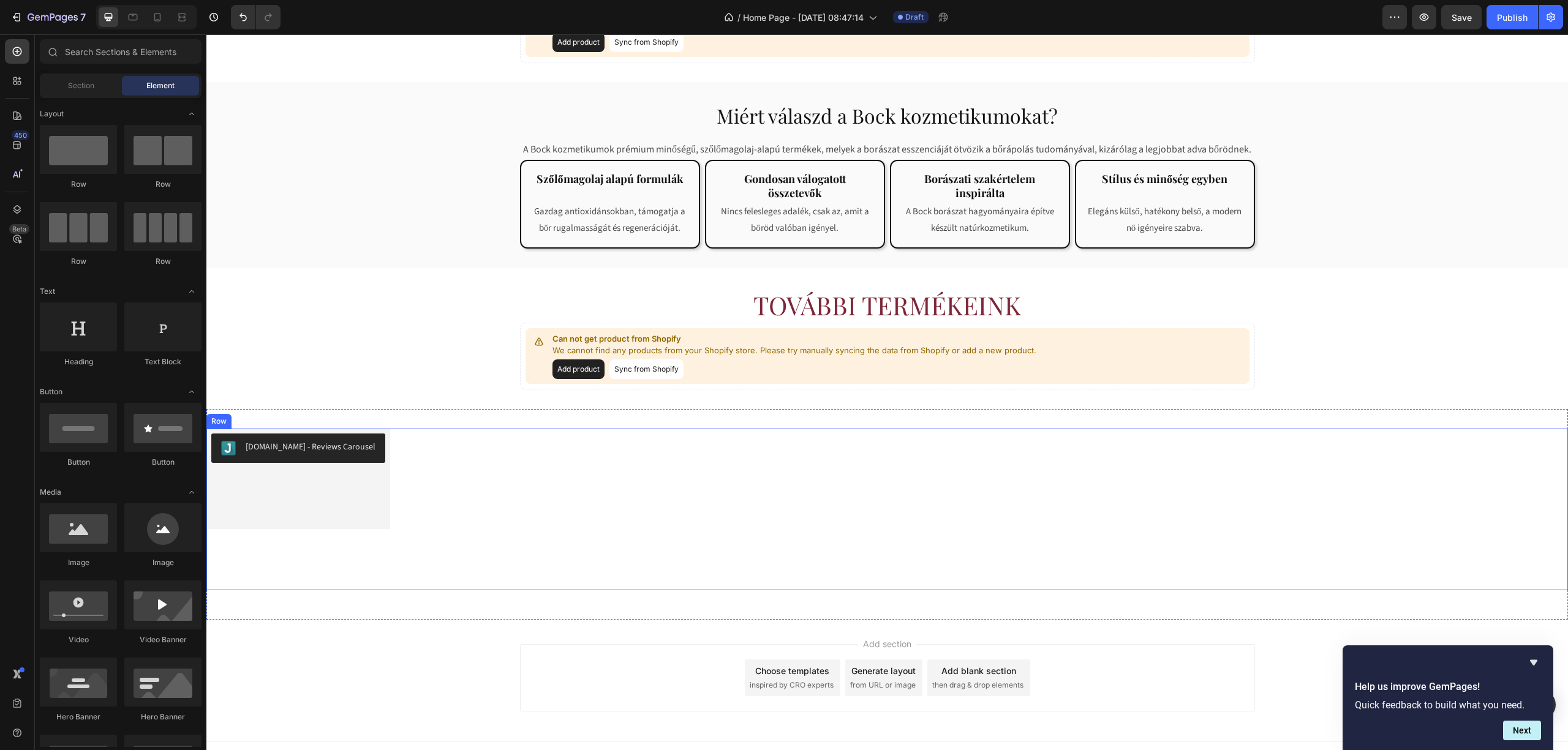
click at [471, 466] on div "[DOMAIN_NAME] - Reviews Carousel [DOMAIN_NAME] Row" at bounding box center [887, 509] width 1362 height 161
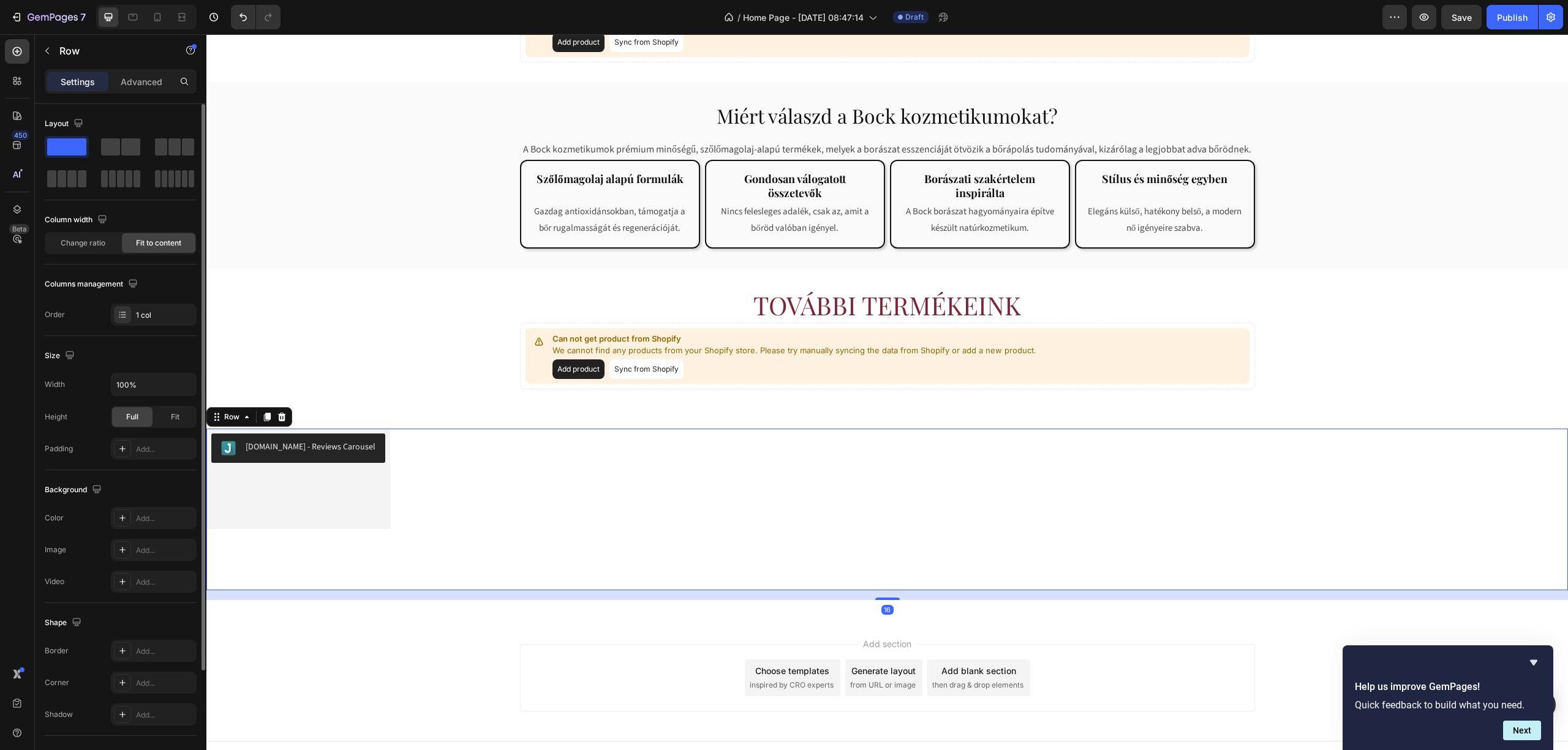
scroll to position [137, 0]
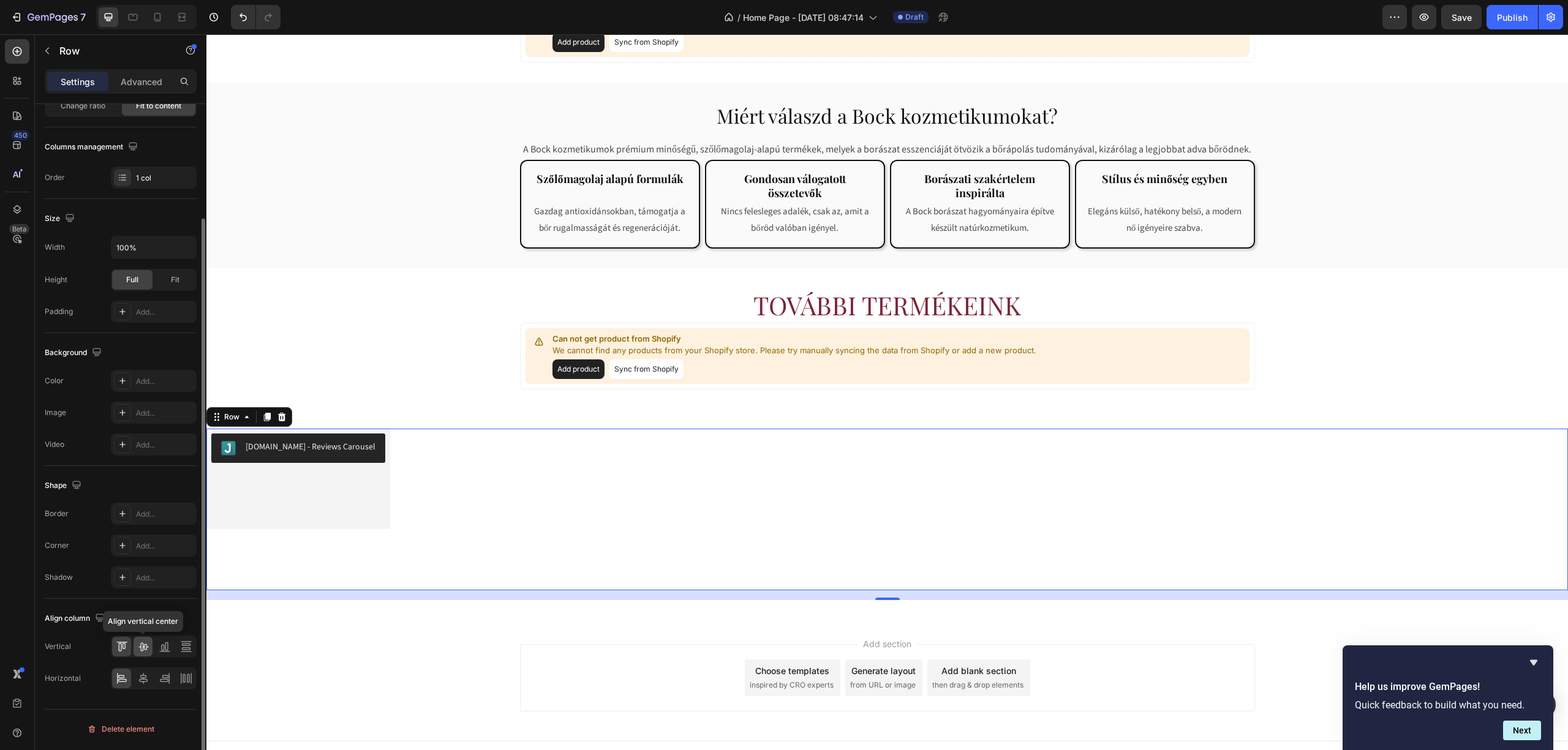
click at [144, 653] on icon at bounding box center [144, 647] width 12 height 12
click at [166, 653] on icon at bounding box center [165, 647] width 12 height 12
click at [163, 682] on icon at bounding box center [165, 679] width 12 height 12
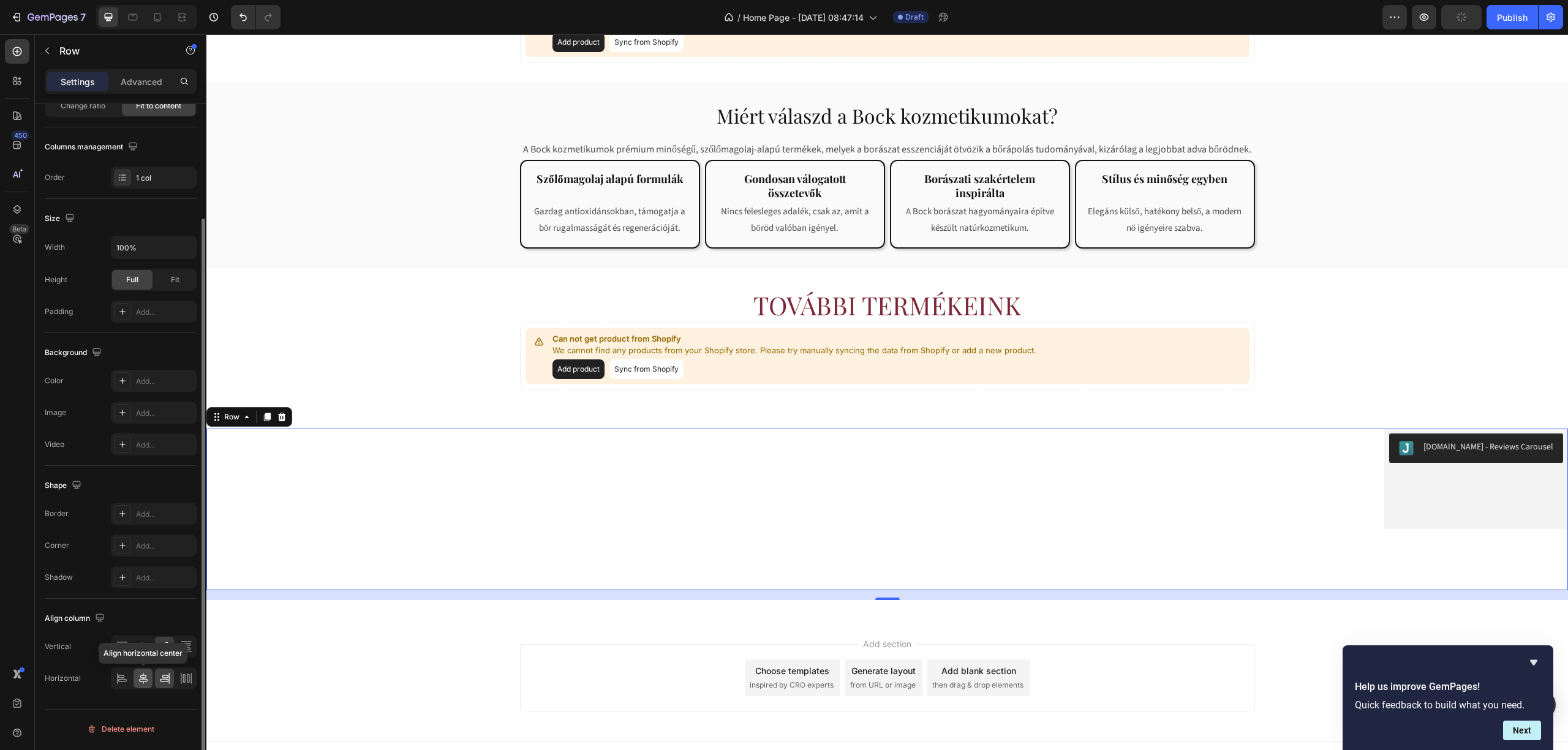
click at [145, 677] on icon at bounding box center [144, 679] width 9 height 11
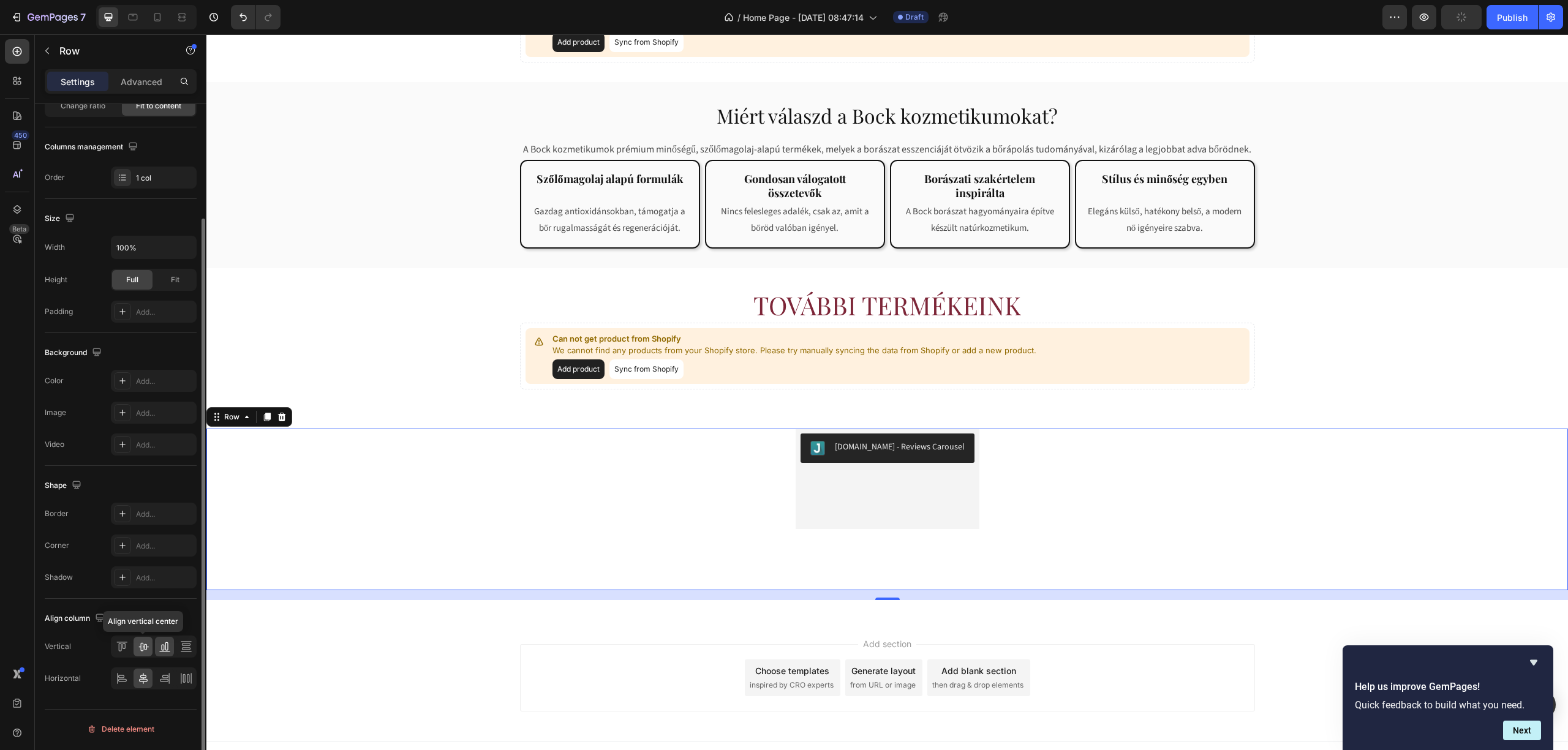
click at [140, 647] on icon at bounding box center [144, 647] width 12 height 12
click at [128, 651] on div at bounding box center [121, 647] width 19 height 20
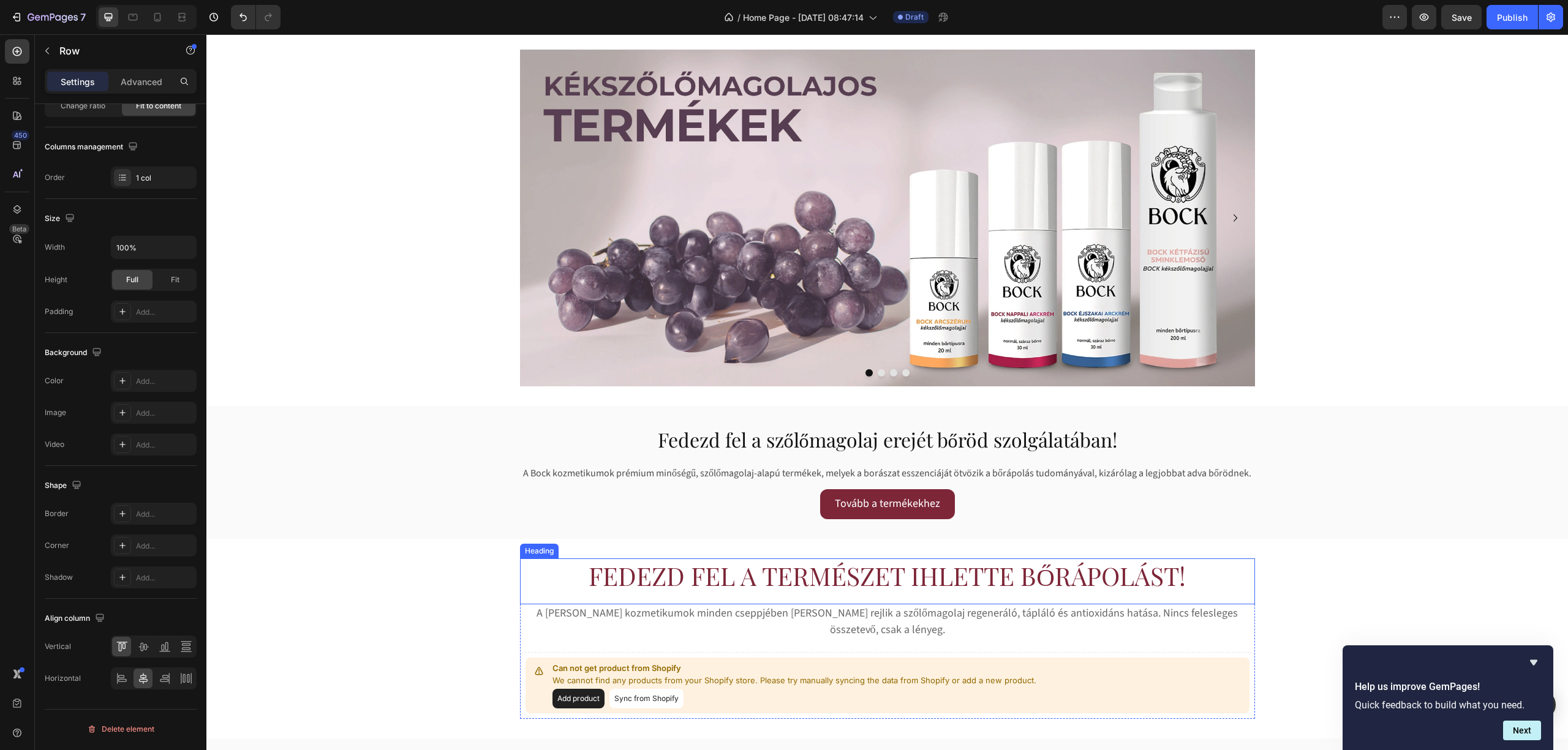
scroll to position [0, 0]
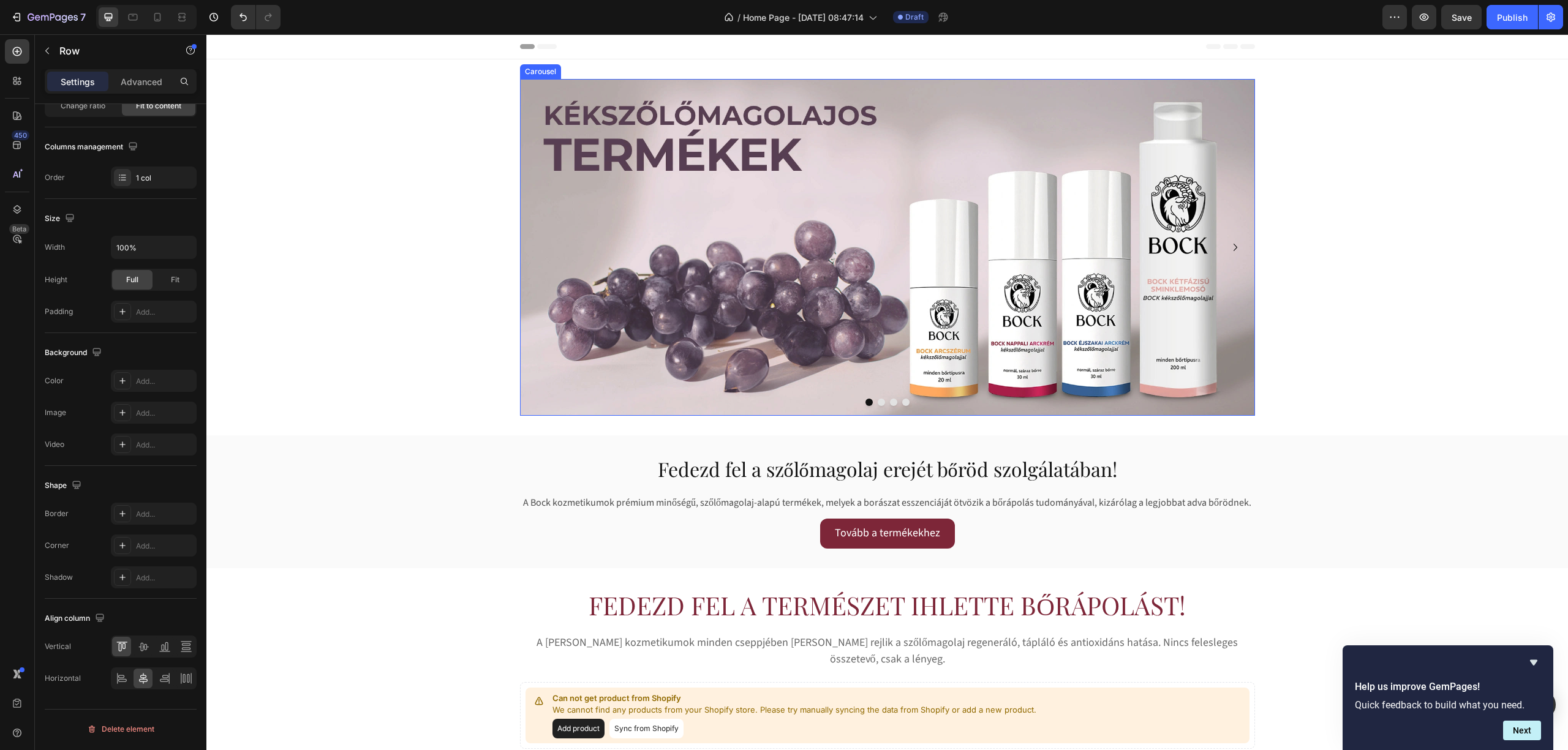
click at [878, 401] on button "Dot" at bounding box center [882, 402] width 7 height 7
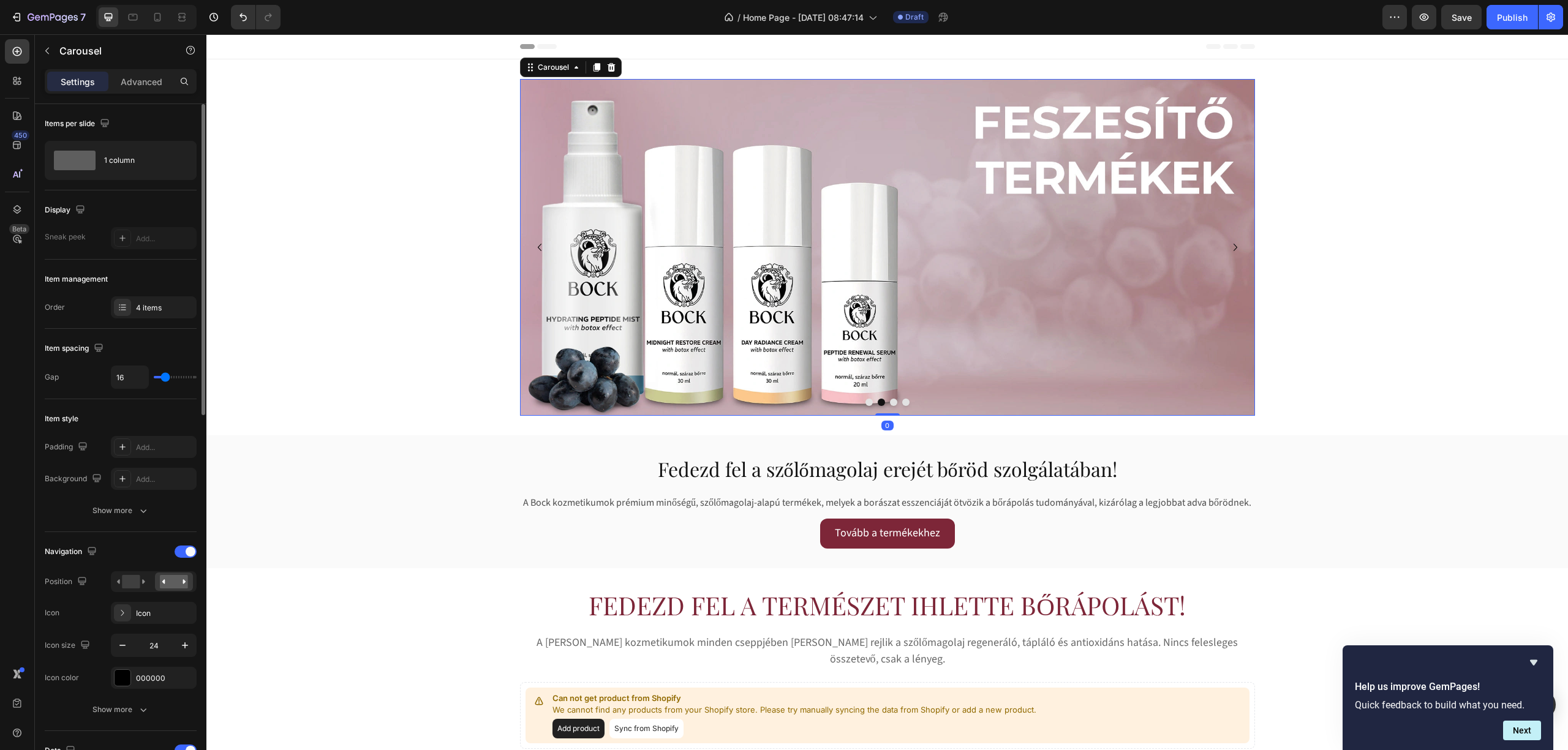
click at [866, 403] on div at bounding box center [887, 402] width 735 height 7
click at [866, 403] on button "Dot" at bounding box center [869, 402] width 7 height 7
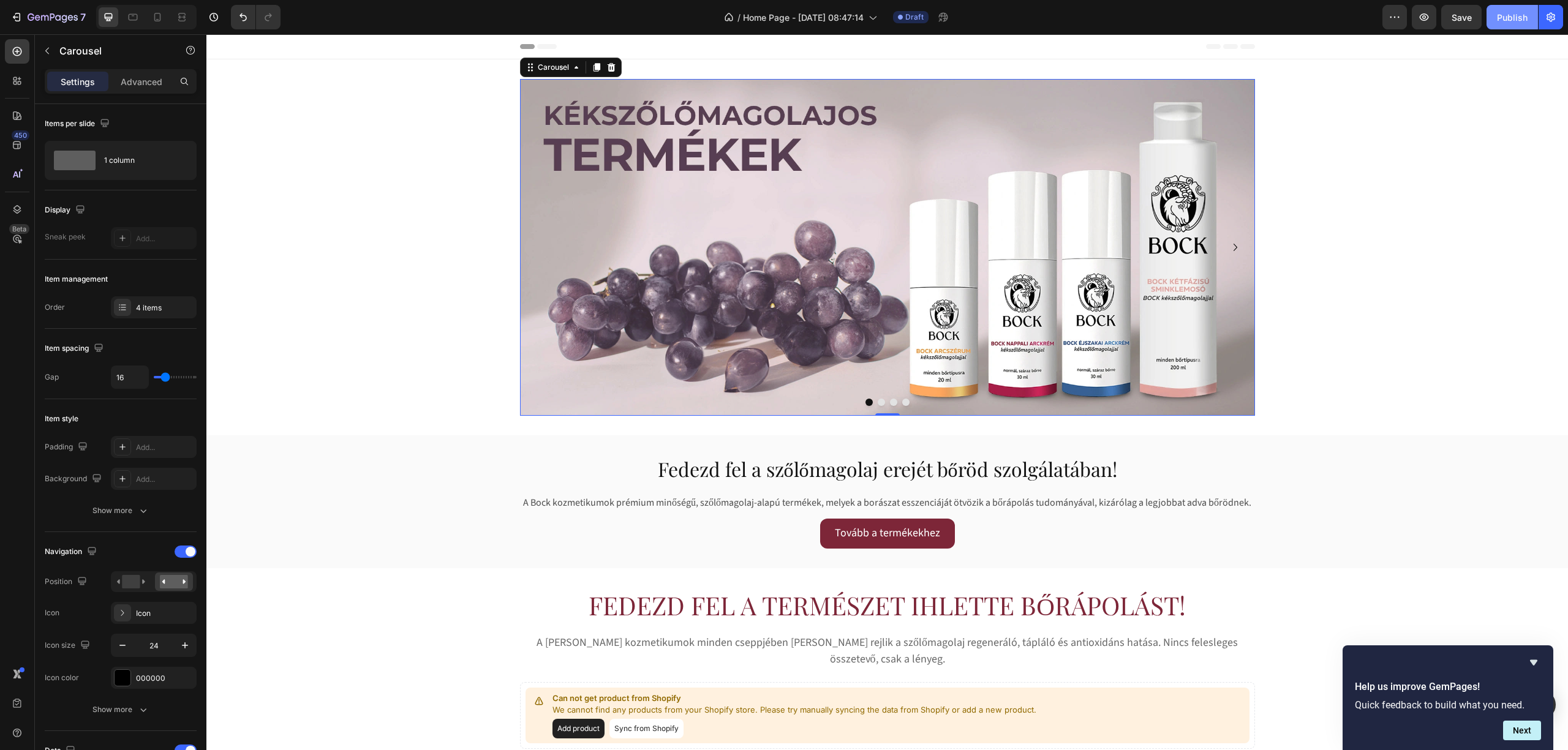
click at [1529, 23] on button "Publish" at bounding box center [1513, 17] width 52 height 25
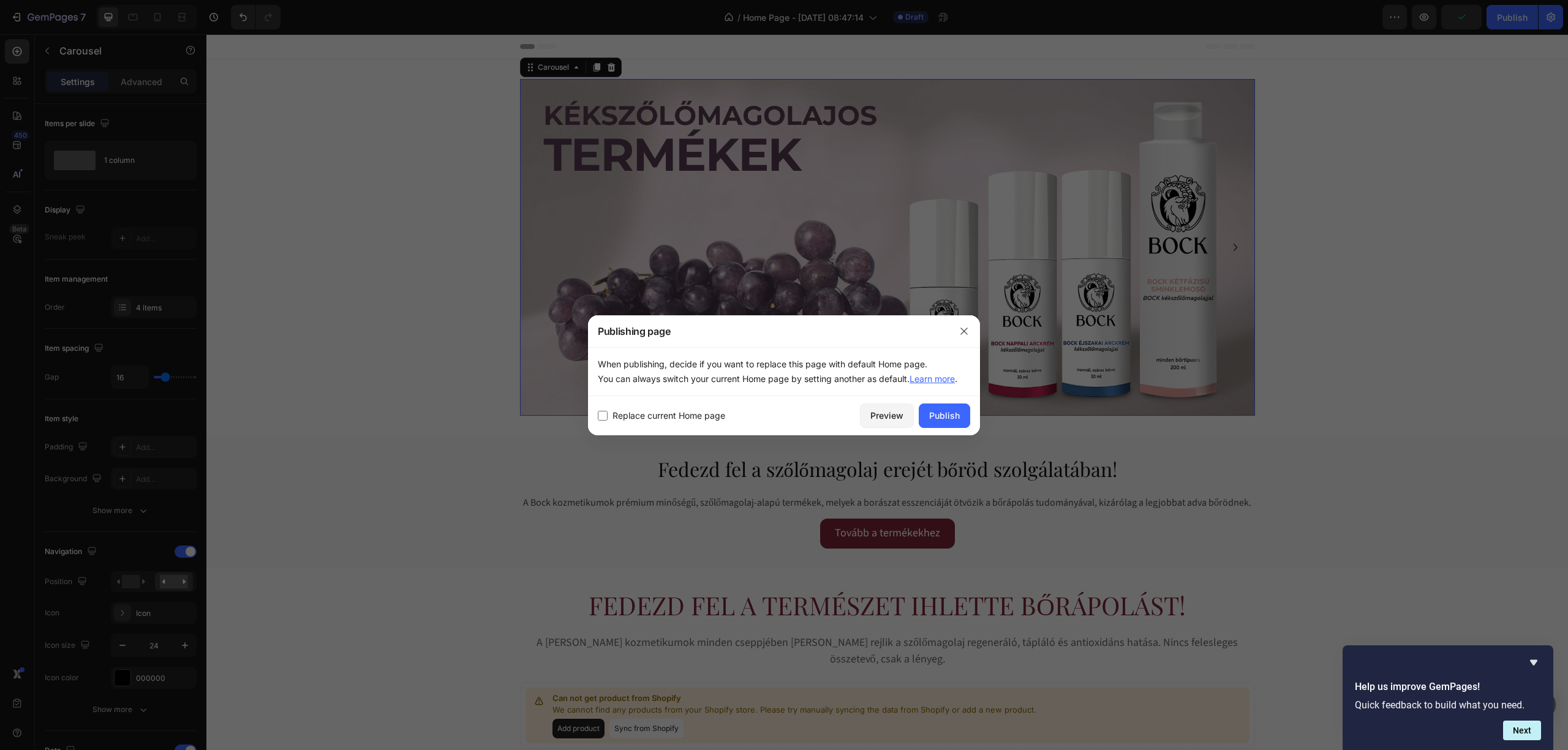
click at [684, 422] on div "Replace current Home page Preview Publish" at bounding box center [784, 416] width 392 height 39
click at [689, 415] on span "Replace current Home page" at bounding box center [668, 416] width 113 height 15
checkbox input "true"
click at [951, 415] on div "Publish" at bounding box center [944, 415] width 31 height 13
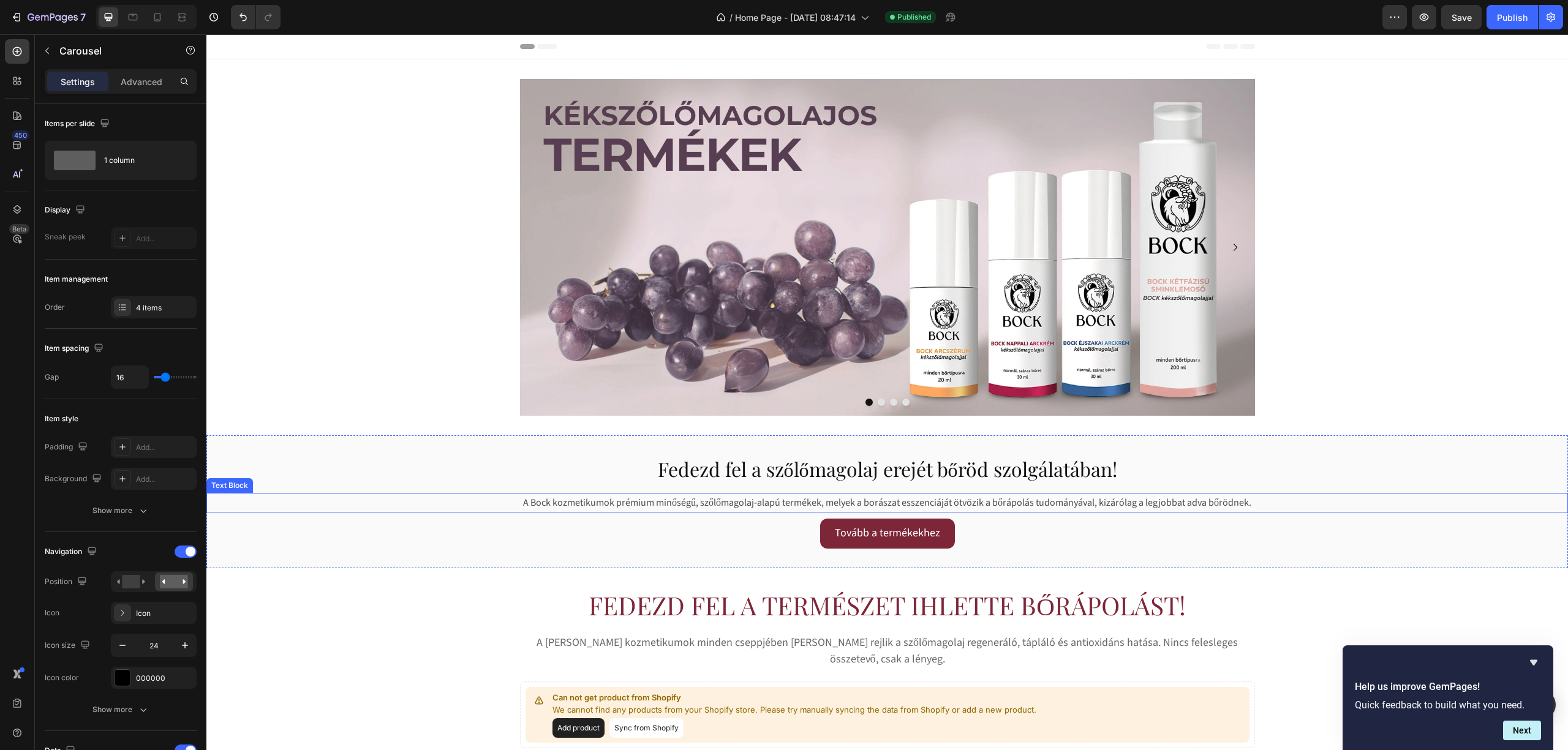
click at [733, 505] on p "A Bock kozmetikumok prémium minőségű, szőlőmagolaj-alapú termékek, melyek a bor…" at bounding box center [887, 502] width 1359 height 18
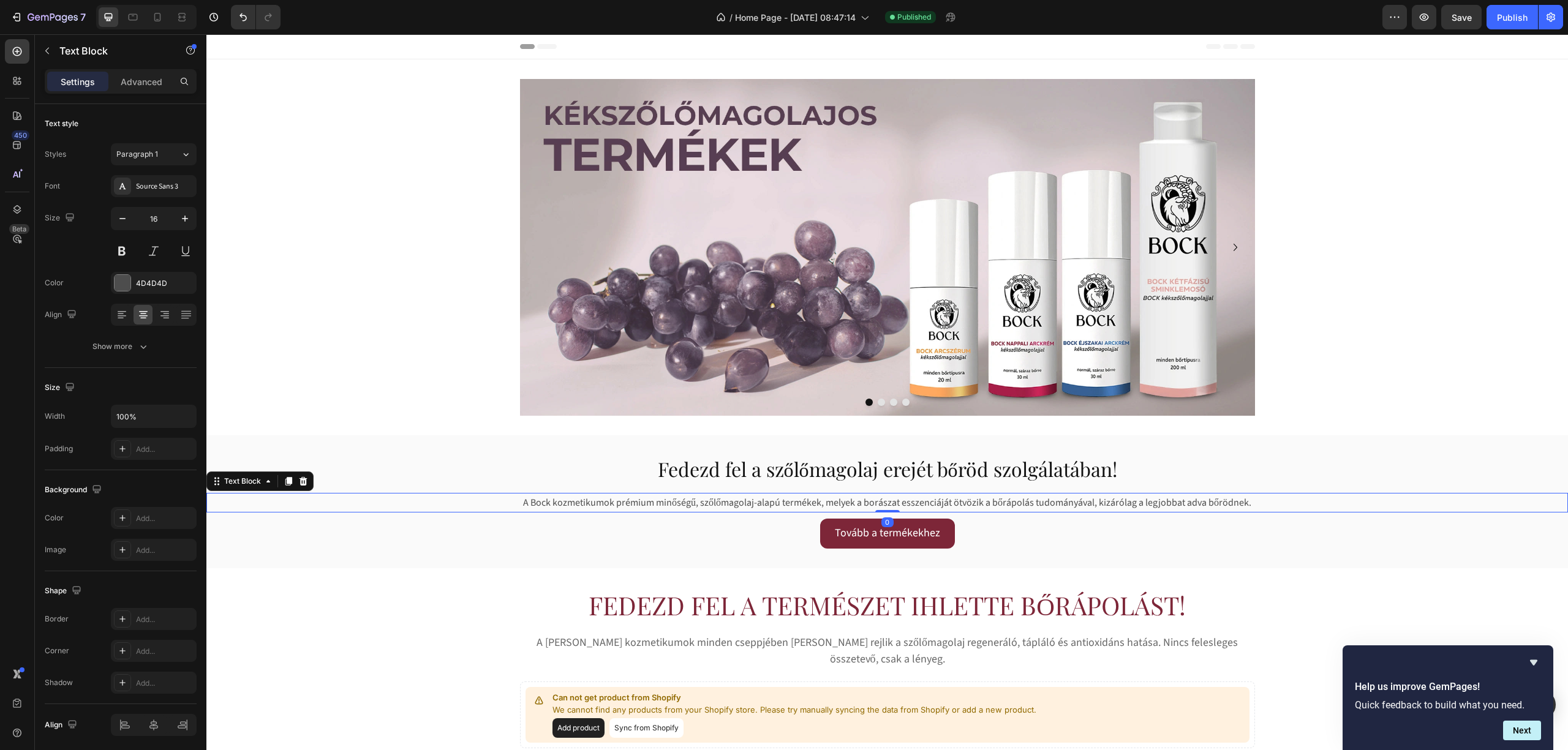
click at [733, 505] on p "A Bock kozmetikumok prémium minőségű, szőlőmagolaj-alapú termékek, melyek a bor…" at bounding box center [887, 502] width 1359 height 18
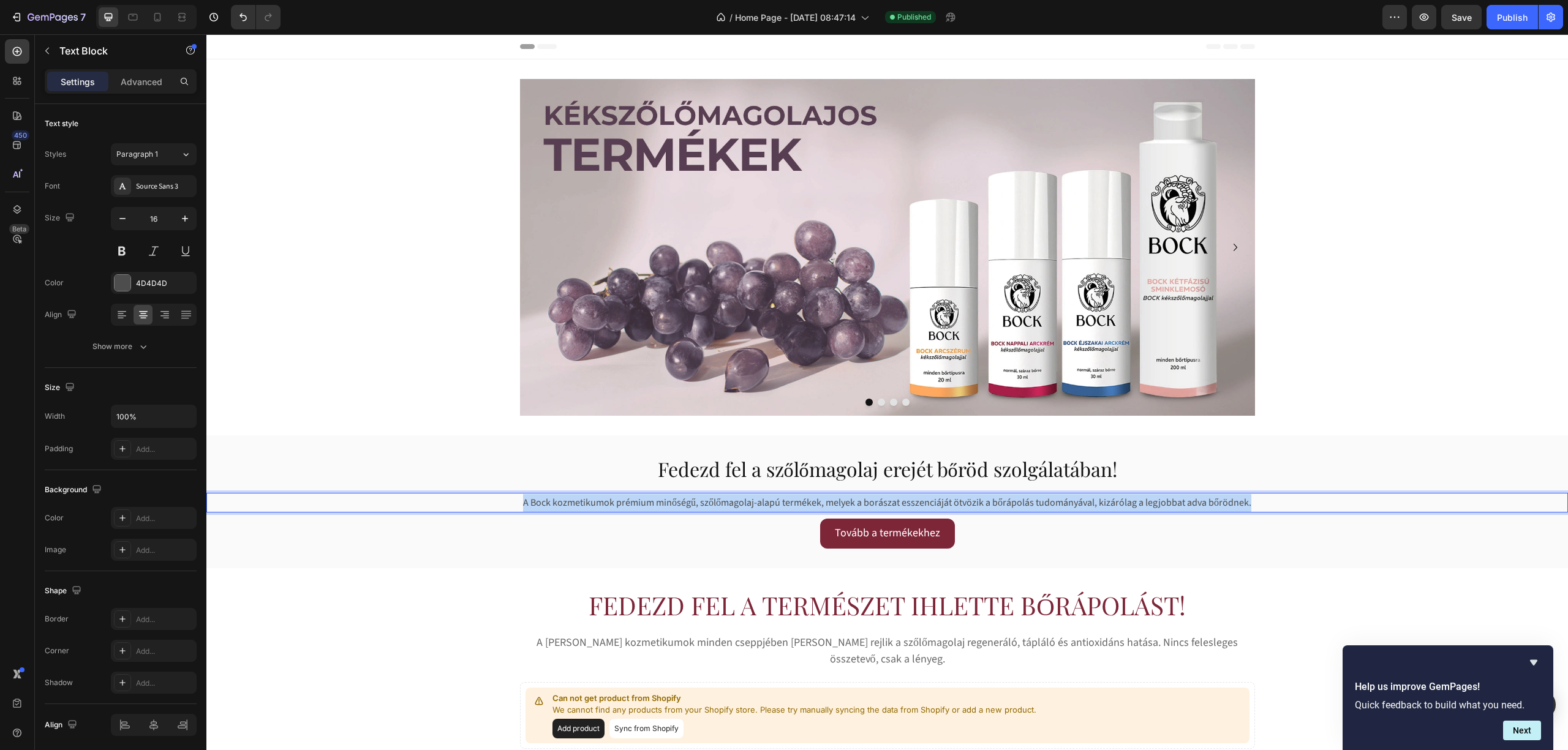
click at [733, 505] on p "A Bock kozmetikumok prémium minőségű, szőlőmagolaj-alapú termékek, melyek a bor…" at bounding box center [887, 502] width 1359 height 18
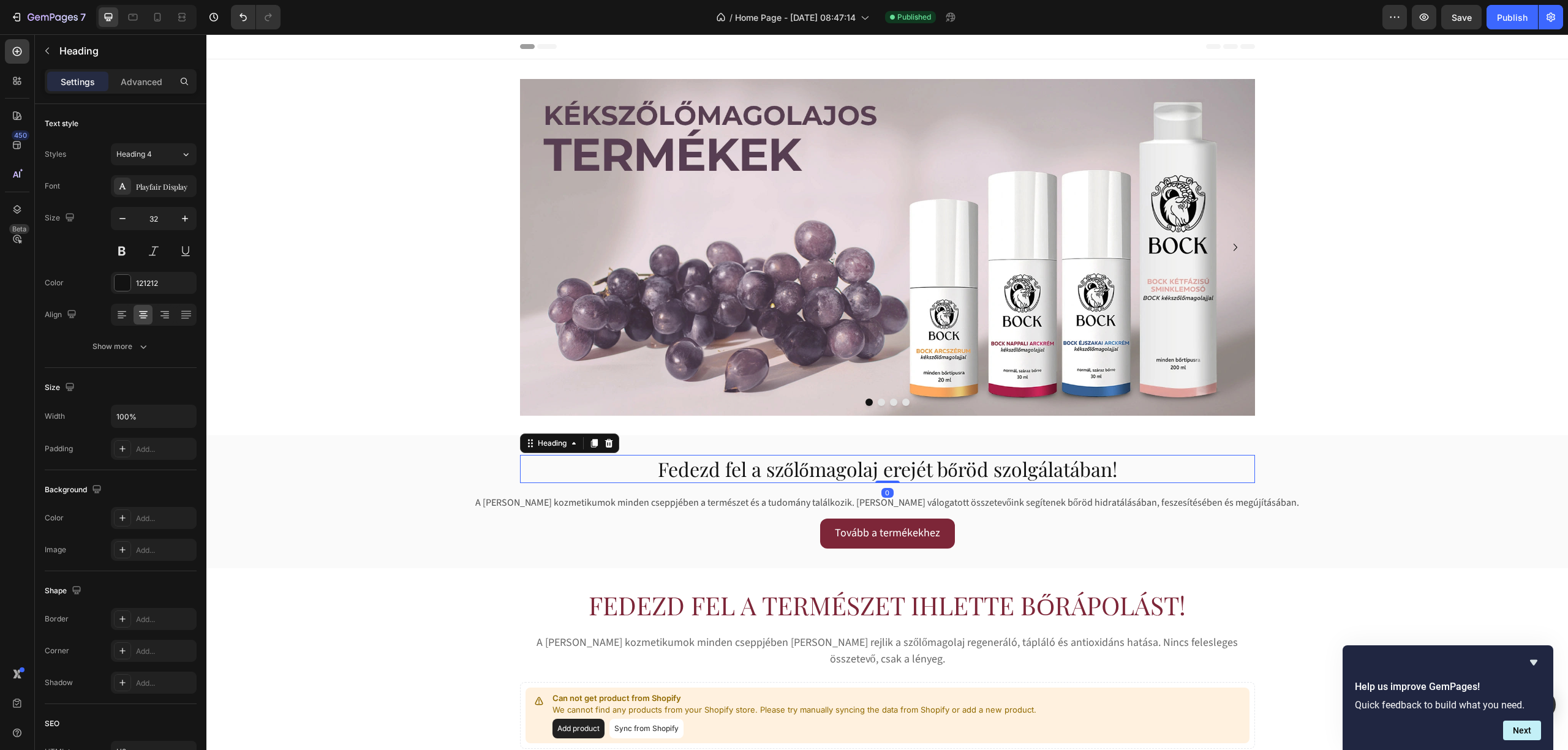
click at [777, 470] on h2 "Fedezd fel a szőlőmagolaj erejét bőröd szolgálatában!" at bounding box center [887, 469] width 735 height 28
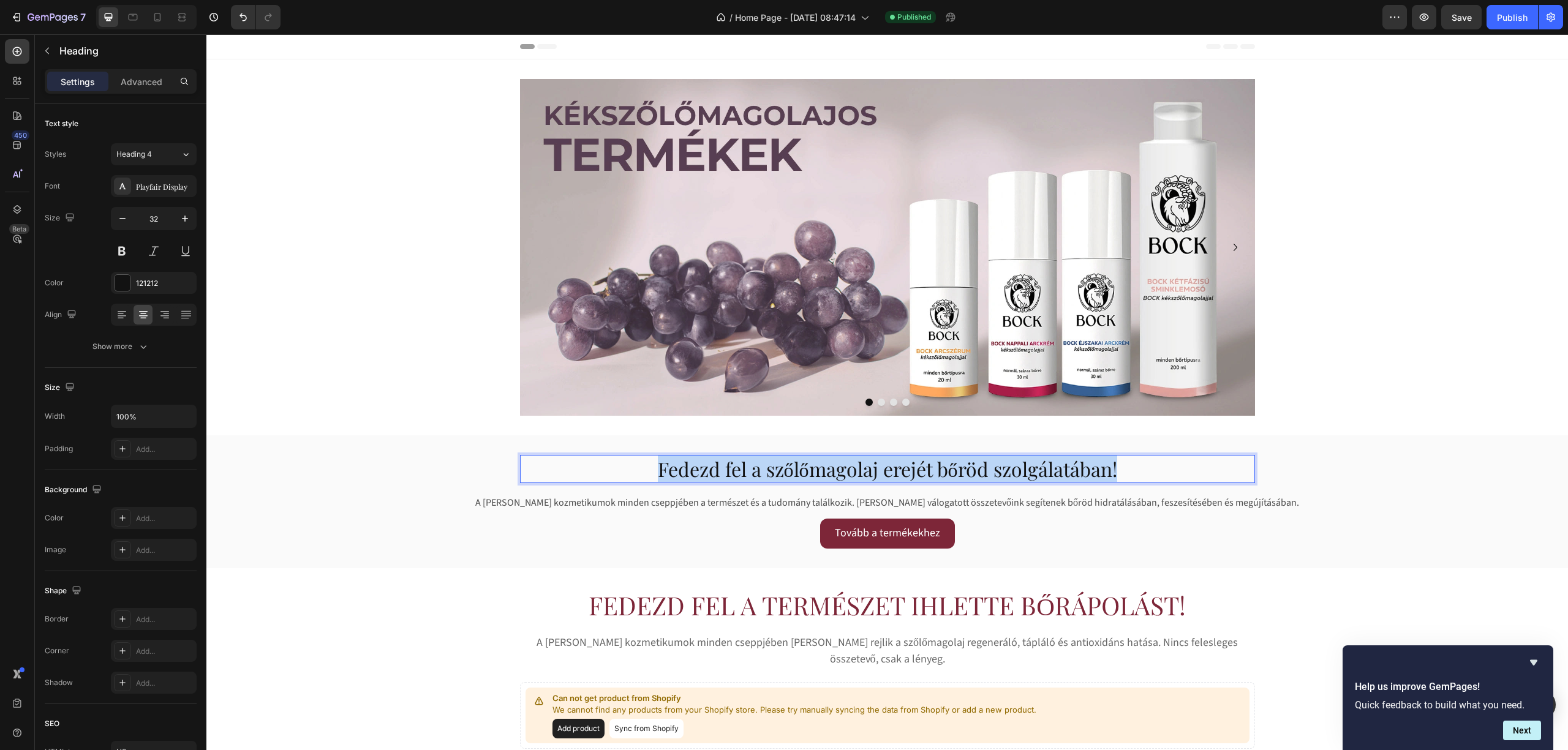
click at [777, 470] on p "Fedezd fel a szőlőmagolaj erejét bőröd szolgálatában!" at bounding box center [887, 469] width 733 height 26
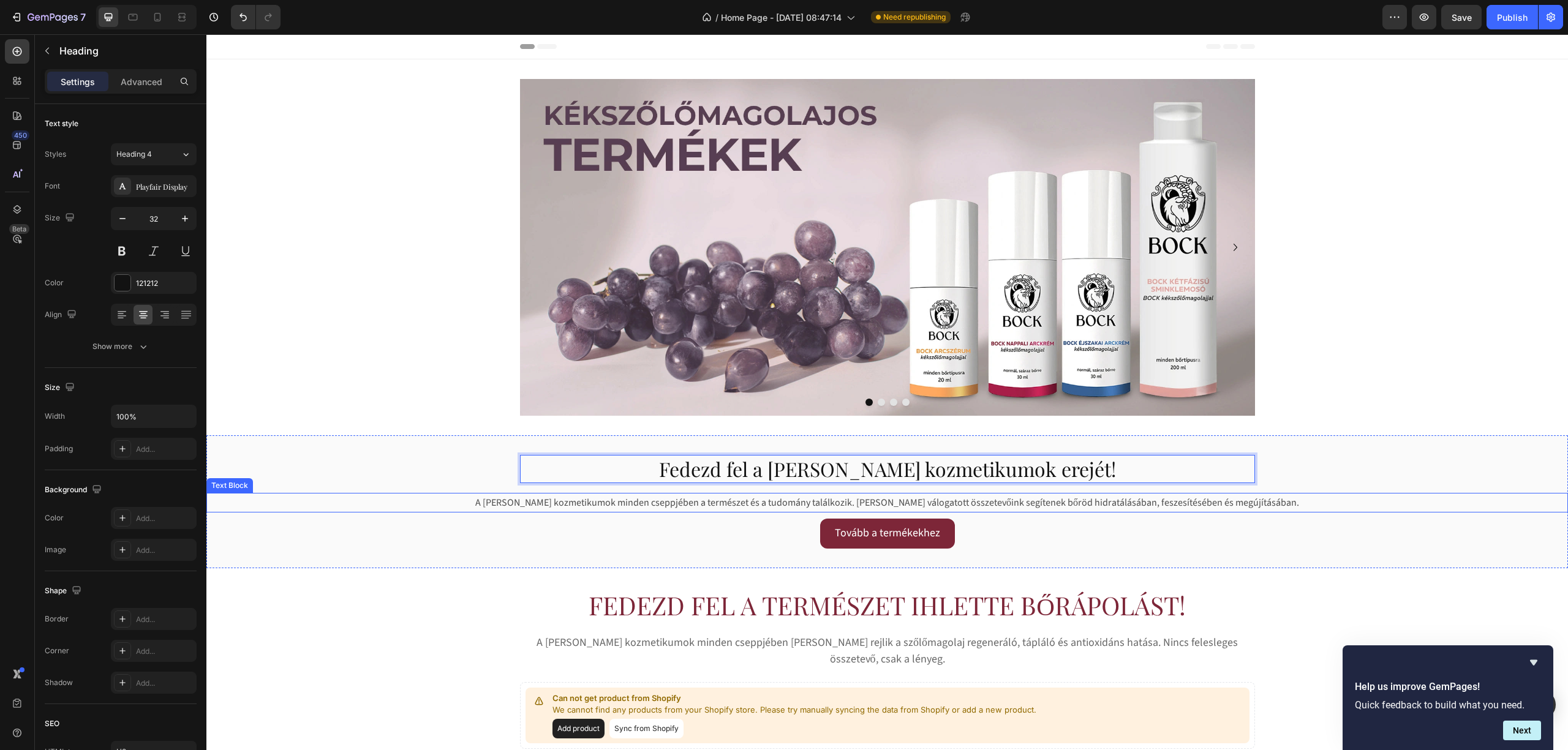
click at [791, 499] on p "A [PERSON_NAME] kozmetikumok minden cseppjében a természet és a tudomány találk…" at bounding box center [887, 502] width 1359 height 18
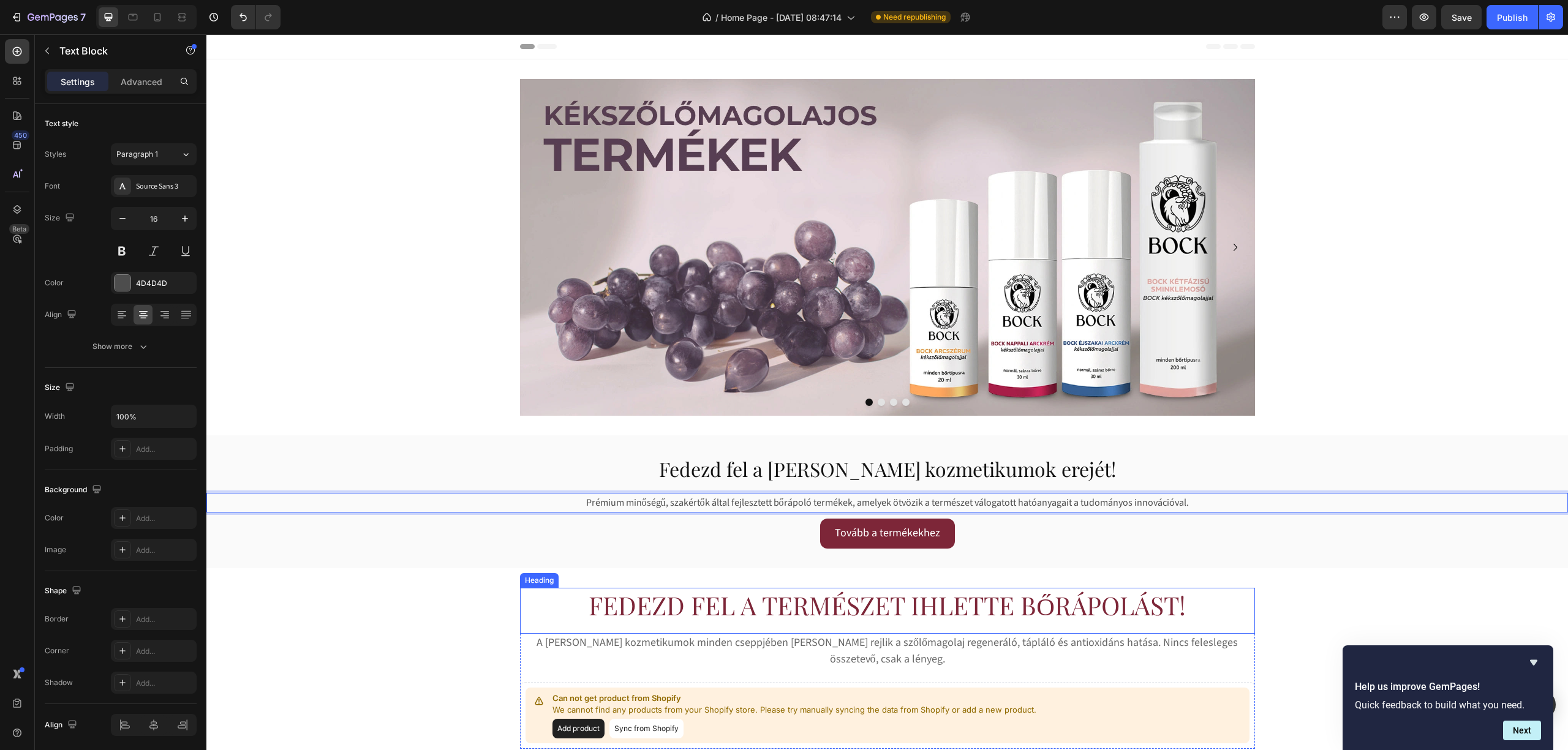
click at [705, 595] on h2 "Fedezd fel a természet ihlette bőrápolást!" at bounding box center [887, 610] width 735 height 46
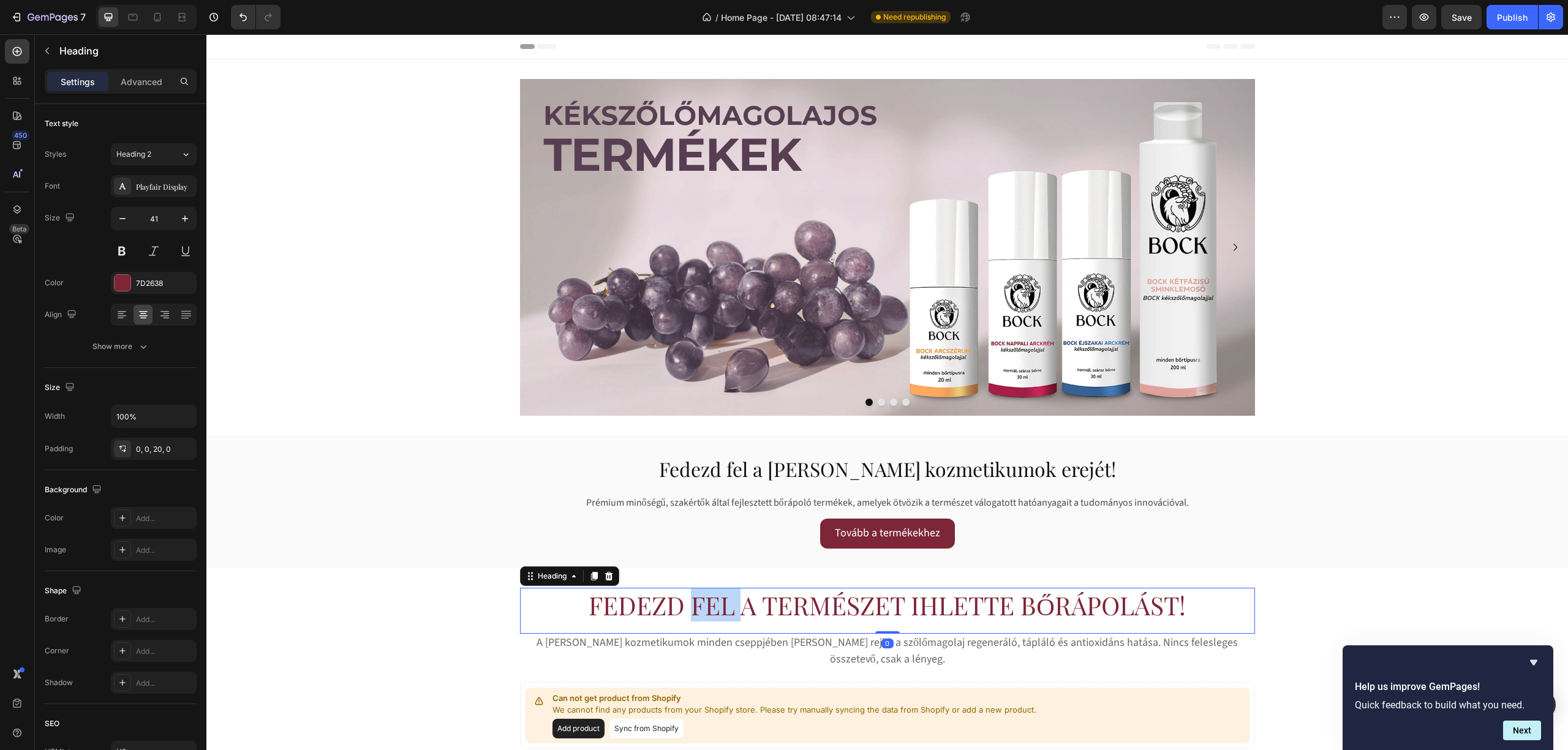
click at [705, 595] on h2 "Fedezd fel a természet ihlette bőrápolást!" at bounding box center [887, 610] width 735 height 46
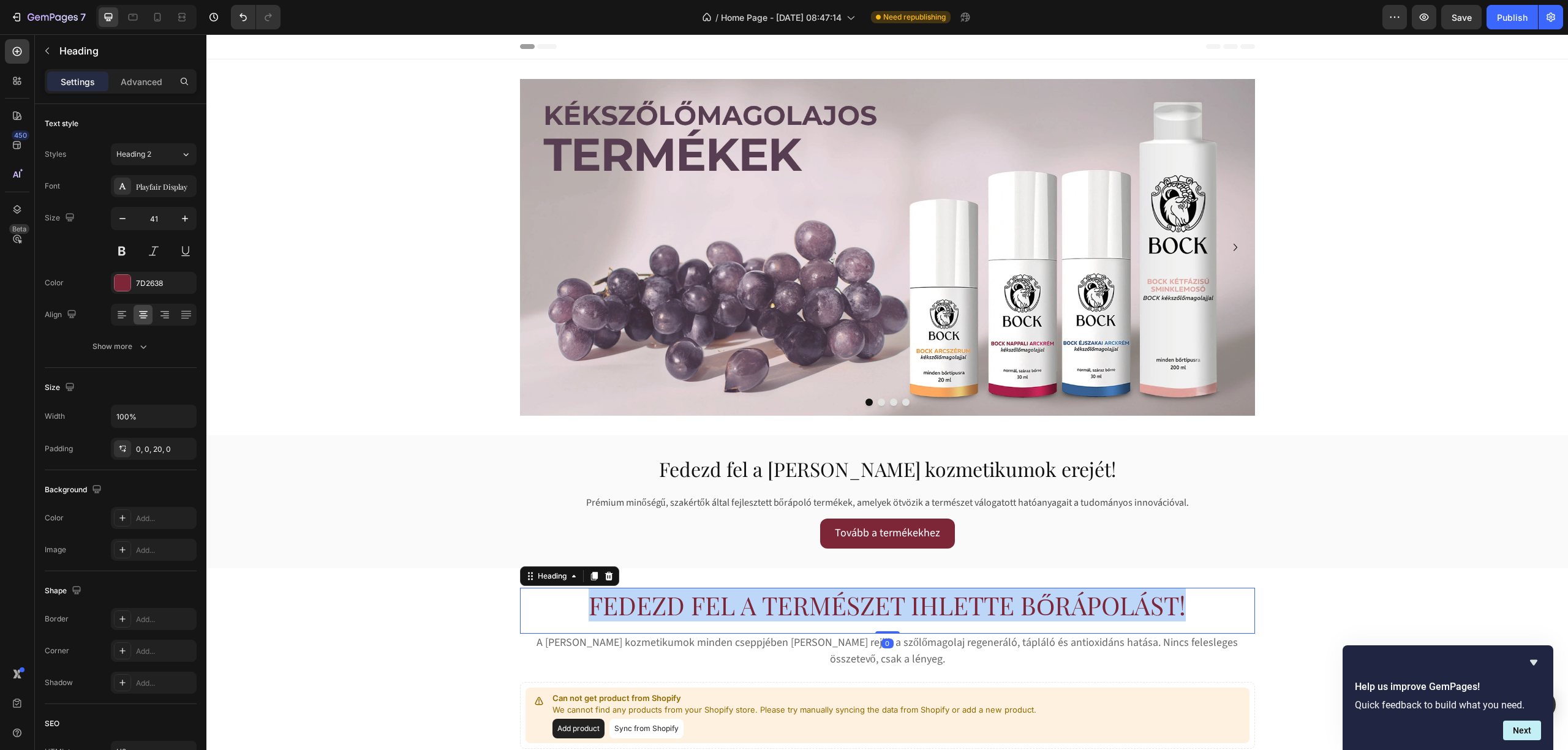
click at [705, 595] on p "Fedezd fel a természet ihlette bőrápolást!" at bounding box center [887, 605] width 733 height 33
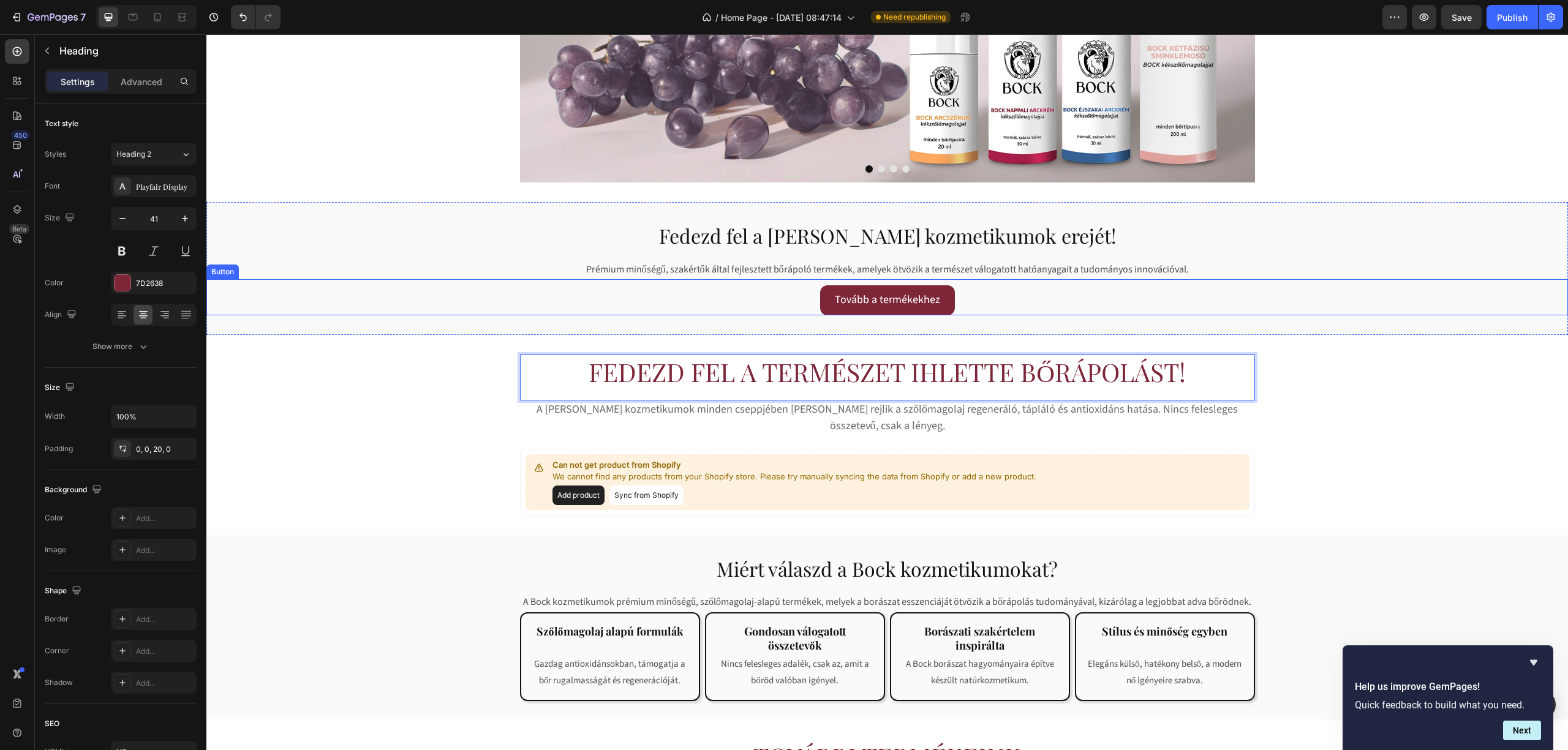
scroll to position [245, 0]
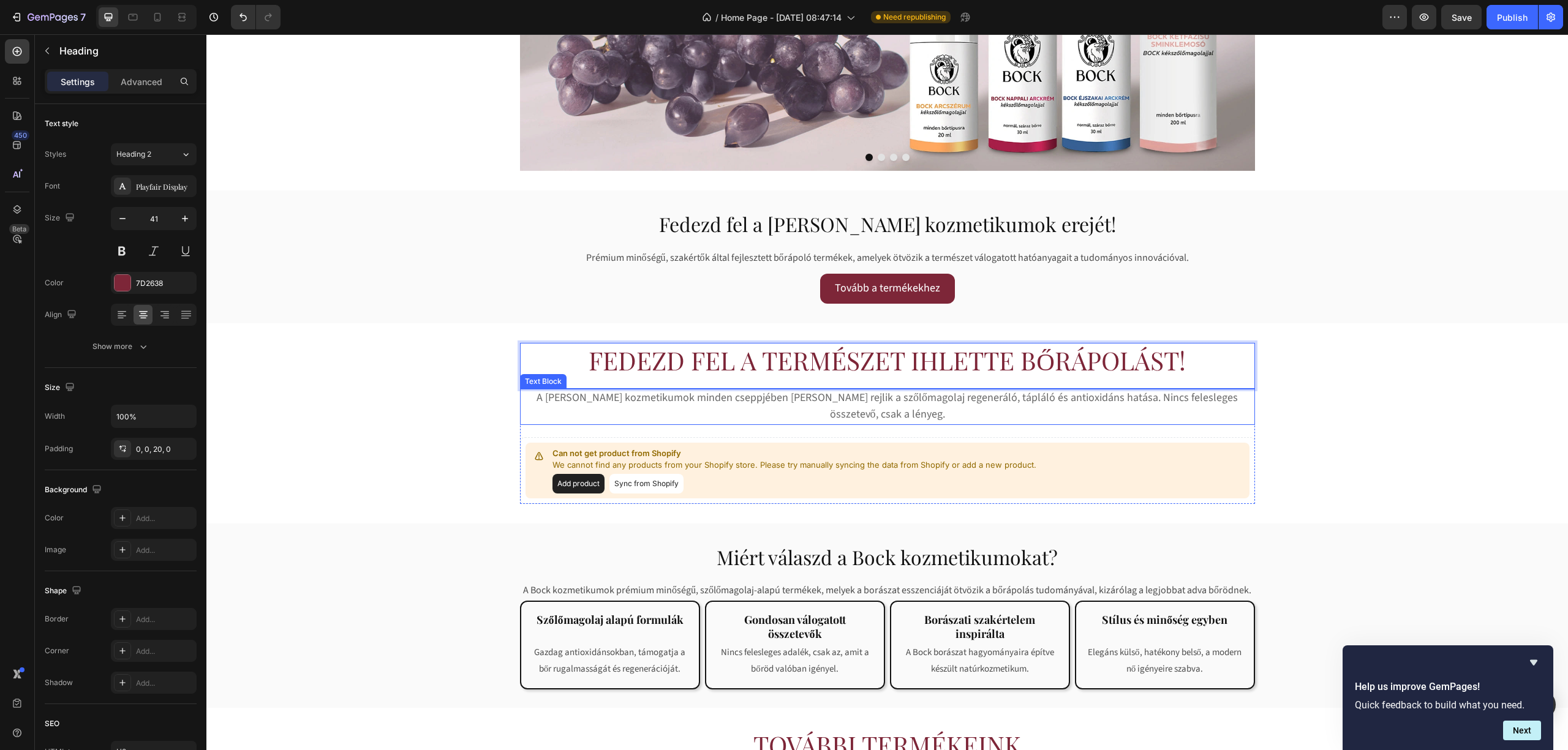
click at [637, 397] on span "A [PERSON_NAME] kozmetikumok minden cseppjében [PERSON_NAME] rejlik a szőlőmago…" at bounding box center [887, 406] width 701 height 32
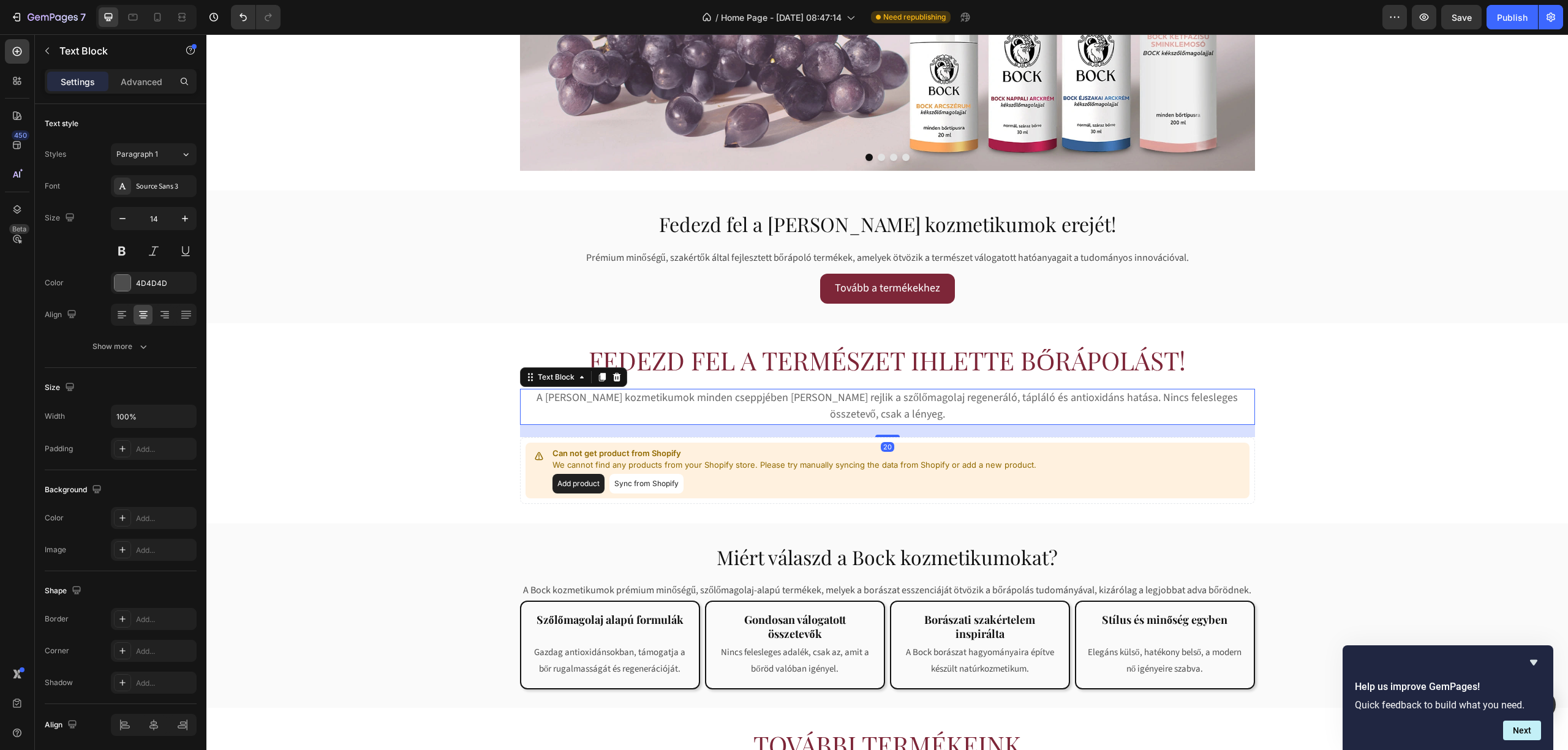
click at [637, 397] on span "A [PERSON_NAME] kozmetikumok minden cseppjében [PERSON_NAME] rejlik a szőlőmago…" at bounding box center [887, 406] width 701 height 32
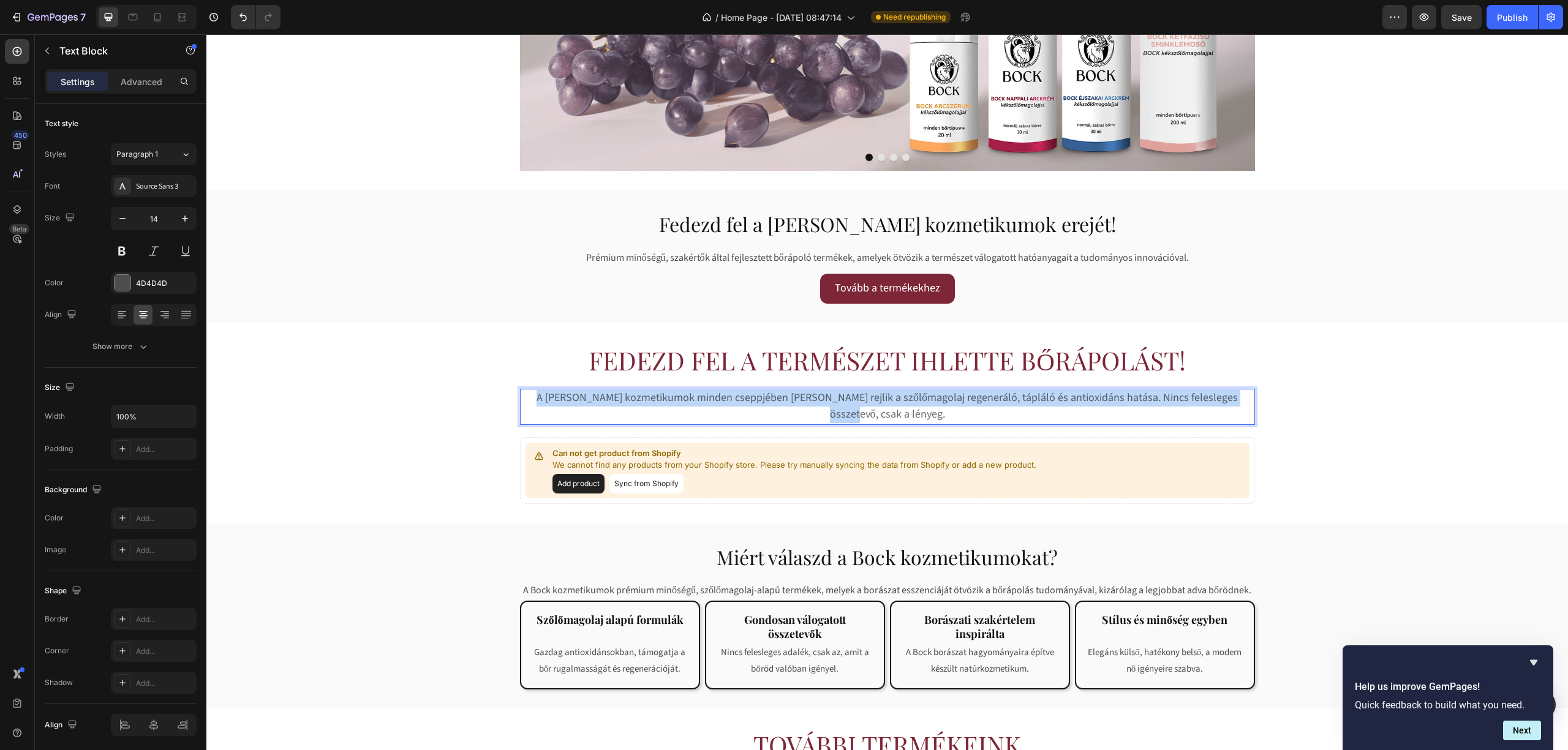
click at [637, 397] on span "A [PERSON_NAME] kozmetikumok minden cseppjében [PERSON_NAME] rejlik a szőlőmago…" at bounding box center [887, 406] width 701 height 32
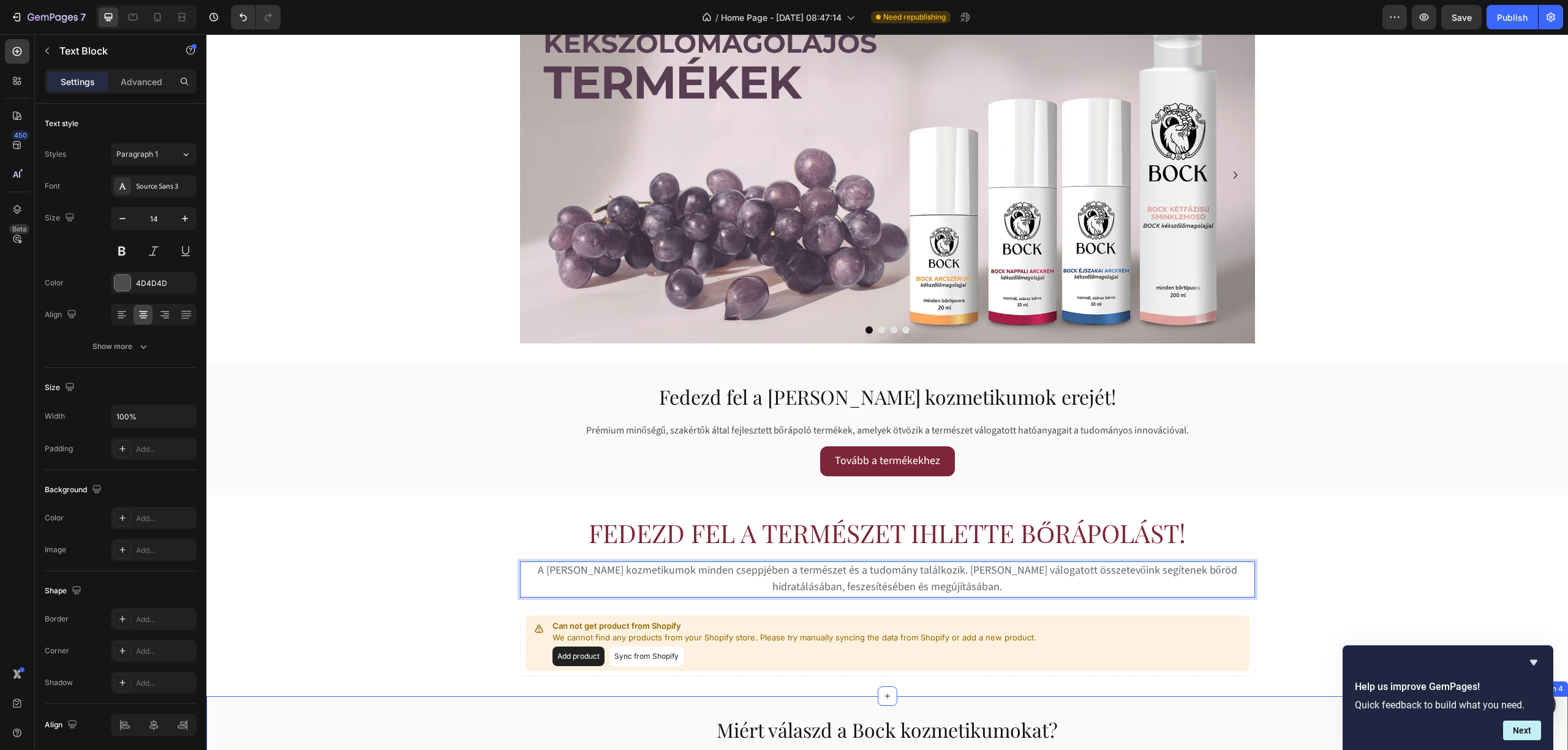
scroll to position [0, 0]
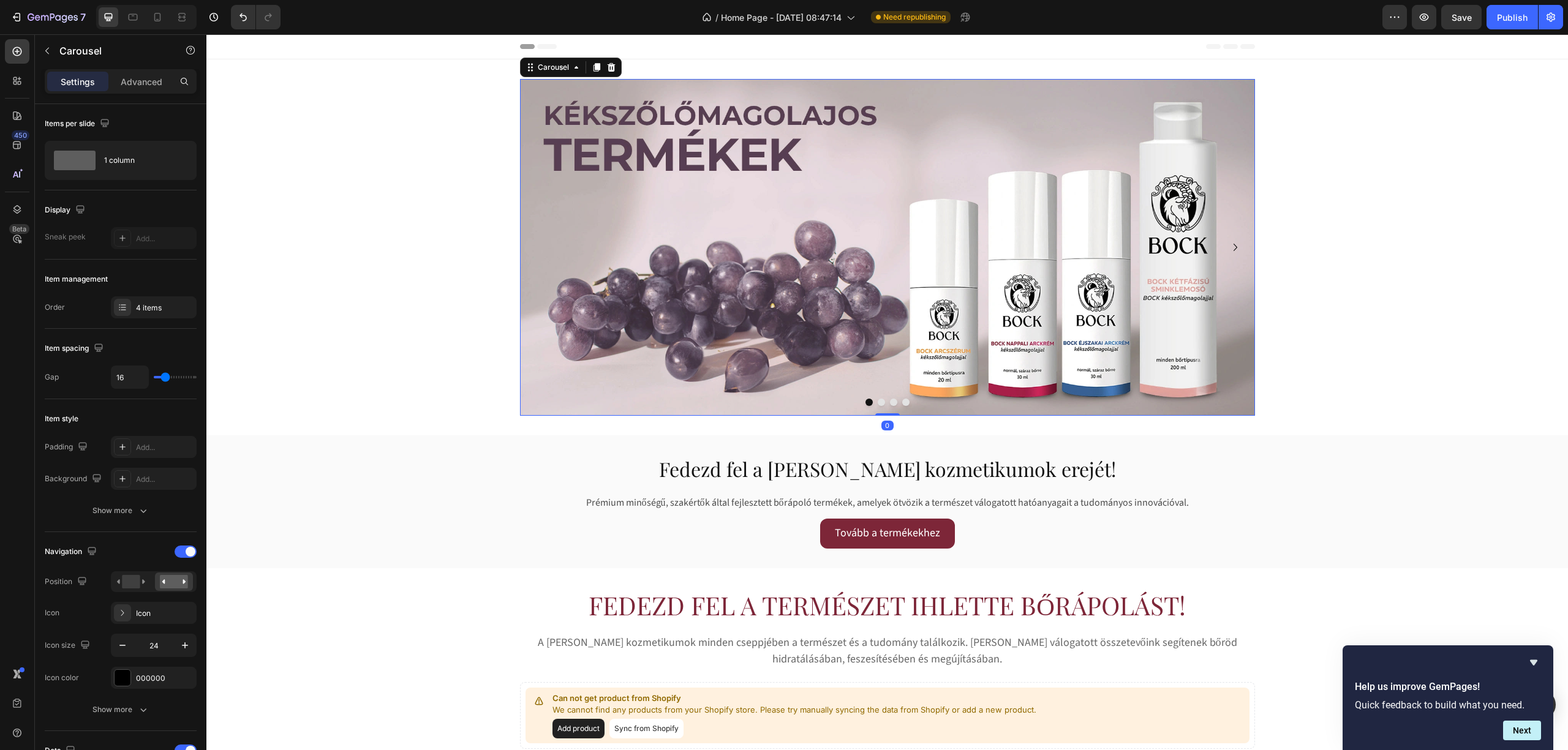
click at [1233, 246] on icon "Carousel Next Arrow" at bounding box center [1235, 248] width 4 height 7
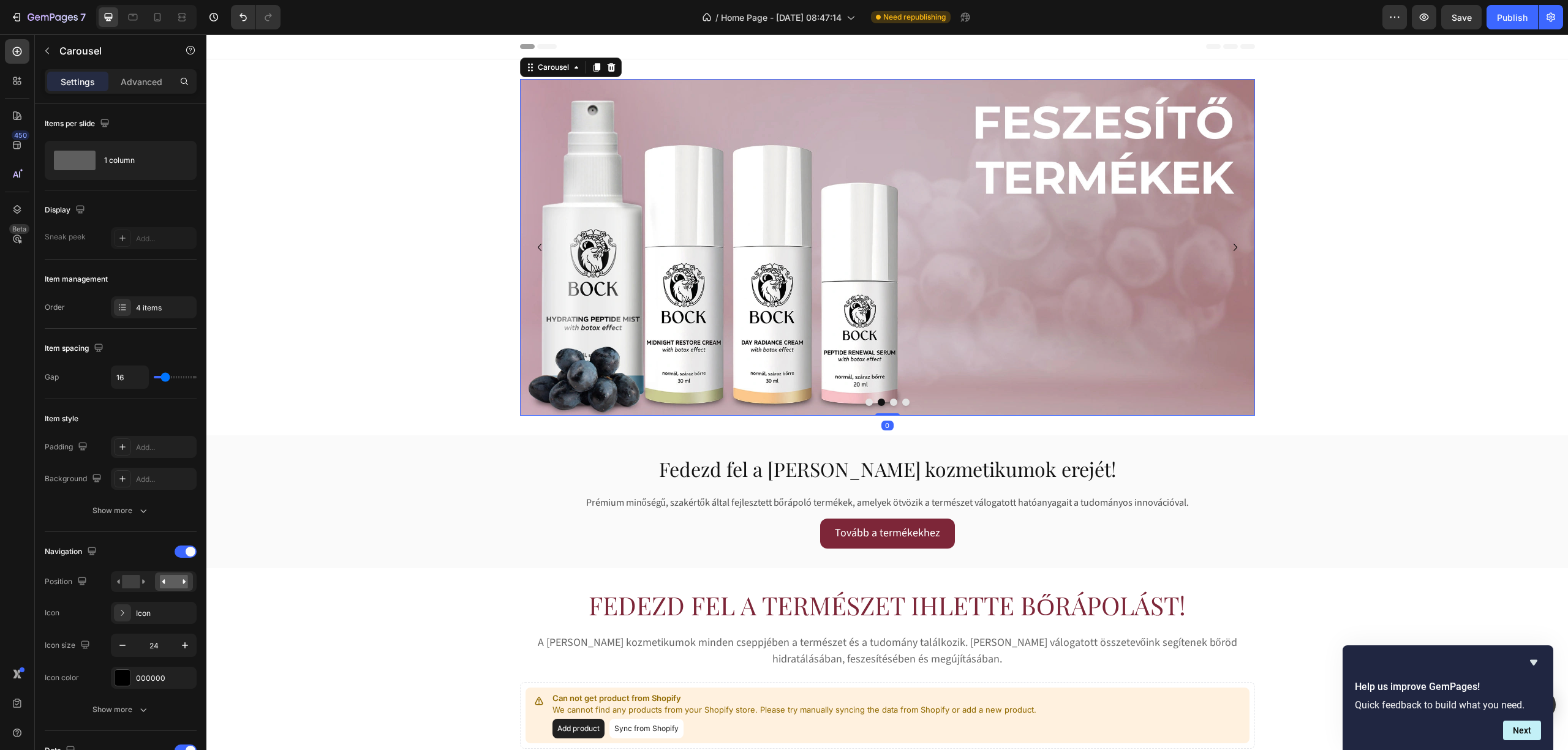
click at [1233, 246] on icon "Carousel Next Arrow" at bounding box center [1235, 248] width 4 height 7
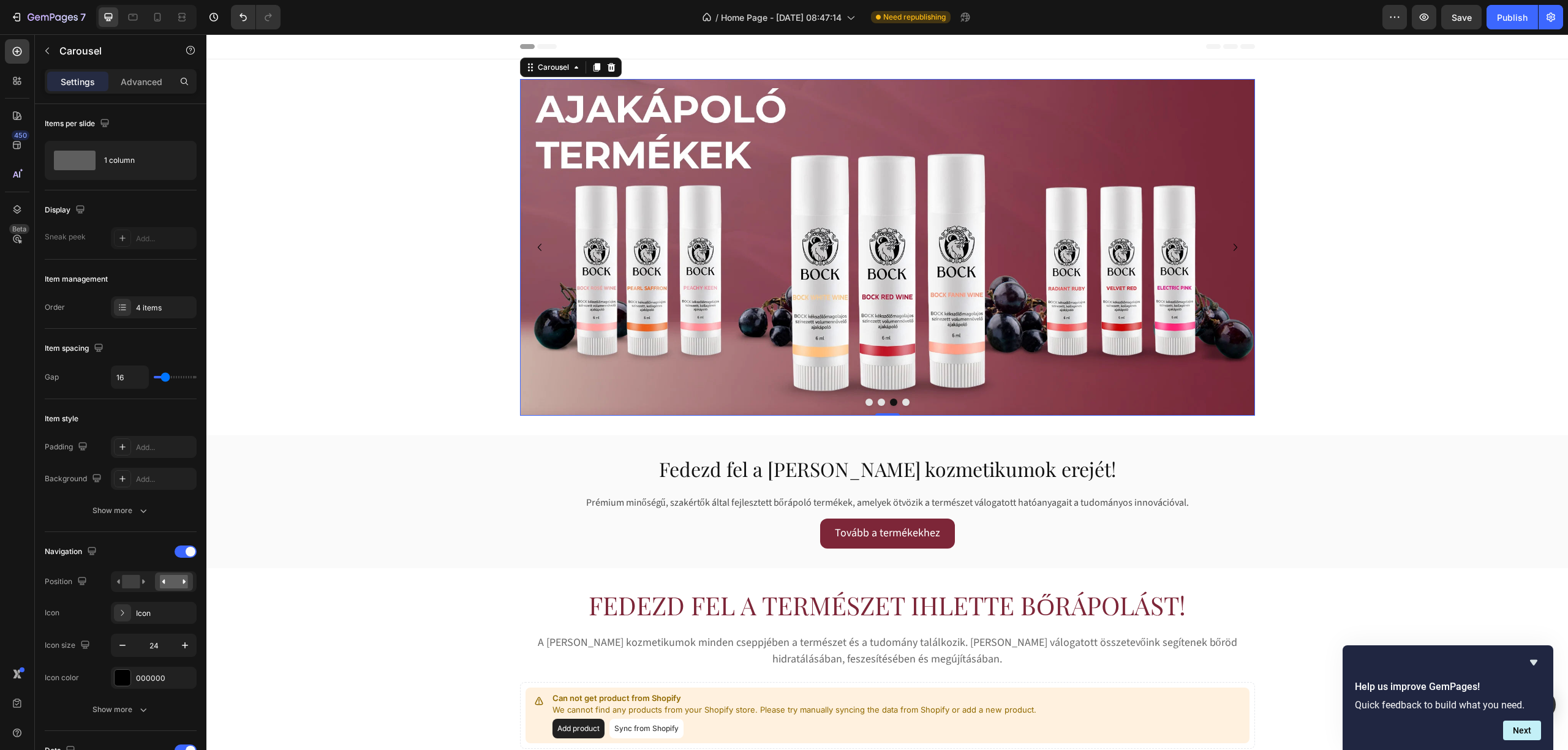
click at [1229, 252] on icon "Carousel Next Arrow" at bounding box center [1235, 248] width 15 height 15
